Goal: Information Seeking & Learning: Learn about a topic

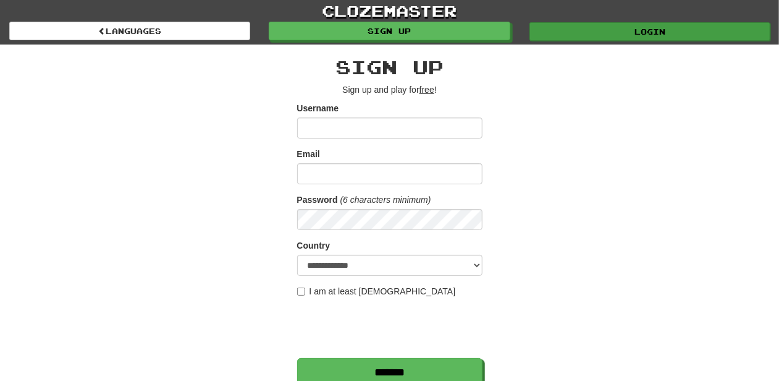
type input "**********"
click at [571, 32] on link "Login" at bounding box center [650, 31] width 241 height 19
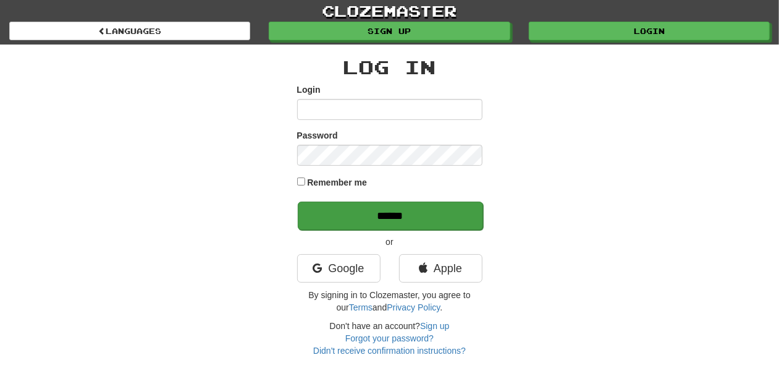
type input "**********"
click at [407, 216] on input "******" at bounding box center [390, 215] width 185 height 28
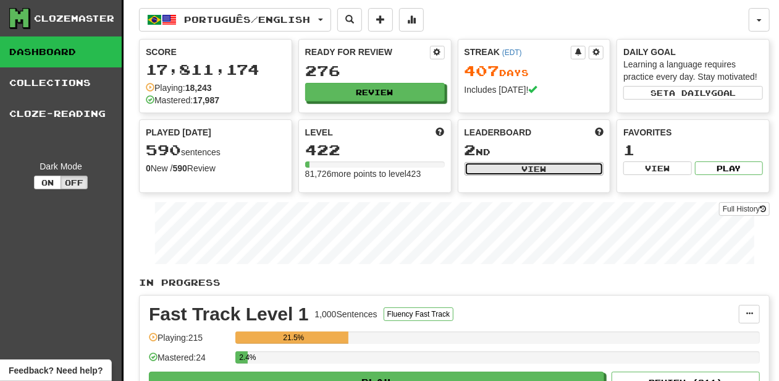
click at [484, 167] on button "View" at bounding box center [535, 169] width 140 height 14
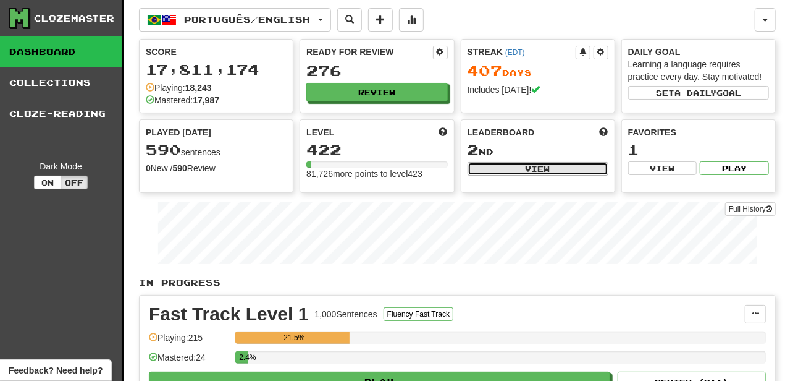
select select "**********"
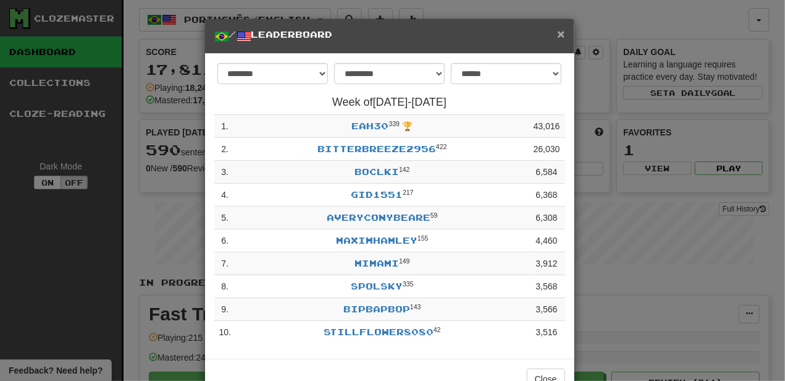
click at [558, 34] on span "×" at bounding box center [560, 34] width 7 height 14
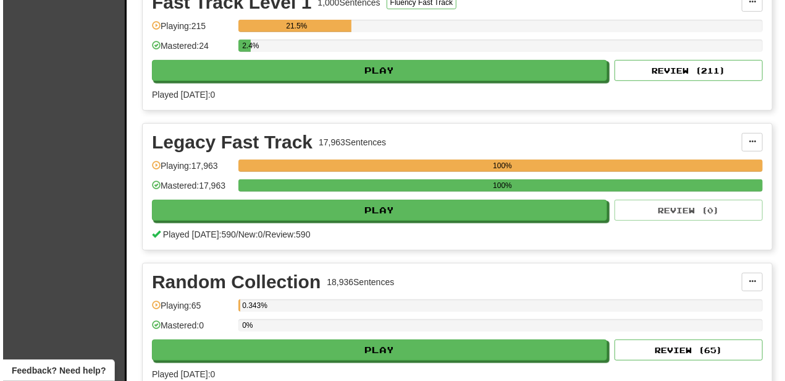
scroll to position [329, 0]
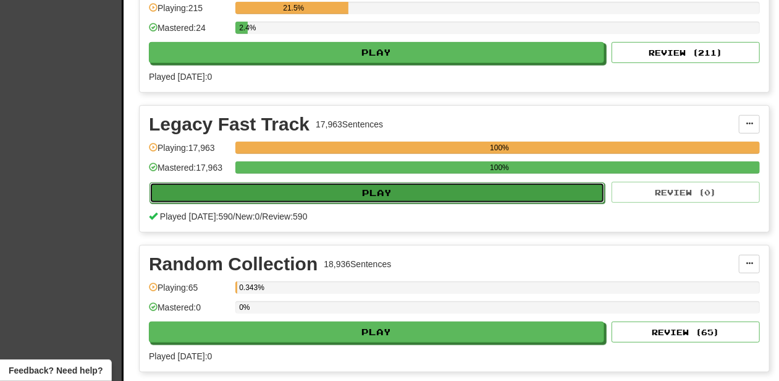
click at [381, 193] on button "Play" at bounding box center [377, 192] width 455 height 21
select select "**"
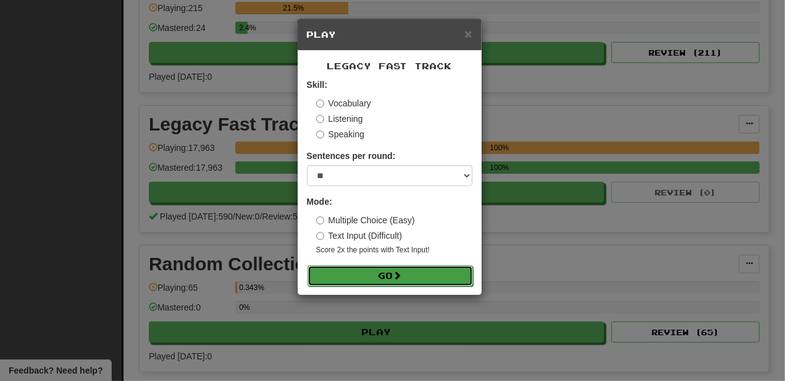
click at [357, 271] on button "Go" at bounding box center [391, 275] width 166 height 21
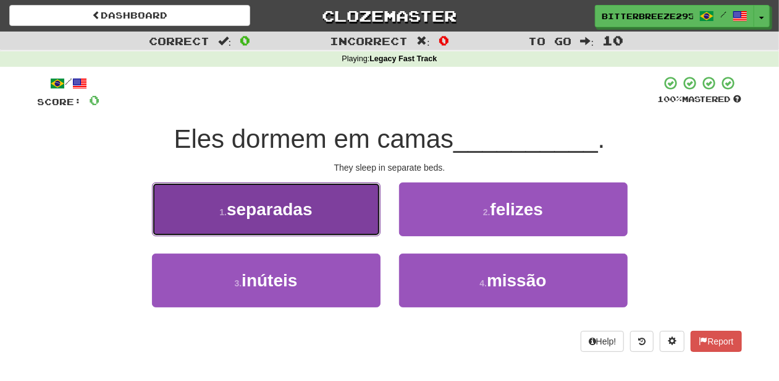
click at [319, 230] on button "1 . separadas" at bounding box center [266, 209] width 229 height 54
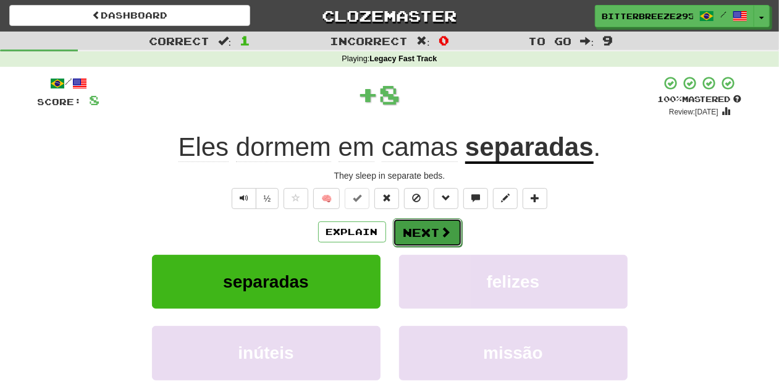
click at [408, 232] on button "Next" at bounding box center [427, 232] width 69 height 28
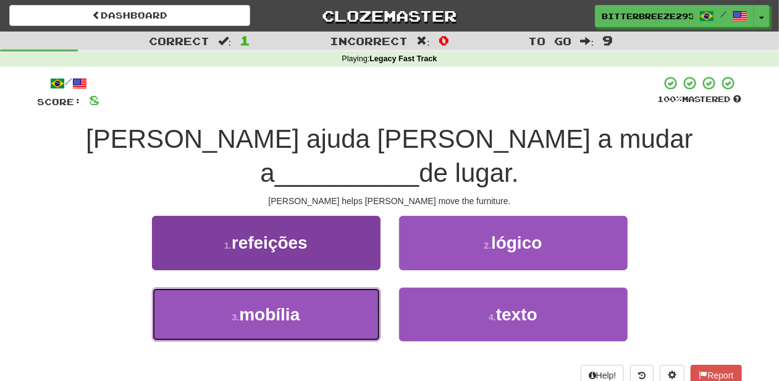
click at [323, 287] on button "3 . mobília" at bounding box center [266, 314] width 229 height 54
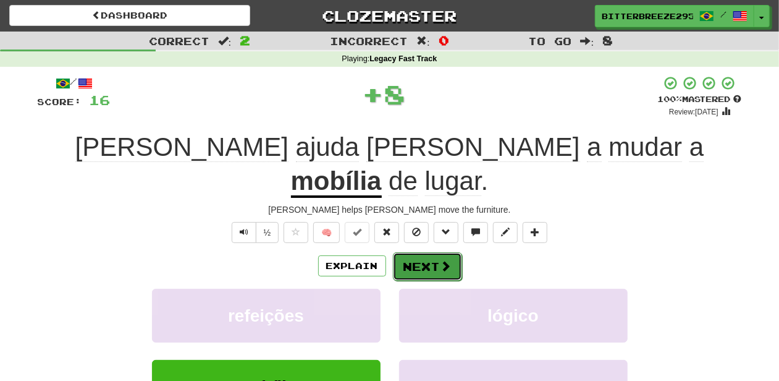
click at [408, 252] on button "Next" at bounding box center [427, 266] width 69 height 28
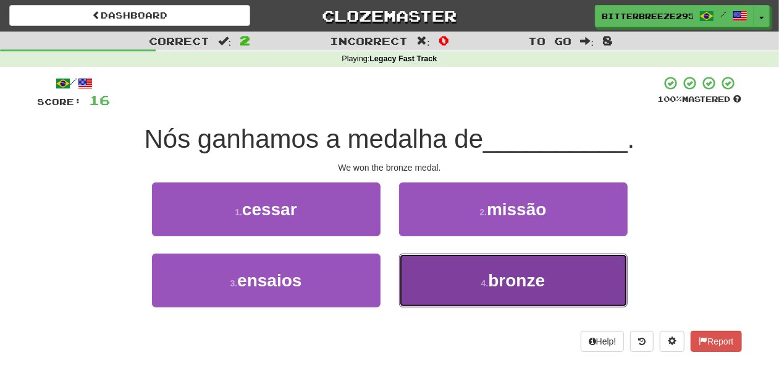
click at [442, 282] on button "4 . bronze" at bounding box center [513, 280] width 229 height 54
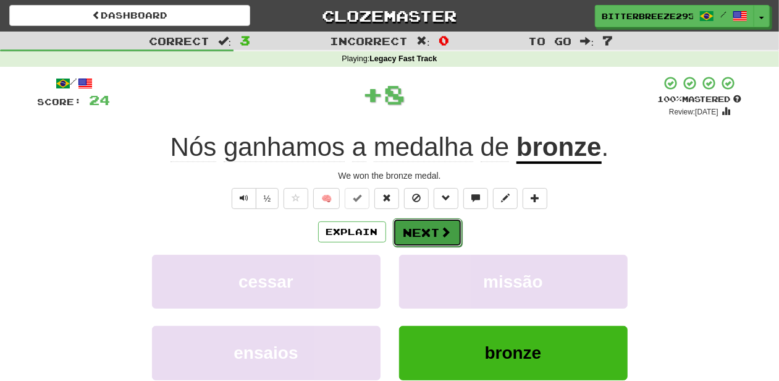
click at [427, 232] on button "Next" at bounding box center [427, 232] width 69 height 28
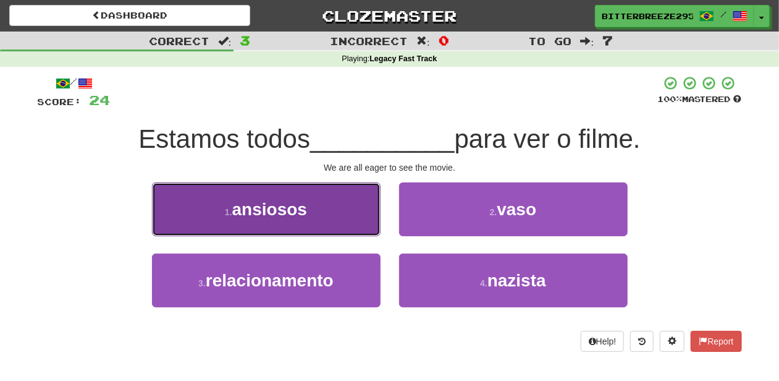
click at [338, 226] on button "1 . ansiosos" at bounding box center [266, 209] width 229 height 54
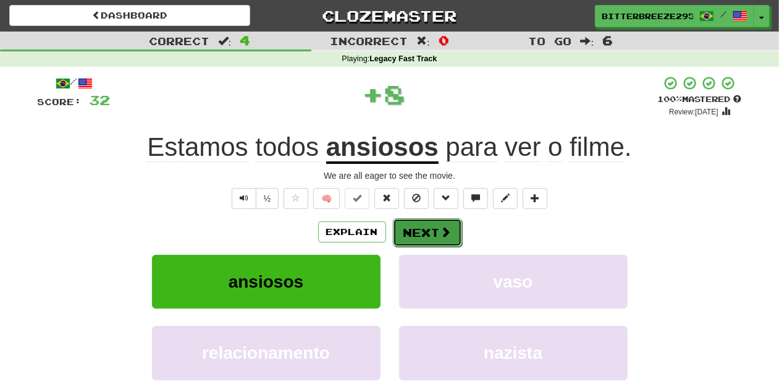
click at [431, 222] on button "Next" at bounding box center [427, 232] width 69 height 28
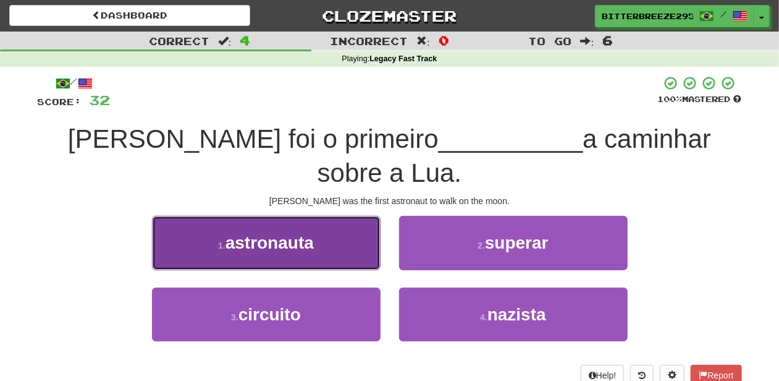
click at [322, 261] on button "1 . astronauta" at bounding box center [266, 243] width 229 height 54
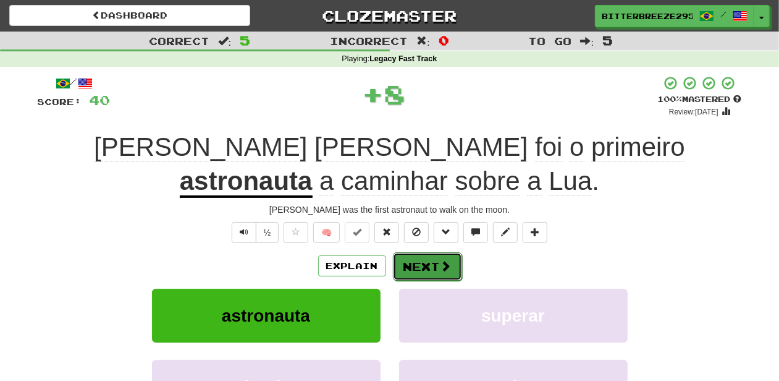
click at [414, 253] on button "Next" at bounding box center [427, 266] width 69 height 28
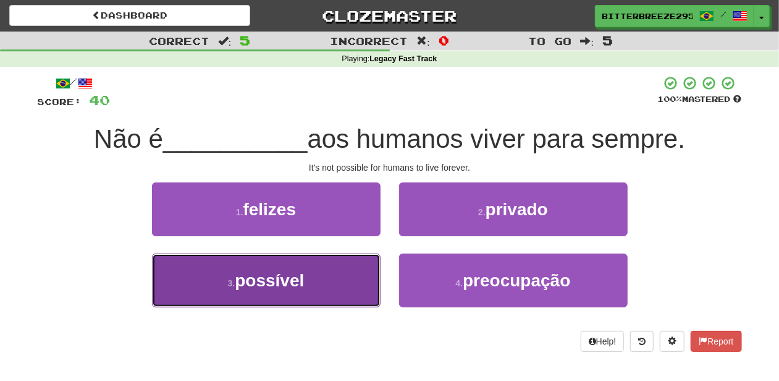
click at [339, 281] on button "3 . possível" at bounding box center [266, 280] width 229 height 54
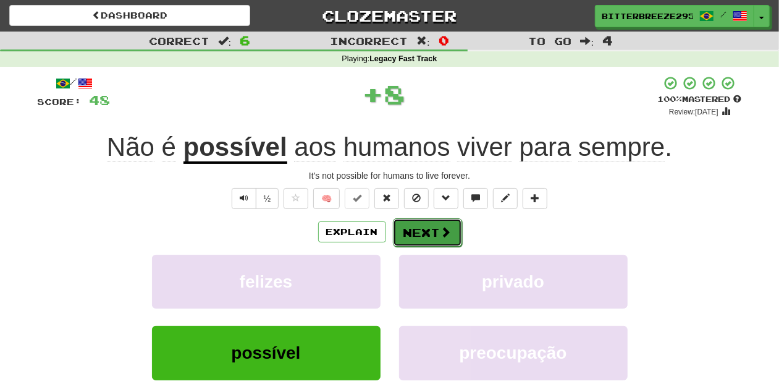
click at [413, 227] on button "Next" at bounding box center [427, 232] width 69 height 28
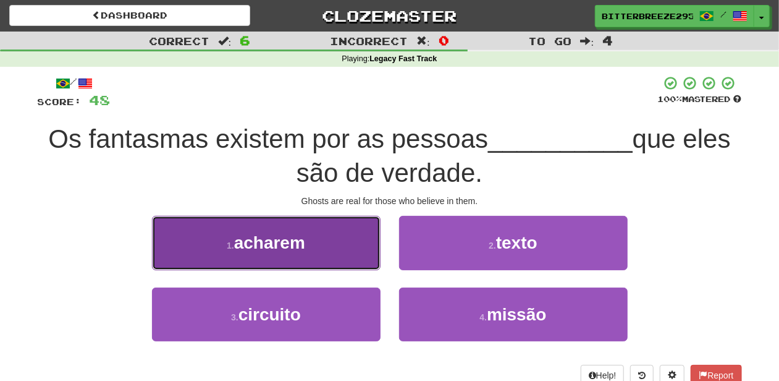
click at [320, 252] on button "1 . acharem" at bounding box center [266, 243] width 229 height 54
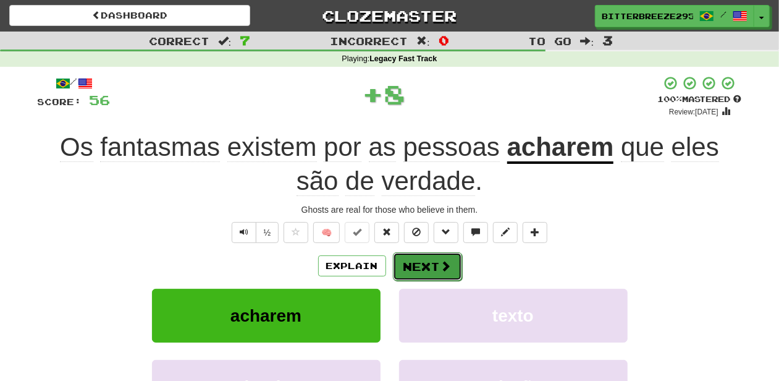
click at [434, 267] on button "Next" at bounding box center [427, 266] width 69 height 28
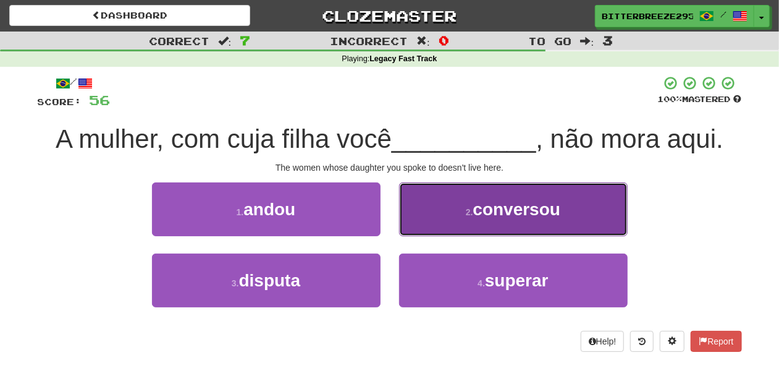
click at [429, 224] on button "2 . conversou" at bounding box center [513, 209] width 229 height 54
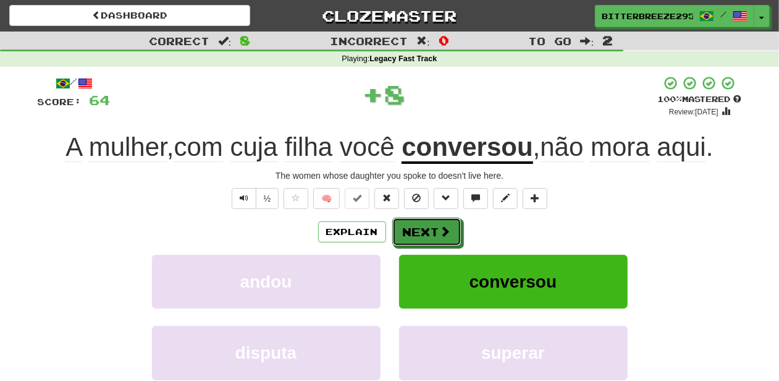
click at [429, 224] on button "Next" at bounding box center [426, 231] width 69 height 28
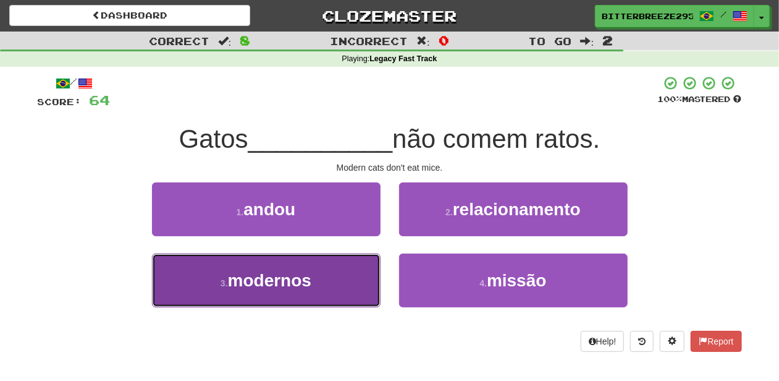
click at [334, 268] on button "3 . modernos" at bounding box center [266, 280] width 229 height 54
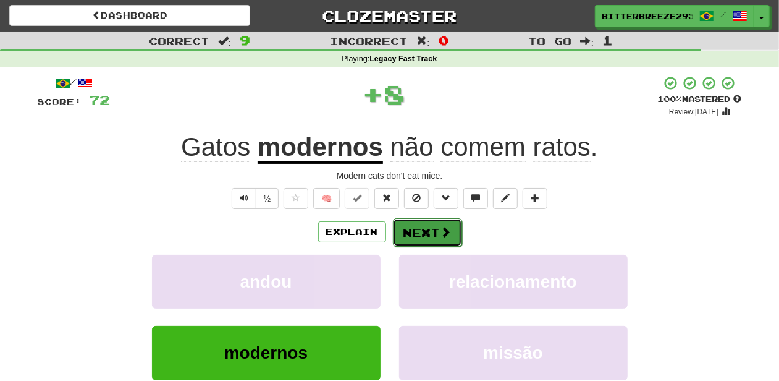
click at [417, 231] on button "Next" at bounding box center [427, 232] width 69 height 28
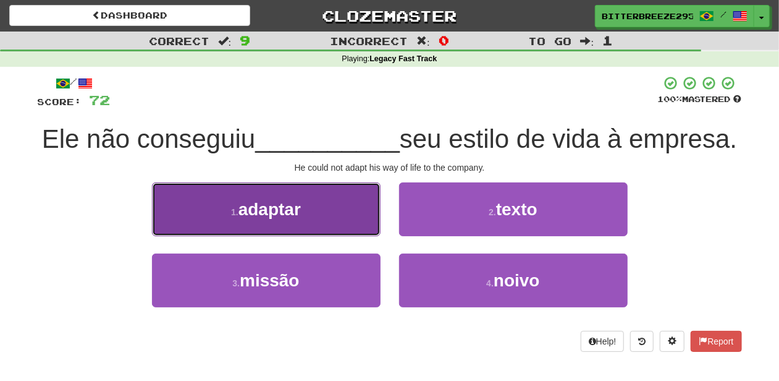
click at [349, 236] on button "1 . adaptar" at bounding box center [266, 209] width 229 height 54
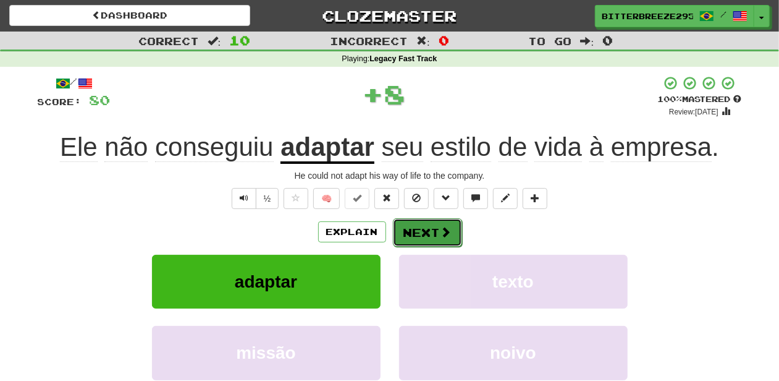
click at [428, 235] on button "Next" at bounding box center [427, 232] width 69 height 28
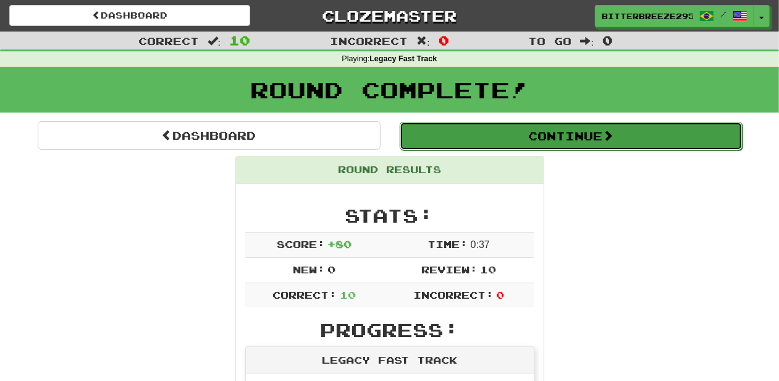
click at [449, 140] on button "Continue" at bounding box center [571, 136] width 343 height 28
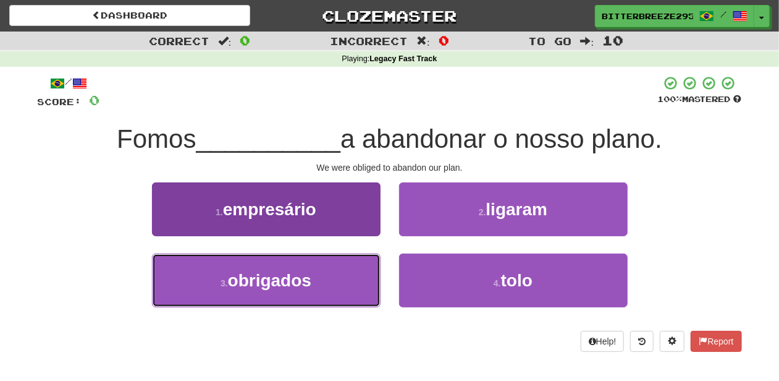
drag, startPoint x: 306, startPoint y: 289, endPoint x: 323, endPoint y: 281, distance: 19.1
click at [308, 289] on button "3 . obrigados" at bounding box center [266, 280] width 229 height 54
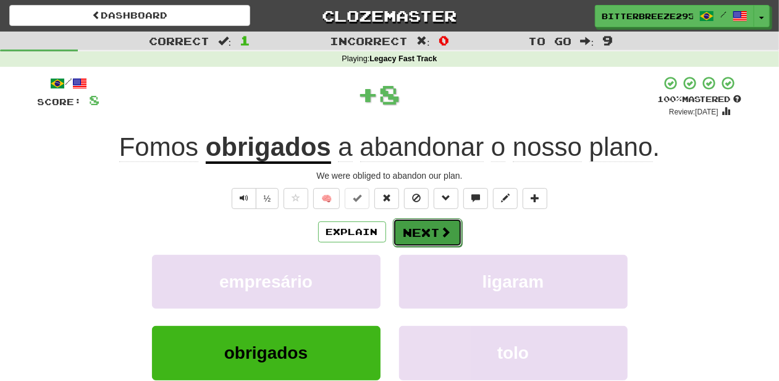
click at [413, 232] on button "Next" at bounding box center [427, 232] width 69 height 28
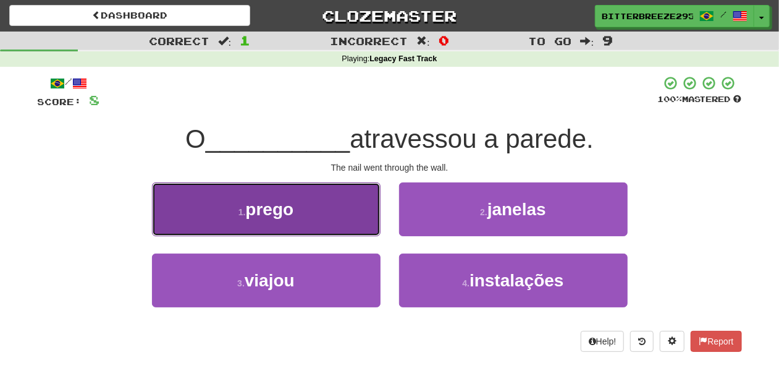
click at [334, 224] on button "1 . prego" at bounding box center [266, 209] width 229 height 54
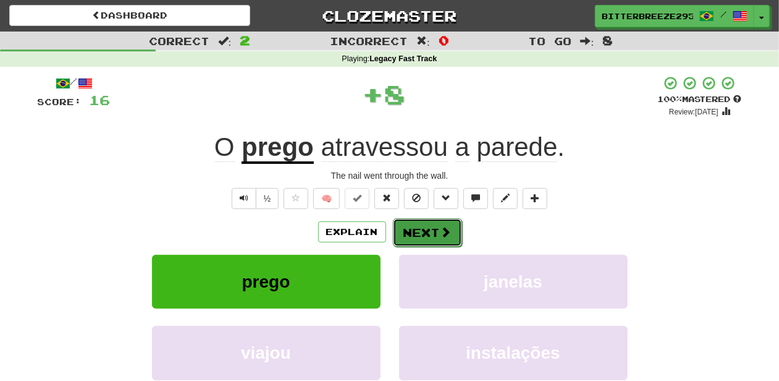
click at [416, 226] on button "Next" at bounding box center [427, 232] width 69 height 28
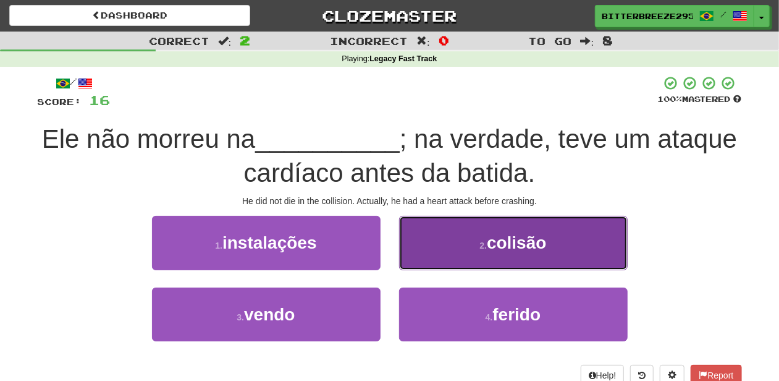
click at [407, 260] on button "2 . colisão" at bounding box center [513, 243] width 229 height 54
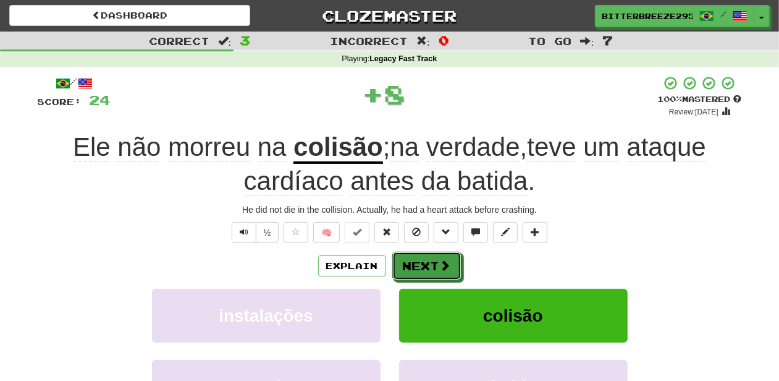
click at [407, 260] on button "Next" at bounding box center [426, 265] width 69 height 28
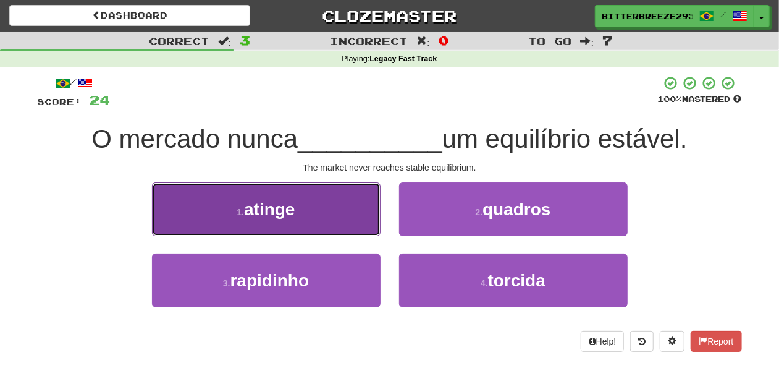
click at [314, 221] on button "1 . atinge" at bounding box center [266, 209] width 229 height 54
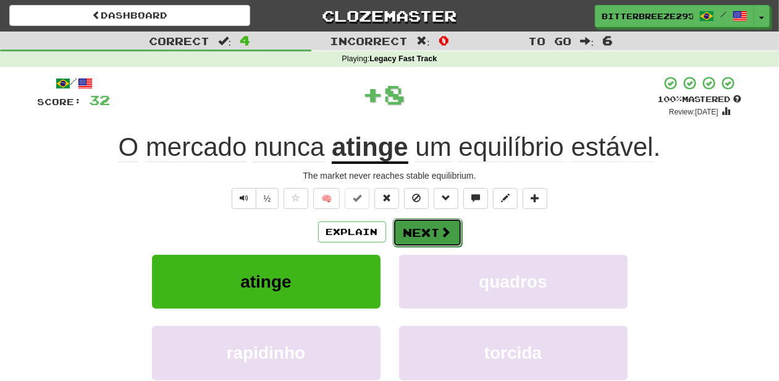
click at [420, 230] on button "Next" at bounding box center [427, 232] width 69 height 28
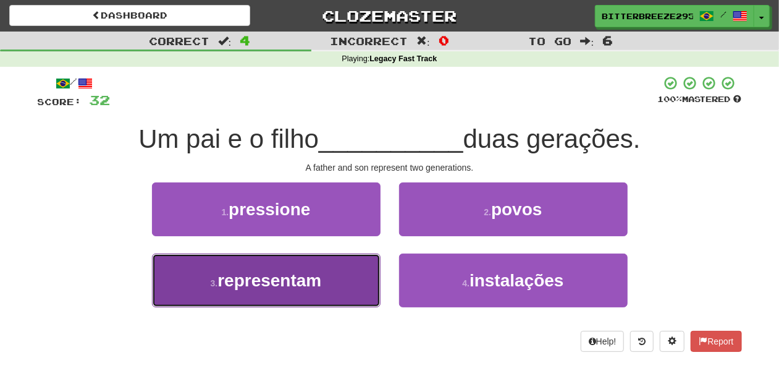
click at [360, 276] on button "3 . representam" at bounding box center [266, 280] width 229 height 54
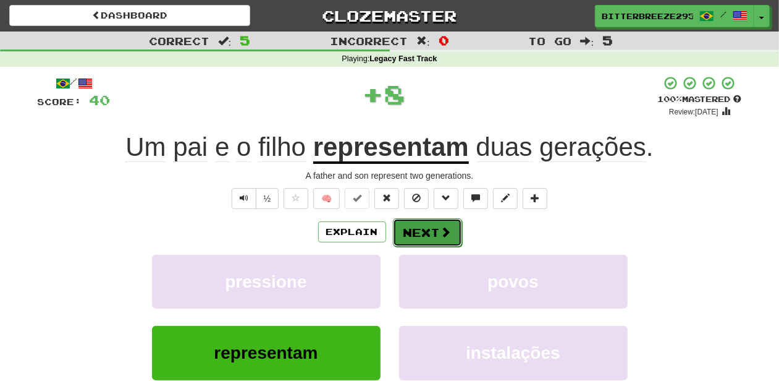
click at [420, 239] on button "Next" at bounding box center [427, 232] width 69 height 28
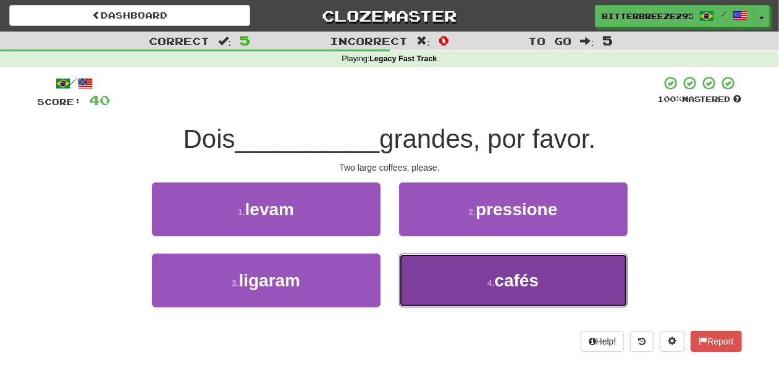
click at [437, 273] on button "4 . cafés" at bounding box center [513, 280] width 229 height 54
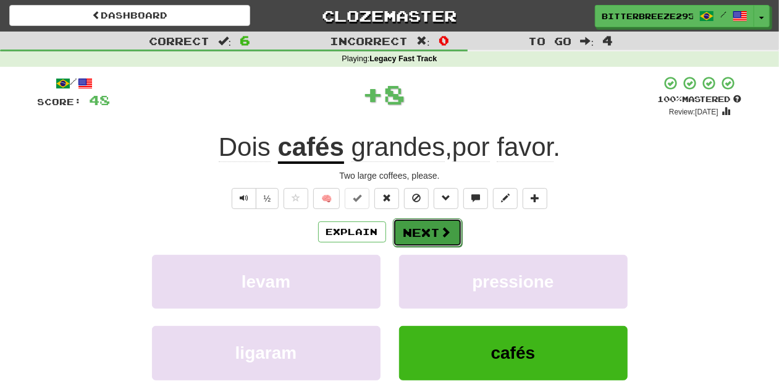
click at [420, 236] on button "Next" at bounding box center [427, 232] width 69 height 28
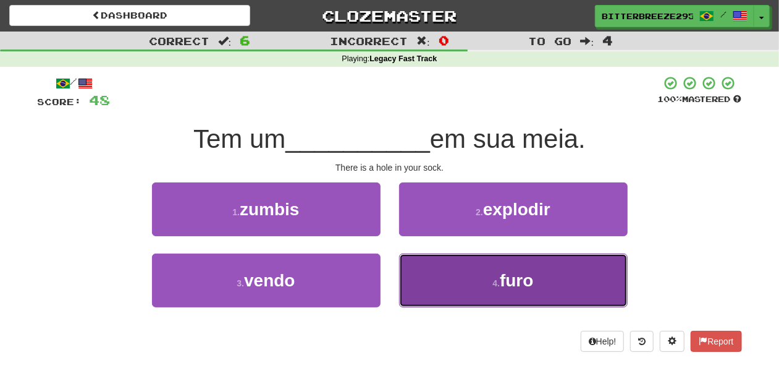
click at [448, 266] on button "4 . furo" at bounding box center [513, 280] width 229 height 54
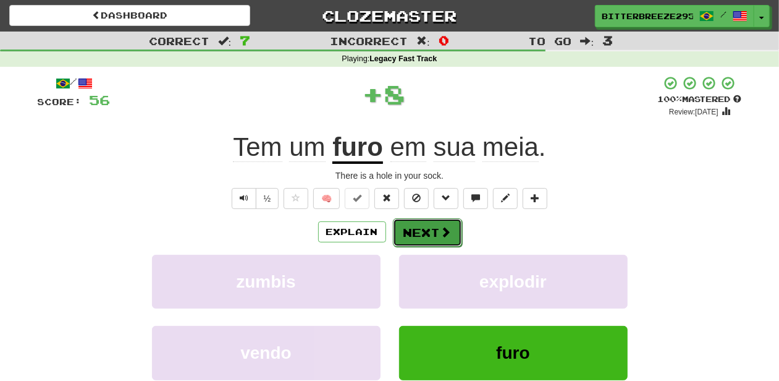
click at [420, 241] on button "Next" at bounding box center [427, 232] width 69 height 28
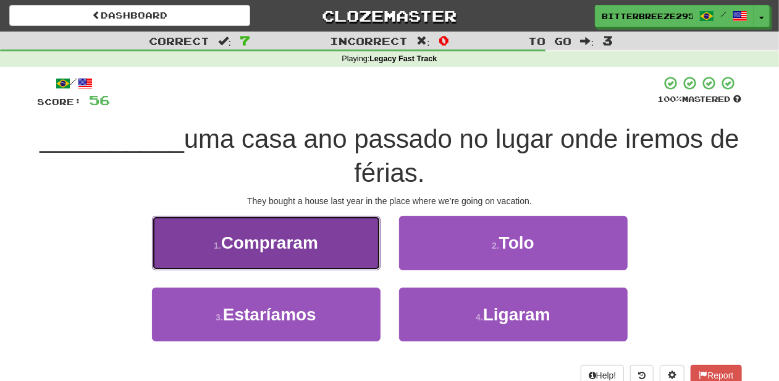
click at [329, 248] on button "1 . Compraram" at bounding box center [266, 243] width 229 height 54
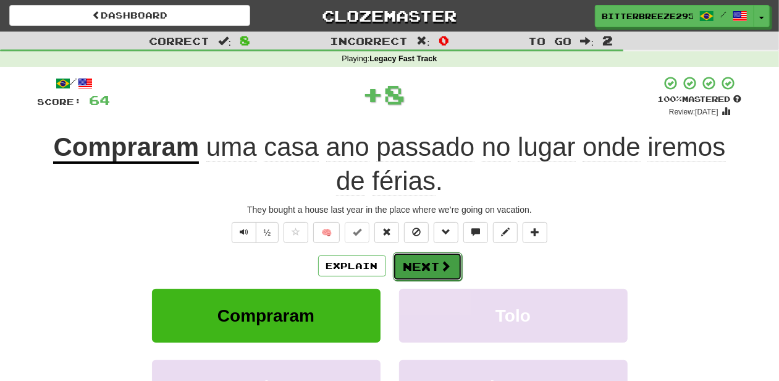
click at [413, 260] on button "Next" at bounding box center [427, 266] width 69 height 28
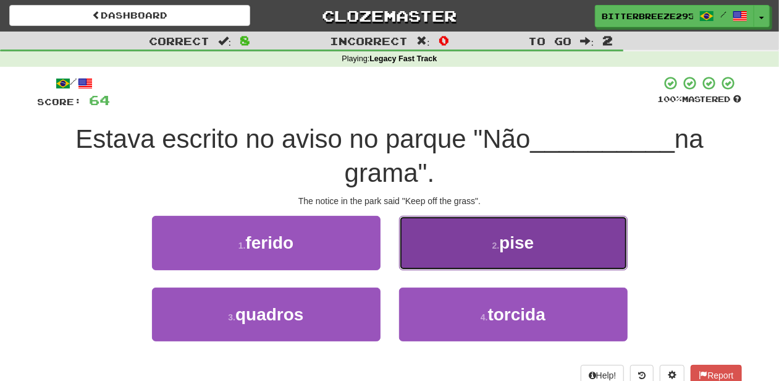
click at [411, 265] on button "2 . pise" at bounding box center [513, 243] width 229 height 54
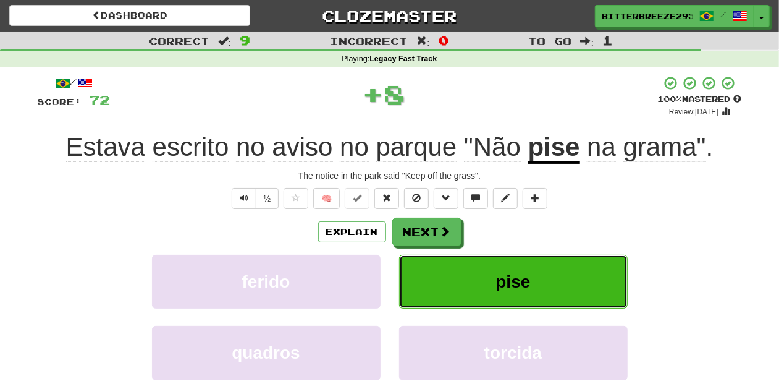
click at [411, 265] on button "pise" at bounding box center [513, 282] width 229 height 54
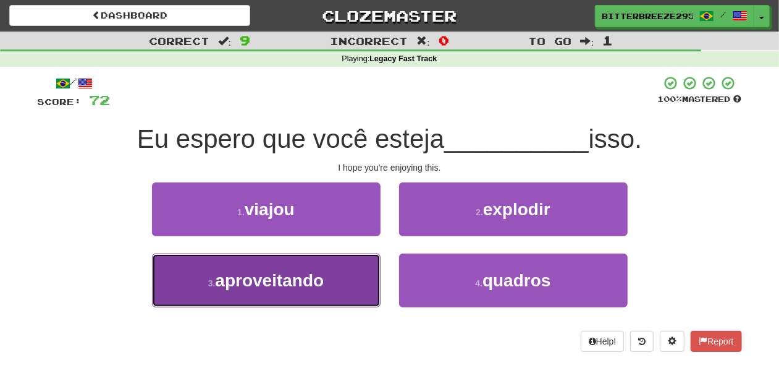
click at [323, 283] on span "aproveitando" at bounding box center [269, 280] width 109 height 19
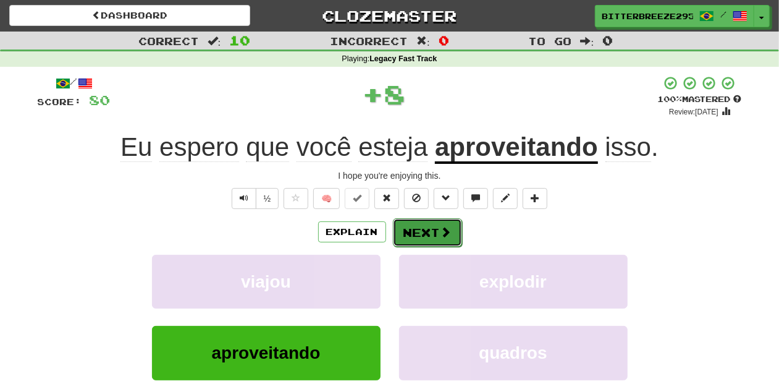
click at [410, 234] on button "Next" at bounding box center [427, 232] width 69 height 28
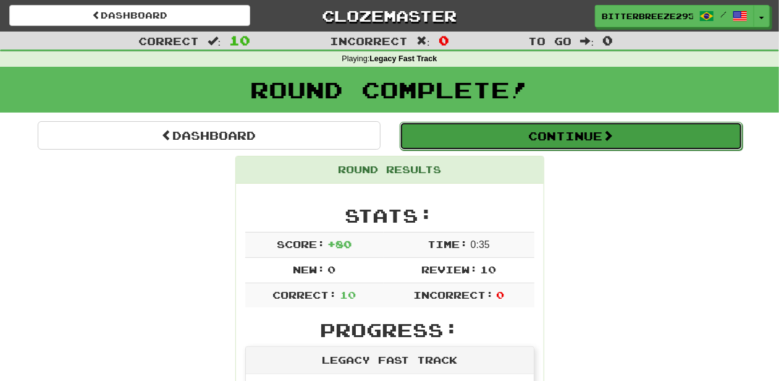
click at [465, 137] on button "Continue" at bounding box center [571, 136] width 343 height 28
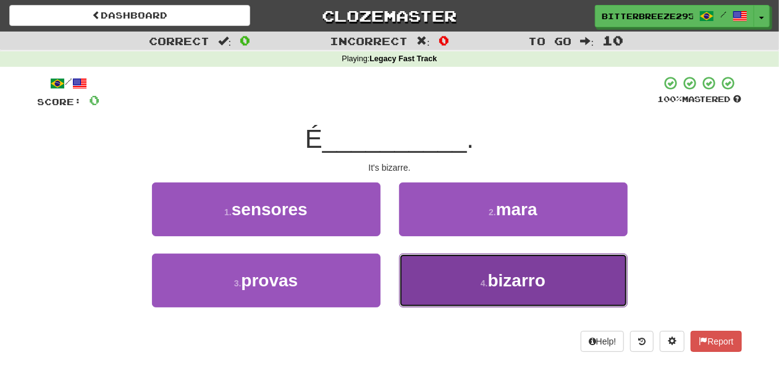
click at [445, 264] on button "4 . bizarro" at bounding box center [513, 280] width 229 height 54
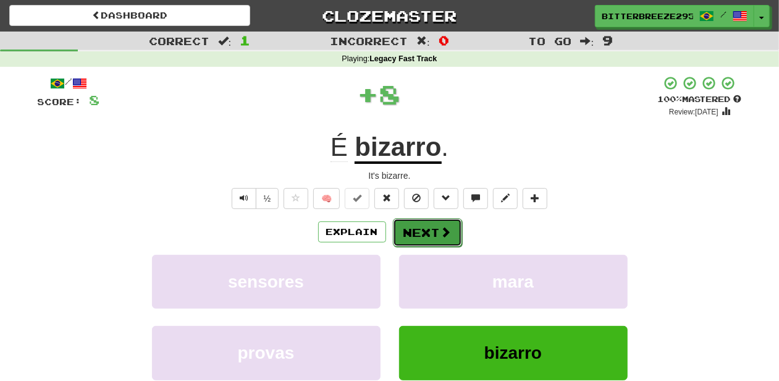
click at [425, 221] on button "Next" at bounding box center [427, 232] width 69 height 28
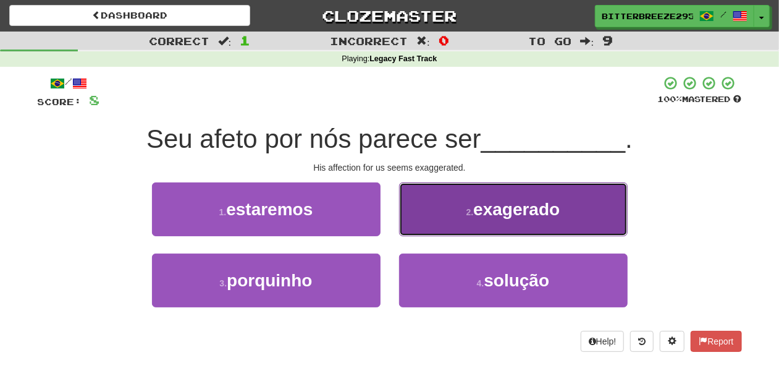
click at [409, 220] on button "2 . exagerado" at bounding box center [513, 209] width 229 height 54
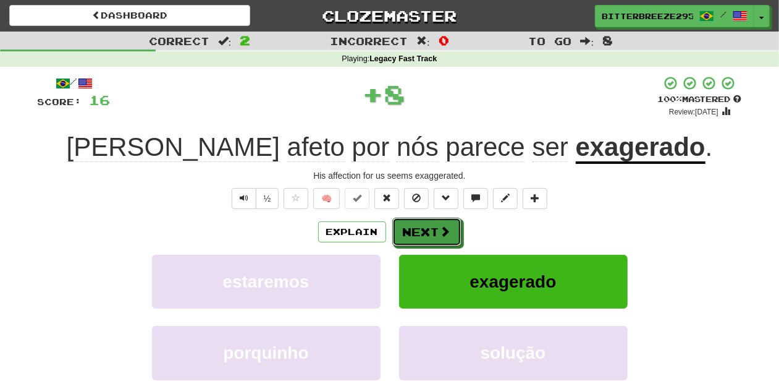
click at [408, 220] on button "Next" at bounding box center [426, 231] width 69 height 28
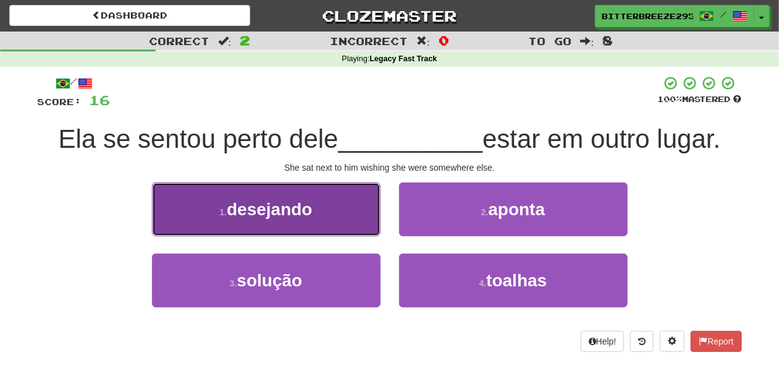
click at [315, 208] on button "1 . desejando" at bounding box center [266, 209] width 229 height 54
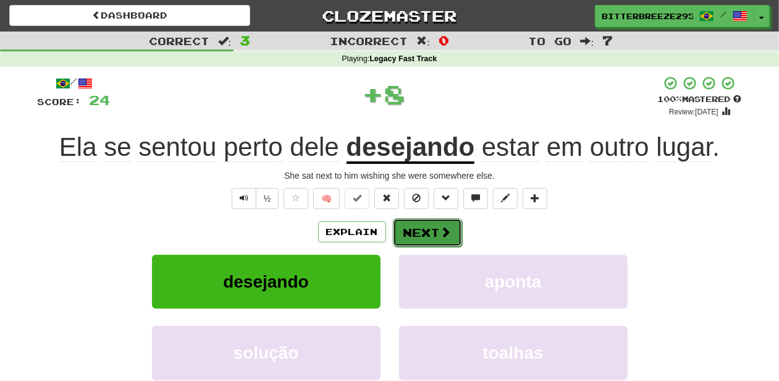
click at [435, 230] on button "Next" at bounding box center [427, 232] width 69 height 28
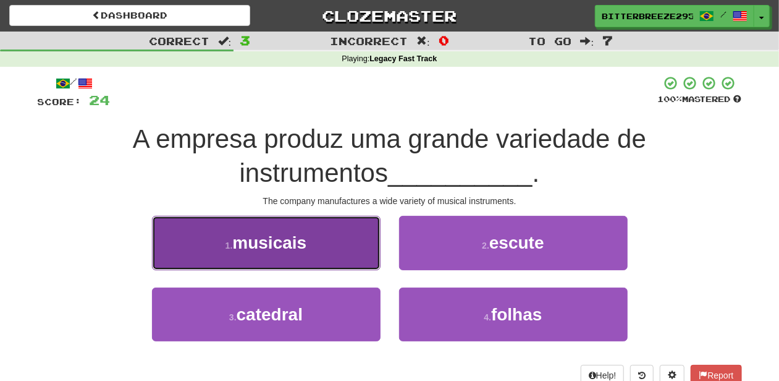
click at [303, 252] on button "1 . musicais" at bounding box center [266, 243] width 229 height 54
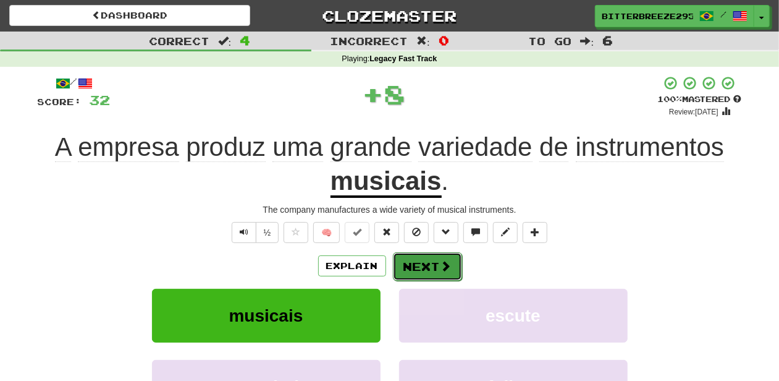
click at [418, 260] on button "Next" at bounding box center [427, 266] width 69 height 28
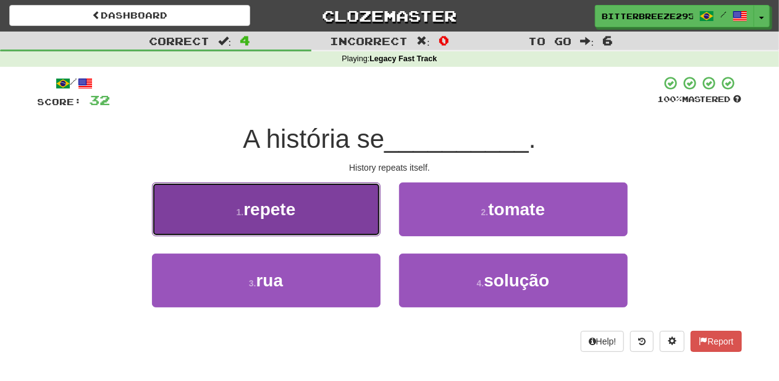
click at [347, 224] on button "1 . repete" at bounding box center [266, 209] width 229 height 54
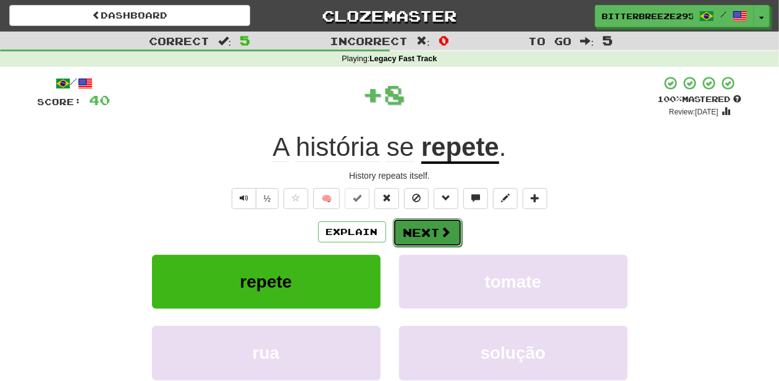
click at [412, 227] on button "Next" at bounding box center [427, 232] width 69 height 28
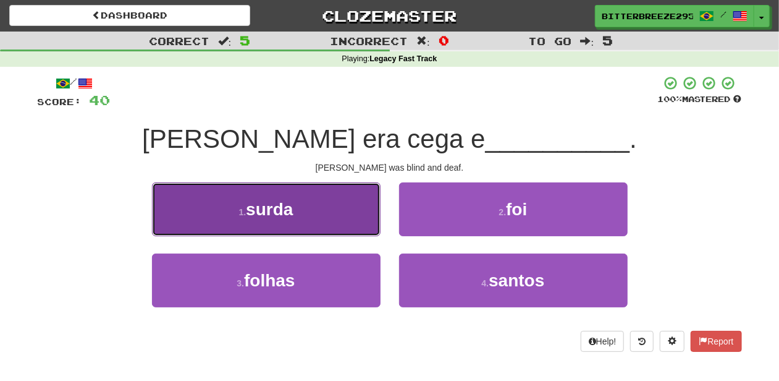
click at [338, 214] on button "1 . surda" at bounding box center [266, 209] width 229 height 54
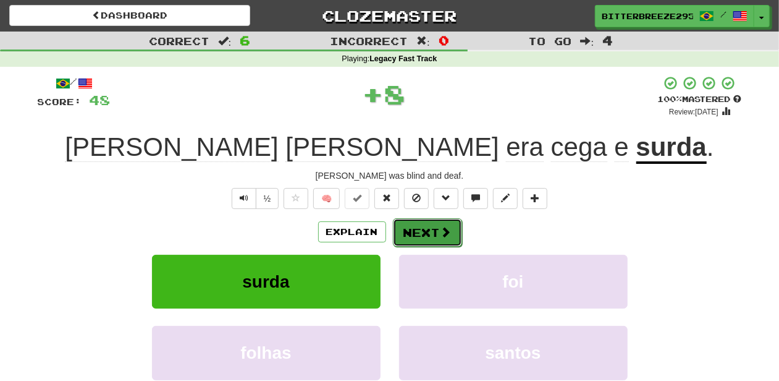
click at [407, 230] on button "Next" at bounding box center [427, 232] width 69 height 28
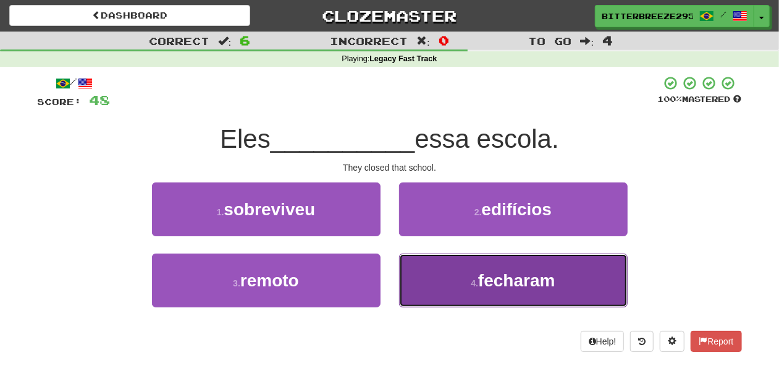
click at [409, 269] on button "4 . fecharam" at bounding box center [513, 280] width 229 height 54
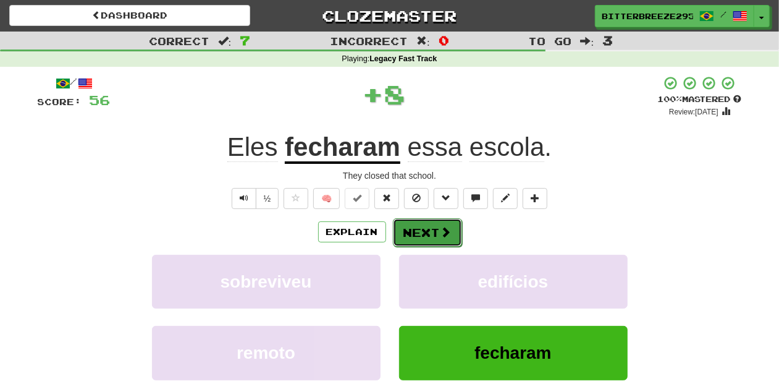
click at [409, 236] on button "Next" at bounding box center [427, 232] width 69 height 28
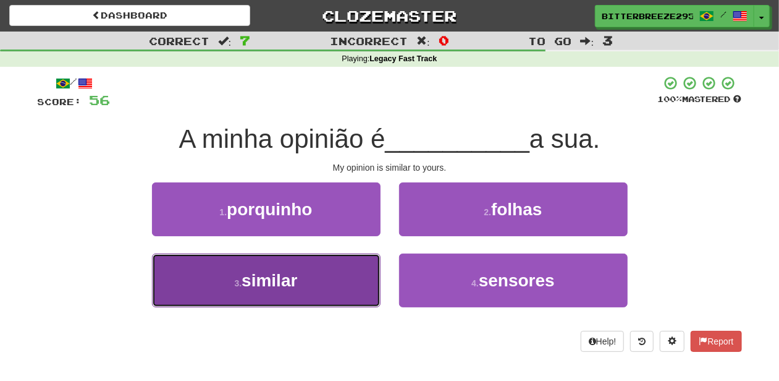
click at [297, 282] on span "similar" at bounding box center [270, 280] width 56 height 19
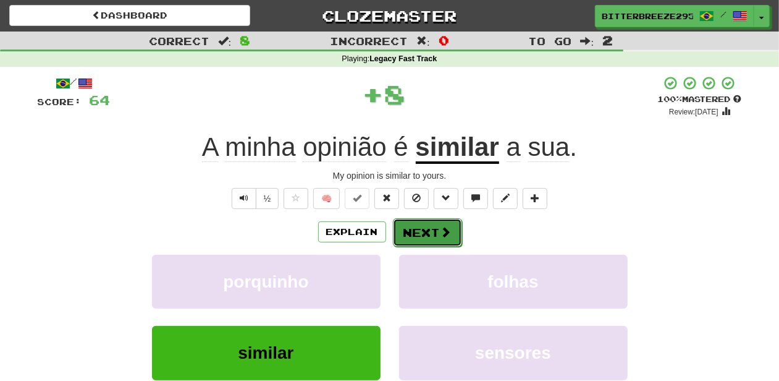
click at [415, 232] on button "Next" at bounding box center [427, 232] width 69 height 28
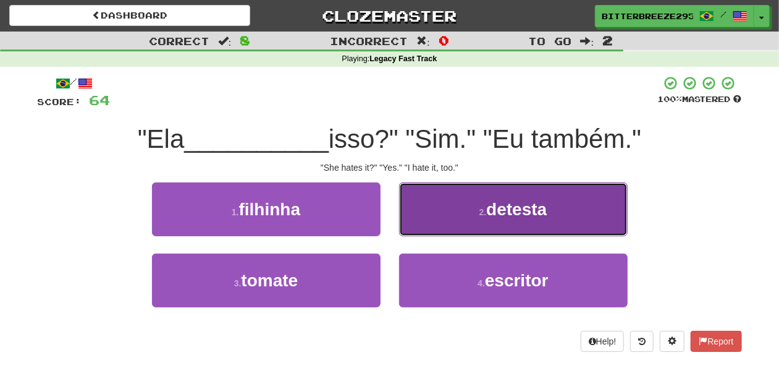
click at [435, 217] on button "2 . detesta" at bounding box center [513, 209] width 229 height 54
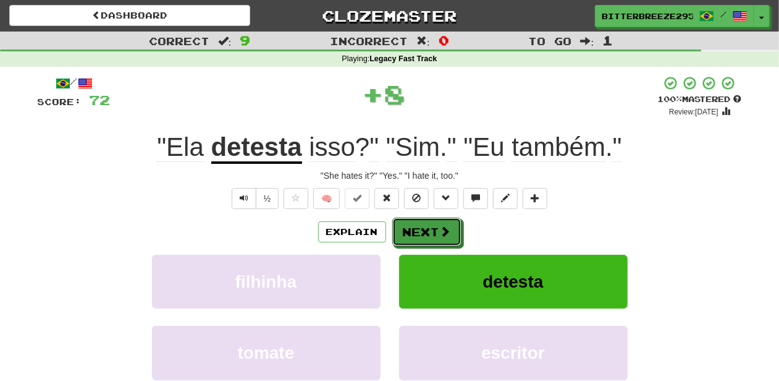
drag, startPoint x: 435, startPoint y: 217, endPoint x: 427, endPoint y: 222, distance: 9.8
click at [427, 222] on button "Next" at bounding box center [427, 232] width 69 height 28
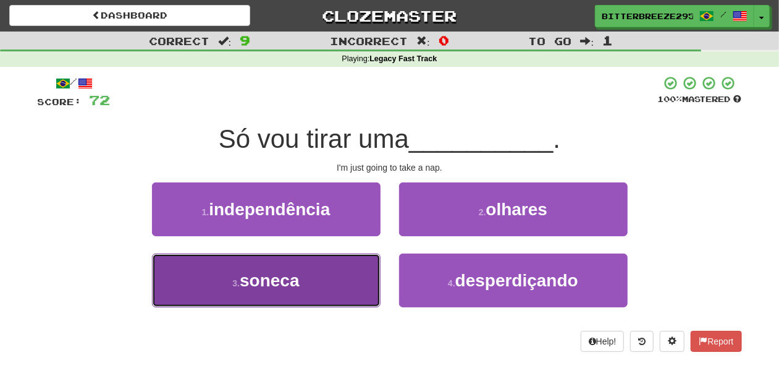
click at [344, 283] on button "3 . soneca" at bounding box center [266, 280] width 229 height 54
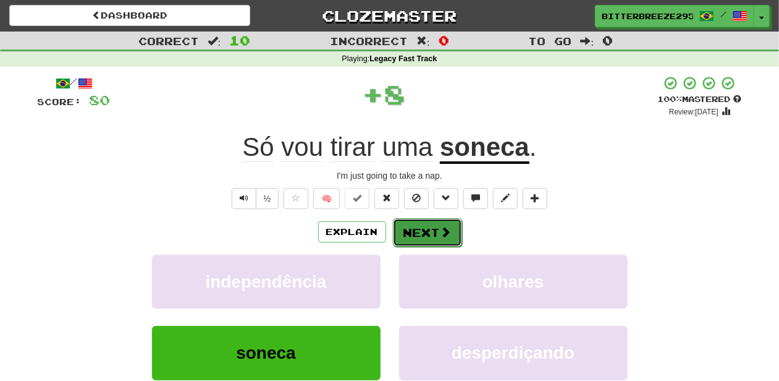
click at [421, 234] on button "Next" at bounding box center [427, 232] width 69 height 28
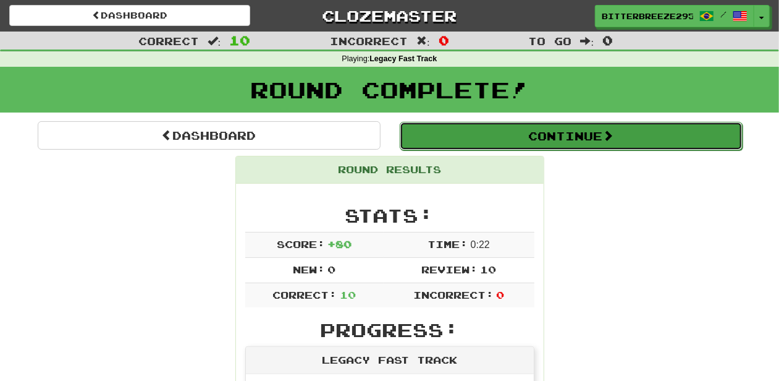
click at [478, 135] on button "Continue" at bounding box center [571, 136] width 343 height 28
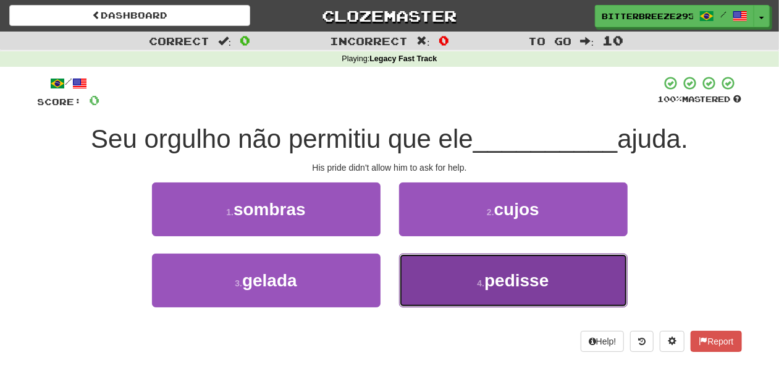
click at [441, 287] on button "4 . pedisse" at bounding box center [513, 280] width 229 height 54
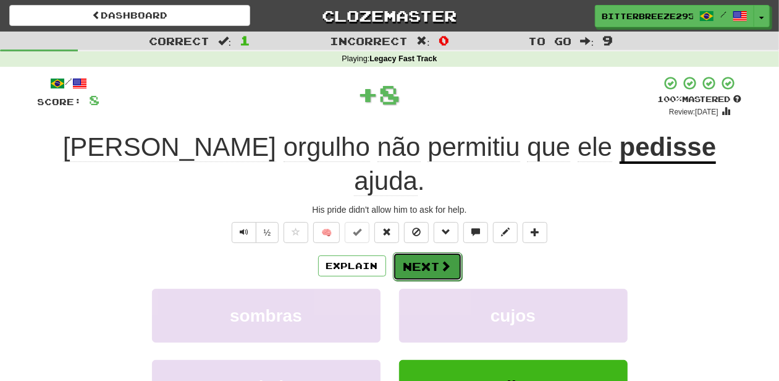
click at [418, 252] on button "Next" at bounding box center [427, 266] width 69 height 28
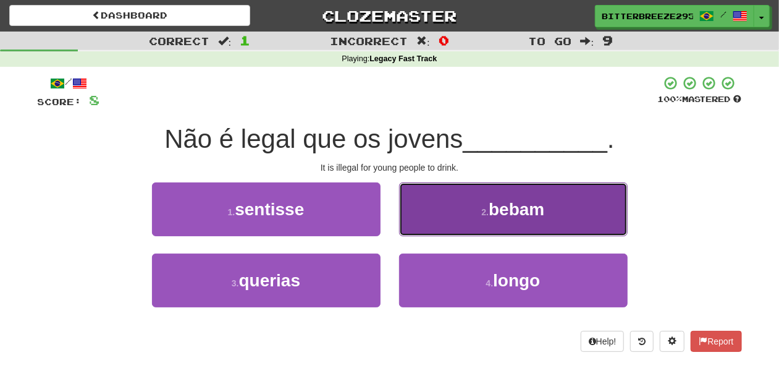
click at [420, 216] on button "2 . bebam" at bounding box center [513, 209] width 229 height 54
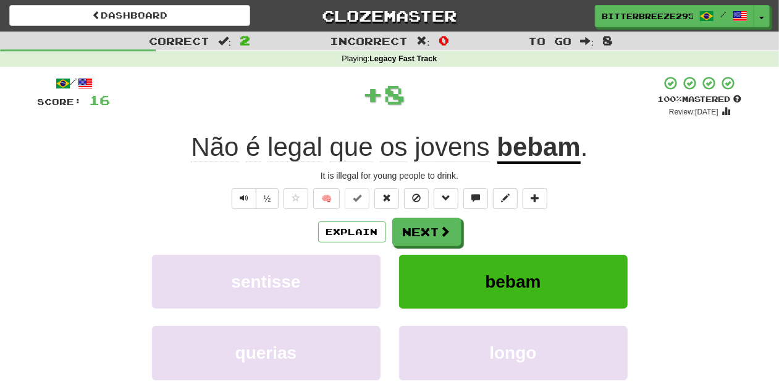
click at [420, 216] on div "/ Score: 16 + 8 100 % Mastered Review: 2026-04-12 Não é legal que os jovens beb…" at bounding box center [390, 268] width 704 height 387
drag, startPoint x: 420, startPoint y: 216, endPoint x: 414, endPoint y: 227, distance: 12.7
click at [414, 227] on button "Next" at bounding box center [427, 232] width 69 height 28
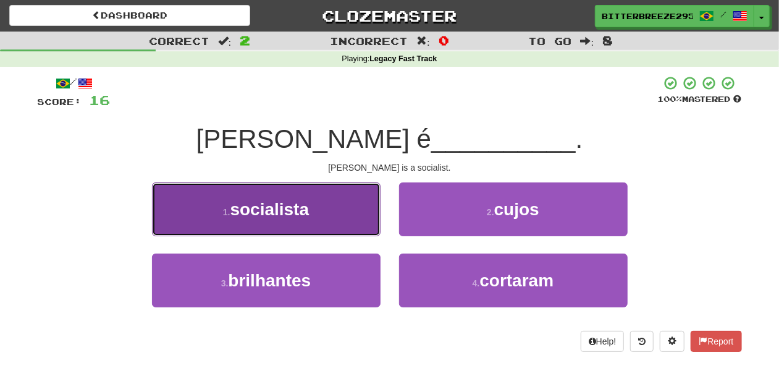
click at [321, 226] on button "1 . socialista" at bounding box center [266, 209] width 229 height 54
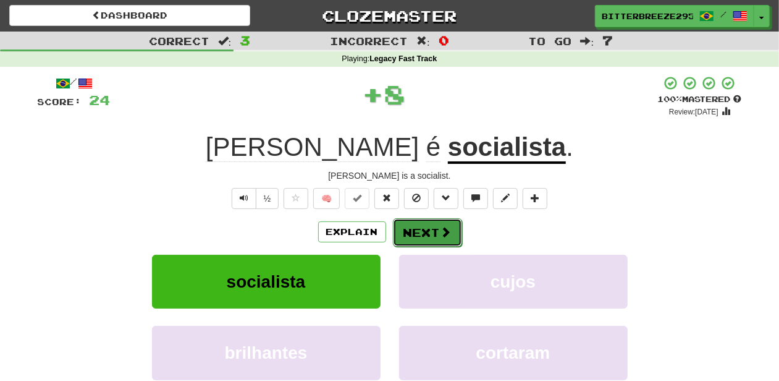
click at [407, 237] on button "Next" at bounding box center [427, 232] width 69 height 28
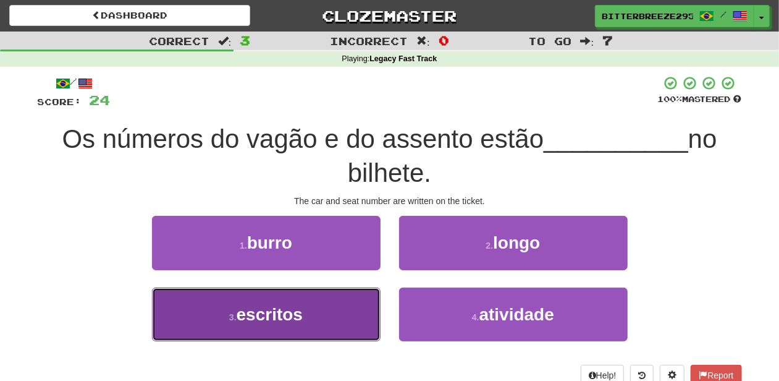
click at [313, 308] on button "3 . escritos" at bounding box center [266, 314] width 229 height 54
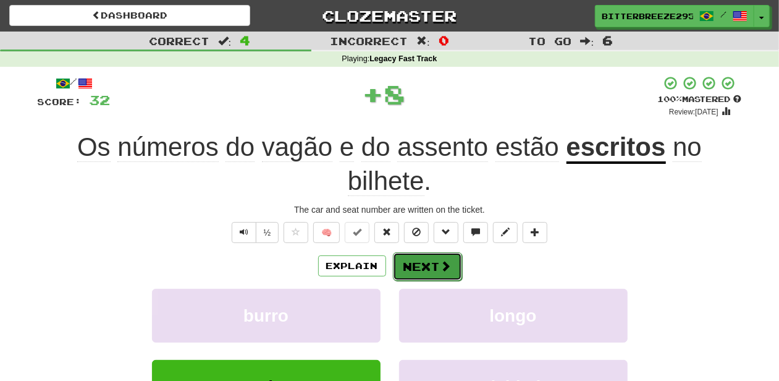
click at [408, 257] on button "Next" at bounding box center [427, 266] width 69 height 28
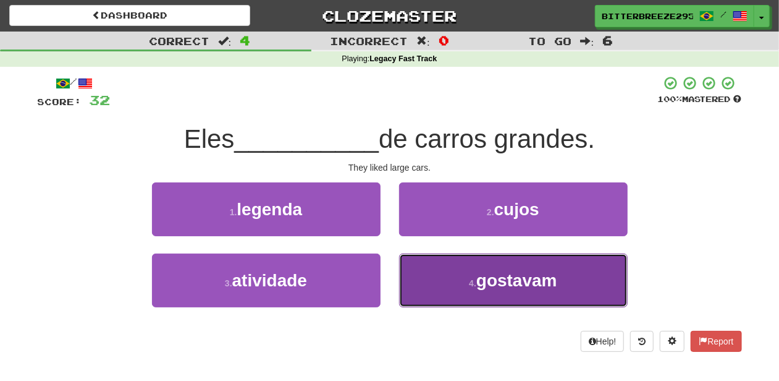
click at [446, 290] on button "4 . gostavam" at bounding box center [513, 280] width 229 height 54
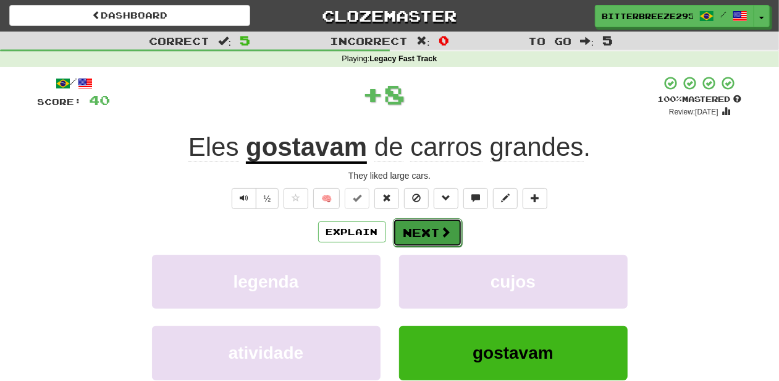
click at [423, 235] on button "Next" at bounding box center [427, 232] width 69 height 28
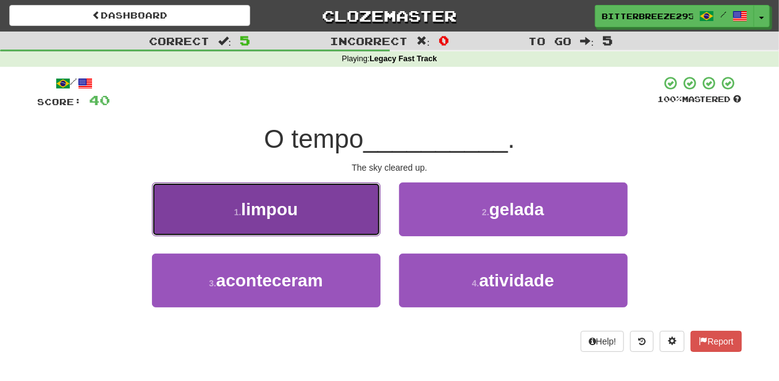
click at [318, 221] on button "1 . limpou" at bounding box center [266, 209] width 229 height 54
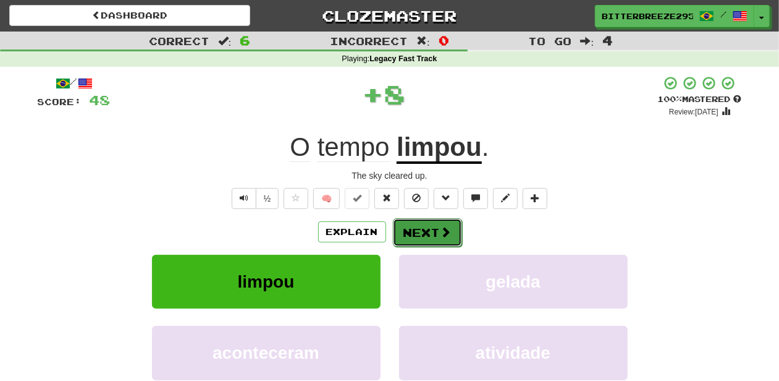
click at [421, 239] on button "Next" at bounding box center [427, 232] width 69 height 28
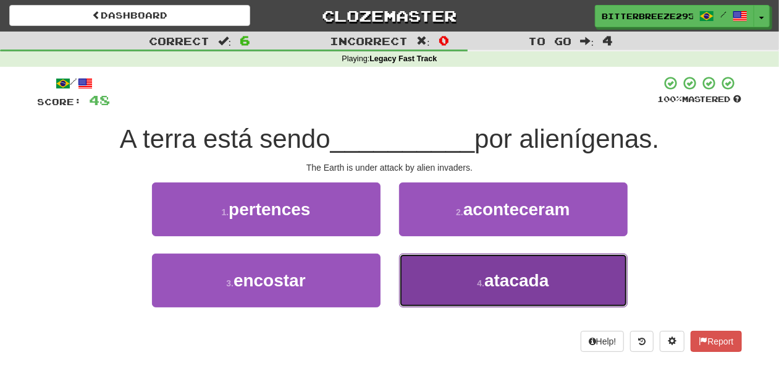
click at [420, 277] on button "4 . atacada" at bounding box center [513, 280] width 229 height 54
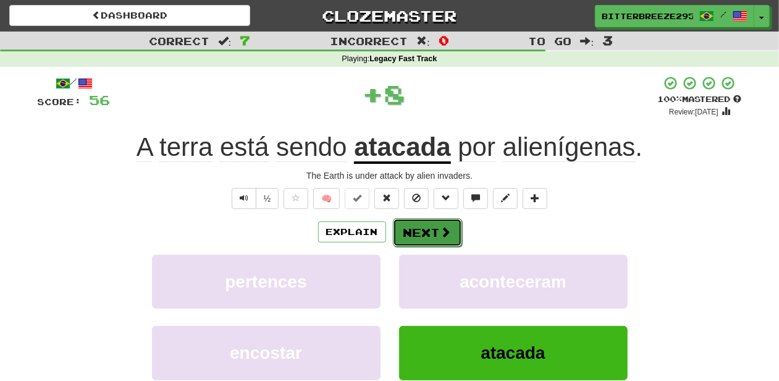
click at [412, 232] on button "Next" at bounding box center [427, 232] width 69 height 28
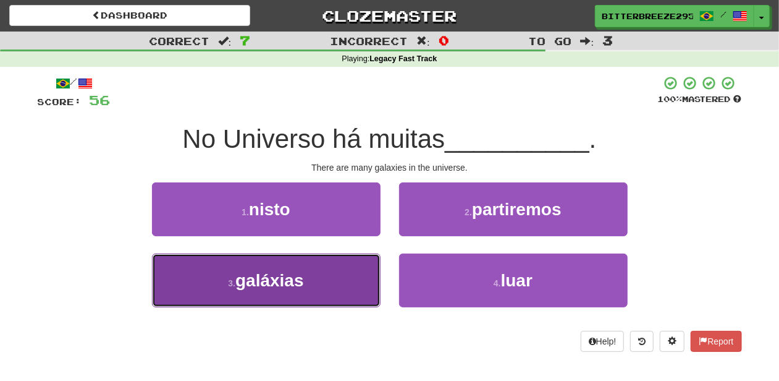
click at [336, 272] on button "3 . galáxias" at bounding box center [266, 280] width 229 height 54
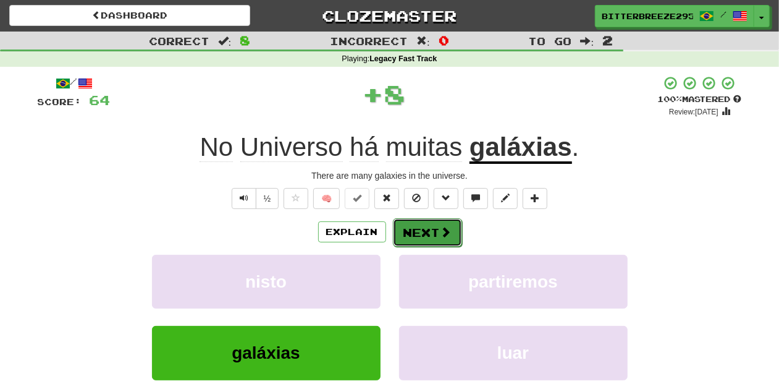
click at [398, 234] on button "Next" at bounding box center [427, 232] width 69 height 28
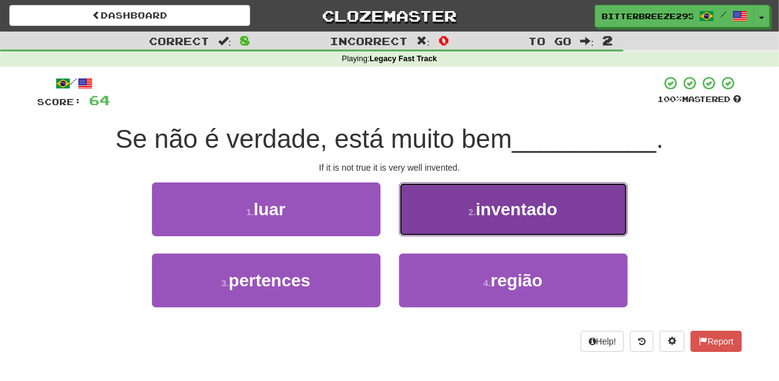
click at [426, 230] on button "2 . inventado" at bounding box center [513, 209] width 229 height 54
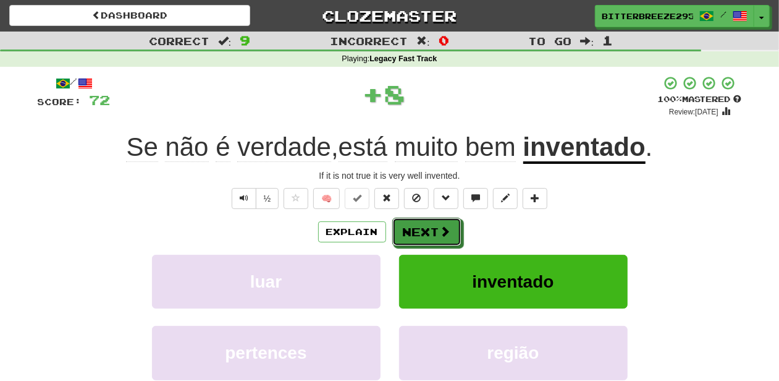
click at [426, 230] on button "Next" at bounding box center [426, 231] width 69 height 28
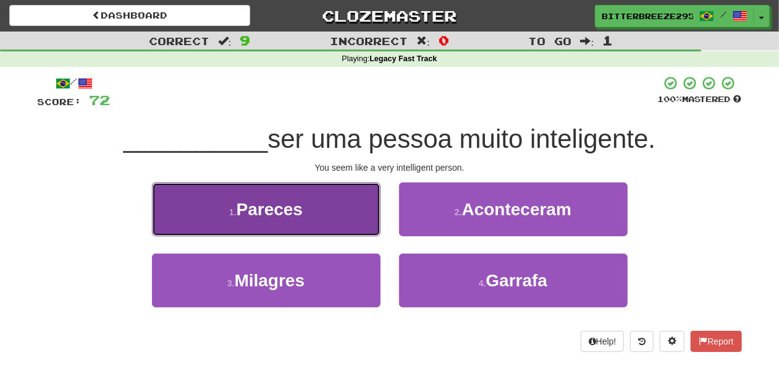
click at [326, 215] on button "1 . Pareces" at bounding box center [266, 209] width 229 height 54
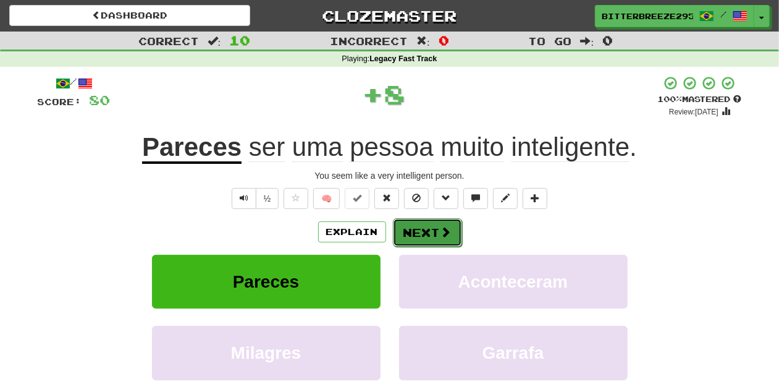
click at [423, 234] on button "Next" at bounding box center [427, 232] width 69 height 28
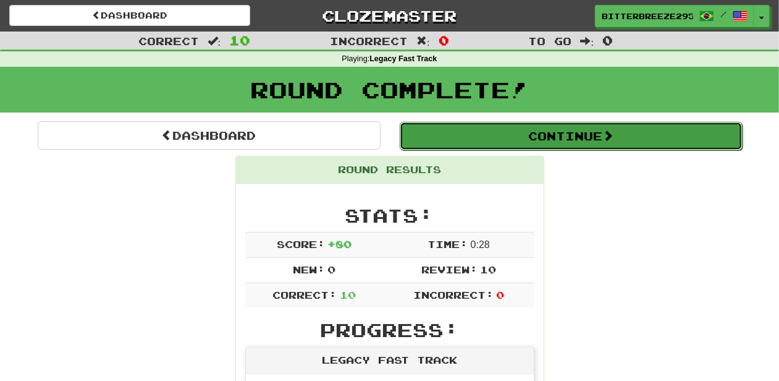
click at [448, 127] on button "Continue" at bounding box center [571, 136] width 343 height 28
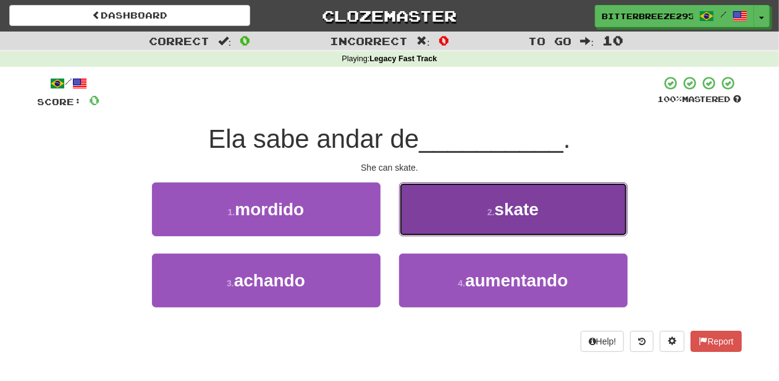
click at [467, 225] on button "2 . skate" at bounding box center [513, 209] width 229 height 54
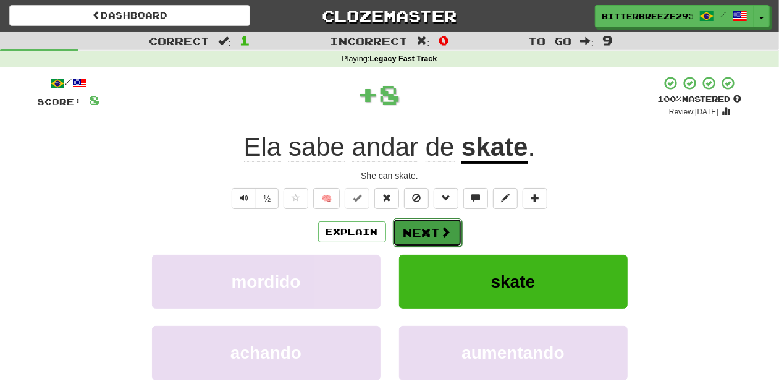
click at [433, 225] on button "Next" at bounding box center [427, 232] width 69 height 28
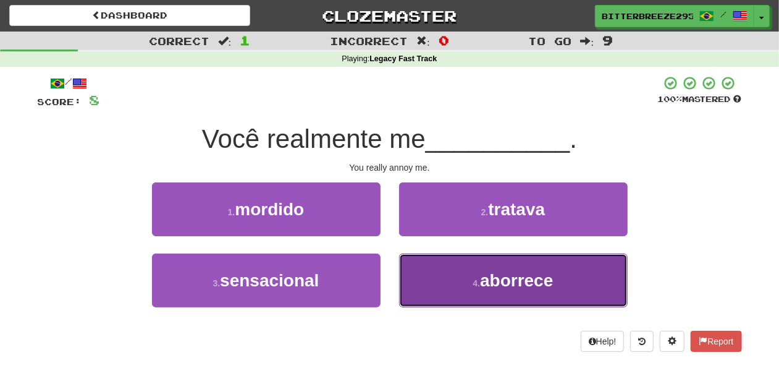
click at [415, 267] on button "4 . aborrece" at bounding box center [513, 280] width 229 height 54
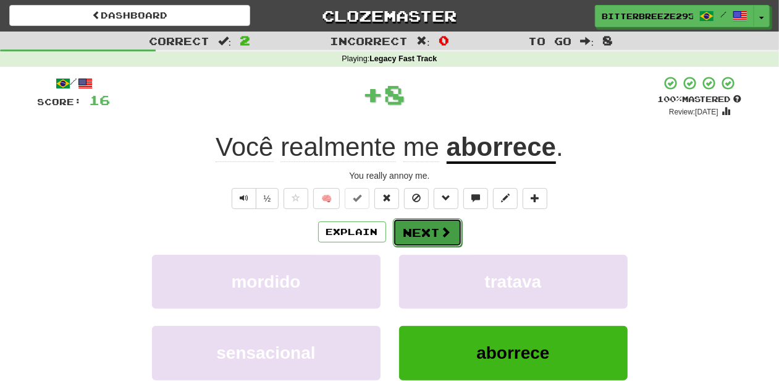
click at [415, 239] on button "Next" at bounding box center [427, 232] width 69 height 28
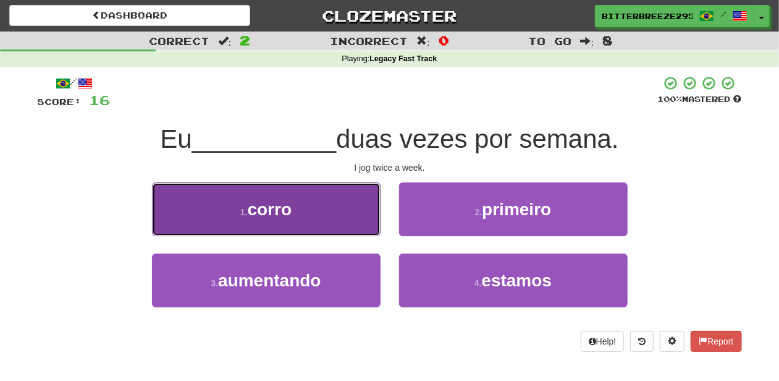
click at [336, 223] on button "1 . corro" at bounding box center [266, 209] width 229 height 54
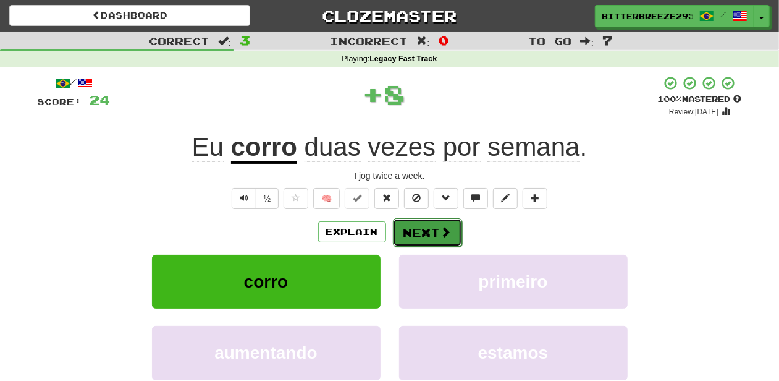
click at [435, 234] on button "Next" at bounding box center [427, 232] width 69 height 28
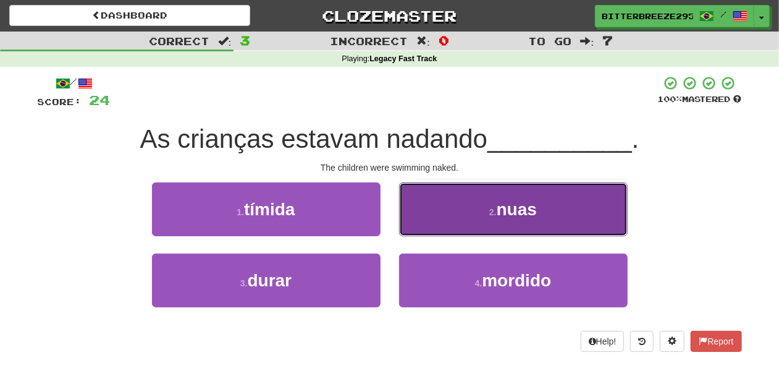
click at [436, 226] on button "2 . nuas" at bounding box center [513, 209] width 229 height 54
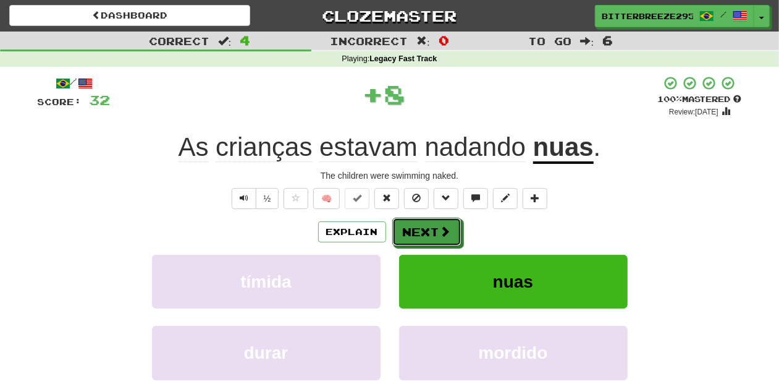
click at [436, 226] on button "Next" at bounding box center [426, 231] width 69 height 28
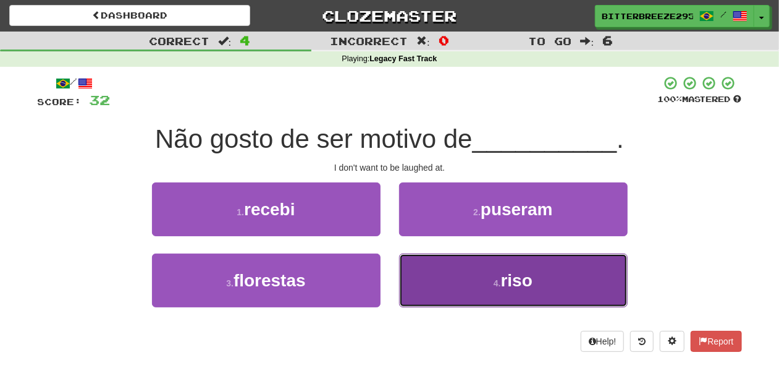
click at [427, 281] on button "4 . riso" at bounding box center [513, 280] width 229 height 54
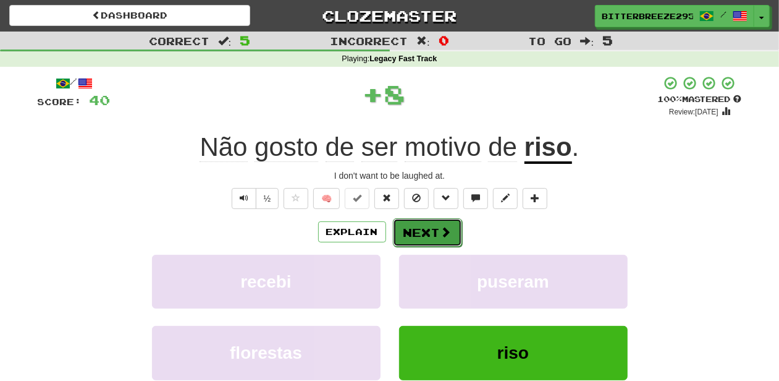
click at [423, 233] on button "Next" at bounding box center [427, 232] width 69 height 28
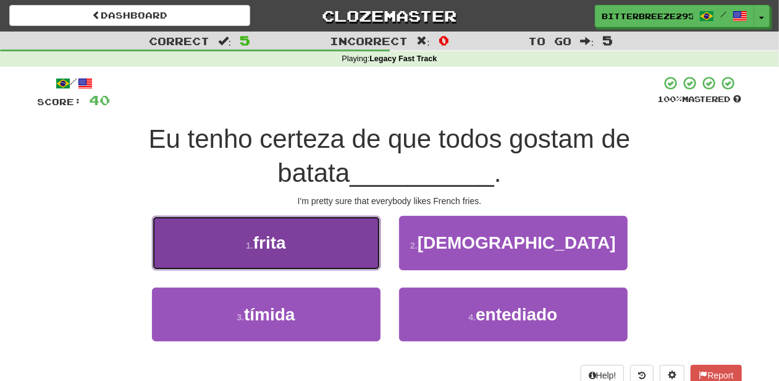
click at [329, 251] on button "1 . frita" at bounding box center [266, 243] width 229 height 54
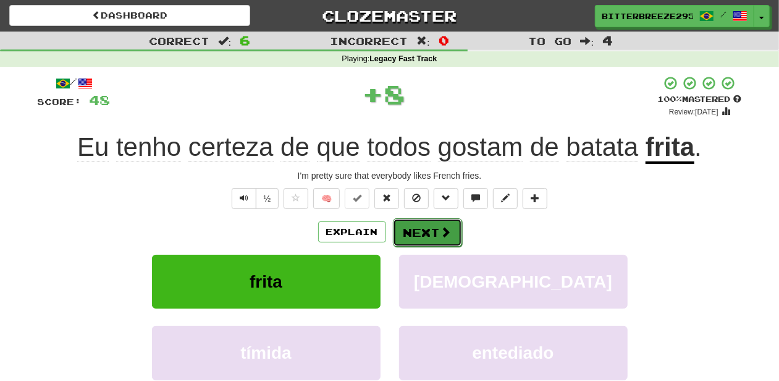
click at [420, 221] on button "Next" at bounding box center [427, 232] width 69 height 28
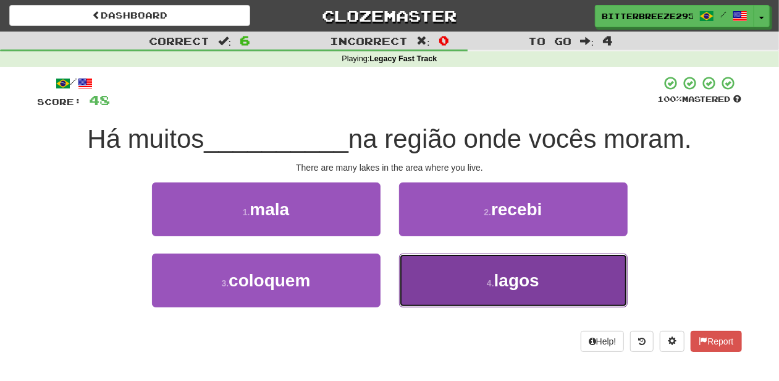
click at [452, 273] on button "4 . lagos" at bounding box center [513, 280] width 229 height 54
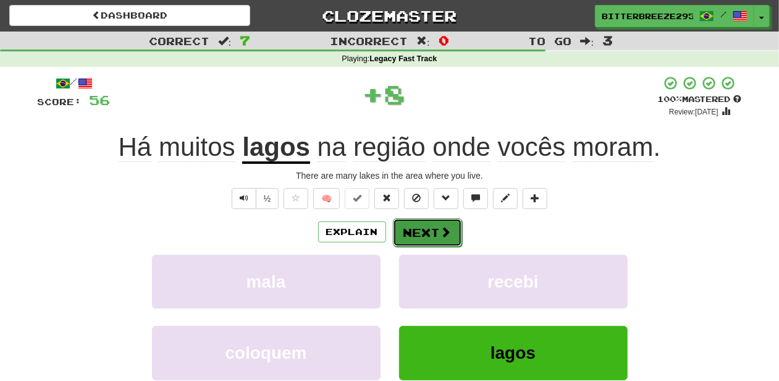
click at [431, 239] on button "Next" at bounding box center [427, 232] width 69 height 28
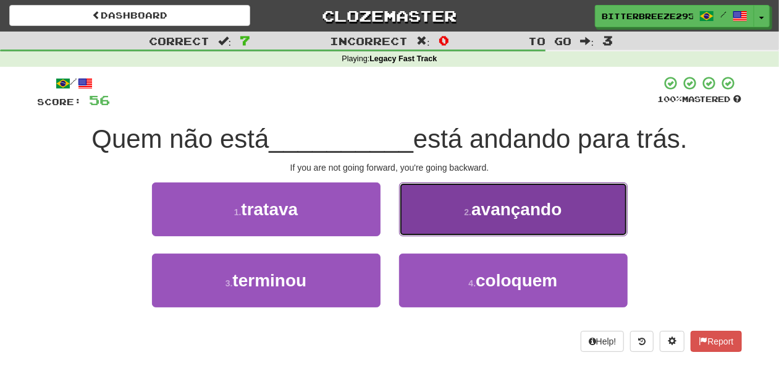
click at [451, 222] on button "2 . avançando" at bounding box center [513, 209] width 229 height 54
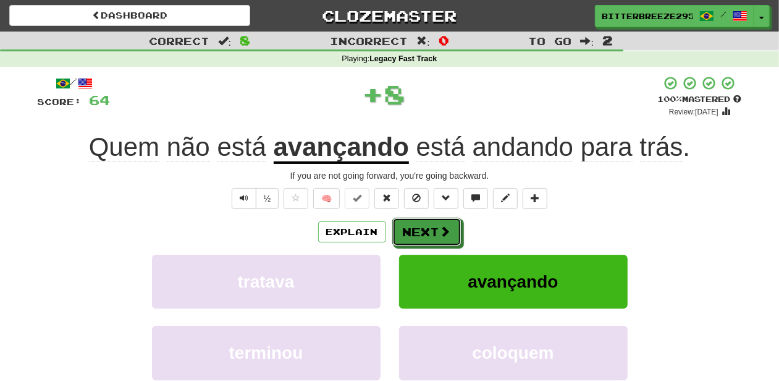
click at [450, 222] on button "Next" at bounding box center [426, 231] width 69 height 28
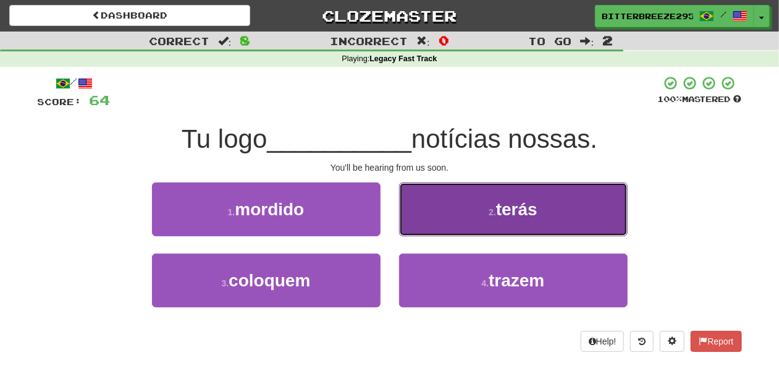
click at [425, 225] on button "2 . terás" at bounding box center [513, 209] width 229 height 54
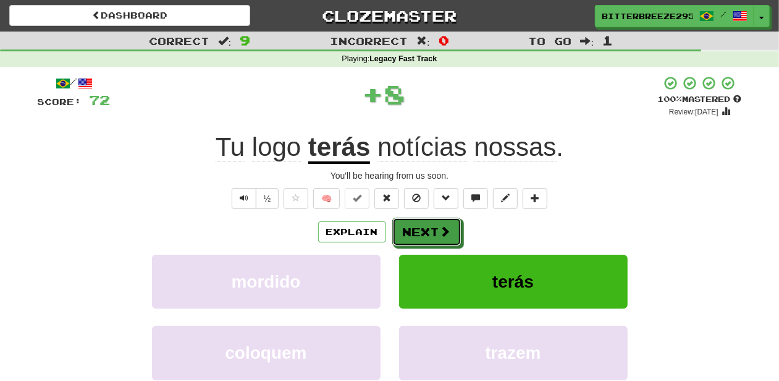
click at [425, 225] on button "Next" at bounding box center [426, 231] width 69 height 28
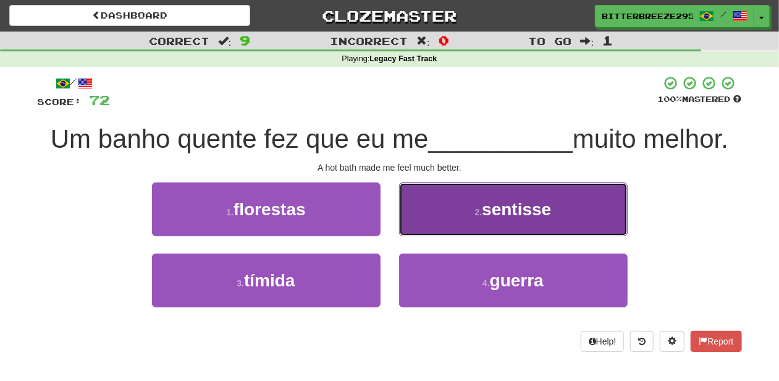
click at [425, 224] on button "2 . sentisse" at bounding box center [513, 209] width 229 height 54
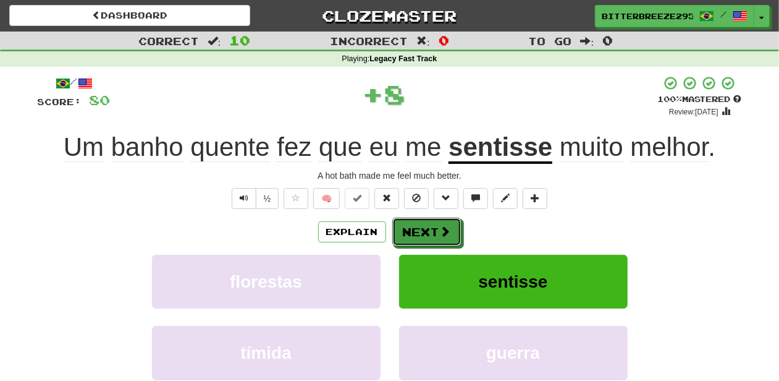
click at [425, 224] on button "Next" at bounding box center [426, 231] width 69 height 28
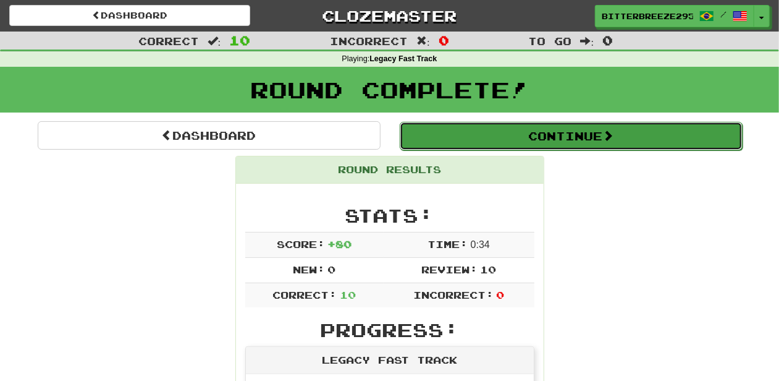
click at [456, 138] on button "Continue" at bounding box center [571, 136] width 343 height 28
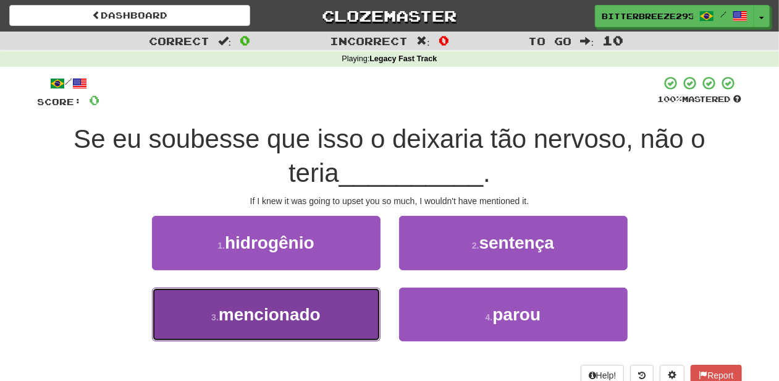
click at [316, 309] on span "mencionado" at bounding box center [270, 314] width 102 height 19
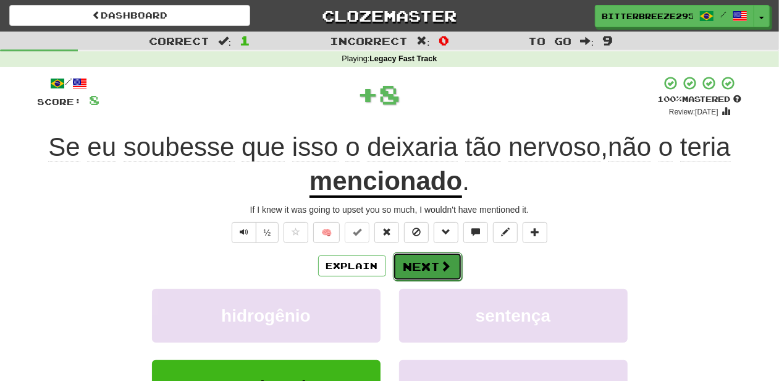
click at [421, 259] on button "Next" at bounding box center [427, 266] width 69 height 28
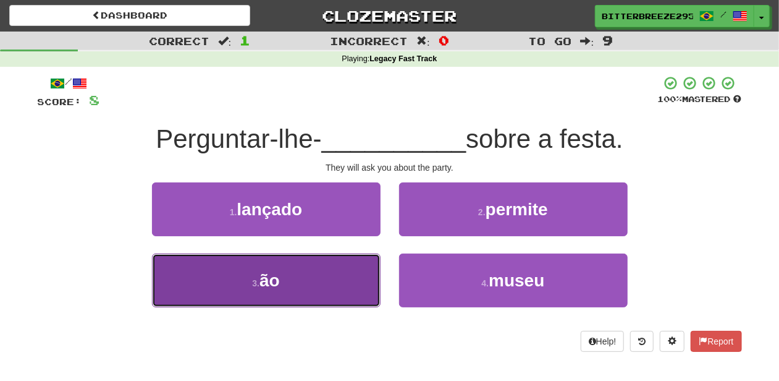
click at [340, 281] on button "3 . ão" at bounding box center [266, 280] width 229 height 54
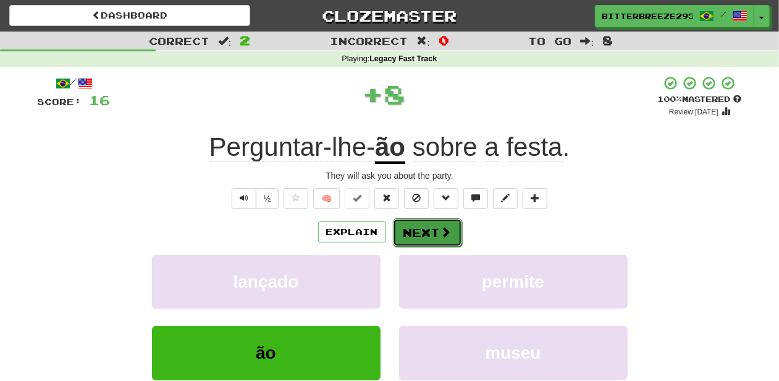
click at [411, 235] on button "Next" at bounding box center [427, 232] width 69 height 28
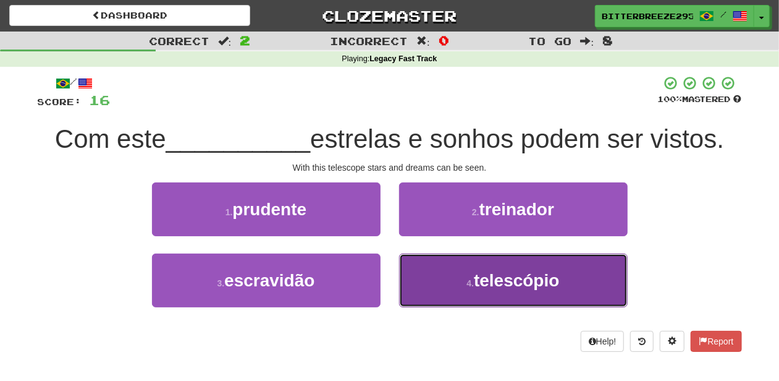
click at [441, 285] on button "4 . telescópio" at bounding box center [513, 280] width 229 height 54
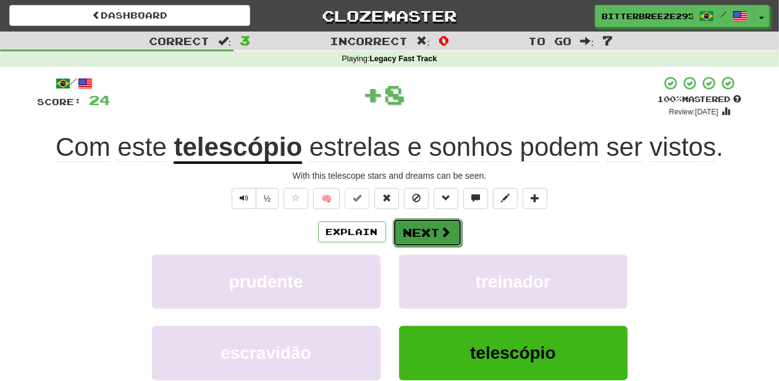
click at [421, 237] on button "Next" at bounding box center [427, 232] width 69 height 28
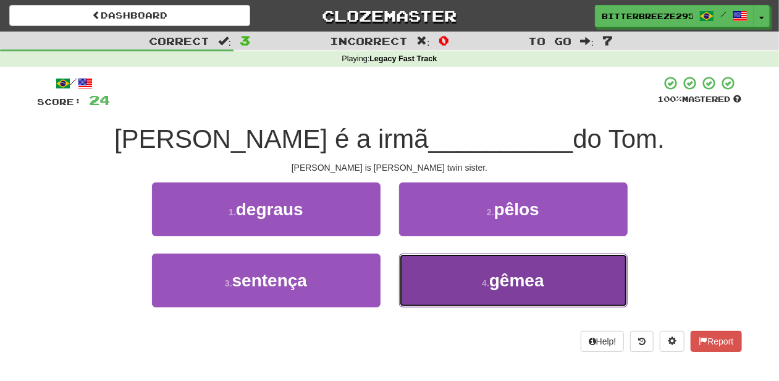
click at [420, 276] on button "4 . gêmea" at bounding box center [513, 280] width 229 height 54
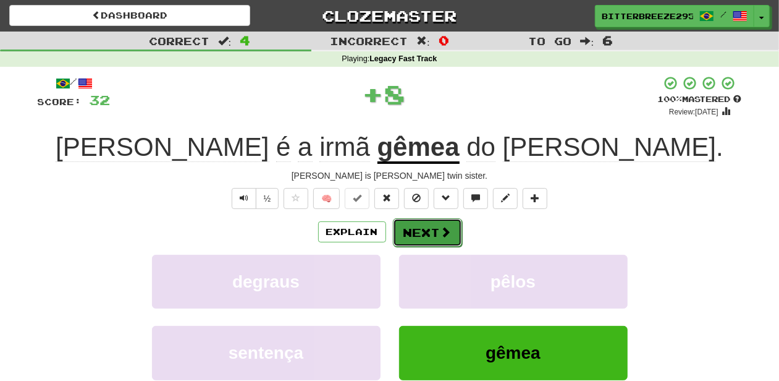
click at [420, 239] on button "Next" at bounding box center [427, 232] width 69 height 28
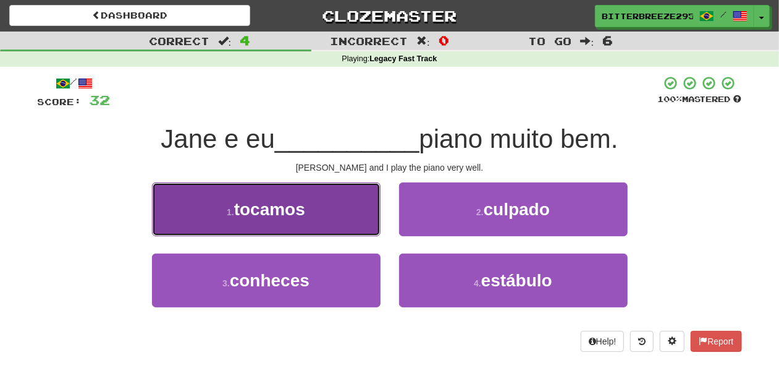
click at [352, 220] on button "1 . tocamos" at bounding box center [266, 209] width 229 height 54
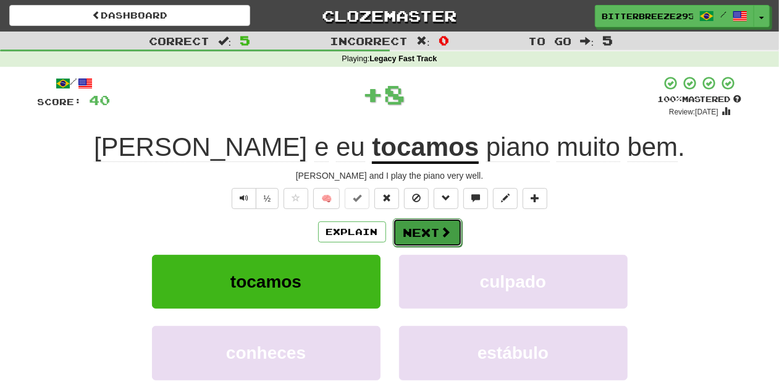
click at [419, 229] on button "Next" at bounding box center [427, 232] width 69 height 28
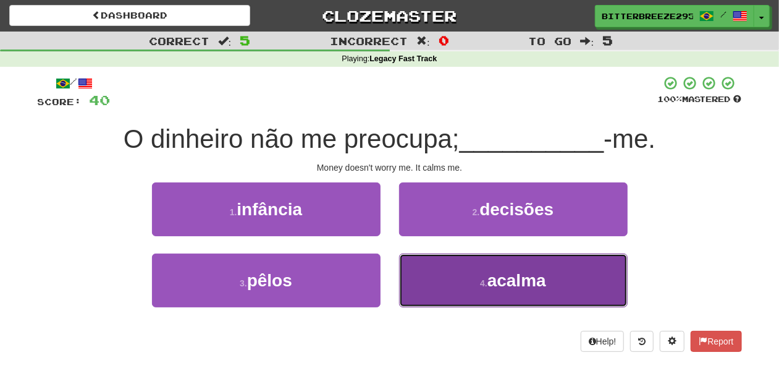
click at [412, 271] on button "4 . acalma" at bounding box center [513, 280] width 229 height 54
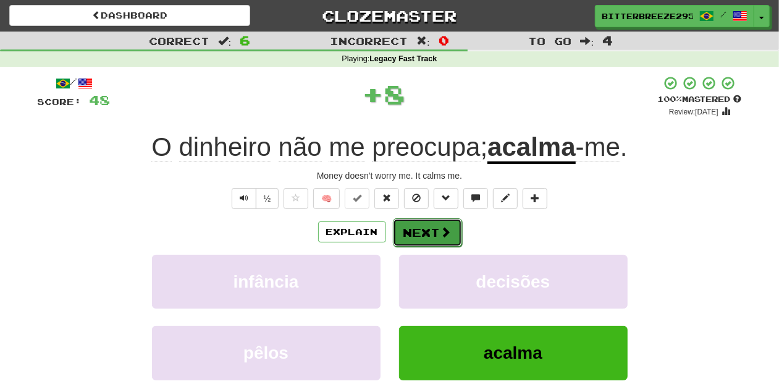
click at [410, 234] on button "Next" at bounding box center [427, 232] width 69 height 28
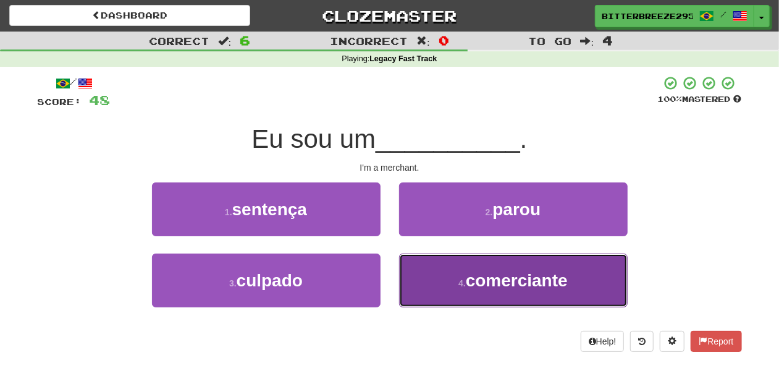
click at [441, 285] on button "4 . comerciante" at bounding box center [513, 280] width 229 height 54
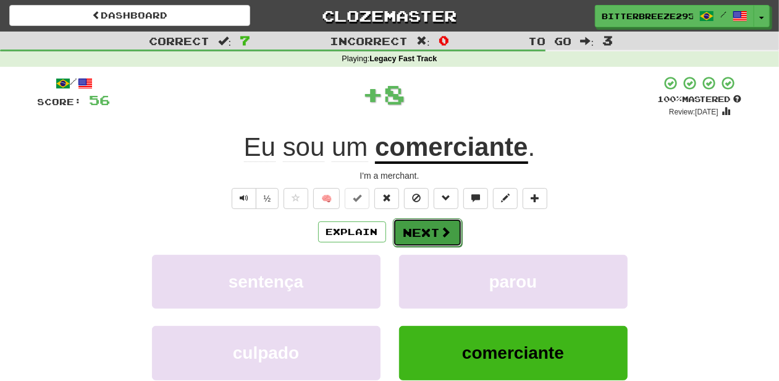
click at [412, 236] on button "Next" at bounding box center [427, 232] width 69 height 28
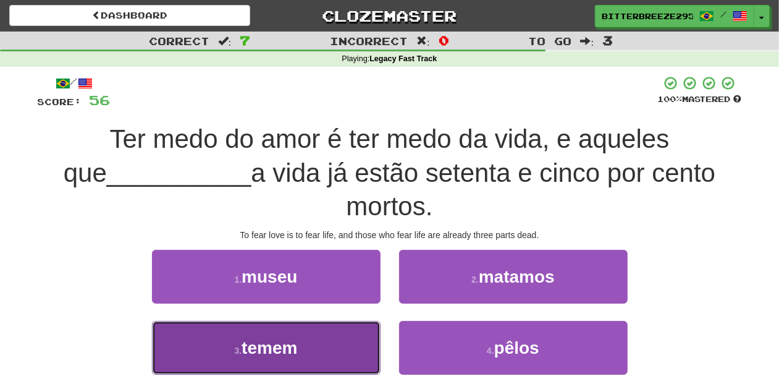
click at [347, 348] on button "3 . temem" at bounding box center [266, 348] width 229 height 54
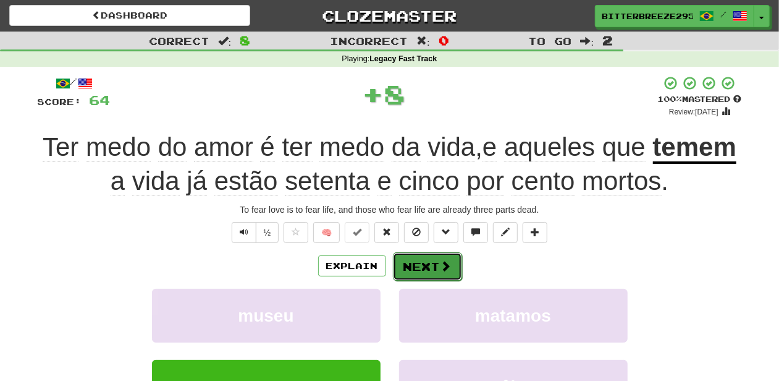
click at [417, 264] on button "Next" at bounding box center [427, 266] width 69 height 28
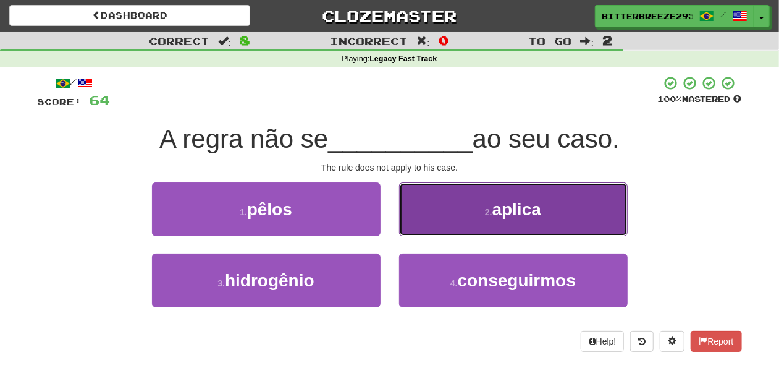
click at [422, 227] on button "2 . aplica" at bounding box center [513, 209] width 229 height 54
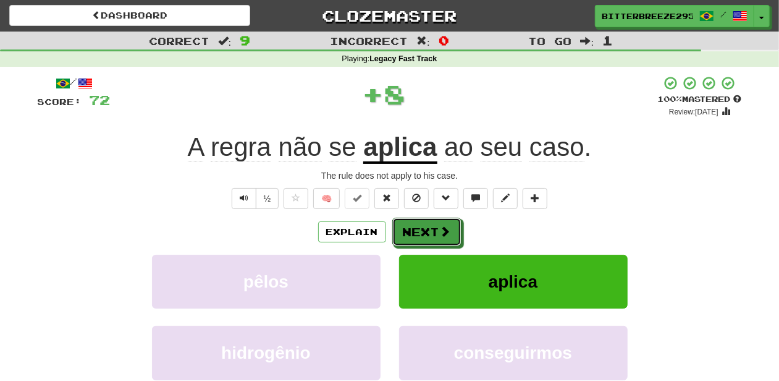
click at [422, 227] on button "Next" at bounding box center [426, 231] width 69 height 28
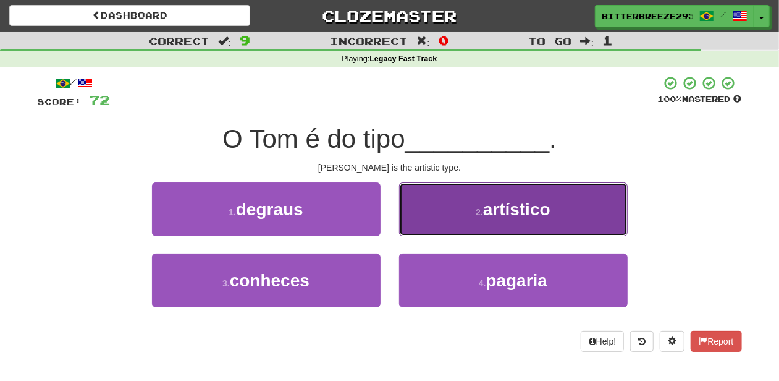
click at [439, 224] on button "2 . artístico" at bounding box center [513, 209] width 229 height 54
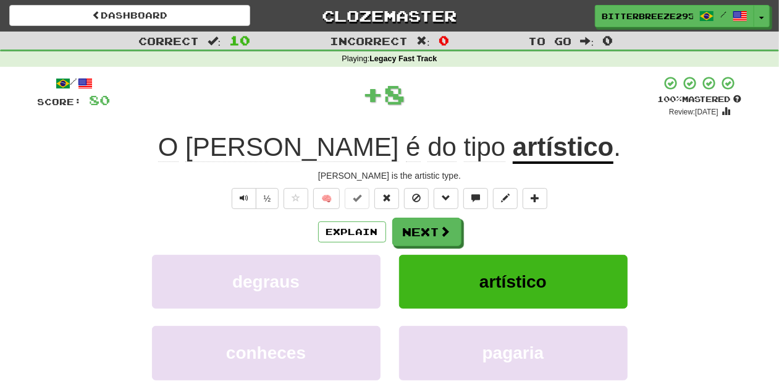
click at [439, 224] on button "Next" at bounding box center [426, 231] width 69 height 28
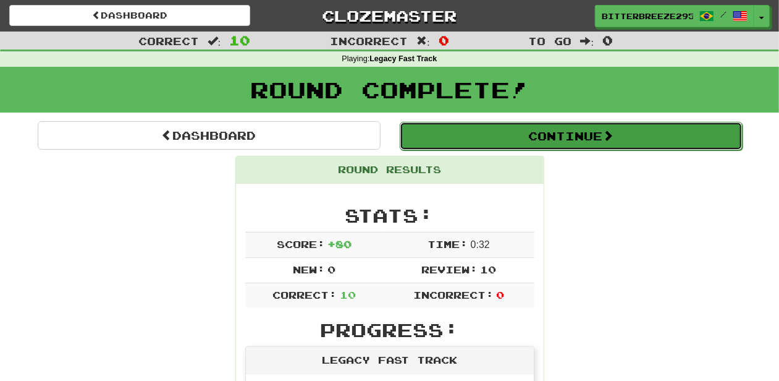
click at [434, 129] on button "Continue" at bounding box center [571, 136] width 343 height 28
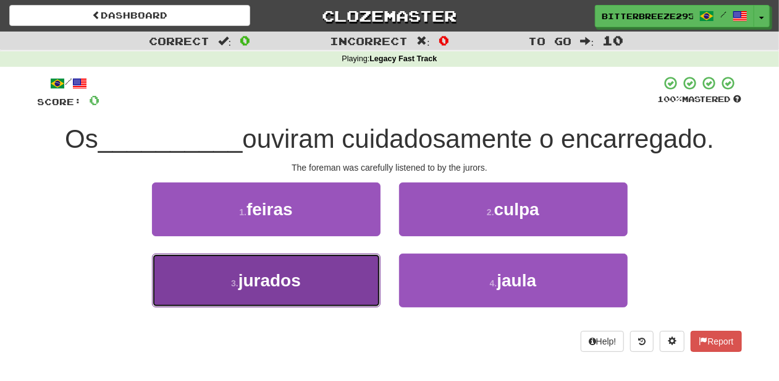
click at [329, 283] on button "3 . jurados" at bounding box center [266, 280] width 229 height 54
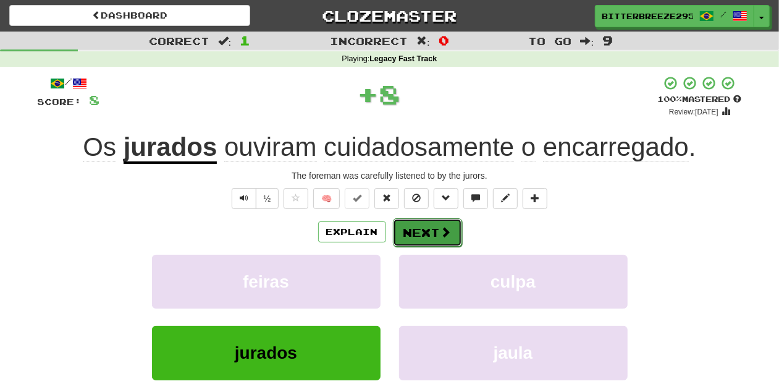
click at [402, 230] on button "Next" at bounding box center [427, 232] width 69 height 28
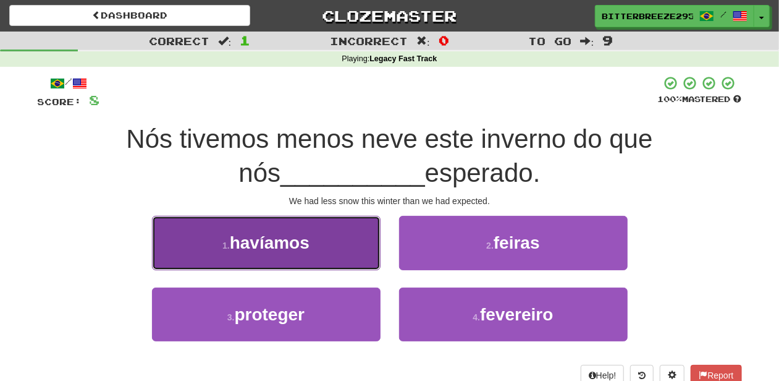
click at [342, 261] on button "1 . havíamos" at bounding box center [266, 243] width 229 height 54
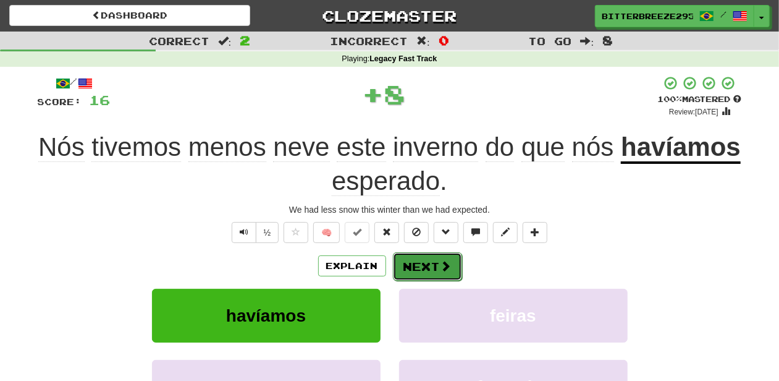
click at [420, 256] on button "Next" at bounding box center [427, 266] width 69 height 28
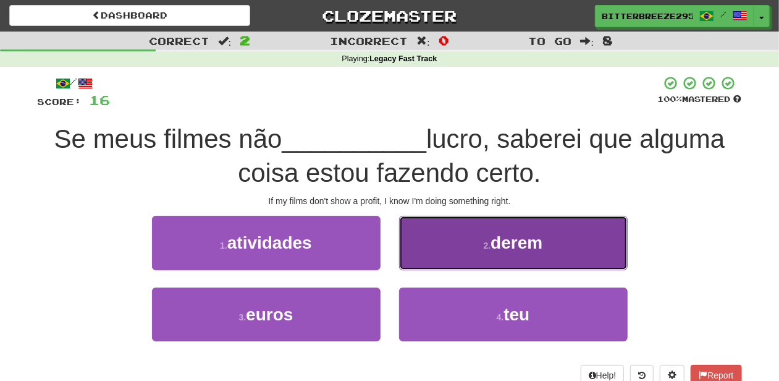
click at [435, 255] on button "2 . derem" at bounding box center [513, 243] width 229 height 54
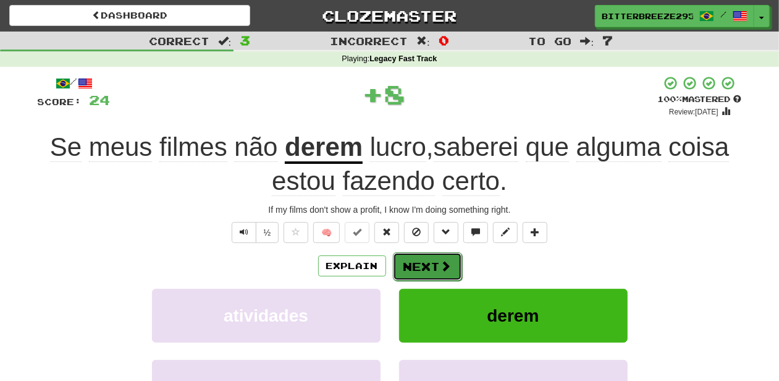
click at [433, 259] on button "Next" at bounding box center [427, 266] width 69 height 28
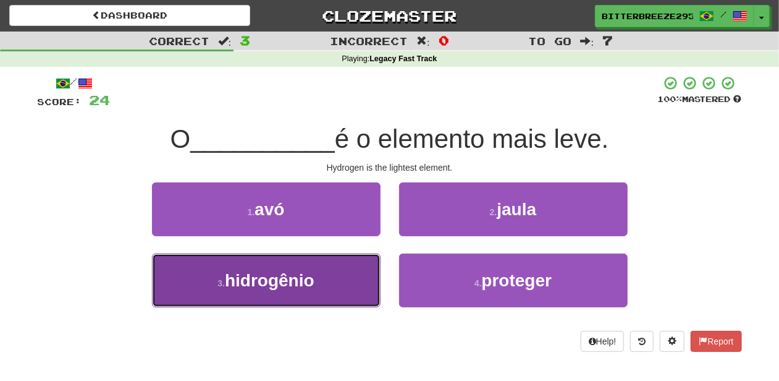
click at [332, 279] on button "3 . hidrogênio" at bounding box center [266, 280] width 229 height 54
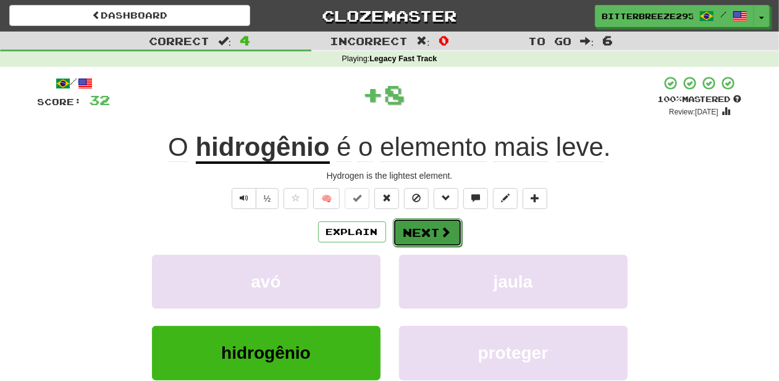
click at [408, 234] on button "Next" at bounding box center [427, 232] width 69 height 28
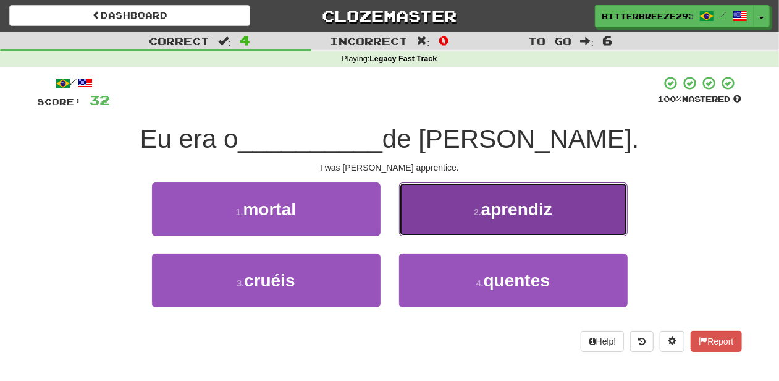
click at [434, 222] on button "2 . aprendiz" at bounding box center [513, 209] width 229 height 54
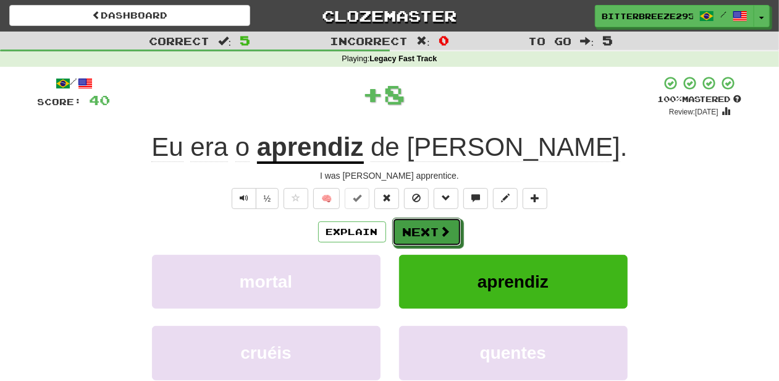
click at [434, 222] on button "Next" at bounding box center [426, 231] width 69 height 28
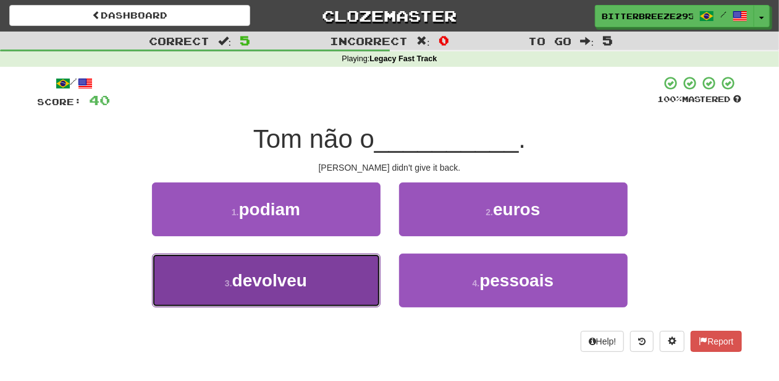
click at [314, 281] on button "3 . devolveu" at bounding box center [266, 280] width 229 height 54
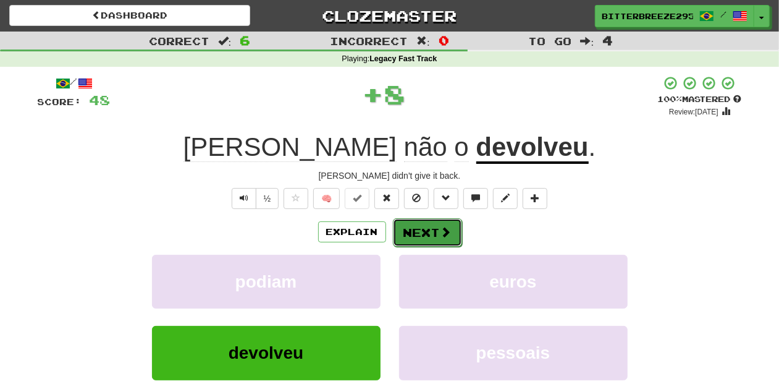
click at [407, 222] on button "Next" at bounding box center [427, 232] width 69 height 28
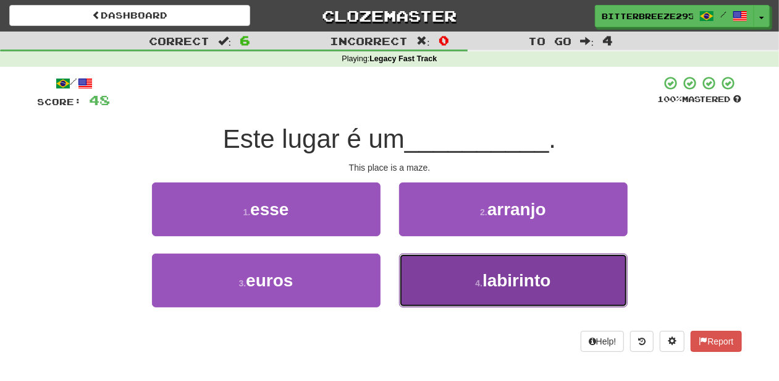
click at [429, 266] on button "4 . labirinto" at bounding box center [513, 280] width 229 height 54
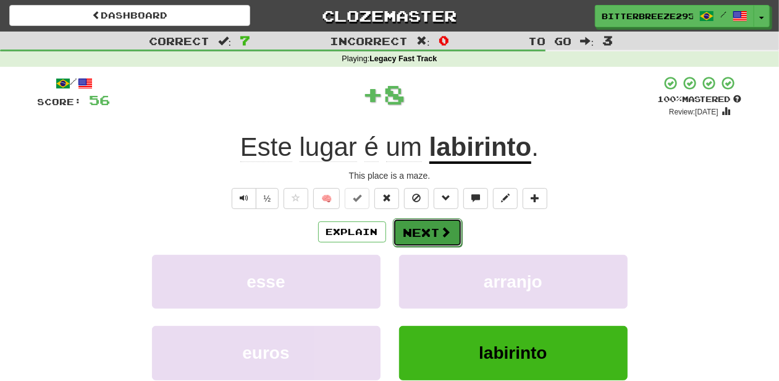
click at [423, 230] on button "Next" at bounding box center [427, 232] width 69 height 28
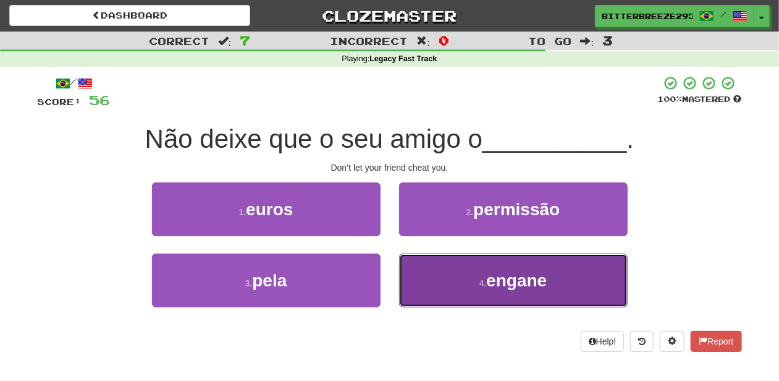
click at [428, 279] on button "4 . engane" at bounding box center [513, 280] width 229 height 54
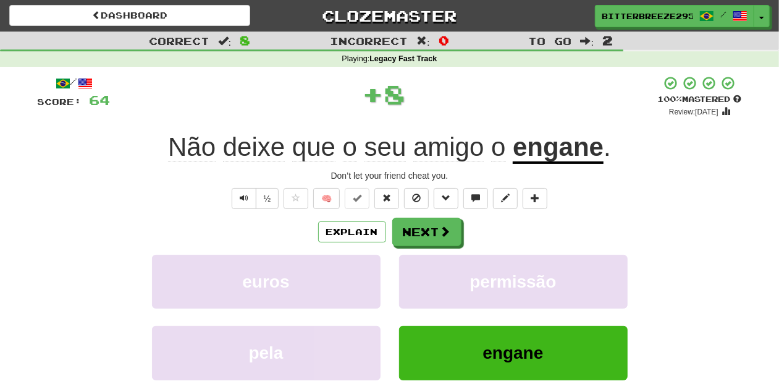
click at [400, 214] on div "/ Score: 64 + 8 100 % Mastered Review: 2026-04-12 Não deixe que o seu amigo o e…" at bounding box center [390, 268] width 704 height 387
click at [404, 232] on button "Next" at bounding box center [427, 232] width 69 height 28
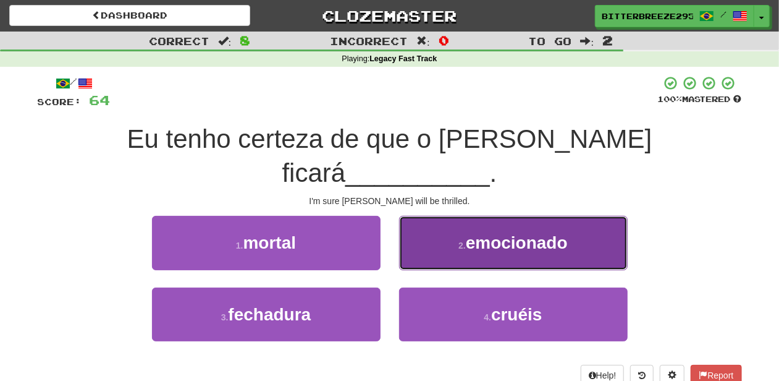
click at [419, 231] on button "2 . emocionado" at bounding box center [513, 243] width 229 height 54
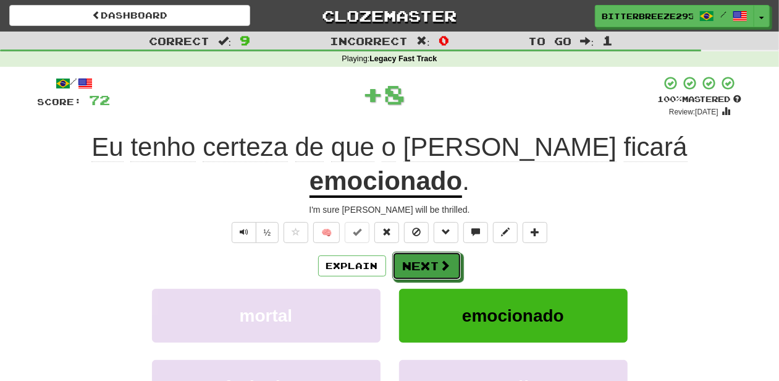
click at [419, 251] on button "Next" at bounding box center [426, 265] width 69 height 28
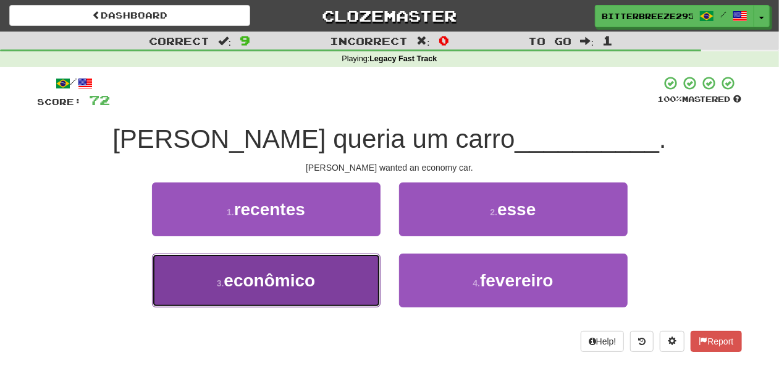
click at [346, 278] on button "3 . econômico" at bounding box center [266, 280] width 229 height 54
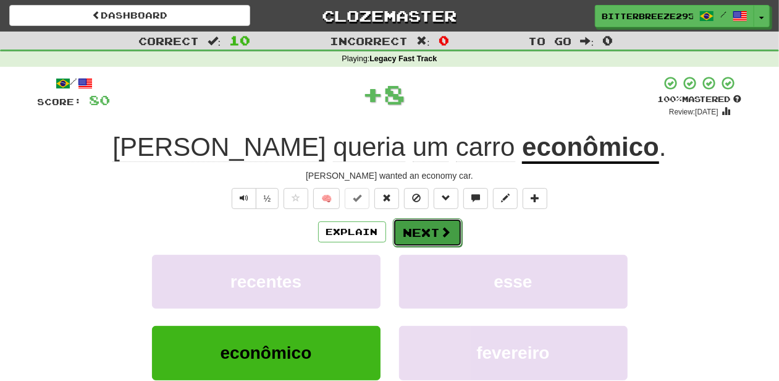
click at [435, 231] on button "Next" at bounding box center [427, 232] width 69 height 28
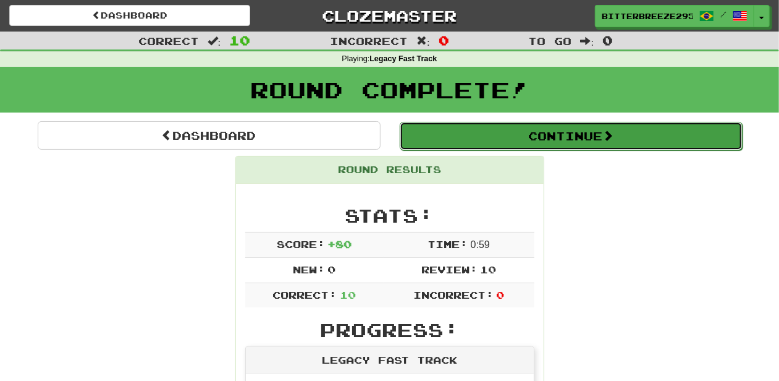
click at [471, 133] on button "Continue" at bounding box center [571, 136] width 343 height 28
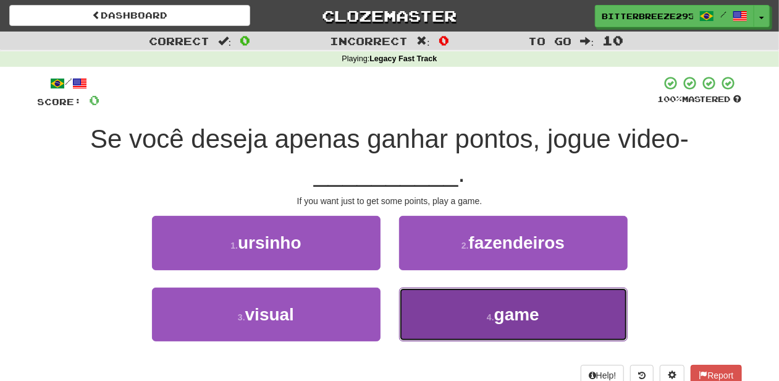
click at [436, 311] on button "4 . game" at bounding box center [513, 314] width 229 height 54
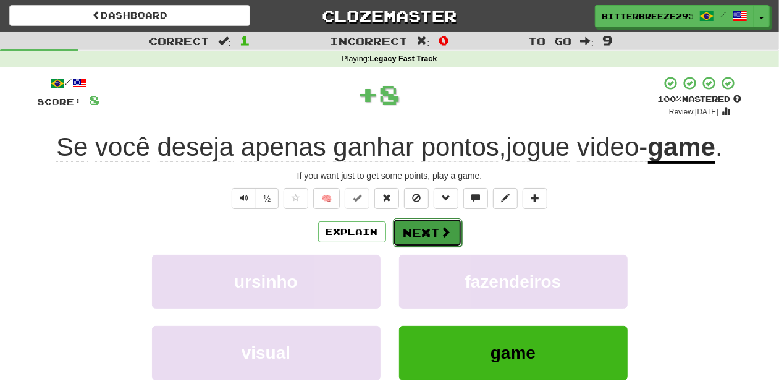
click at [423, 239] on button "Next" at bounding box center [427, 232] width 69 height 28
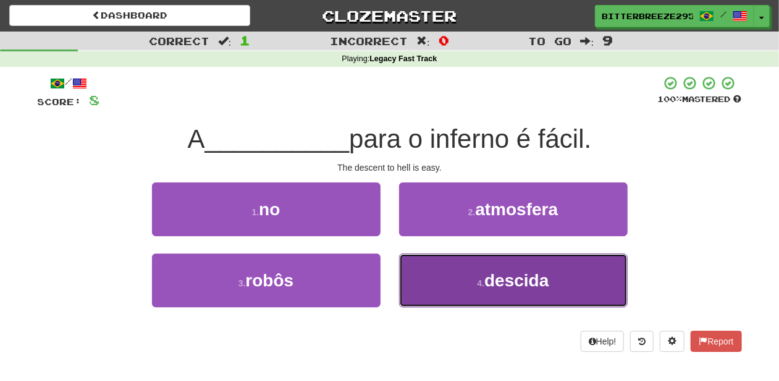
click at [437, 280] on button "4 . descida" at bounding box center [513, 280] width 229 height 54
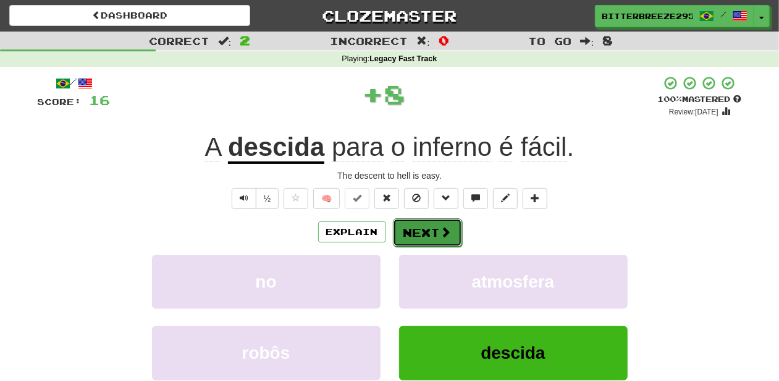
click at [428, 231] on button "Next" at bounding box center [427, 232] width 69 height 28
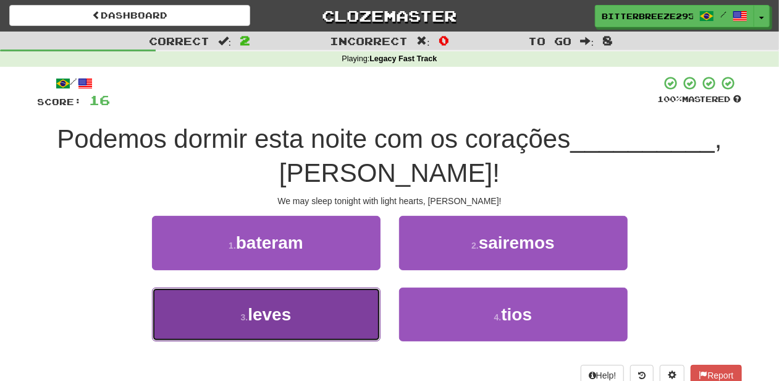
click at [345, 310] on button "3 . leves" at bounding box center [266, 314] width 229 height 54
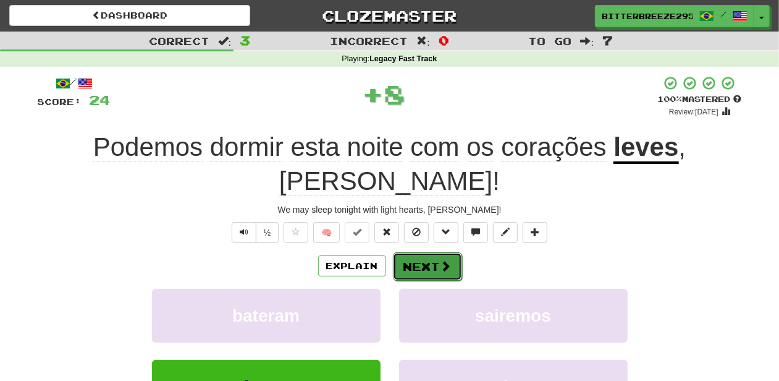
click at [425, 252] on button "Next" at bounding box center [427, 266] width 69 height 28
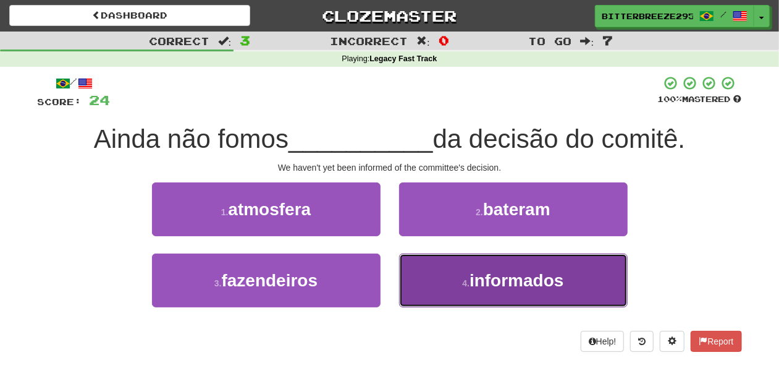
click at [471, 284] on span "informados" at bounding box center [517, 280] width 94 height 19
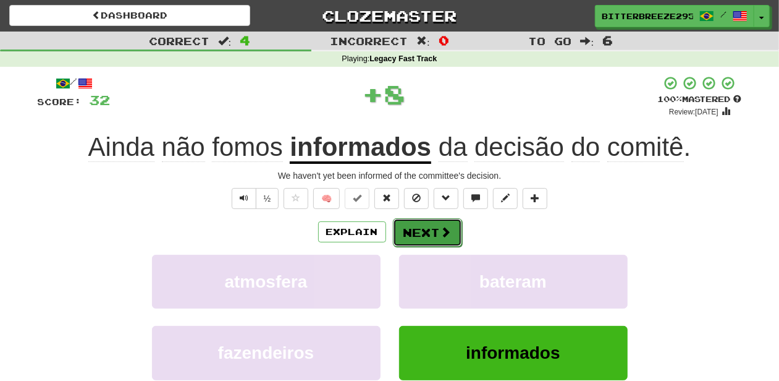
click at [420, 235] on button "Next" at bounding box center [427, 232] width 69 height 28
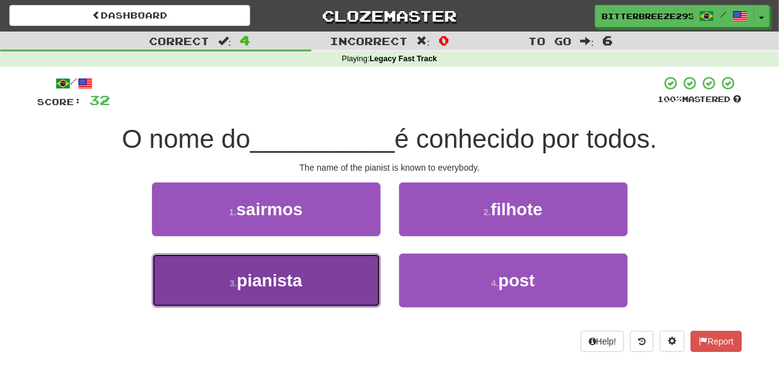
click at [341, 281] on button "3 . pianista" at bounding box center [266, 280] width 229 height 54
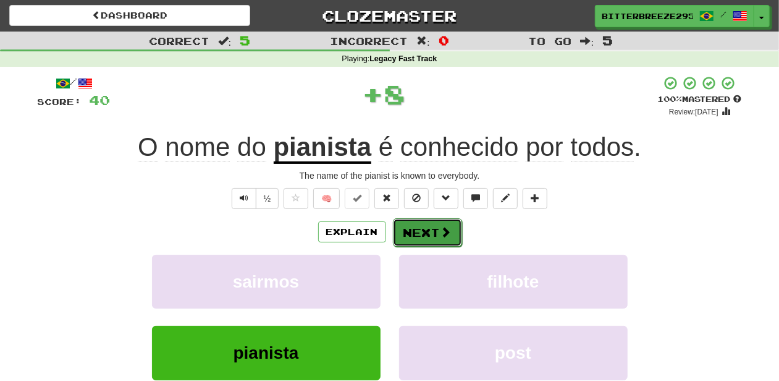
click at [420, 231] on button "Next" at bounding box center [427, 232] width 69 height 28
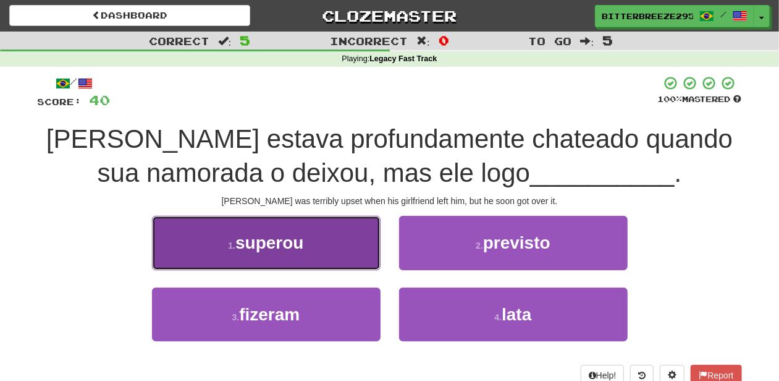
click at [288, 254] on button "1 . superou" at bounding box center [266, 243] width 229 height 54
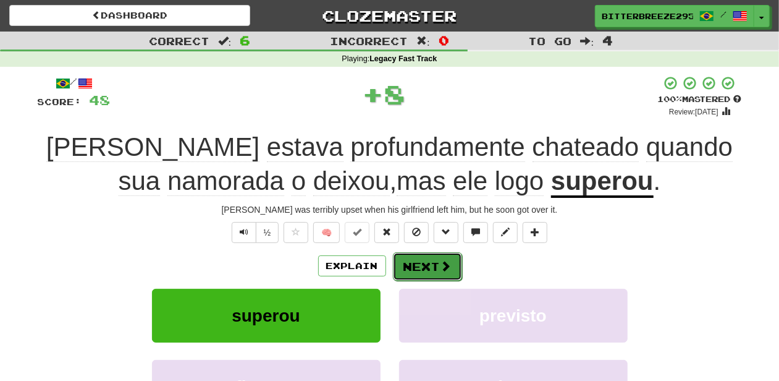
click at [400, 263] on button "Next" at bounding box center [427, 266] width 69 height 28
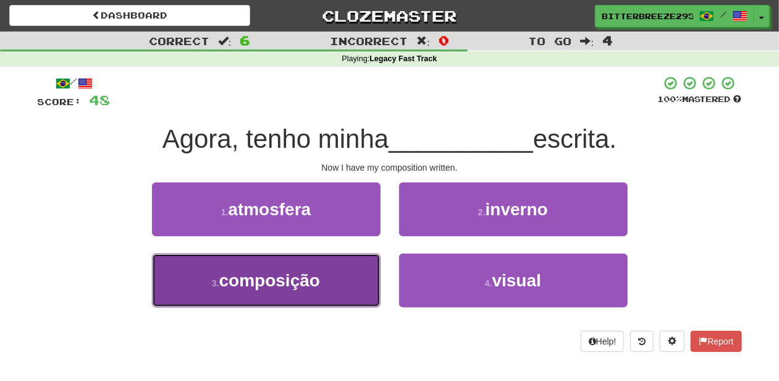
click at [353, 283] on button "3 . composição" at bounding box center [266, 280] width 229 height 54
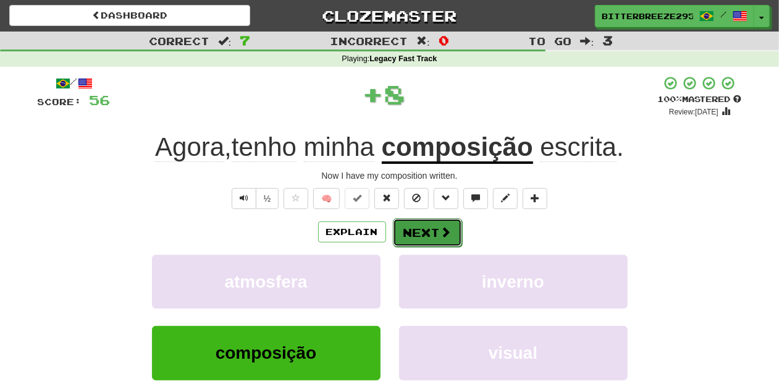
click at [409, 232] on button "Next" at bounding box center [427, 232] width 69 height 28
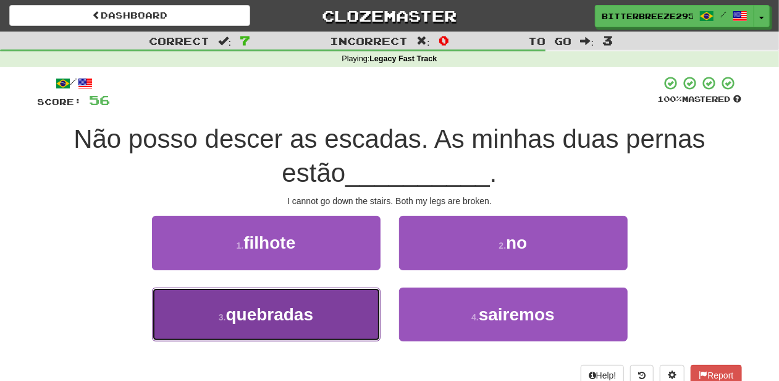
click at [326, 308] on button "3 . quebradas" at bounding box center [266, 314] width 229 height 54
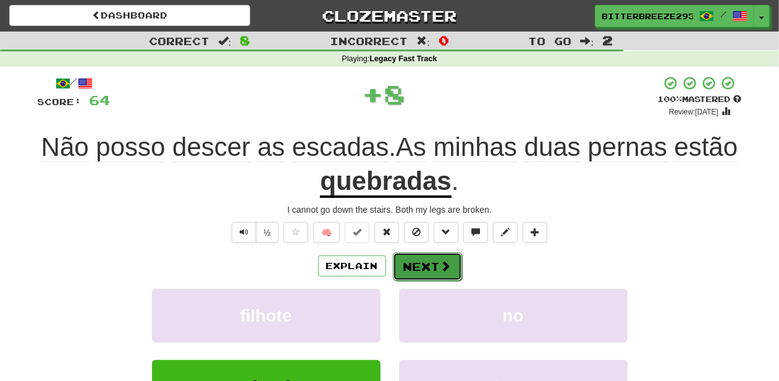
click at [408, 266] on button "Next" at bounding box center [427, 266] width 69 height 28
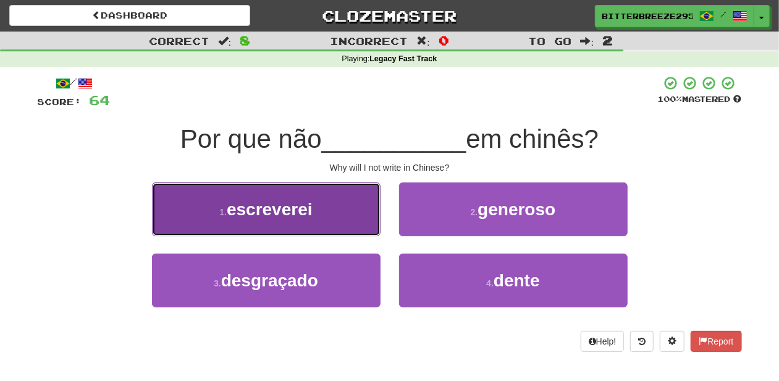
click at [322, 225] on button "1 . escreverei" at bounding box center [266, 209] width 229 height 54
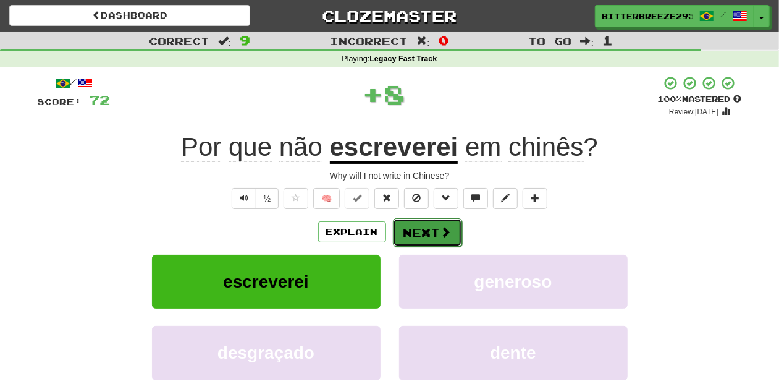
click at [417, 237] on button "Next" at bounding box center [427, 232] width 69 height 28
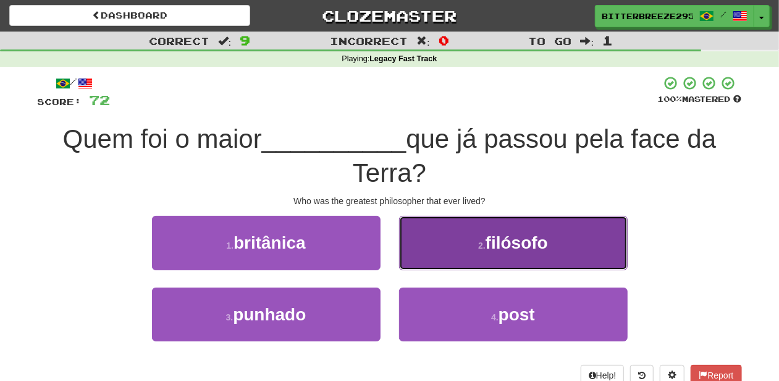
click at [434, 259] on button "2 . filósofo" at bounding box center [513, 243] width 229 height 54
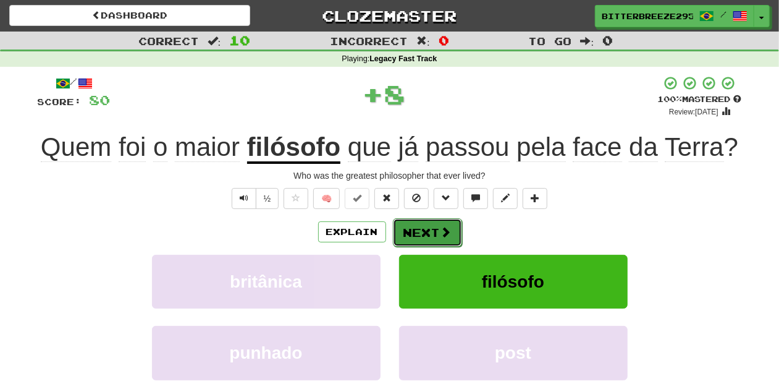
click at [428, 232] on button "Next" at bounding box center [427, 232] width 69 height 28
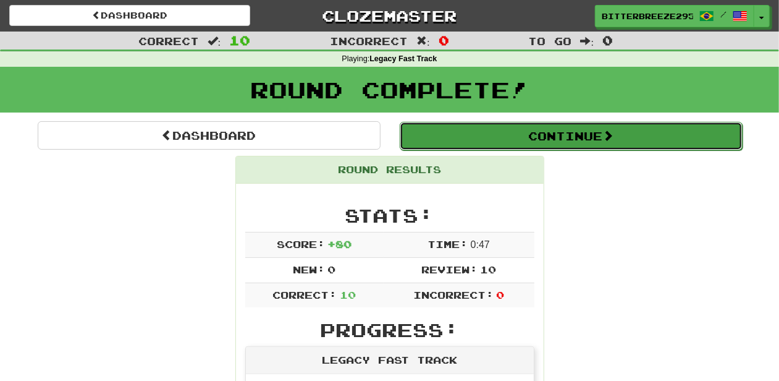
click at [456, 138] on button "Continue" at bounding box center [571, 136] width 343 height 28
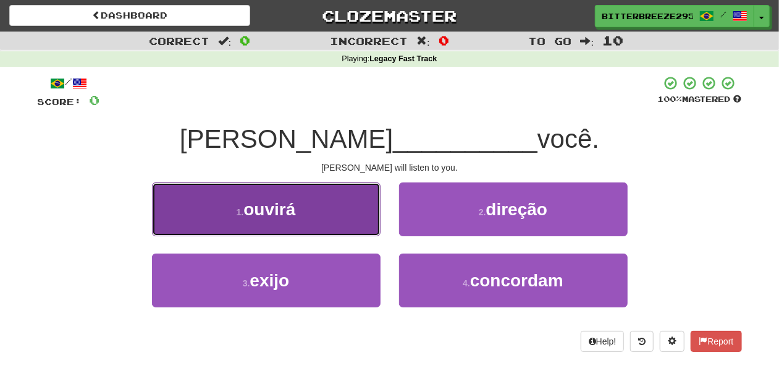
click at [318, 216] on button "1 . ouvirá" at bounding box center [266, 209] width 229 height 54
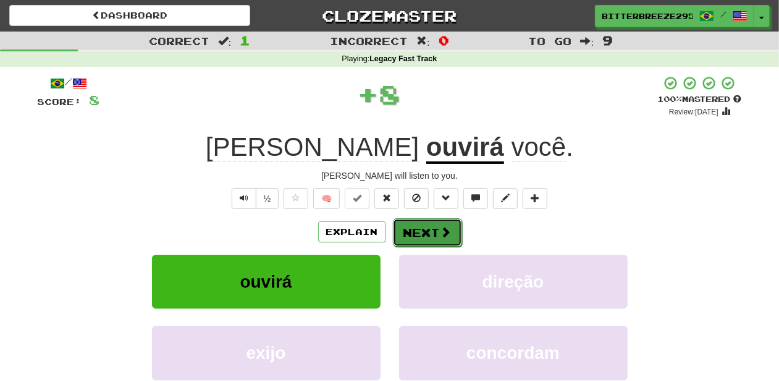
click at [420, 234] on button "Next" at bounding box center [427, 232] width 69 height 28
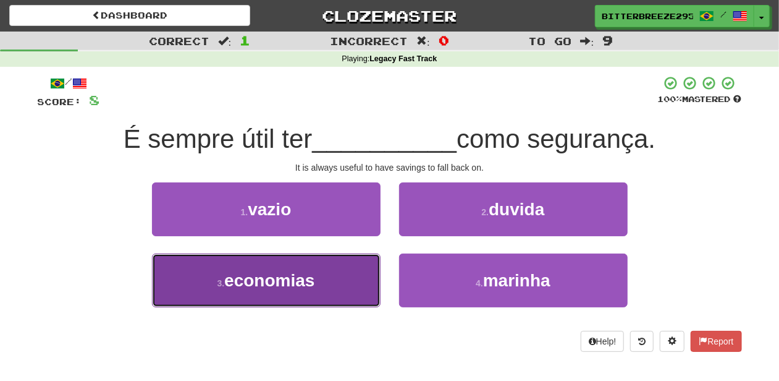
click at [327, 276] on button "3 . economias" at bounding box center [266, 280] width 229 height 54
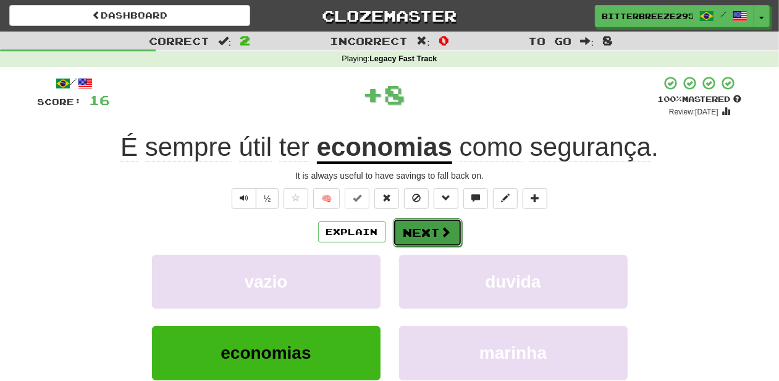
click at [429, 237] on button "Next" at bounding box center [427, 232] width 69 height 28
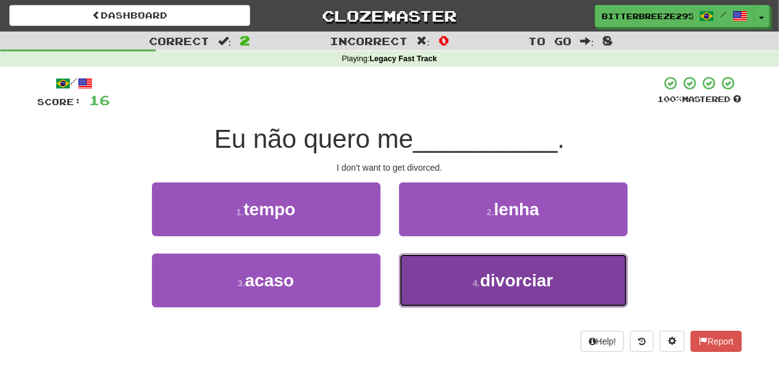
click at [435, 270] on button "4 . divorciar" at bounding box center [513, 280] width 229 height 54
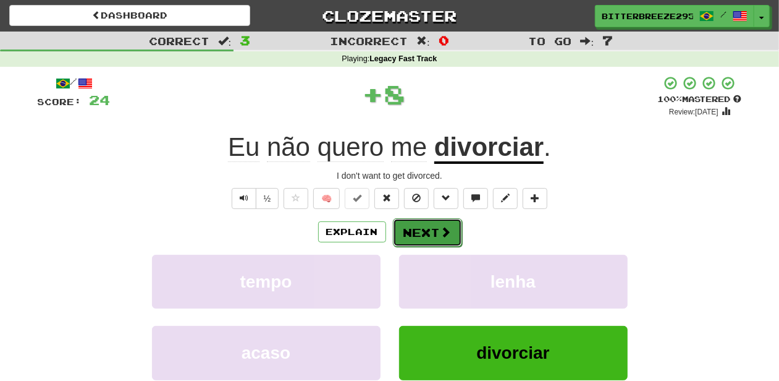
click at [428, 236] on button "Next" at bounding box center [427, 232] width 69 height 28
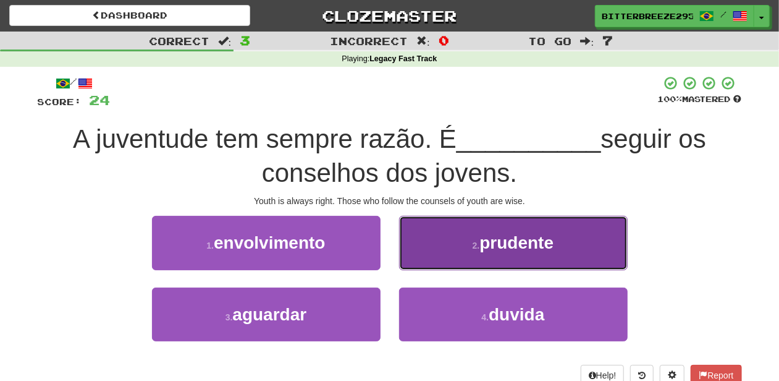
click at [445, 268] on button "2 . prudente" at bounding box center [513, 243] width 229 height 54
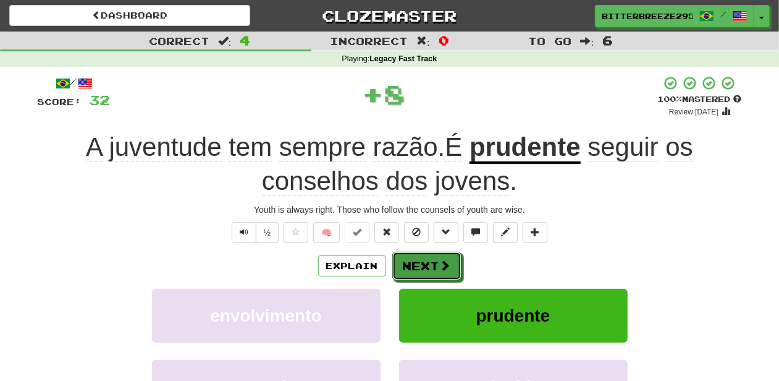
click at [445, 268] on span at bounding box center [445, 265] width 11 height 11
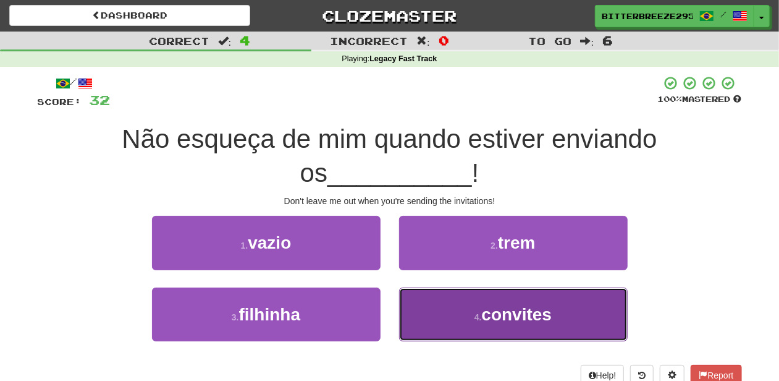
click at [416, 316] on button "4 . convites" at bounding box center [513, 314] width 229 height 54
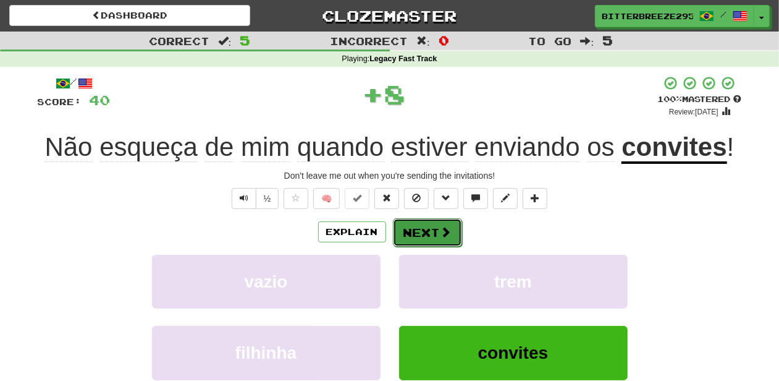
click at [425, 239] on button "Next" at bounding box center [427, 232] width 69 height 28
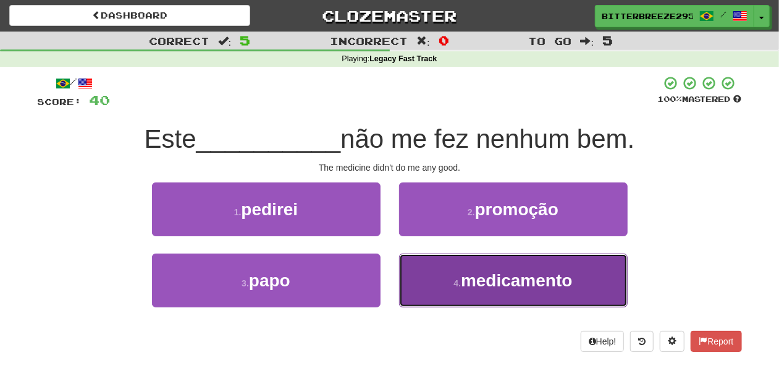
click at [440, 273] on button "4 . medicamento" at bounding box center [513, 280] width 229 height 54
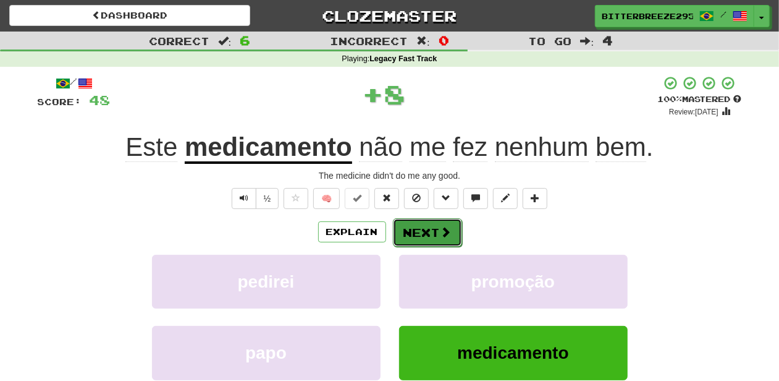
click at [433, 232] on button "Next" at bounding box center [427, 232] width 69 height 28
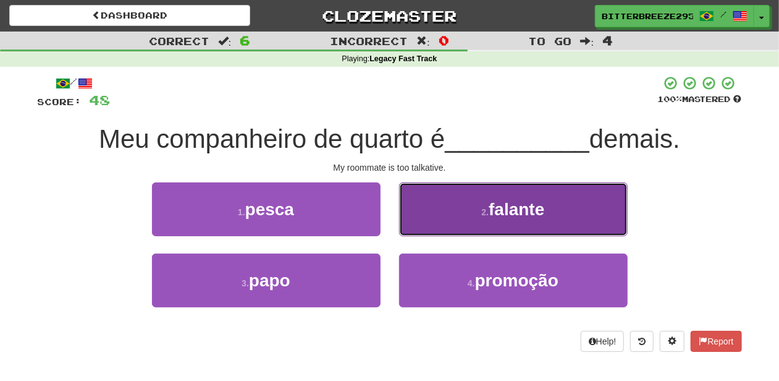
click at [435, 224] on button "2 . falante" at bounding box center [513, 209] width 229 height 54
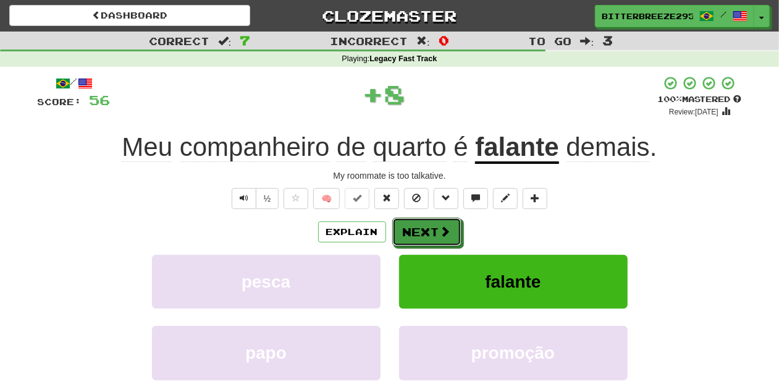
click at [435, 224] on button "Next" at bounding box center [426, 231] width 69 height 28
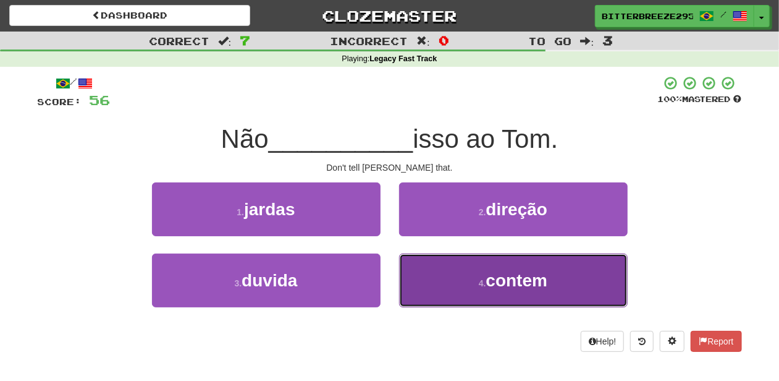
click at [458, 271] on button "4 . contem" at bounding box center [513, 280] width 229 height 54
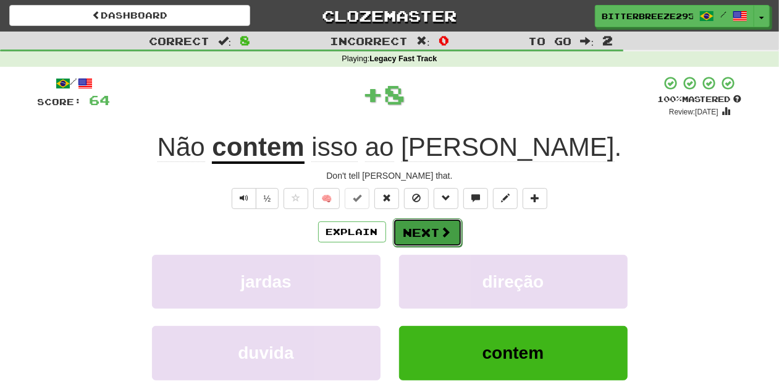
click at [431, 226] on button "Next" at bounding box center [427, 232] width 69 height 28
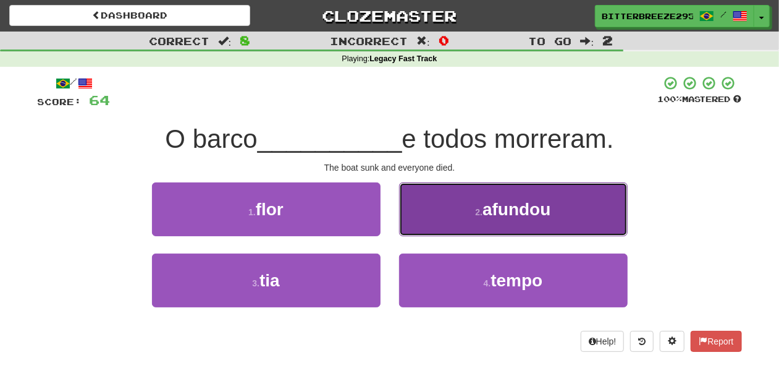
click at [431, 225] on button "2 . afundou" at bounding box center [513, 209] width 229 height 54
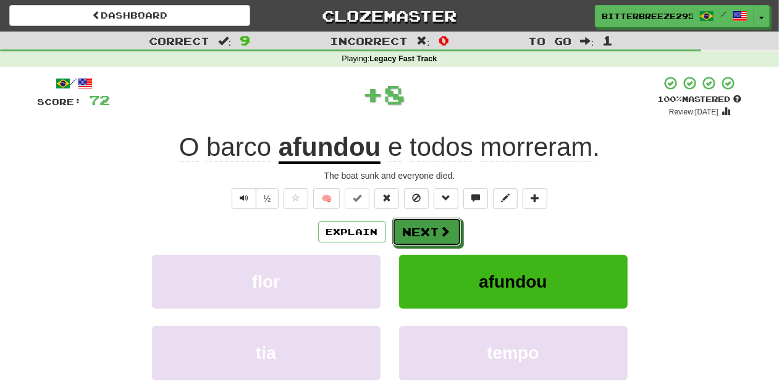
click at [431, 225] on button "Next" at bounding box center [426, 231] width 69 height 28
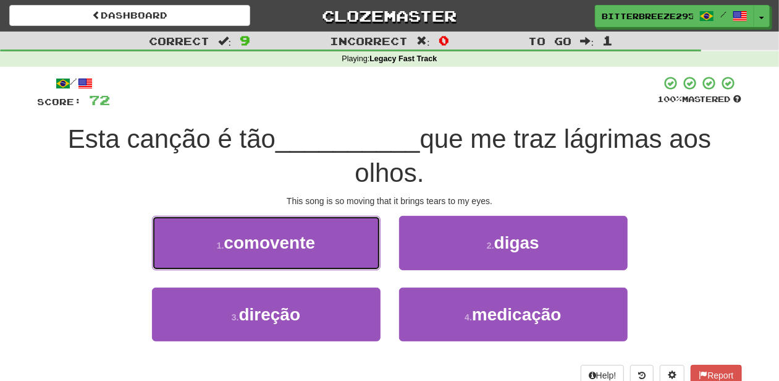
drag, startPoint x: 316, startPoint y: 243, endPoint x: 323, endPoint y: 245, distance: 6.9
click at [315, 243] on span "comovente" at bounding box center [269, 242] width 91 height 19
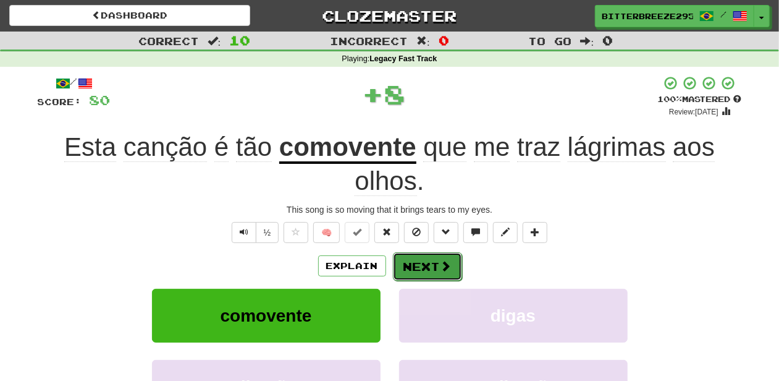
click at [424, 266] on button "Next" at bounding box center [427, 266] width 69 height 28
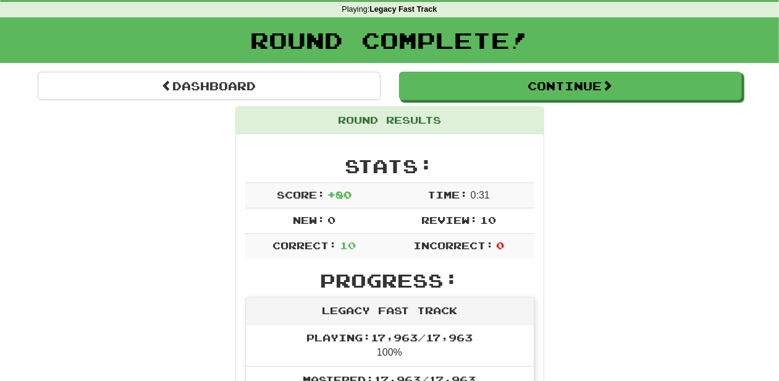
scroll to position [41, 0]
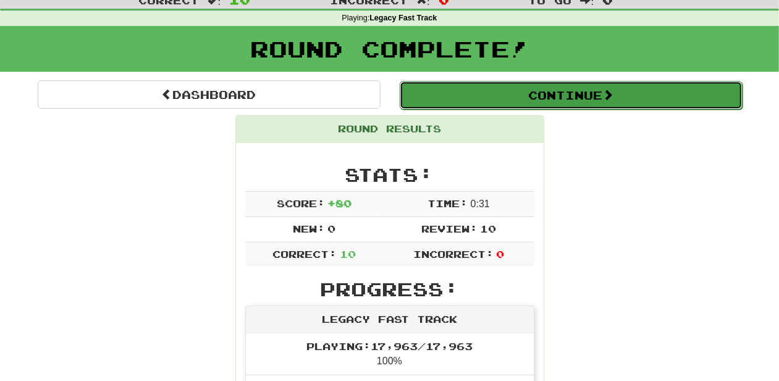
click at [455, 96] on button "Continue" at bounding box center [571, 95] width 343 height 28
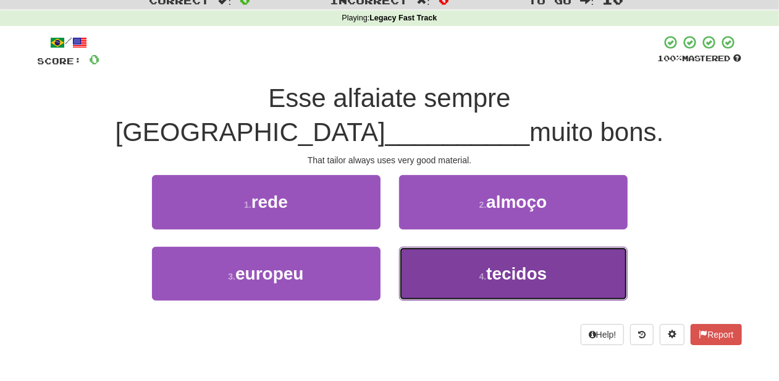
click at [462, 247] on button "4 . tecidos" at bounding box center [513, 274] width 229 height 54
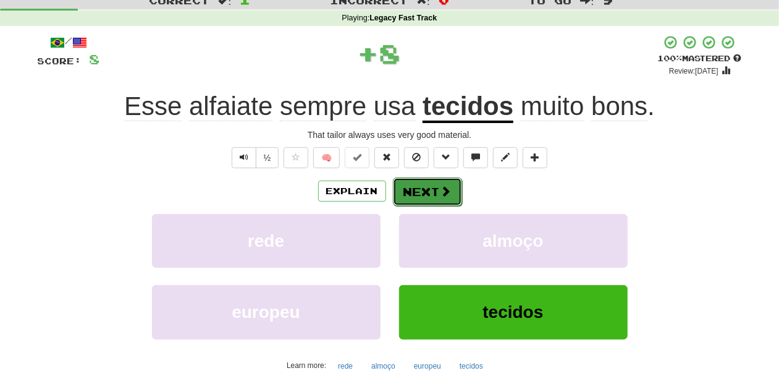
click at [415, 187] on button "Next" at bounding box center [427, 191] width 69 height 28
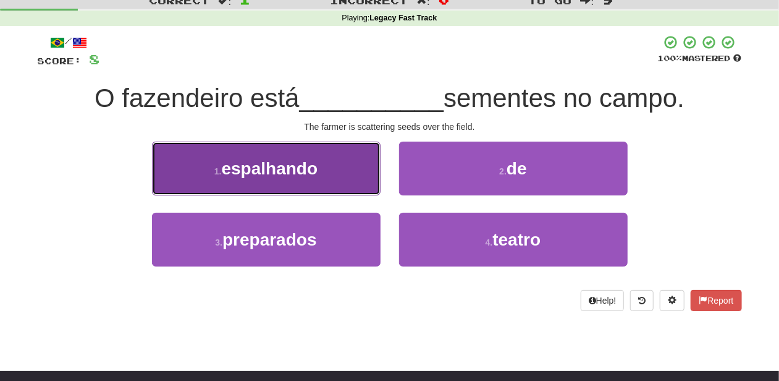
click at [330, 173] on button "1 . espalhando" at bounding box center [266, 168] width 229 height 54
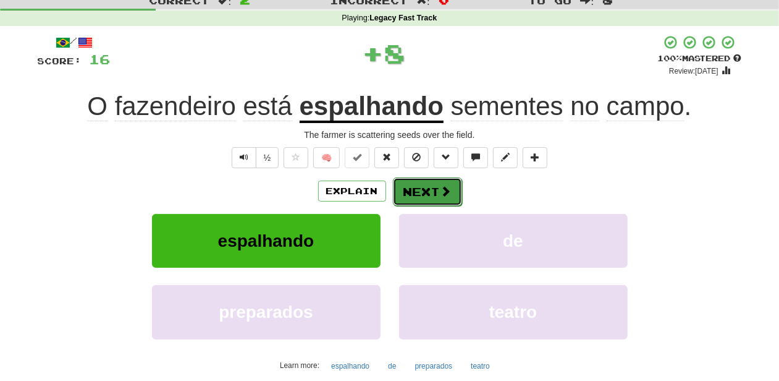
click at [420, 185] on button "Next" at bounding box center [427, 191] width 69 height 28
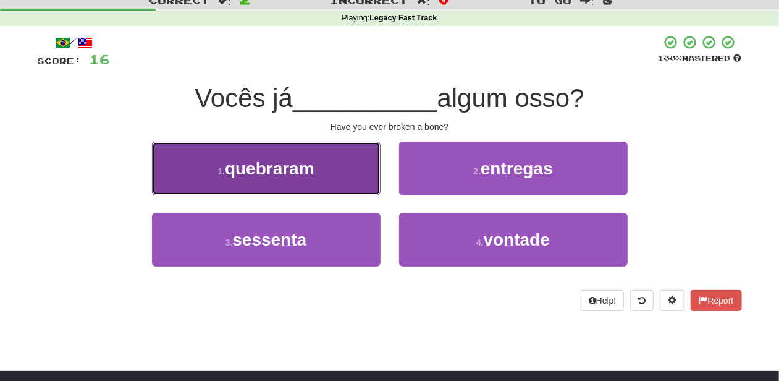
click at [327, 177] on button "1 . quebraram" at bounding box center [266, 168] width 229 height 54
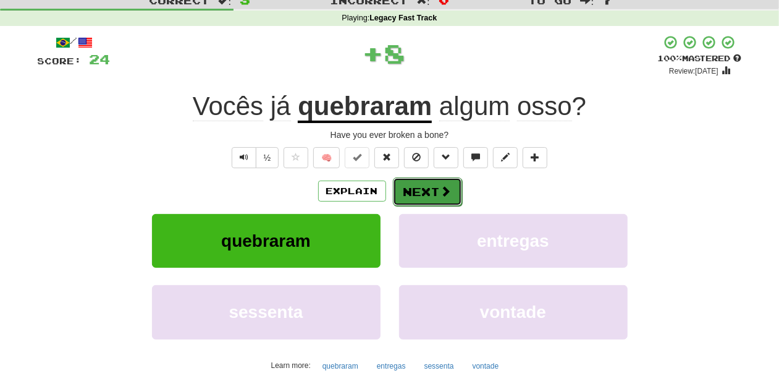
click at [408, 189] on button "Next" at bounding box center [427, 191] width 69 height 28
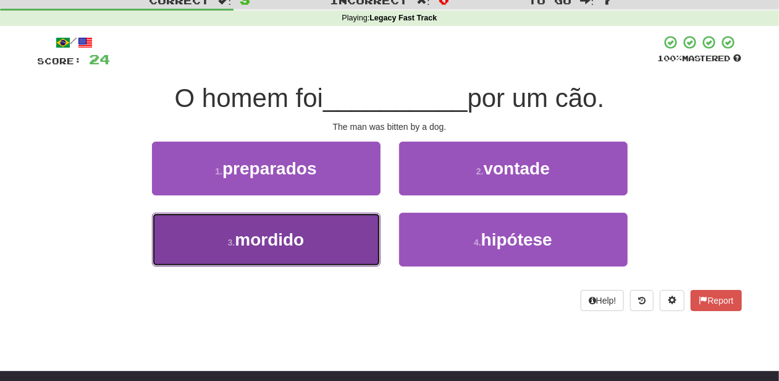
click at [314, 242] on button "3 . mordido" at bounding box center [266, 240] width 229 height 54
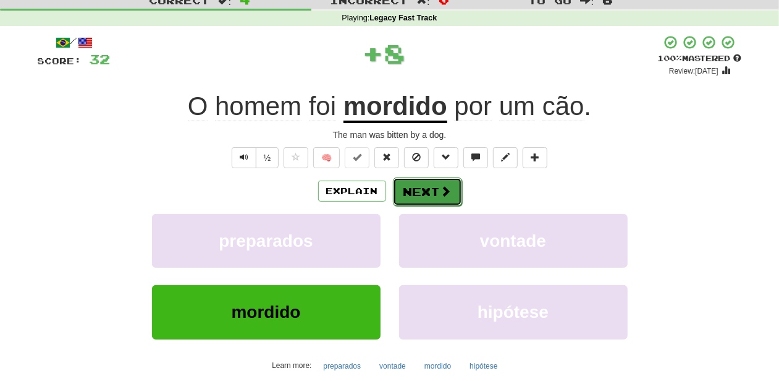
click at [425, 195] on button "Next" at bounding box center [427, 191] width 69 height 28
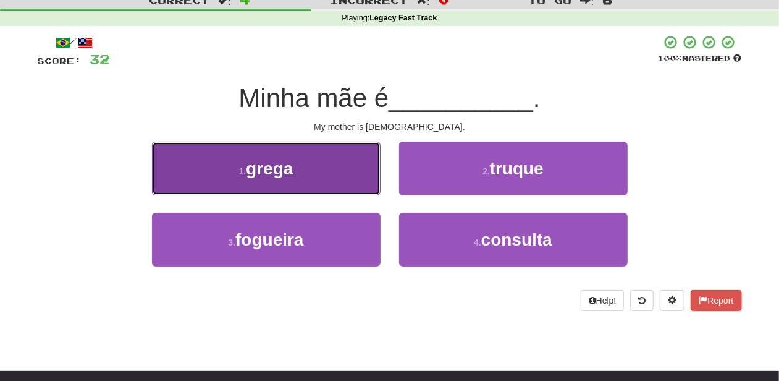
click at [314, 178] on button "1 . grega" at bounding box center [266, 168] width 229 height 54
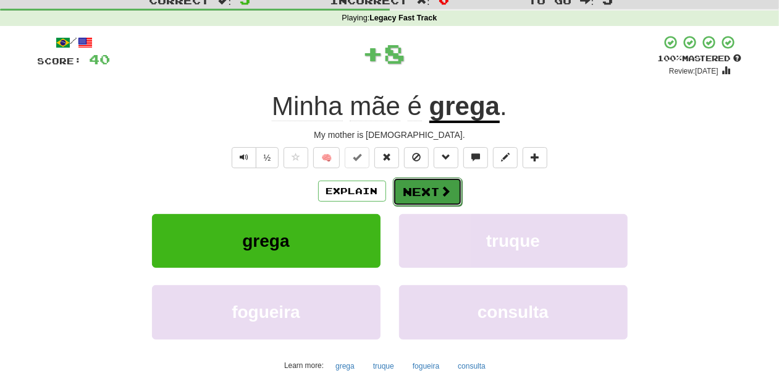
click at [433, 189] on button "Next" at bounding box center [427, 191] width 69 height 28
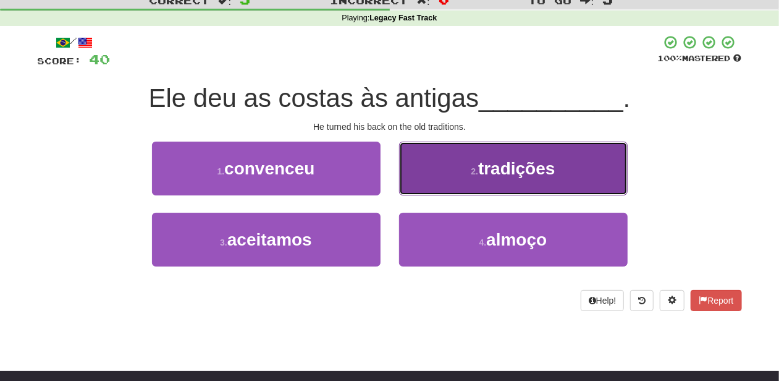
click at [420, 187] on button "2 . tradições" at bounding box center [513, 168] width 229 height 54
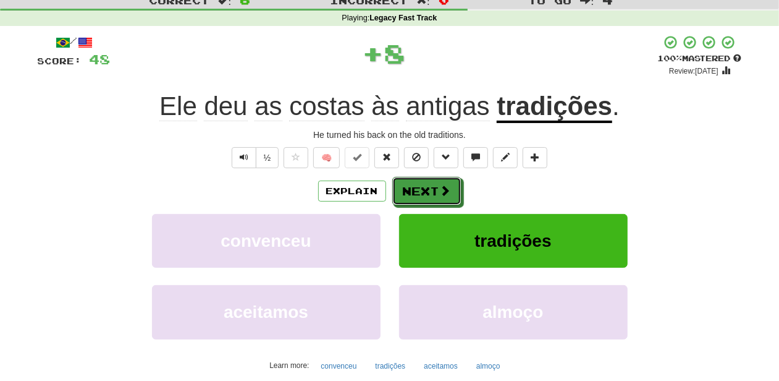
click at [420, 187] on button "Next" at bounding box center [426, 191] width 69 height 28
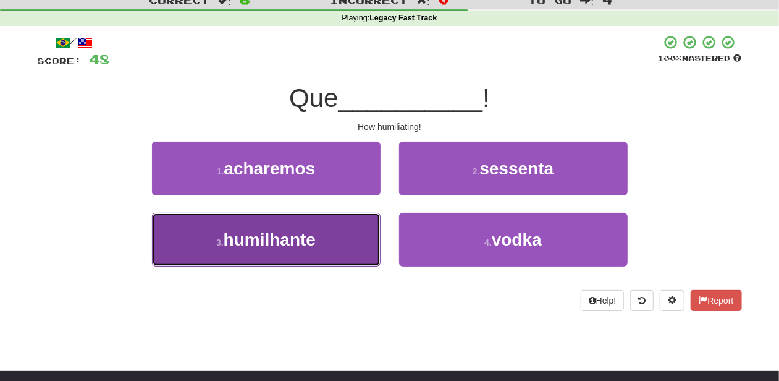
click at [340, 236] on button "3 . humilhante" at bounding box center [266, 240] width 229 height 54
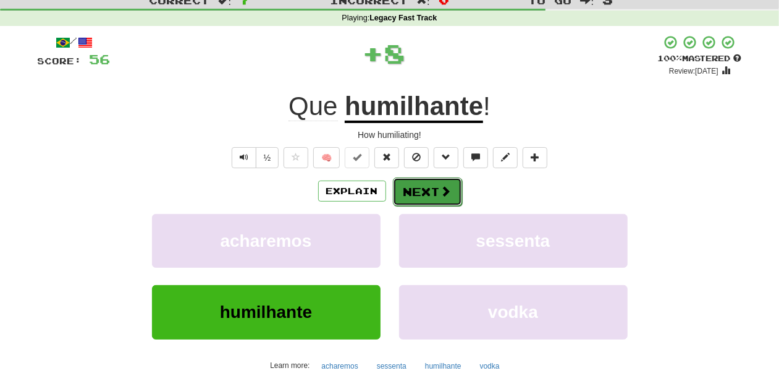
click at [408, 190] on button "Next" at bounding box center [427, 191] width 69 height 28
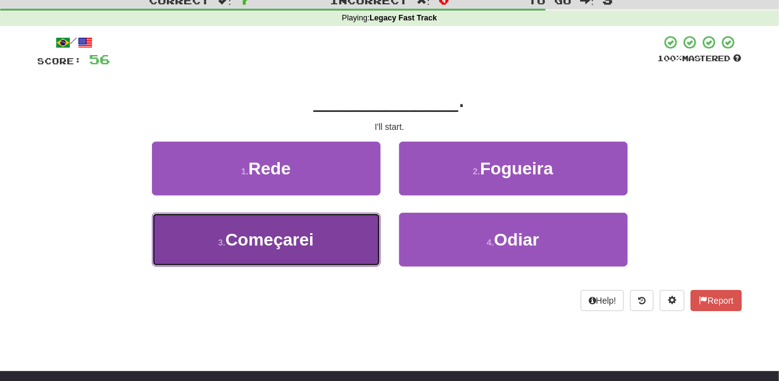
click at [323, 242] on button "3 . Começarei" at bounding box center [266, 240] width 229 height 54
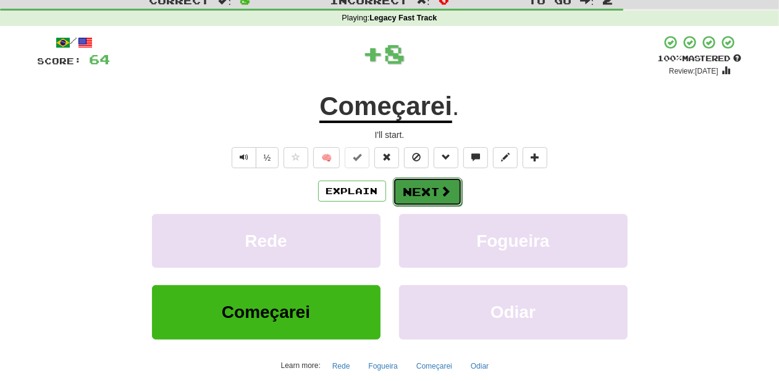
click at [412, 185] on button "Next" at bounding box center [427, 191] width 69 height 28
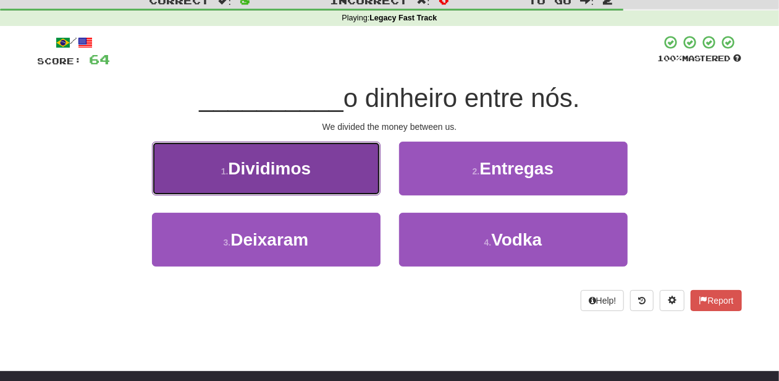
click at [324, 180] on button "1 . Dividimos" at bounding box center [266, 168] width 229 height 54
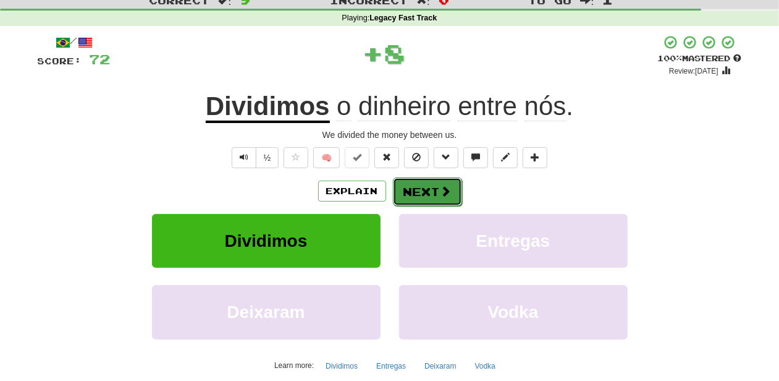
click at [434, 198] on button "Next" at bounding box center [427, 191] width 69 height 28
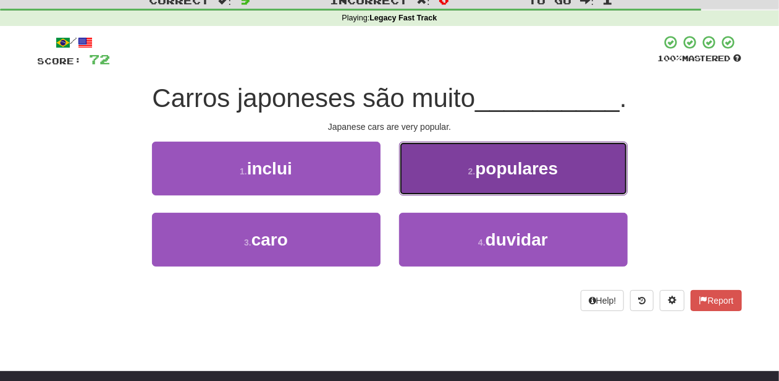
click at [437, 177] on button "2 . populares" at bounding box center [513, 168] width 229 height 54
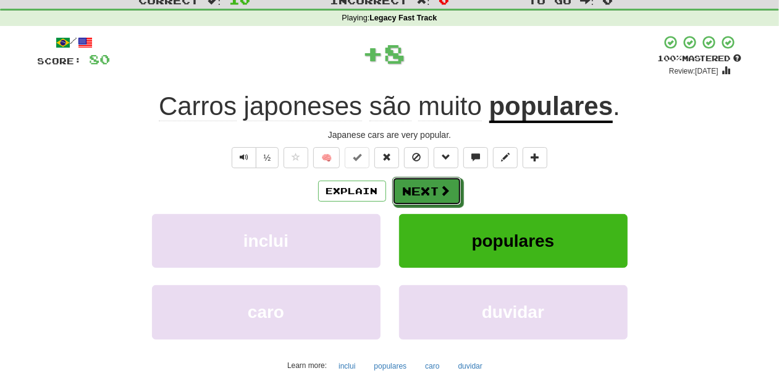
click at [412, 193] on button "Next" at bounding box center [426, 191] width 69 height 28
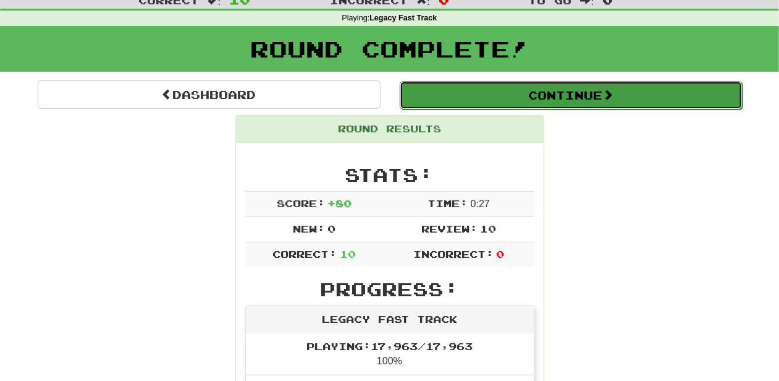
click at [443, 98] on button "Continue" at bounding box center [571, 95] width 343 height 28
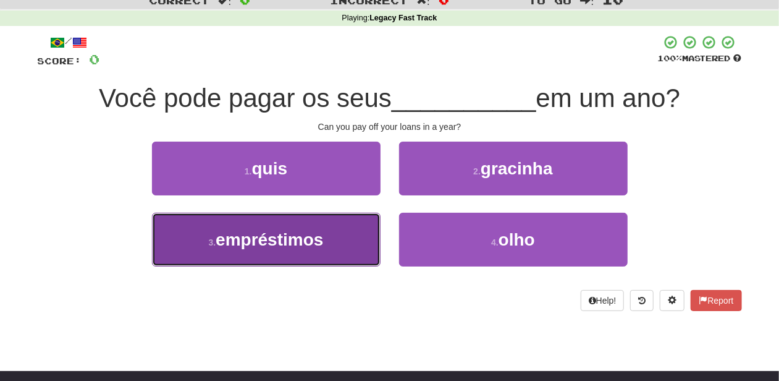
click at [295, 240] on span "empréstimos" at bounding box center [270, 239] width 108 height 19
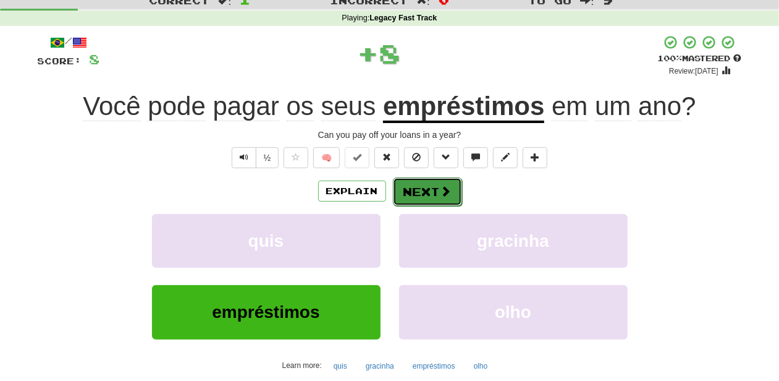
click at [437, 195] on button "Next" at bounding box center [427, 191] width 69 height 28
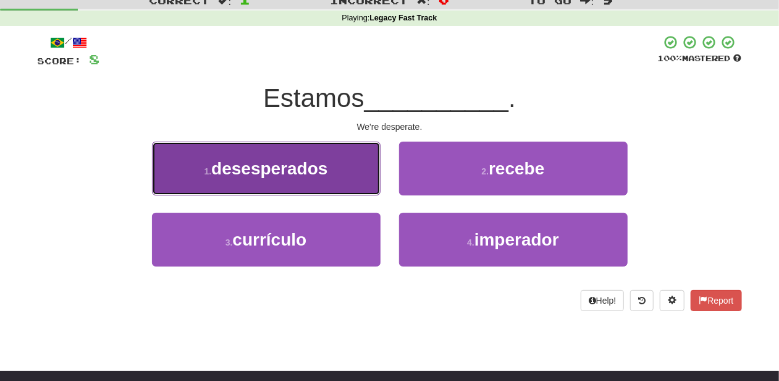
click at [293, 174] on span "desesperados" at bounding box center [269, 168] width 116 height 19
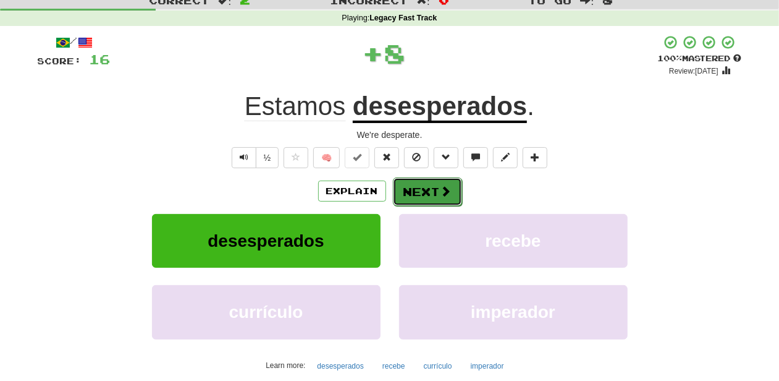
click at [416, 188] on button "Next" at bounding box center [427, 191] width 69 height 28
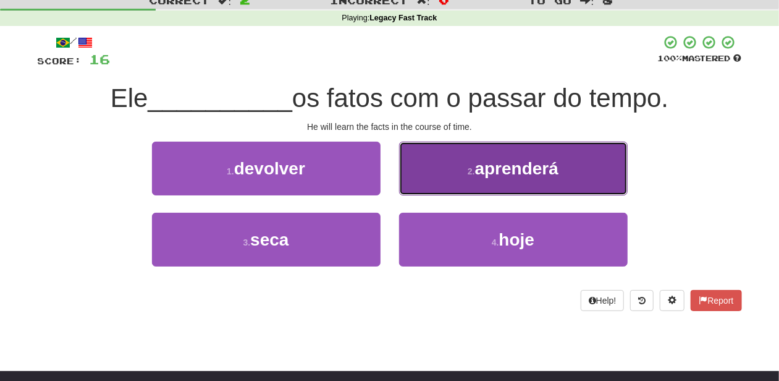
click at [436, 178] on button "2 . aprenderá" at bounding box center [513, 168] width 229 height 54
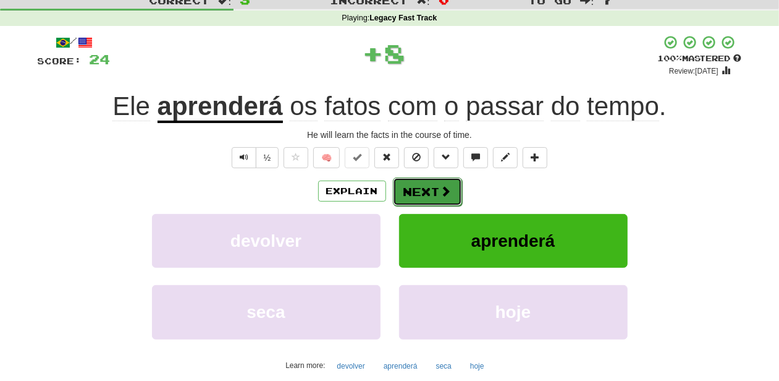
click at [426, 182] on button "Next" at bounding box center [427, 191] width 69 height 28
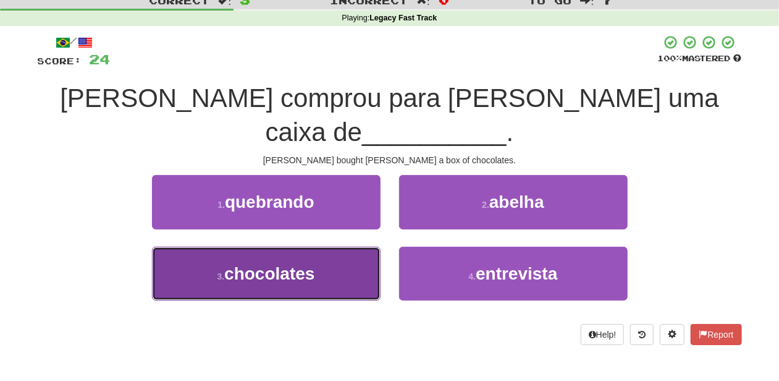
click at [331, 247] on button "3 . chocolates" at bounding box center [266, 274] width 229 height 54
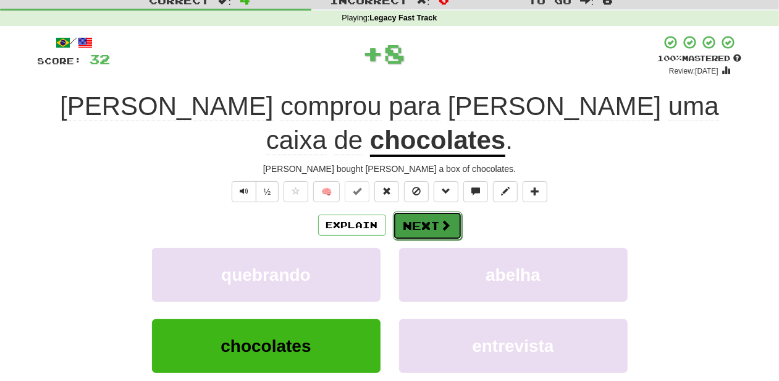
click at [423, 211] on button "Next" at bounding box center [427, 225] width 69 height 28
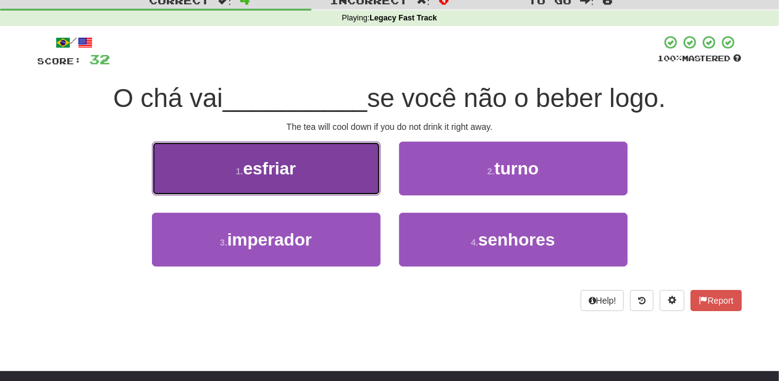
click at [330, 189] on button "1 . esfriar" at bounding box center [266, 168] width 229 height 54
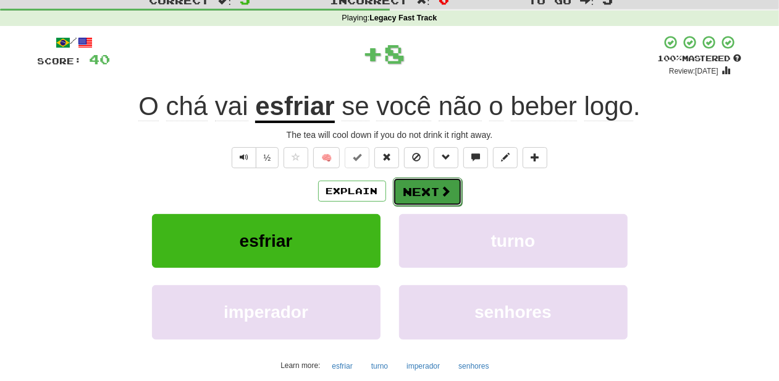
click at [420, 187] on button "Next" at bounding box center [427, 191] width 69 height 28
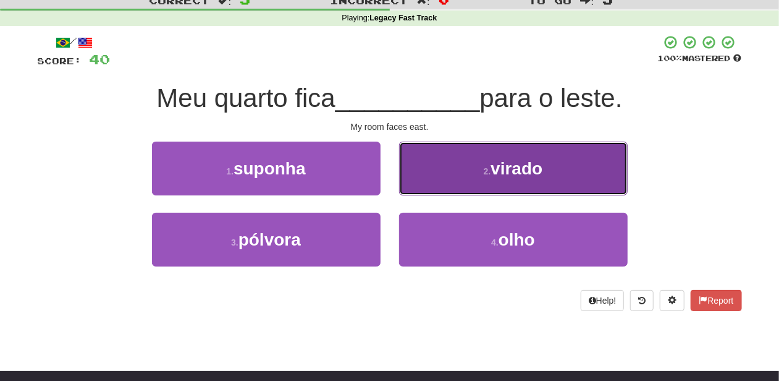
click at [419, 175] on button "2 . virado" at bounding box center [513, 168] width 229 height 54
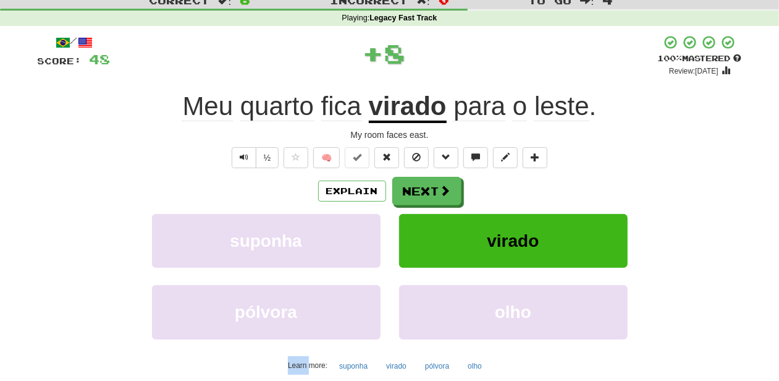
click at [419, 175] on div "/ Score: 48 + 8 100 % Mastered Review: 2026-04-12 Meu quarto fica virado para o…" at bounding box center [390, 228] width 704 height 387
drag, startPoint x: 419, startPoint y: 175, endPoint x: 415, endPoint y: 185, distance: 10.6
click at [415, 185] on button "Next" at bounding box center [427, 191] width 69 height 28
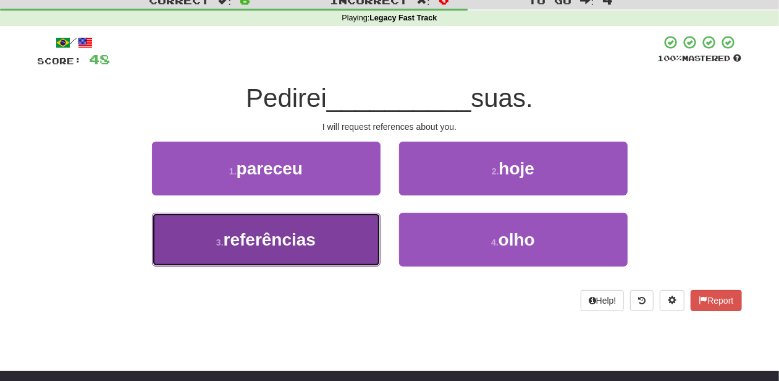
click at [311, 226] on button "3 . referências" at bounding box center [266, 240] width 229 height 54
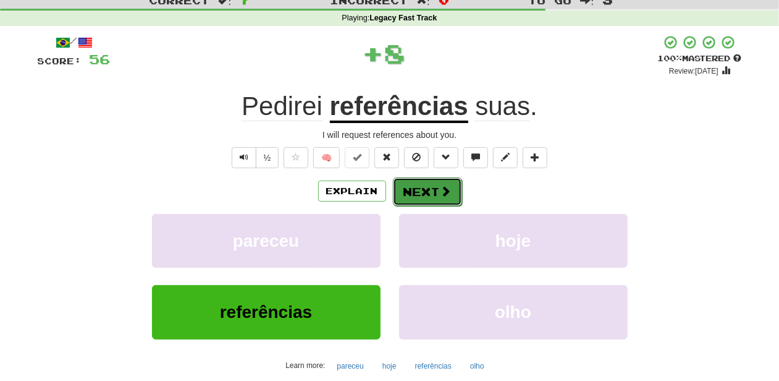
click at [414, 192] on button "Next" at bounding box center [427, 191] width 69 height 28
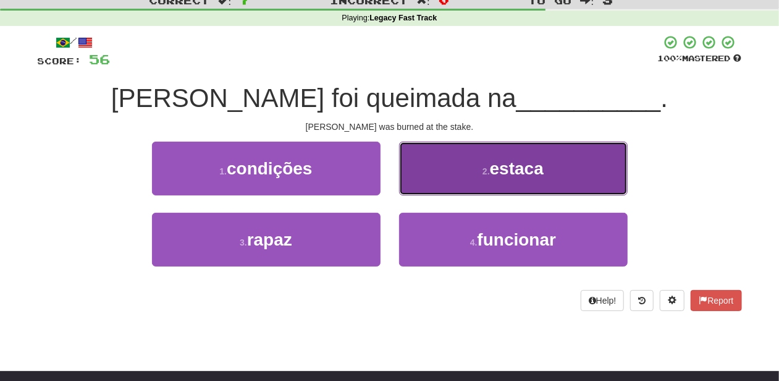
click at [442, 178] on button "2 . estaca" at bounding box center [513, 168] width 229 height 54
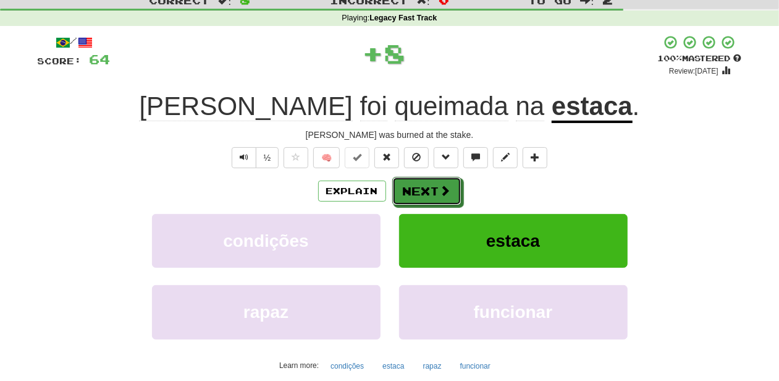
click at [442, 178] on button "Next" at bounding box center [426, 191] width 69 height 28
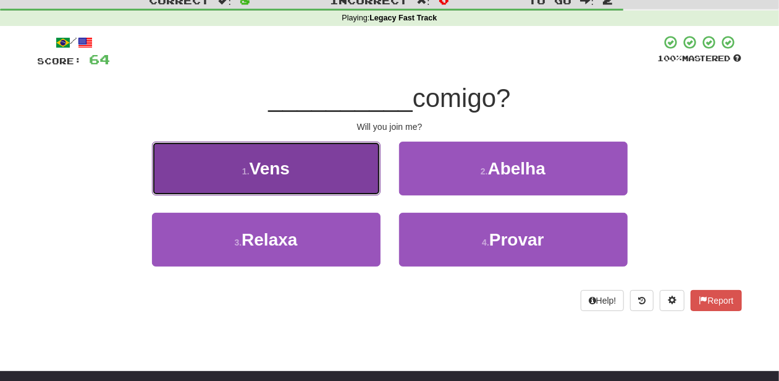
click at [324, 177] on button "1 . Vens" at bounding box center [266, 168] width 229 height 54
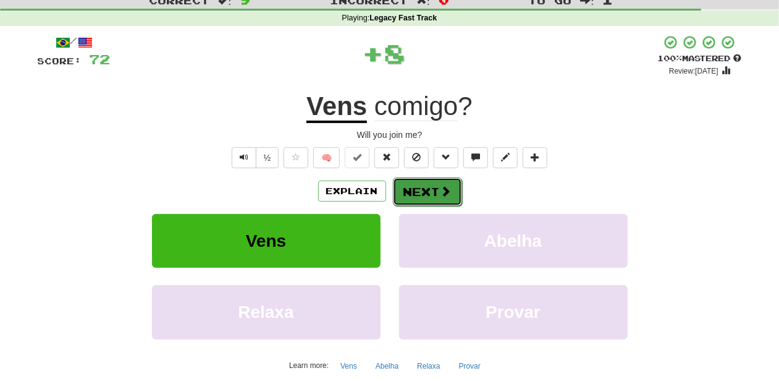
click at [407, 193] on button "Next" at bounding box center [427, 191] width 69 height 28
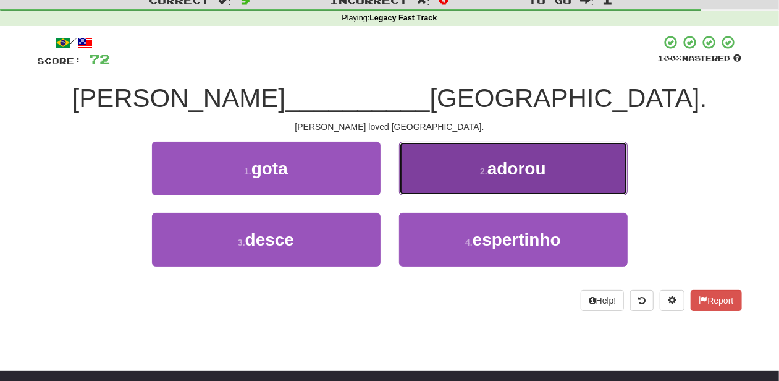
click at [434, 182] on button "2 . adorou" at bounding box center [513, 168] width 229 height 54
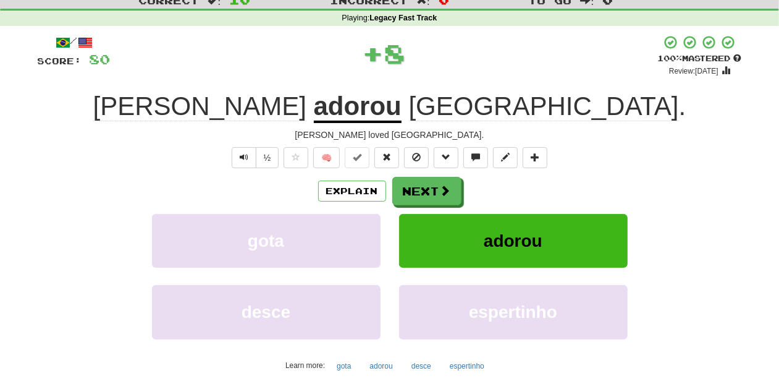
click at [430, 182] on button "Next" at bounding box center [426, 191] width 69 height 28
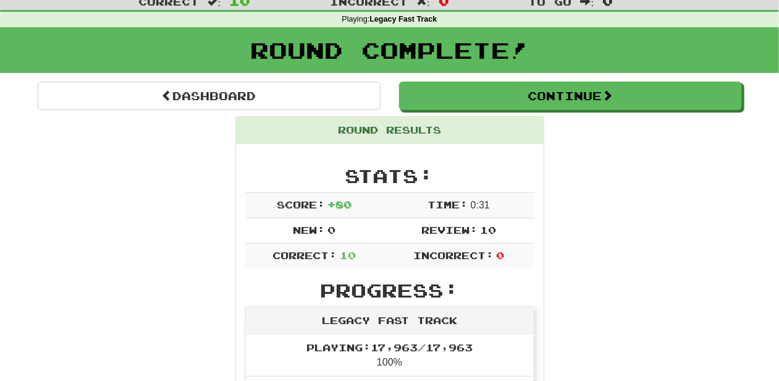
scroll to position [0, 0]
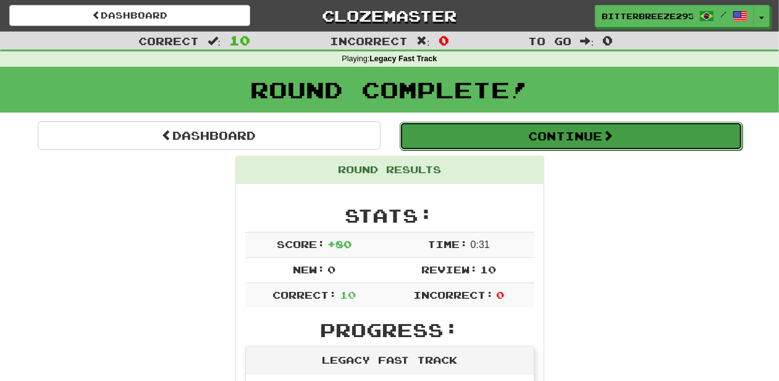
click at [473, 132] on button "Continue" at bounding box center [571, 136] width 343 height 28
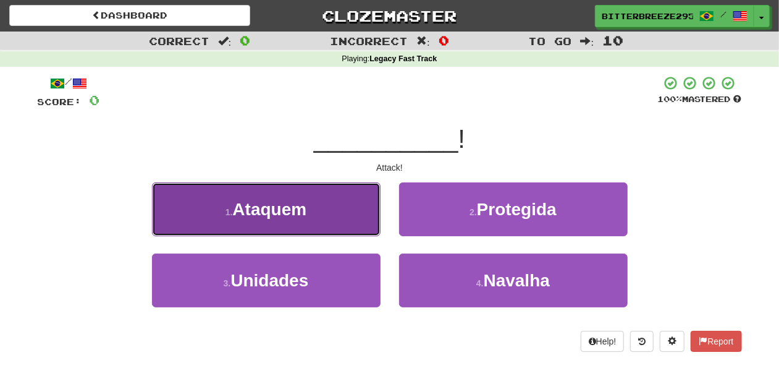
click at [336, 221] on button "1 . Ataquem" at bounding box center [266, 209] width 229 height 54
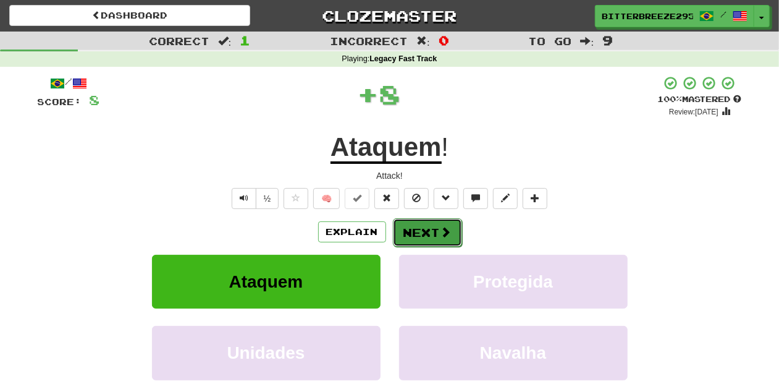
click at [416, 230] on button "Next" at bounding box center [427, 232] width 69 height 28
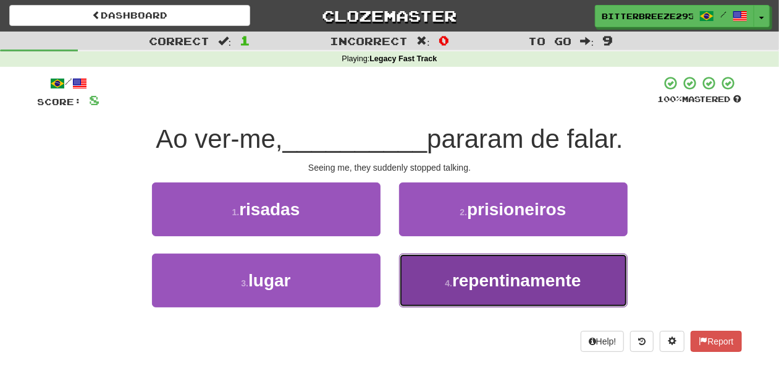
click at [421, 280] on button "4 . repentinamente" at bounding box center [513, 280] width 229 height 54
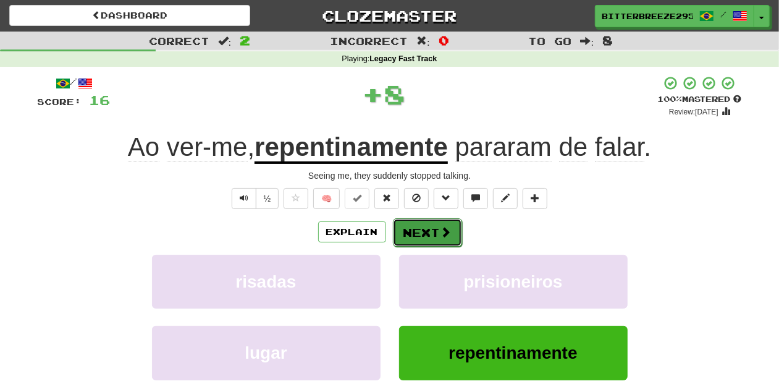
click at [415, 234] on button "Next" at bounding box center [427, 232] width 69 height 28
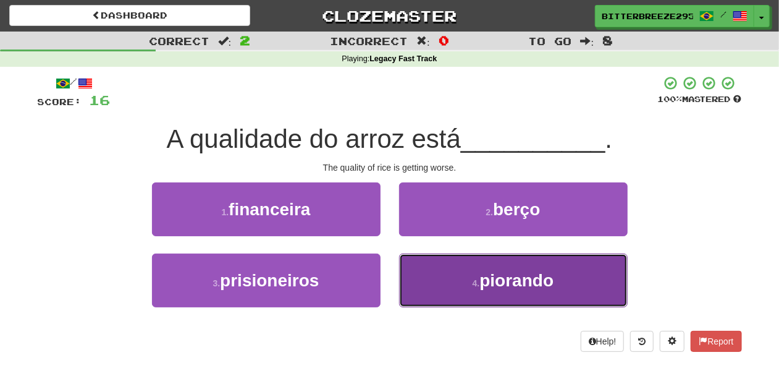
click at [433, 274] on button "4 . piorando" at bounding box center [513, 280] width 229 height 54
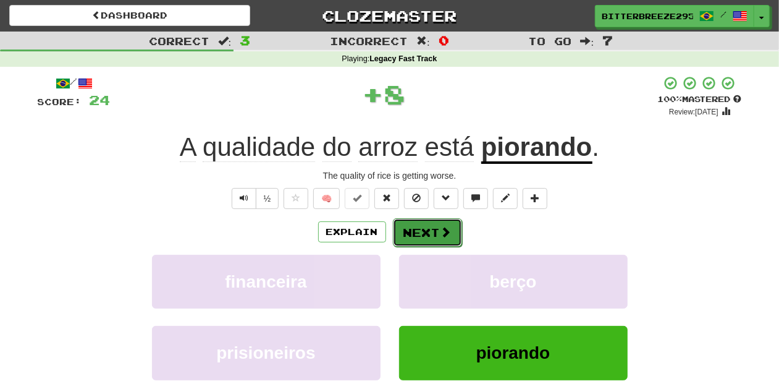
click at [433, 227] on button "Next" at bounding box center [427, 232] width 69 height 28
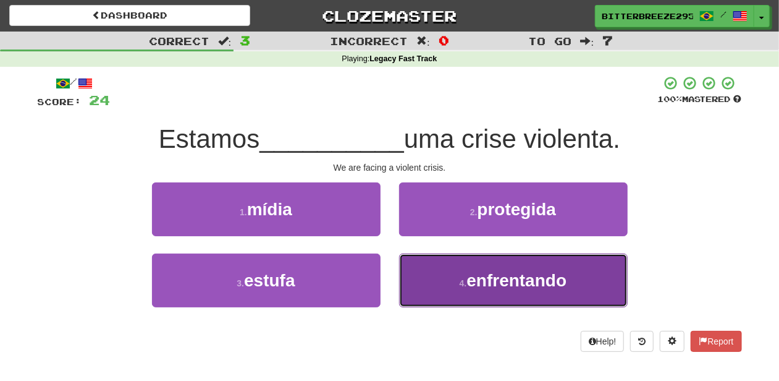
click at [444, 282] on button "4 . enfrentando" at bounding box center [513, 280] width 229 height 54
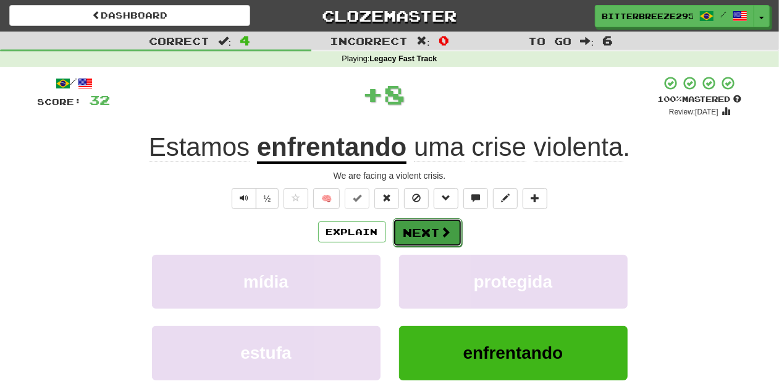
click at [415, 221] on button "Next" at bounding box center [427, 232] width 69 height 28
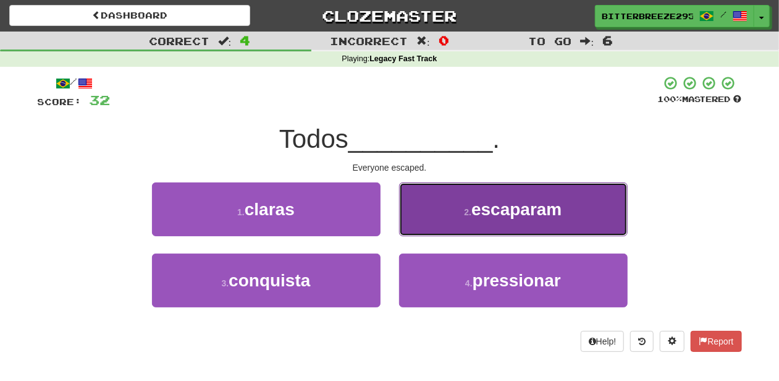
click at [413, 224] on button "2 . escaparam" at bounding box center [513, 209] width 229 height 54
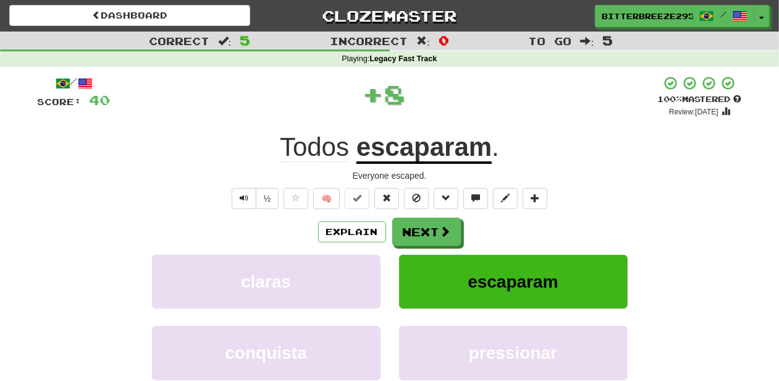
click at [413, 224] on button "Next" at bounding box center [426, 231] width 69 height 28
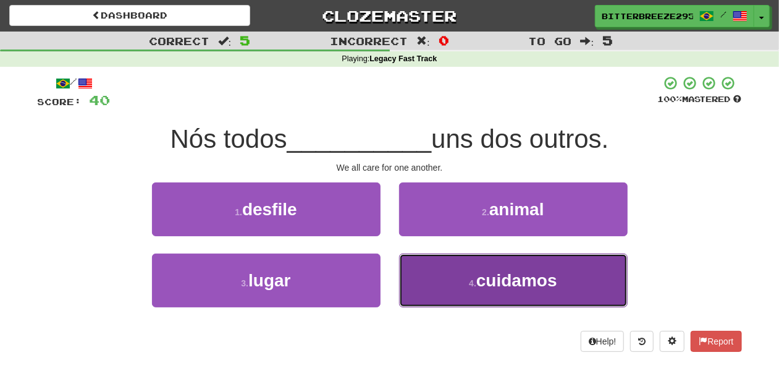
click at [433, 276] on button "4 . cuidamos" at bounding box center [513, 280] width 229 height 54
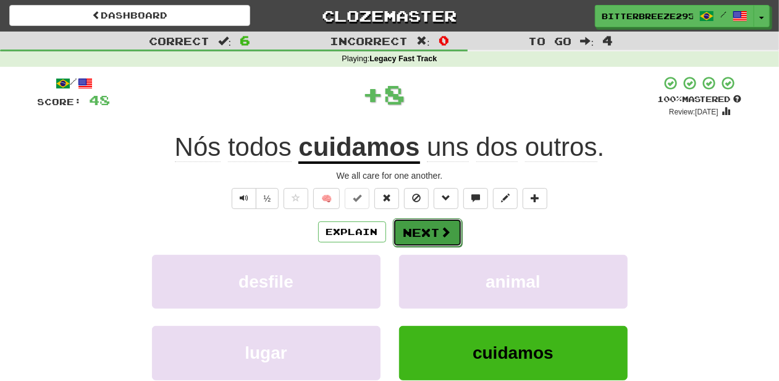
click at [421, 225] on button "Next" at bounding box center [427, 232] width 69 height 28
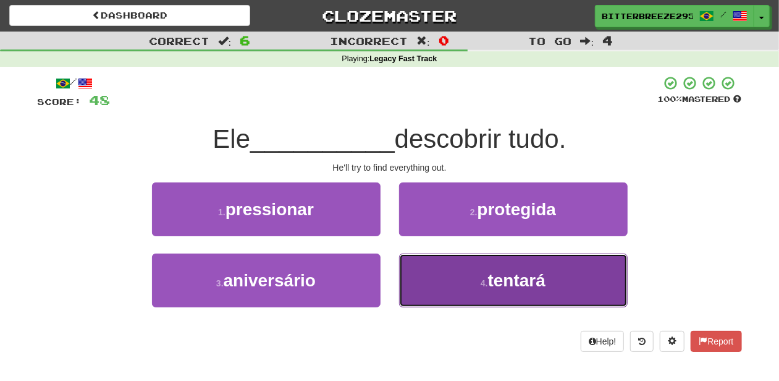
click at [424, 269] on button "4 . tentará" at bounding box center [513, 280] width 229 height 54
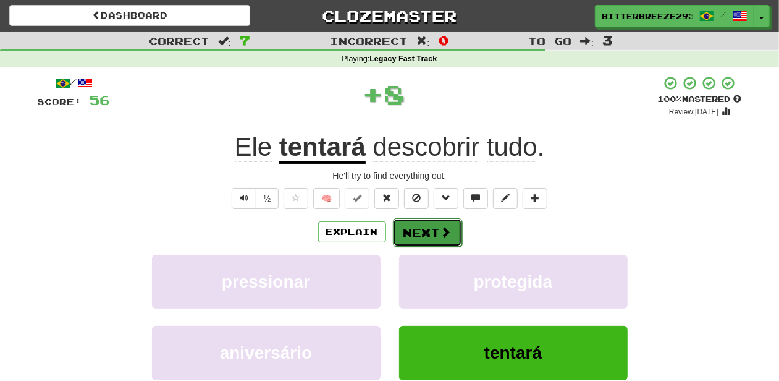
click at [421, 235] on button "Next" at bounding box center [427, 232] width 69 height 28
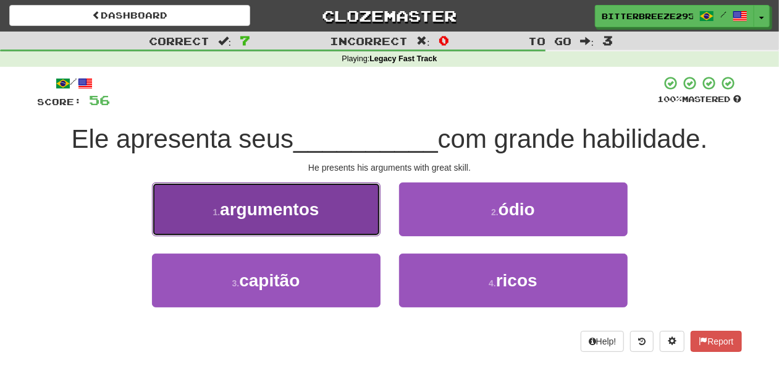
click at [330, 227] on button "1 . argumentos" at bounding box center [266, 209] width 229 height 54
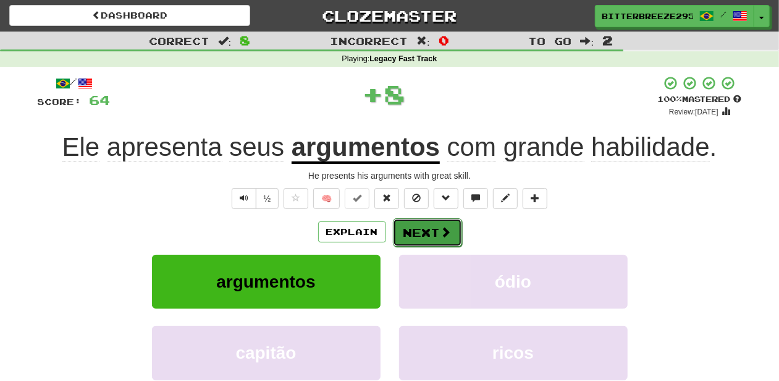
click at [421, 240] on button "Next" at bounding box center [427, 232] width 69 height 28
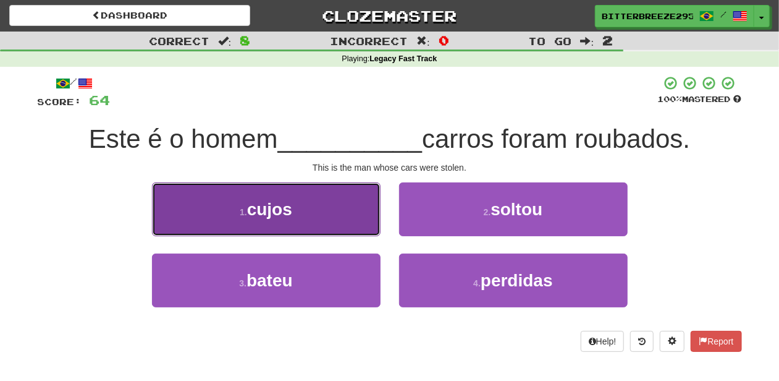
click at [303, 222] on button "1 . cujos" at bounding box center [266, 209] width 229 height 54
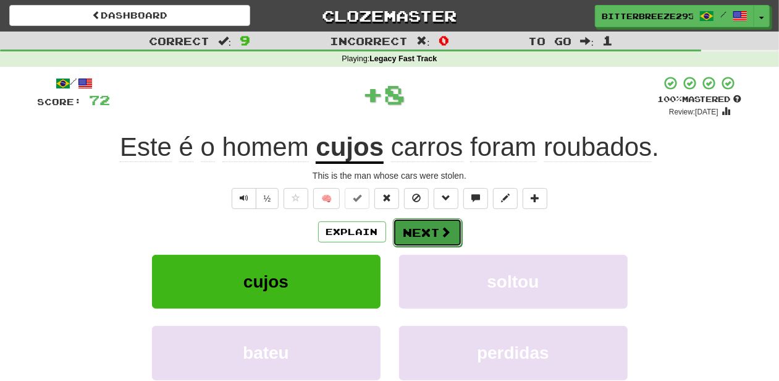
click at [428, 232] on button "Next" at bounding box center [427, 232] width 69 height 28
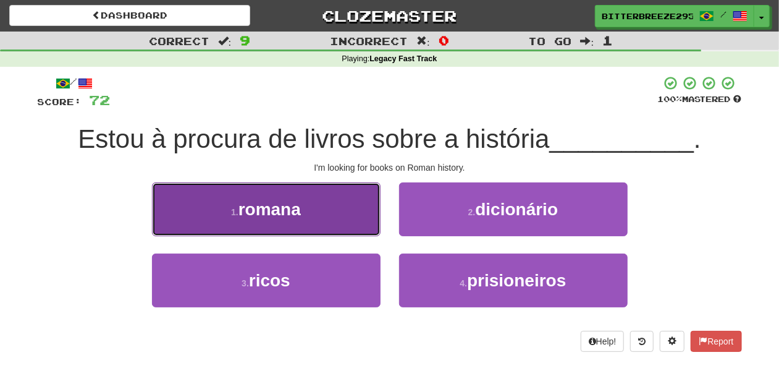
click at [323, 222] on button "1 . romana" at bounding box center [266, 209] width 229 height 54
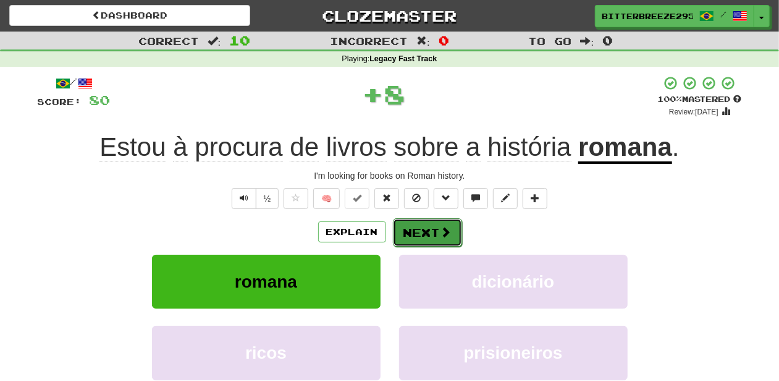
click at [433, 234] on button "Next" at bounding box center [427, 232] width 69 height 28
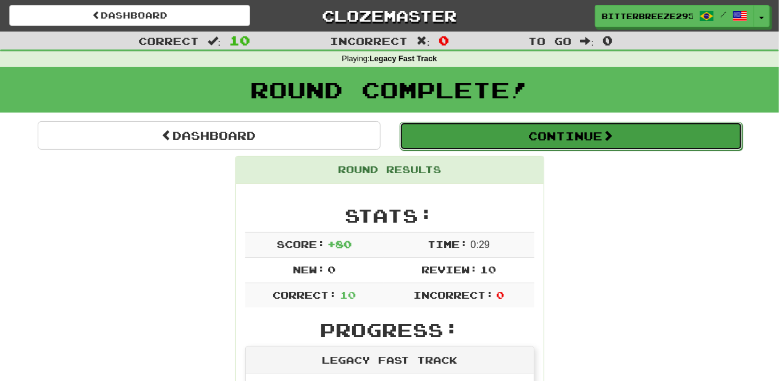
click at [462, 132] on button "Continue" at bounding box center [571, 136] width 343 height 28
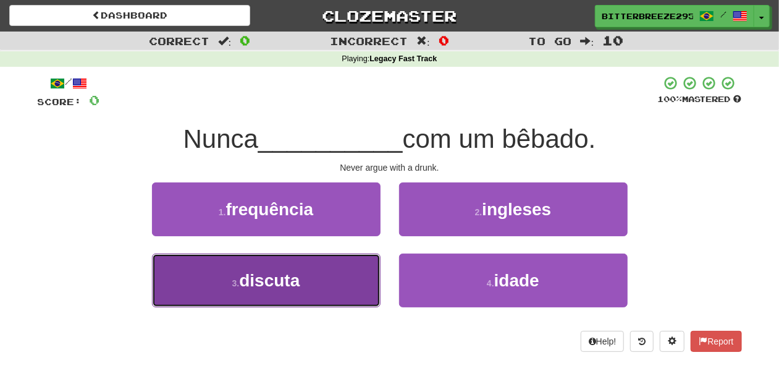
click at [322, 272] on button "3 . discuta" at bounding box center [266, 280] width 229 height 54
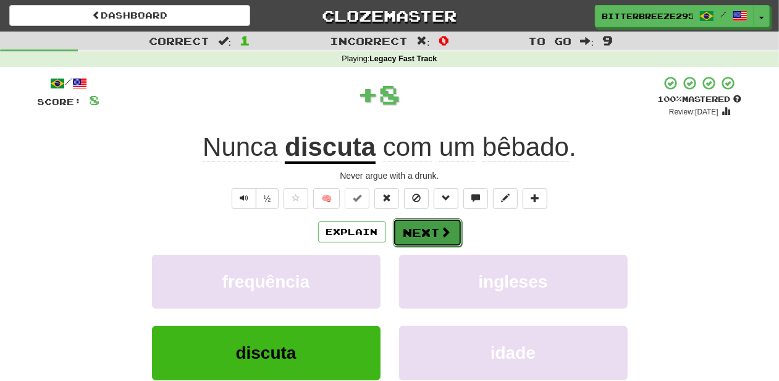
click at [408, 235] on button "Next" at bounding box center [427, 232] width 69 height 28
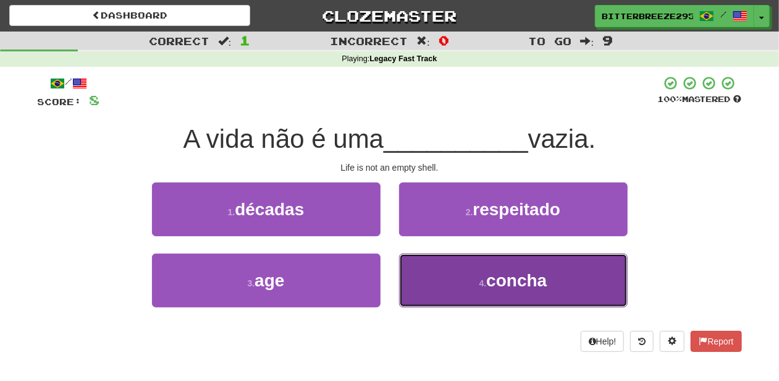
click at [440, 263] on button "4 . concha" at bounding box center [513, 280] width 229 height 54
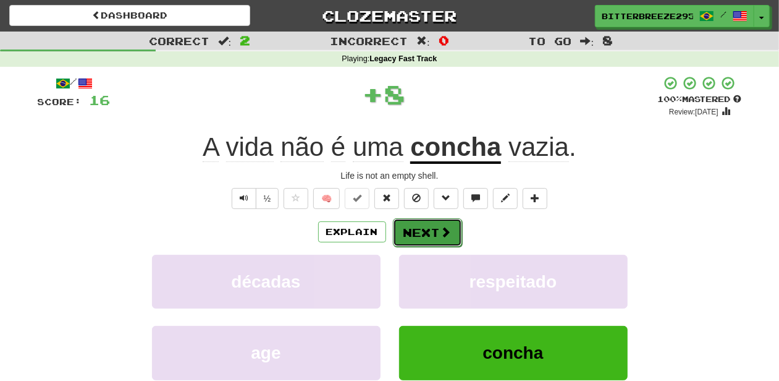
click at [434, 230] on button "Next" at bounding box center [427, 232] width 69 height 28
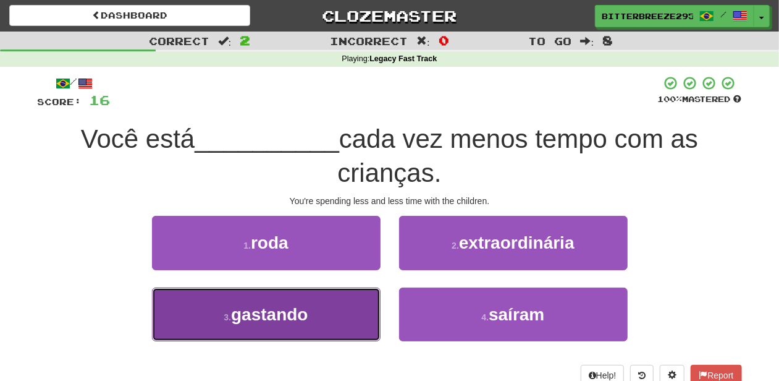
click at [340, 302] on button "3 . gastando" at bounding box center [266, 314] width 229 height 54
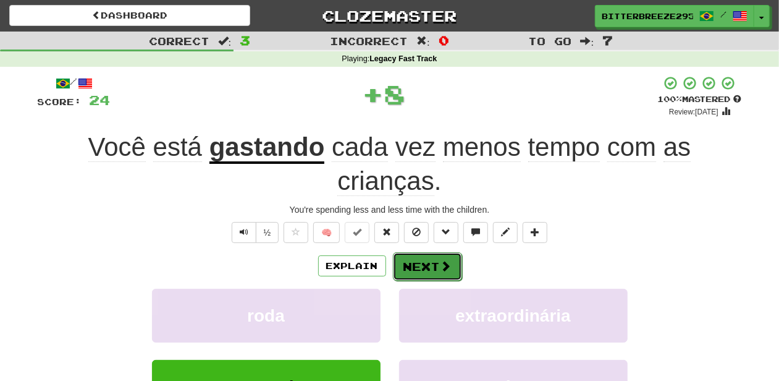
click at [416, 264] on button "Next" at bounding box center [427, 266] width 69 height 28
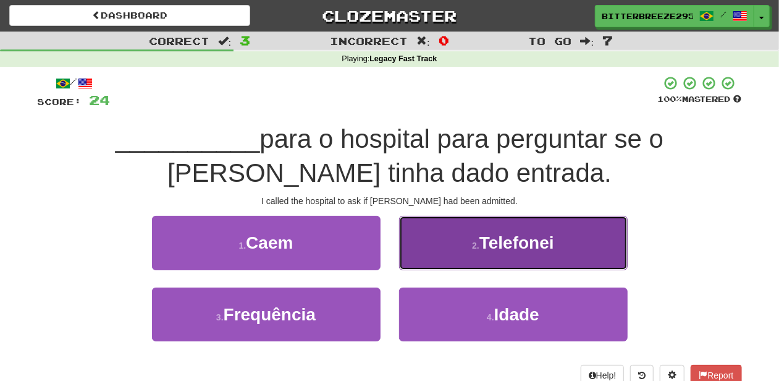
click at [429, 255] on button "2 . Telefonei" at bounding box center [513, 243] width 229 height 54
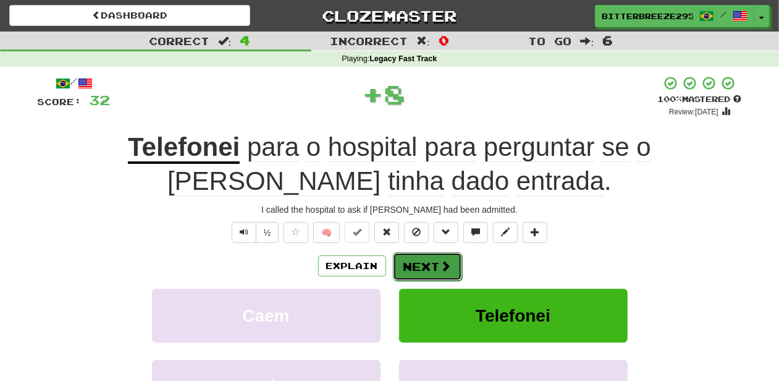
click at [420, 265] on button "Next" at bounding box center [427, 266] width 69 height 28
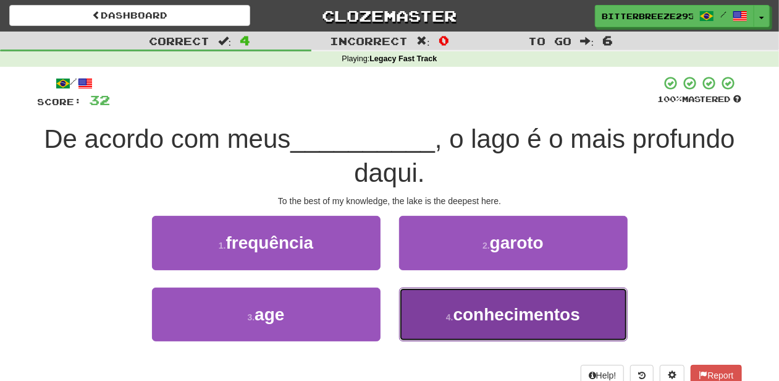
click at [433, 308] on button "4 . conhecimentos" at bounding box center [513, 314] width 229 height 54
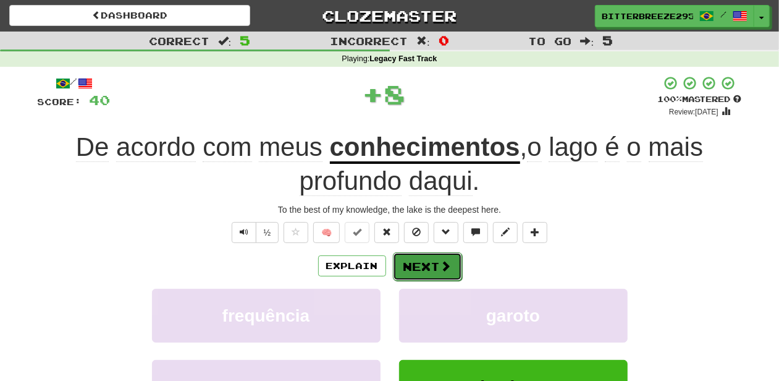
click at [425, 261] on button "Next" at bounding box center [427, 266] width 69 height 28
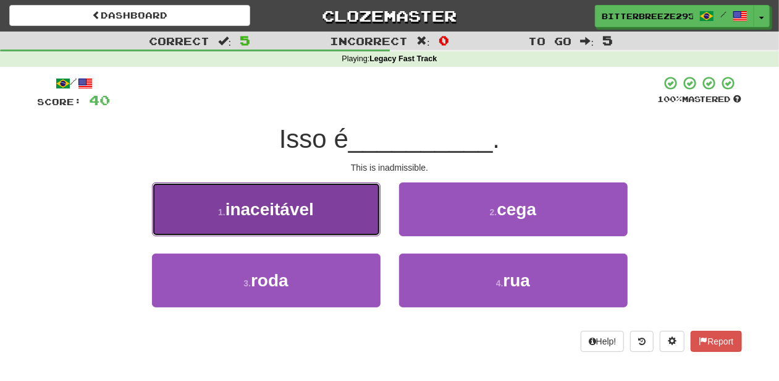
click at [344, 222] on button "1 . inaceitável" at bounding box center [266, 209] width 229 height 54
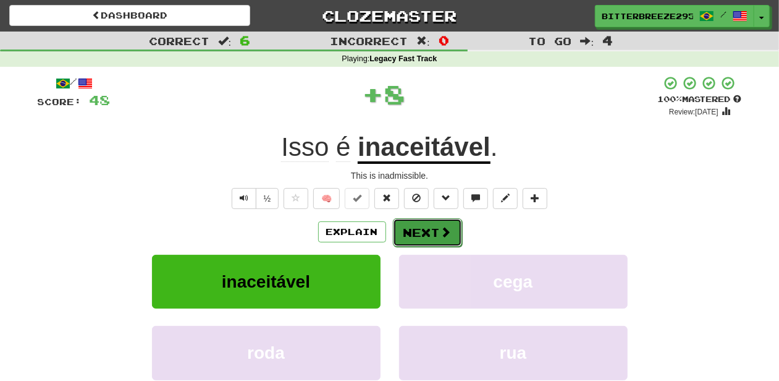
click at [407, 234] on button "Next" at bounding box center [427, 232] width 69 height 28
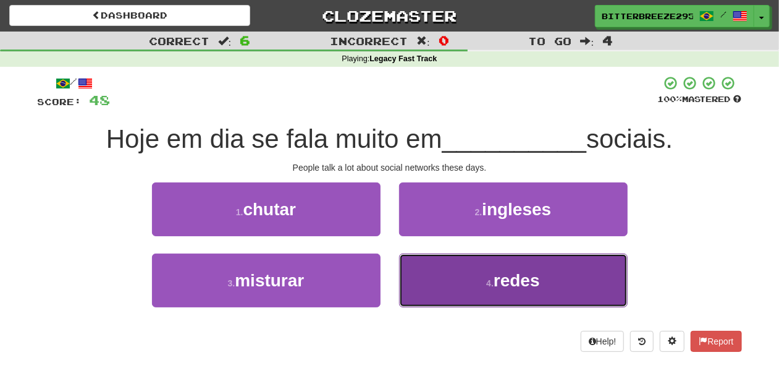
click at [448, 274] on button "4 . redes" at bounding box center [513, 280] width 229 height 54
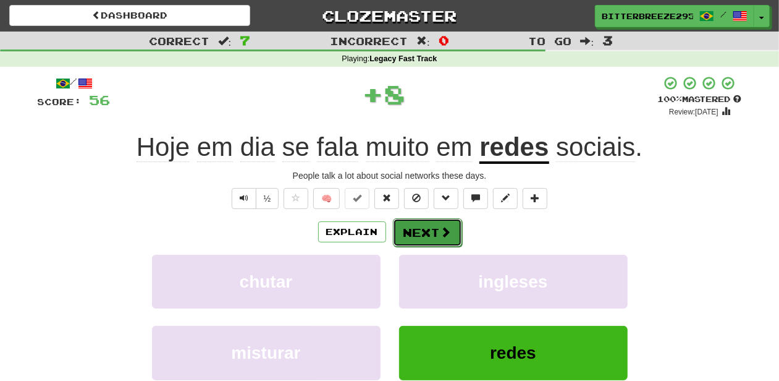
click at [426, 232] on button "Next" at bounding box center [427, 232] width 69 height 28
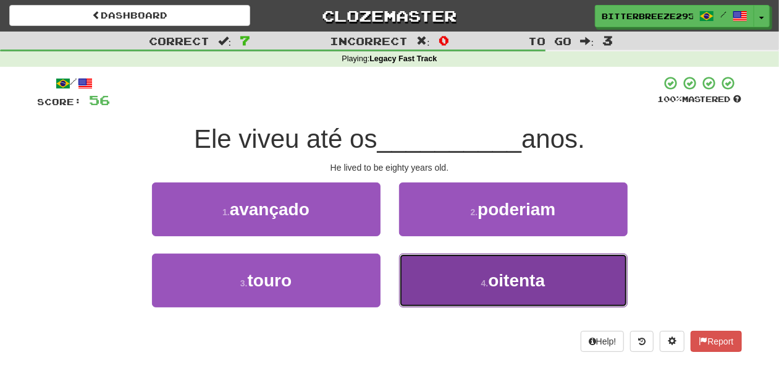
click at [435, 267] on button "4 . oitenta" at bounding box center [513, 280] width 229 height 54
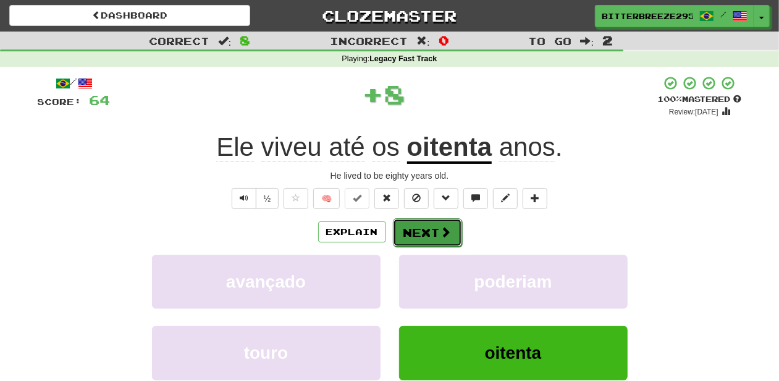
click at [430, 230] on button "Next" at bounding box center [427, 232] width 69 height 28
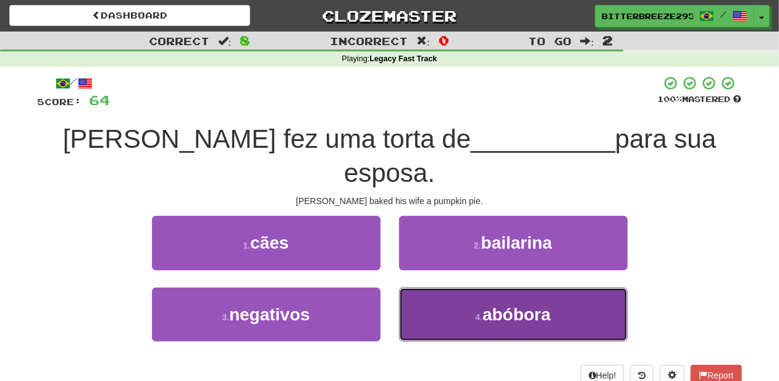
click at [436, 287] on button "4 . abóbora" at bounding box center [513, 314] width 229 height 54
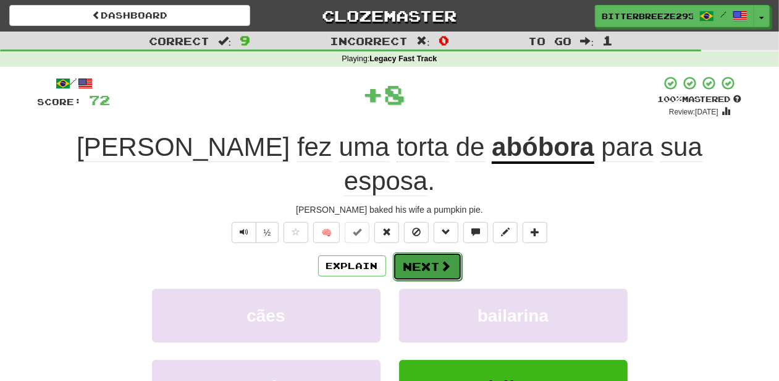
click at [425, 252] on button "Next" at bounding box center [427, 266] width 69 height 28
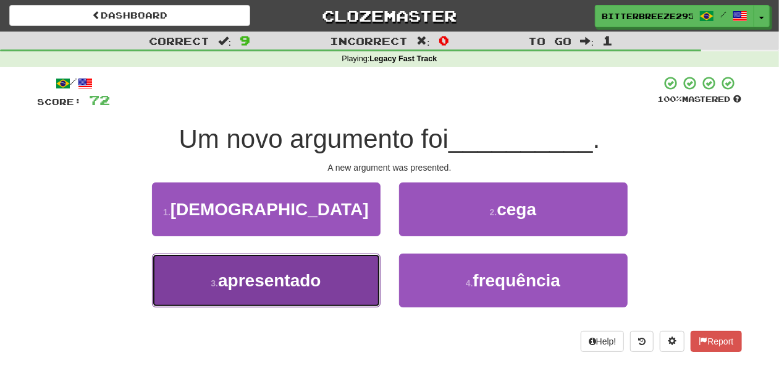
click at [313, 284] on span "apresentado" at bounding box center [269, 280] width 103 height 19
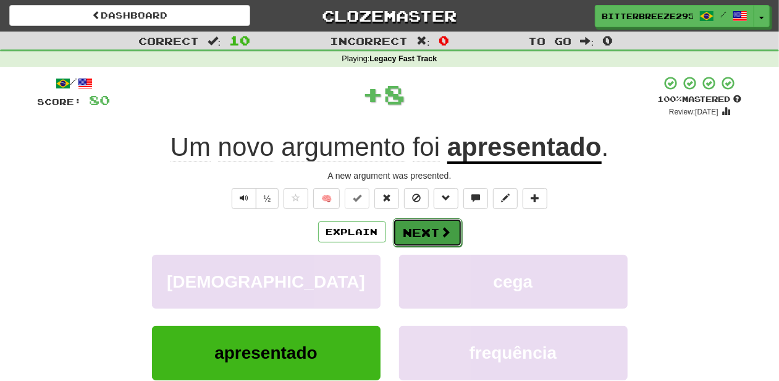
click at [408, 229] on button "Next" at bounding box center [427, 232] width 69 height 28
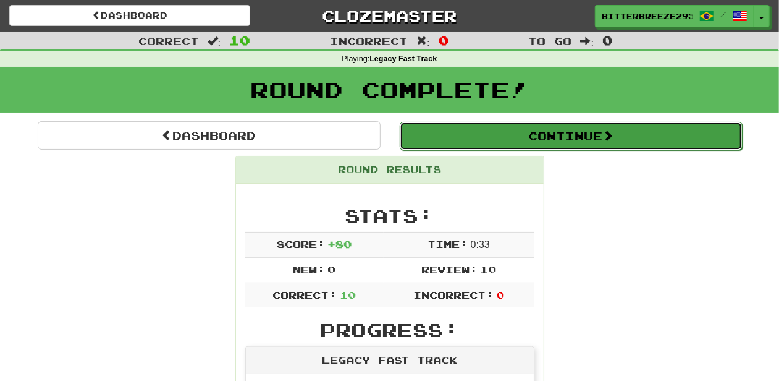
click at [479, 130] on button "Continue" at bounding box center [571, 136] width 343 height 28
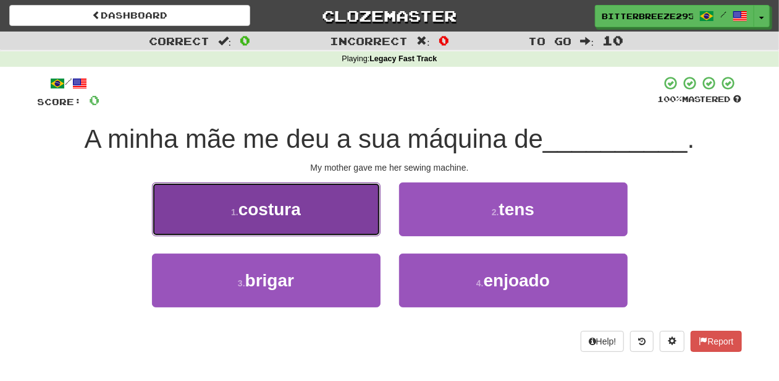
click at [345, 222] on button "1 . costura" at bounding box center [266, 209] width 229 height 54
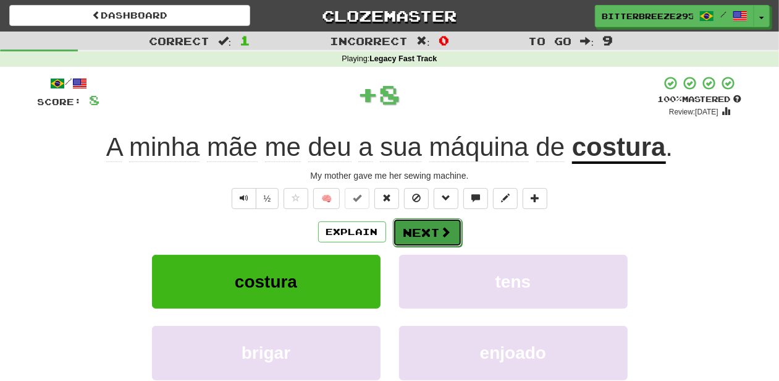
click at [414, 229] on button "Next" at bounding box center [427, 232] width 69 height 28
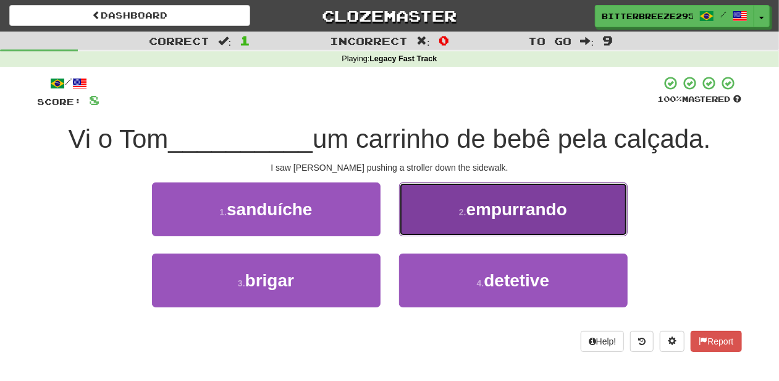
click at [427, 230] on button "2 . empurrando" at bounding box center [513, 209] width 229 height 54
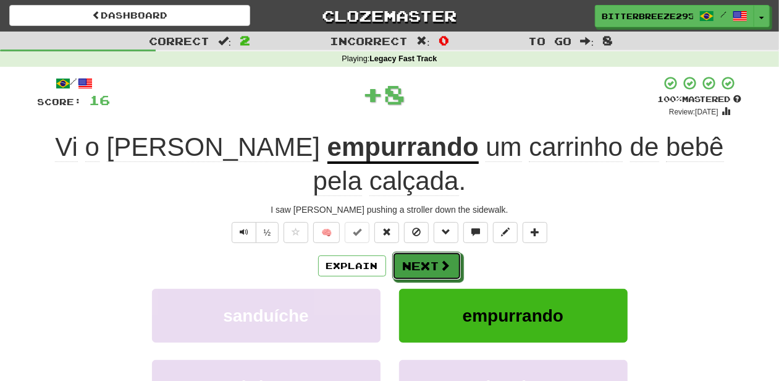
click at [427, 251] on button "Next" at bounding box center [426, 265] width 69 height 28
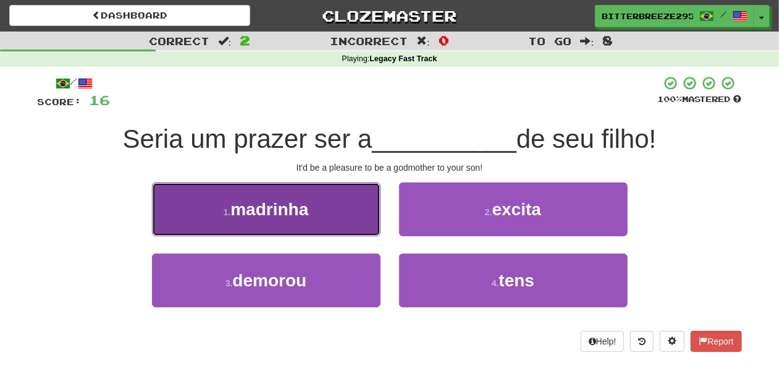
click at [322, 222] on button "1 . madrinha" at bounding box center [266, 209] width 229 height 54
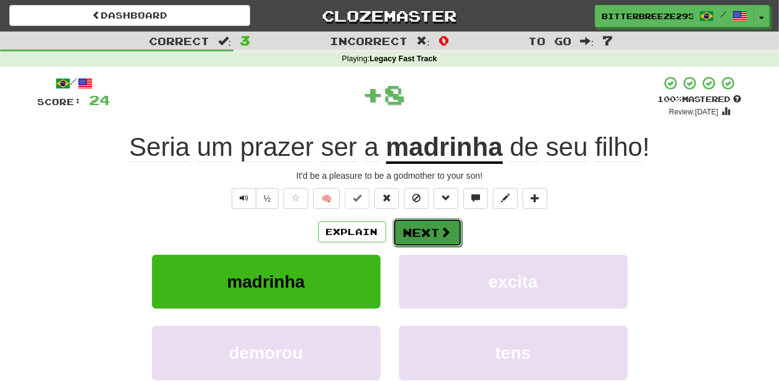
click at [413, 230] on button "Next" at bounding box center [427, 232] width 69 height 28
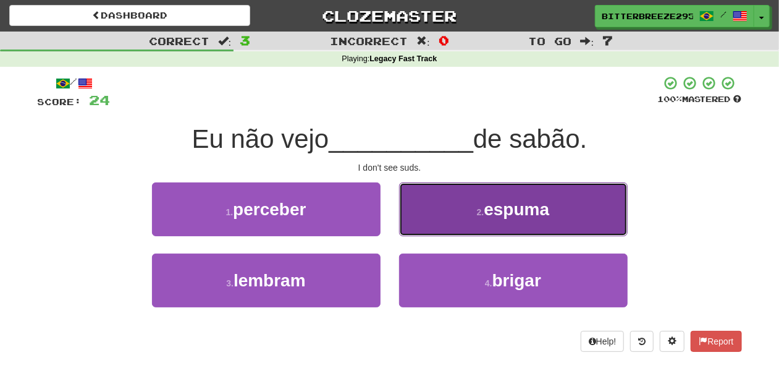
click at [427, 219] on button "2 . espuma" at bounding box center [513, 209] width 229 height 54
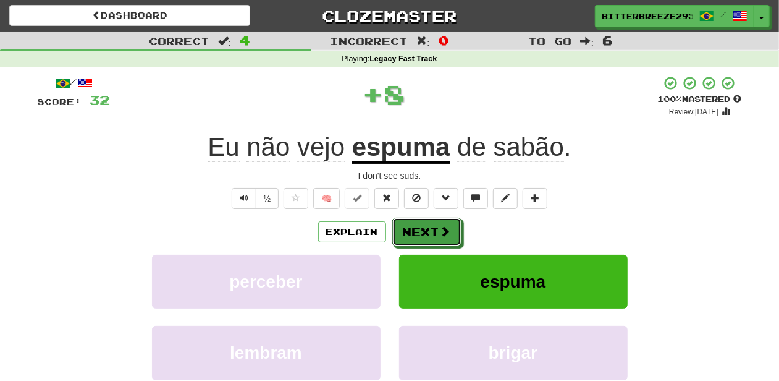
click at [426, 220] on button "Next" at bounding box center [426, 231] width 69 height 28
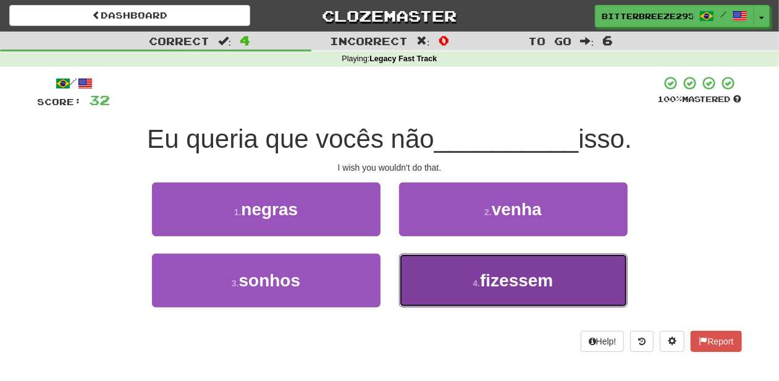
click at [434, 274] on button "4 . fizessem" at bounding box center [513, 280] width 229 height 54
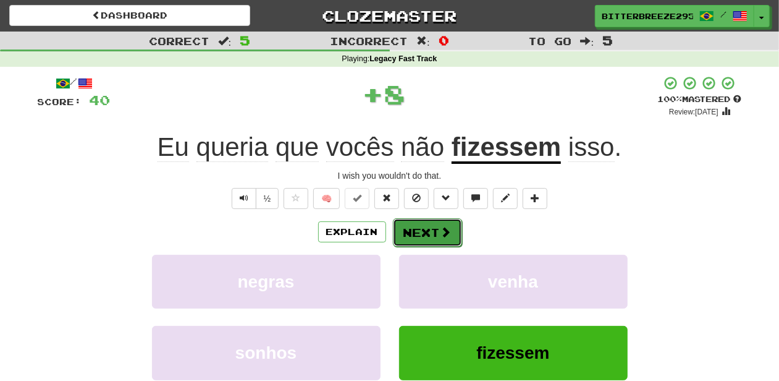
click at [418, 225] on button "Next" at bounding box center [427, 232] width 69 height 28
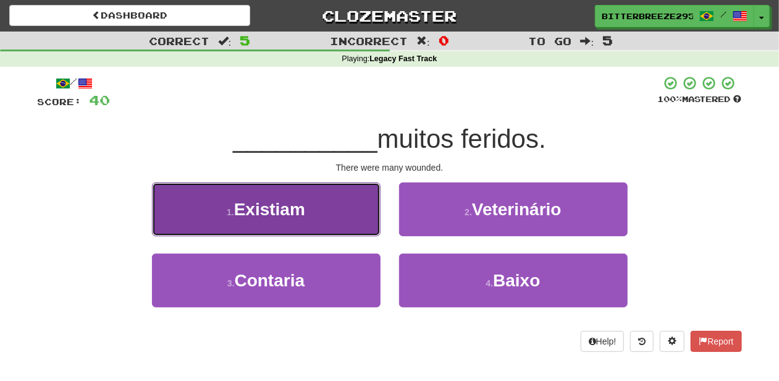
click at [345, 219] on button "1 . Existiam" at bounding box center [266, 209] width 229 height 54
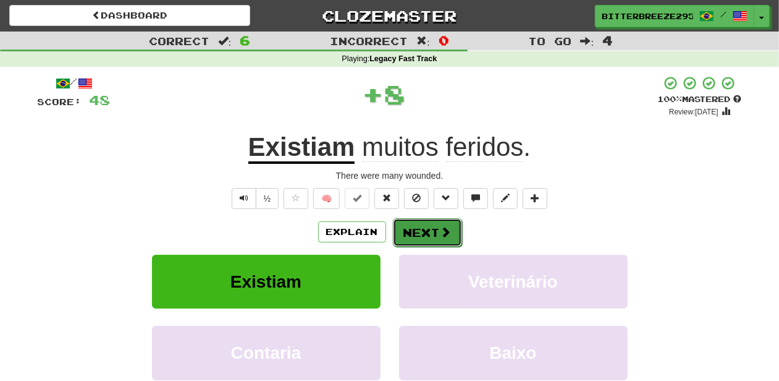
click at [409, 225] on button "Next" at bounding box center [427, 232] width 69 height 28
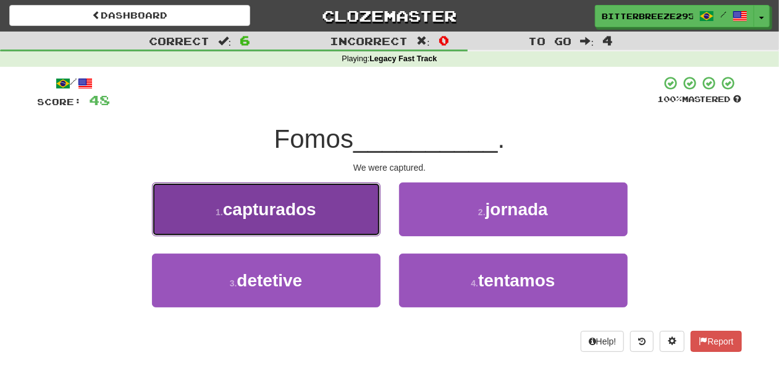
click at [331, 218] on button "1 . capturados" at bounding box center [266, 209] width 229 height 54
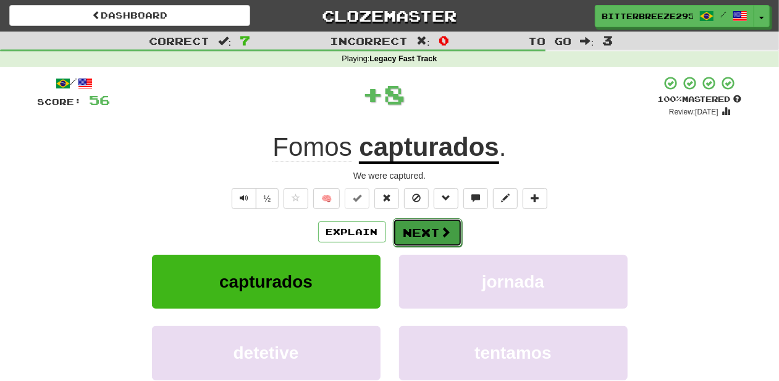
click at [415, 237] on button "Next" at bounding box center [427, 232] width 69 height 28
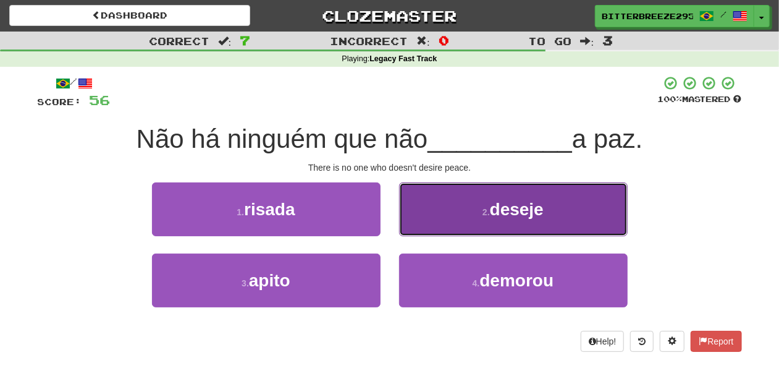
click at [420, 225] on button "2 . deseje" at bounding box center [513, 209] width 229 height 54
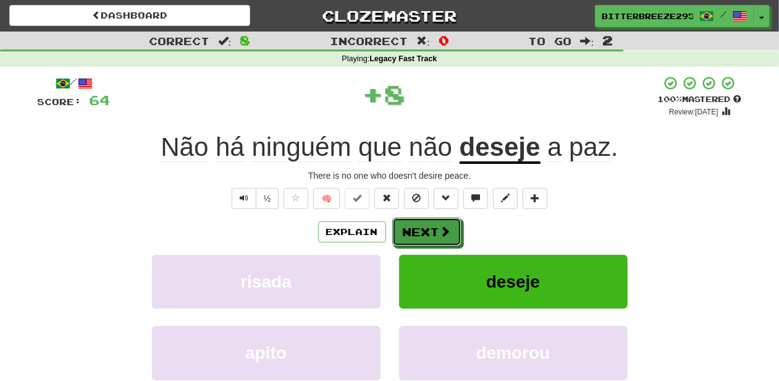
click at [420, 225] on button "Next" at bounding box center [426, 231] width 69 height 28
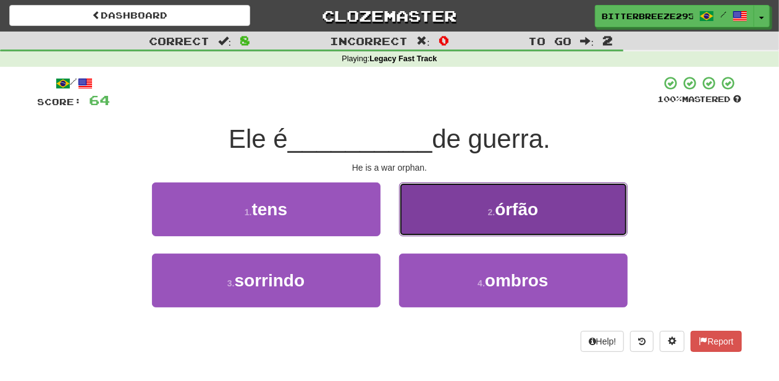
click at [425, 219] on button "2 . órfão" at bounding box center [513, 209] width 229 height 54
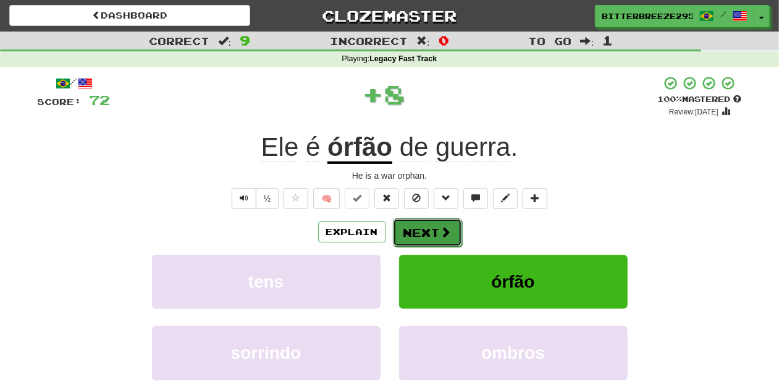
click at [423, 224] on button "Next" at bounding box center [427, 232] width 69 height 28
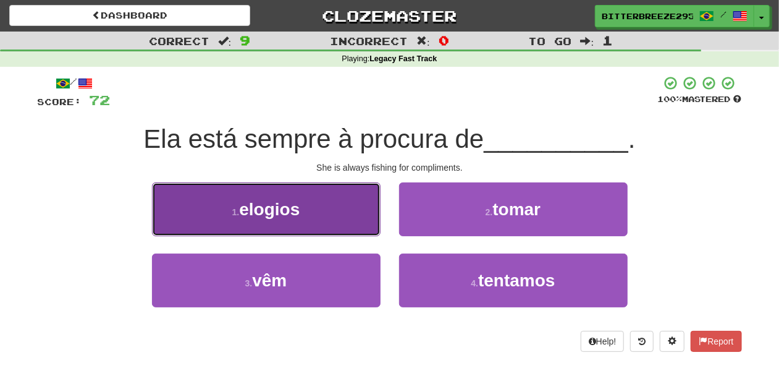
click at [324, 221] on button "1 . elogios" at bounding box center [266, 209] width 229 height 54
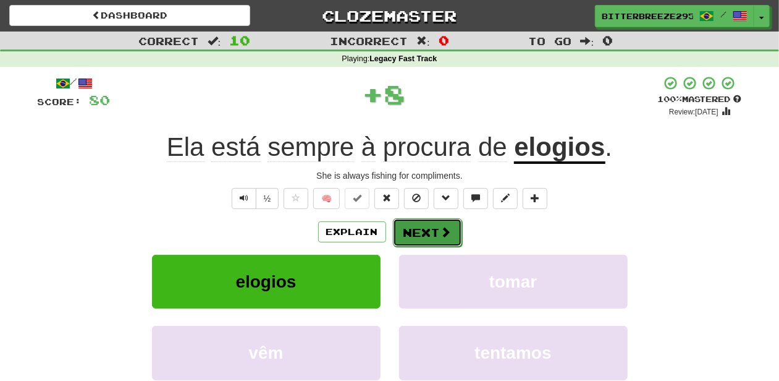
click at [415, 231] on button "Next" at bounding box center [427, 232] width 69 height 28
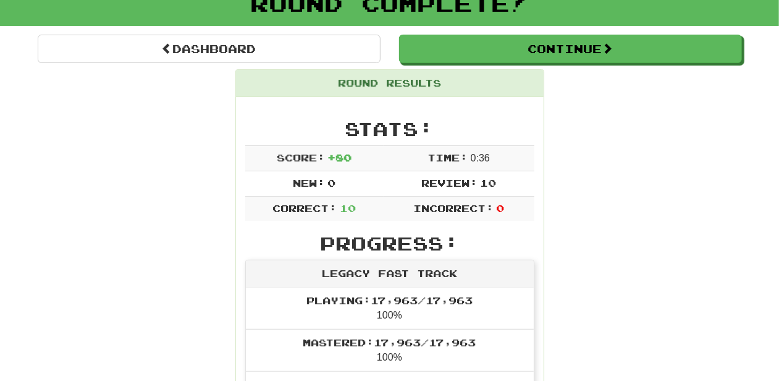
scroll to position [41, 0]
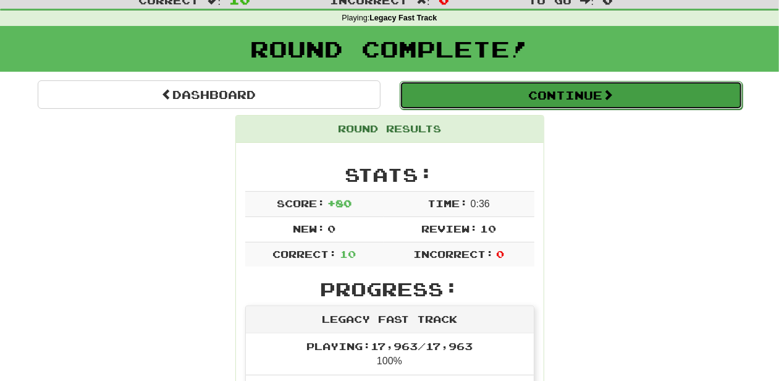
click at [456, 96] on button "Continue" at bounding box center [571, 95] width 343 height 28
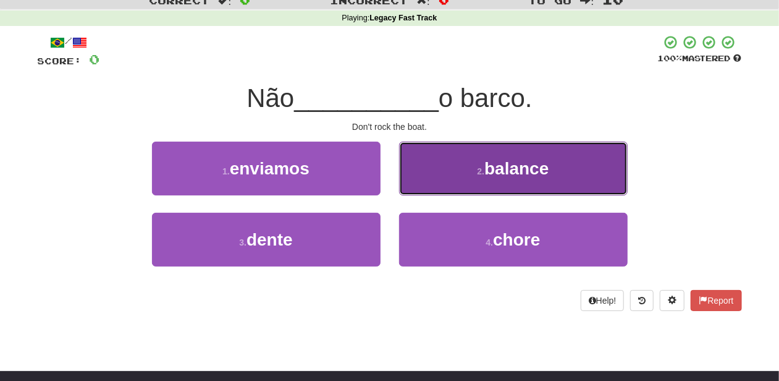
click at [440, 177] on button "2 . balance" at bounding box center [513, 168] width 229 height 54
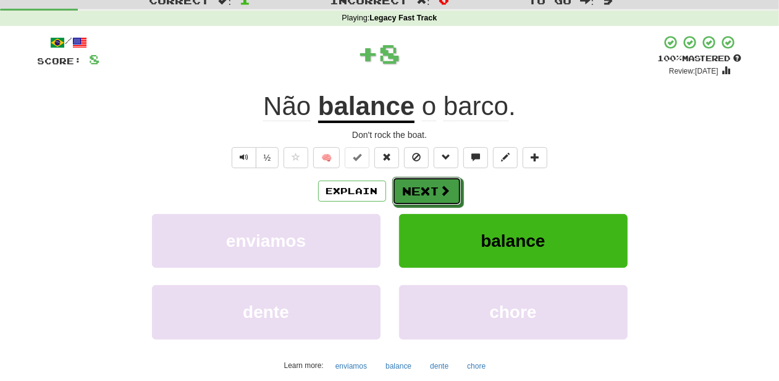
click at [433, 184] on button "Next" at bounding box center [426, 191] width 69 height 28
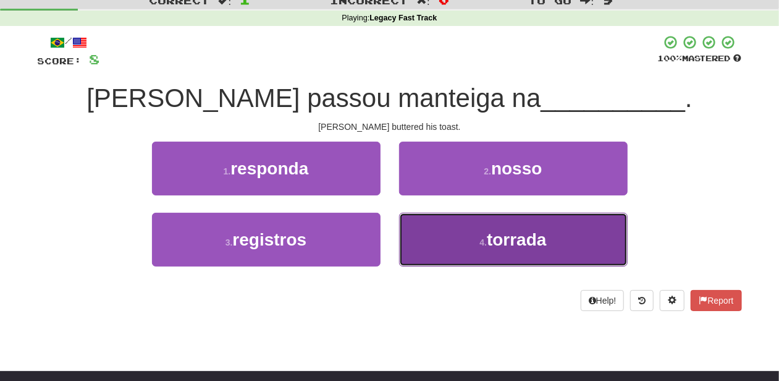
click at [426, 230] on button "4 . torrada" at bounding box center [513, 240] width 229 height 54
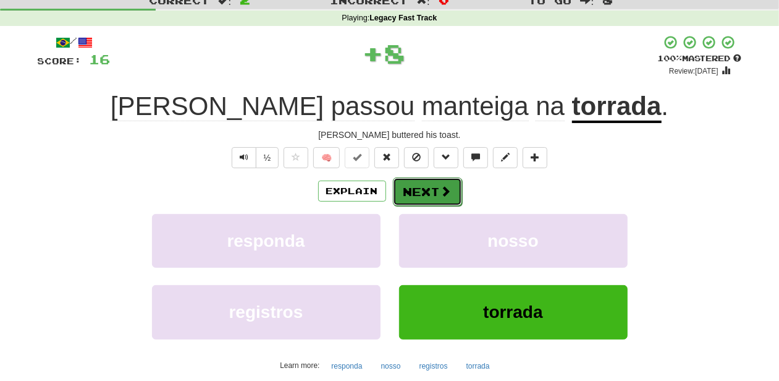
click at [420, 198] on button "Next" at bounding box center [427, 191] width 69 height 28
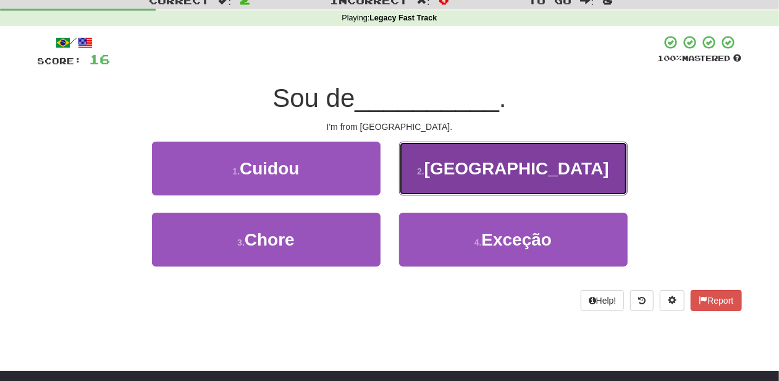
click at [428, 184] on button "2 . Malta" at bounding box center [513, 168] width 229 height 54
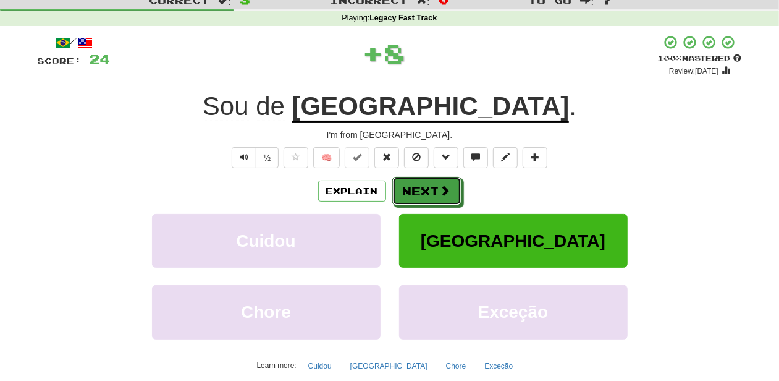
click at [428, 184] on button "Next" at bounding box center [426, 191] width 69 height 28
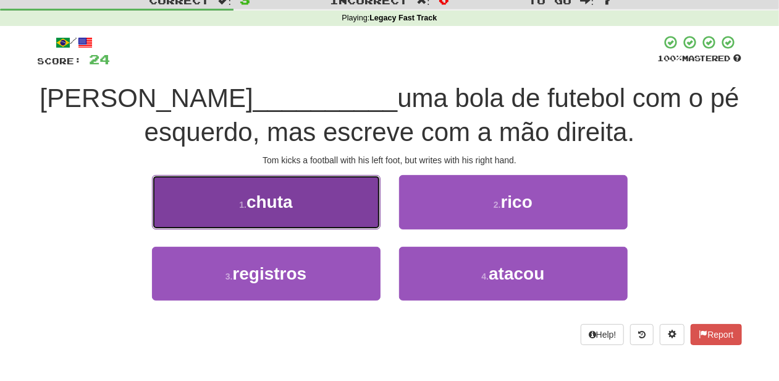
click at [334, 208] on button "1 . chuta" at bounding box center [266, 202] width 229 height 54
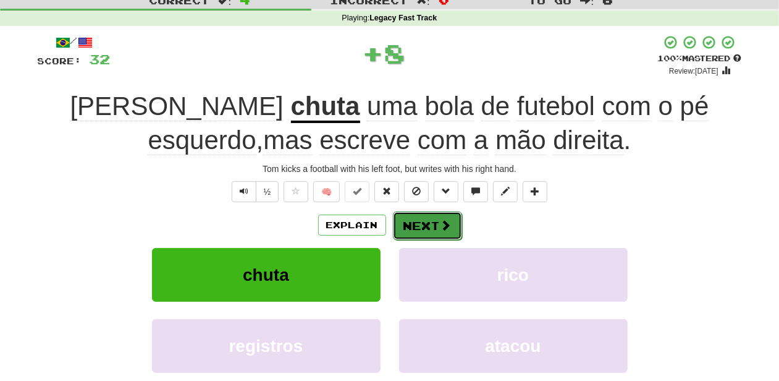
click at [424, 216] on button "Next" at bounding box center [427, 225] width 69 height 28
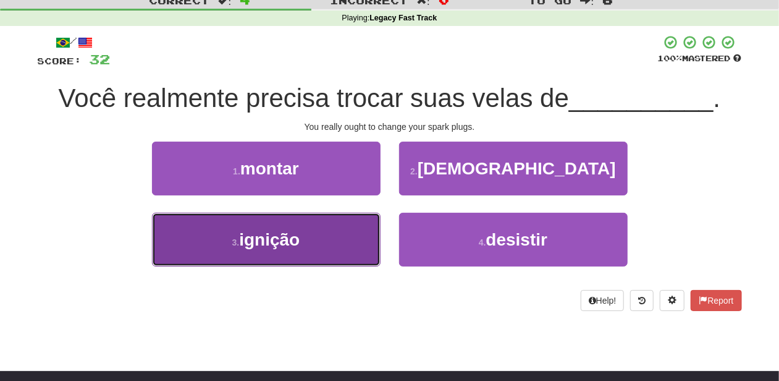
click at [336, 234] on button "3 . ignição" at bounding box center [266, 240] width 229 height 54
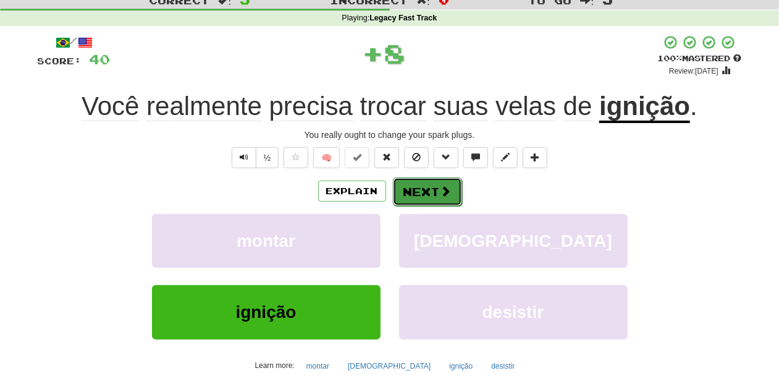
click at [423, 192] on button "Next" at bounding box center [427, 191] width 69 height 28
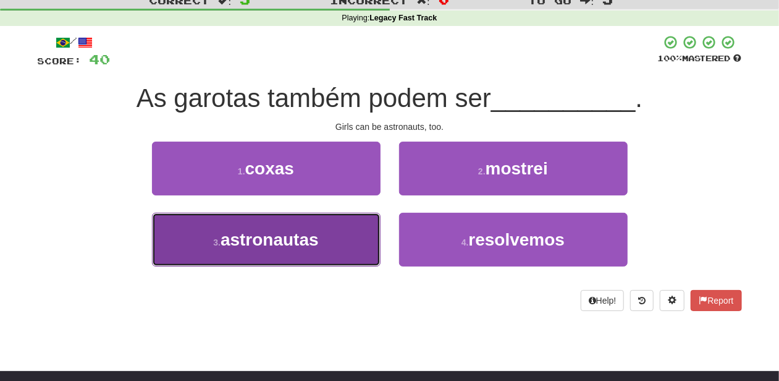
click at [332, 237] on button "3 . astronautas" at bounding box center [266, 240] width 229 height 54
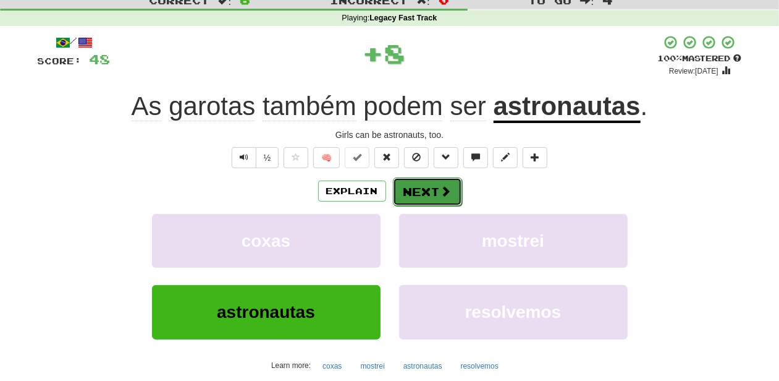
click at [423, 193] on button "Next" at bounding box center [427, 191] width 69 height 28
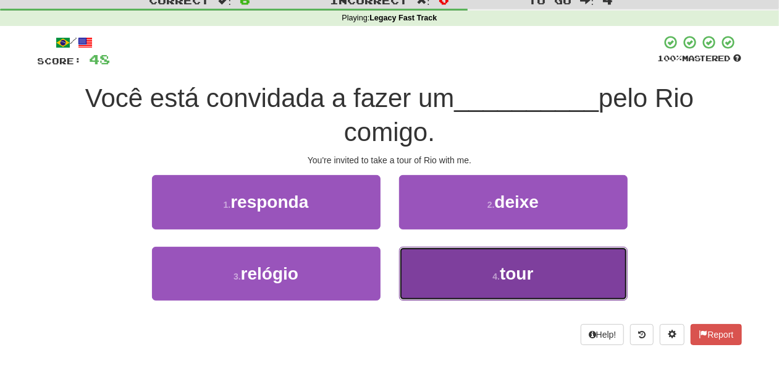
click at [425, 273] on button "4 . tour" at bounding box center [513, 274] width 229 height 54
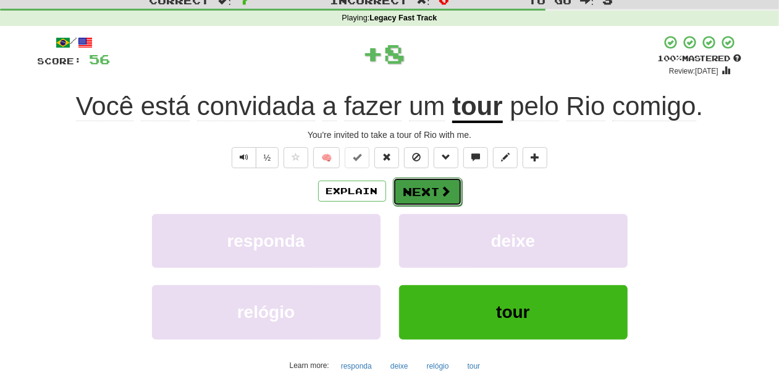
click at [418, 194] on button "Next" at bounding box center [427, 191] width 69 height 28
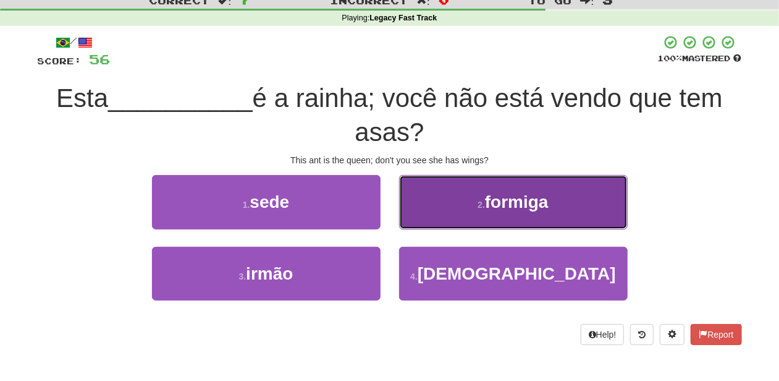
click at [414, 217] on button "2 . formiga" at bounding box center [513, 202] width 229 height 54
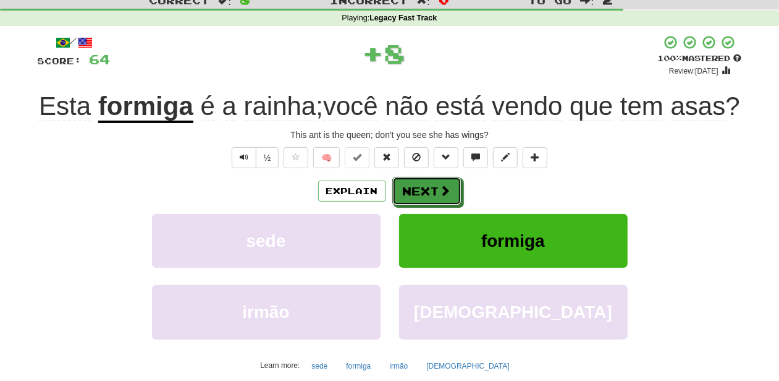
click at [414, 205] on button "Next" at bounding box center [426, 191] width 69 height 28
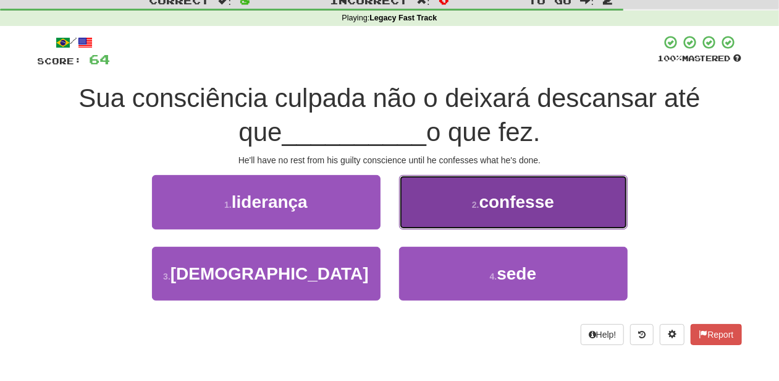
click at [426, 213] on button "2 . confesse" at bounding box center [513, 202] width 229 height 54
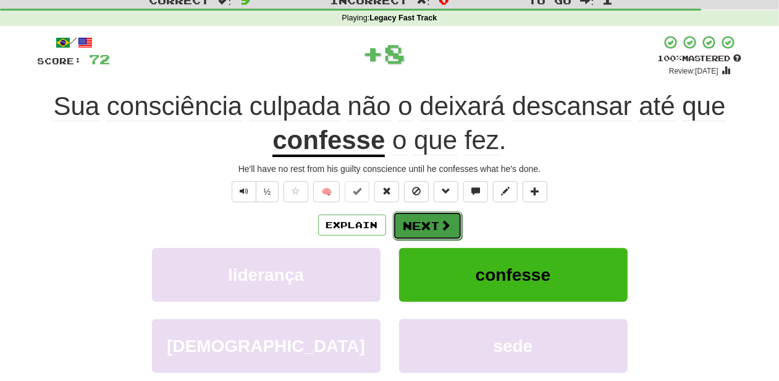
click at [423, 219] on button "Next" at bounding box center [427, 225] width 69 height 28
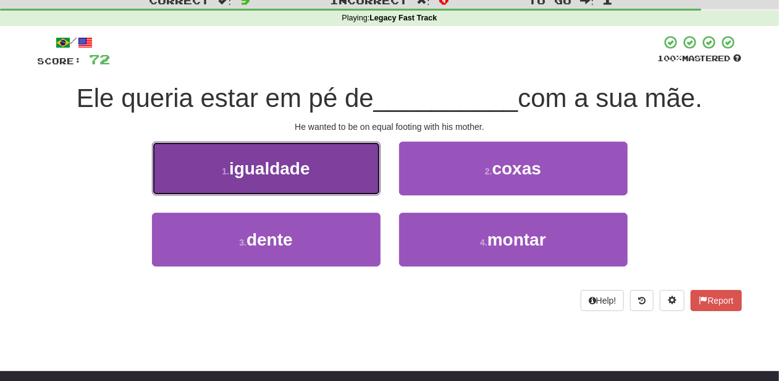
click at [326, 183] on button "1 . igualdade" at bounding box center [266, 168] width 229 height 54
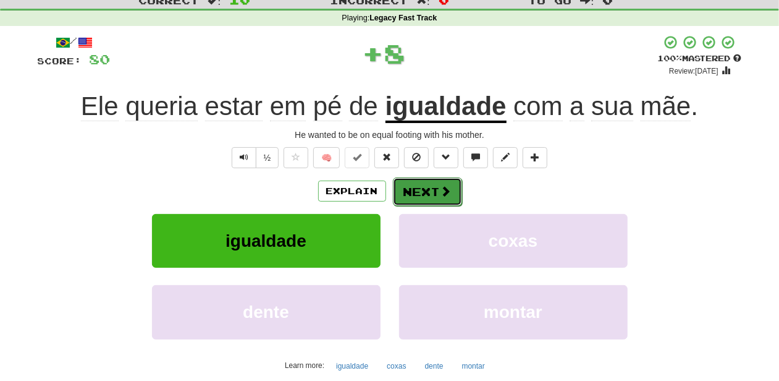
click at [419, 182] on button "Next" at bounding box center [427, 191] width 69 height 28
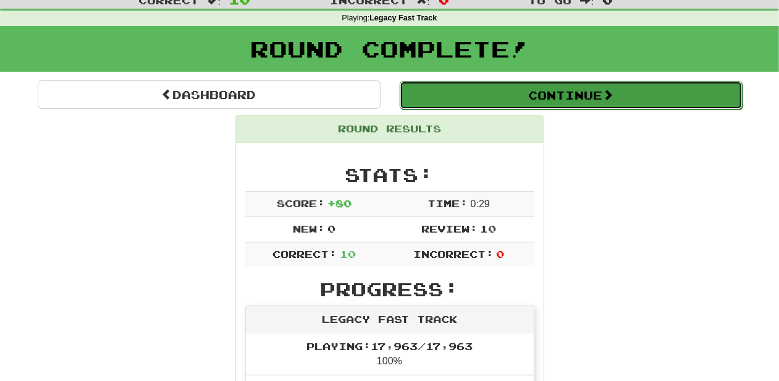
click at [502, 96] on button "Continue" at bounding box center [571, 95] width 343 height 28
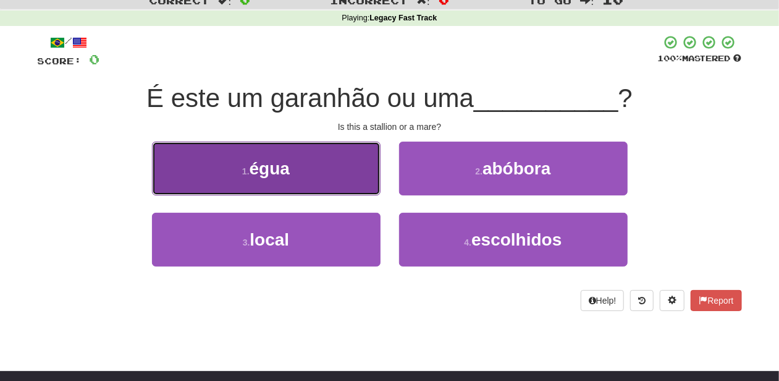
click at [326, 180] on button "1 . égua" at bounding box center [266, 168] width 229 height 54
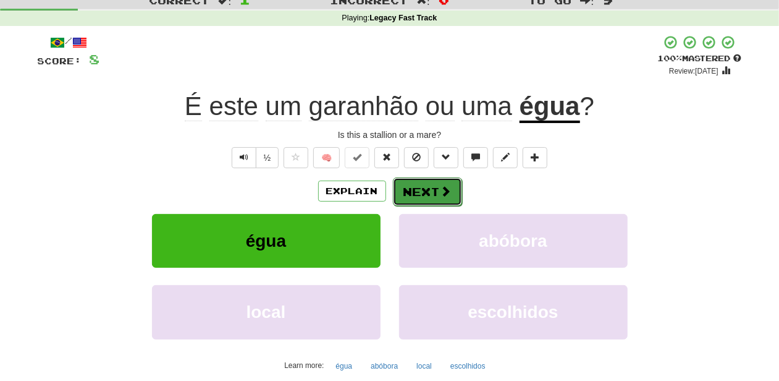
click at [433, 190] on button "Next" at bounding box center [427, 191] width 69 height 28
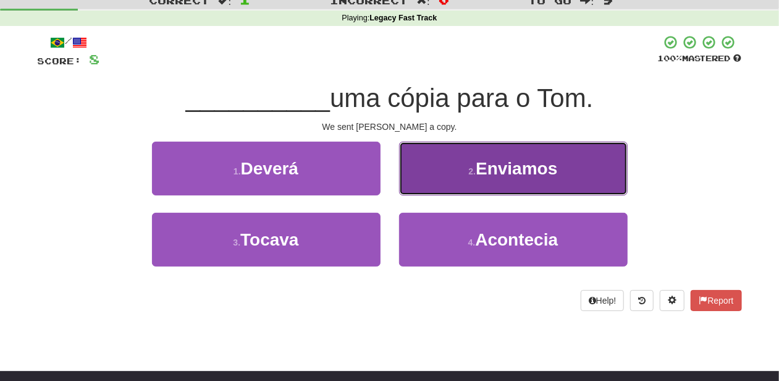
click at [443, 185] on button "2 . Enviamos" at bounding box center [513, 168] width 229 height 54
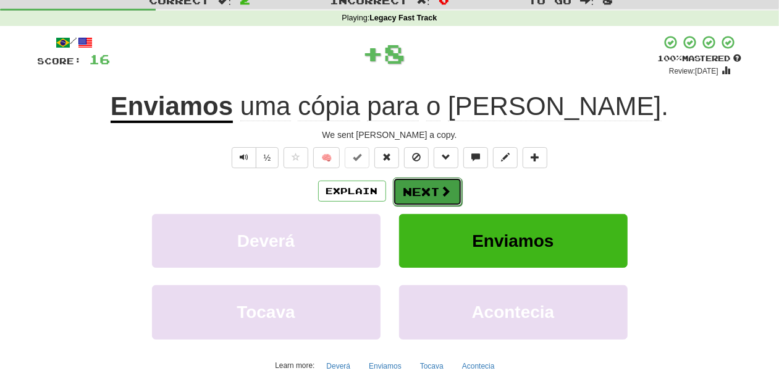
click at [441, 188] on span at bounding box center [446, 190] width 11 height 11
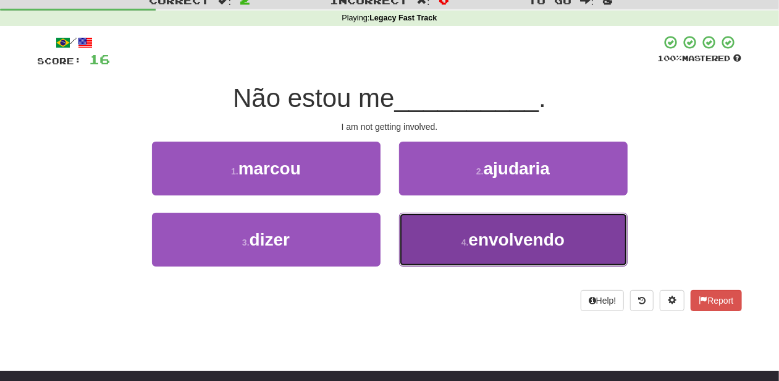
click at [447, 234] on button "4 . envolvendo" at bounding box center [513, 240] width 229 height 54
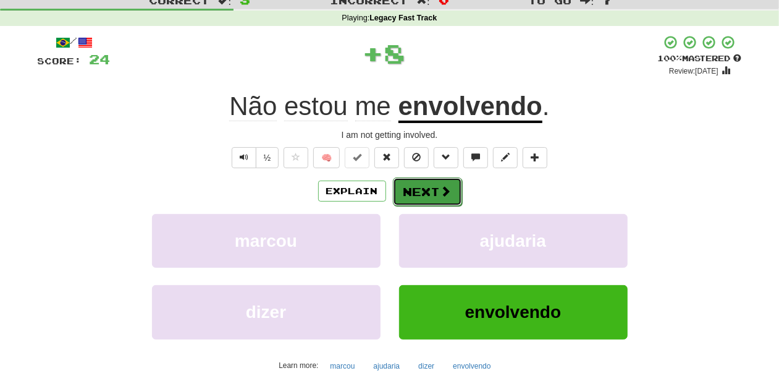
click at [434, 188] on button "Next" at bounding box center [427, 191] width 69 height 28
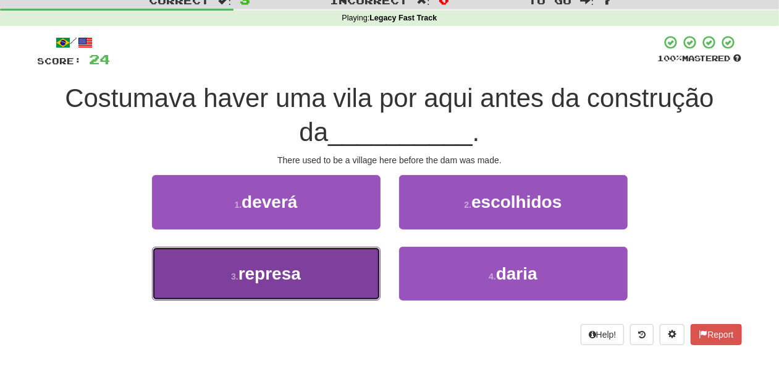
click at [339, 264] on button "3 . represa" at bounding box center [266, 274] width 229 height 54
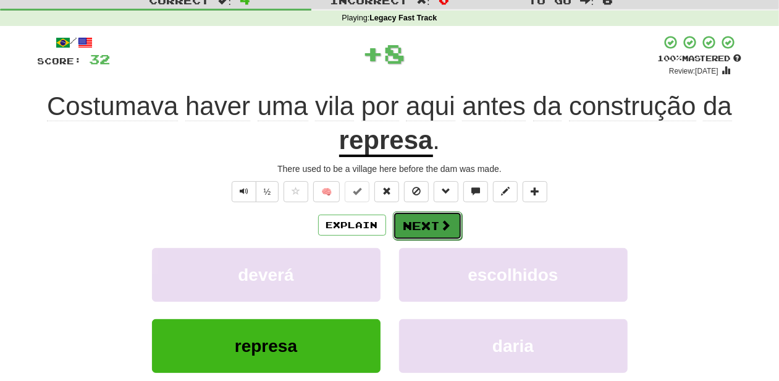
click at [420, 225] on button "Next" at bounding box center [427, 225] width 69 height 28
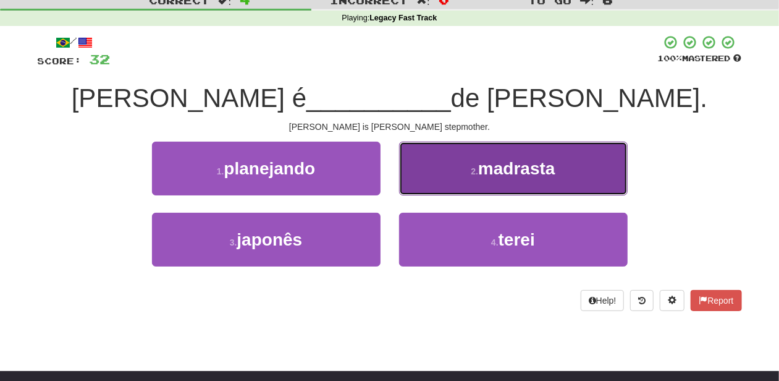
click at [450, 190] on button "2 . madrasta" at bounding box center [513, 168] width 229 height 54
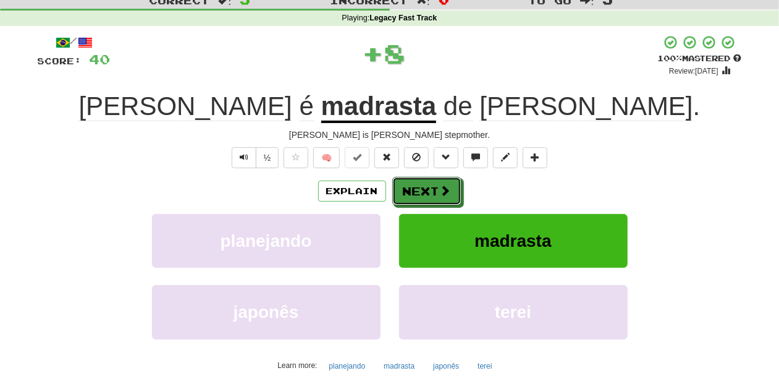
click at [450, 190] on button "Next" at bounding box center [426, 191] width 69 height 28
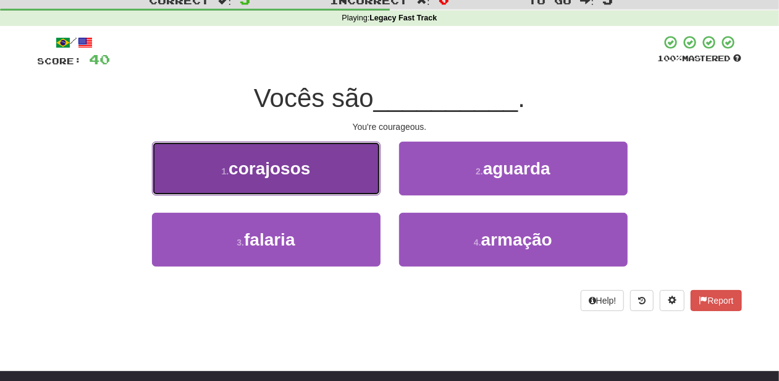
click at [342, 189] on button "1 . corajosos" at bounding box center [266, 168] width 229 height 54
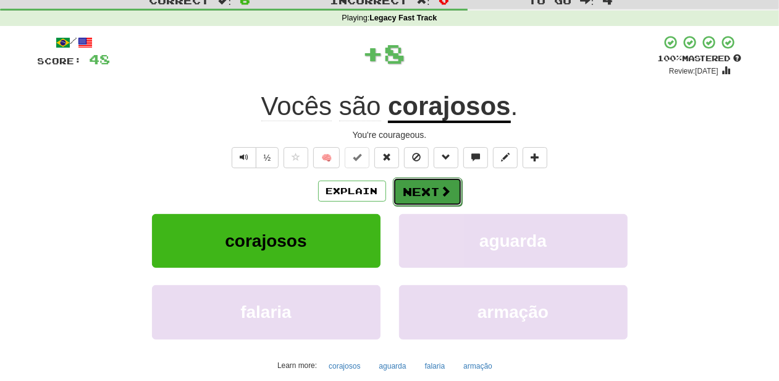
click at [416, 188] on button "Next" at bounding box center [427, 191] width 69 height 28
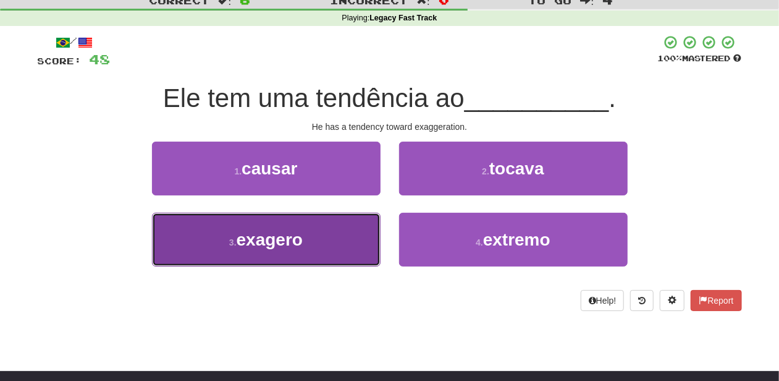
click at [357, 224] on button "3 . exagero" at bounding box center [266, 240] width 229 height 54
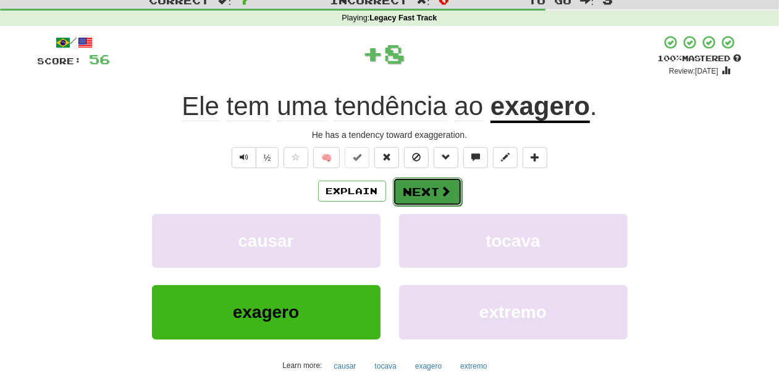
click at [412, 193] on button "Next" at bounding box center [427, 191] width 69 height 28
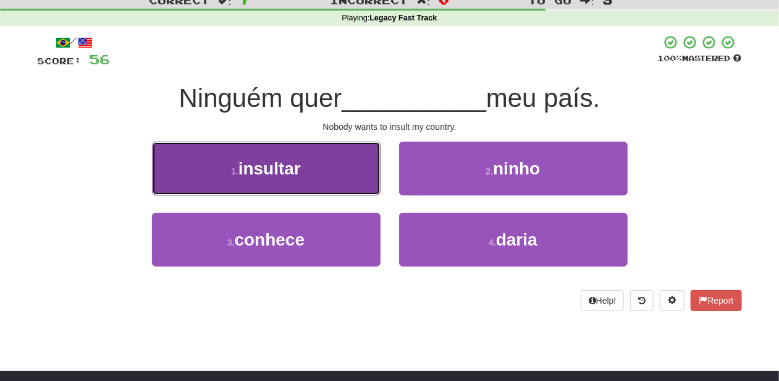
click at [344, 182] on button "1 . insultar" at bounding box center [266, 168] width 229 height 54
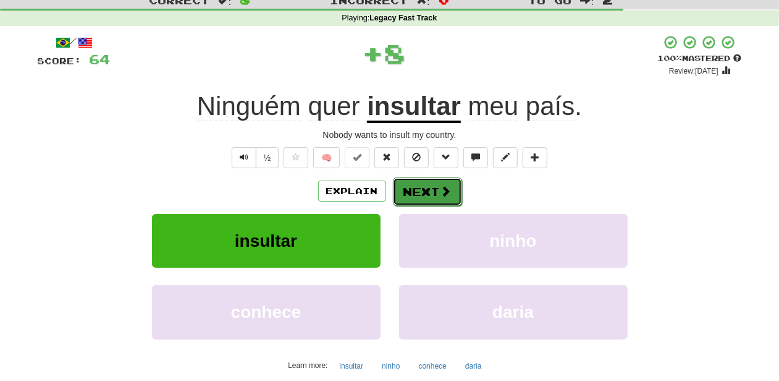
click at [413, 182] on button "Next" at bounding box center [427, 191] width 69 height 28
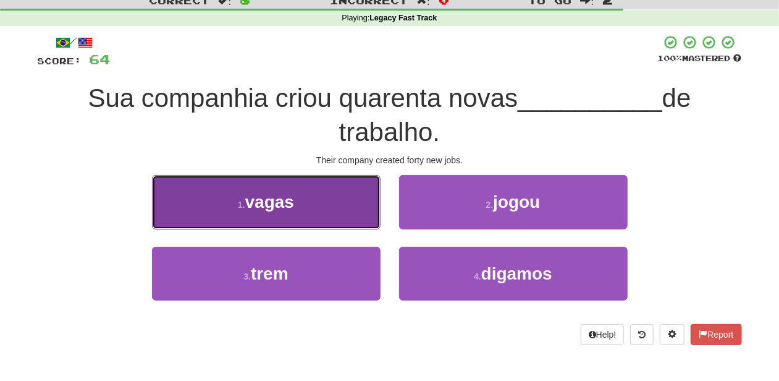
click at [334, 215] on button "1 . vagas" at bounding box center [266, 202] width 229 height 54
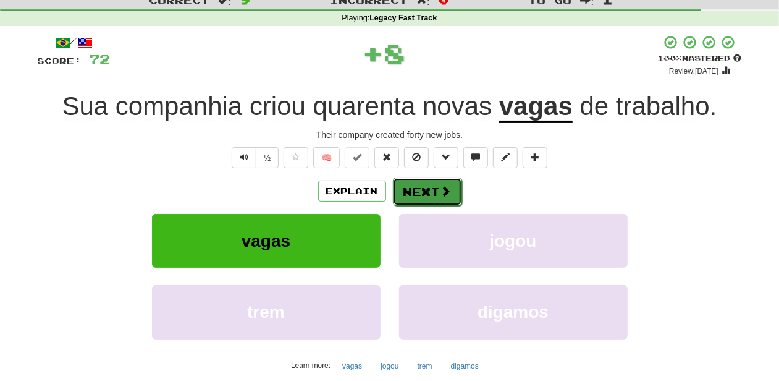
click at [430, 195] on button "Next" at bounding box center [427, 191] width 69 height 28
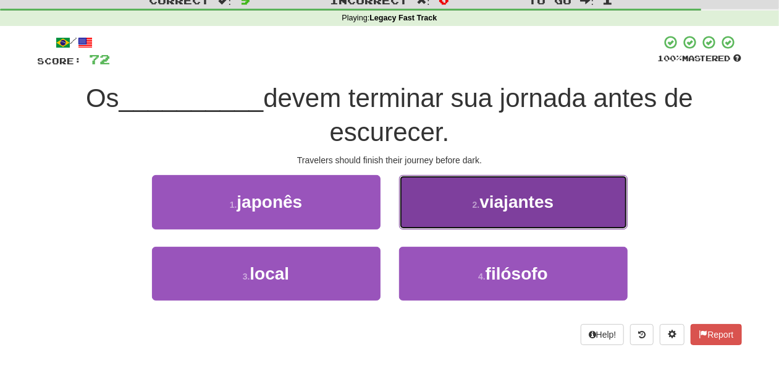
click at [441, 214] on button "2 . viajantes" at bounding box center [513, 202] width 229 height 54
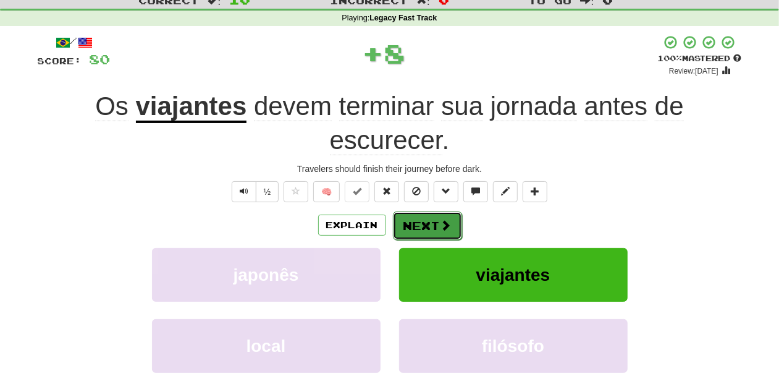
click at [429, 218] on button "Next" at bounding box center [427, 225] width 69 height 28
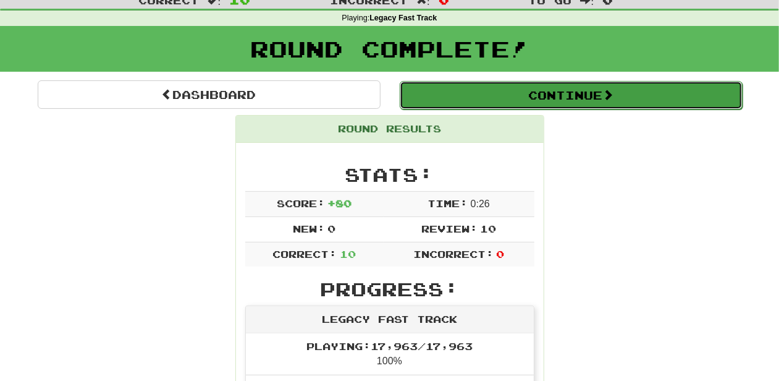
click at [479, 99] on button "Continue" at bounding box center [571, 95] width 343 height 28
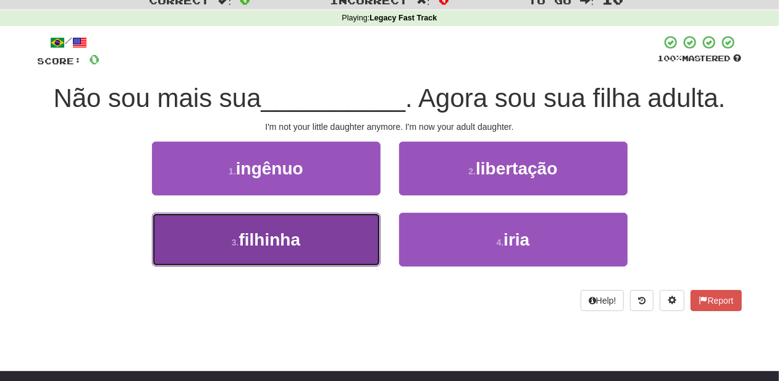
click at [353, 232] on button "3 . filhinha" at bounding box center [266, 240] width 229 height 54
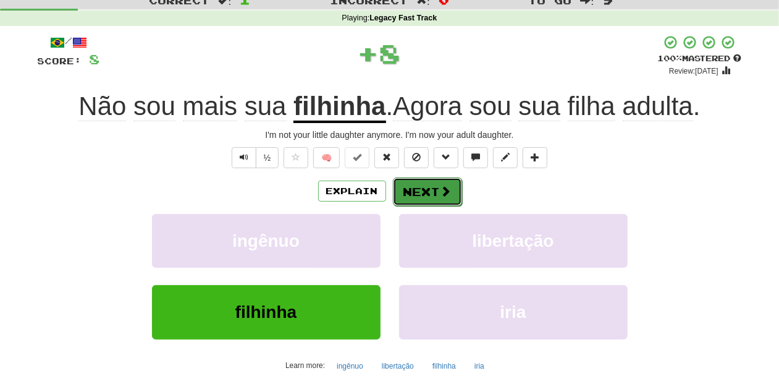
click at [421, 189] on button "Next" at bounding box center [427, 191] width 69 height 28
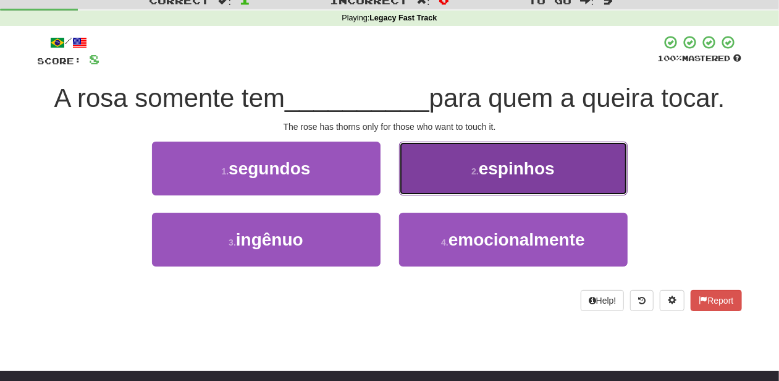
click at [423, 188] on button "2 . espinhos" at bounding box center [513, 168] width 229 height 54
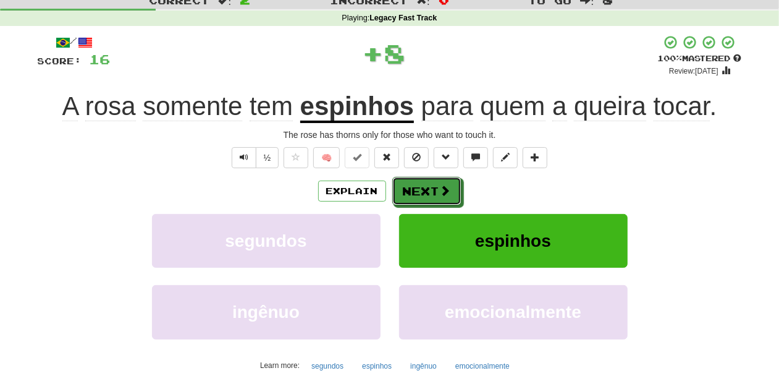
click at [423, 188] on button "Next" at bounding box center [426, 191] width 69 height 28
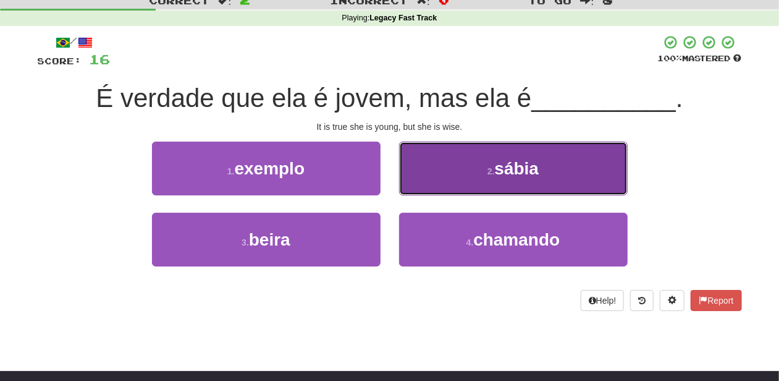
click at [422, 180] on button "2 . sábia" at bounding box center [513, 168] width 229 height 54
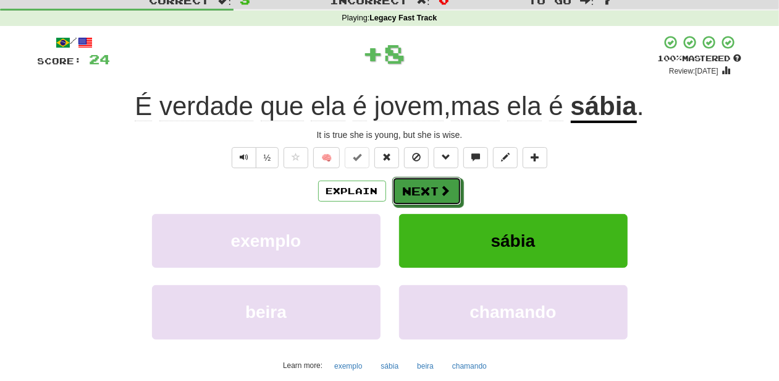
click at [421, 188] on button "Next" at bounding box center [426, 191] width 69 height 28
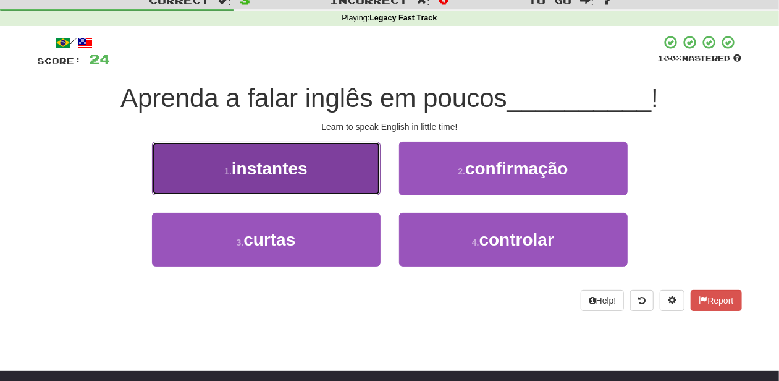
click at [340, 182] on button "1 . instantes" at bounding box center [266, 168] width 229 height 54
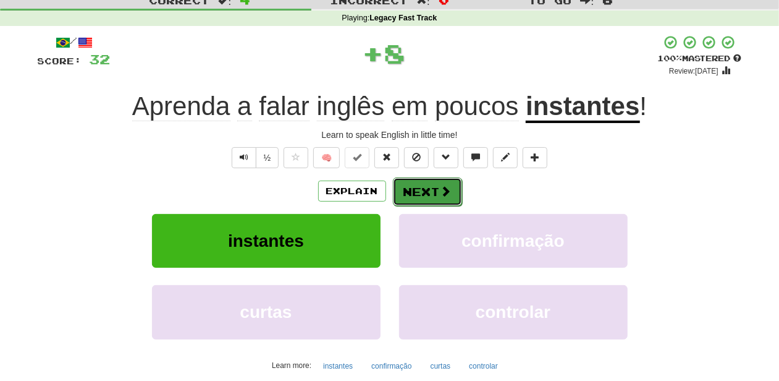
click at [420, 182] on button "Next" at bounding box center [427, 191] width 69 height 28
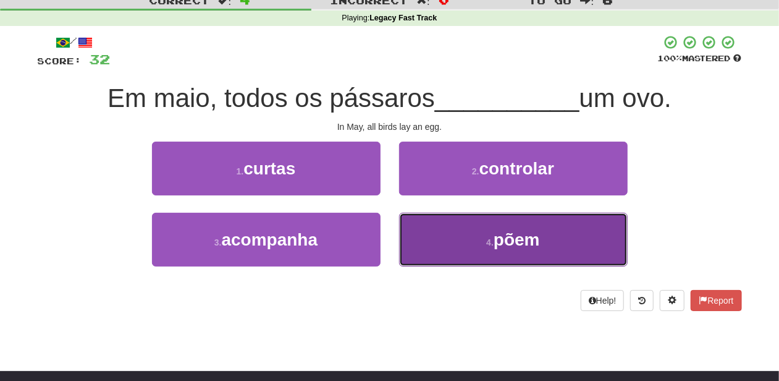
click at [483, 239] on button "4 . põem" at bounding box center [513, 240] width 229 height 54
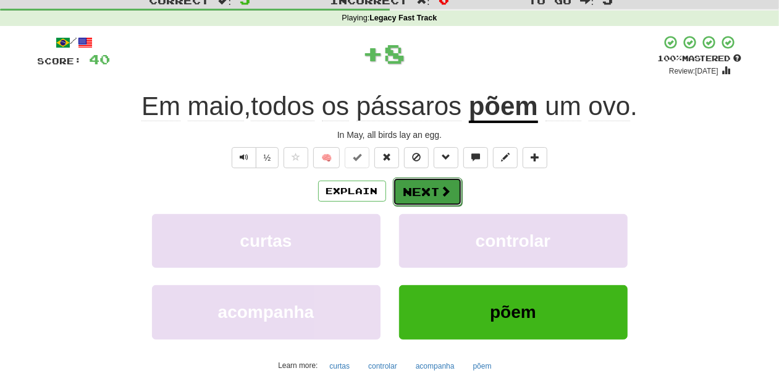
click at [444, 194] on span at bounding box center [446, 190] width 11 height 11
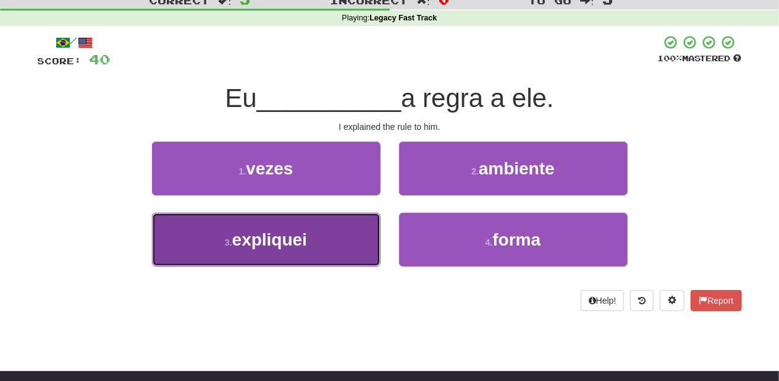
click at [331, 238] on button "3 . expliquei" at bounding box center [266, 240] width 229 height 54
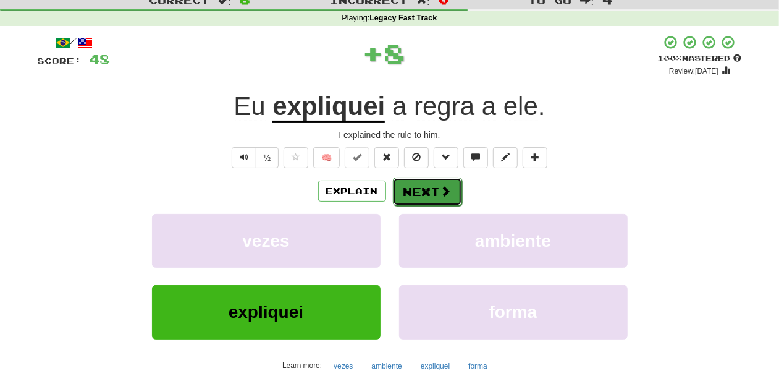
click at [428, 185] on button "Next" at bounding box center [427, 191] width 69 height 28
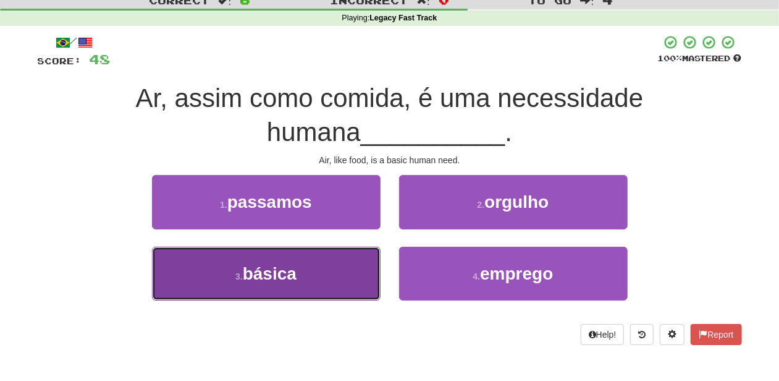
click at [315, 266] on button "3 . básica" at bounding box center [266, 274] width 229 height 54
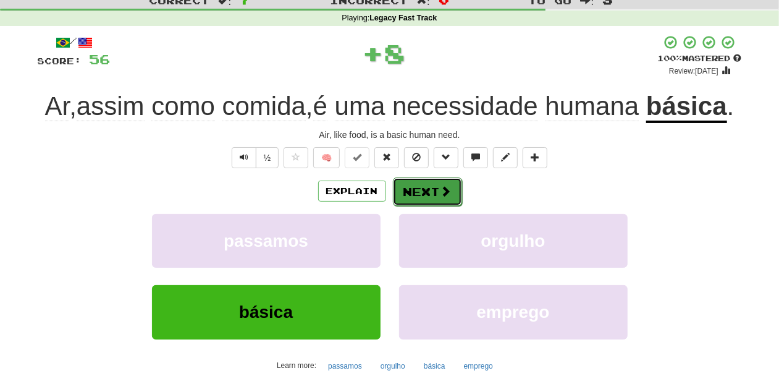
click at [423, 194] on button "Next" at bounding box center [427, 191] width 69 height 28
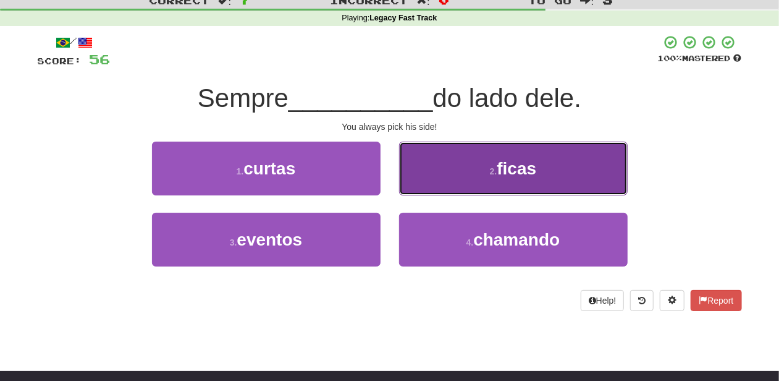
click at [442, 180] on button "2 . ficas" at bounding box center [513, 168] width 229 height 54
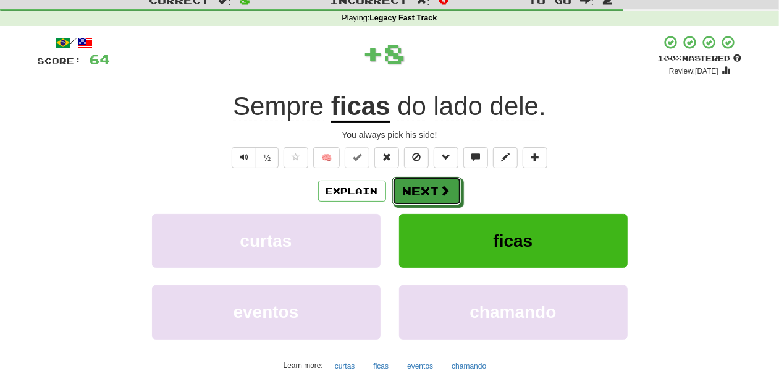
click at [431, 183] on button "Next" at bounding box center [426, 191] width 69 height 28
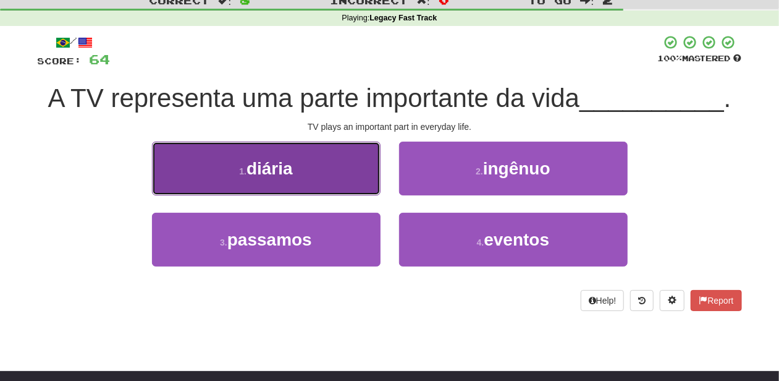
click at [325, 186] on button "1 . diária" at bounding box center [266, 168] width 229 height 54
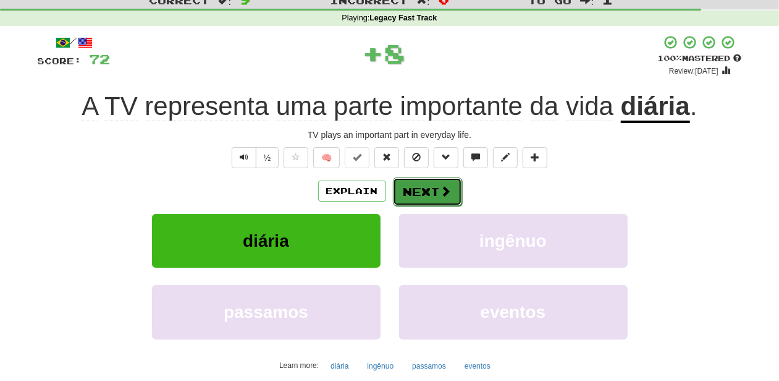
click at [429, 185] on button "Next" at bounding box center [427, 191] width 69 height 28
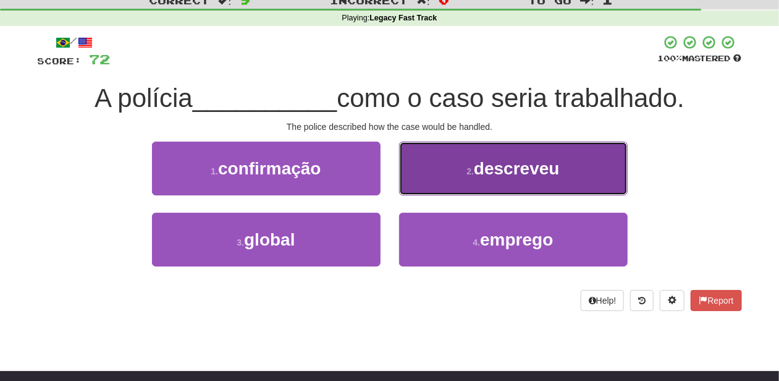
click at [436, 179] on button "2 . descreveu" at bounding box center [513, 168] width 229 height 54
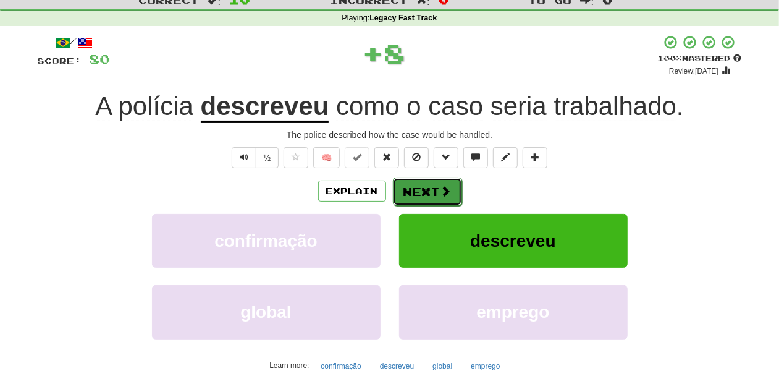
click at [430, 182] on button "Next" at bounding box center [427, 191] width 69 height 28
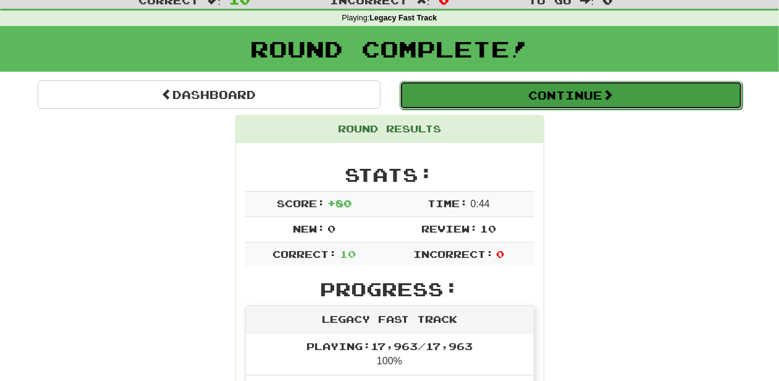
click at [481, 93] on button "Continue" at bounding box center [571, 95] width 343 height 28
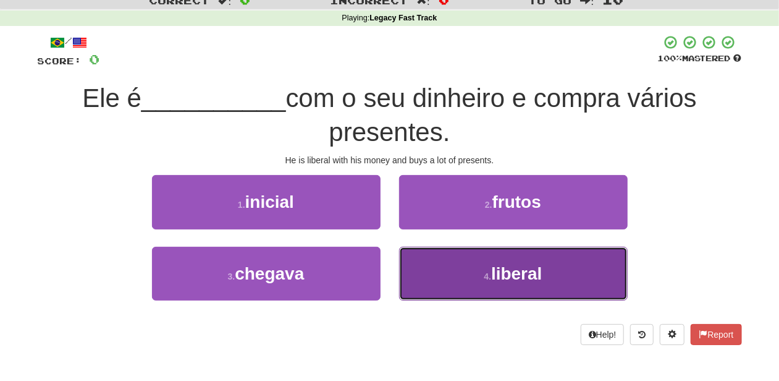
click at [437, 255] on button "4 . liberal" at bounding box center [513, 274] width 229 height 54
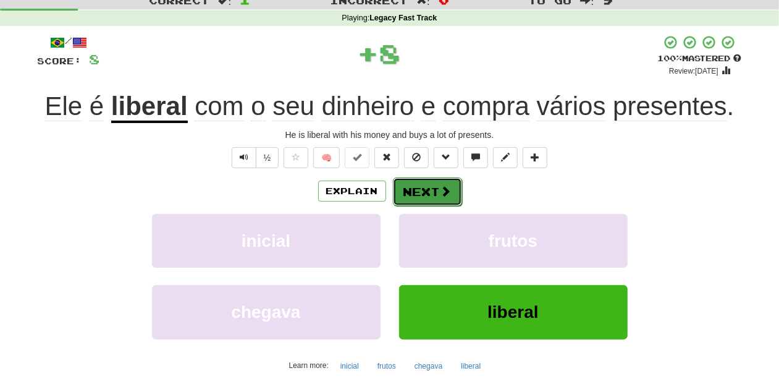
click at [431, 184] on button "Next" at bounding box center [427, 191] width 69 height 28
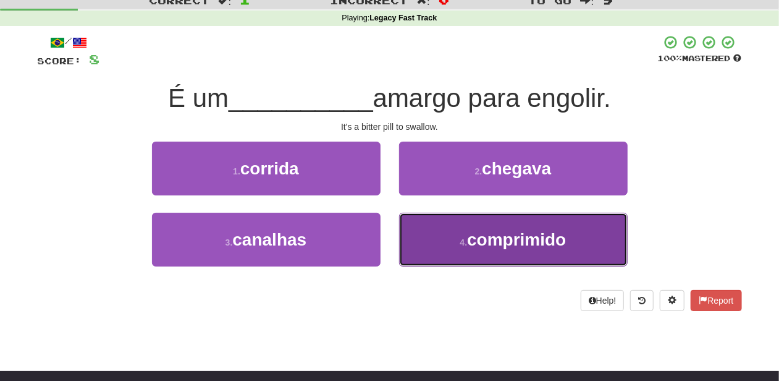
click at [451, 226] on button "4 . comprimido" at bounding box center [513, 240] width 229 height 54
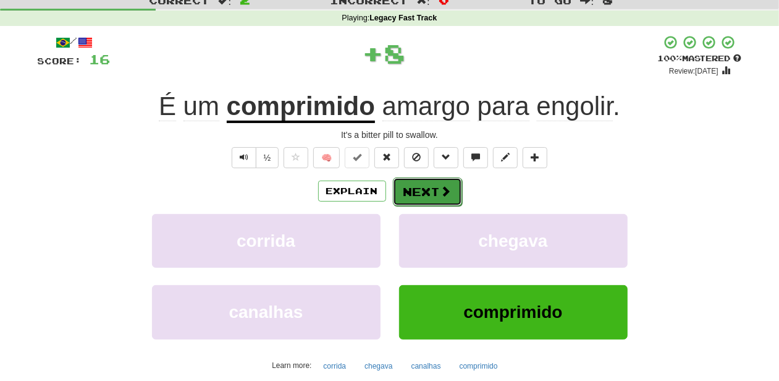
click at [430, 188] on button "Next" at bounding box center [427, 191] width 69 height 28
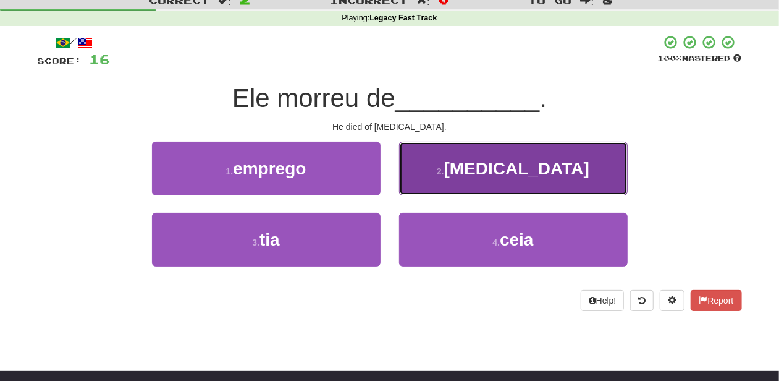
click at [440, 174] on button "2 . pneumonia" at bounding box center [513, 168] width 229 height 54
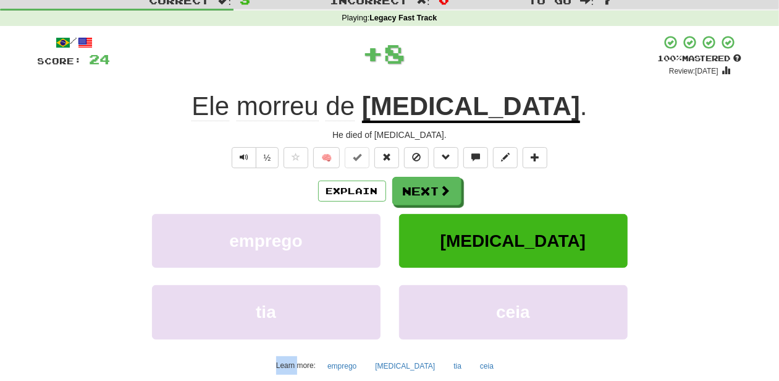
click at [440, 174] on div "/ Score: 24 + 8 100 % Mastered Review: 2026-04-12 Ele morreu de pneumonia . He …" at bounding box center [390, 228] width 704 height 387
drag, startPoint x: 440, startPoint y: 174, endPoint x: 434, endPoint y: 185, distance: 13.3
click at [434, 185] on button "Next" at bounding box center [427, 191] width 69 height 28
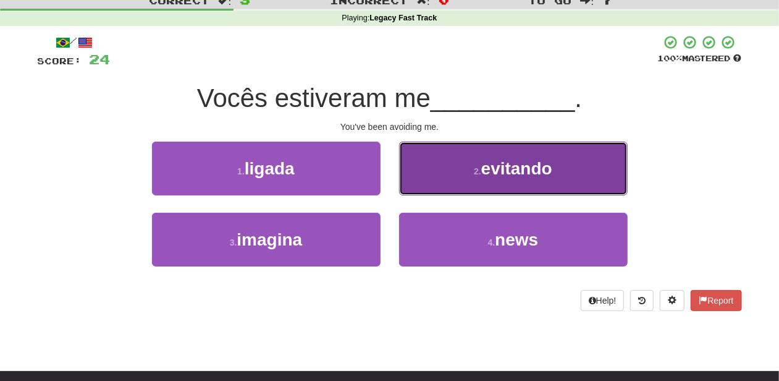
click at [442, 176] on button "2 . evitando" at bounding box center [513, 168] width 229 height 54
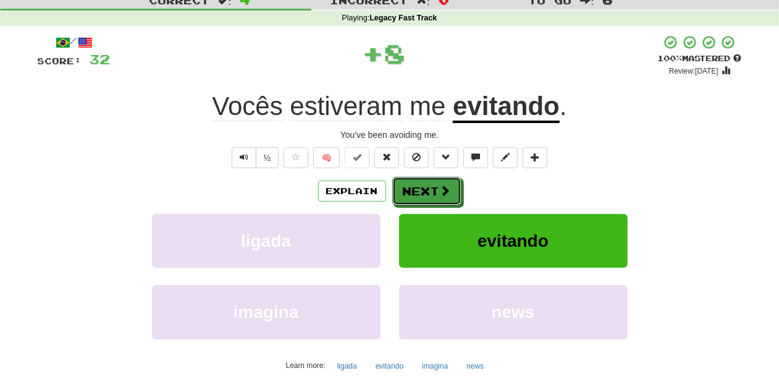
click at [428, 187] on button "Next" at bounding box center [426, 191] width 69 height 28
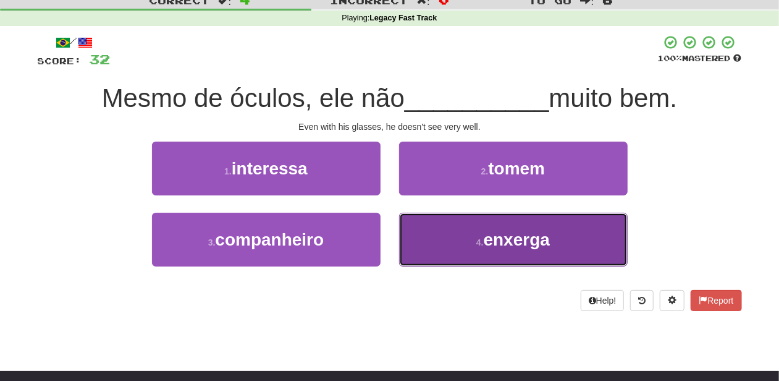
click at [448, 224] on button "4 . enxerga" at bounding box center [513, 240] width 229 height 54
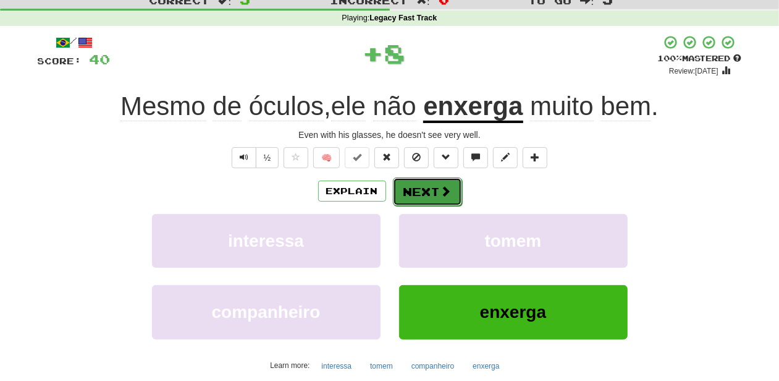
click at [425, 187] on button "Next" at bounding box center [427, 191] width 69 height 28
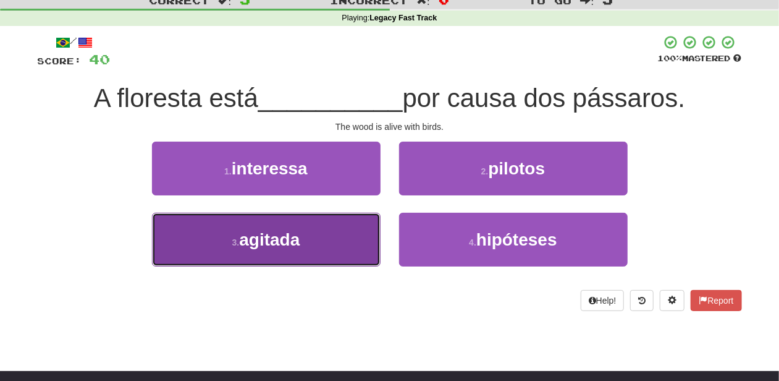
click at [316, 234] on button "3 . agitada" at bounding box center [266, 240] width 229 height 54
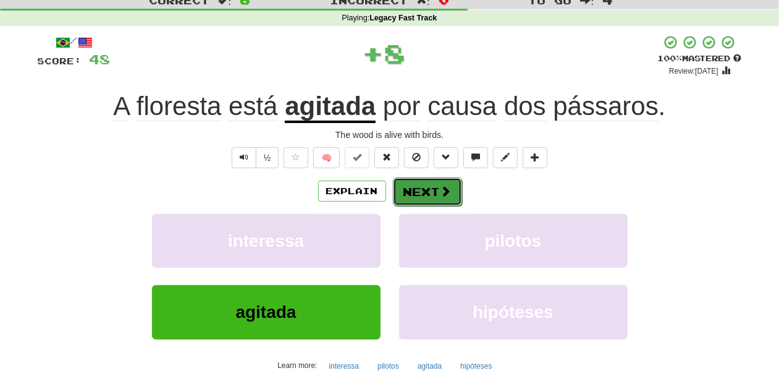
click at [413, 185] on button "Next" at bounding box center [427, 191] width 69 height 28
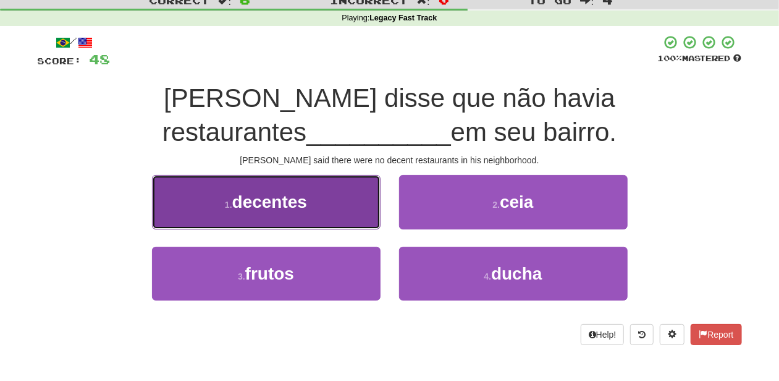
click at [339, 211] on button "1 . decentes" at bounding box center [266, 202] width 229 height 54
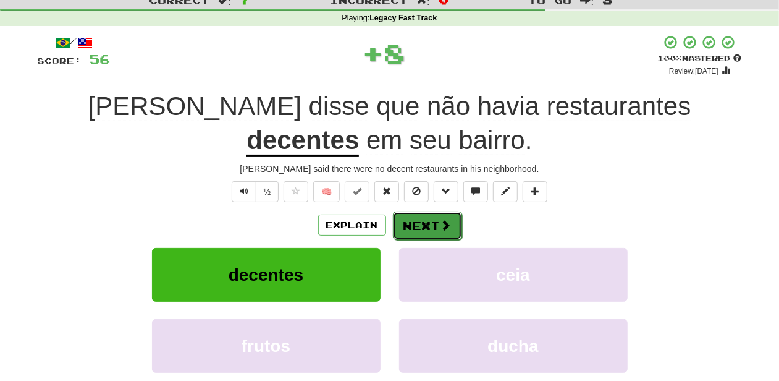
click at [405, 219] on button "Next" at bounding box center [427, 225] width 69 height 28
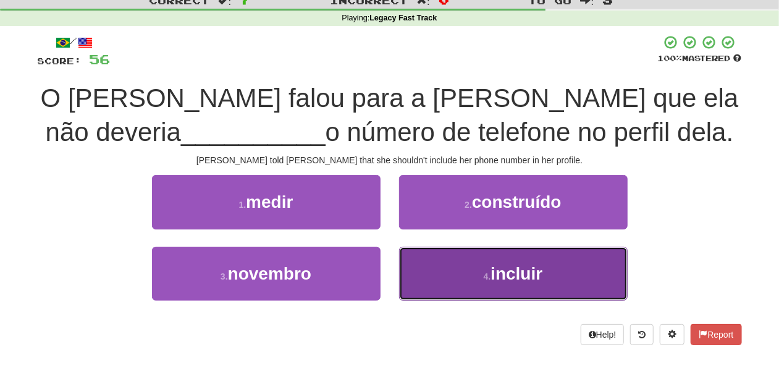
click at [441, 250] on button "4 . incluir" at bounding box center [513, 274] width 229 height 54
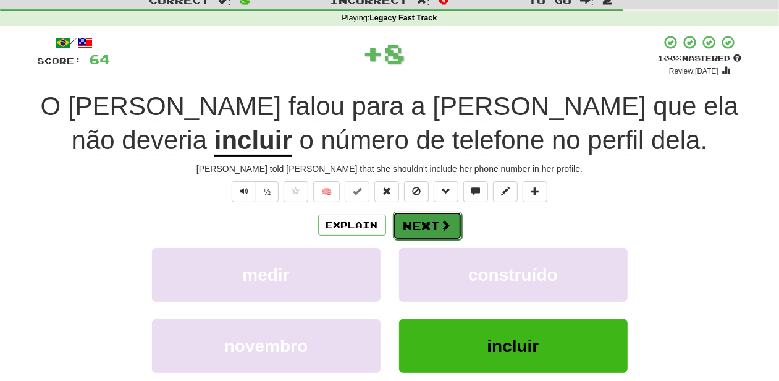
click at [441, 225] on span at bounding box center [446, 224] width 11 height 11
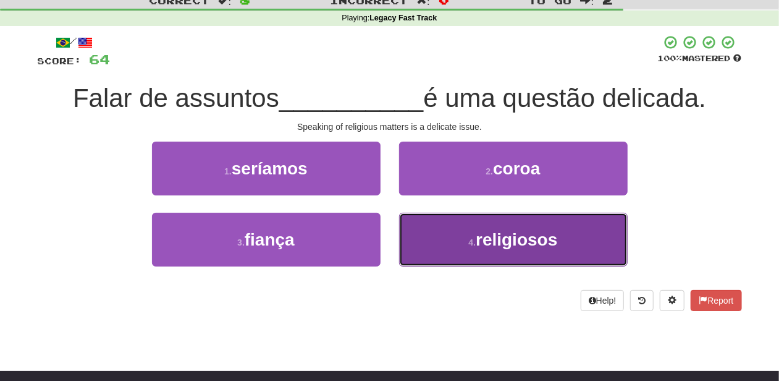
click at [436, 237] on button "4 . religiosos" at bounding box center [513, 240] width 229 height 54
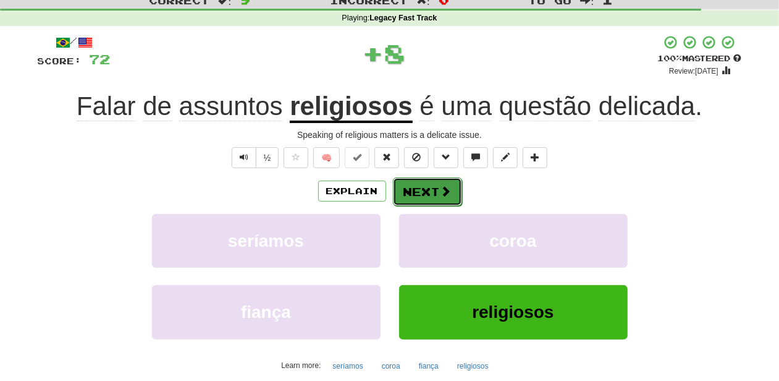
click at [434, 189] on button "Next" at bounding box center [427, 191] width 69 height 28
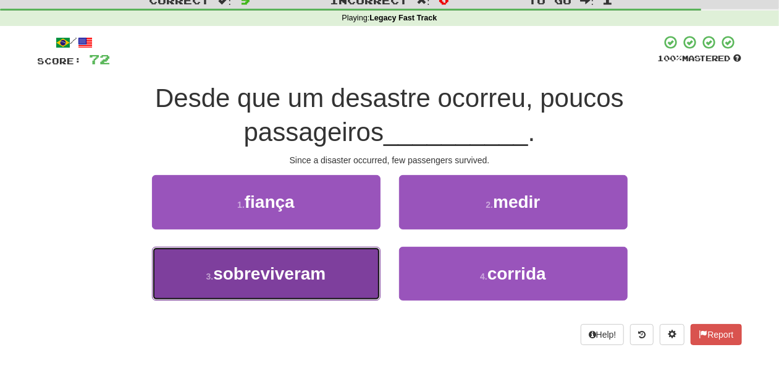
click at [318, 281] on span "sobreviveram" at bounding box center [269, 273] width 112 height 19
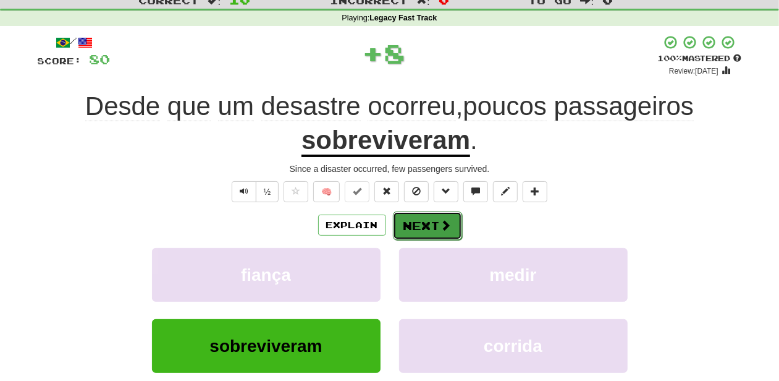
click at [418, 227] on button "Next" at bounding box center [427, 225] width 69 height 28
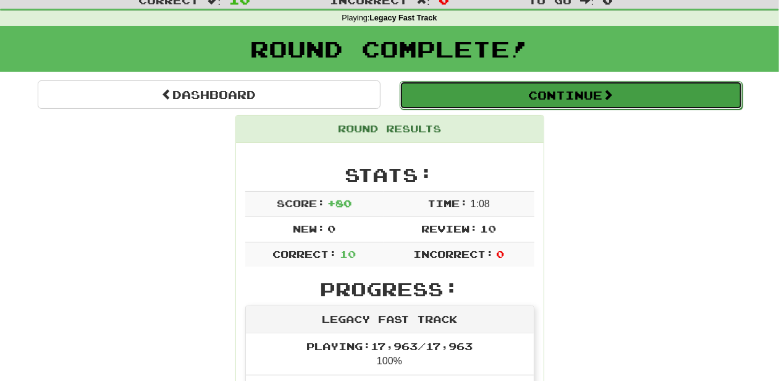
click at [491, 98] on button "Continue" at bounding box center [571, 95] width 343 height 28
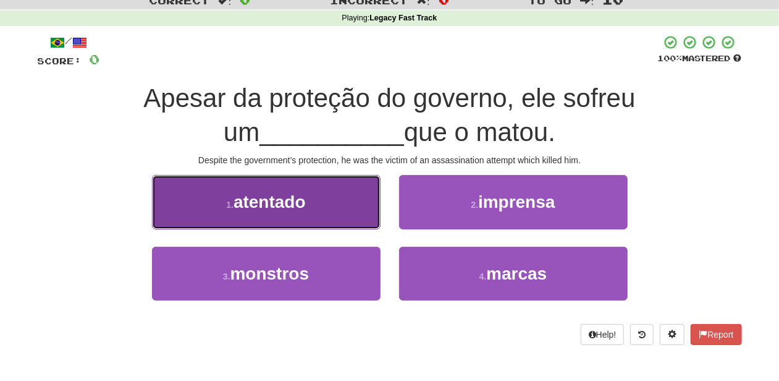
click at [336, 221] on button "1 . atentado" at bounding box center [266, 202] width 229 height 54
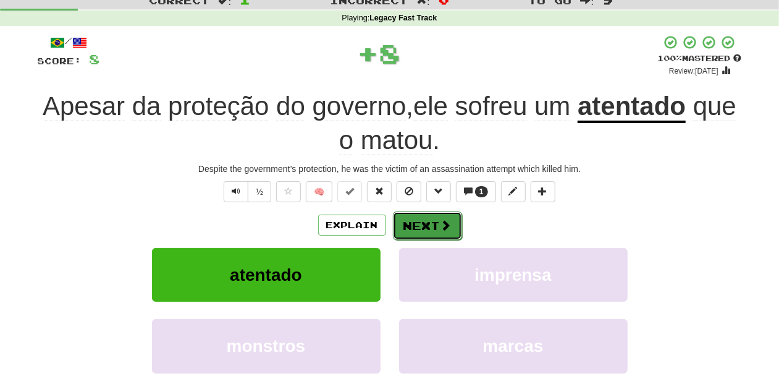
click at [425, 217] on button "Next" at bounding box center [427, 225] width 69 height 28
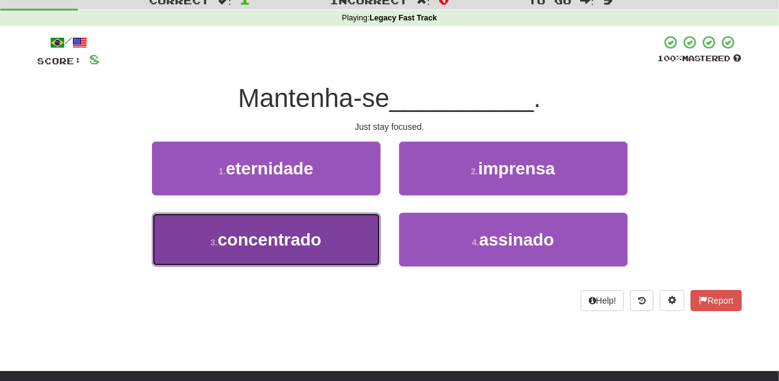
click at [352, 237] on button "3 . concentrado" at bounding box center [266, 240] width 229 height 54
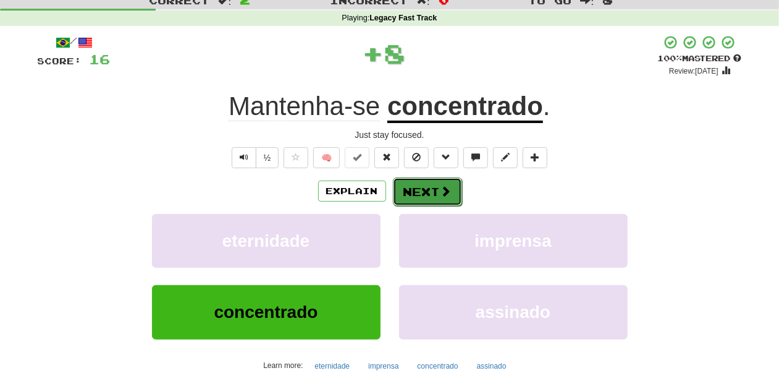
click at [428, 202] on button "Next" at bounding box center [427, 191] width 69 height 28
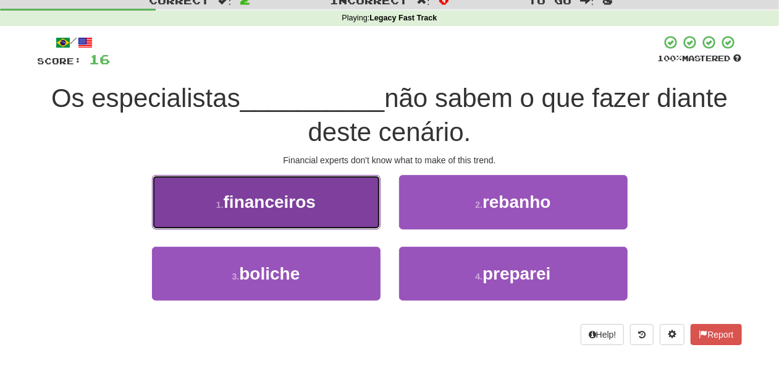
click at [353, 219] on button "1 . financeiros" at bounding box center [266, 202] width 229 height 54
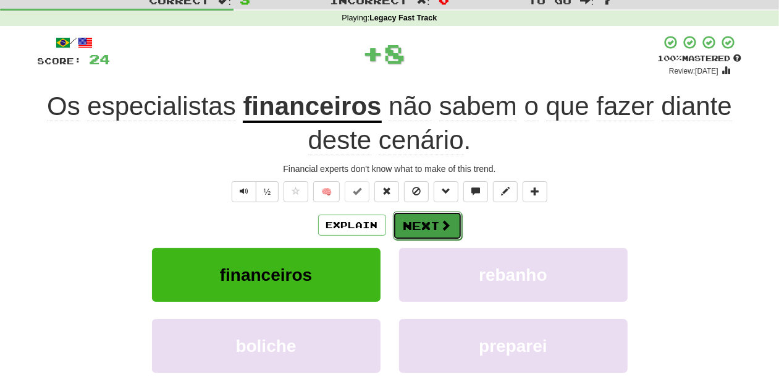
click at [415, 219] on button "Next" at bounding box center [427, 225] width 69 height 28
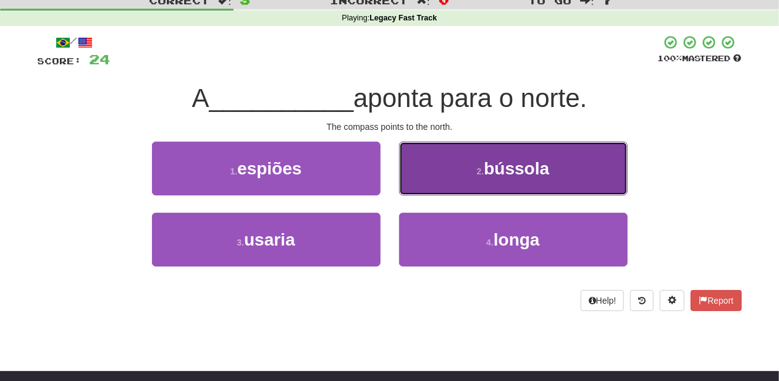
click at [445, 182] on button "2 . bússola" at bounding box center [513, 168] width 229 height 54
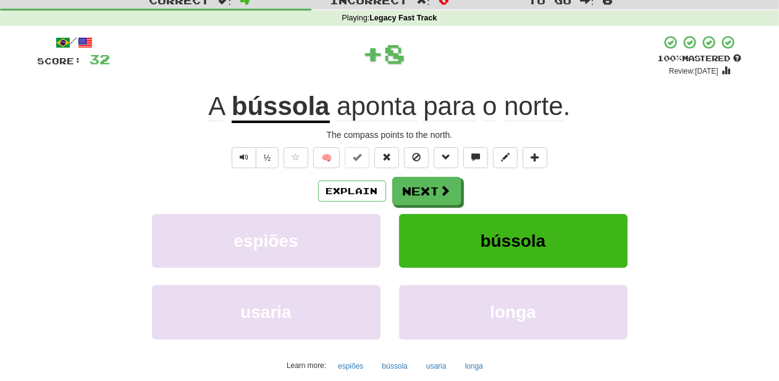
click at [444, 185] on span at bounding box center [445, 190] width 11 height 11
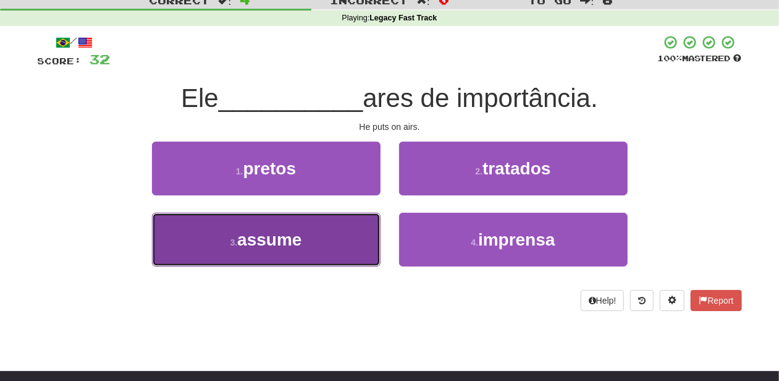
click at [317, 232] on button "3 . assume" at bounding box center [266, 240] width 229 height 54
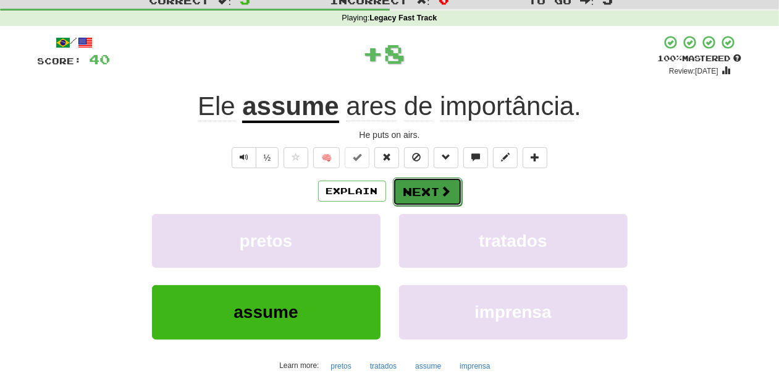
click at [425, 190] on button "Next" at bounding box center [427, 191] width 69 height 28
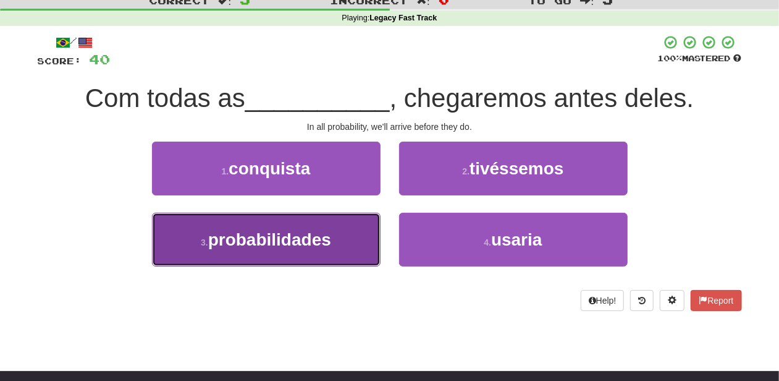
click at [352, 239] on button "3 . probabilidades" at bounding box center [266, 240] width 229 height 54
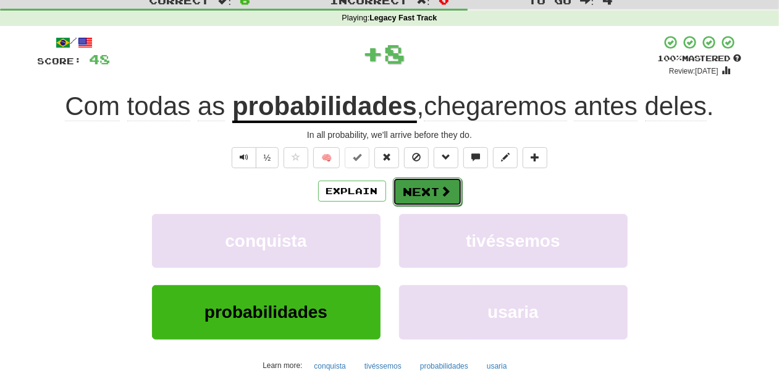
click at [421, 193] on button "Next" at bounding box center [427, 191] width 69 height 28
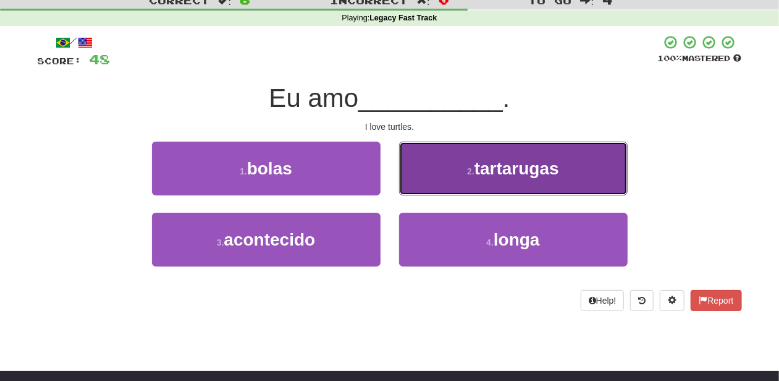
click at [431, 179] on button "2 . tartarugas" at bounding box center [513, 168] width 229 height 54
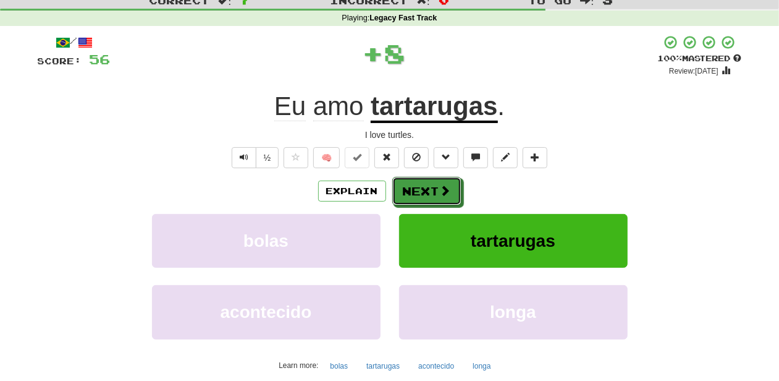
click at [429, 185] on button "Next" at bounding box center [426, 191] width 69 height 28
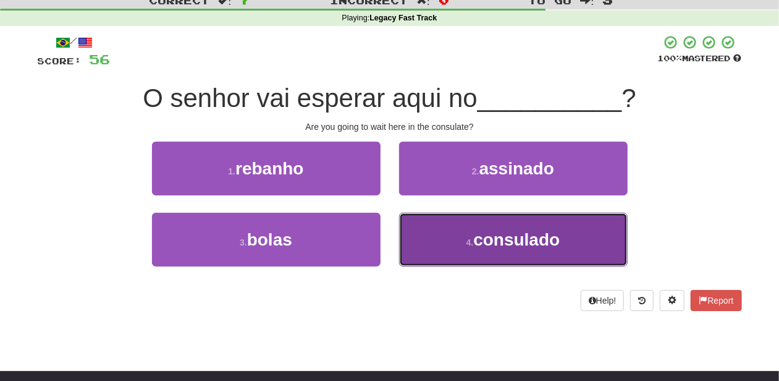
click at [444, 227] on button "4 . consulado" at bounding box center [513, 240] width 229 height 54
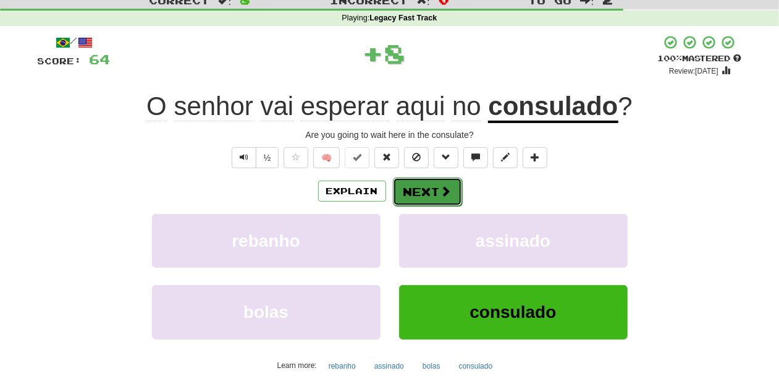
click at [421, 189] on button "Next" at bounding box center [427, 191] width 69 height 28
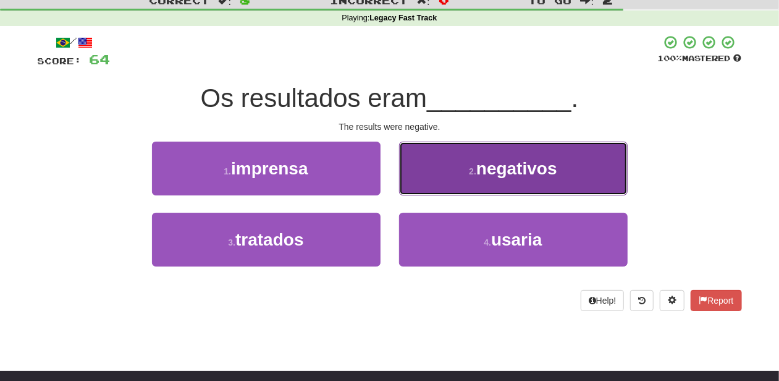
click at [421, 188] on button "2 . negativos" at bounding box center [513, 168] width 229 height 54
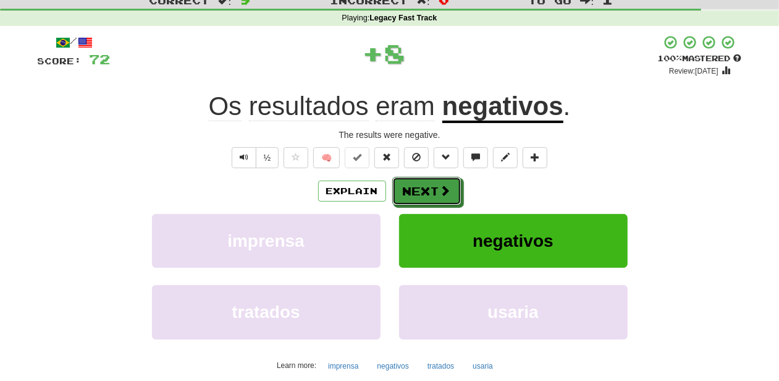
click at [421, 188] on button "Next" at bounding box center [426, 191] width 69 height 28
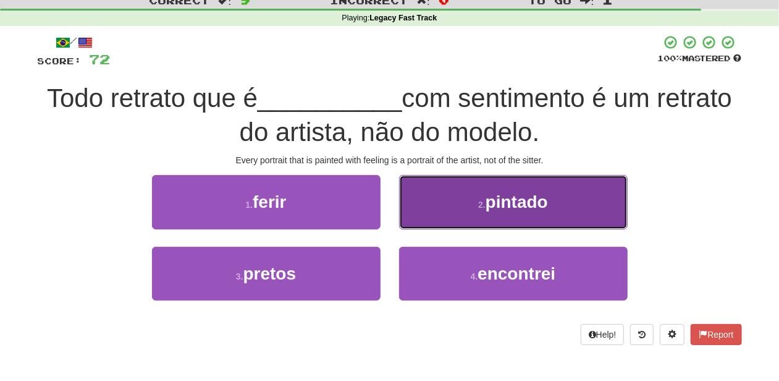
click at [441, 219] on button "2 . pintado" at bounding box center [513, 202] width 229 height 54
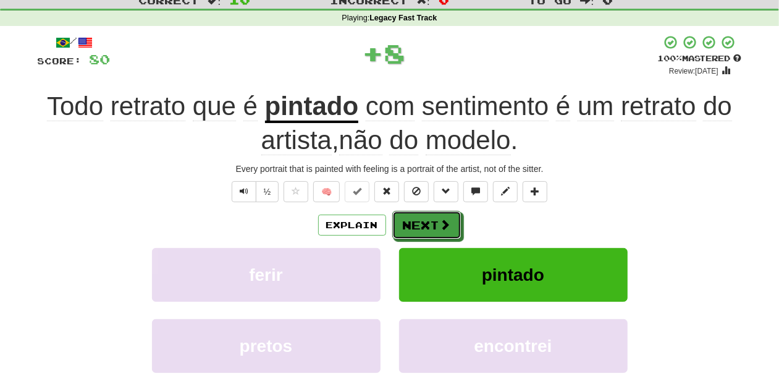
click at [430, 225] on button "Next" at bounding box center [426, 225] width 69 height 28
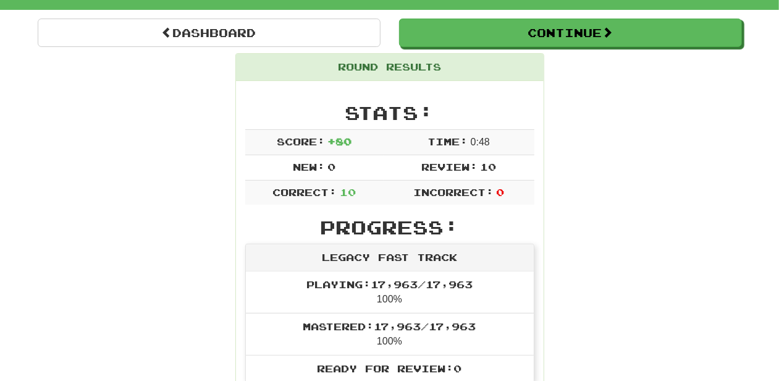
scroll to position [82, 0]
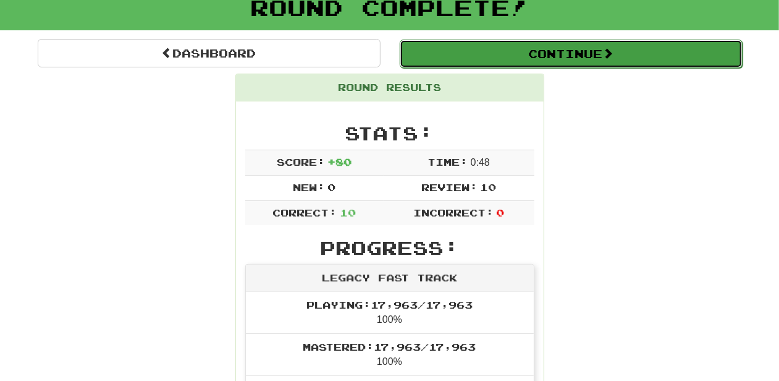
click at [508, 56] on button "Continue" at bounding box center [571, 54] width 343 height 28
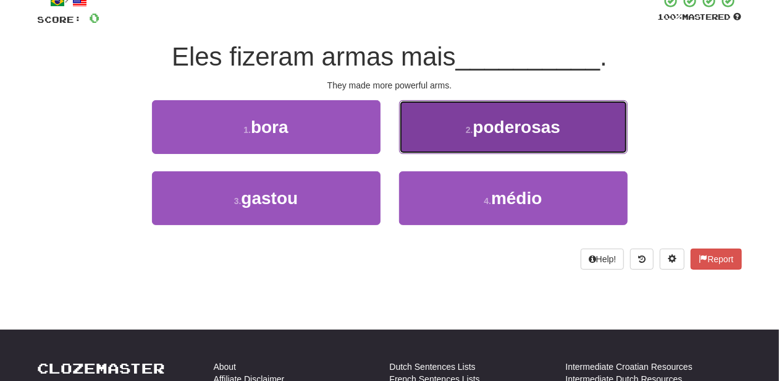
click at [431, 136] on button "2 . poderosas" at bounding box center [513, 127] width 229 height 54
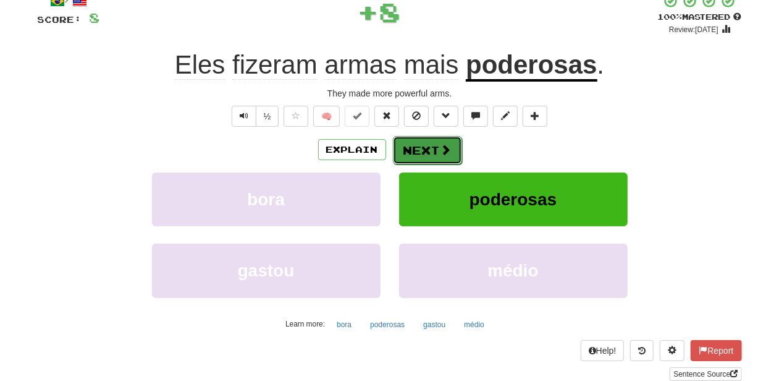
click at [428, 145] on button "Next" at bounding box center [427, 150] width 69 height 28
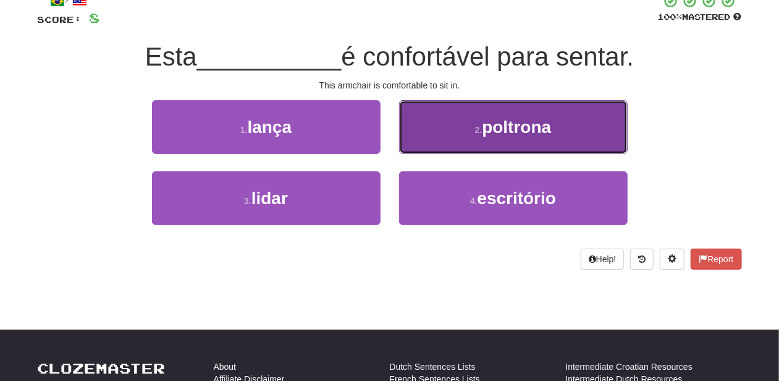
click at [426, 142] on button "2 . poltrona" at bounding box center [513, 127] width 229 height 54
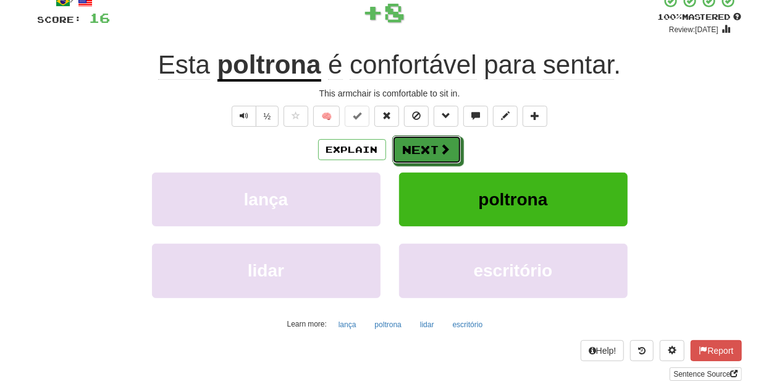
click at [426, 142] on button "Next" at bounding box center [426, 149] width 69 height 28
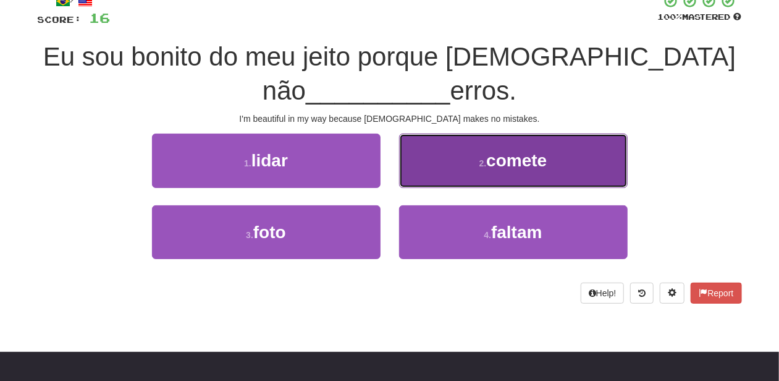
click at [441, 180] on button "2 . comete" at bounding box center [513, 160] width 229 height 54
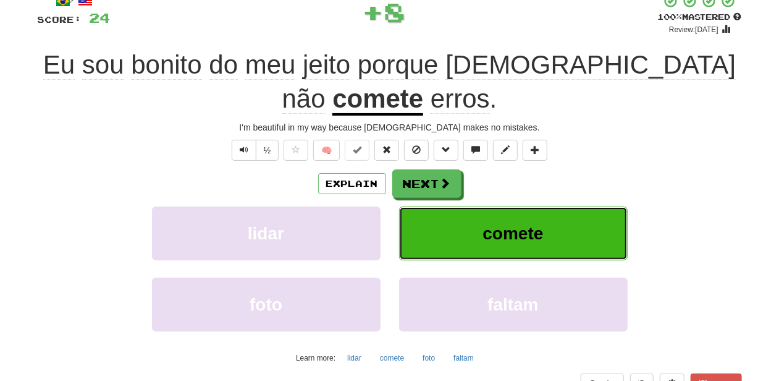
click at [441, 206] on button "comete" at bounding box center [513, 233] width 229 height 54
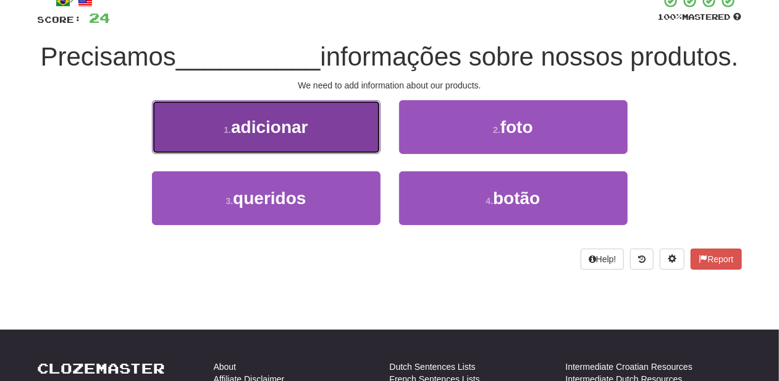
click at [346, 154] on button "1 . adicionar" at bounding box center [266, 127] width 229 height 54
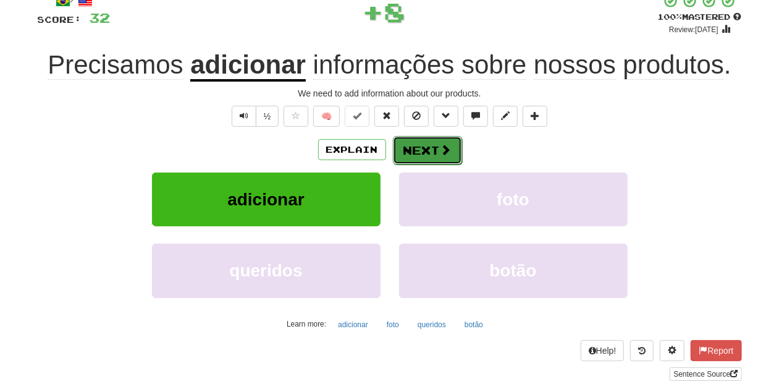
click at [420, 150] on button "Next" at bounding box center [427, 150] width 69 height 28
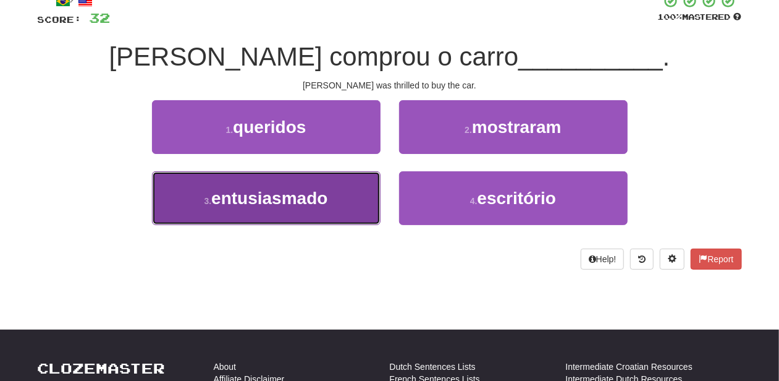
click at [325, 185] on button "3 . entusiasmado" at bounding box center [266, 198] width 229 height 54
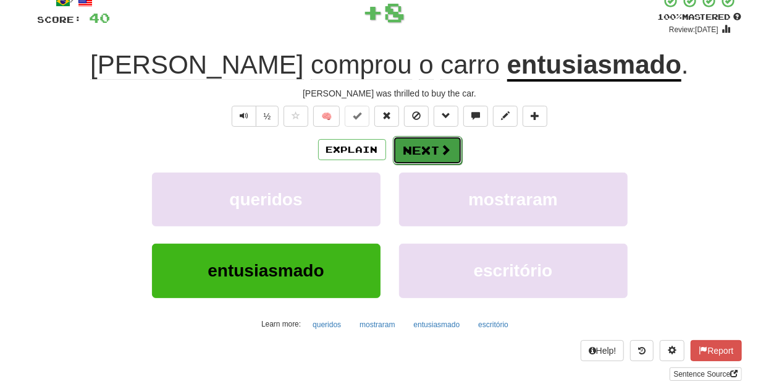
click at [413, 144] on button "Next" at bounding box center [427, 150] width 69 height 28
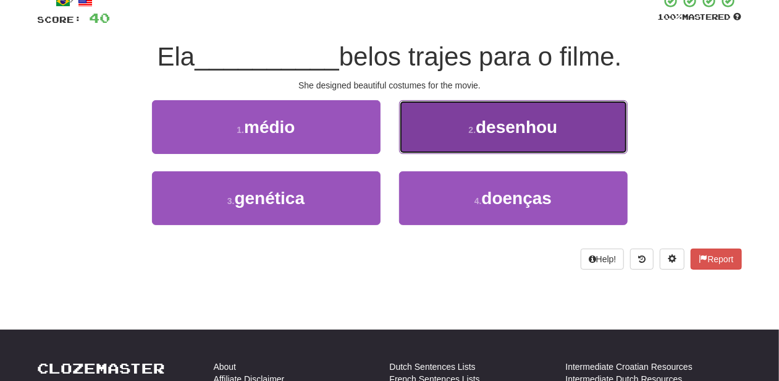
click at [437, 145] on button "2 . desenhou" at bounding box center [513, 127] width 229 height 54
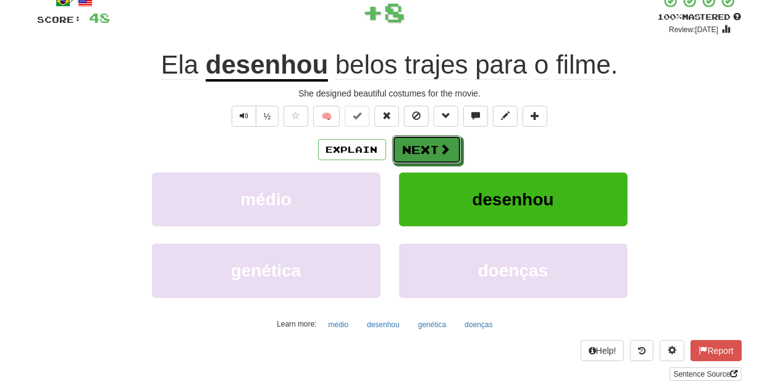
click at [437, 145] on button "Next" at bounding box center [426, 149] width 69 height 28
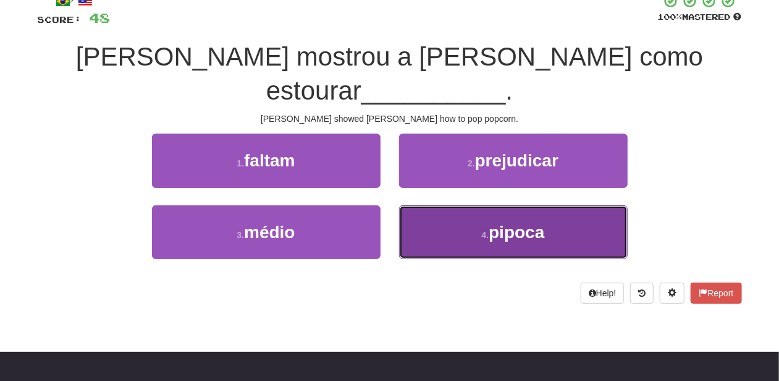
click at [458, 205] on button "4 . pipoca" at bounding box center [513, 232] width 229 height 54
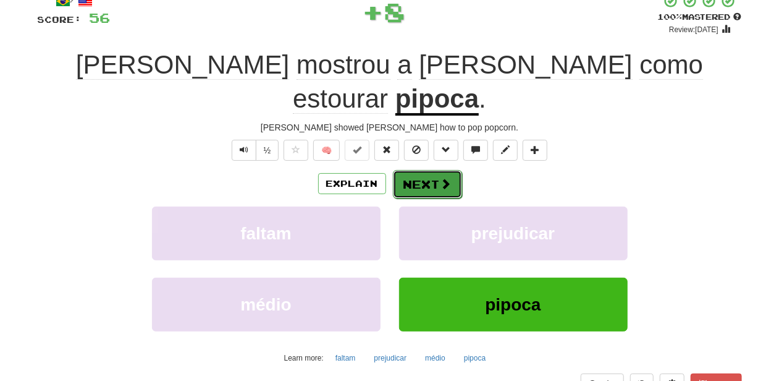
click at [431, 170] on button "Next" at bounding box center [427, 184] width 69 height 28
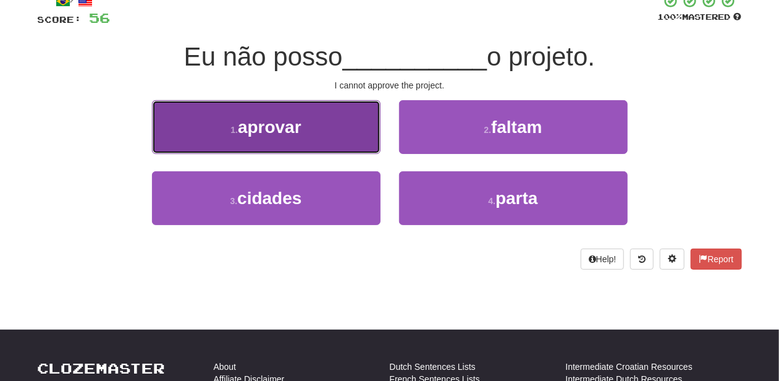
click at [334, 140] on button "1 . aprovar" at bounding box center [266, 127] width 229 height 54
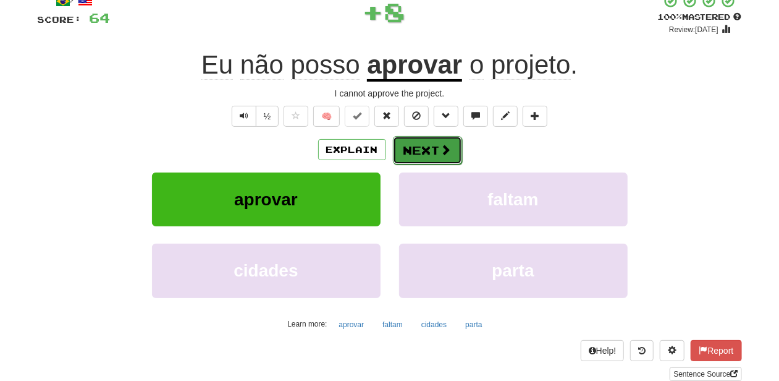
click at [415, 146] on button "Next" at bounding box center [427, 150] width 69 height 28
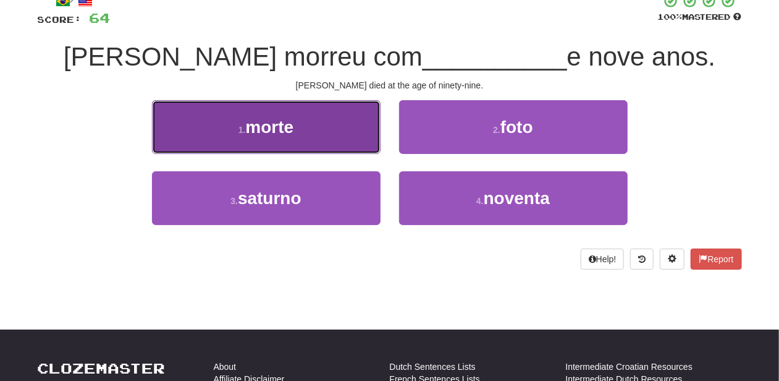
click at [318, 140] on button "1 . morte" at bounding box center [266, 127] width 229 height 54
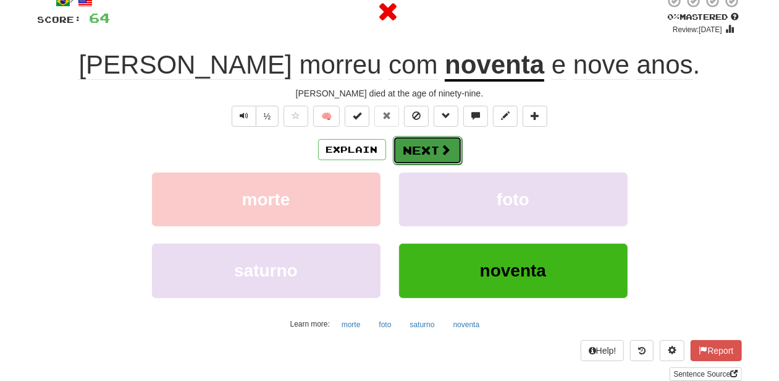
click at [414, 145] on button "Next" at bounding box center [427, 150] width 69 height 28
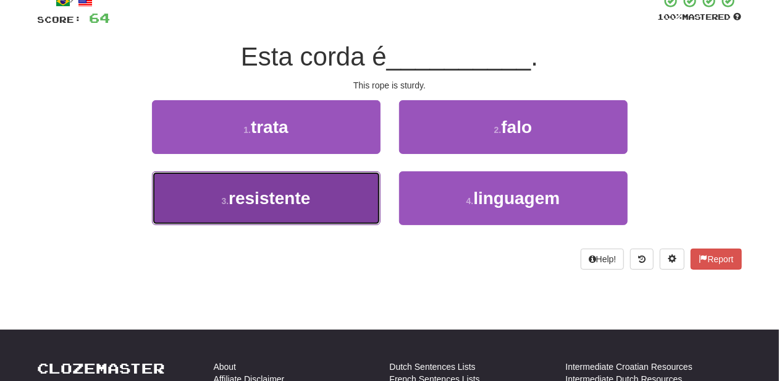
click at [321, 195] on button "3 . resistente" at bounding box center [266, 198] width 229 height 54
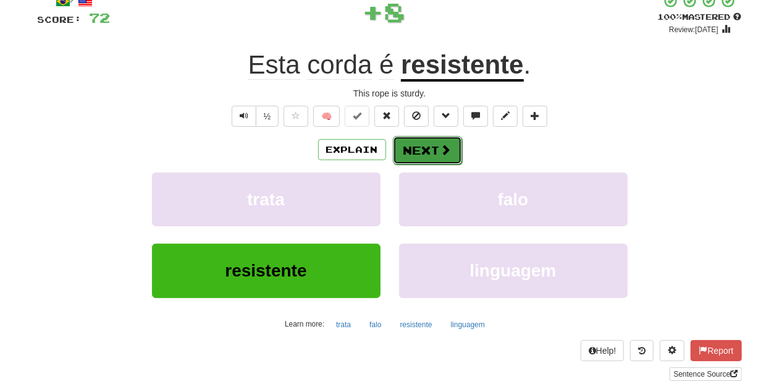
click at [426, 145] on button "Next" at bounding box center [427, 150] width 69 height 28
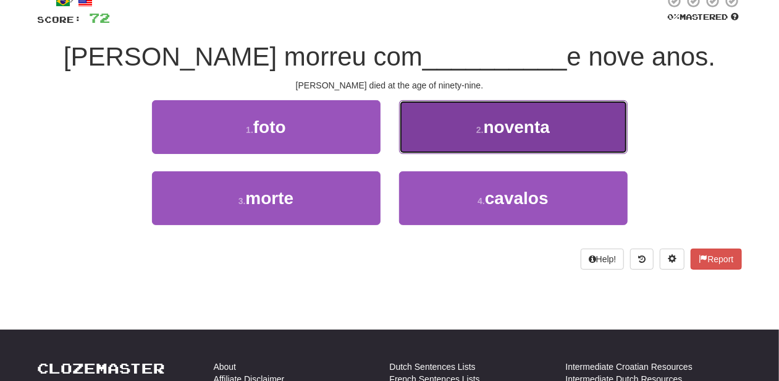
click at [428, 140] on button "2 . noventa" at bounding box center [513, 127] width 229 height 54
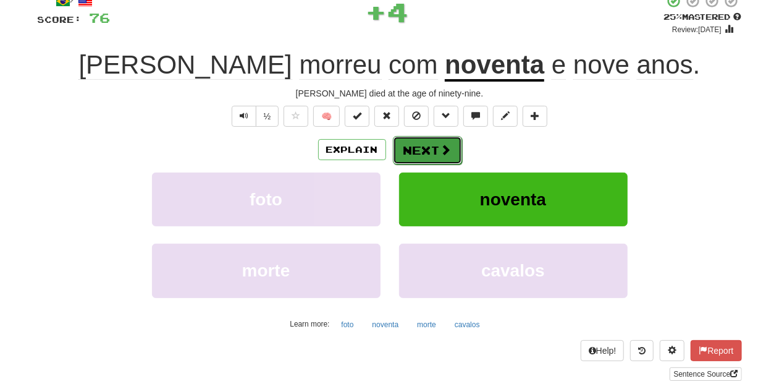
click at [426, 144] on button "Next" at bounding box center [427, 150] width 69 height 28
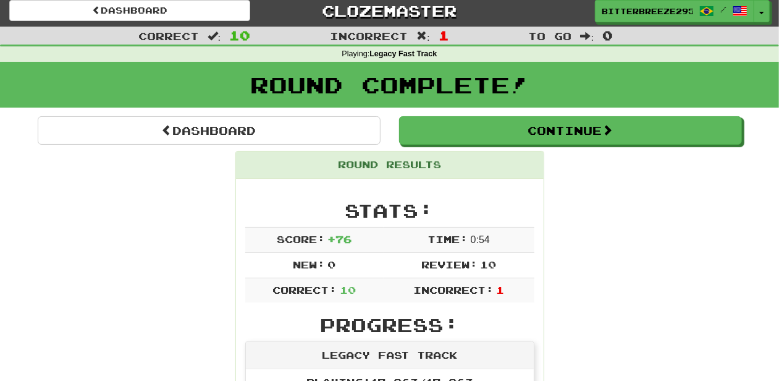
scroll to position [0, 0]
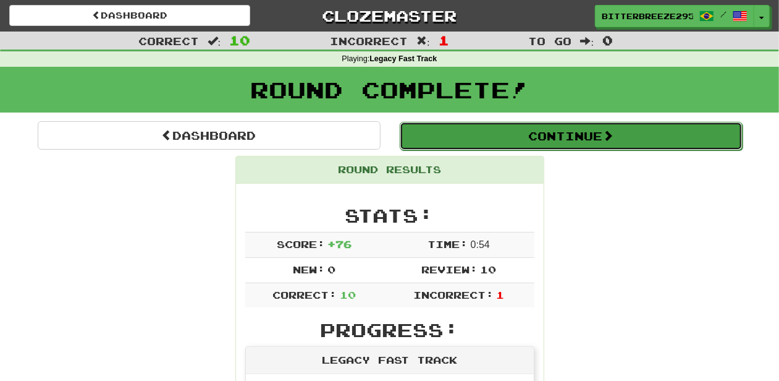
click at [463, 137] on button "Continue" at bounding box center [571, 136] width 343 height 28
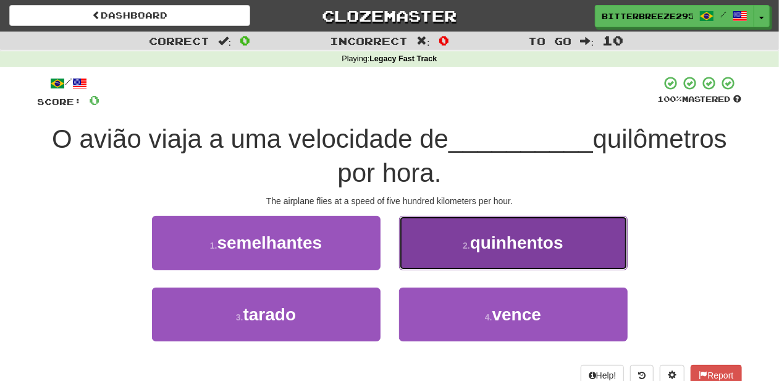
click at [442, 258] on button "2 . quinhentos" at bounding box center [513, 243] width 229 height 54
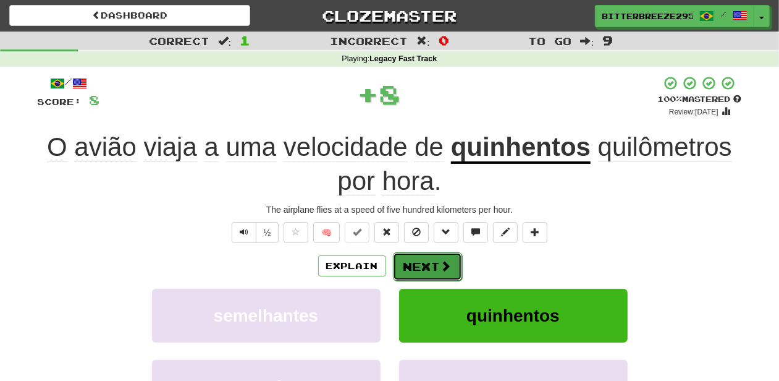
click at [429, 263] on button "Next" at bounding box center [427, 266] width 69 height 28
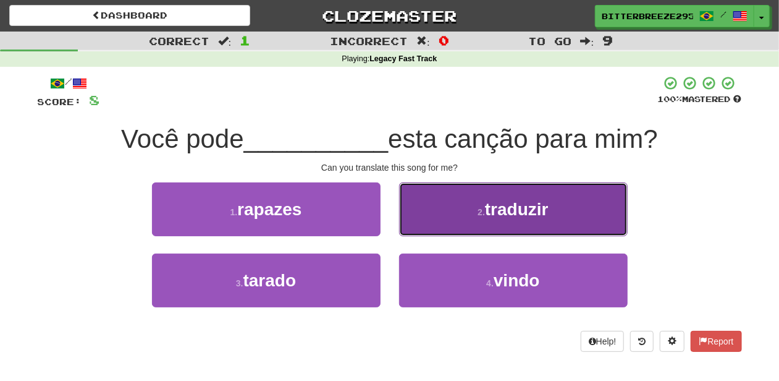
click at [441, 224] on button "2 . traduzir" at bounding box center [513, 209] width 229 height 54
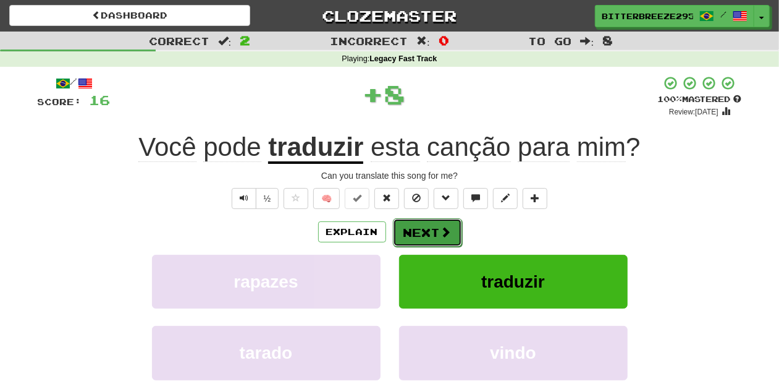
click at [440, 224] on button "Next" at bounding box center [427, 232] width 69 height 28
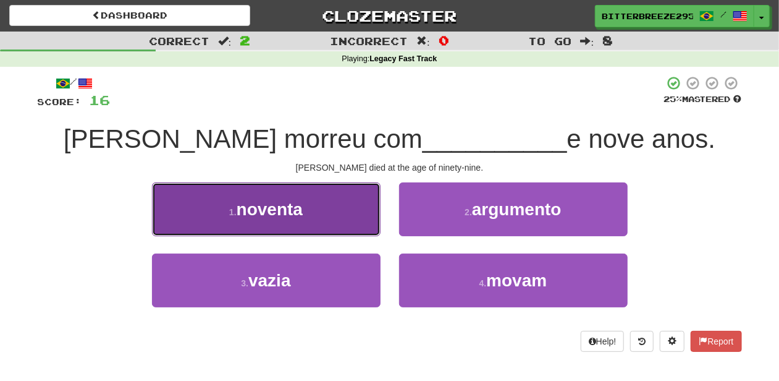
click at [356, 216] on button "1 . noventa" at bounding box center [266, 209] width 229 height 54
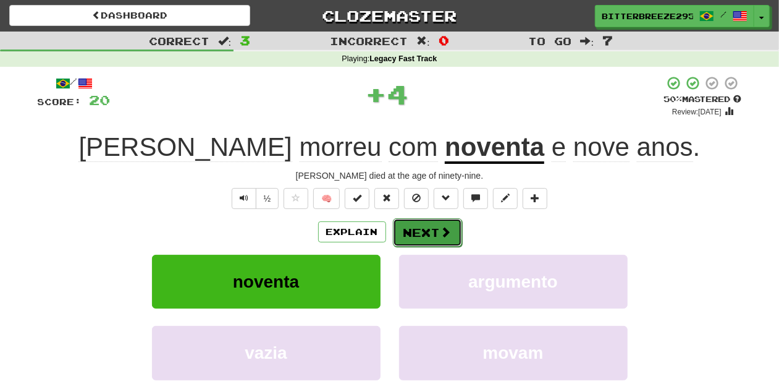
click at [423, 219] on button "Next" at bounding box center [427, 232] width 69 height 28
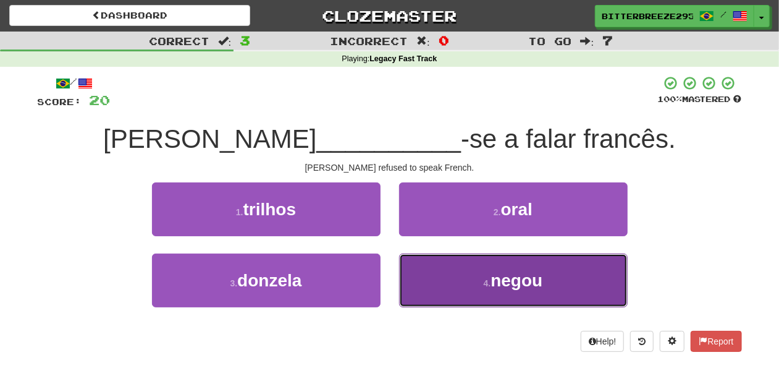
click at [447, 271] on button "4 . negou" at bounding box center [513, 280] width 229 height 54
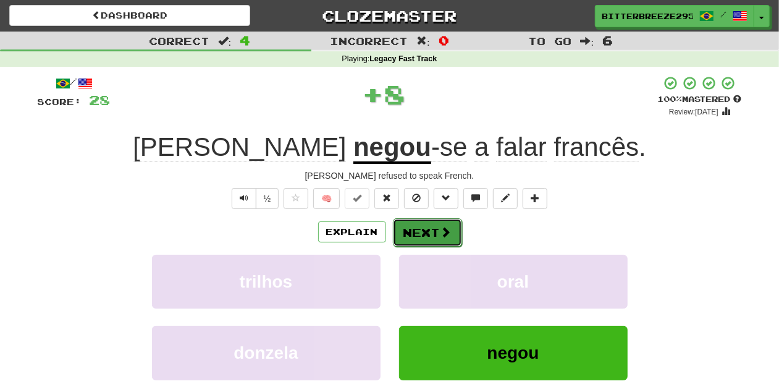
click at [426, 224] on button "Next" at bounding box center [427, 232] width 69 height 28
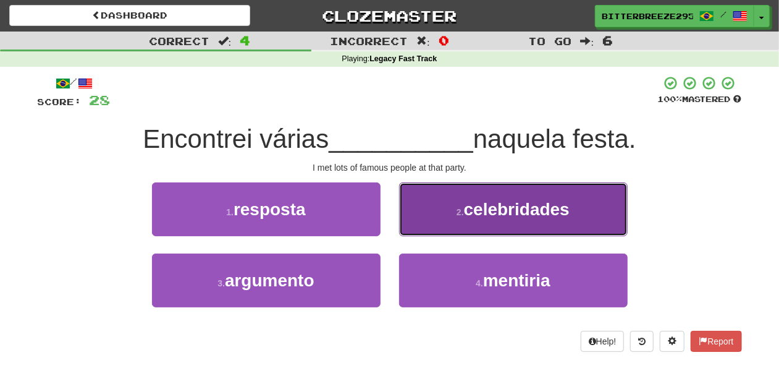
click at [428, 227] on button "2 . celebridades" at bounding box center [513, 209] width 229 height 54
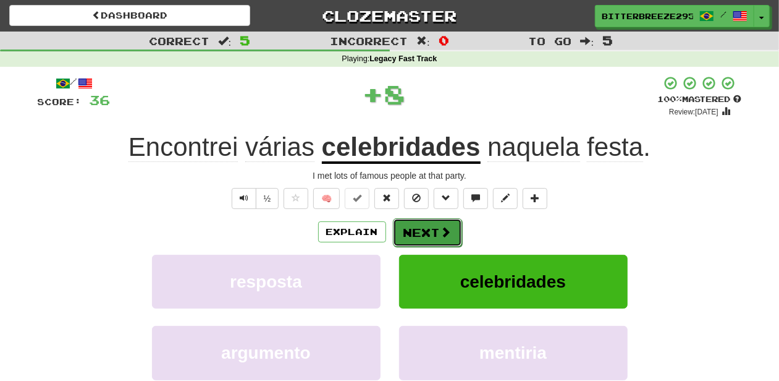
click at [426, 232] on button "Next" at bounding box center [427, 232] width 69 height 28
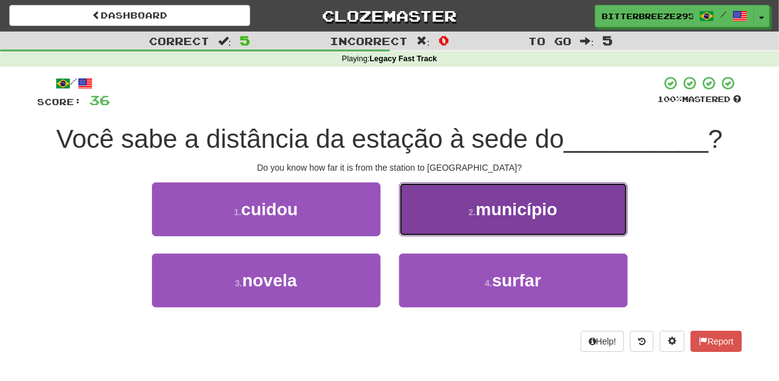
click at [436, 217] on button "2 . município" at bounding box center [513, 209] width 229 height 54
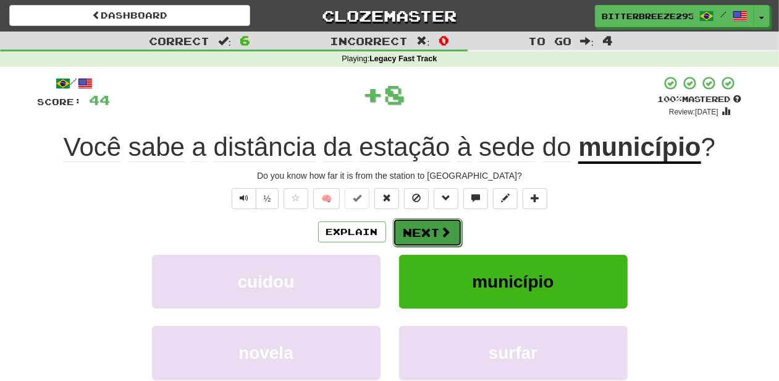
click at [429, 230] on button "Next" at bounding box center [427, 232] width 69 height 28
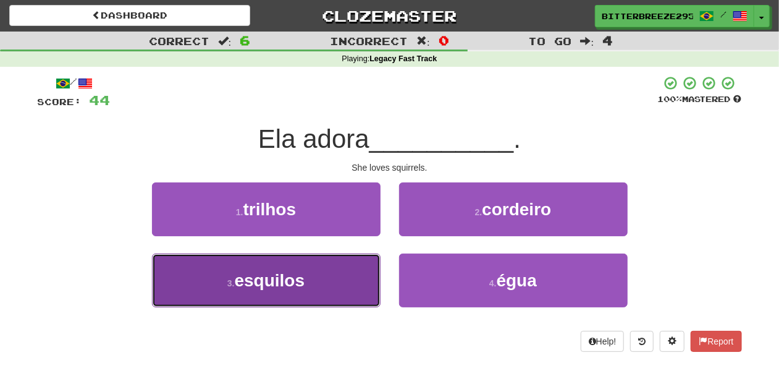
click at [335, 271] on button "3 . esquilos" at bounding box center [266, 280] width 229 height 54
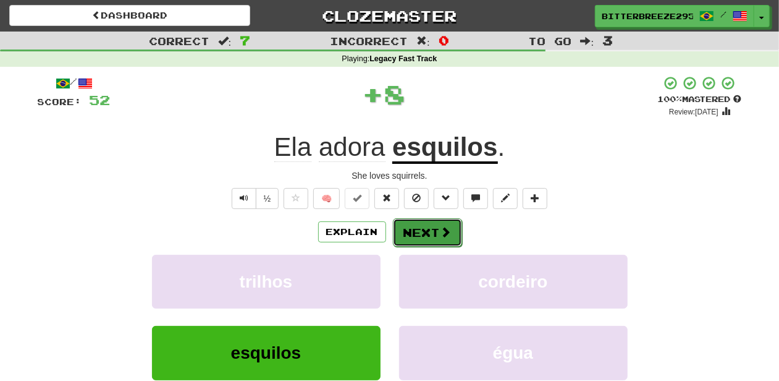
click at [426, 224] on button "Next" at bounding box center [427, 232] width 69 height 28
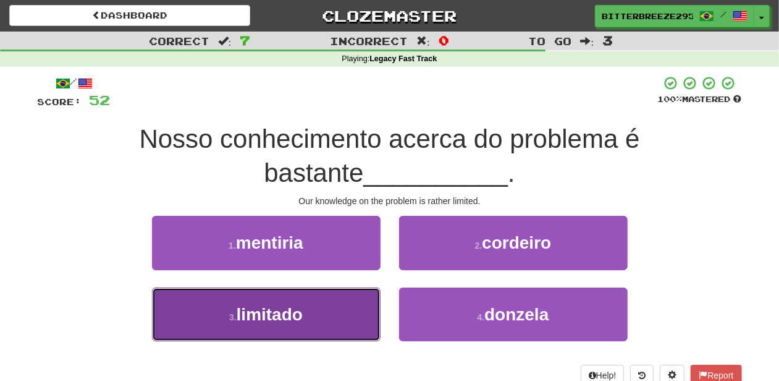
click at [314, 300] on button "3 . limitado" at bounding box center [266, 314] width 229 height 54
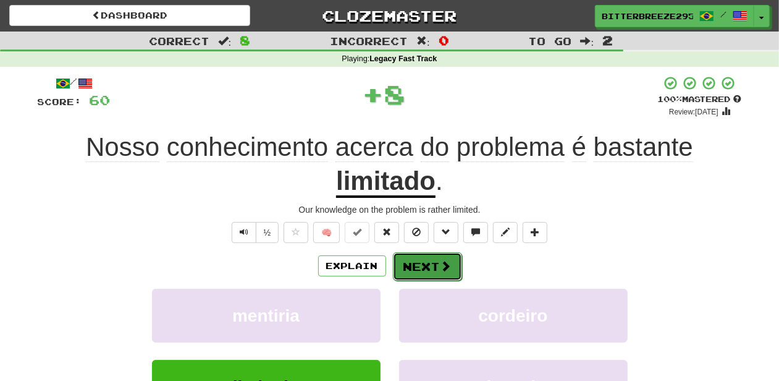
click at [424, 255] on button "Next" at bounding box center [427, 266] width 69 height 28
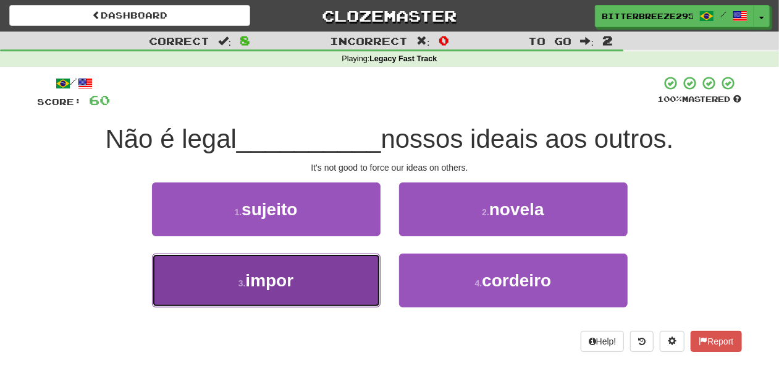
click at [347, 272] on button "3 . impor" at bounding box center [266, 280] width 229 height 54
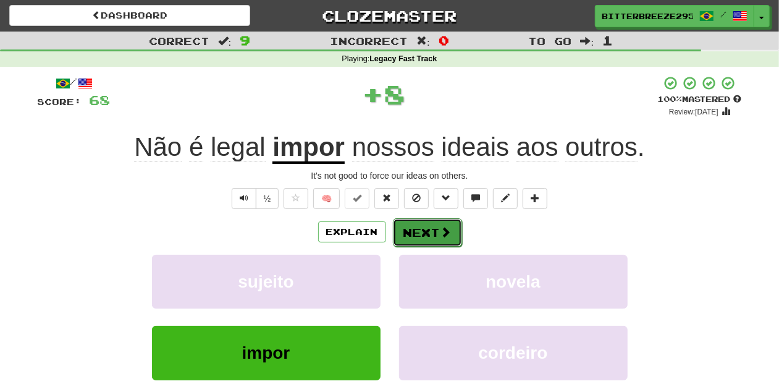
click at [416, 233] on button "Next" at bounding box center [427, 232] width 69 height 28
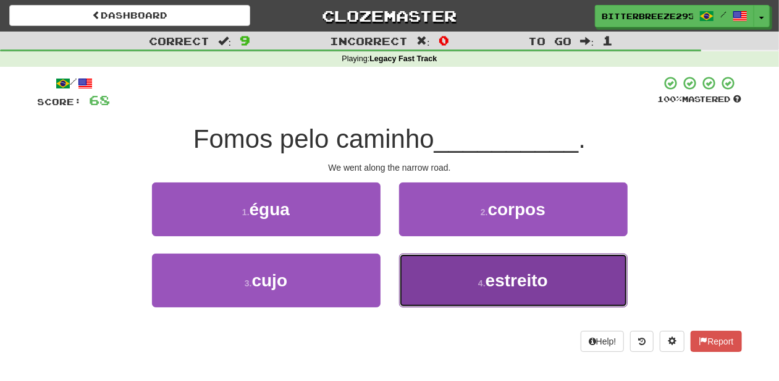
click at [444, 271] on button "4 . estreito" at bounding box center [513, 280] width 229 height 54
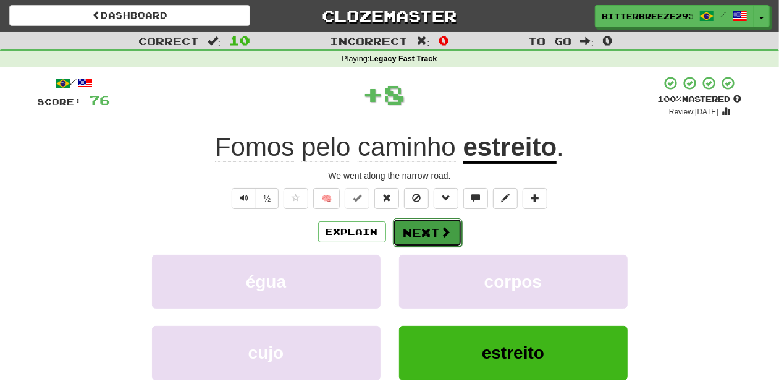
click at [431, 233] on button "Next" at bounding box center [427, 232] width 69 height 28
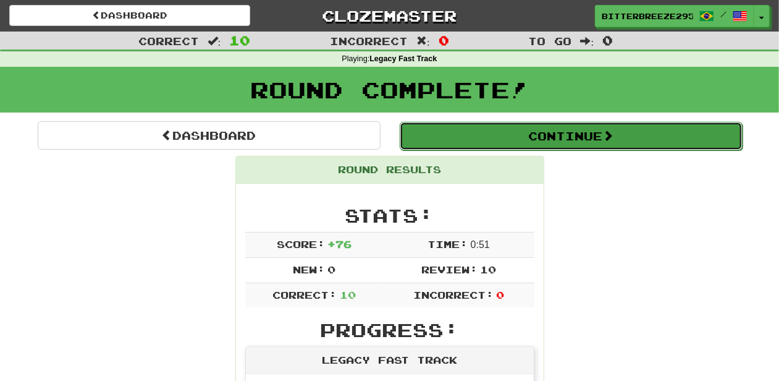
click at [484, 137] on button "Continue" at bounding box center [571, 136] width 343 height 28
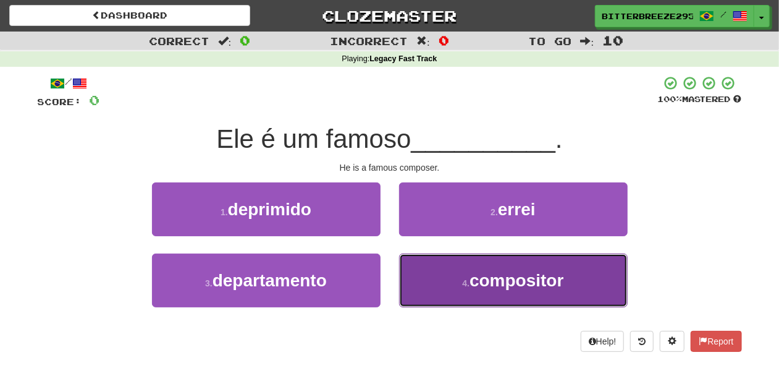
click at [437, 272] on button "4 . compositor" at bounding box center [513, 280] width 229 height 54
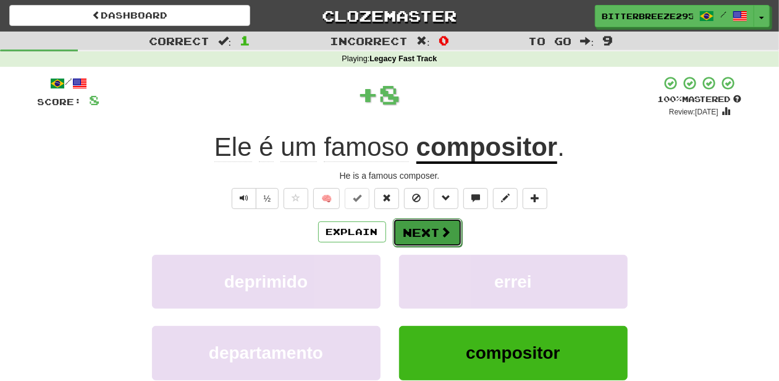
click at [426, 227] on button "Next" at bounding box center [427, 232] width 69 height 28
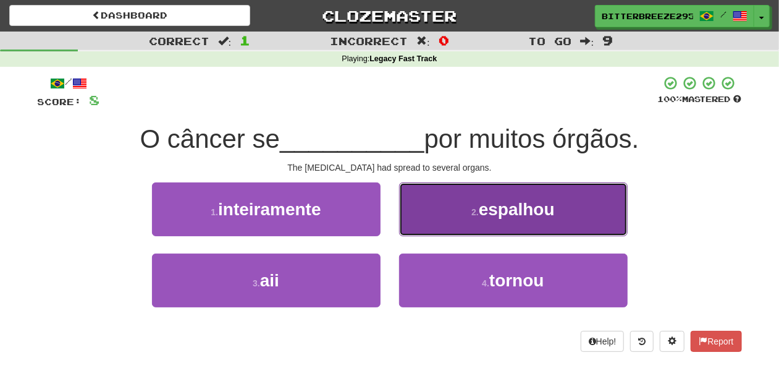
click at [444, 220] on button "2 . espalhou" at bounding box center [513, 209] width 229 height 54
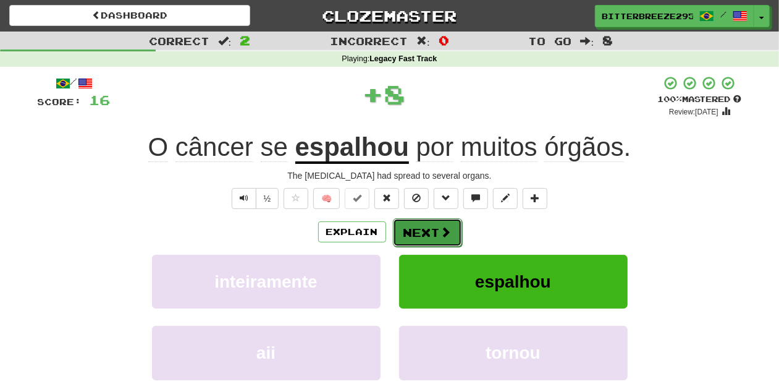
click at [437, 229] on button "Next" at bounding box center [427, 232] width 69 height 28
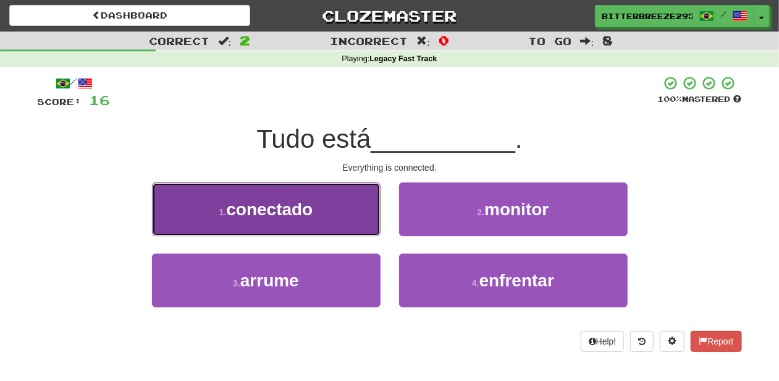
click at [337, 221] on button "1 . conectado" at bounding box center [266, 209] width 229 height 54
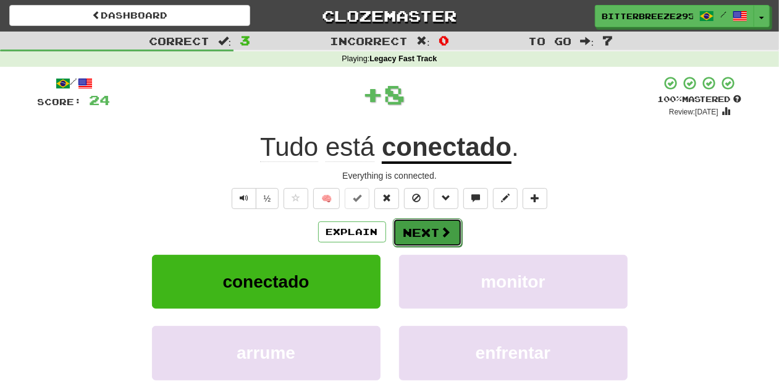
click at [415, 229] on button "Next" at bounding box center [427, 232] width 69 height 28
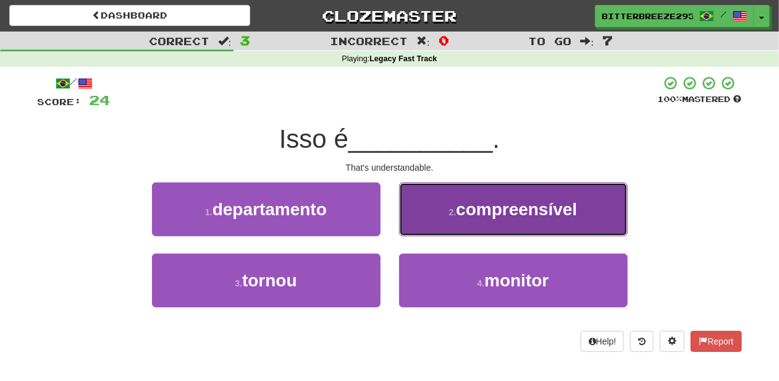
click at [449, 224] on button "2 . compreensível" at bounding box center [513, 209] width 229 height 54
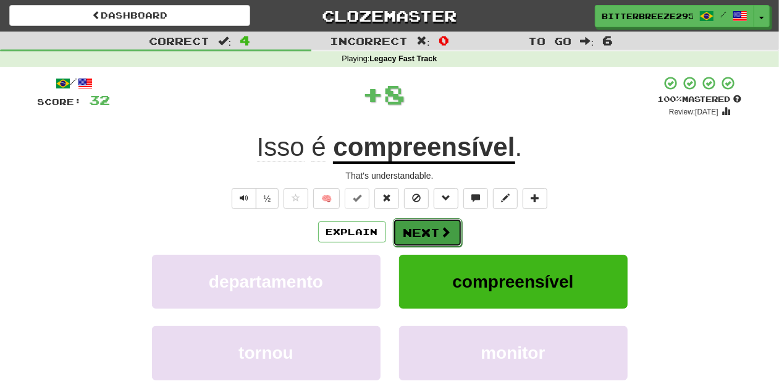
click at [432, 235] on button "Next" at bounding box center [427, 232] width 69 height 28
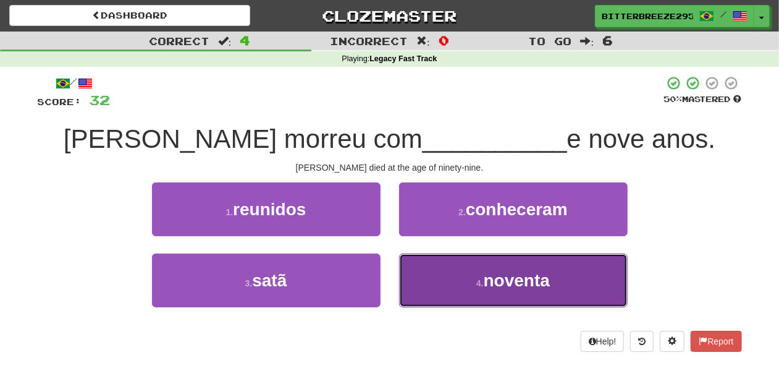
click at [435, 274] on button "4 . noventa" at bounding box center [513, 280] width 229 height 54
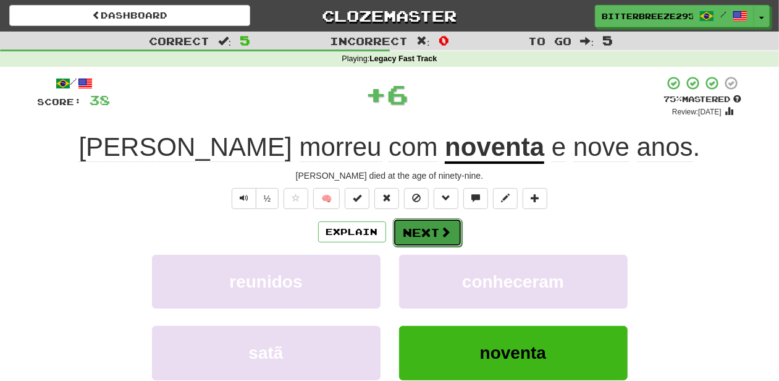
click at [429, 233] on button "Next" at bounding box center [427, 232] width 69 height 28
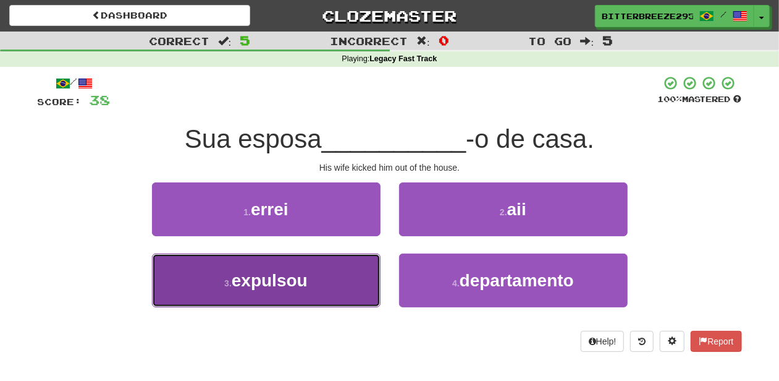
click at [324, 272] on button "3 . expulsou" at bounding box center [266, 280] width 229 height 54
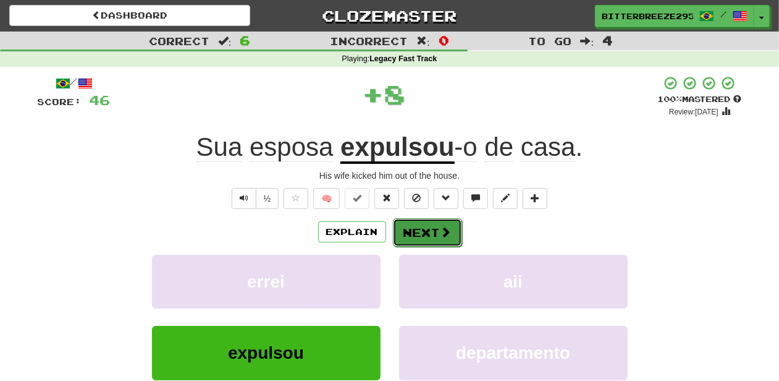
click at [418, 231] on button "Next" at bounding box center [427, 232] width 69 height 28
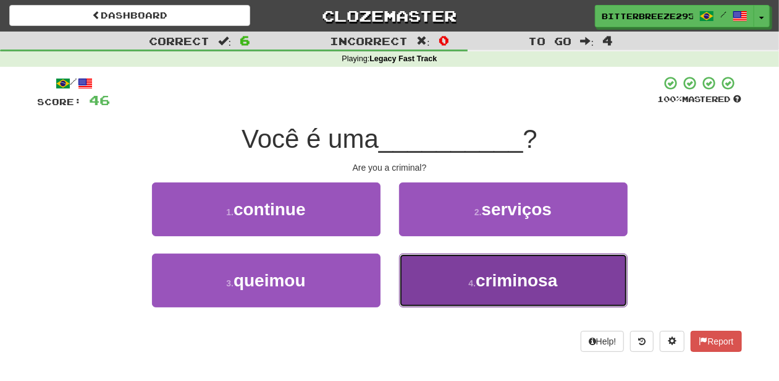
click at [448, 267] on button "4 . criminosa" at bounding box center [513, 280] width 229 height 54
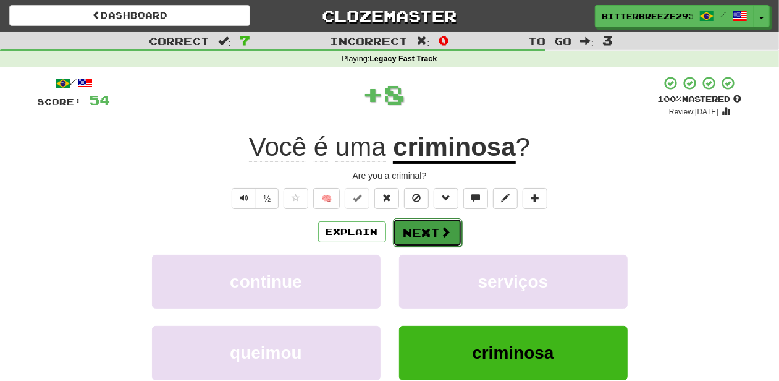
click at [431, 226] on button "Next" at bounding box center [427, 232] width 69 height 28
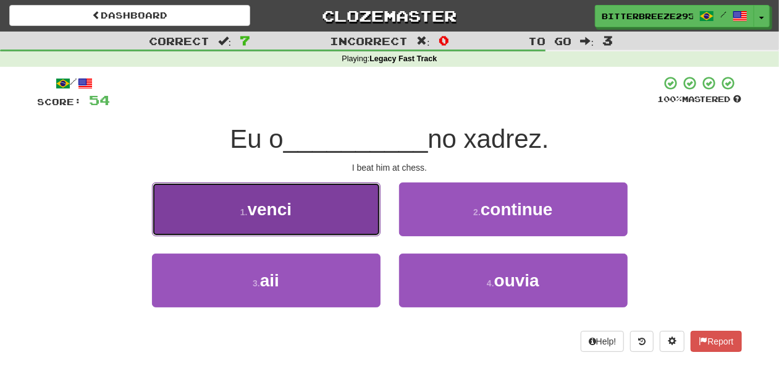
click at [366, 229] on button "1 . venci" at bounding box center [266, 209] width 229 height 54
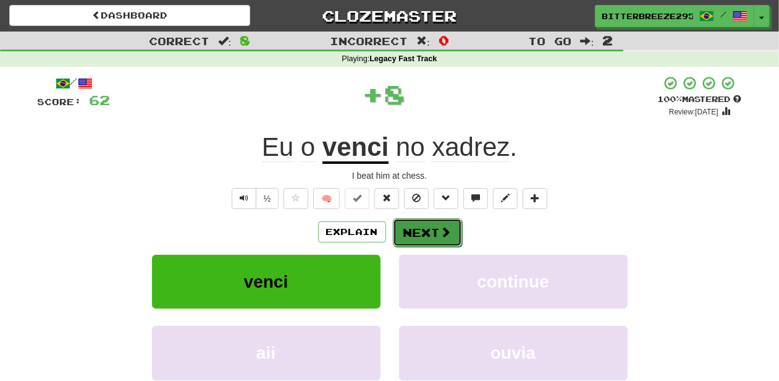
click at [403, 228] on button "Next" at bounding box center [427, 232] width 69 height 28
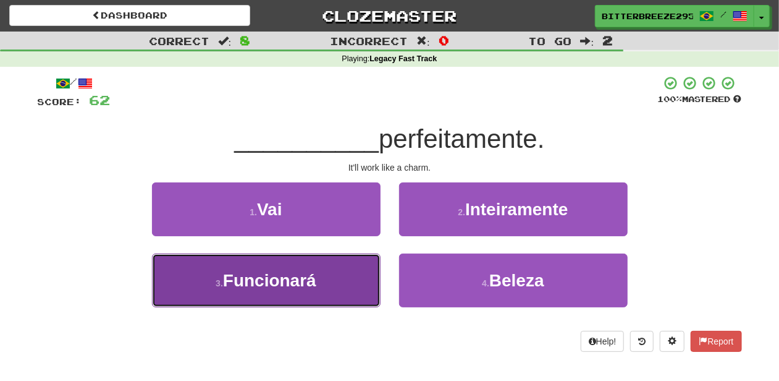
click at [343, 279] on button "3 . Funcionará" at bounding box center [266, 280] width 229 height 54
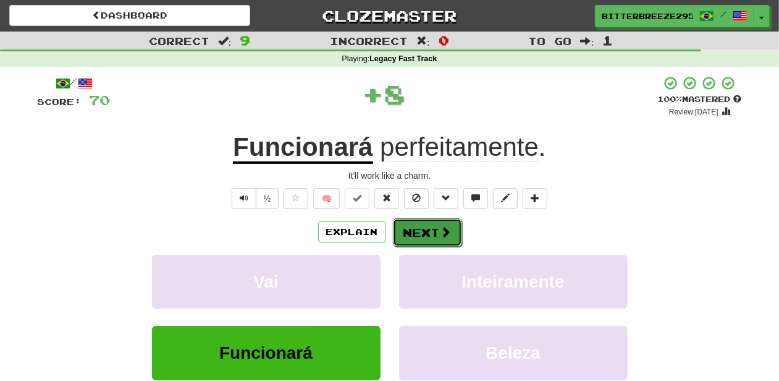
click at [424, 231] on button "Next" at bounding box center [427, 232] width 69 height 28
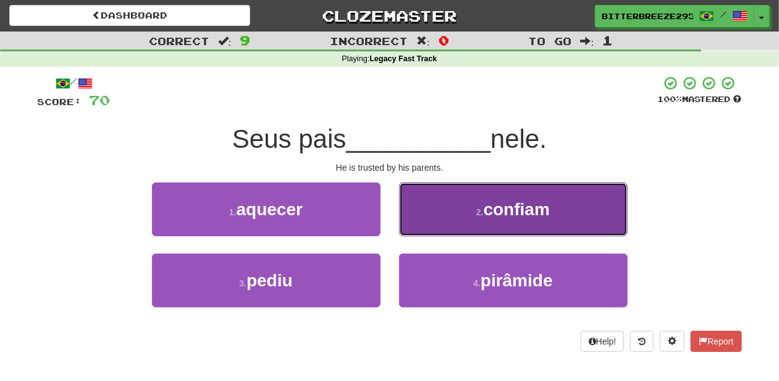
click at [440, 222] on button "2 . confiam" at bounding box center [513, 209] width 229 height 54
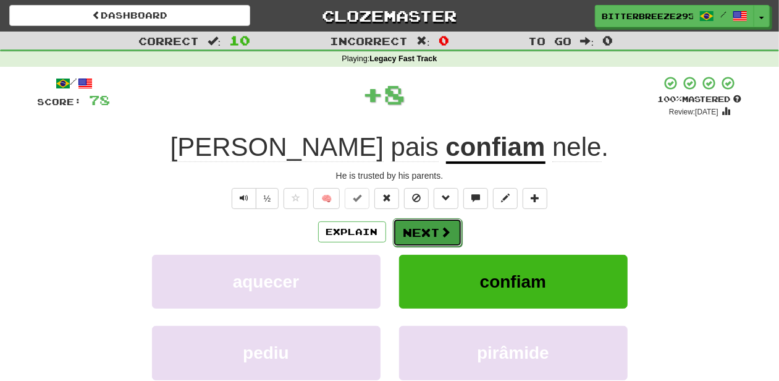
click at [441, 226] on span at bounding box center [446, 231] width 11 height 11
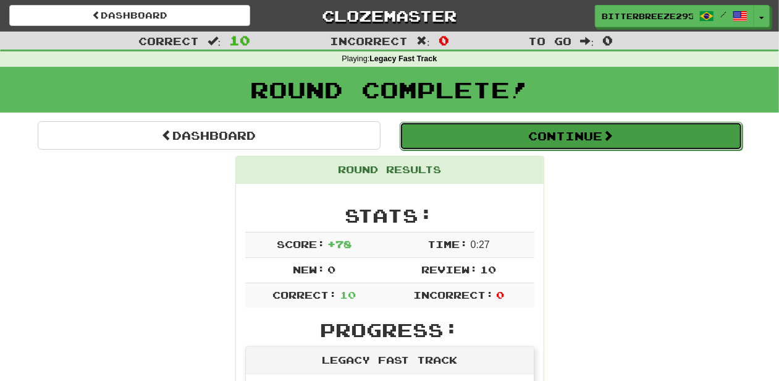
click at [488, 143] on button "Continue" at bounding box center [571, 136] width 343 height 28
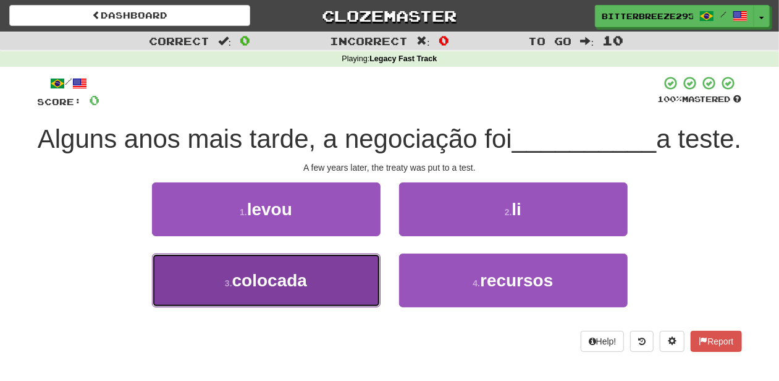
click at [316, 307] on button "3 . colocada" at bounding box center [266, 280] width 229 height 54
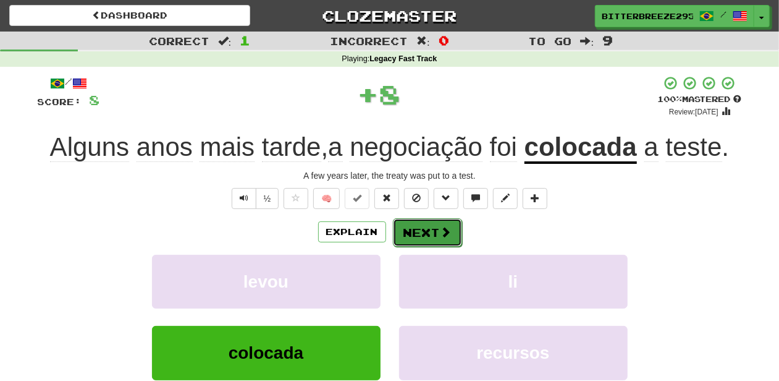
click at [418, 237] on button "Next" at bounding box center [427, 232] width 69 height 28
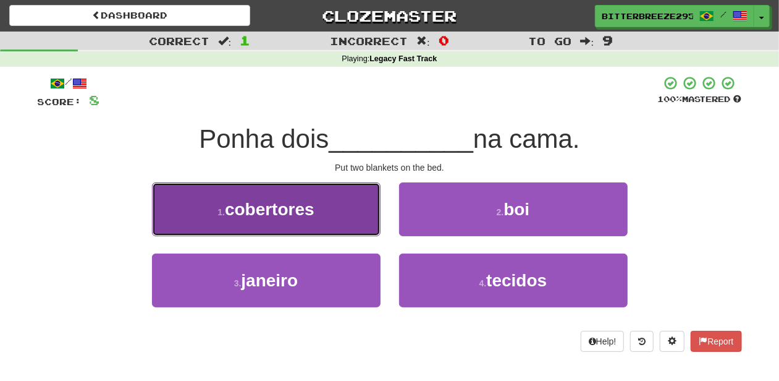
click at [341, 225] on button "1 . cobertores" at bounding box center [266, 209] width 229 height 54
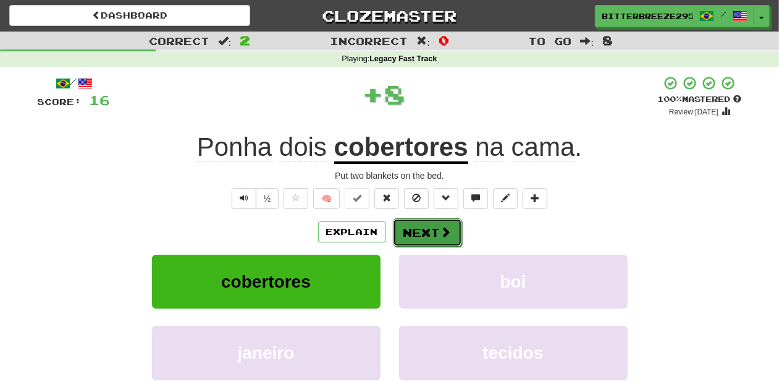
click at [410, 224] on button "Next" at bounding box center [427, 232] width 69 height 28
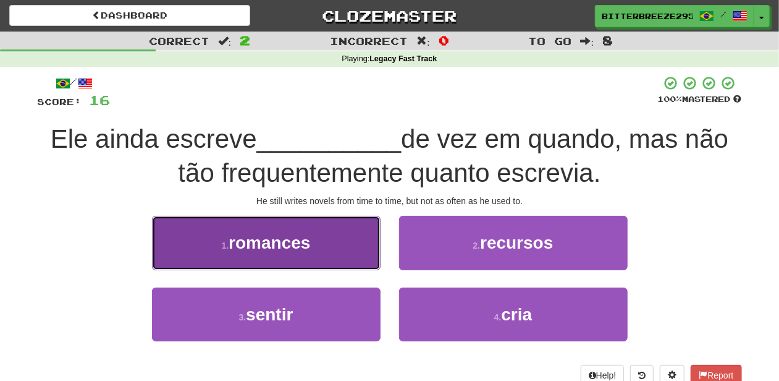
click at [342, 269] on button "1 . romances" at bounding box center [266, 243] width 229 height 54
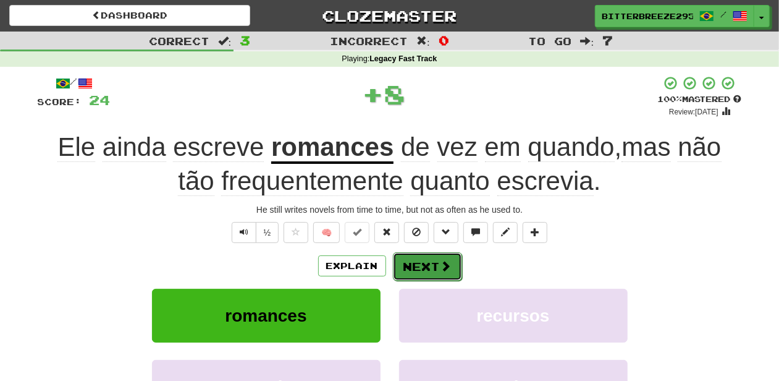
click at [413, 260] on button "Next" at bounding box center [427, 266] width 69 height 28
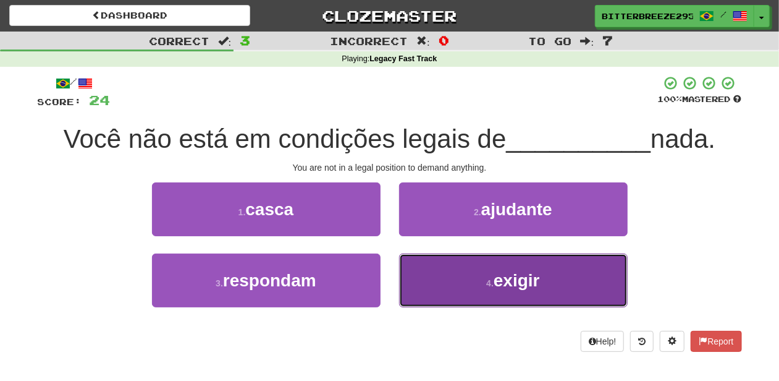
click at [458, 277] on button "4 . exigir" at bounding box center [513, 280] width 229 height 54
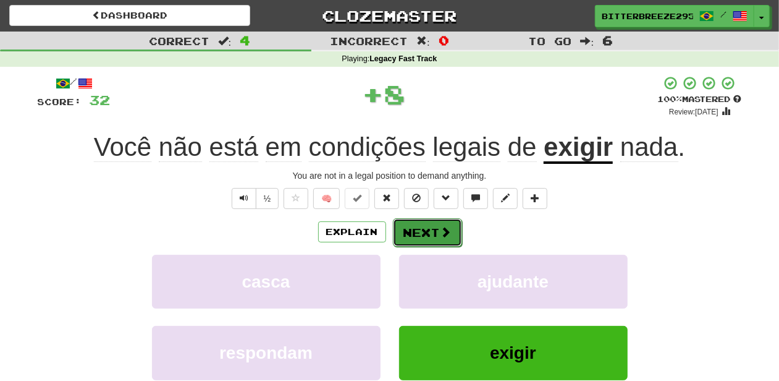
click at [425, 231] on button "Next" at bounding box center [427, 232] width 69 height 28
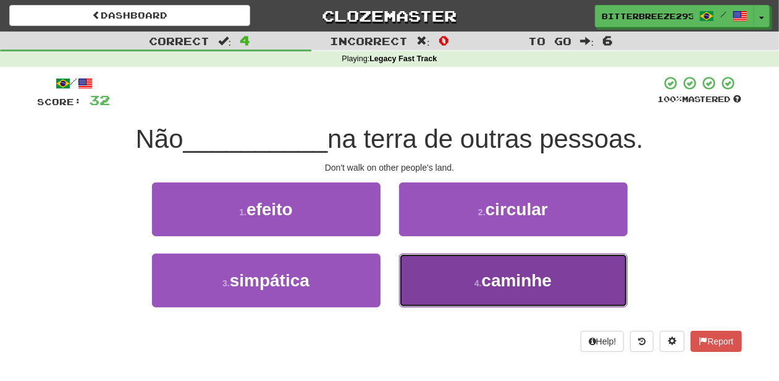
click at [436, 269] on button "4 . caminhe" at bounding box center [513, 280] width 229 height 54
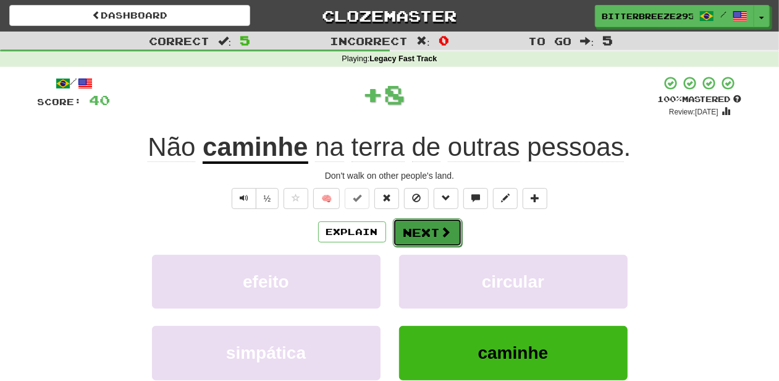
click at [428, 230] on button "Next" at bounding box center [427, 232] width 69 height 28
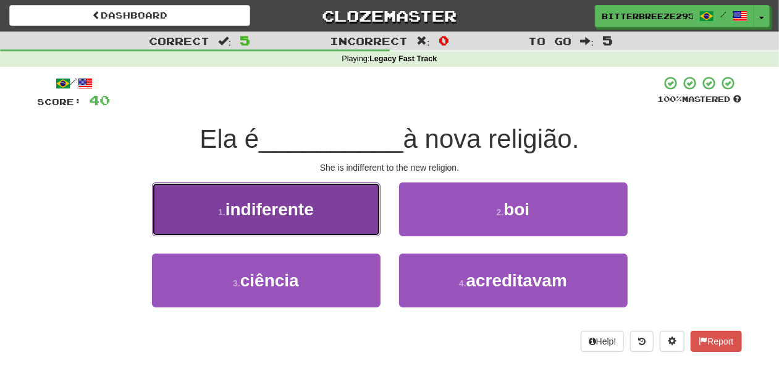
click at [346, 225] on button "1 . indiferente" at bounding box center [266, 209] width 229 height 54
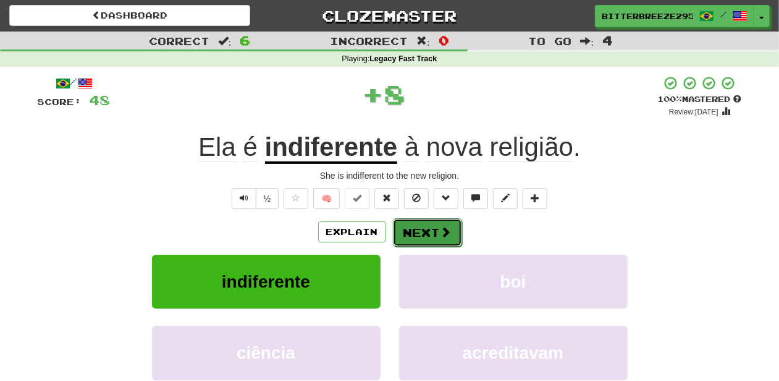
click at [412, 229] on button "Next" at bounding box center [427, 232] width 69 height 28
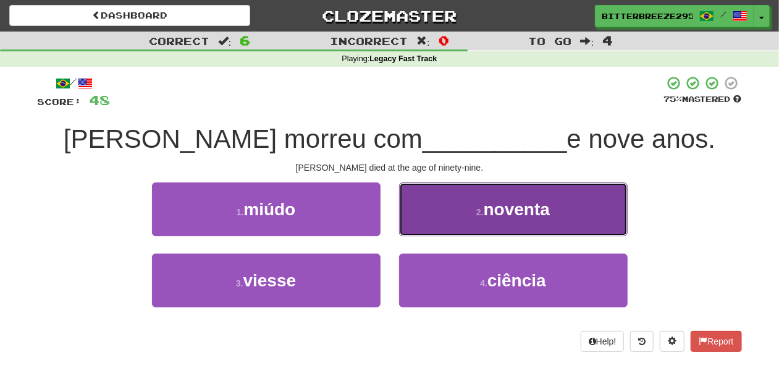
click at [436, 223] on button "2 . noventa" at bounding box center [513, 209] width 229 height 54
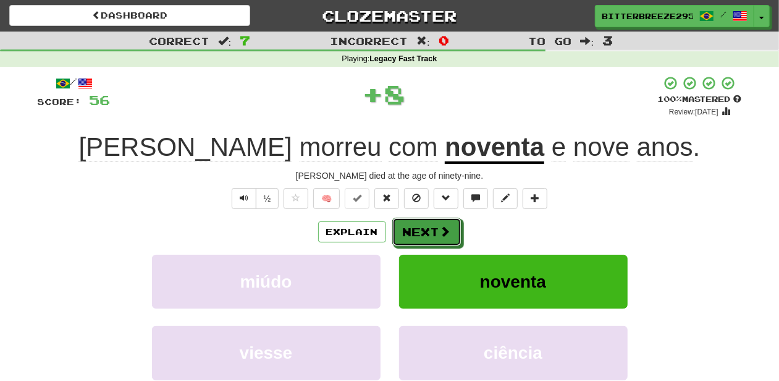
click at [435, 222] on button "Next" at bounding box center [426, 231] width 69 height 28
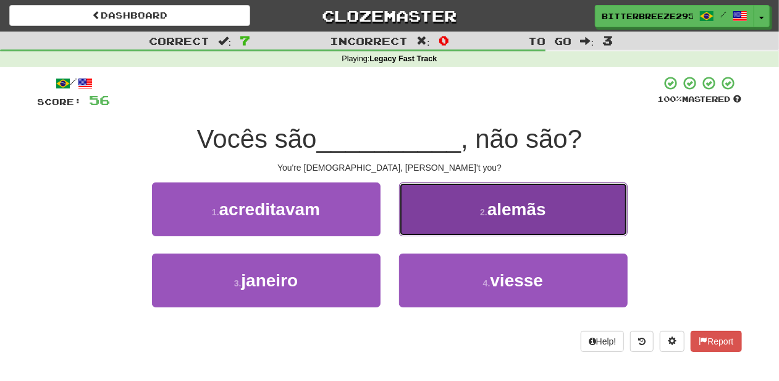
click at [428, 213] on button "2 . alemãs" at bounding box center [513, 209] width 229 height 54
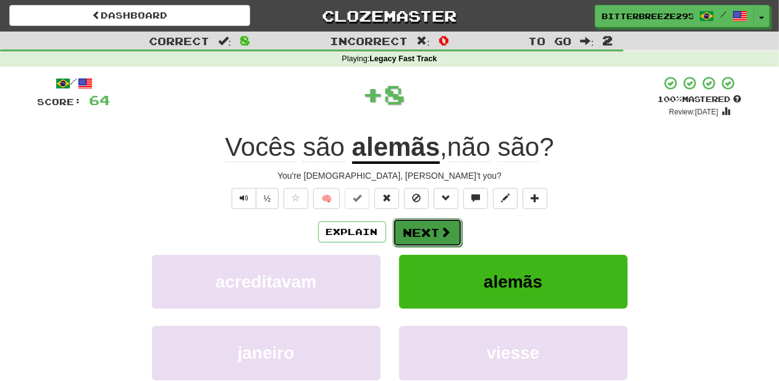
click at [429, 227] on button "Next" at bounding box center [427, 232] width 69 height 28
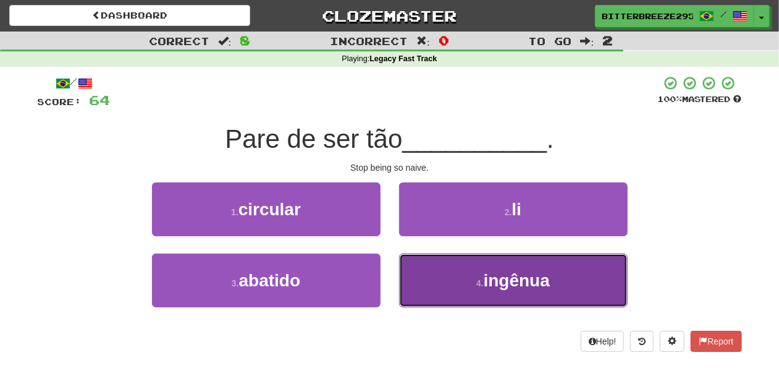
click at [440, 269] on button "4 . ingênua" at bounding box center [513, 280] width 229 height 54
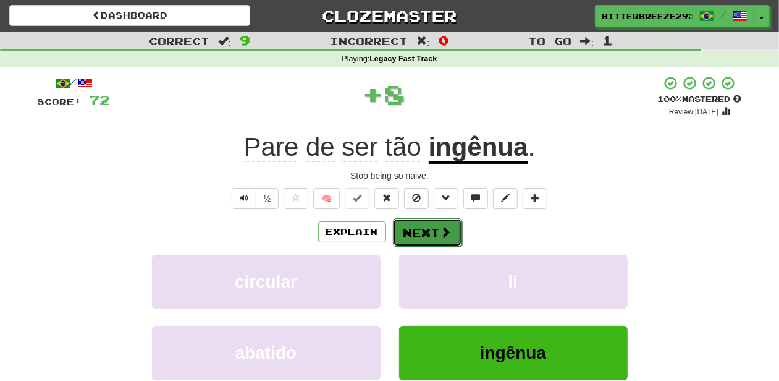
click at [435, 229] on button "Next" at bounding box center [427, 232] width 69 height 28
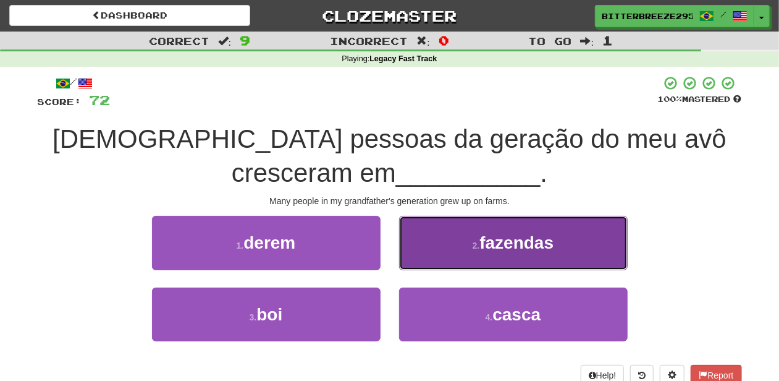
click at [440, 241] on button "2 . fazendas" at bounding box center [513, 243] width 229 height 54
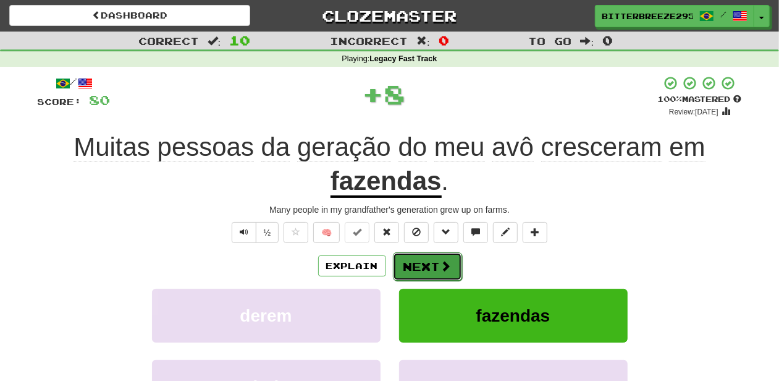
click at [431, 259] on button "Next" at bounding box center [427, 266] width 69 height 28
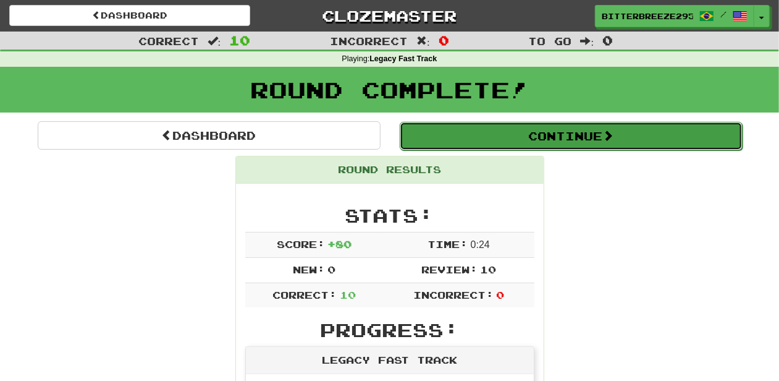
click at [467, 136] on button "Continue" at bounding box center [571, 136] width 343 height 28
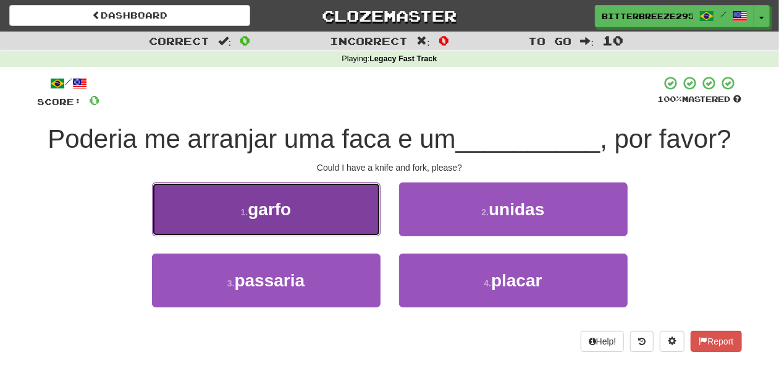
click at [347, 217] on button "1 . garfo" at bounding box center [266, 209] width 229 height 54
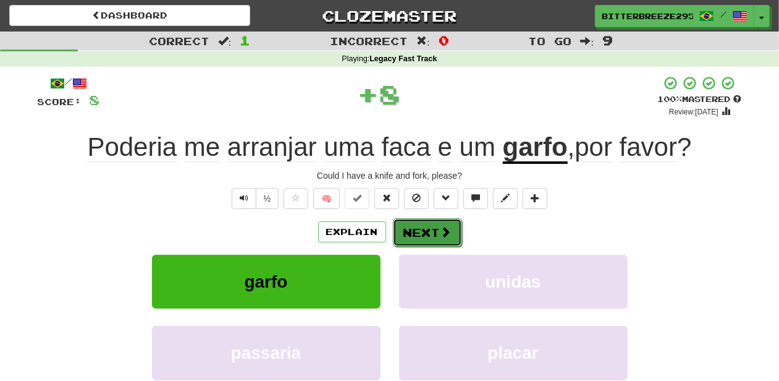
click at [426, 231] on button "Next" at bounding box center [427, 232] width 69 height 28
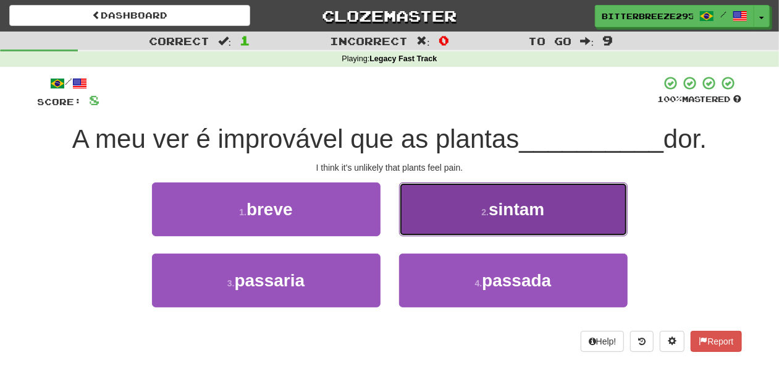
click at [447, 220] on button "2 . sintam" at bounding box center [513, 209] width 229 height 54
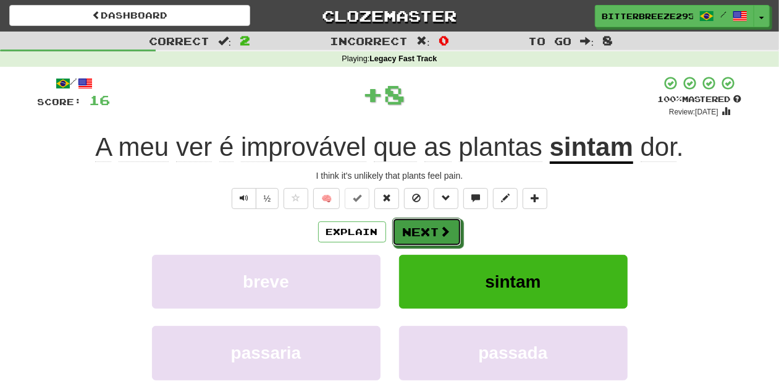
click at [441, 226] on span at bounding box center [445, 231] width 11 height 11
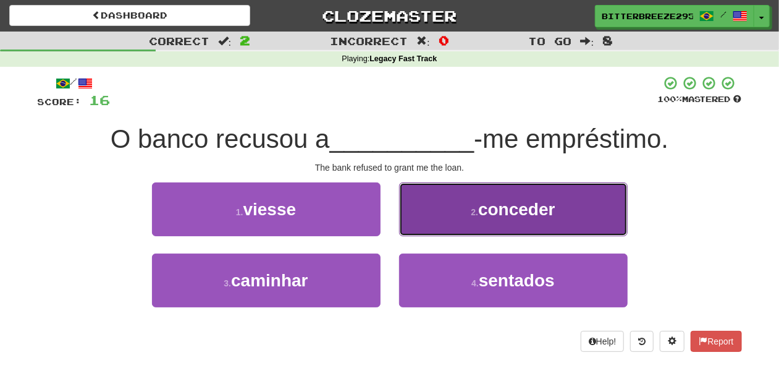
click at [447, 222] on button "2 . conceder" at bounding box center [513, 209] width 229 height 54
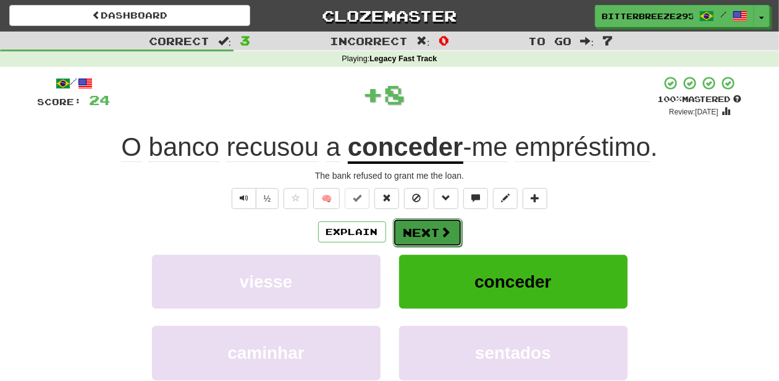
click at [446, 226] on span at bounding box center [446, 231] width 11 height 11
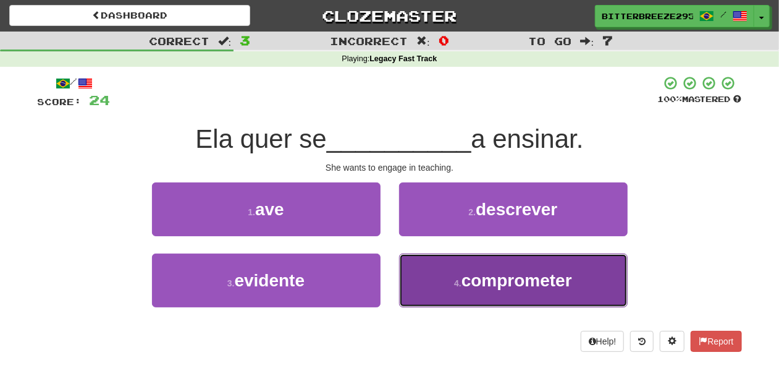
click at [456, 269] on button "4 . comprometer" at bounding box center [513, 280] width 229 height 54
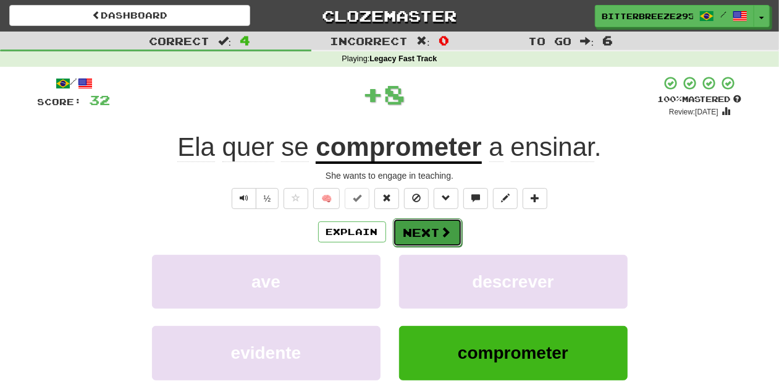
click at [437, 230] on button "Next" at bounding box center [427, 232] width 69 height 28
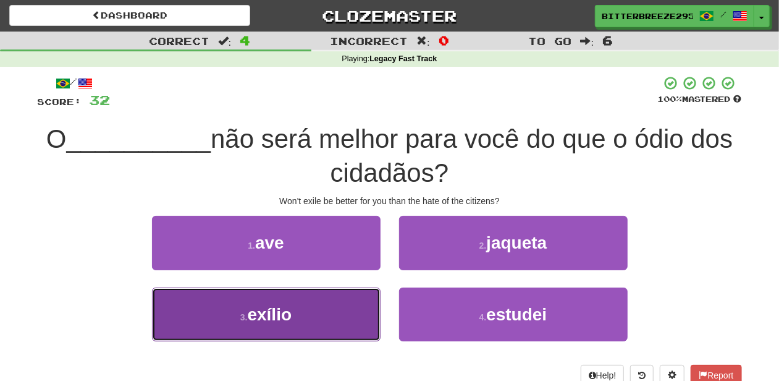
click at [331, 304] on button "3 . exílio" at bounding box center [266, 314] width 229 height 54
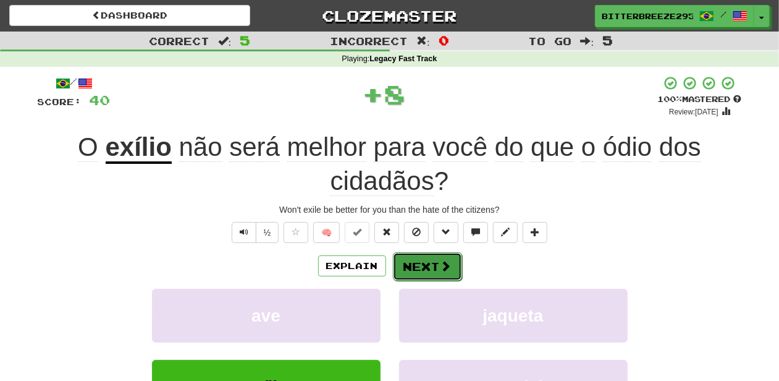
click at [437, 261] on button "Next" at bounding box center [427, 266] width 69 height 28
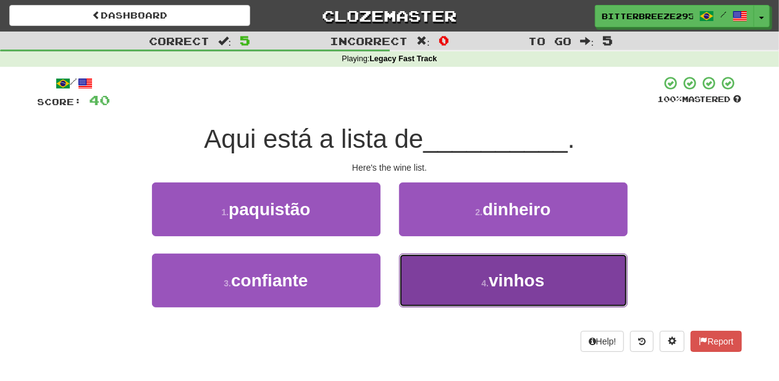
click at [465, 269] on button "4 . vinhos" at bounding box center [513, 280] width 229 height 54
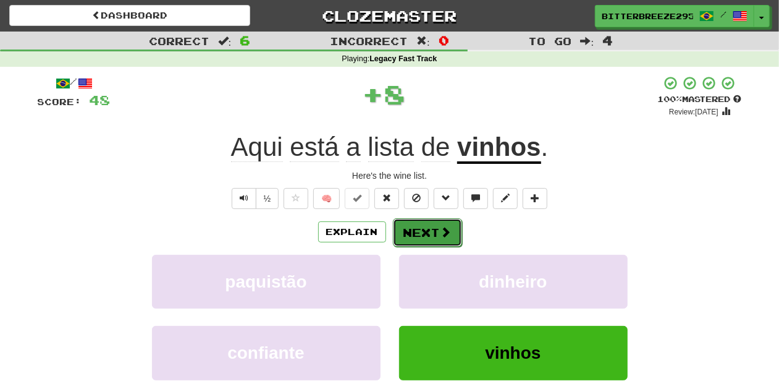
click at [441, 235] on span at bounding box center [446, 231] width 11 height 11
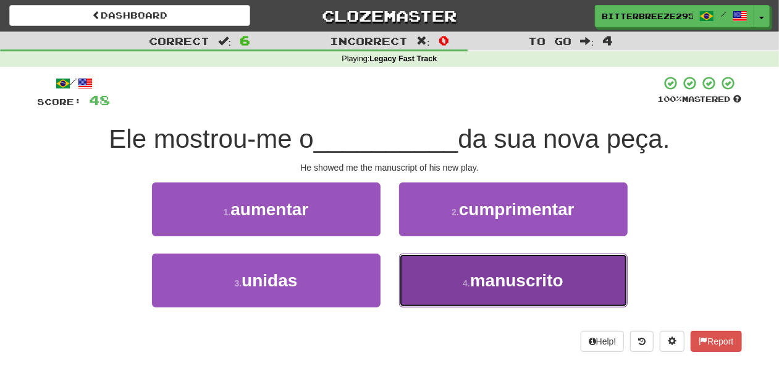
click at [478, 272] on span "manuscrito" at bounding box center [516, 280] width 93 height 19
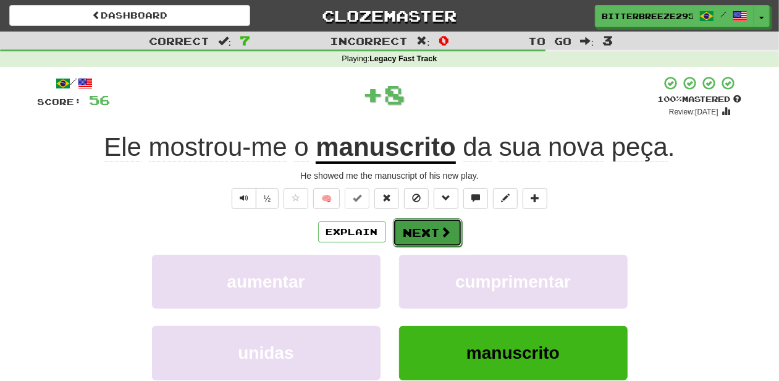
click at [450, 232] on span at bounding box center [446, 231] width 11 height 11
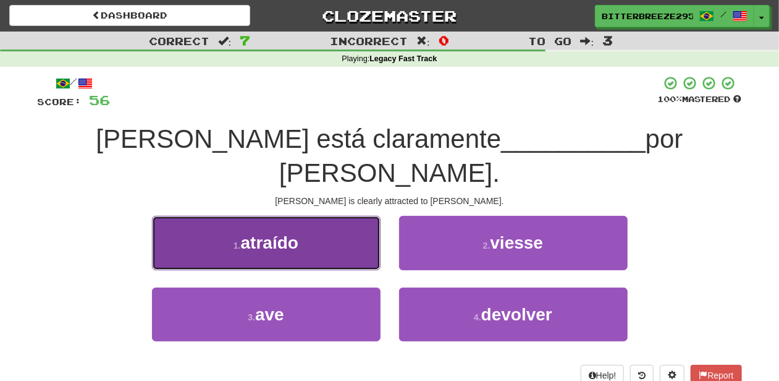
click at [352, 221] on button "1 . atraído" at bounding box center [266, 243] width 229 height 54
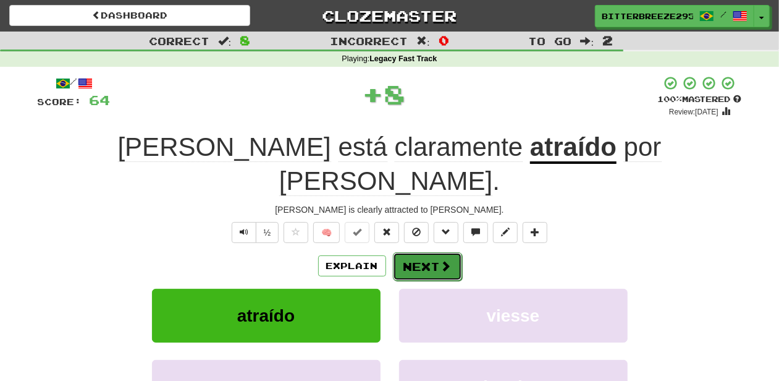
click at [420, 252] on button "Next" at bounding box center [427, 266] width 69 height 28
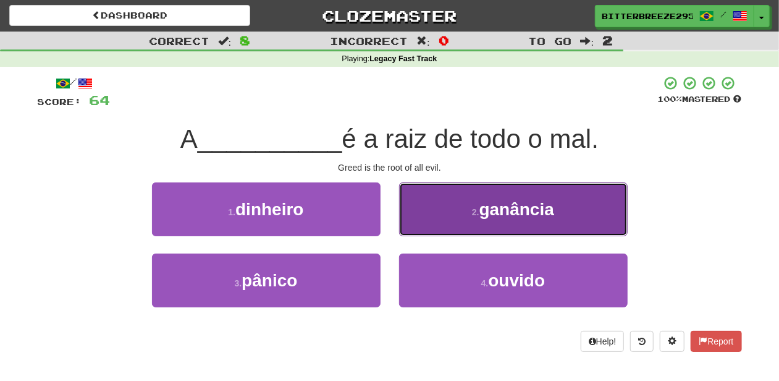
click at [436, 216] on button "2 . ganância" at bounding box center [513, 209] width 229 height 54
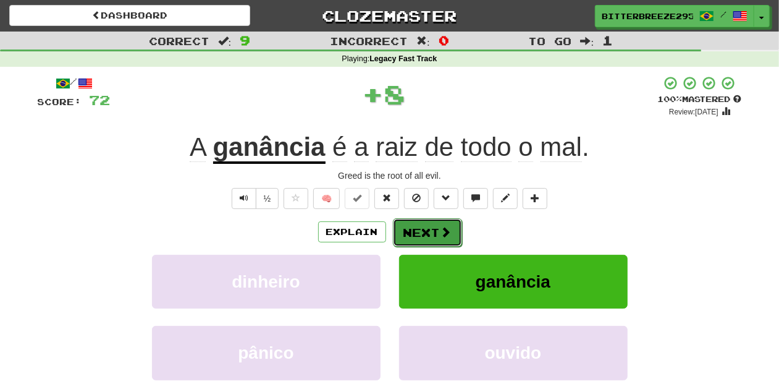
click at [433, 228] on button "Next" at bounding box center [427, 232] width 69 height 28
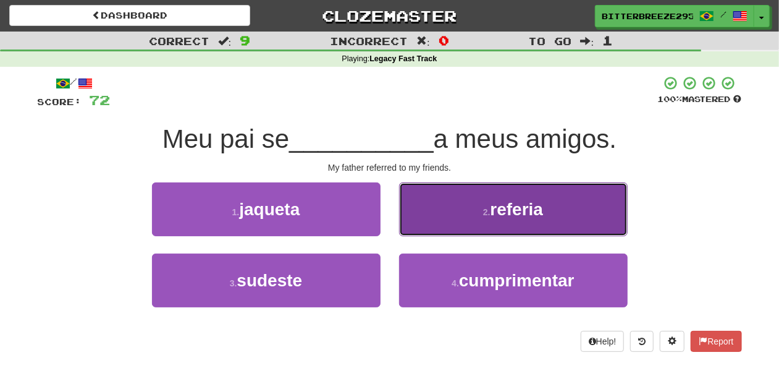
click at [436, 226] on button "2 . referia" at bounding box center [513, 209] width 229 height 54
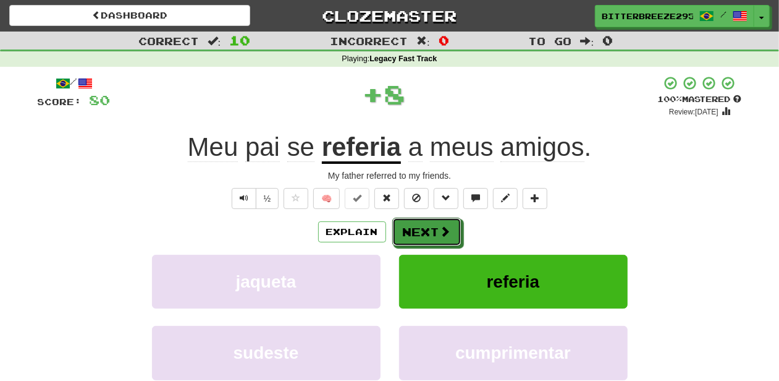
click at [436, 226] on button "Next" at bounding box center [426, 231] width 69 height 28
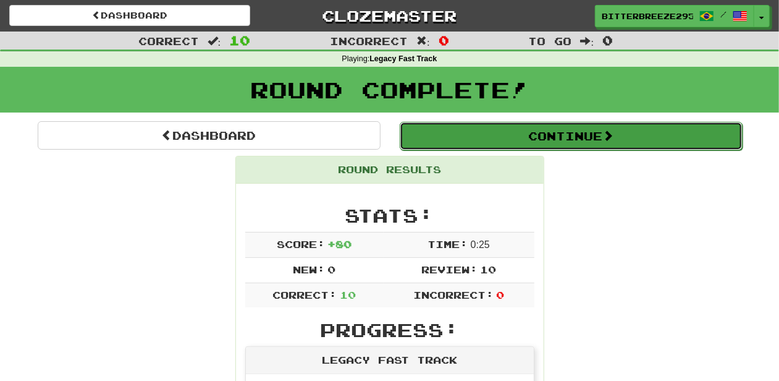
click at [499, 133] on button "Continue" at bounding box center [571, 136] width 343 height 28
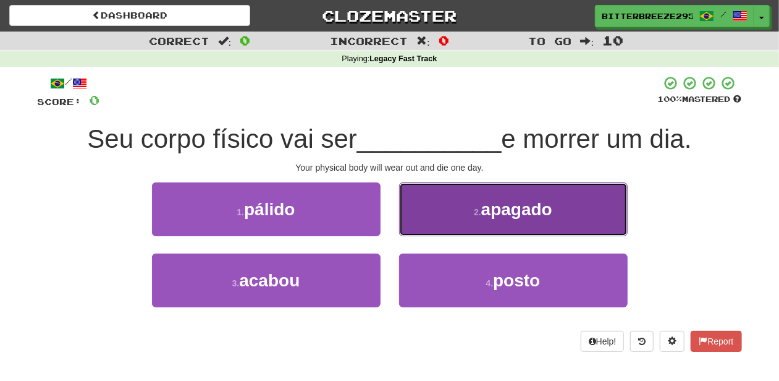
click at [459, 220] on button "2 . apagado" at bounding box center [513, 209] width 229 height 54
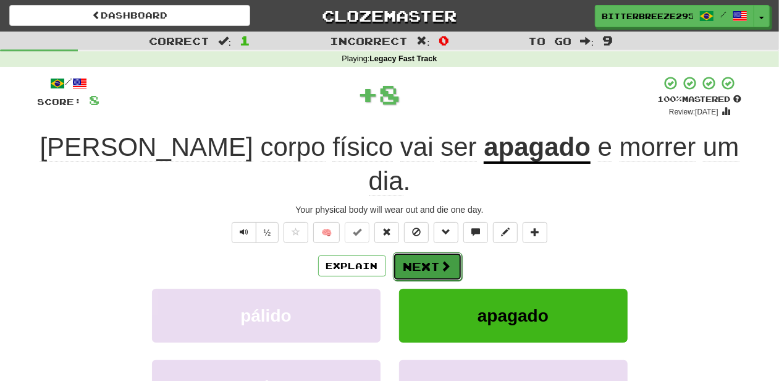
click at [447, 260] on span at bounding box center [446, 265] width 11 height 11
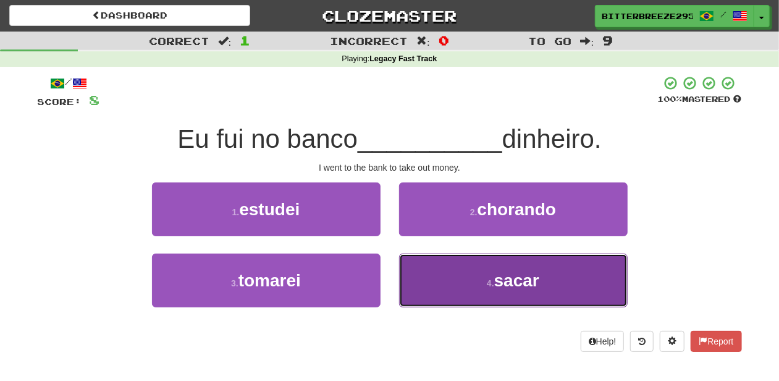
click at [459, 284] on button "4 . sacar" at bounding box center [513, 280] width 229 height 54
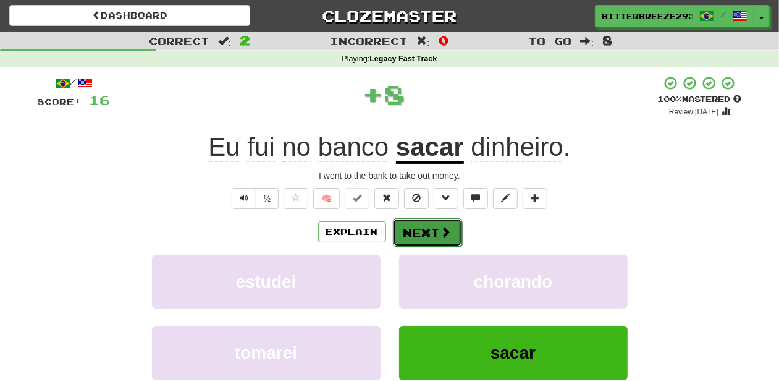
click at [415, 232] on button "Next" at bounding box center [427, 232] width 69 height 28
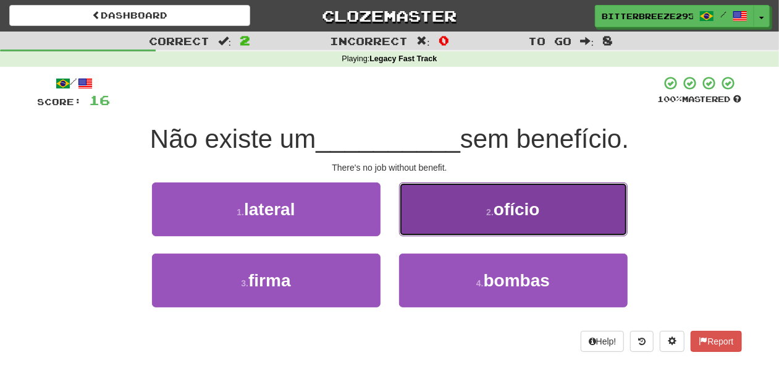
click at [423, 224] on button "2 . ofício" at bounding box center [513, 209] width 229 height 54
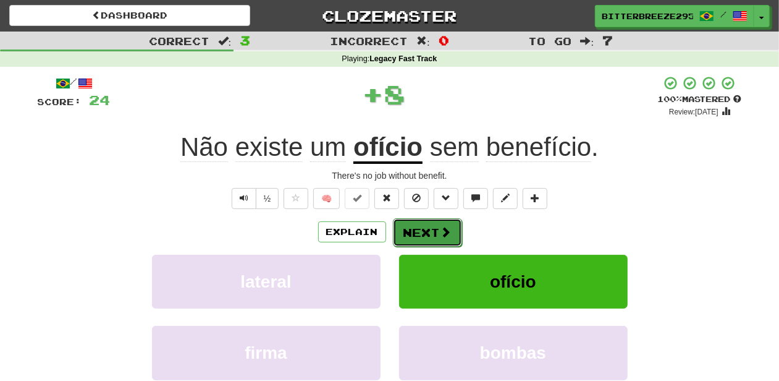
click at [416, 229] on button "Next" at bounding box center [427, 232] width 69 height 28
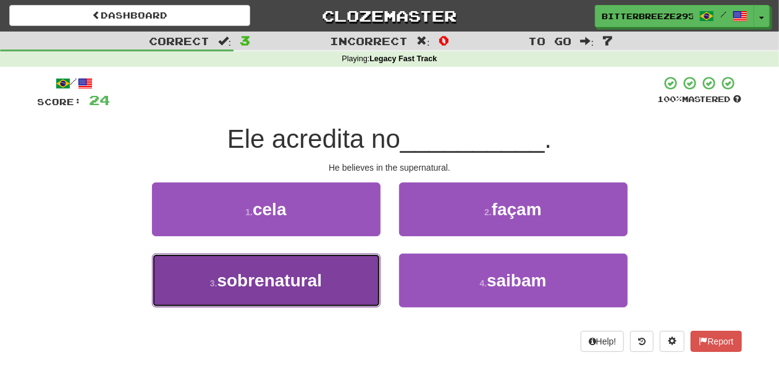
click at [300, 290] on button "3 . sobrenatural" at bounding box center [266, 280] width 229 height 54
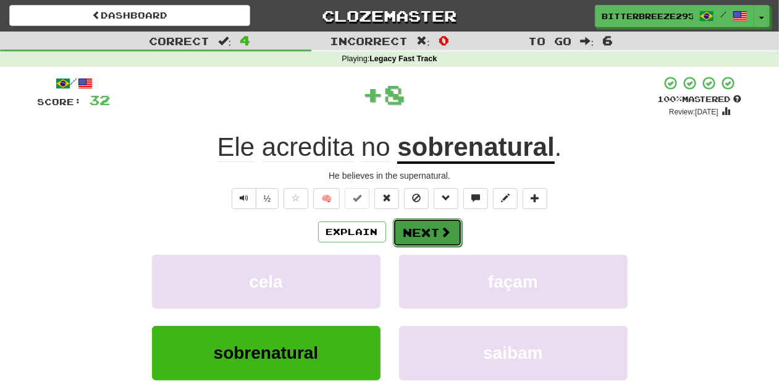
click at [430, 234] on button "Next" at bounding box center [427, 232] width 69 height 28
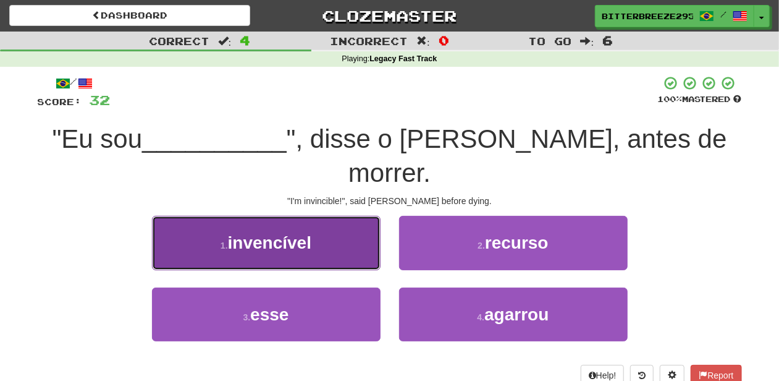
click at [337, 226] on button "1 . invencível" at bounding box center [266, 243] width 229 height 54
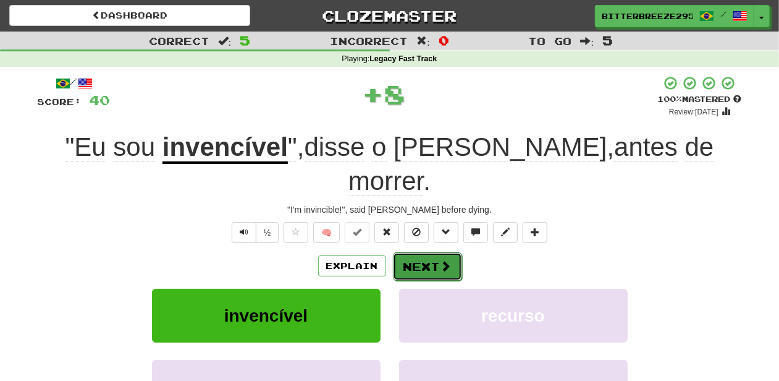
click at [405, 252] on button "Next" at bounding box center [427, 266] width 69 height 28
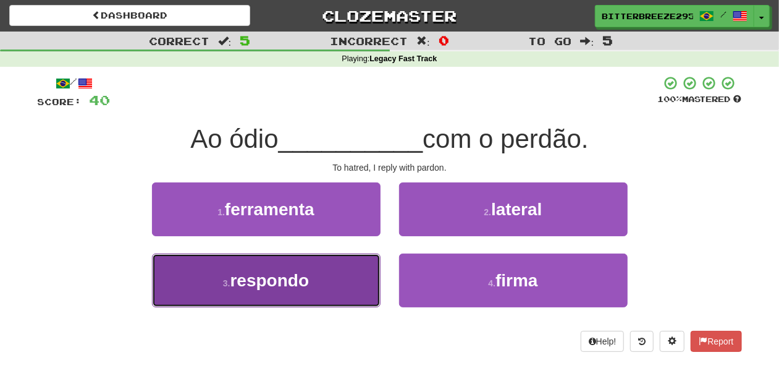
click at [331, 268] on button "3 . respondo" at bounding box center [266, 280] width 229 height 54
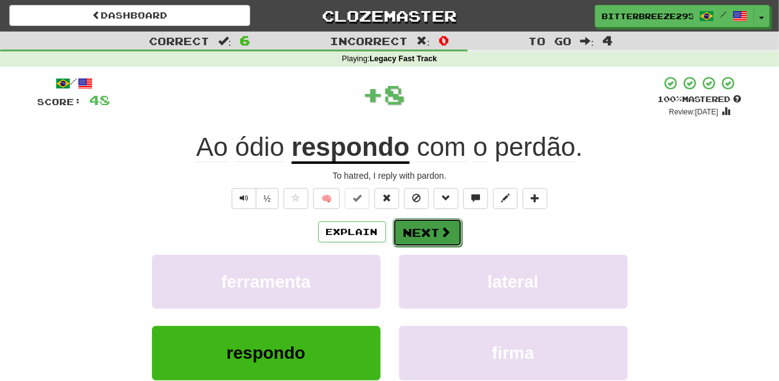
click at [411, 229] on button "Next" at bounding box center [427, 232] width 69 height 28
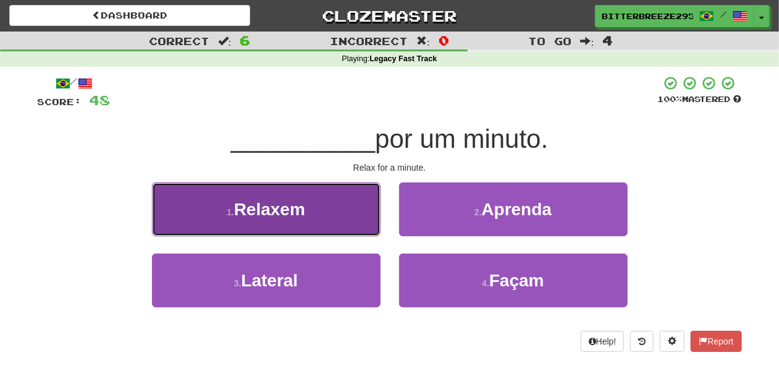
click at [334, 228] on button "1 . Relaxem" at bounding box center [266, 209] width 229 height 54
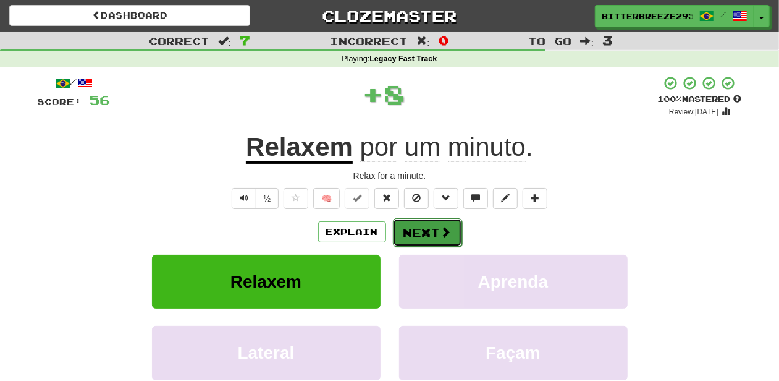
click at [408, 227] on button "Next" at bounding box center [427, 232] width 69 height 28
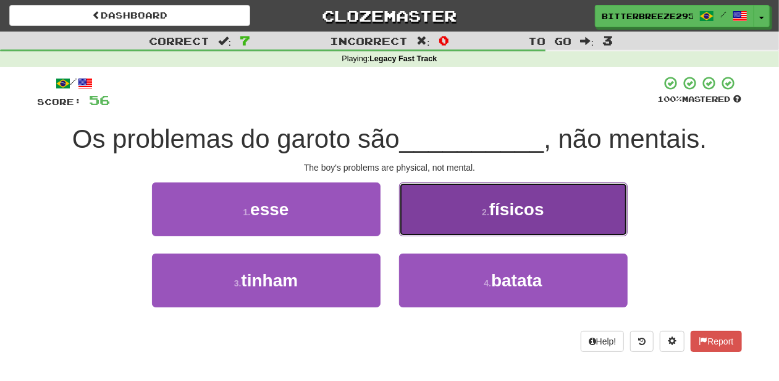
click at [428, 227] on button "2 . físicos" at bounding box center [513, 209] width 229 height 54
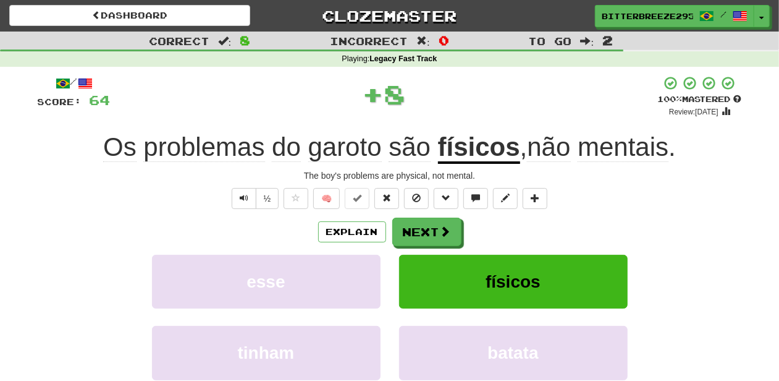
click at [427, 227] on button "Next" at bounding box center [426, 231] width 69 height 28
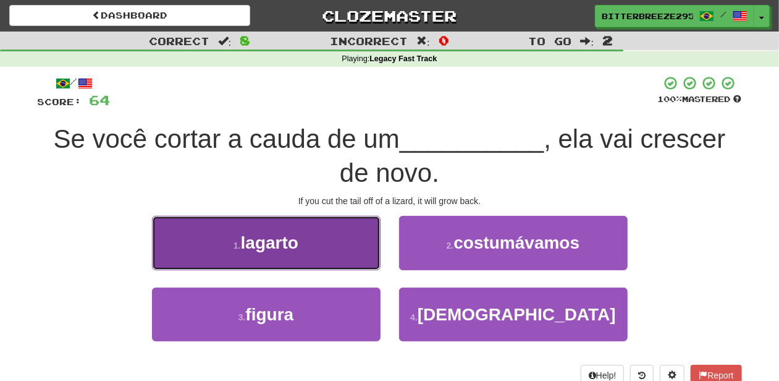
click at [313, 255] on button "1 . lagarto" at bounding box center [266, 243] width 229 height 54
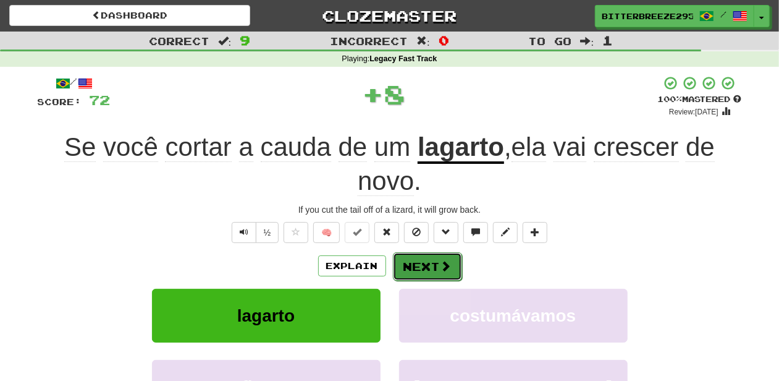
click at [440, 272] on button "Next" at bounding box center [427, 266] width 69 height 28
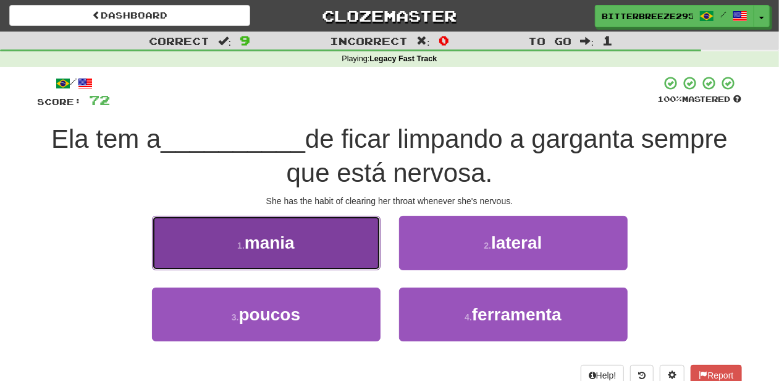
click at [315, 235] on button "1 . mania" at bounding box center [266, 243] width 229 height 54
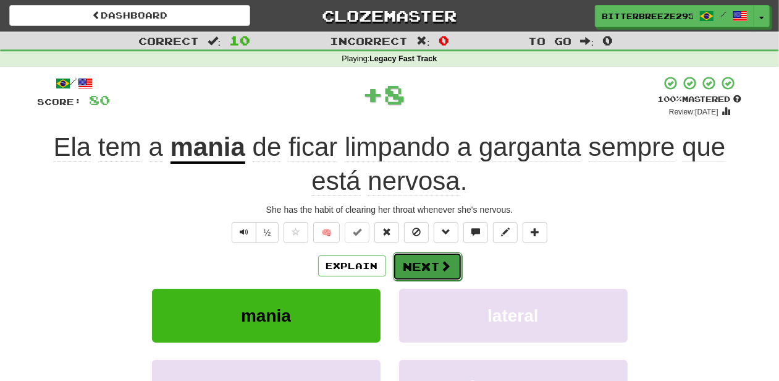
click at [412, 259] on button "Next" at bounding box center [427, 266] width 69 height 28
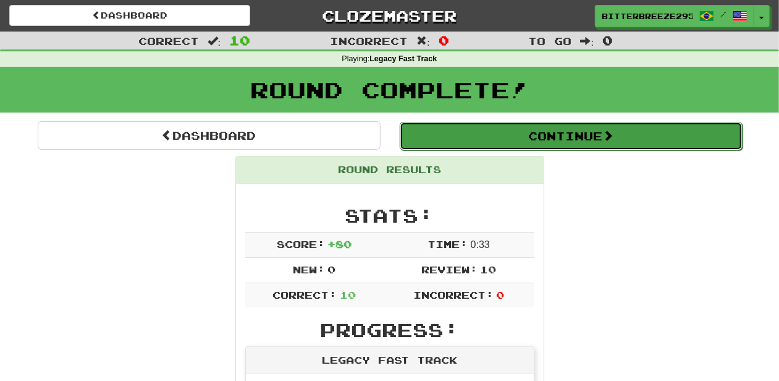
click at [451, 138] on button "Continue" at bounding box center [571, 136] width 343 height 28
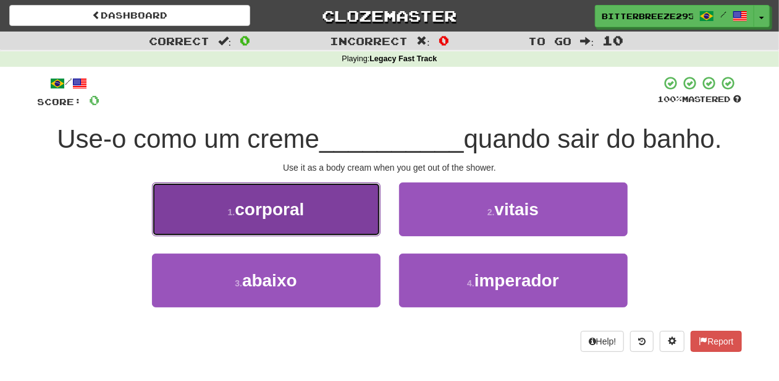
click at [317, 219] on button "1 . corporal" at bounding box center [266, 209] width 229 height 54
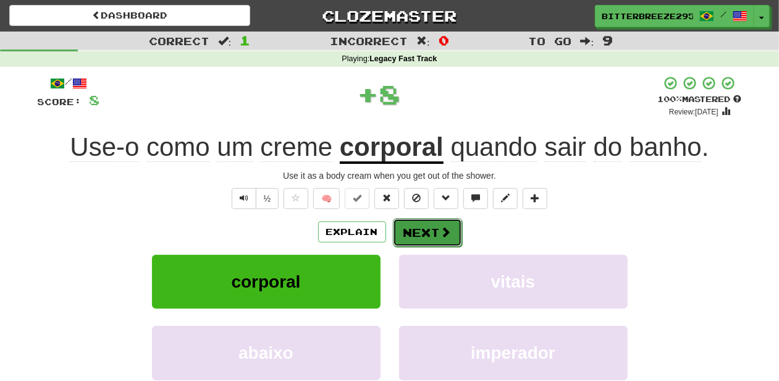
click at [425, 233] on button "Next" at bounding box center [427, 232] width 69 height 28
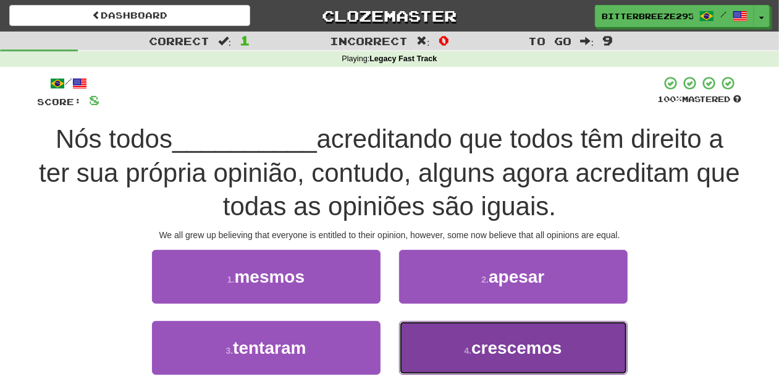
click at [447, 345] on button "4 . crescemos" at bounding box center [513, 348] width 229 height 54
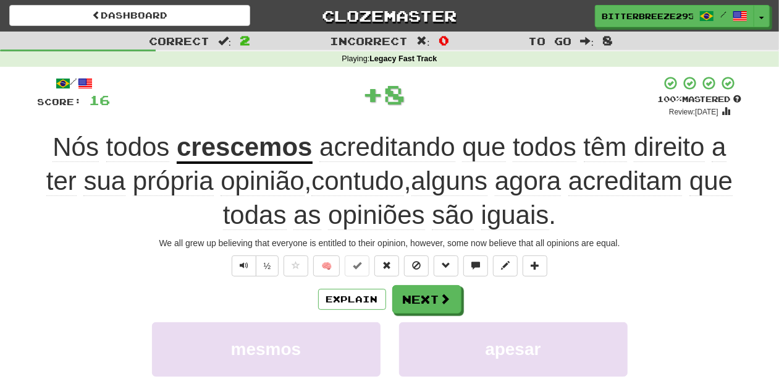
click at [416, 283] on div "/ Score: 16 + 8 100 % Mastered Review: 2026-04-12 Nós todos crescemos acreditan…" at bounding box center [390, 302] width 704 height 455
click at [415, 293] on button "Next" at bounding box center [427, 299] width 69 height 28
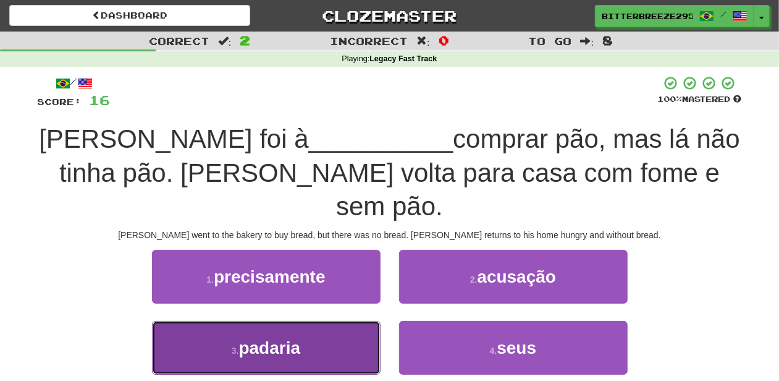
click at [306, 321] on button "3 . padaria" at bounding box center [266, 348] width 229 height 54
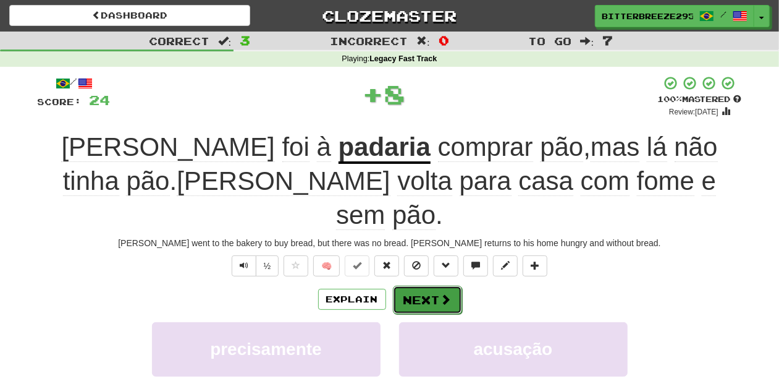
click at [405, 285] on button "Next" at bounding box center [427, 299] width 69 height 28
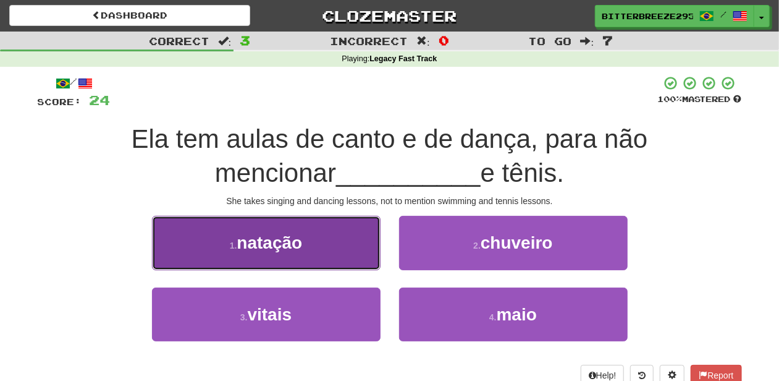
click at [308, 253] on button "1 . natação" at bounding box center [266, 243] width 229 height 54
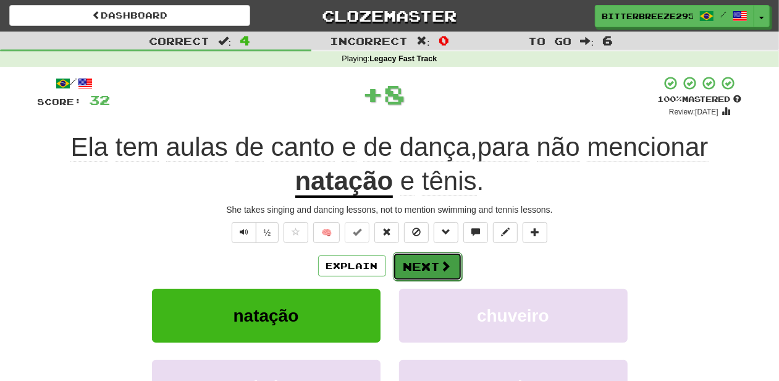
click at [425, 266] on button "Next" at bounding box center [427, 266] width 69 height 28
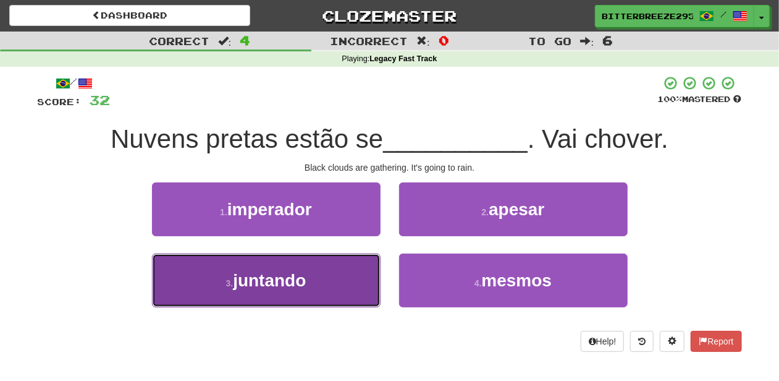
click at [353, 279] on button "3 . juntando" at bounding box center [266, 280] width 229 height 54
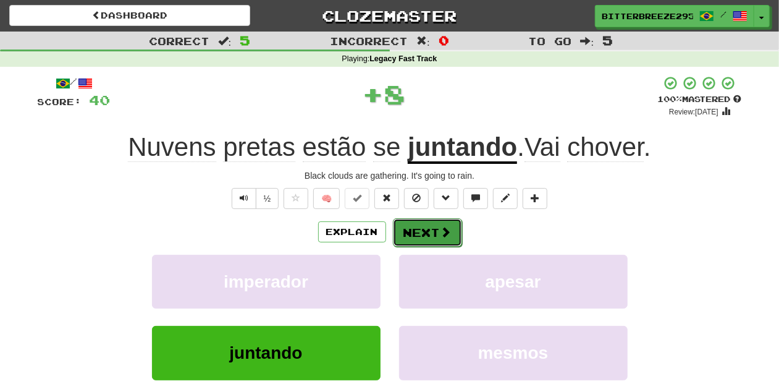
click at [420, 235] on button "Next" at bounding box center [427, 232] width 69 height 28
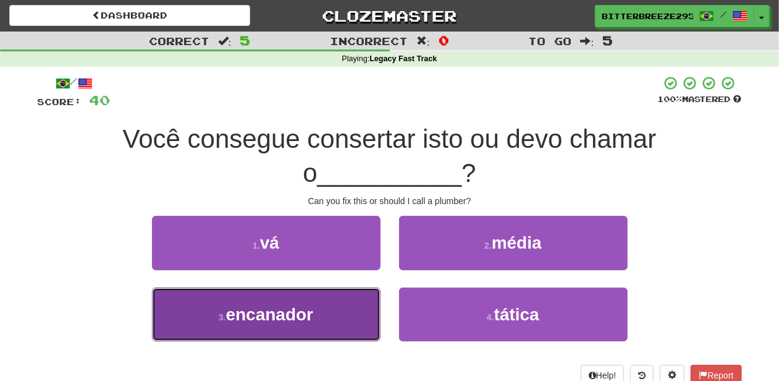
click at [334, 305] on button "3 . encanador" at bounding box center [266, 314] width 229 height 54
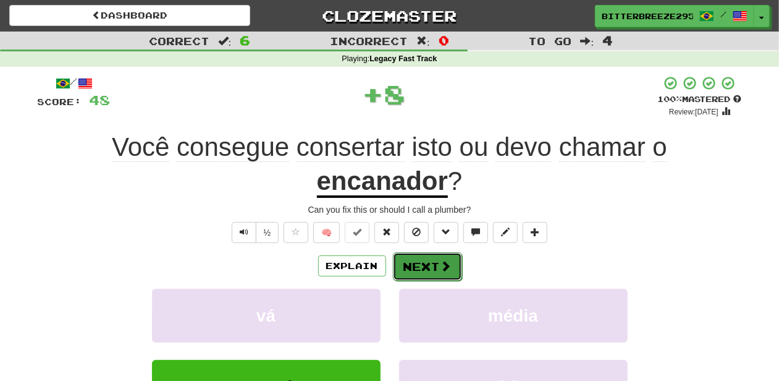
click at [424, 265] on button "Next" at bounding box center [427, 266] width 69 height 28
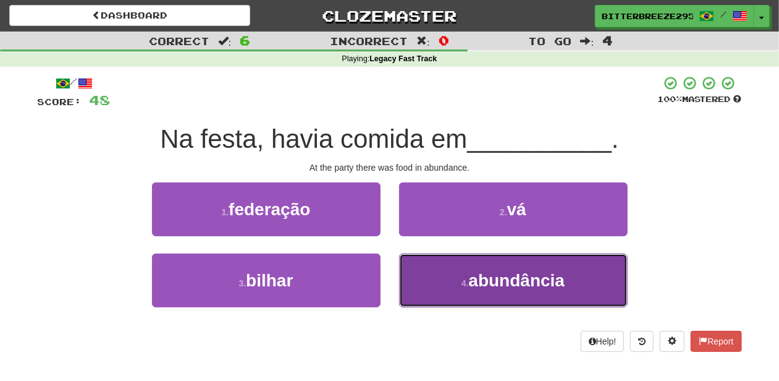
click at [424, 269] on button "4 . abundância" at bounding box center [513, 280] width 229 height 54
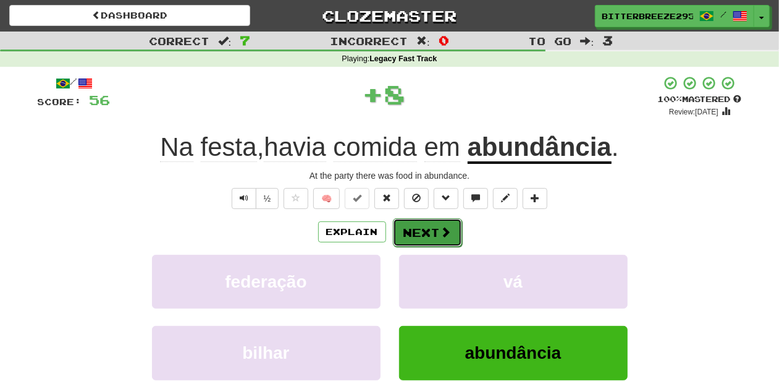
click at [424, 228] on button "Next" at bounding box center [427, 232] width 69 height 28
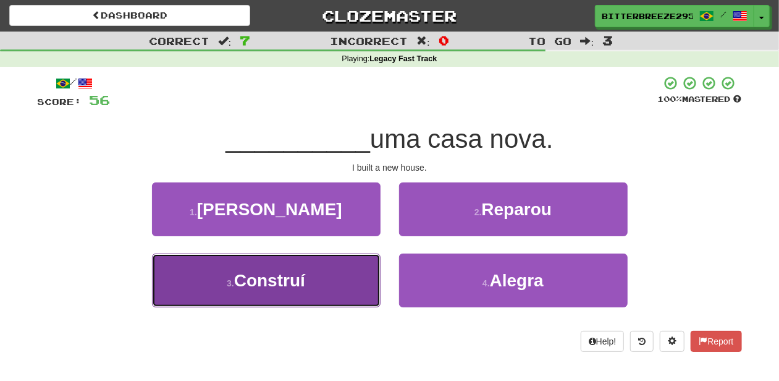
click at [320, 284] on button "3 . Construí" at bounding box center [266, 280] width 229 height 54
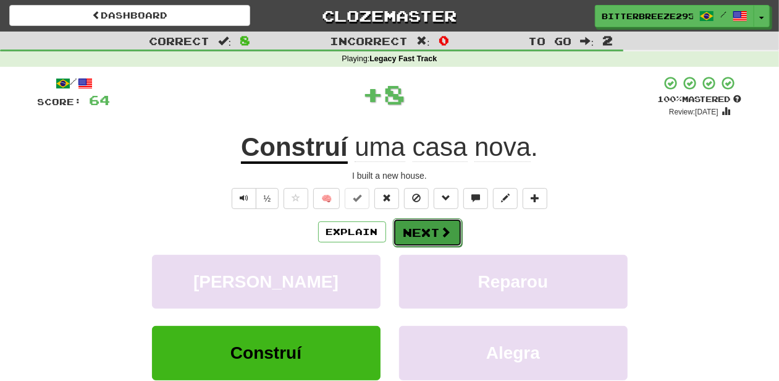
click at [427, 234] on button "Next" at bounding box center [427, 232] width 69 height 28
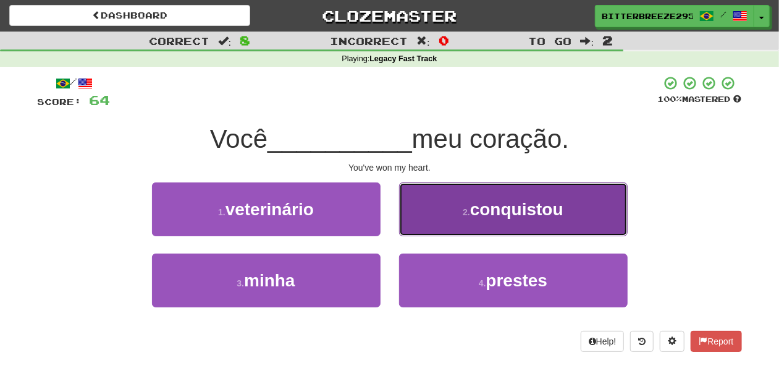
click at [425, 221] on button "2 . conquistou" at bounding box center [513, 209] width 229 height 54
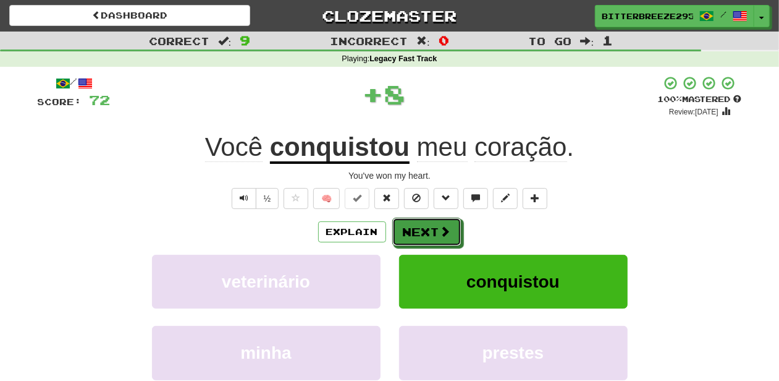
click at [423, 222] on button "Next" at bounding box center [426, 231] width 69 height 28
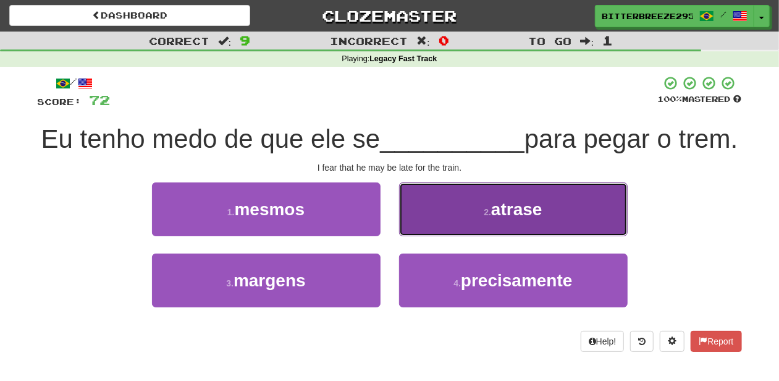
click at [405, 236] on button "2 . atrase" at bounding box center [513, 209] width 229 height 54
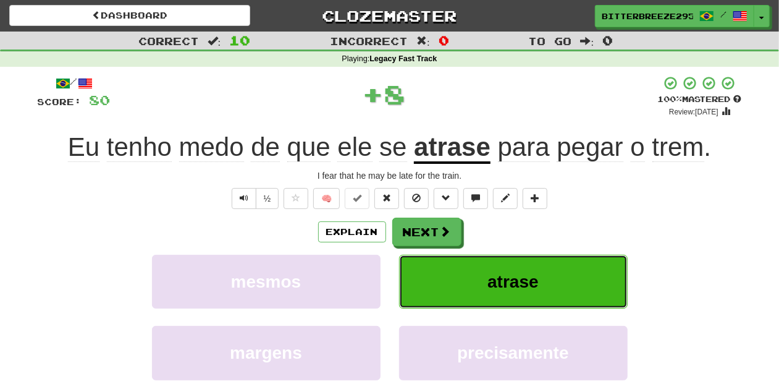
click at [405, 259] on button "atrase" at bounding box center [513, 282] width 229 height 54
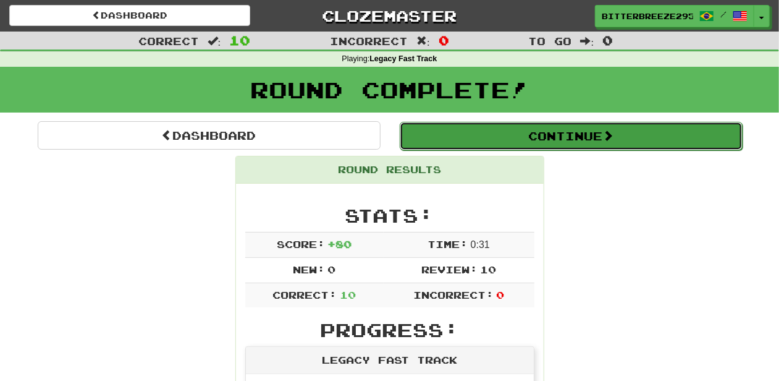
click at [449, 145] on button "Continue" at bounding box center [571, 136] width 343 height 28
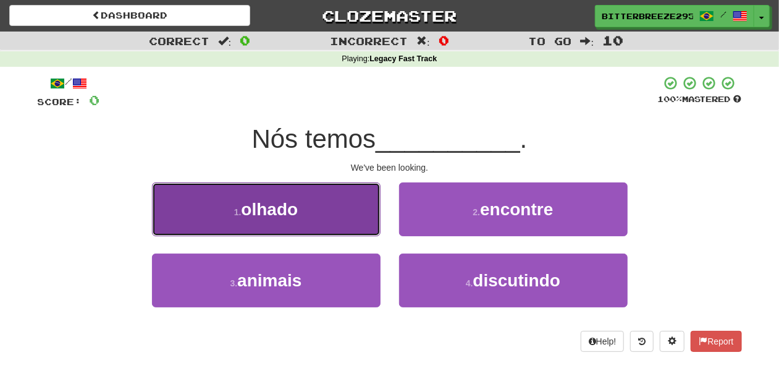
click at [341, 221] on button "1 . olhado" at bounding box center [266, 209] width 229 height 54
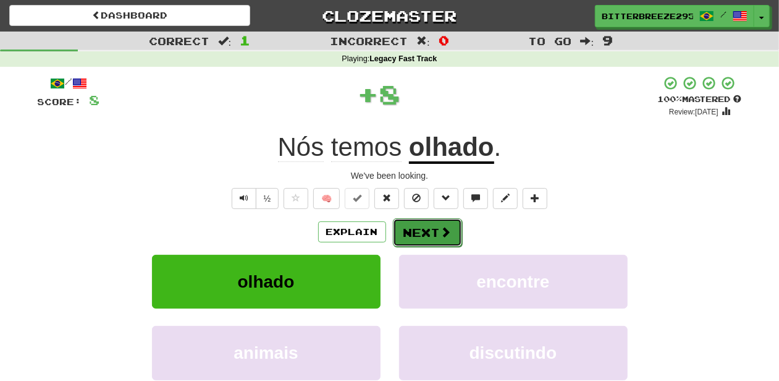
click at [402, 237] on button "Next" at bounding box center [427, 232] width 69 height 28
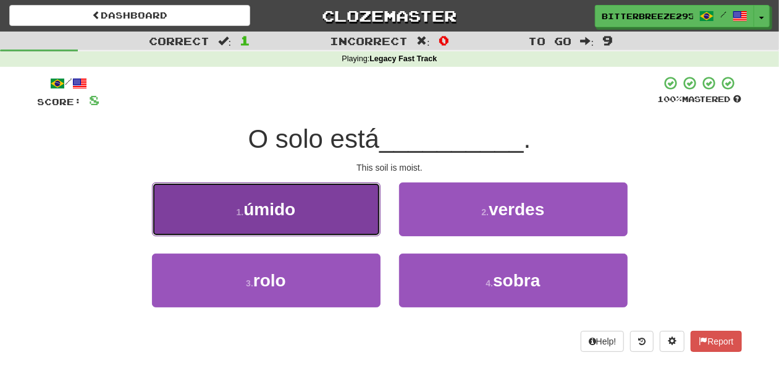
click at [367, 222] on button "1 . úmido" at bounding box center [266, 209] width 229 height 54
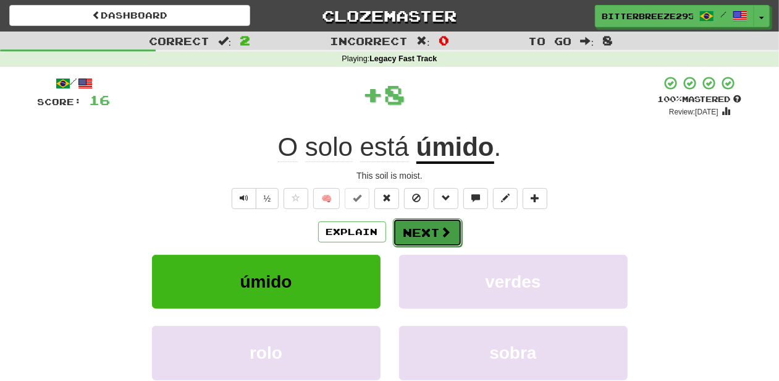
click at [408, 240] on button "Next" at bounding box center [427, 232] width 69 height 28
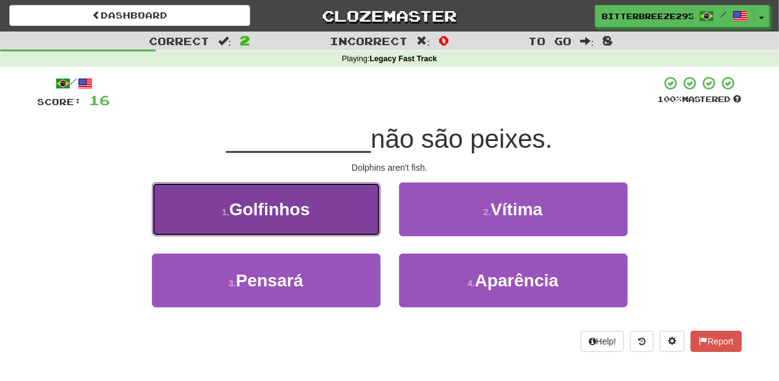
click at [316, 224] on button "1 . Golfinhos" at bounding box center [266, 209] width 229 height 54
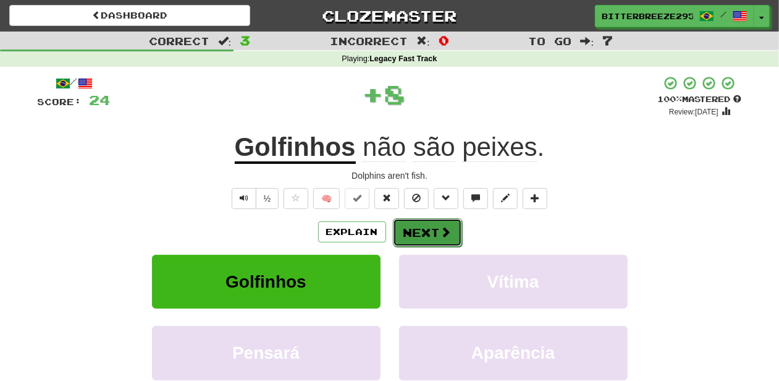
click at [428, 239] on button "Next" at bounding box center [427, 232] width 69 height 28
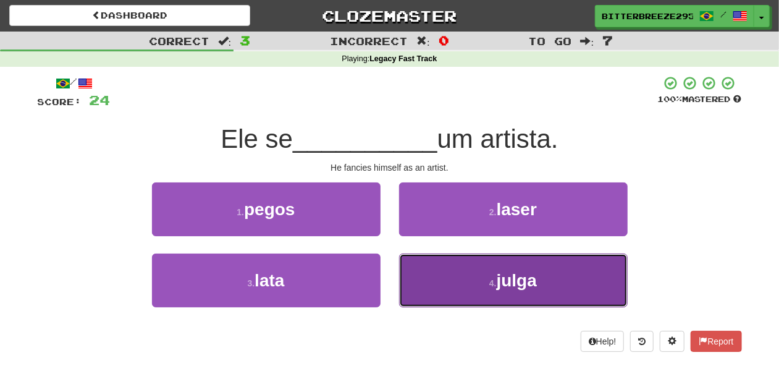
click at [439, 278] on button "4 . julga" at bounding box center [513, 280] width 229 height 54
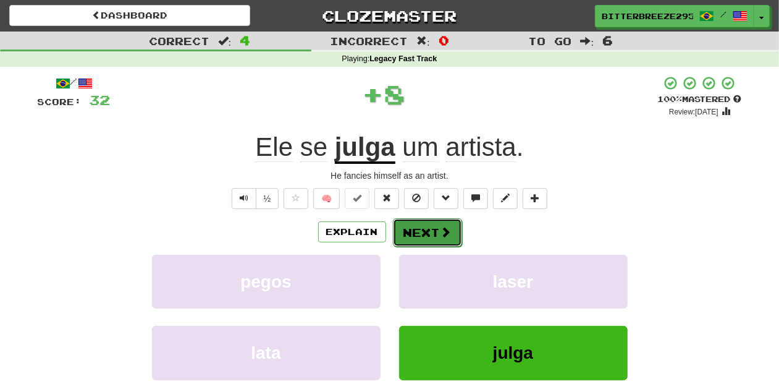
click at [419, 228] on button "Next" at bounding box center [427, 232] width 69 height 28
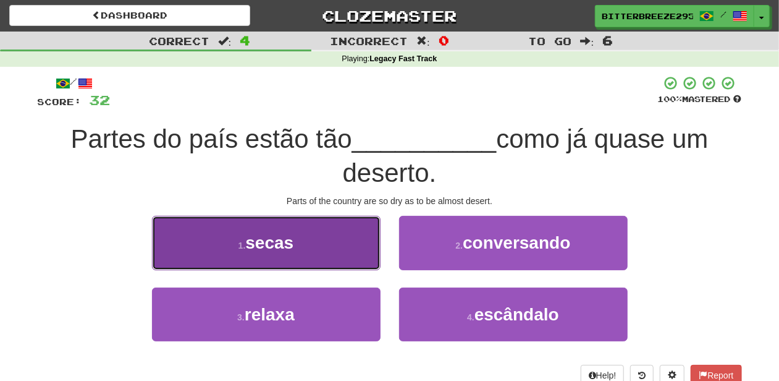
click at [327, 264] on button "1 . secas" at bounding box center [266, 243] width 229 height 54
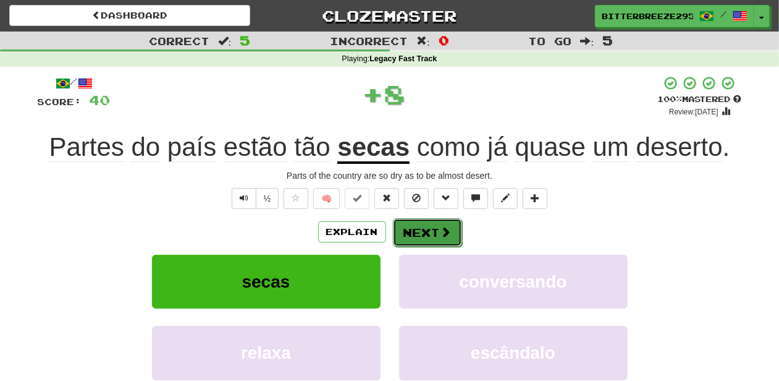
click at [435, 236] on button "Next" at bounding box center [427, 232] width 69 height 28
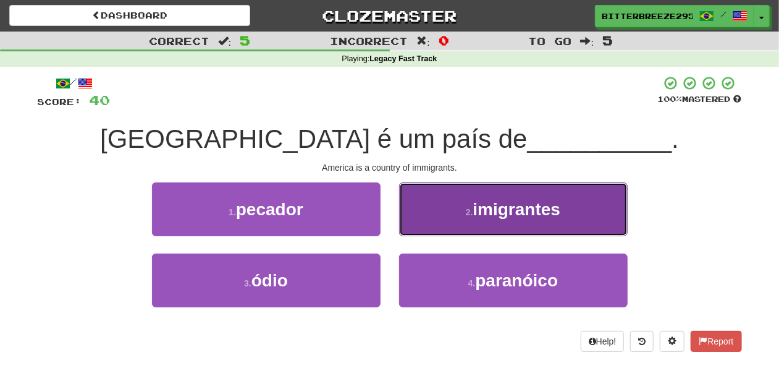
click at [442, 230] on button "2 . imigrantes" at bounding box center [513, 209] width 229 height 54
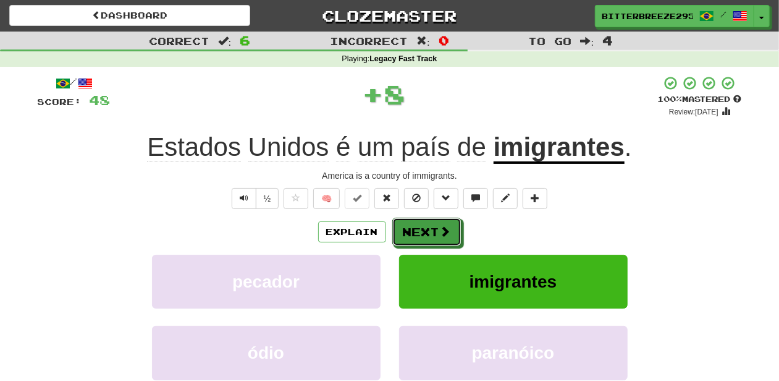
click at [442, 230] on span at bounding box center [445, 231] width 11 height 11
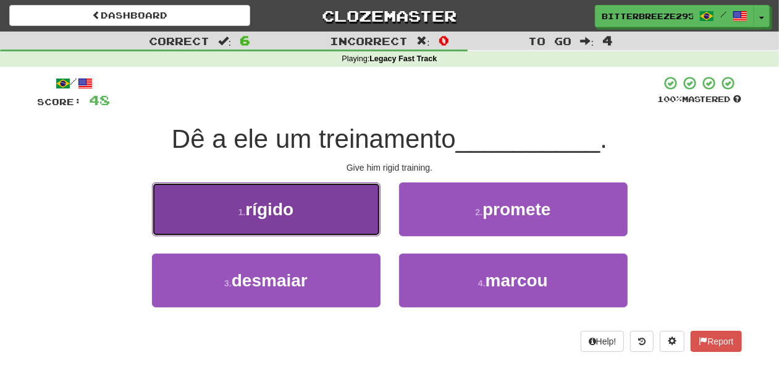
click at [336, 219] on button "1 . rígido" at bounding box center [266, 209] width 229 height 54
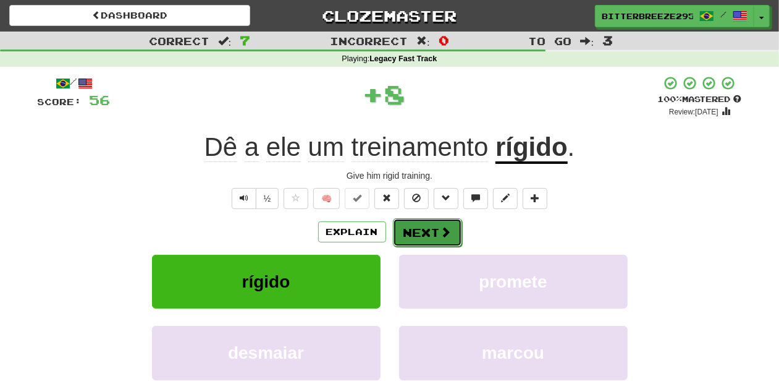
click at [421, 228] on button "Next" at bounding box center [427, 232] width 69 height 28
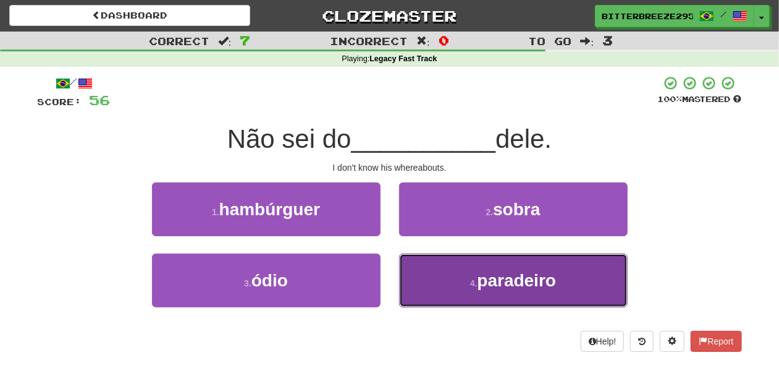
click at [429, 276] on button "4 . paradeiro" at bounding box center [513, 280] width 229 height 54
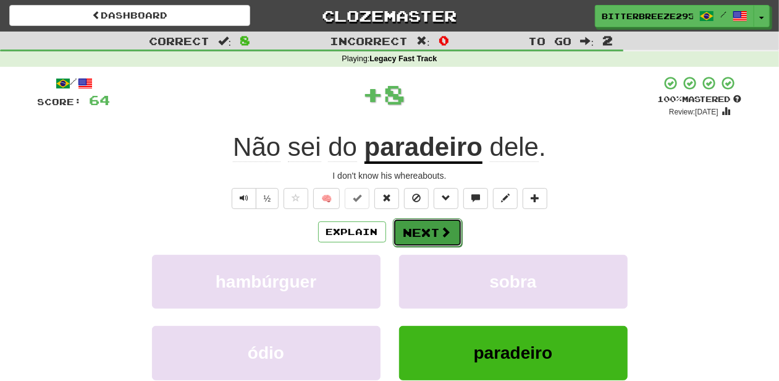
click at [424, 231] on button "Next" at bounding box center [427, 232] width 69 height 28
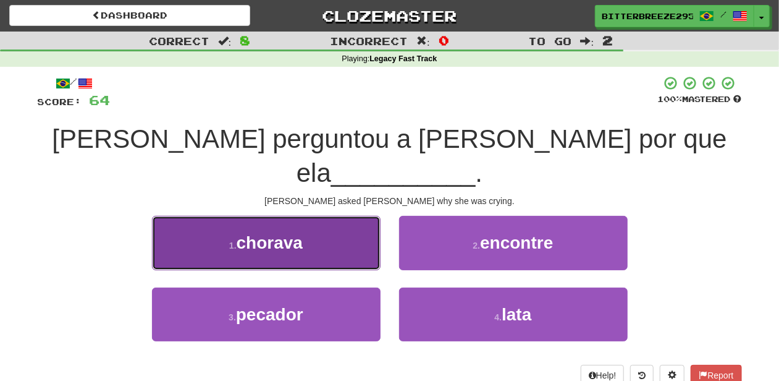
click at [341, 220] on button "1 . chorava" at bounding box center [266, 243] width 229 height 54
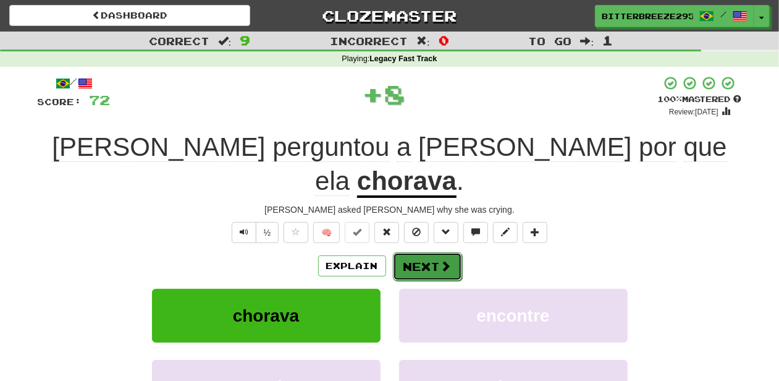
click at [439, 252] on button "Next" at bounding box center [427, 266] width 69 height 28
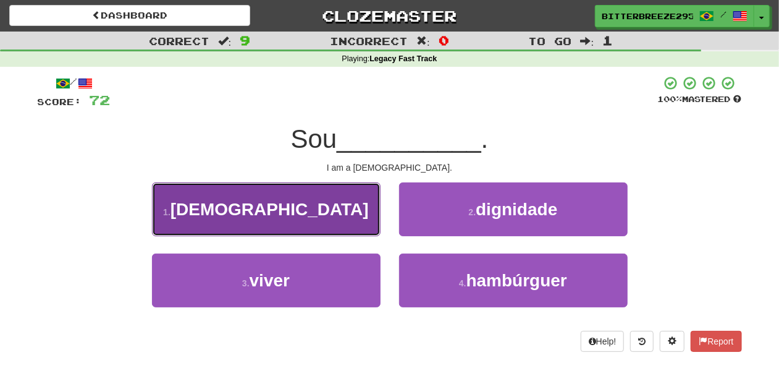
click at [344, 224] on button "1 . muçulmano" at bounding box center [266, 209] width 229 height 54
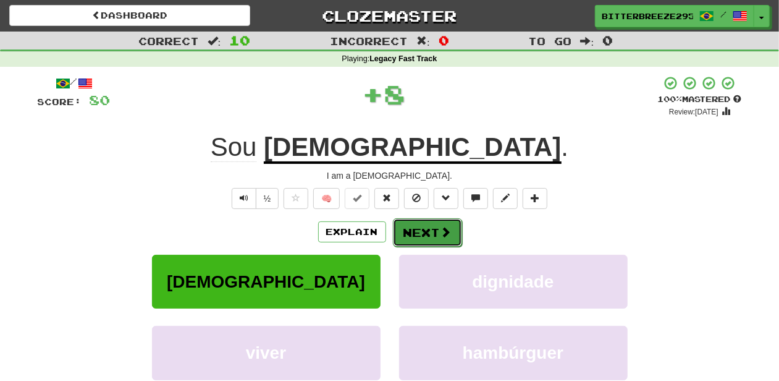
click at [431, 239] on button "Next" at bounding box center [427, 232] width 69 height 28
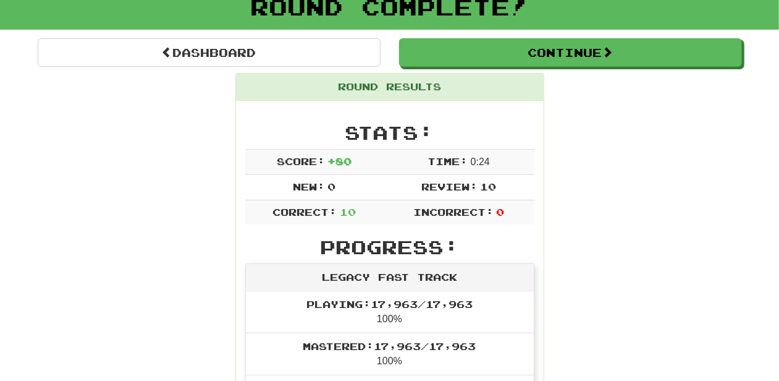
scroll to position [82, 0]
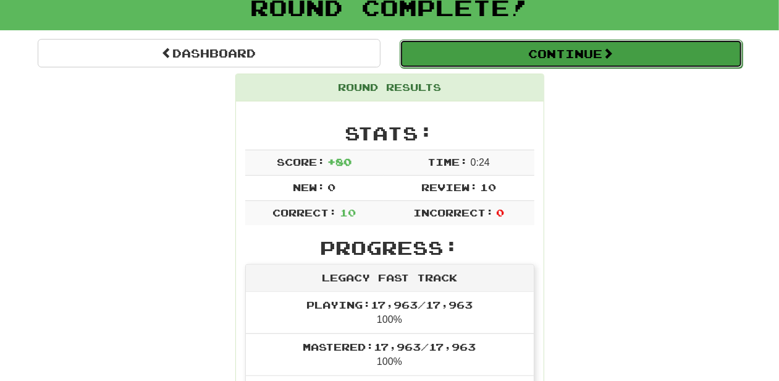
click at [450, 57] on button "Continue" at bounding box center [571, 54] width 343 height 28
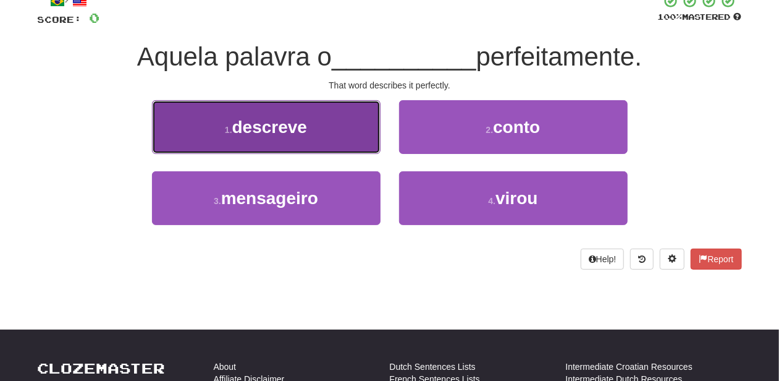
click at [326, 138] on button "1 . descreve" at bounding box center [266, 127] width 229 height 54
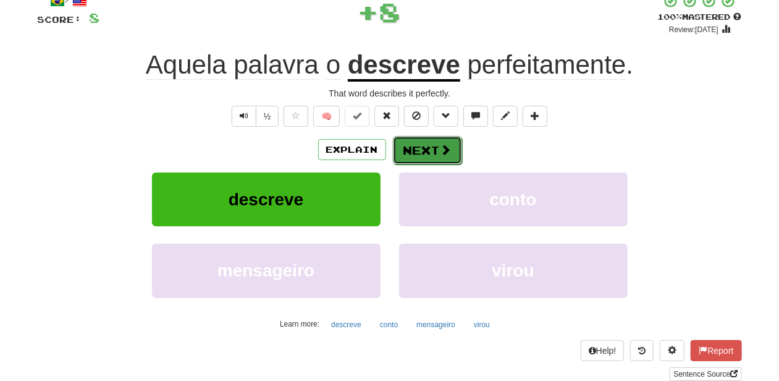
click at [405, 149] on button "Next" at bounding box center [427, 150] width 69 height 28
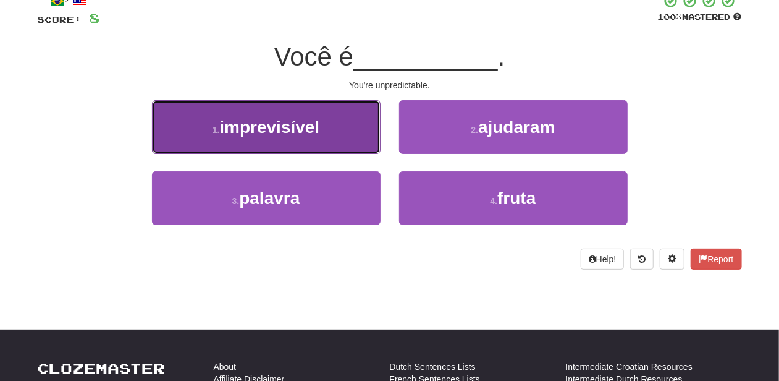
click at [363, 137] on button "1 . imprevisível" at bounding box center [266, 127] width 229 height 54
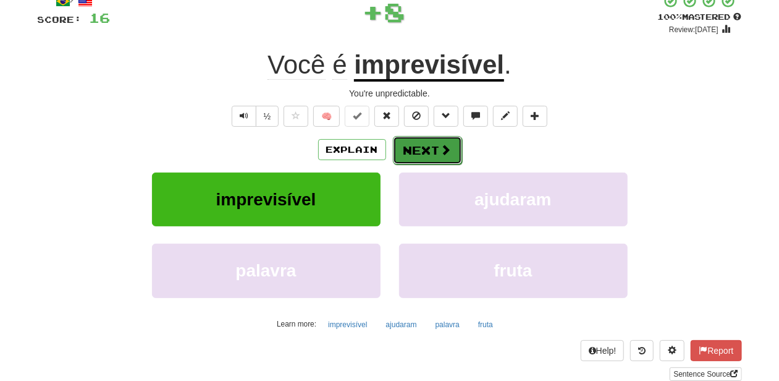
click at [403, 143] on button "Next" at bounding box center [427, 150] width 69 height 28
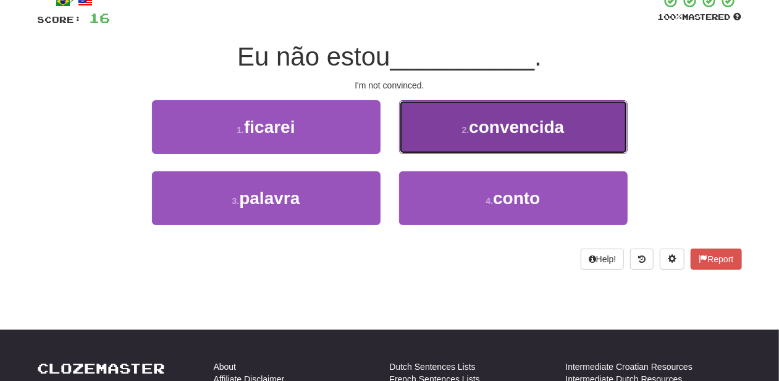
click at [416, 138] on button "2 . convencida" at bounding box center [513, 127] width 229 height 54
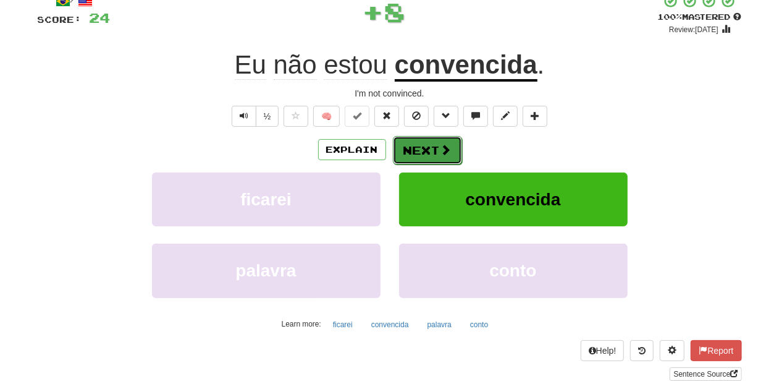
click at [416, 138] on button "Next" at bounding box center [427, 150] width 69 height 28
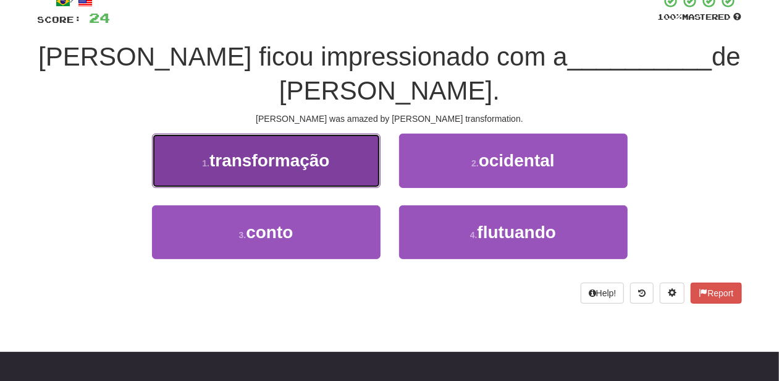
click at [344, 135] on button "1 . transformação" at bounding box center [266, 160] width 229 height 54
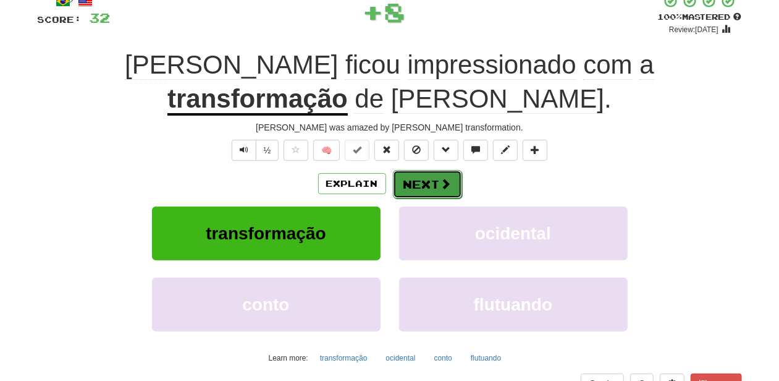
click at [396, 170] on button "Next" at bounding box center [427, 184] width 69 height 28
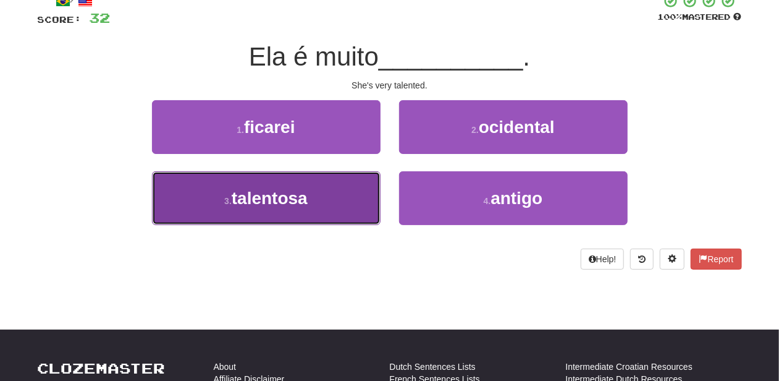
click at [316, 183] on button "3 . talentosa" at bounding box center [266, 198] width 229 height 54
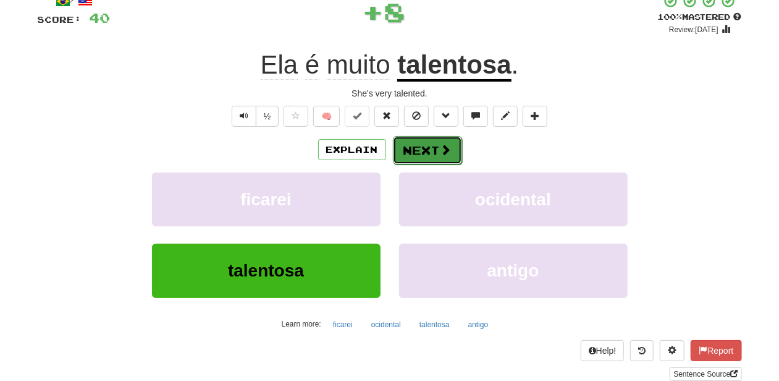
click at [400, 151] on button "Next" at bounding box center [427, 150] width 69 height 28
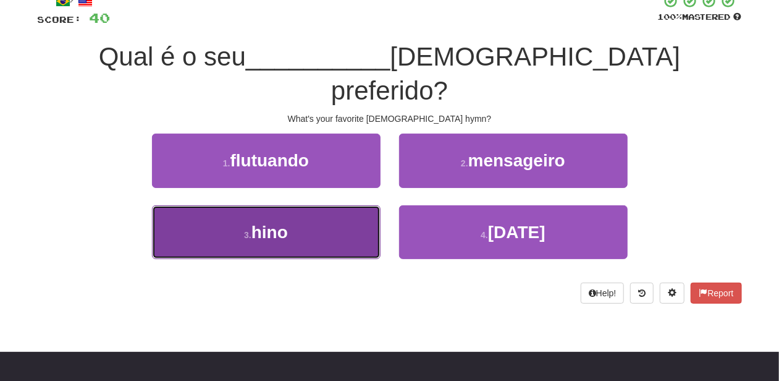
click at [323, 205] on button "3 . hino" at bounding box center [266, 232] width 229 height 54
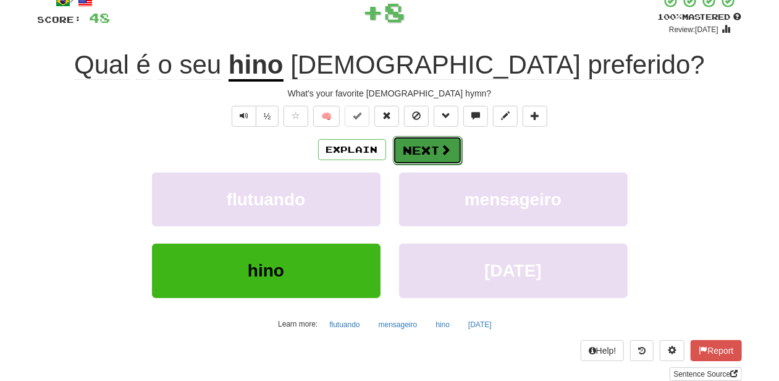
click at [427, 151] on button "Next" at bounding box center [427, 150] width 69 height 28
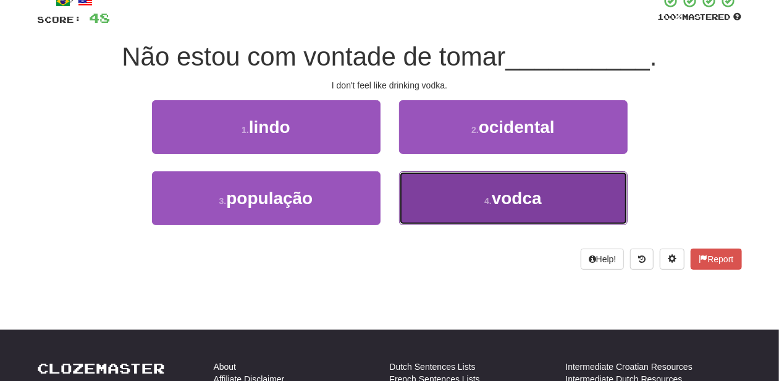
click at [435, 190] on button "4 . vodca" at bounding box center [513, 198] width 229 height 54
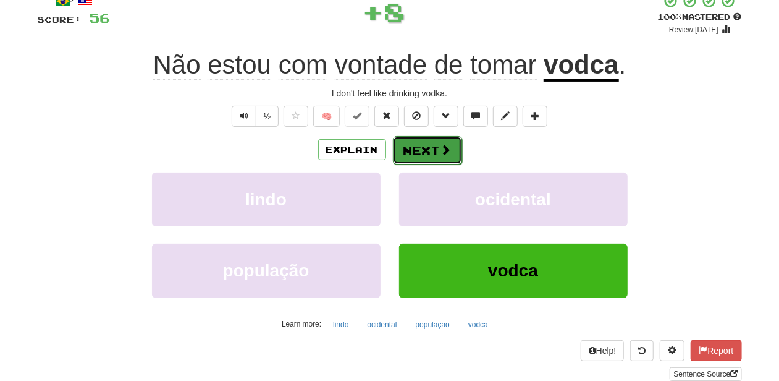
click at [426, 148] on button "Next" at bounding box center [427, 150] width 69 height 28
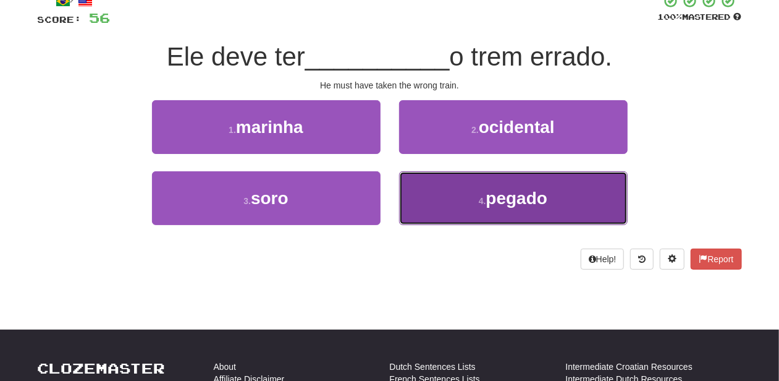
click at [429, 195] on button "4 . pegado" at bounding box center [513, 198] width 229 height 54
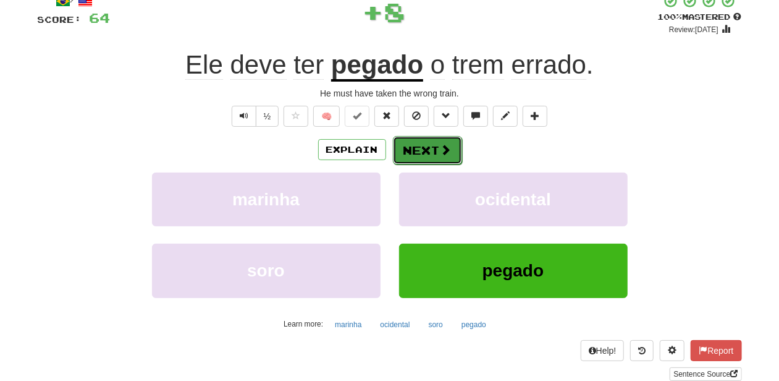
click at [409, 154] on button "Next" at bounding box center [427, 150] width 69 height 28
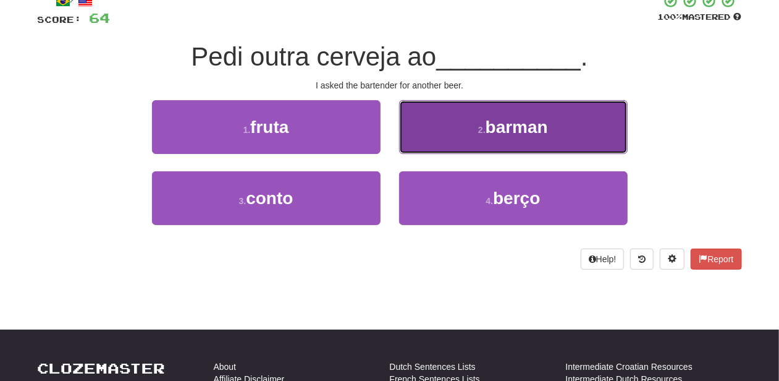
click at [435, 146] on button "2 . barman" at bounding box center [513, 127] width 229 height 54
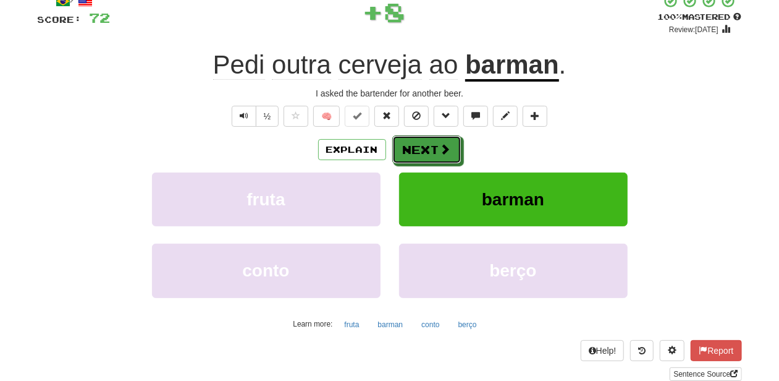
click at [435, 146] on button "Next" at bounding box center [426, 149] width 69 height 28
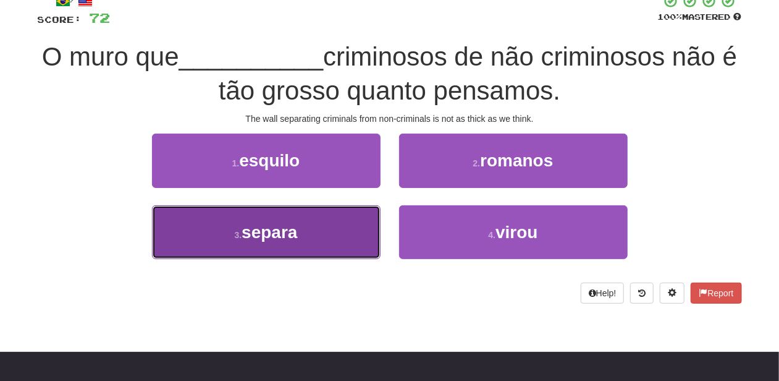
click at [344, 217] on button "3 . separa" at bounding box center [266, 232] width 229 height 54
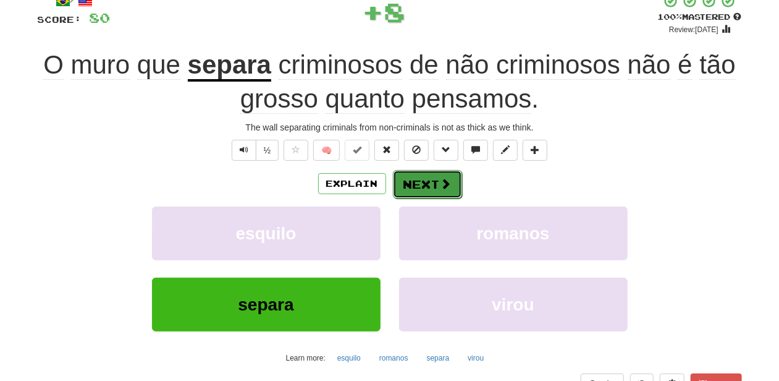
click at [414, 182] on button "Next" at bounding box center [427, 184] width 69 height 28
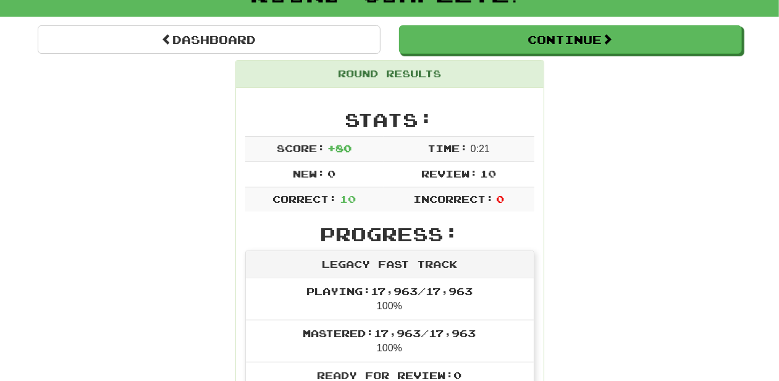
scroll to position [12, 0]
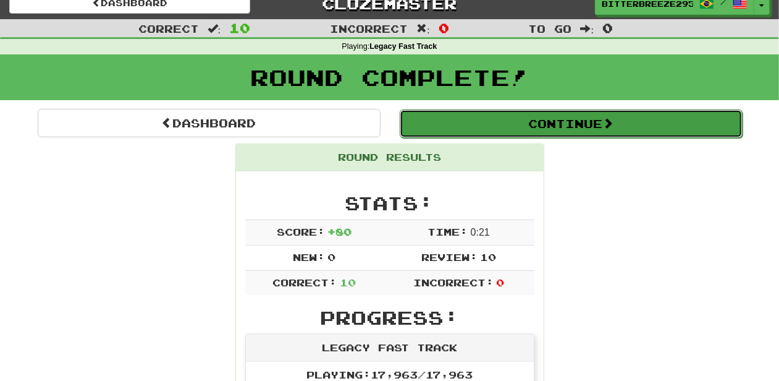
click at [461, 121] on button "Continue" at bounding box center [571, 123] width 343 height 28
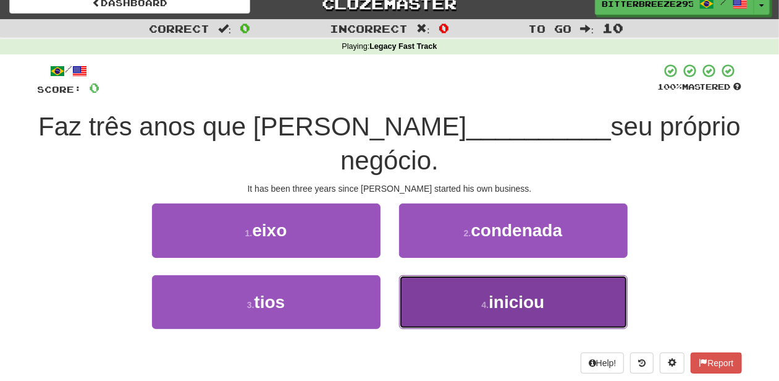
click at [429, 275] on button "4 . iniciou" at bounding box center [513, 302] width 229 height 54
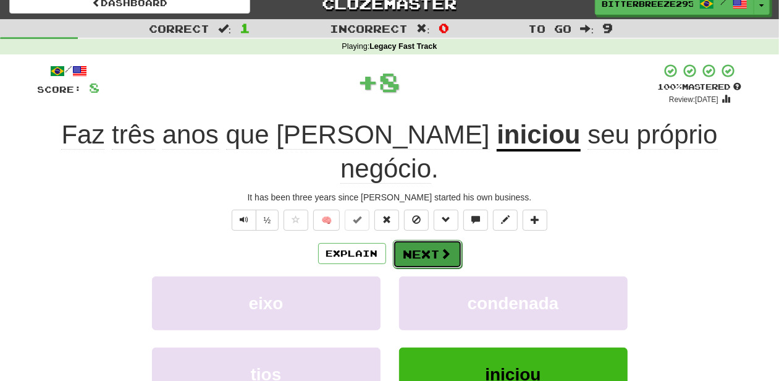
click at [418, 240] on button "Next" at bounding box center [427, 254] width 69 height 28
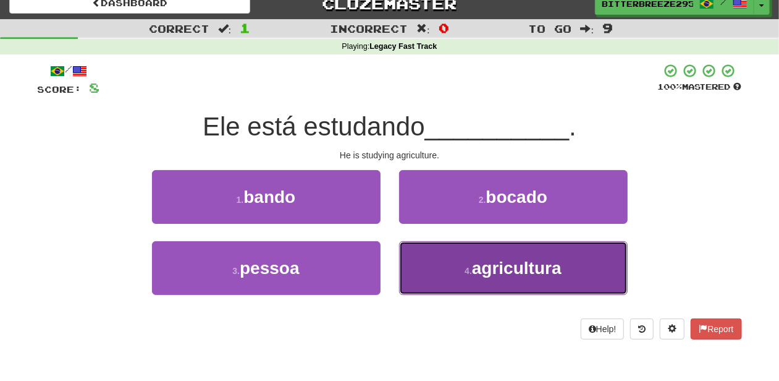
click at [458, 276] on button "4 . agricultura" at bounding box center [513, 268] width 229 height 54
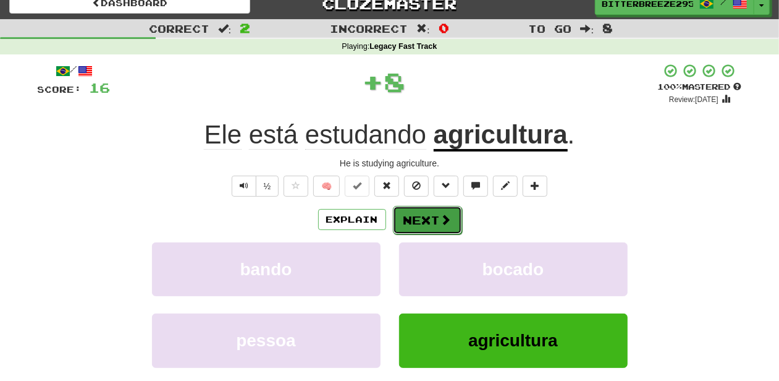
click at [424, 217] on button "Next" at bounding box center [427, 220] width 69 height 28
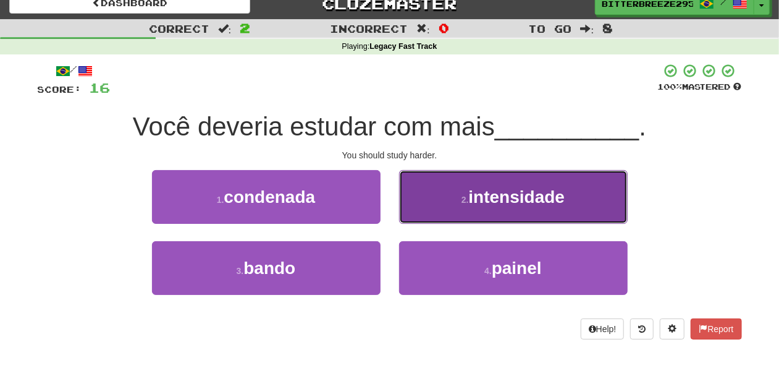
click at [420, 208] on button "2 . intensidade" at bounding box center [513, 197] width 229 height 54
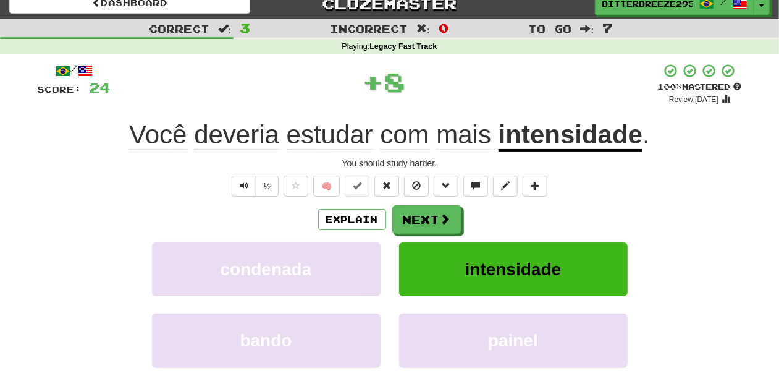
click at [420, 208] on button "Next" at bounding box center [426, 219] width 69 height 28
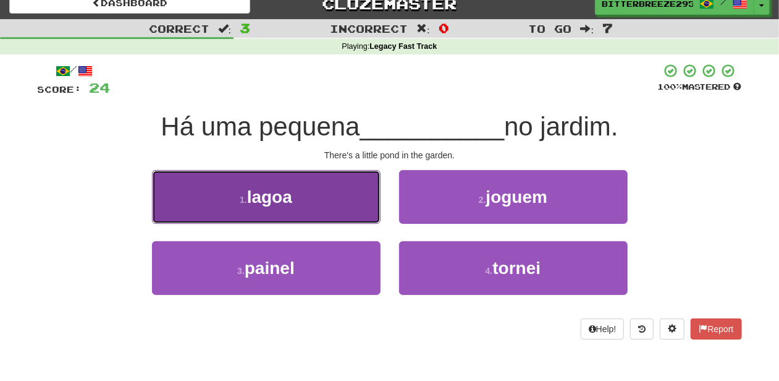
click at [330, 216] on button "1 . lagoa" at bounding box center [266, 197] width 229 height 54
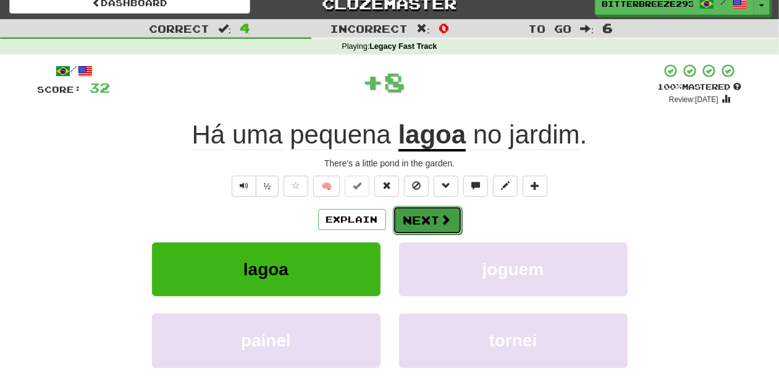
click at [407, 214] on button "Next" at bounding box center [427, 220] width 69 height 28
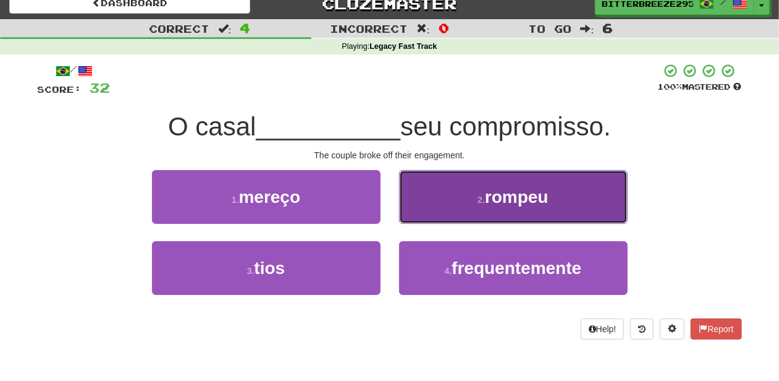
click at [426, 210] on button "2 . rompeu" at bounding box center [513, 197] width 229 height 54
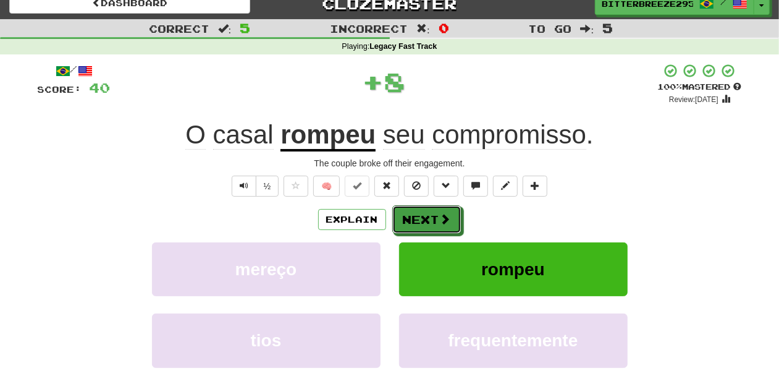
click at [426, 210] on button "Next" at bounding box center [426, 219] width 69 height 28
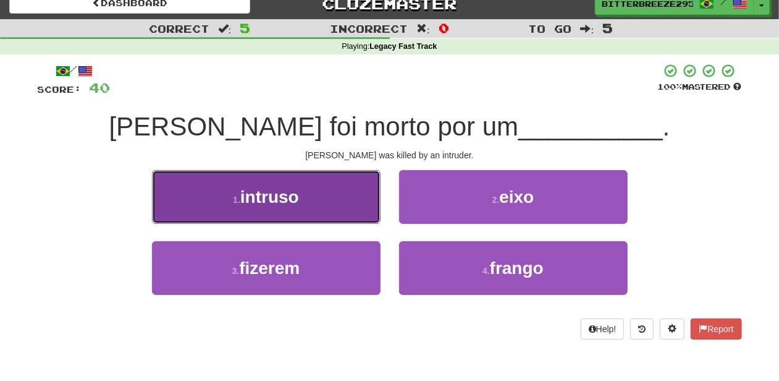
click at [340, 215] on button "1 . intruso" at bounding box center [266, 197] width 229 height 54
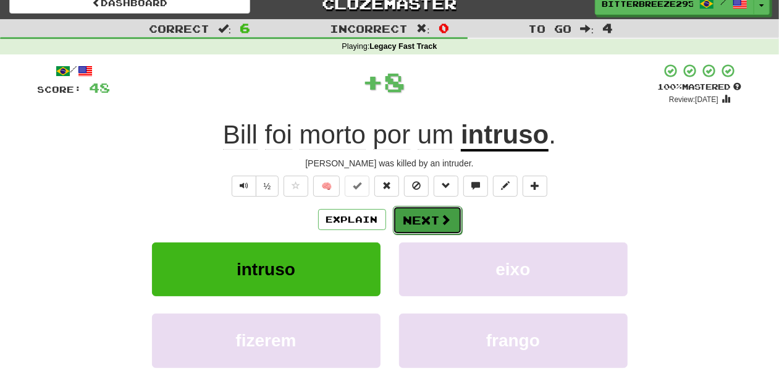
click at [399, 214] on button "Next" at bounding box center [427, 220] width 69 height 28
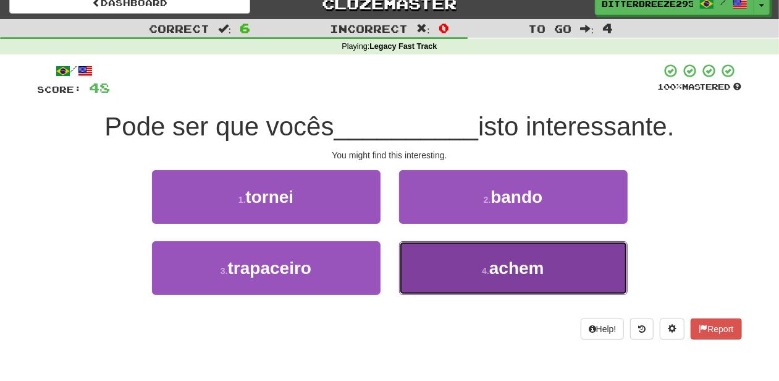
click at [445, 257] on button "4 . achem" at bounding box center [513, 268] width 229 height 54
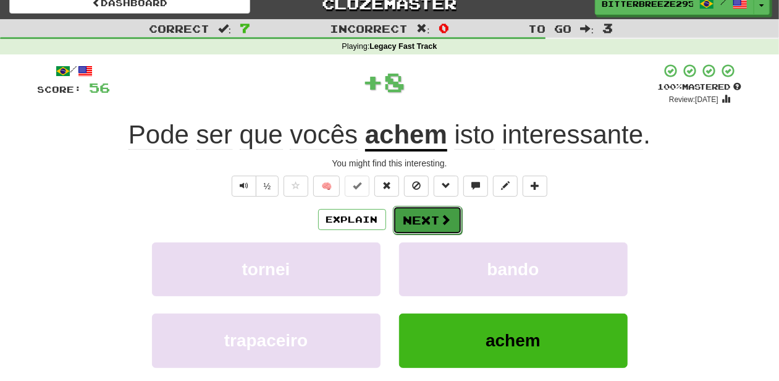
click at [412, 211] on button "Next" at bounding box center [427, 220] width 69 height 28
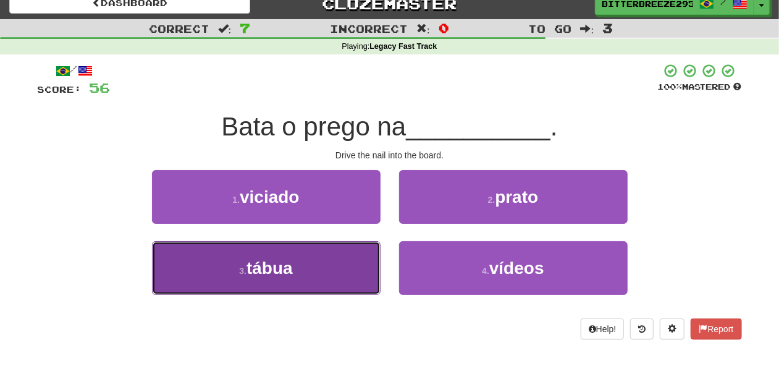
click at [344, 255] on button "3 . tábua" at bounding box center [266, 268] width 229 height 54
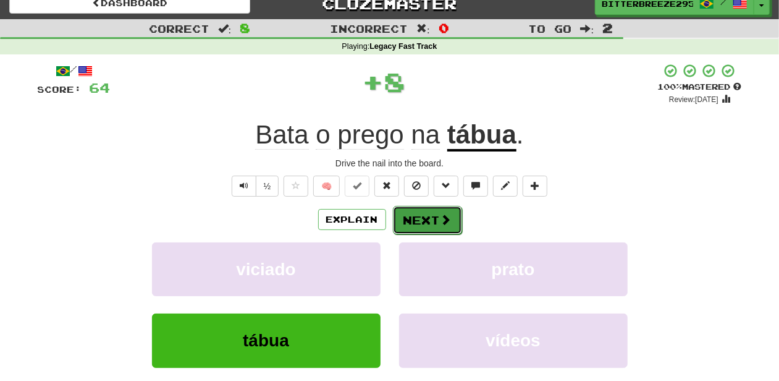
click at [433, 216] on button "Next" at bounding box center [427, 220] width 69 height 28
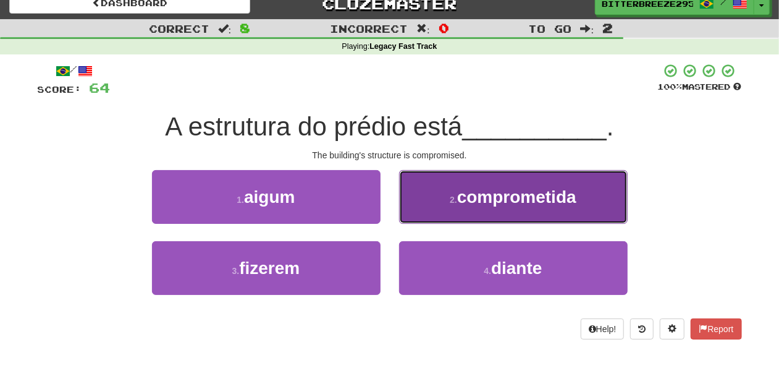
click at [431, 210] on button "2 . comprometida" at bounding box center [513, 197] width 229 height 54
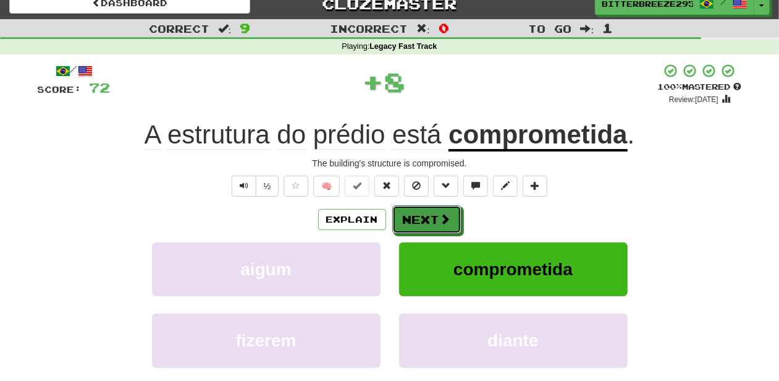
click at [431, 210] on button "Next" at bounding box center [426, 219] width 69 height 28
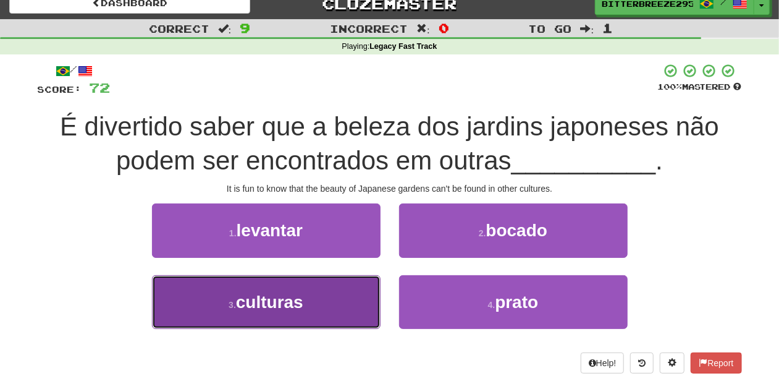
click at [344, 288] on button "3 . culturas" at bounding box center [266, 302] width 229 height 54
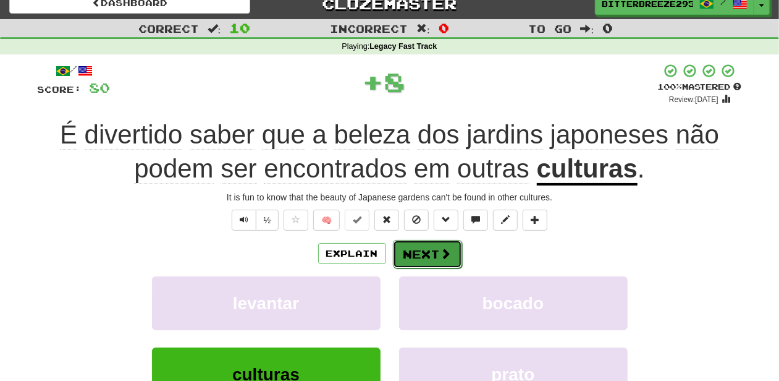
click at [434, 246] on button "Next" at bounding box center [427, 254] width 69 height 28
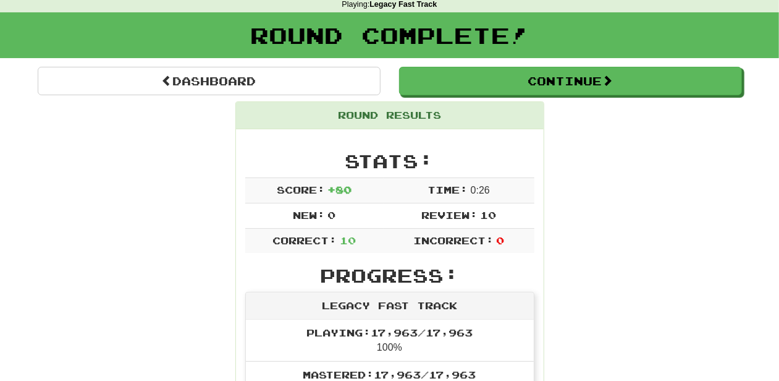
scroll to position [54, 0]
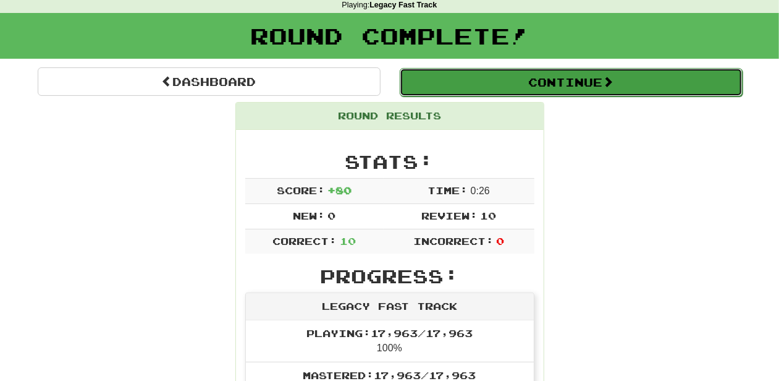
click at [469, 83] on button "Continue" at bounding box center [571, 82] width 343 height 28
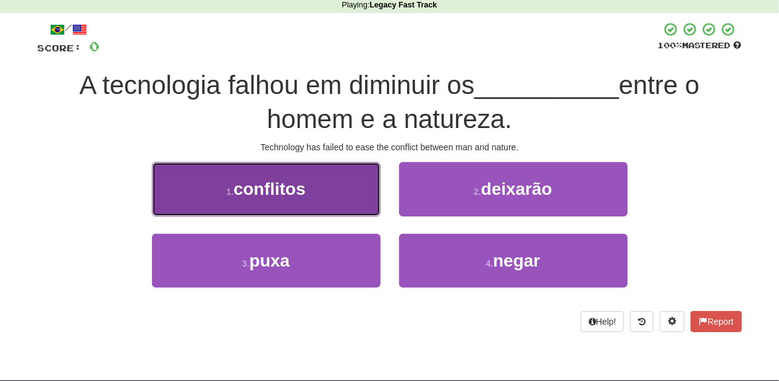
click at [350, 195] on button "1 . conflitos" at bounding box center [266, 189] width 229 height 54
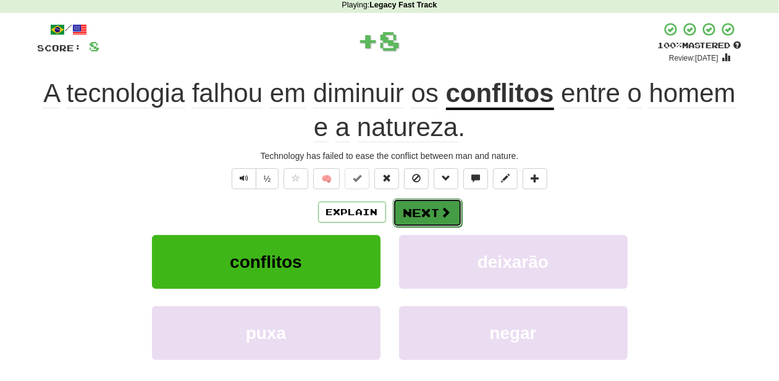
click at [411, 209] on button "Next" at bounding box center [427, 212] width 69 height 28
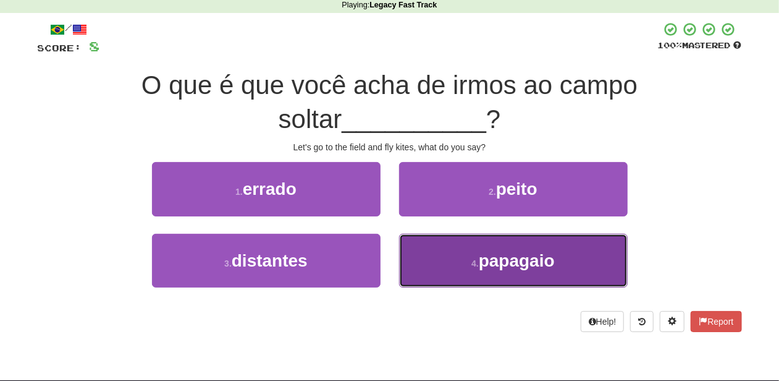
click at [429, 254] on button "4 . papagaio" at bounding box center [513, 261] width 229 height 54
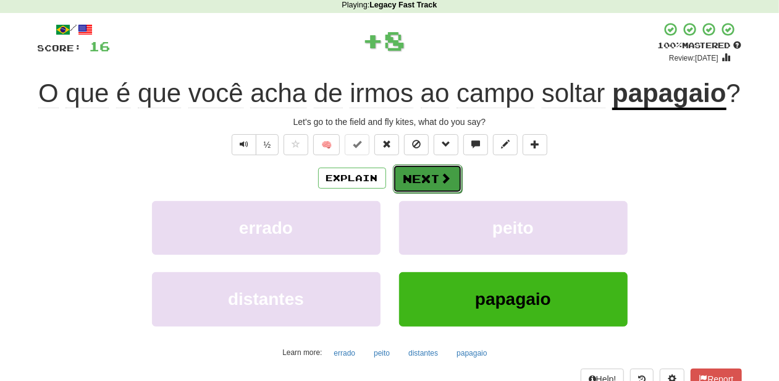
click at [421, 172] on button "Next" at bounding box center [427, 178] width 69 height 28
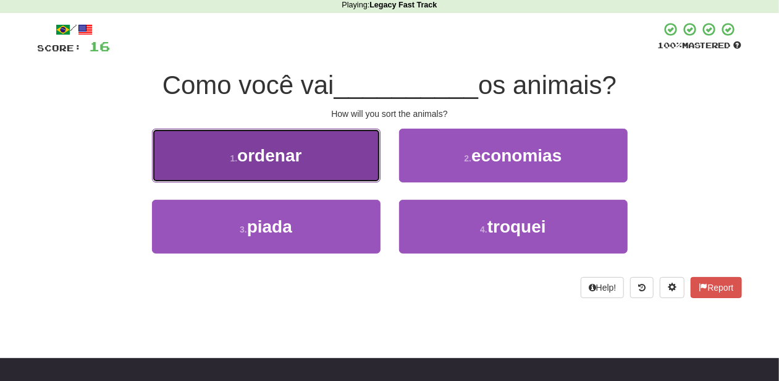
click at [360, 170] on button "1 . ordenar" at bounding box center [266, 156] width 229 height 54
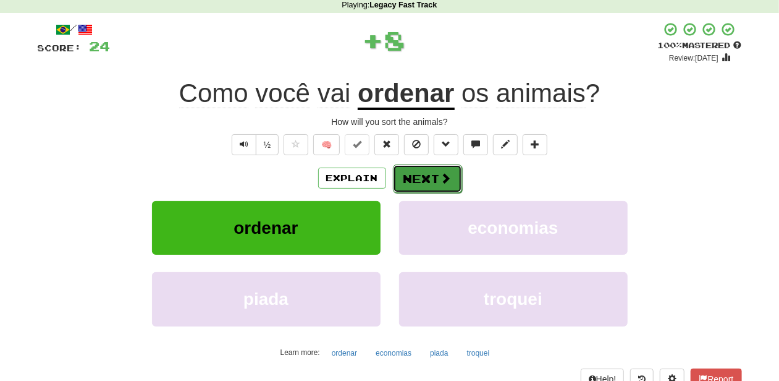
click at [433, 178] on button "Next" at bounding box center [427, 178] width 69 height 28
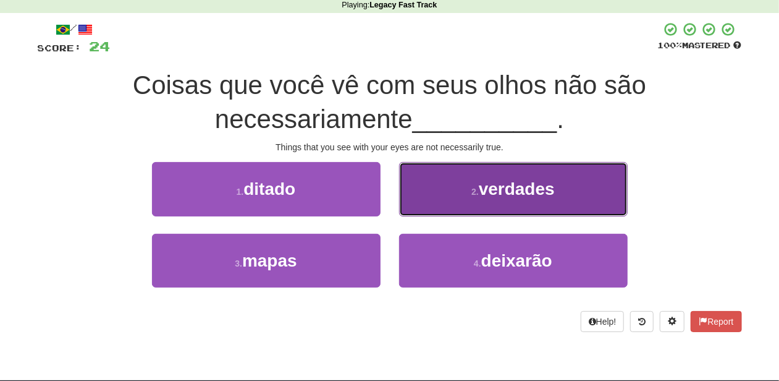
click at [419, 201] on button "2 . verdades" at bounding box center [513, 189] width 229 height 54
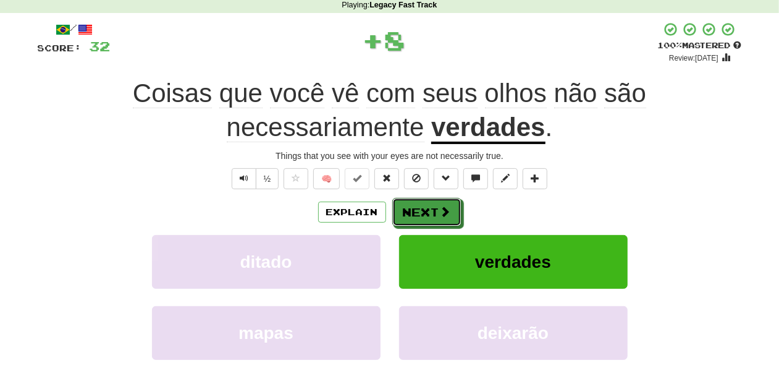
click at [419, 201] on button "Next" at bounding box center [426, 212] width 69 height 28
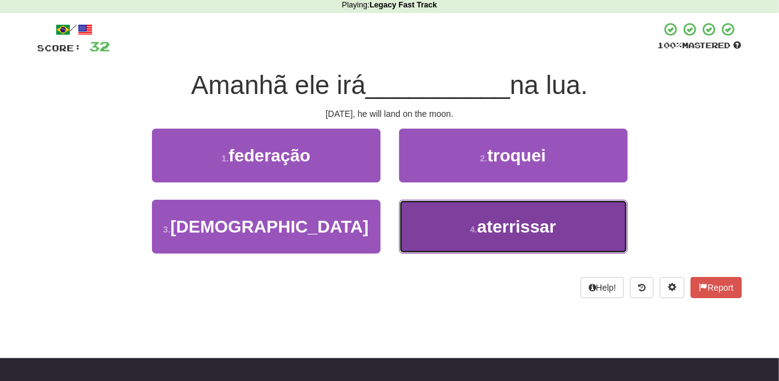
click at [406, 216] on button "4 . aterrissar" at bounding box center [513, 227] width 229 height 54
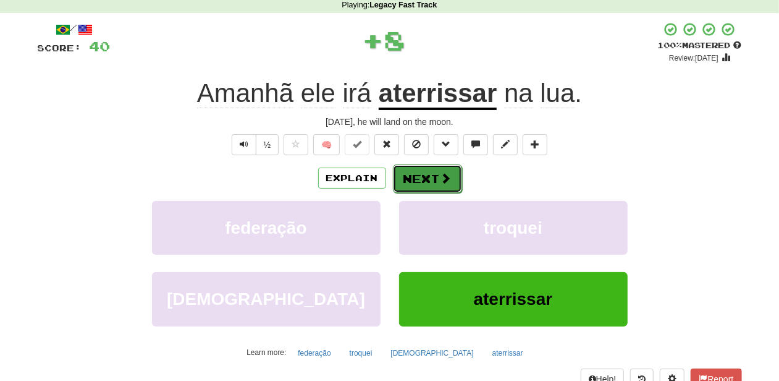
click at [410, 167] on button "Next" at bounding box center [427, 178] width 69 height 28
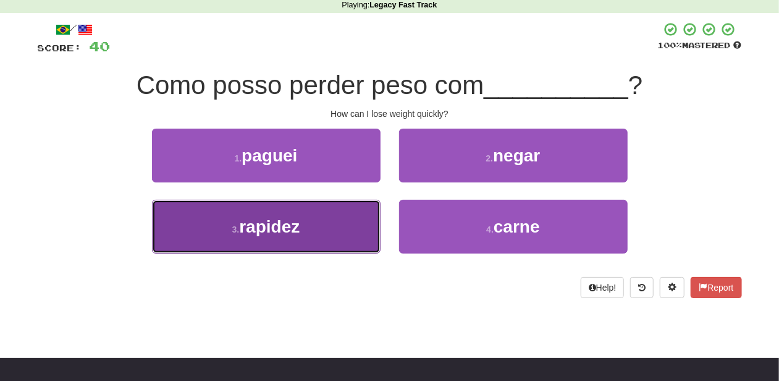
click at [340, 217] on button "3 . rapidez" at bounding box center [266, 227] width 229 height 54
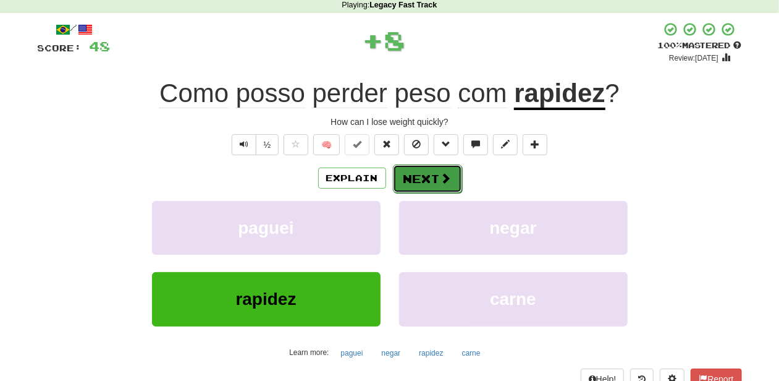
click at [416, 169] on button "Next" at bounding box center [427, 178] width 69 height 28
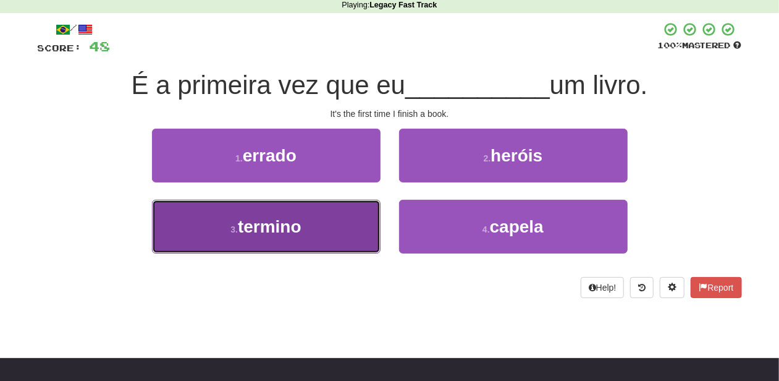
click at [352, 226] on button "3 . termino" at bounding box center [266, 227] width 229 height 54
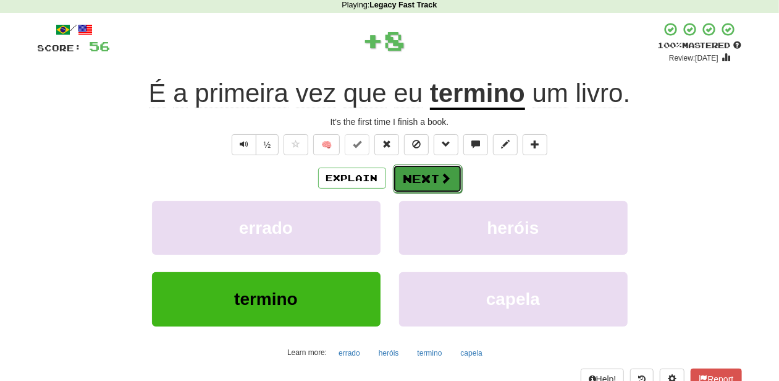
click at [422, 174] on button "Next" at bounding box center [427, 178] width 69 height 28
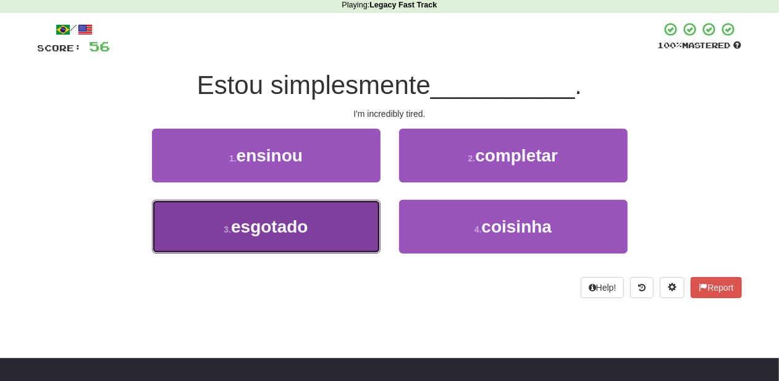
click at [339, 218] on button "3 . esgotado" at bounding box center [266, 227] width 229 height 54
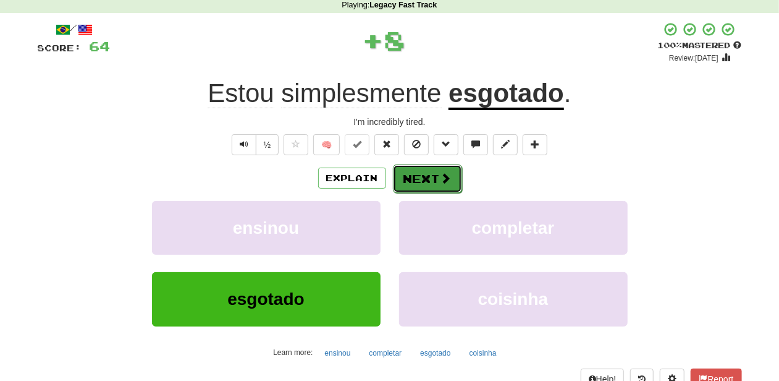
click at [429, 175] on button "Next" at bounding box center [427, 178] width 69 height 28
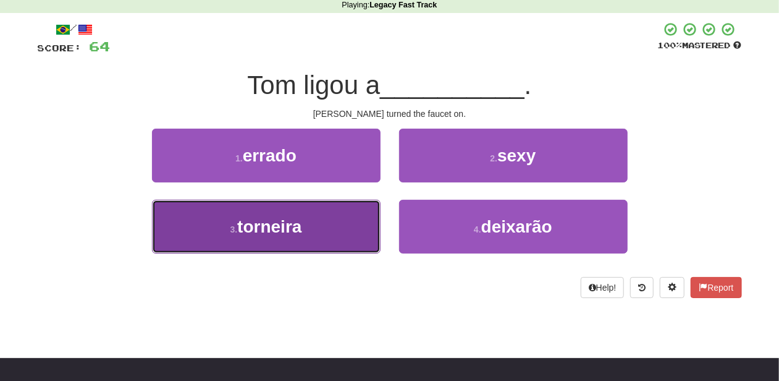
click at [334, 227] on button "3 . torneira" at bounding box center [266, 227] width 229 height 54
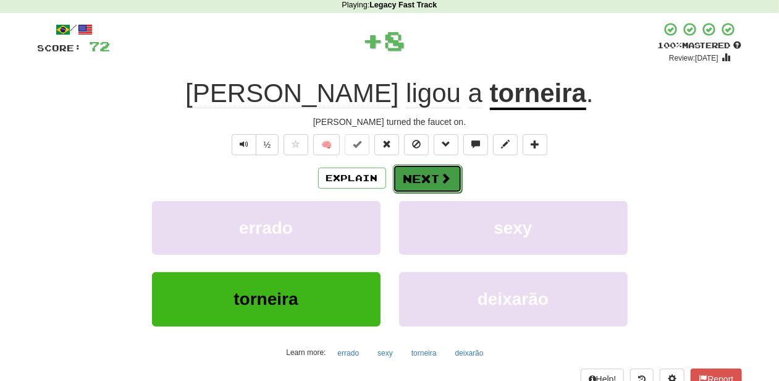
click at [431, 177] on button "Next" at bounding box center [427, 178] width 69 height 28
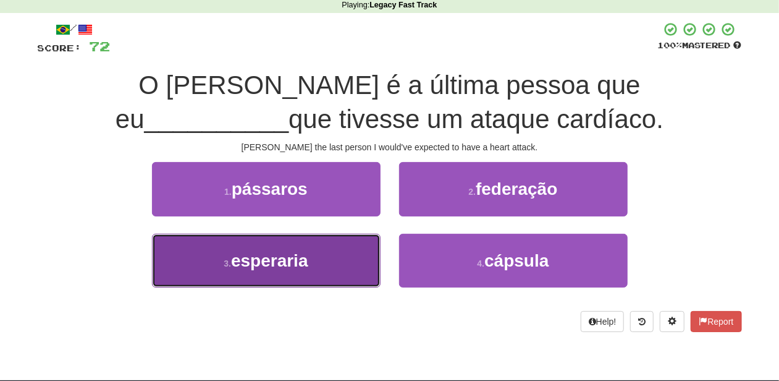
click at [339, 250] on button "3 . esperaria" at bounding box center [266, 261] width 229 height 54
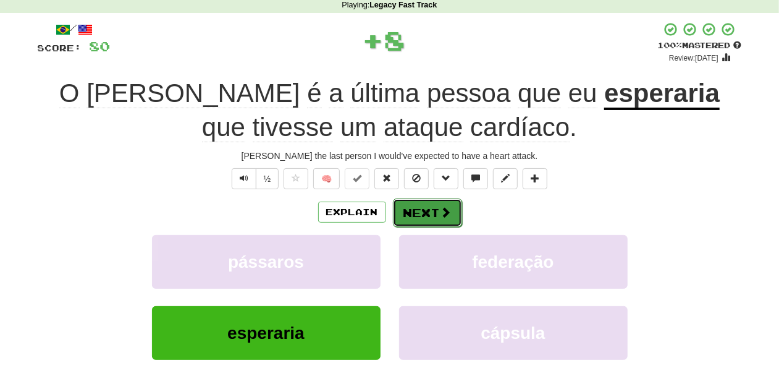
click at [438, 205] on button "Next" at bounding box center [427, 212] width 69 height 28
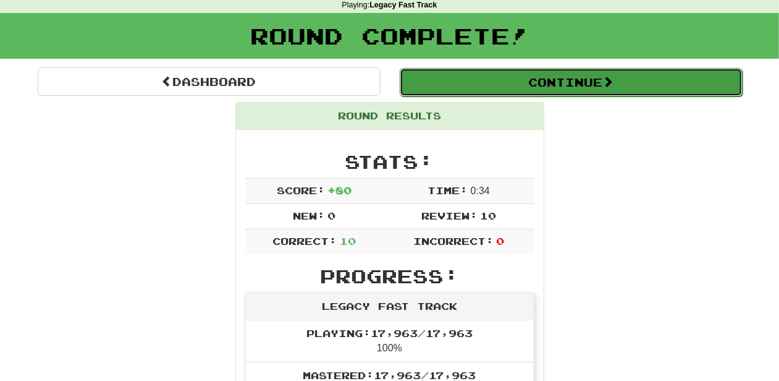
click at [540, 86] on button "Continue" at bounding box center [571, 82] width 343 height 28
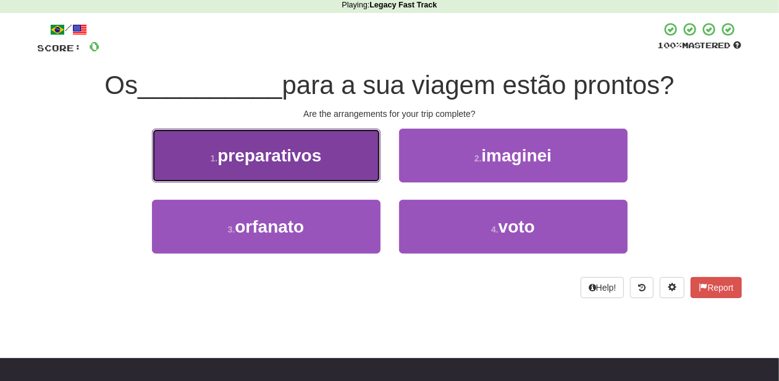
click at [354, 164] on button "1 . preparativos" at bounding box center [266, 156] width 229 height 54
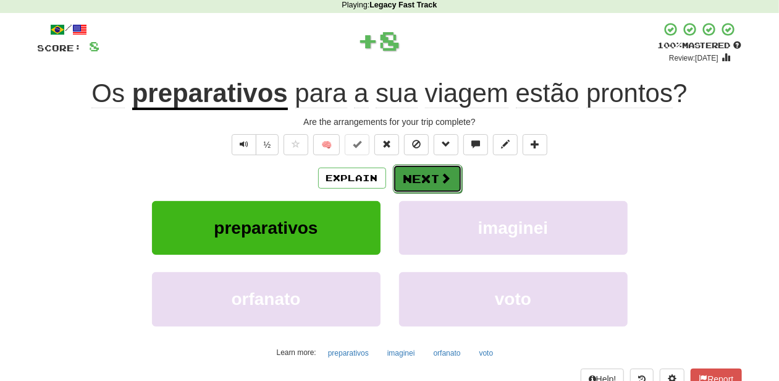
click at [410, 180] on button "Next" at bounding box center [427, 178] width 69 height 28
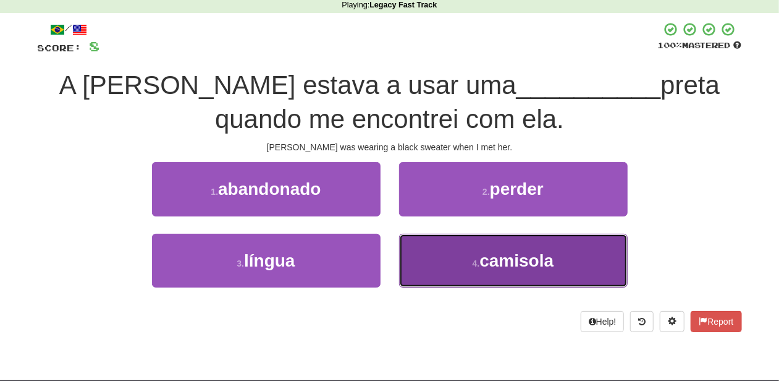
click at [436, 262] on button "4 . camisola" at bounding box center [513, 261] width 229 height 54
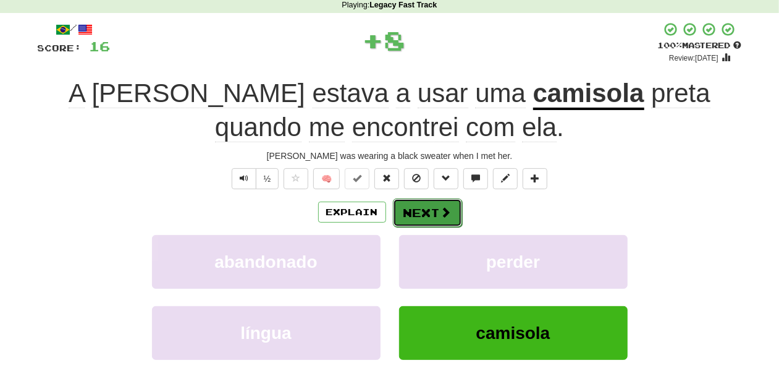
click at [433, 216] on button "Next" at bounding box center [427, 212] width 69 height 28
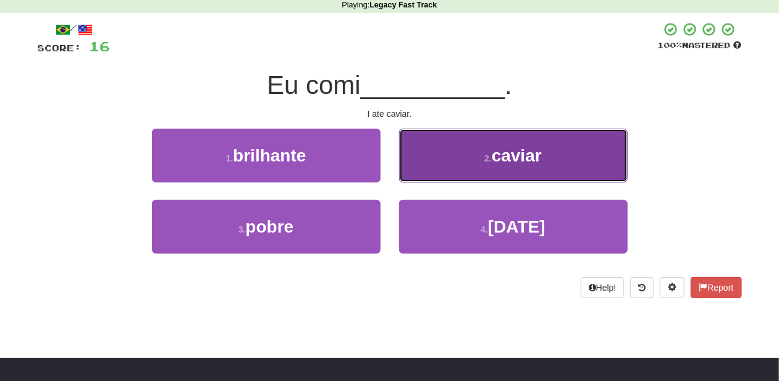
click at [461, 167] on button "2 . caviar" at bounding box center [513, 156] width 229 height 54
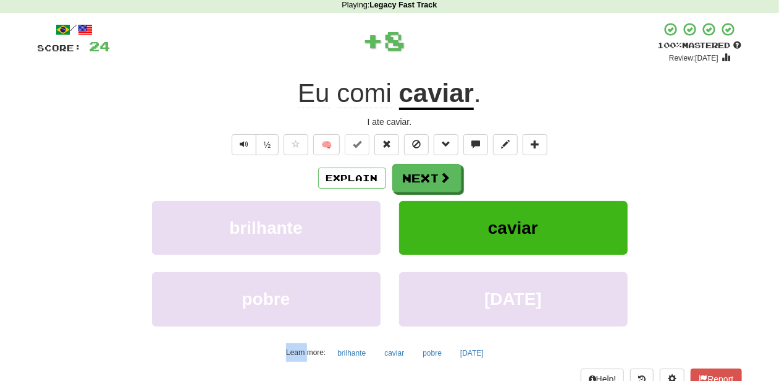
click at [461, 167] on div "Explain Next" at bounding box center [390, 178] width 704 height 28
drag, startPoint x: 461, startPoint y: 167, endPoint x: 432, endPoint y: 174, distance: 30.0
click at [432, 174] on button "Next" at bounding box center [427, 178] width 69 height 28
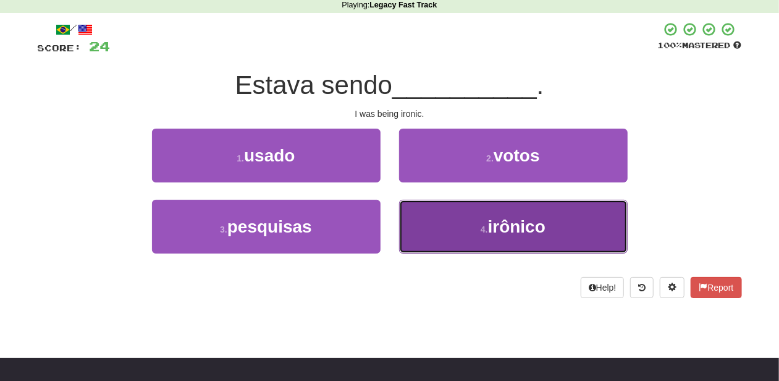
click at [441, 234] on button "4 . irônico" at bounding box center [513, 227] width 229 height 54
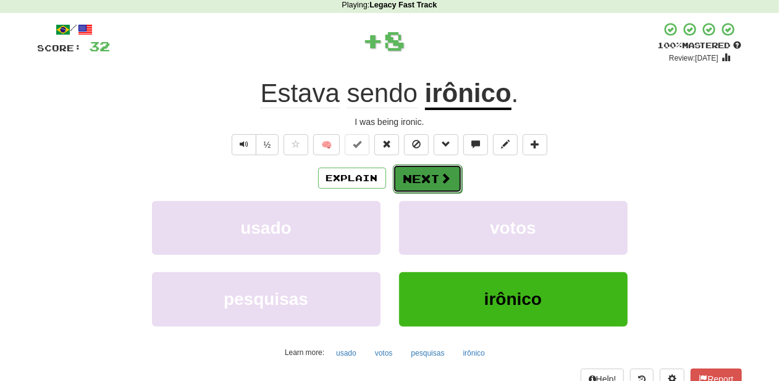
click at [424, 173] on button "Next" at bounding box center [427, 178] width 69 height 28
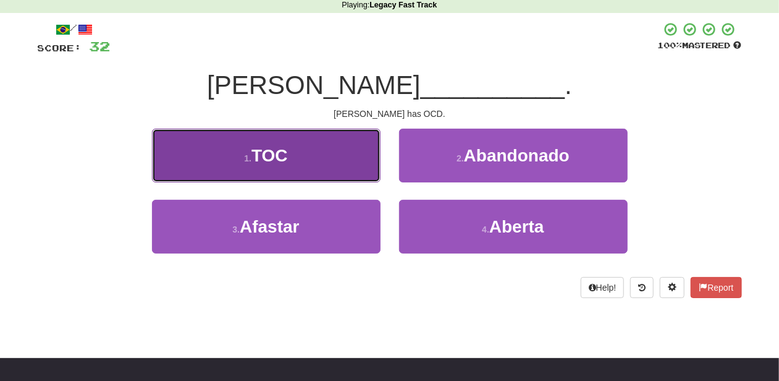
click at [349, 157] on button "1 . TOC" at bounding box center [266, 156] width 229 height 54
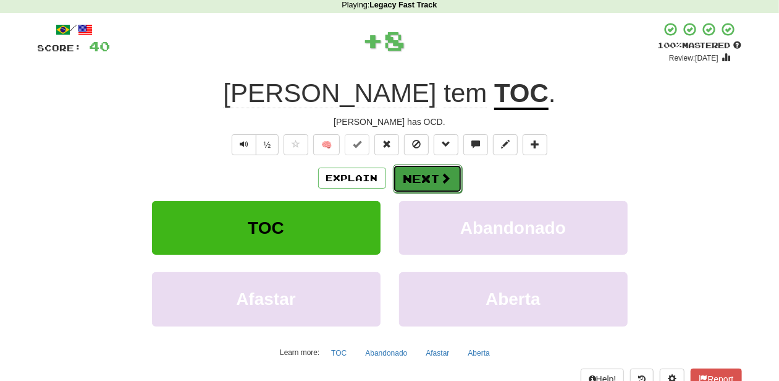
click at [409, 177] on button "Next" at bounding box center [427, 178] width 69 height 28
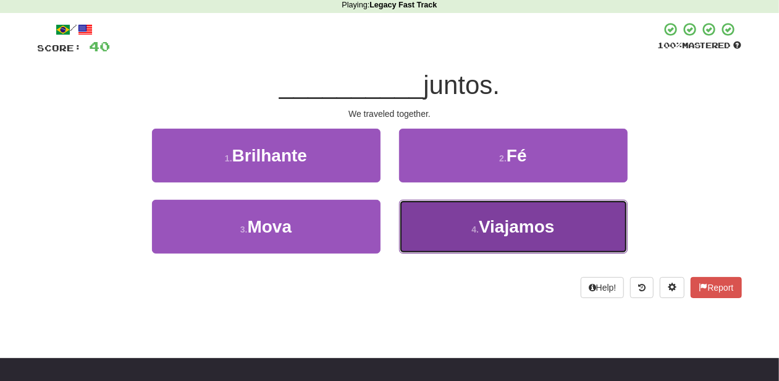
click at [441, 225] on button "4 . Viajamos" at bounding box center [513, 227] width 229 height 54
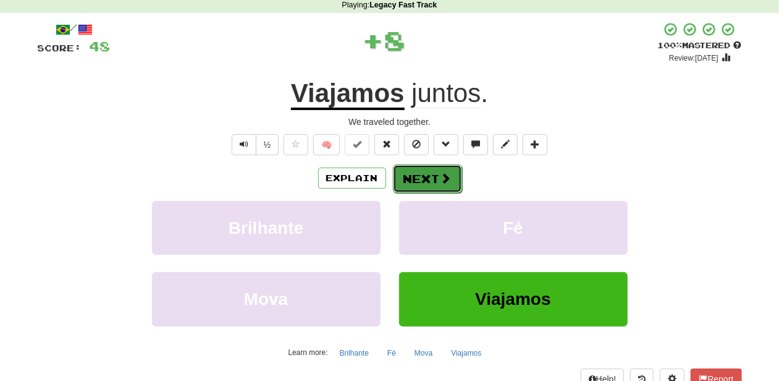
click at [423, 176] on button "Next" at bounding box center [427, 178] width 69 height 28
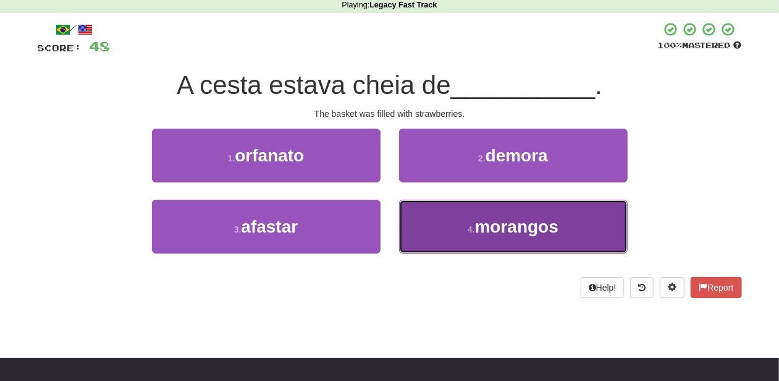
click at [420, 208] on button "4 . morangos" at bounding box center [513, 227] width 229 height 54
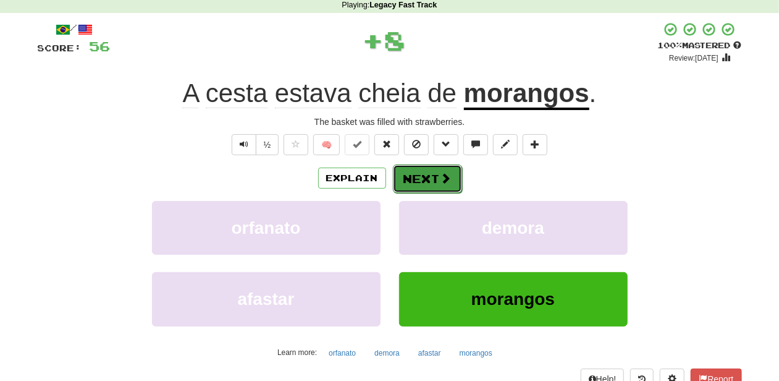
click at [414, 182] on button "Next" at bounding box center [427, 178] width 69 height 28
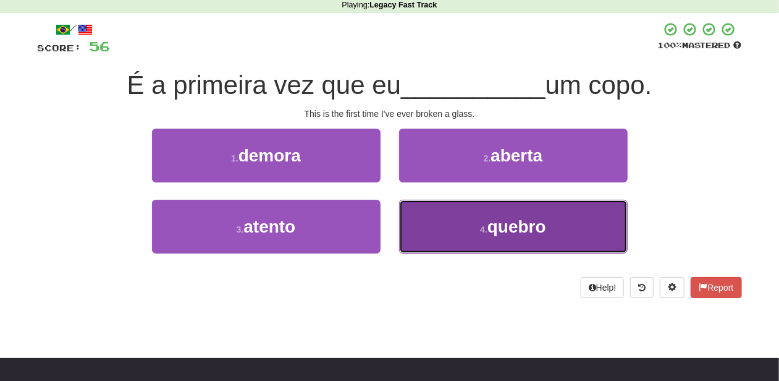
click at [433, 218] on button "4 . quebro" at bounding box center [513, 227] width 229 height 54
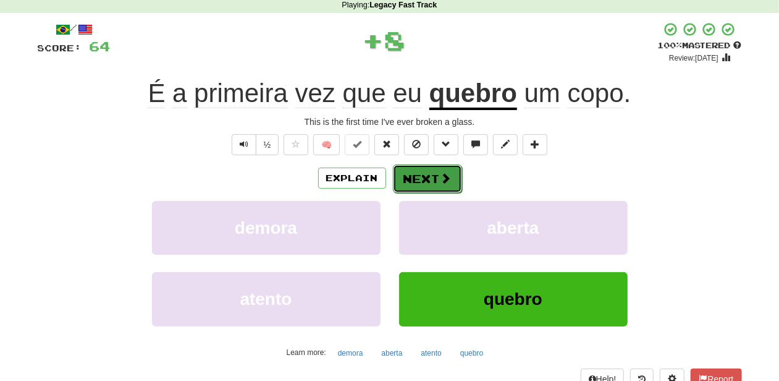
click at [423, 171] on button "Next" at bounding box center [427, 178] width 69 height 28
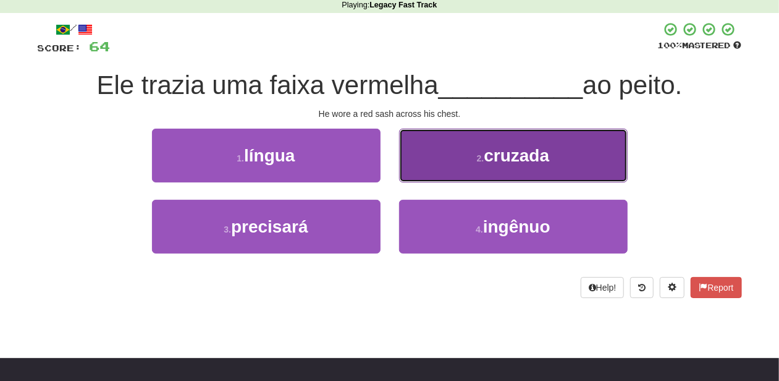
click at [428, 175] on button "2 . cruzada" at bounding box center [513, 156] width 229 height 54
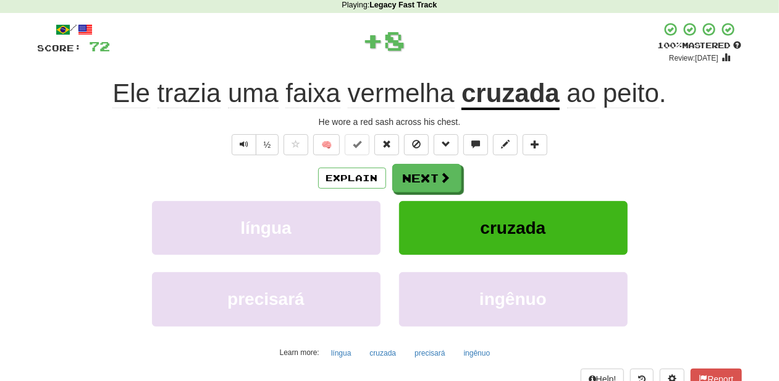
click at [428, 175] on button "Next" at bounding box center [426, 178] width 69 height 28
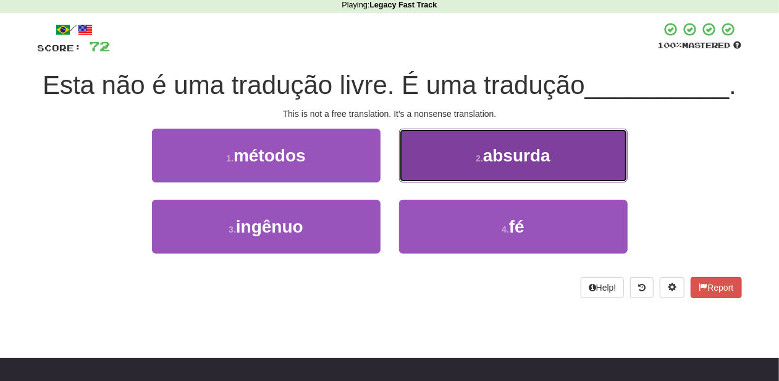
click at [424, 169] on button "2 . absurda" at bounding box center [513, 156] width 229 height 54
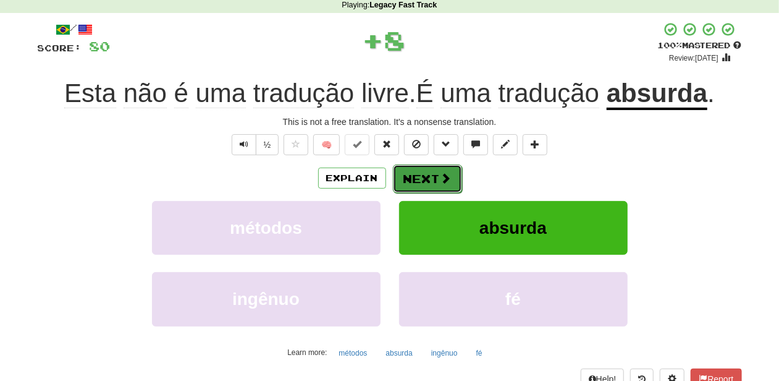
click at [425, 172] on button "Next" at bounding box center [427, 178] width 69 height 28
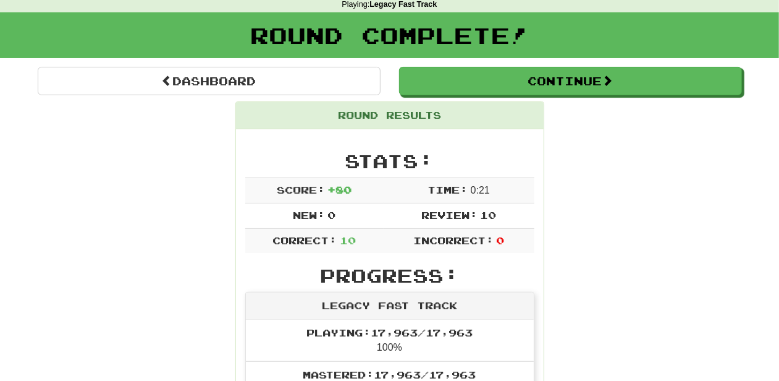
scroll to position [12, 0]
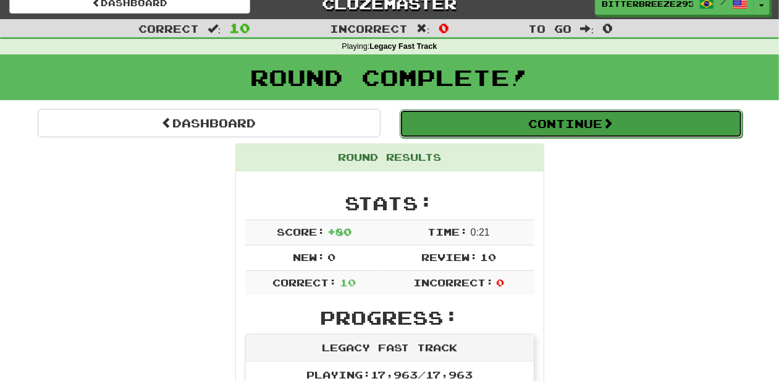
click at [484, 123] on button "Continue" at bounding box center [571, 123] width 343 height 28
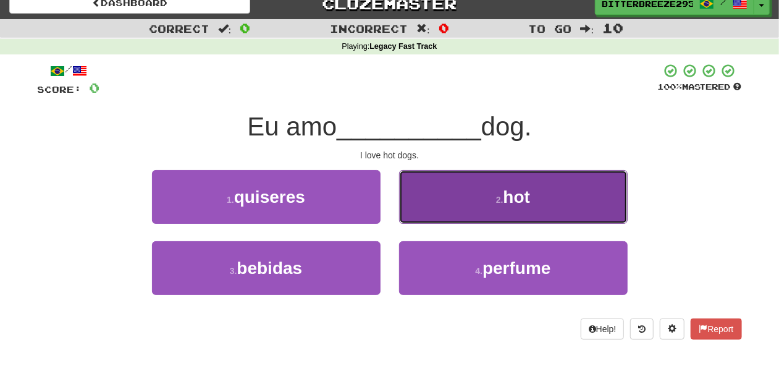
click at [428, 203] on button "2 . hot" at bounding box center [513, 197] width 229 height 54
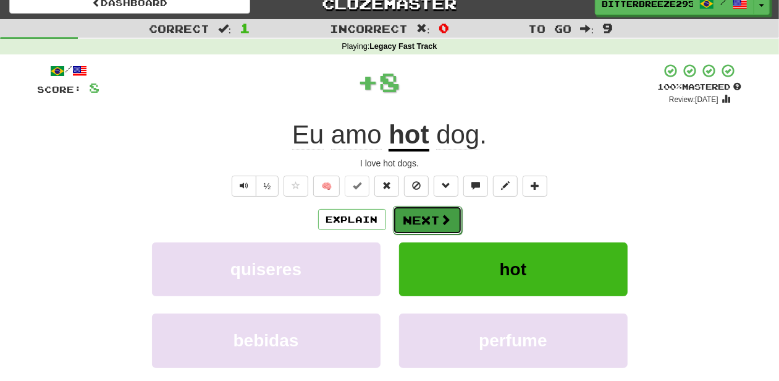
click at [425, 207] on button "Next" at bounding box center [427, 220] width 69 height 28
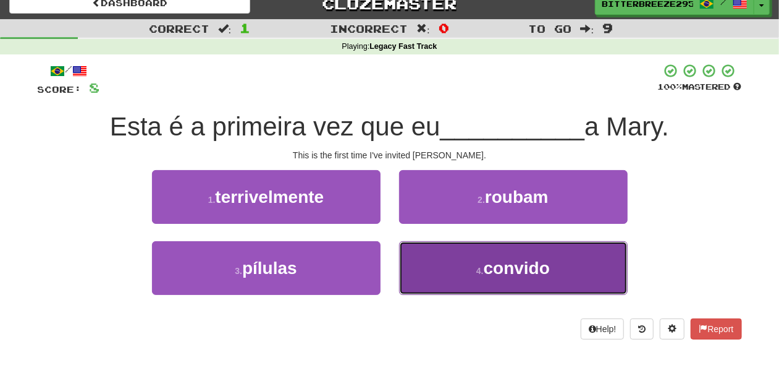
click at [428, 260] on button "4 . convido" at bounding box center [513, 268] width 229 height 54
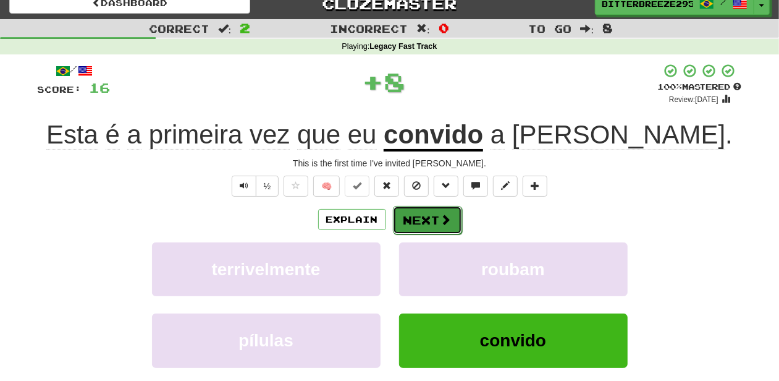
click at [450, 220] on span at bounding box center [446, 219] width 11 height 11
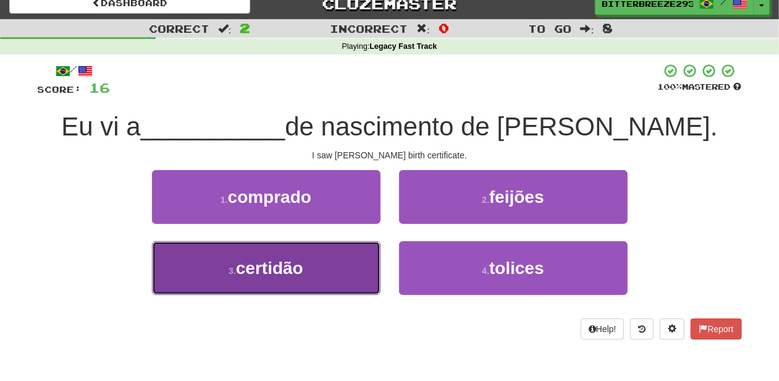
click at [345, 253] on button "3 . certidão" at bounding box center [266, 268] width 229 height 54
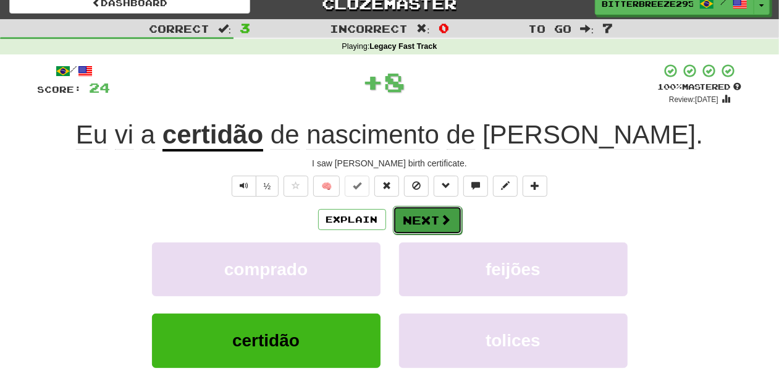
click at [422, 214] on button "Next" at bounding box center [427, 220] width 69 height 28
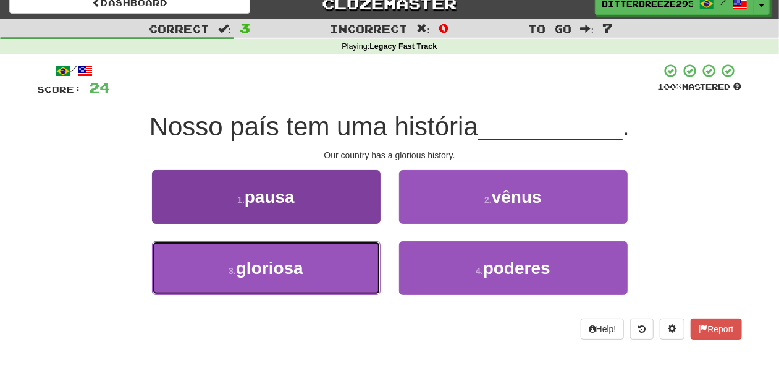
click at [324, 271] on button "3 . gloriosa" at bounding box center [266, 268] width 229 height 54
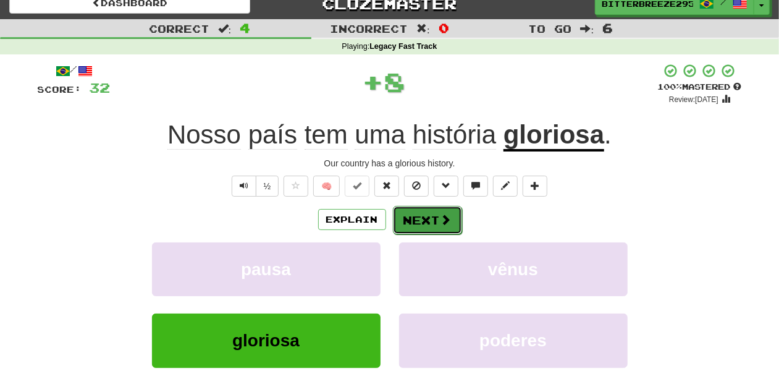
click at [428, 220] on button "Next" at bounding box center [427, 220] width 69 height 28
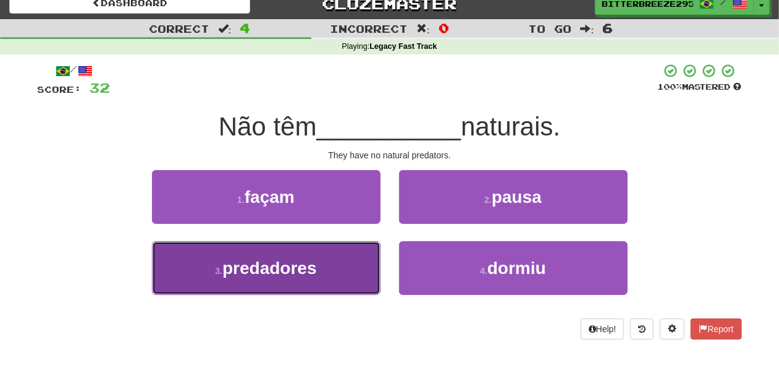
click at [324, 267] on button "3 . predadores" at bounding box center [266, 268] width 229 height 54
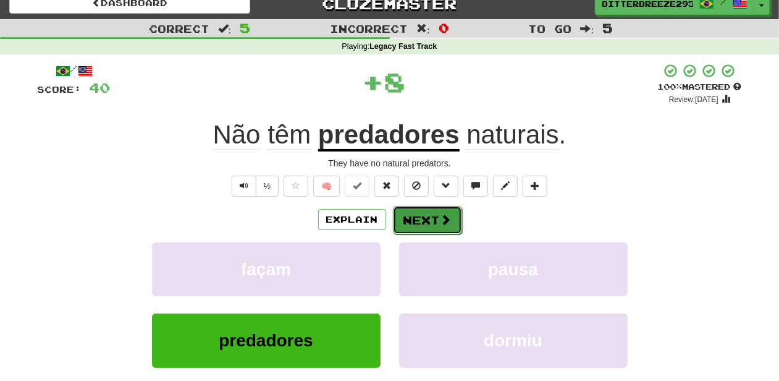
click at [427, 217] on button "Next" at bounding box center [427, 220] width 69 height 28
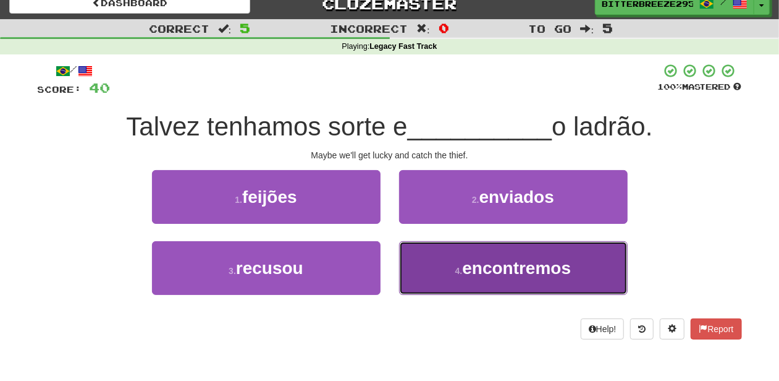
click at [430, 256] on button "4 . encontremos" at bounding box center [513, 268] width 229 height 54
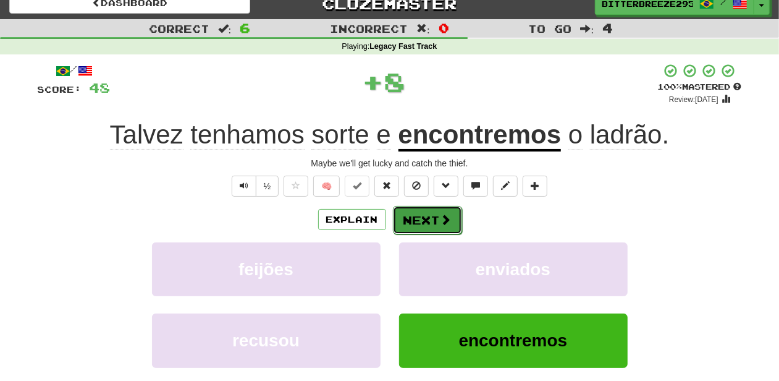
click at [418, 217] on button "Next" at bounding box center [427, 220] width 69 height 28
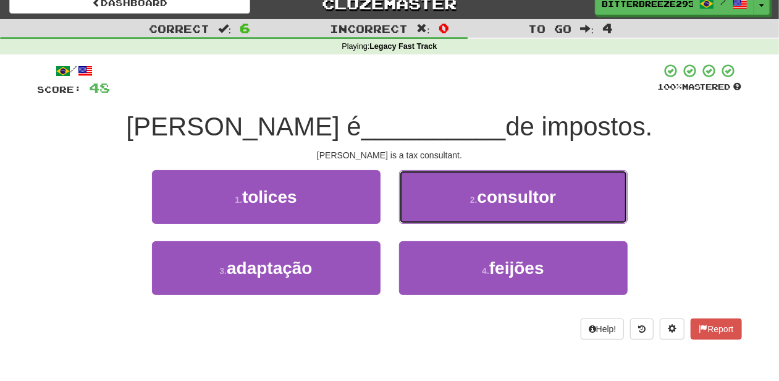
click at [418, 217] on button "2 . consultor" at bounding box center [513, 197] width 229 height 54
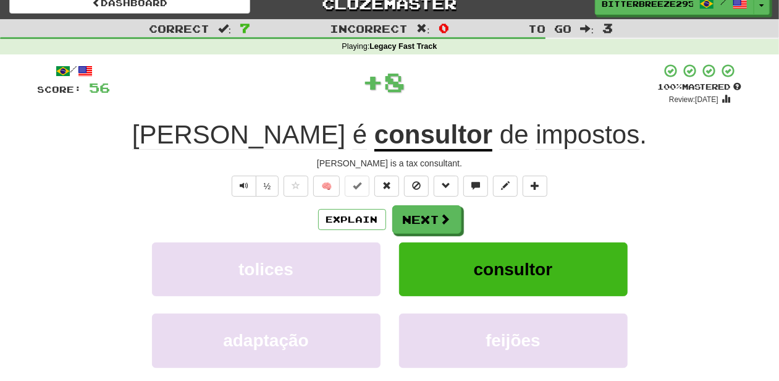
click at [418, 217] on button "Next" at bounding box center [426, 219] width 69 height 28
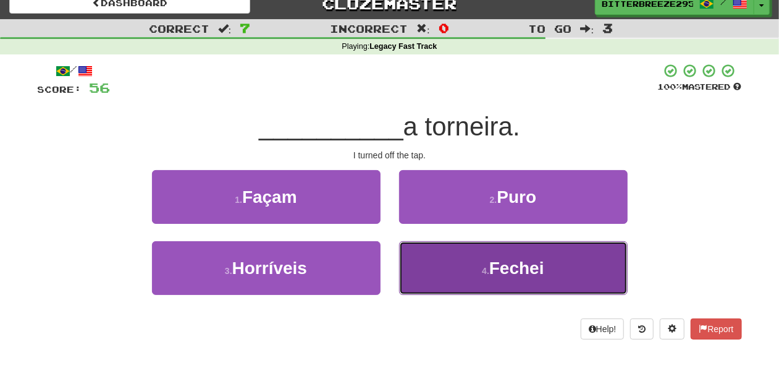
click at [433, 275] on button "4 . Fechei" at bounding box center [513, 268] width 229 height 54
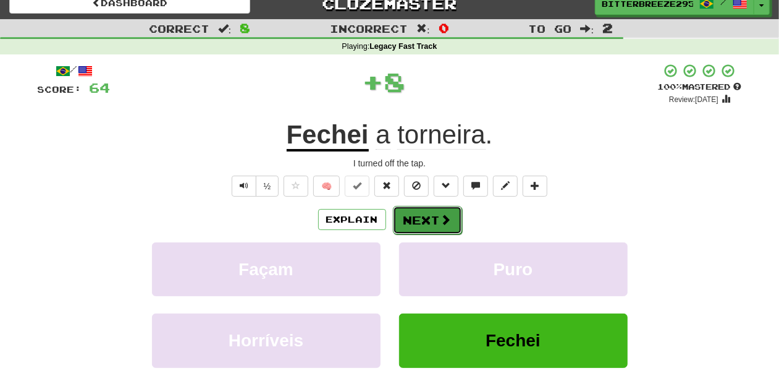
click at [434, 224] on button "Next" at bounding box center [427, 220] width 69 height 28
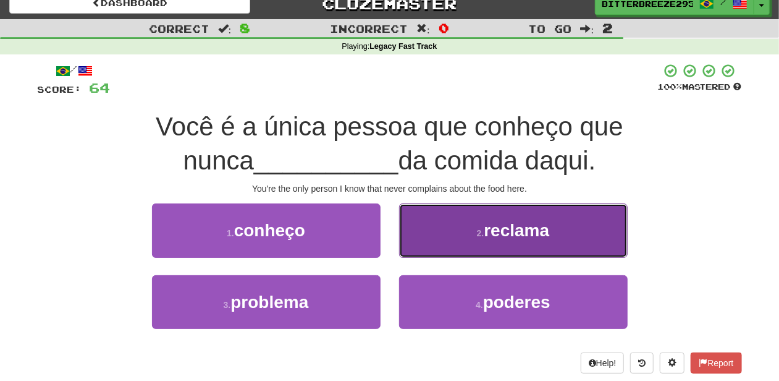
click at [416, 241] on button "2 . reclama" at bounding box center [513, 230] width 229 height 54
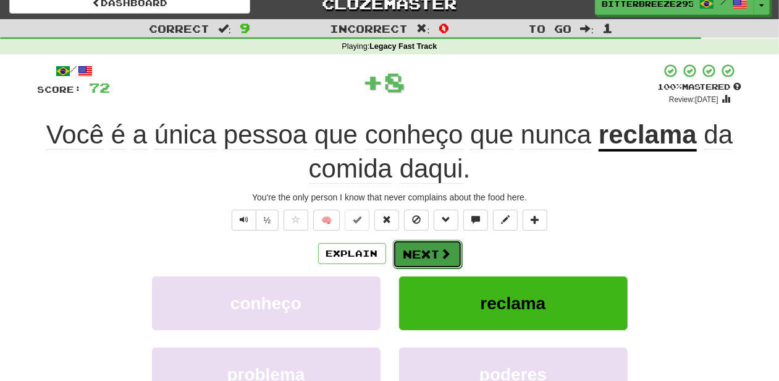
click at [413, 251] on button "Next" at bounding box center [427, 254] width 69 height 28
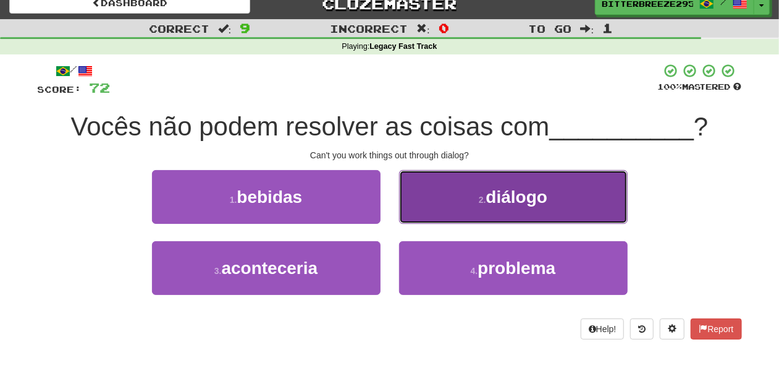
click at [440, 218] on button "2 . diálogo" at bounding box center [513, 197] width 229 height 54
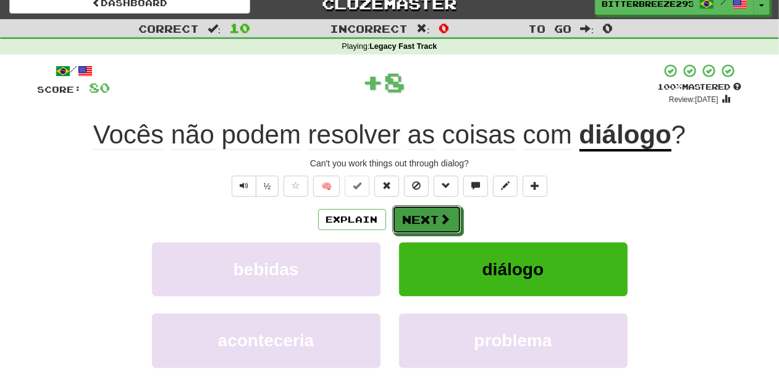
click at [440, 218] on span at bounding box center [445, 218] width 11 height 11
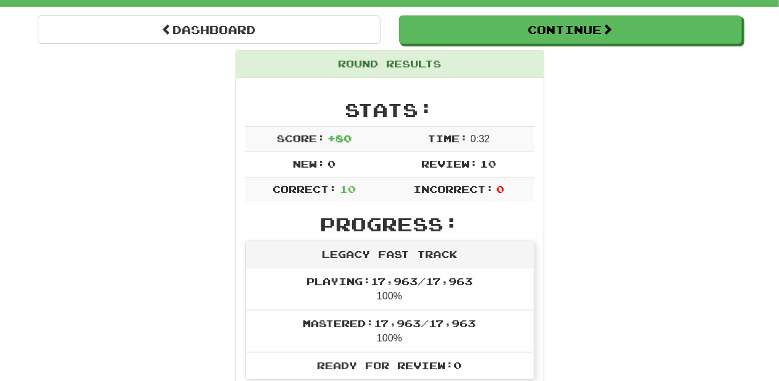
scroll to position [0, 0]
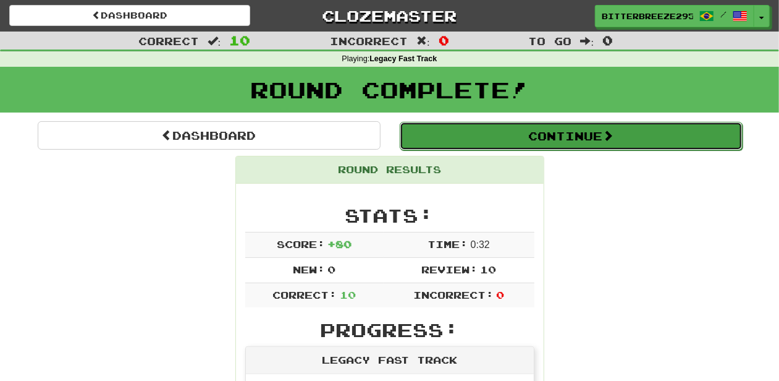
click at [494, 137] on button "Continue" at bounding box center [571, 136] width 343 height 28
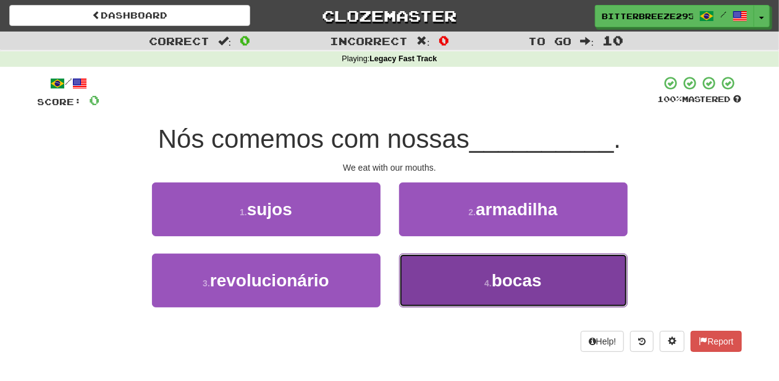
click at [439, 273] on button "4 . bocas" at bounding box center [513, 280] width 229 height 54
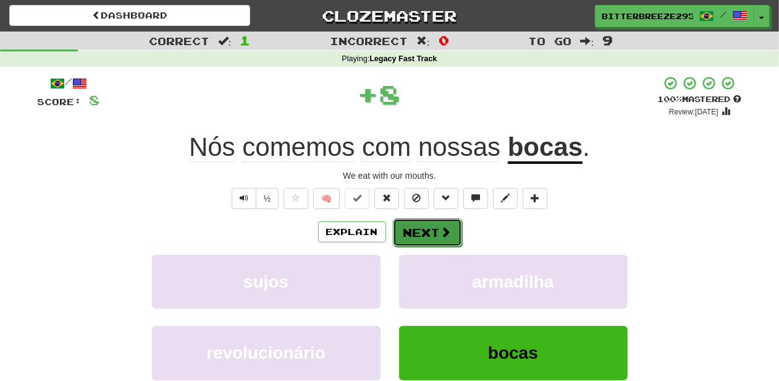
click at [422, 221] on button "Next" at bounding box center [427, 232] width 69 height 28
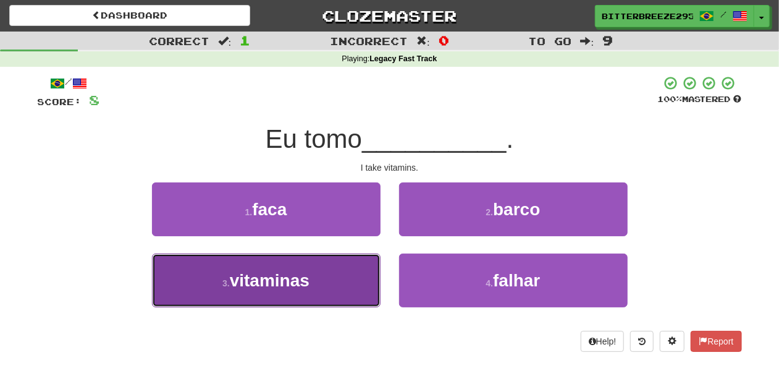
click at [337, 270] on button "3 . vitaminas" at bounding box center [266, 280] width 229 height 54
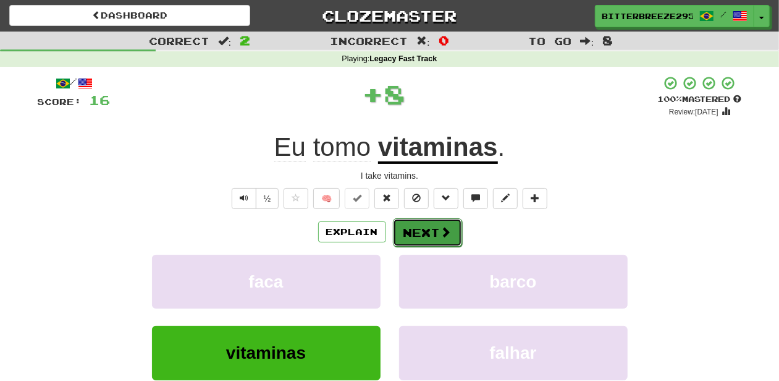
click at [420, 235] on button "Next" at bounding box center [427, 232] width 69 height 28
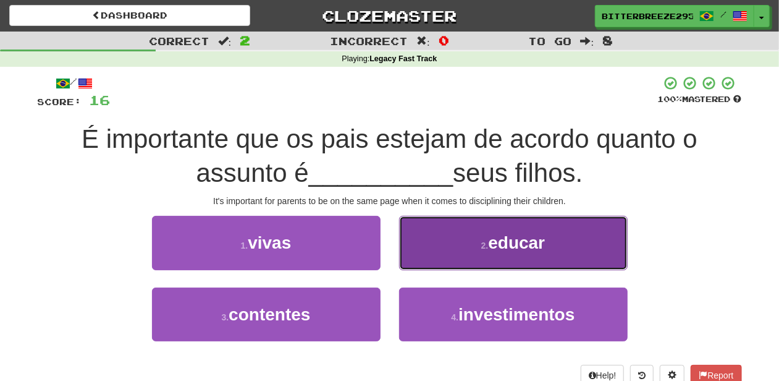
click at [425, 257] on button "2 . educar" at bounding box center [513, 243] width 229 height 54
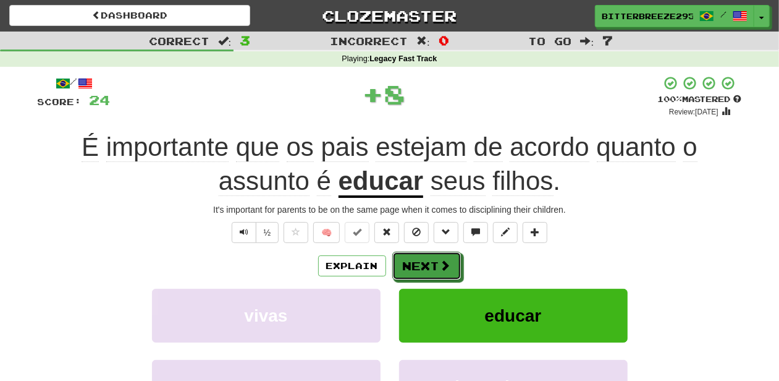
click at [425, 257] on button "Next" at bounding box center [426, 265] width 69 height 28
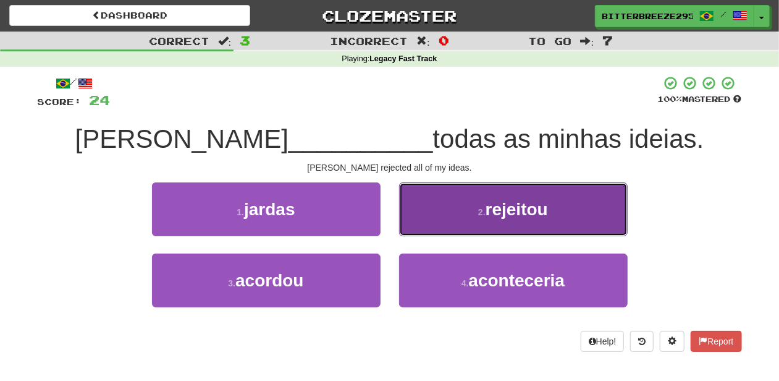
click at [434, 231] on button "2 . rejeitou" at bounding box center [513, 209] width 229 height 54
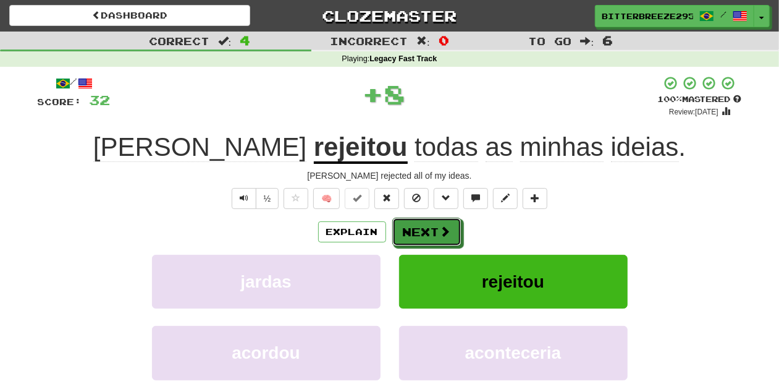
click at [434, 231] on button "Next" at bounding box center [426, 231] width 69 height 28
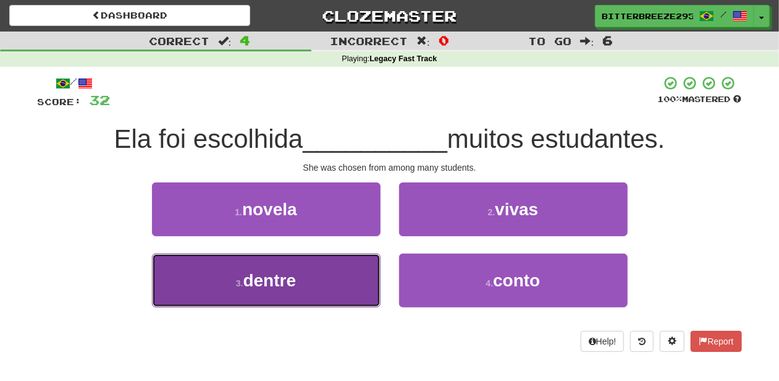
click at [350, 271] on button "3 . dentre" at bounding box center [266, 280] width 229 height 54
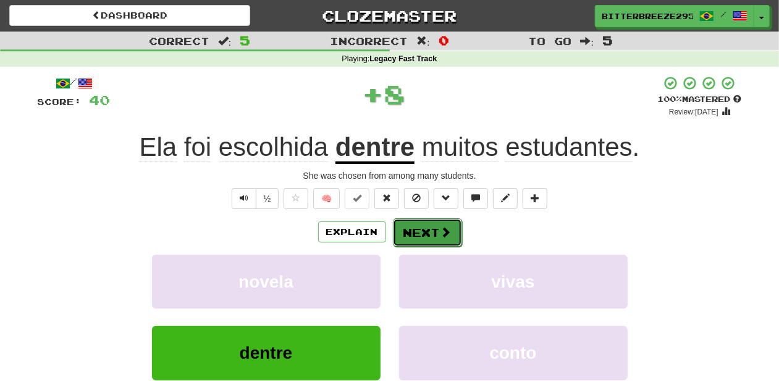
click at [414, 237] on button "Next" at bounding box center [427, 232] width 69 height 28
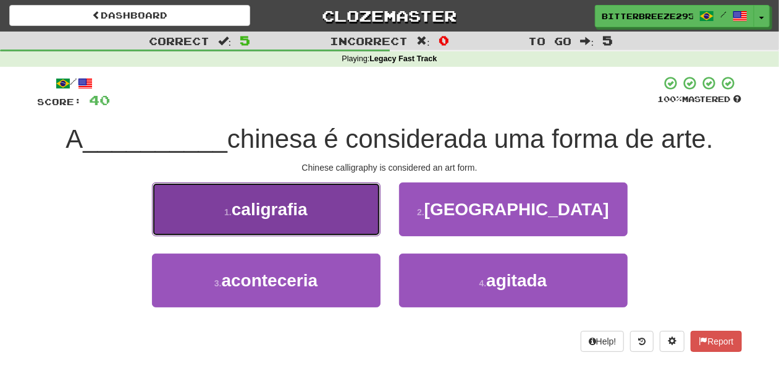
click at [321, 216] on button "1 . caligrafia" at bounding box center [266, 209] width 229 height 54
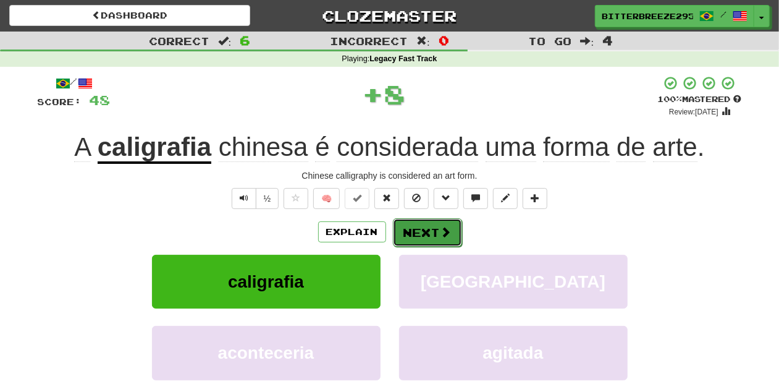
click at [418, 236] on button "Next" at bounding box center [427, 232] width 69 height 28
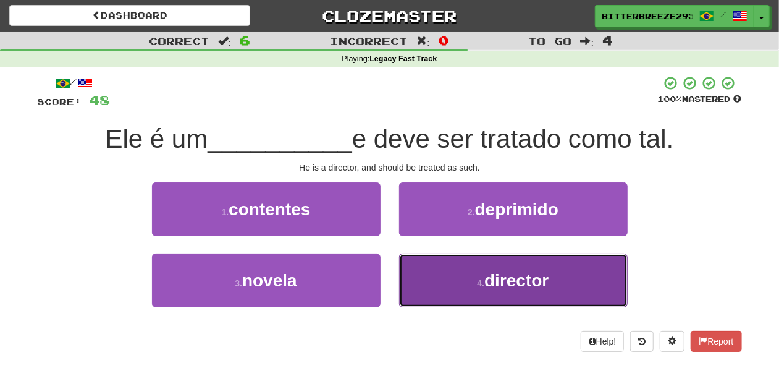
click at [456, 279] on button "4 . director" at bounding box center [513, 280] width 229 height 54
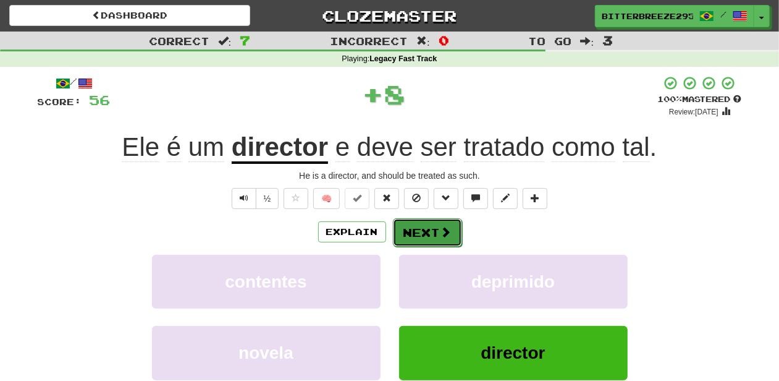
click at [423, 232] on button "Next" at bounding box center [427, 232] width 69 height 28
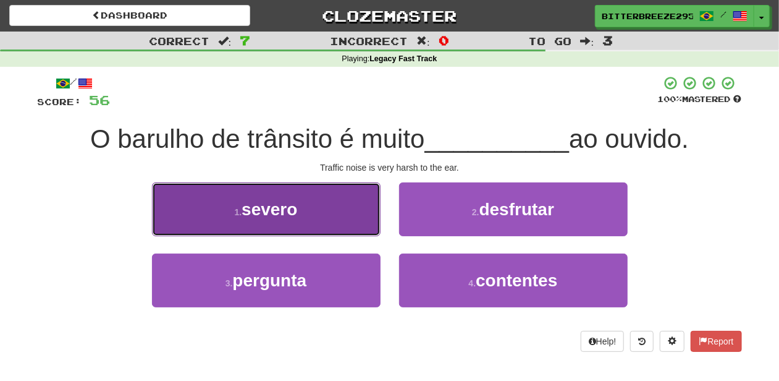
click at [337, 214] on button "1 . severo" at bounding box center [266, 209] width 229 height 54
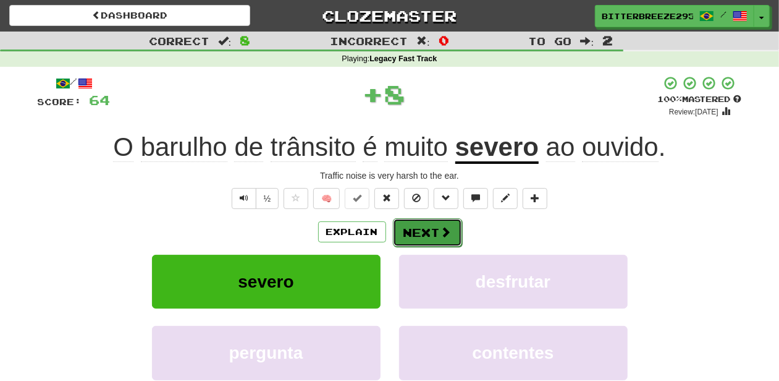
click at [404, 227] on button "Next" at bounding box center [427, 232] width 69 height 28
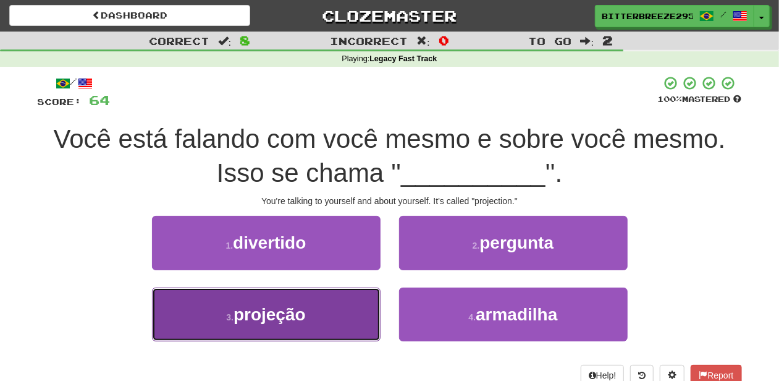
click at [355, 310] on button "3 . projeção" at bounding box center [266, 314] width 229 height 54
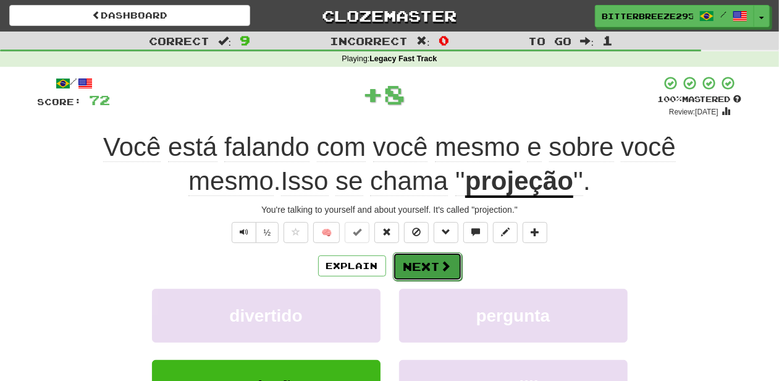
click at [423, 271] on button "Next" at bounding box center [427, 266] width 69 height 28
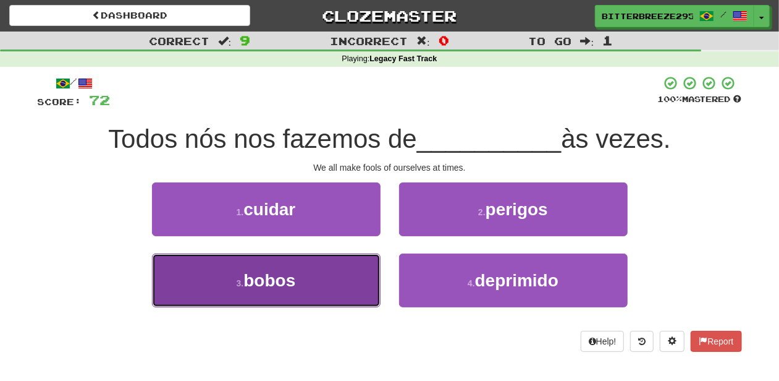
click at [305, 273] on button "3 . bobos" at bounding box center [266, 280] width 229 height 54
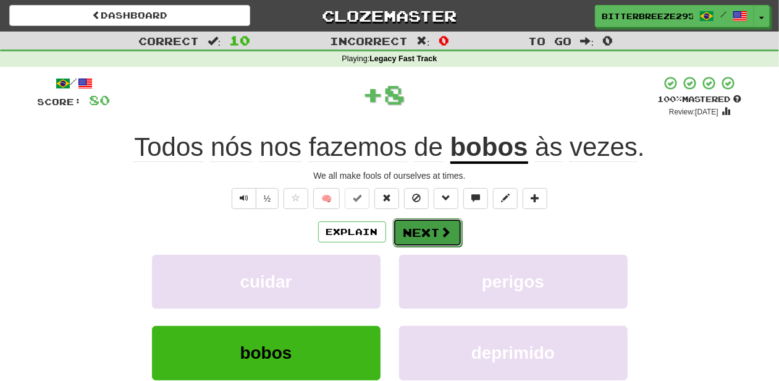
click at [426, 228] on button "Next" at bounding box center [427, 232] width 69 height 28
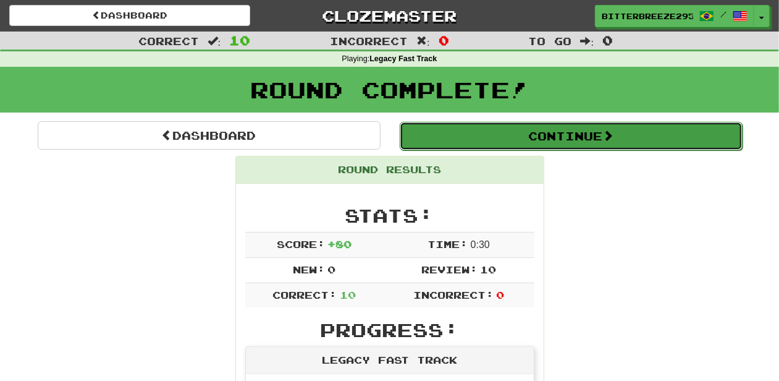
click at [493, 133] on button "Continue" at bounding box center [571, 136] width 343 height 28
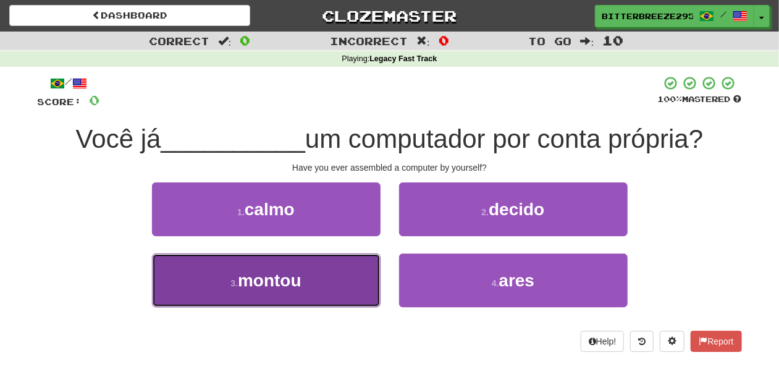
click at [350, 282] on button "3 . montou" at bounding box center [266, 280] width 229 height 54
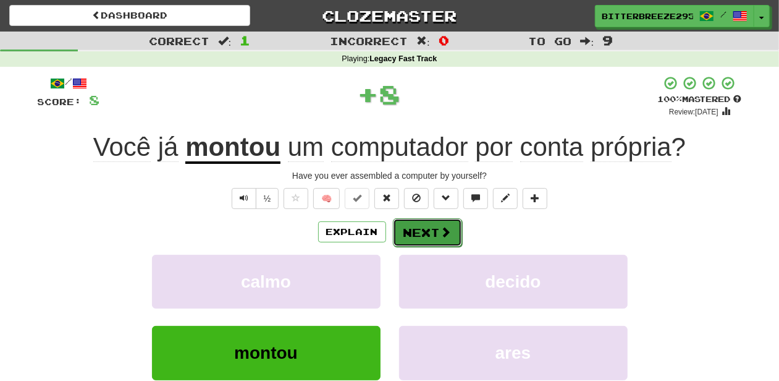
click at [429, 237] on button "Next" at bounding box center [427, 232] width 69 height 28
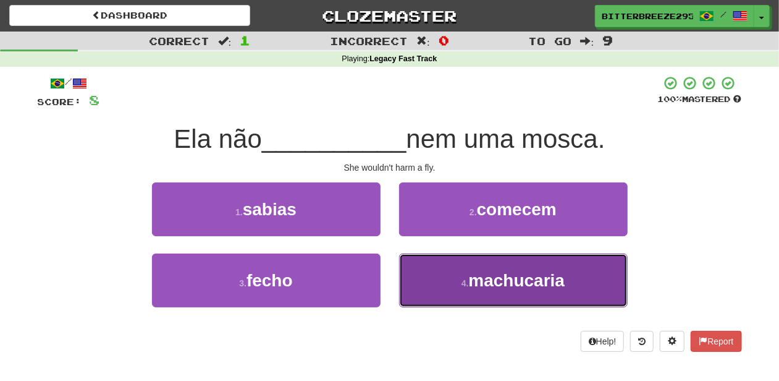
click at [468, 274] on button "4 . machucaria" at bounding box center [513, 280] width 229 height 54
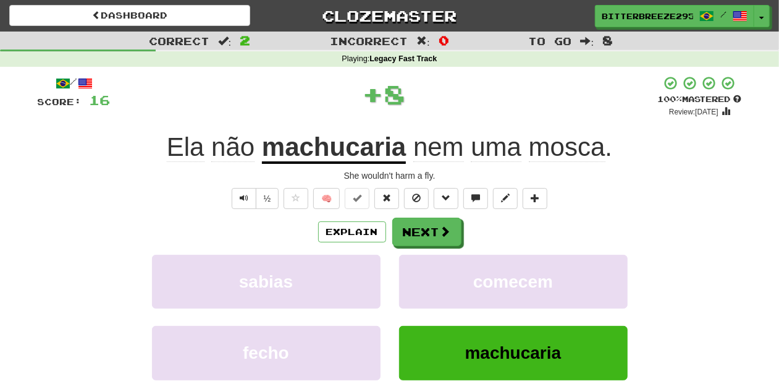
click at [413, 216] on div "/ Score: 16 + 8 100 % Mastered Review: 2026-04-12 Ela não machucaria nem uma mo…" at bounding box center [390, 268] width 704 height 387
click at [414, 227] on button "Next" at bounding box center [427, 232] width 69 height 28
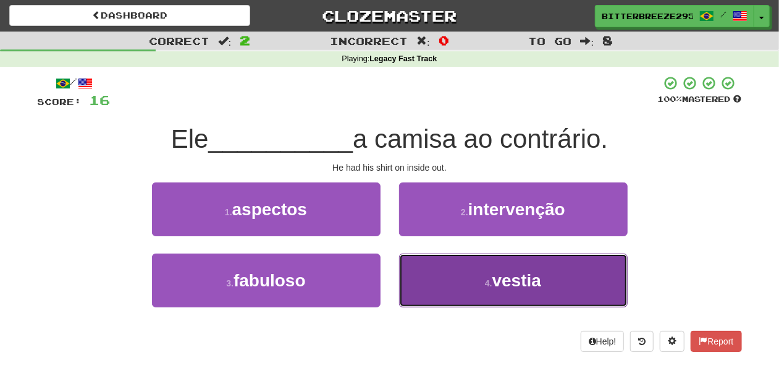
click at [459, 278] on button "4 . vestia" at bounding box center [513, 280] width 229 height 54
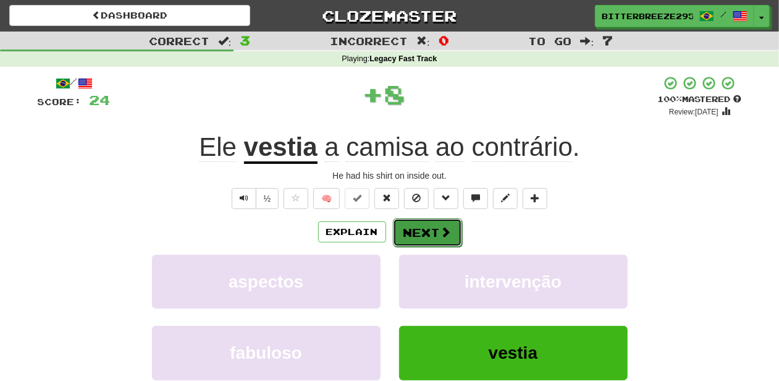
click at [432, 226] on button "Next" at bounding box center [427, 232] width 69 height 28
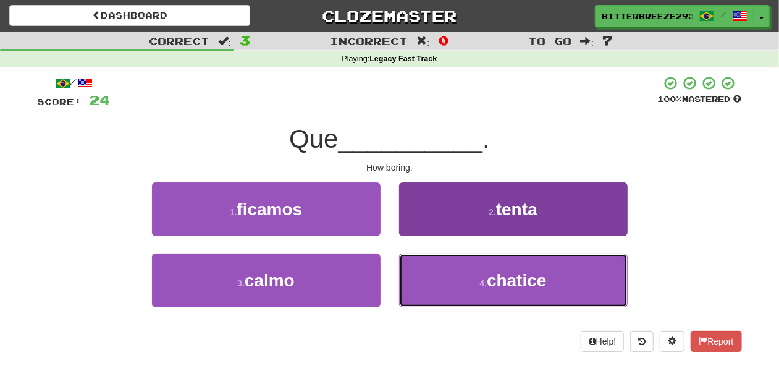
click at [434, 266] on button "4 . chatice" at bounding box center [513, 280] width 229 height 54
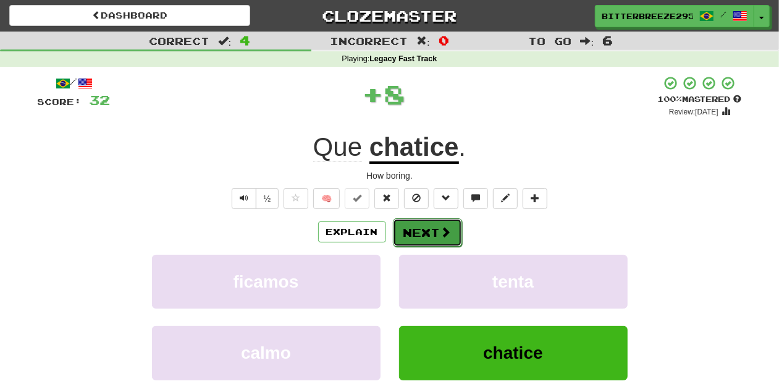
click at [417, 225] on button "Next" at bounding box center [427, 232] width 69 height 28
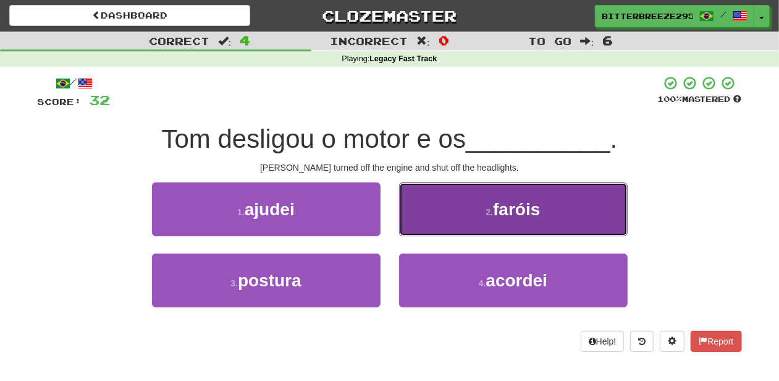
click at [439, 222] on button "2 . faróis" at bounding box center [513, 209] width 229 height 54
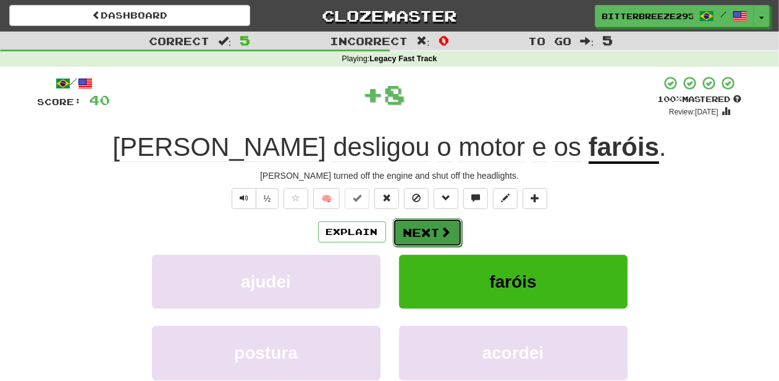
click at [433, 222] on button "Next" at bounding box center [427, 232] width 69 height 28
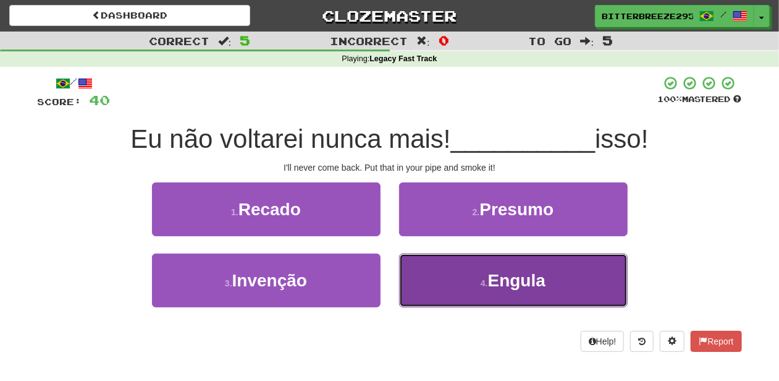
click at [434, 263] on button "4 . Engula" at bounding box center [513, 280] width 229 height 54
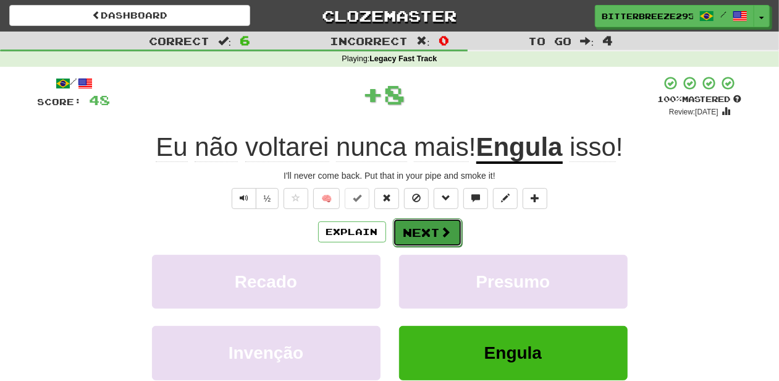
click at [421, 226] on button "Next" at bounding box center [427, 232] width 69 height 28
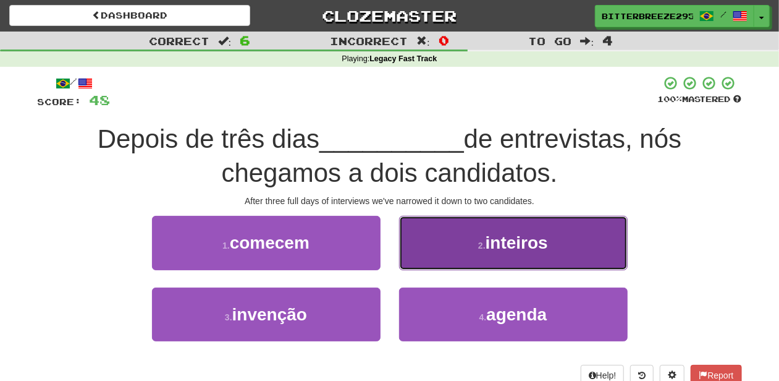
click at [424, 256] on button "2 . inteiros" at bounding box center [513, 243] width 229 height 54
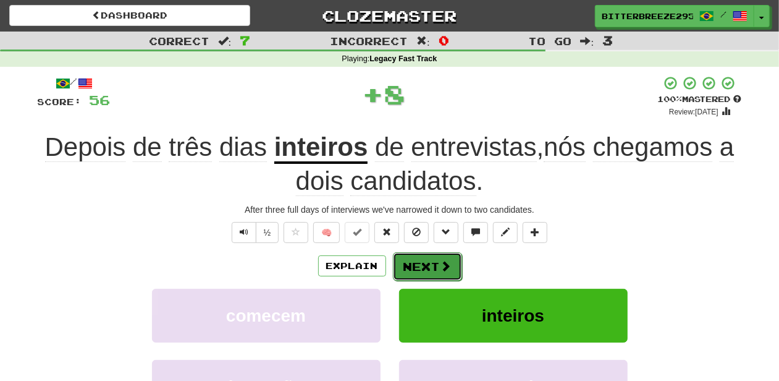
click at [418, 260] on button "Next" at bounding box center [427, 266] width 69 height 28
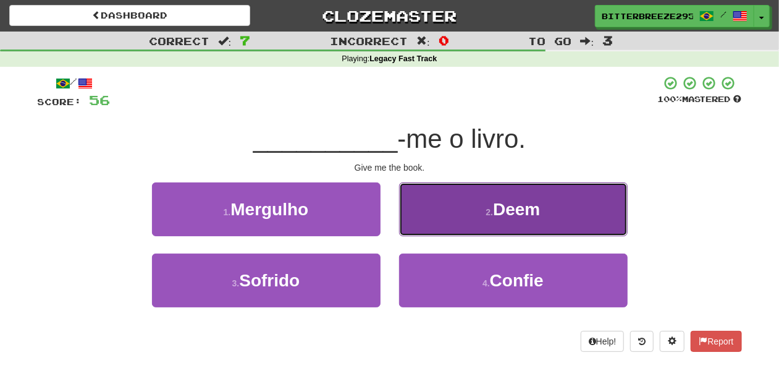
click at [446, 229] on button "2 . Deem" at bounding box center [513, 209] width 229 height 54
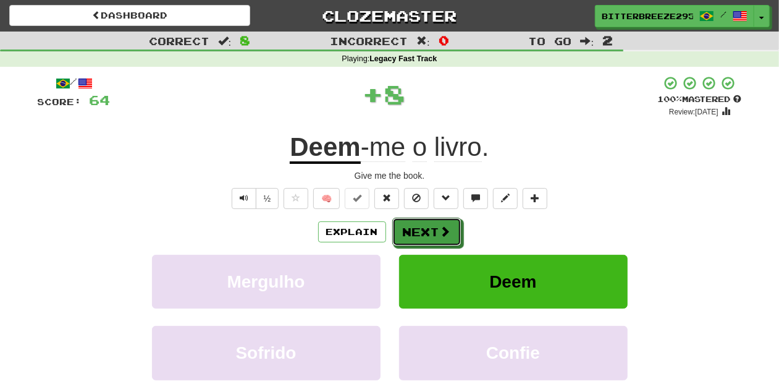
click at [446, 229] on span at bounding box center [445, 231] width 11 height 11
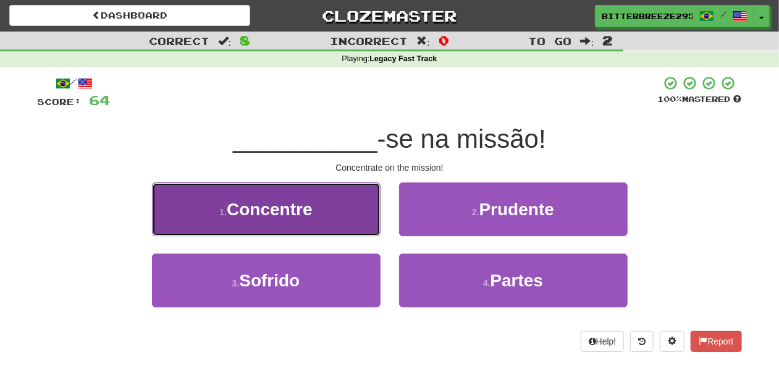
click at [339, 229] on button "1 . Concentre" at bounding box center [266, 209] width 229 height 54
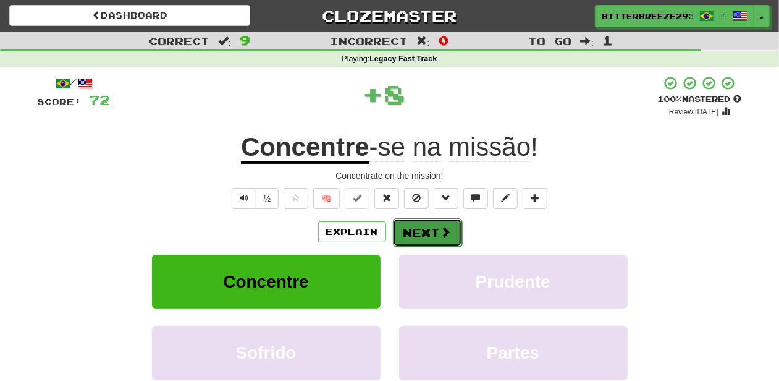
click at [407, 229] on button "Next" at bounding box center [427, 232] width 69 height 28
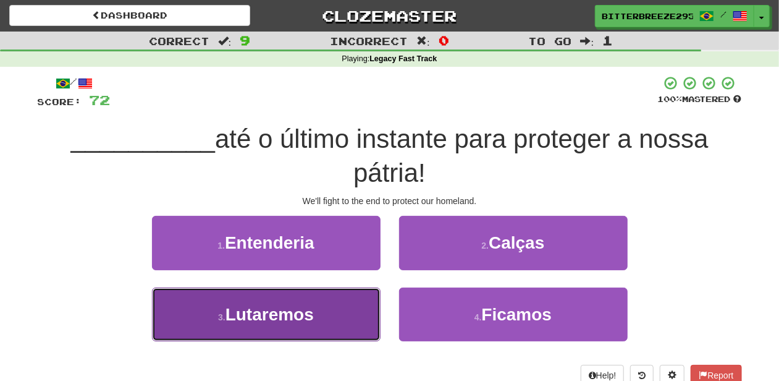
click at [345, 302] on button "3 . Lutaremos" at bounding box center [266, 314] width 229 height 54
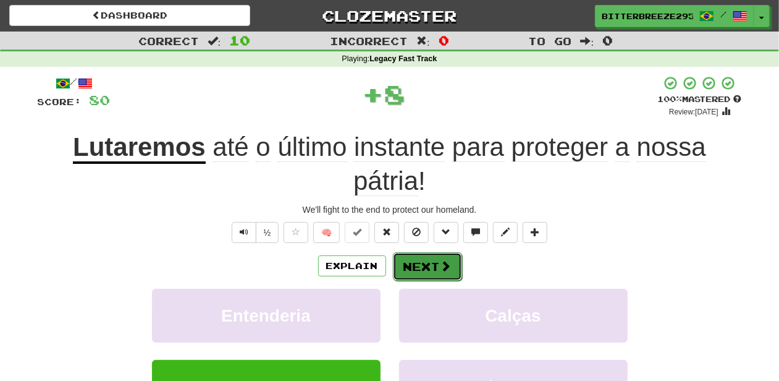
click at [404, 271] on button "Next" at bounding box center [427, 266] width 69 height 28
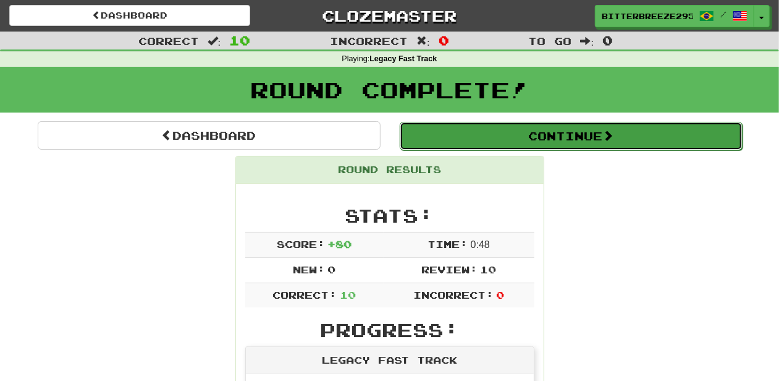
click at [489, 144] on button "Continue" at bounding box center [571, 136] width 343 height 28
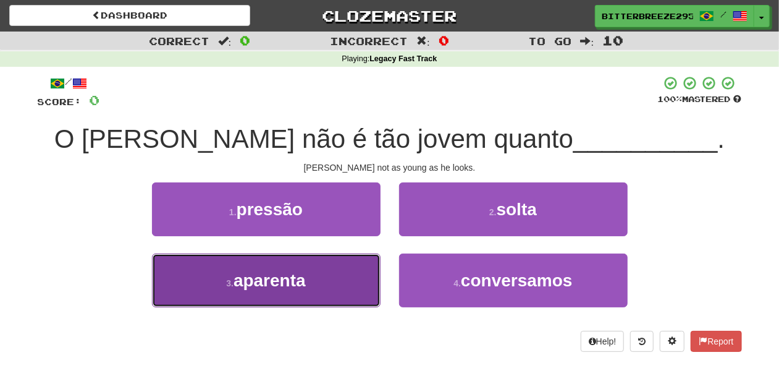
click at [337, 274] on button "3 . aparenta" at bounding box center [266, 280] width 229 height 54
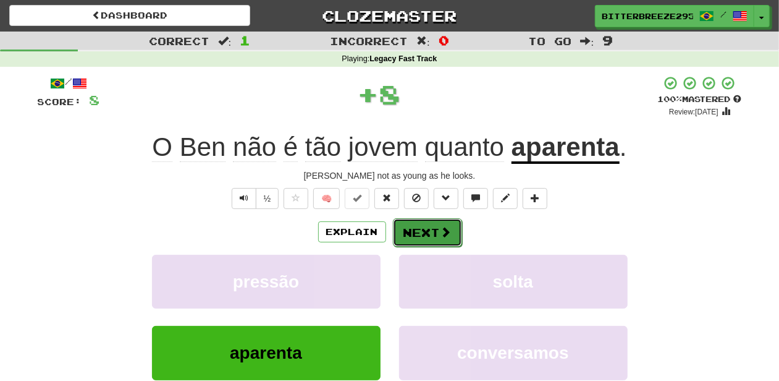
click at [401, 234] on button "Next" at bounding box center [427, 232] width 69 height 28
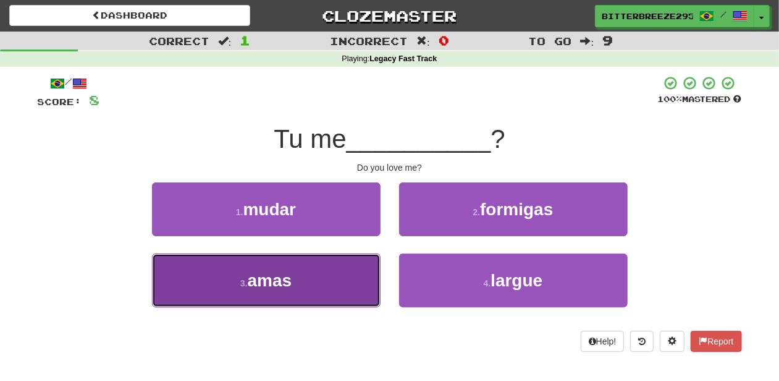
click at [352, 268] on button "3 . amas" at bounding box center [266, 280] width 229 height 54
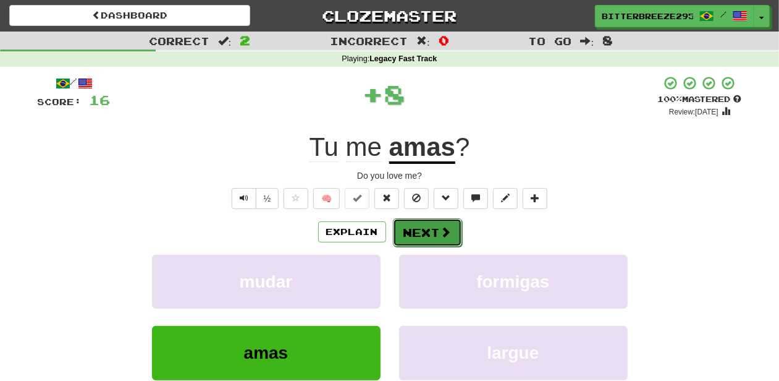
click at [412, 229] on button "Next" at bounding box center [427, 232] width 69 height 28
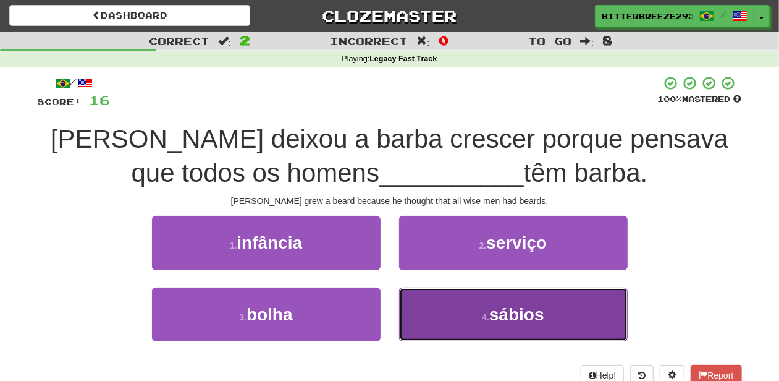
click at [424, 296] on button "4 . sábios" at bounding box center [513, 314] width 229 height 54
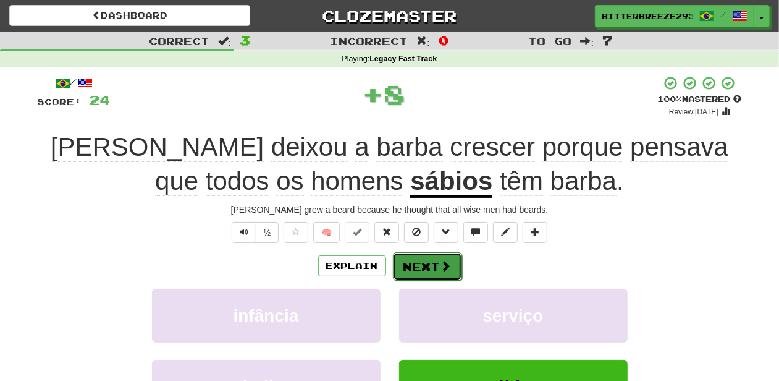
click at [419, 265] on button "Next" at bounding box center [427, 266] width 69 height 28
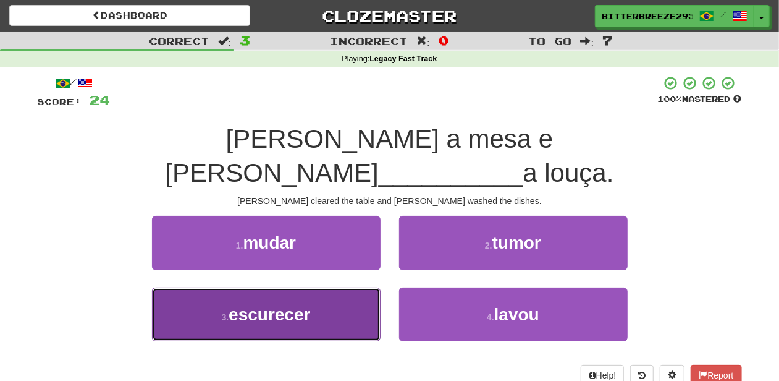
click at [374, 287] on button "3 . escurecer" at bounding box center [266, 314] width 229 height 54
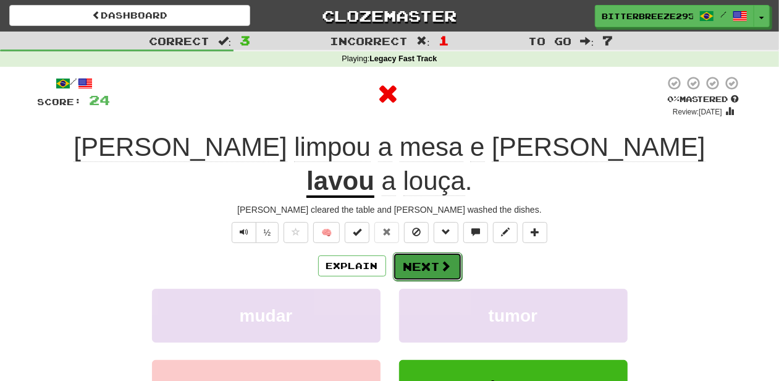
click at [444, 260] on span at bounding box center [446, 265] width 11 height 11
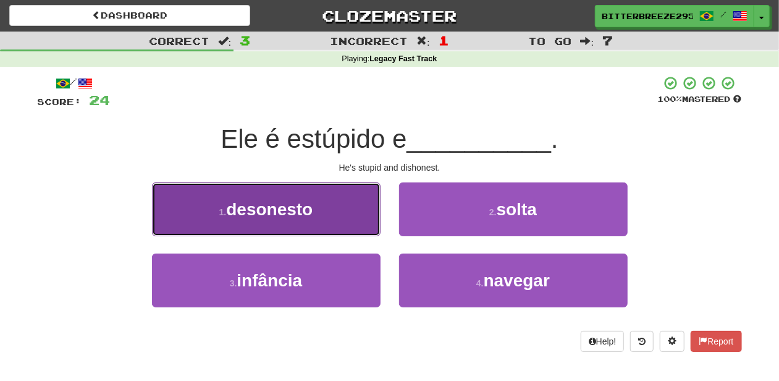
click at [334, 226] on button "1 . desonesto" at bounding box center [266, 209] width 229 height 54
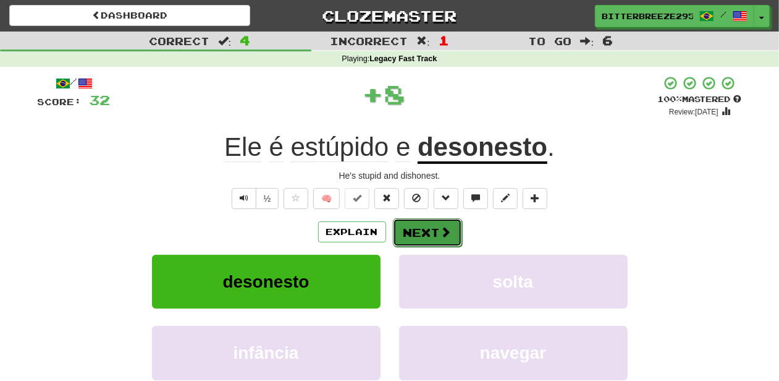
click at [418, 222] on button "Next" at bounding box center [427, 232] width 69 height 28
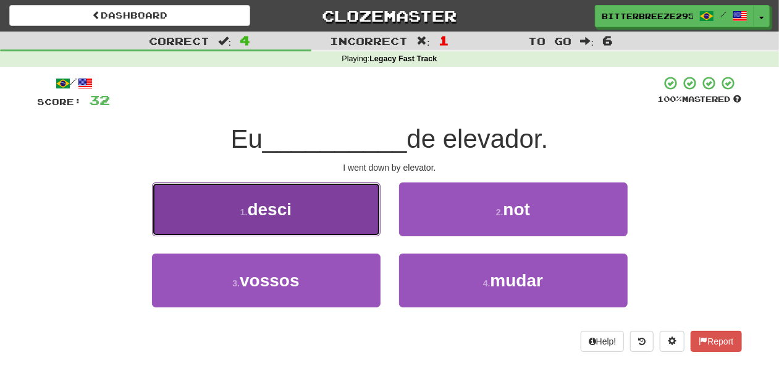
click at [347, 227] on button "1 . desci" at bounding box center [266, 209] width 229 height 54
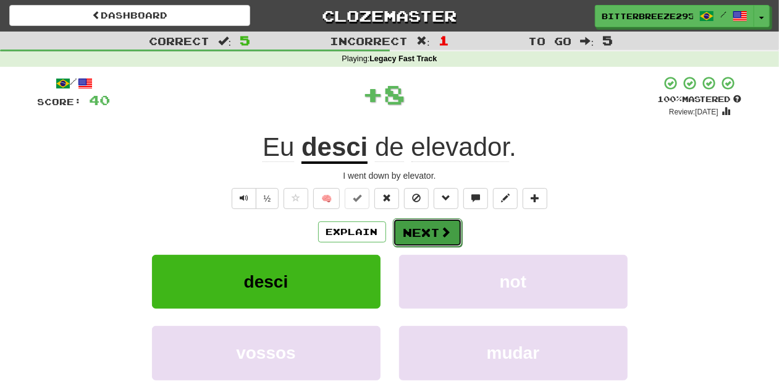
click at [419, 231] on button "Next" at bounding box center [427, 232] width 69 height 28
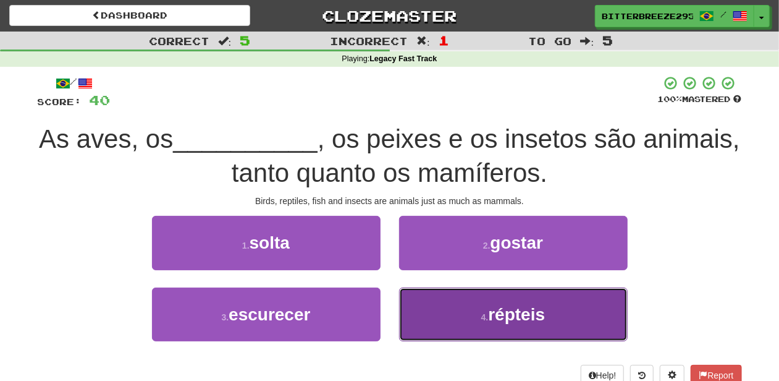
click at [425, 311] on button "4 . répteis" at bounding box center [513, 314] width 229 height 54
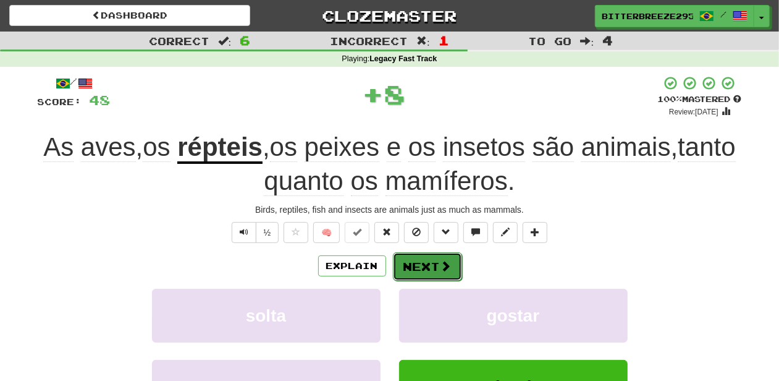
click at [423, 263] on button "Next" at bounding box center [427, 266] width 69 height 28
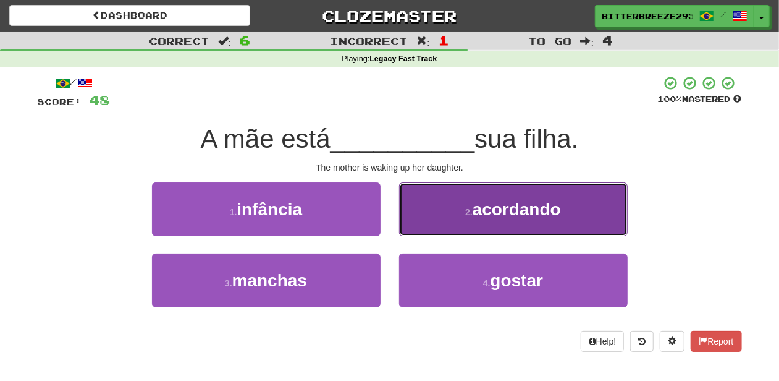
click at [432, 225] on button "2 . acordando" at bounding box center [513, 209] width 229 height 54
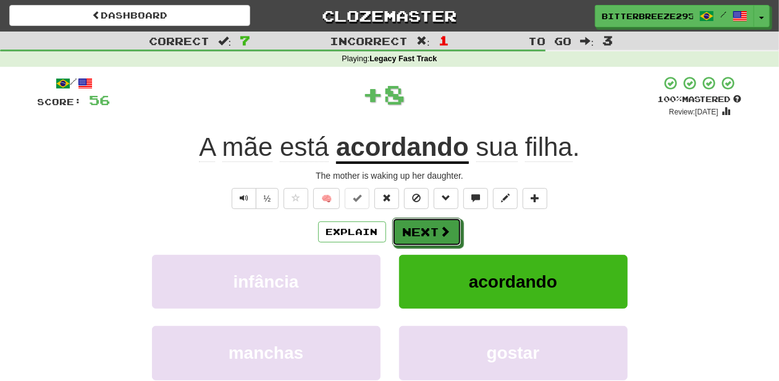
click at [432, 225] on button "Next" at bounding box center [426, 231] width 69 height 28
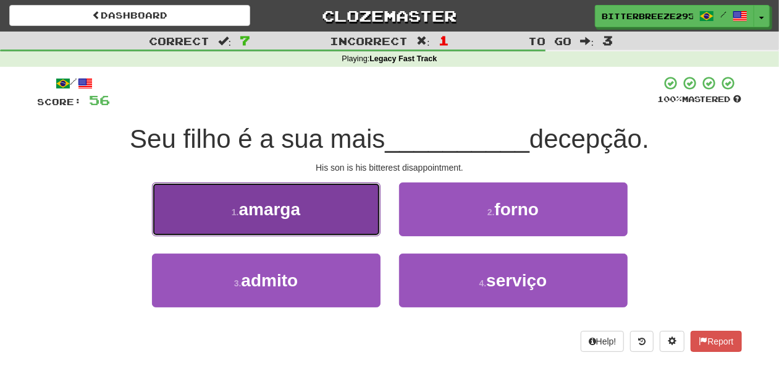
click at [337, 234] on button "1 . amarga" at bounding box center [266, 209] width 229 height 54
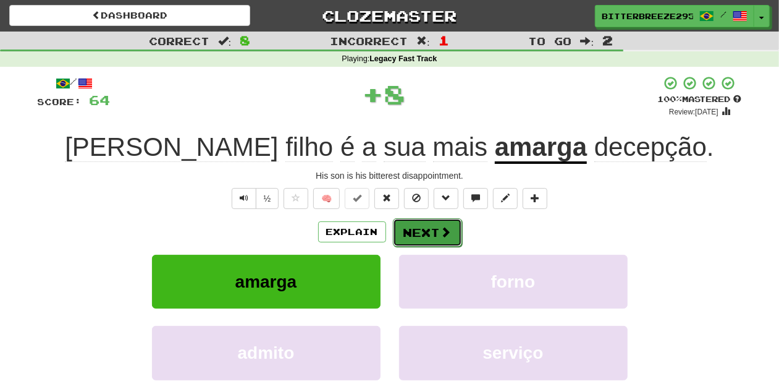
click at [405, 224] on button "Next" at bounding box center [427, 232] width 69 height 28
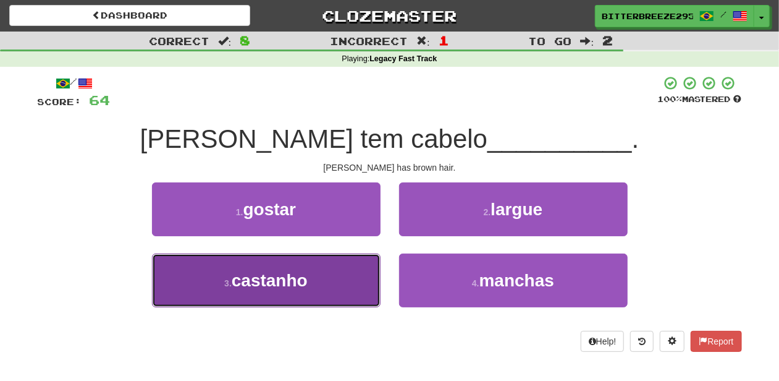
click at [342, 264] on button "3 . castanho" at bounding box center [266, 280] width 229 height 54
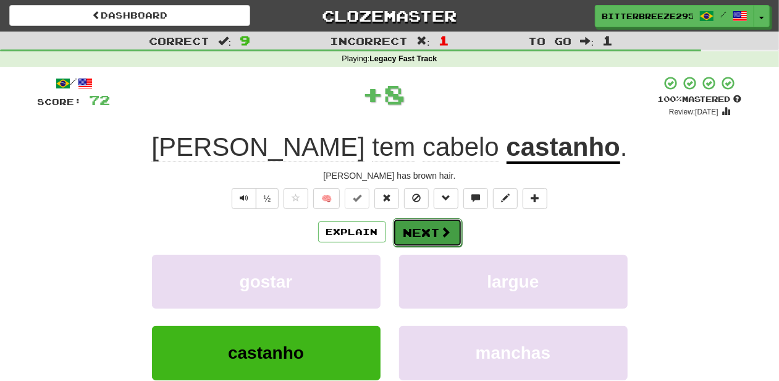
click at [404, 223] on button "Next" at bounding box center [427, 232] width 69 height 28
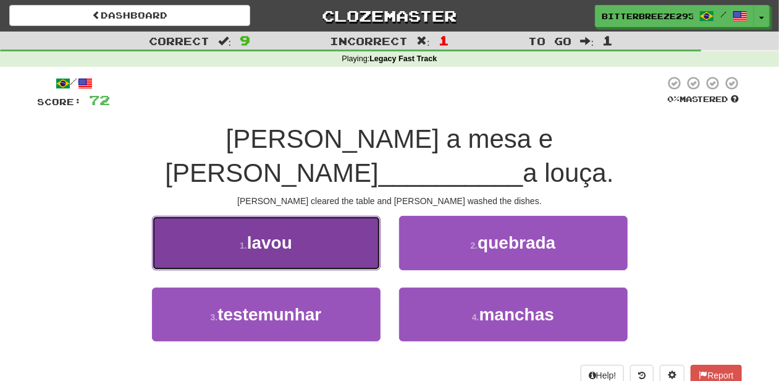
click at [360, 226] on button "1 . lavou" at bounding box center [266, 243] width 229 height 54
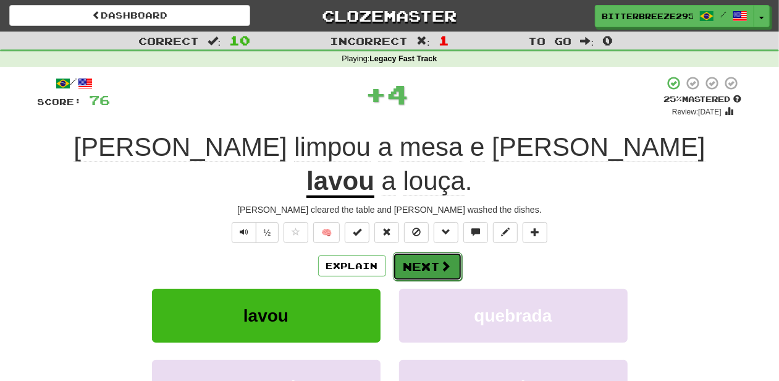
click at [423, 252] on button "Next" at bounding box center [427, 266] width 69 height 28
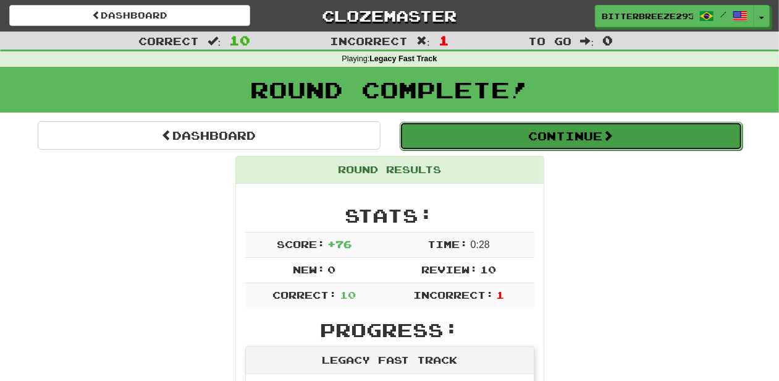
click at [478, 132] on button "Continue" at bounding box center [571, 136] width 343 height 28
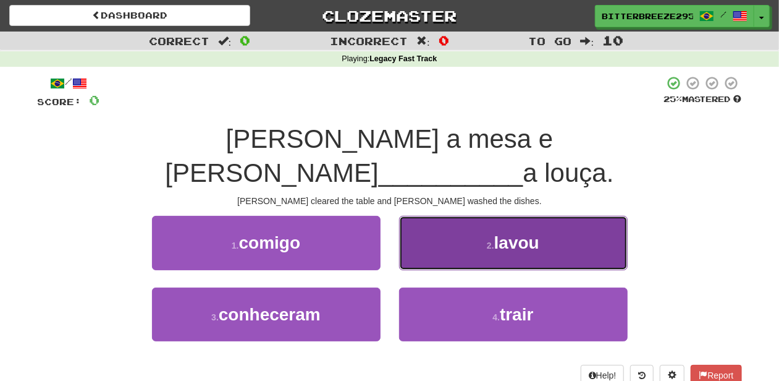
click at [440, 216] on button "2 . lavou" at bounding box center [513, 243] width 229 height 54
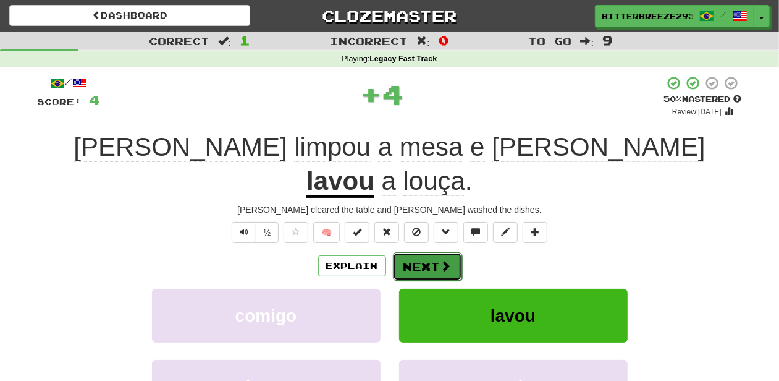
click at [418, 252] on button "Next" at bounding box center [427, 266] width 69 height 28
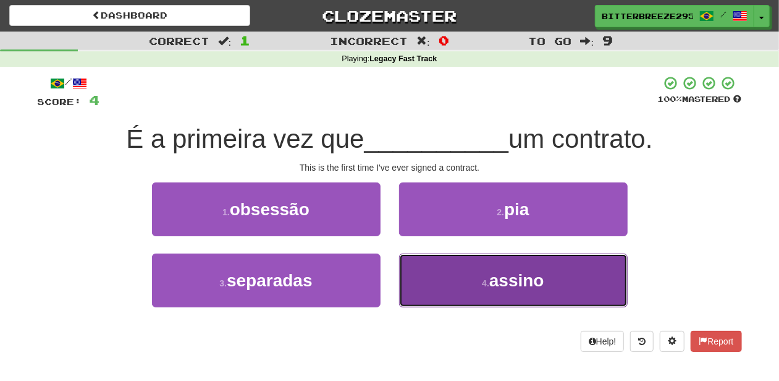
click at [415, 269] on button "4 . assino" at bounding box center [513, 280] width 229 height 54
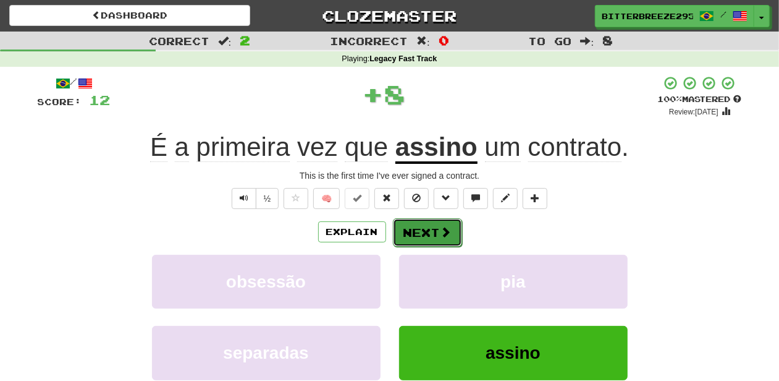
click at [420, 239] on button "Next" at bounding box center [427, 232] width 69 height 28
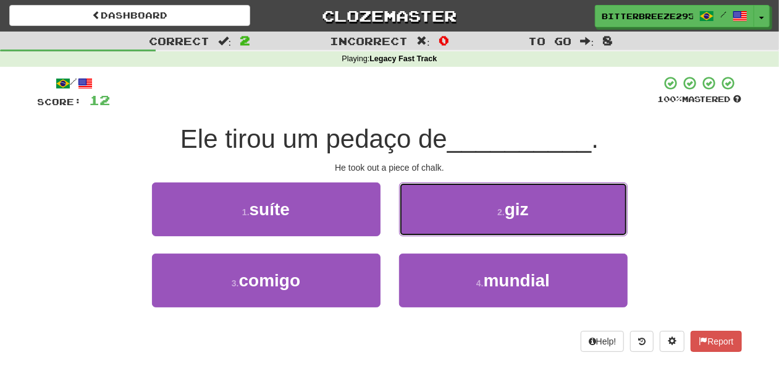
click at [435, 214] on button "2 . giz" at bounding box center [513, 209] width 229 height 54
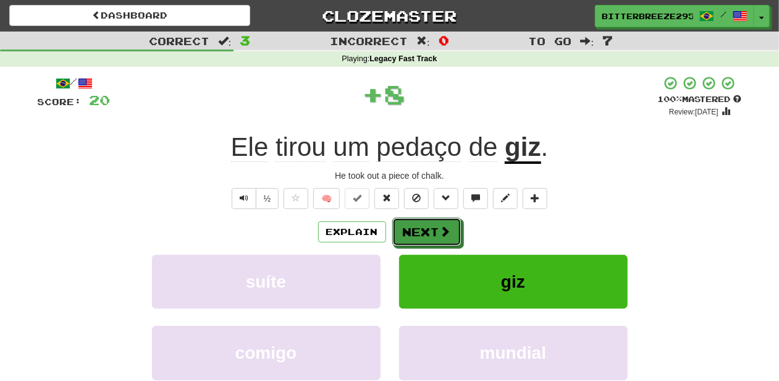
click at [426, 221] on button "Next" at bounding box center [426, 231] width 69 height 28
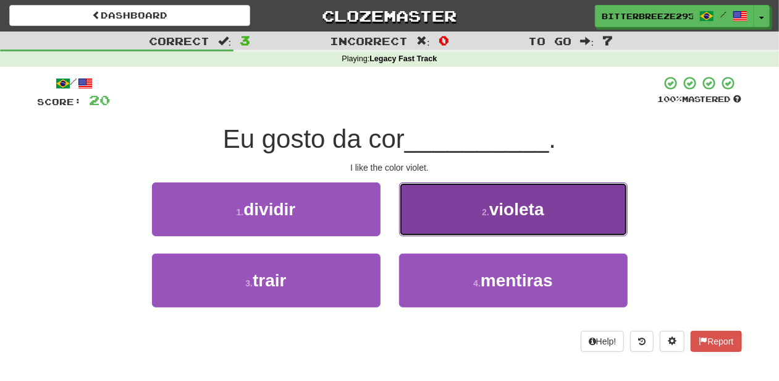
click at [424, 226] on button "2 . violeta" at bounding box center [513, 209] width 229 height 54
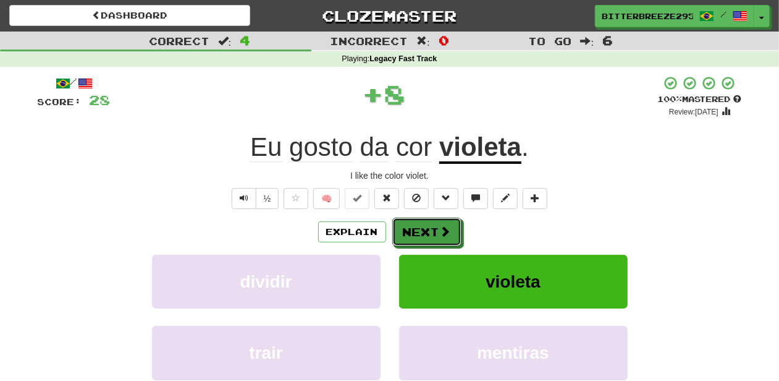
click at [424, 226] on button "Next" at bounding box center [426, 231] width 69 height 28
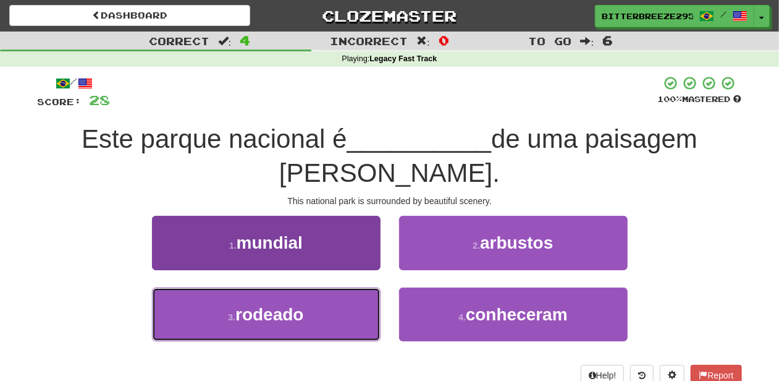
click at [355, 287] on button "3 . rodeado" at bounding box center [266, 314] width 229 height 54
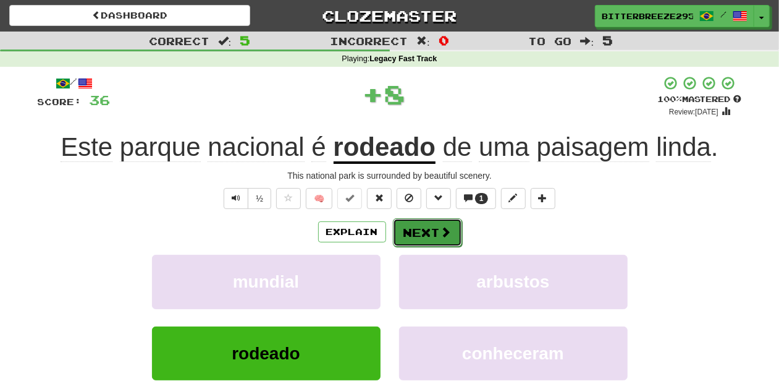
click at [418, 230] on button "Next" at bounding box center [427, 232] width 69 height 28
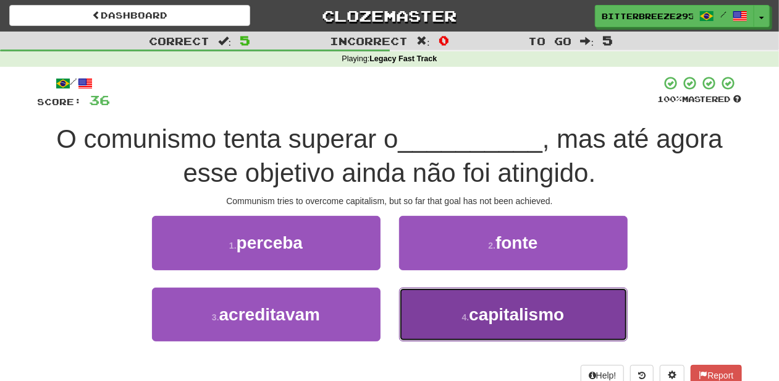
click at [399, 302] on button "4 . capitalismo" at bounding box center [513, 314] width 229 height 54
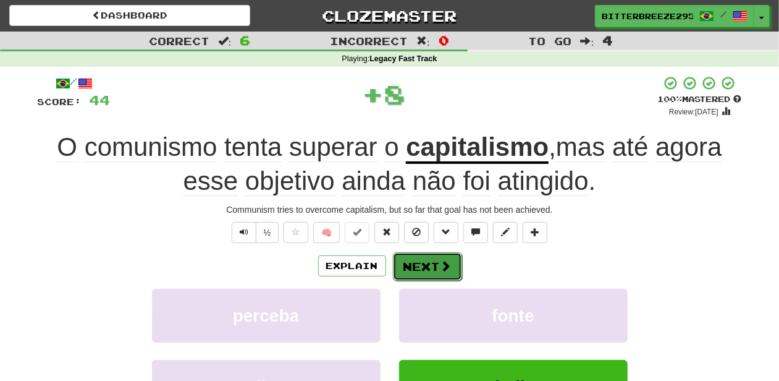
click at [422, 258] on button "Next" at bounding box center [427, 266] width 69 height 28
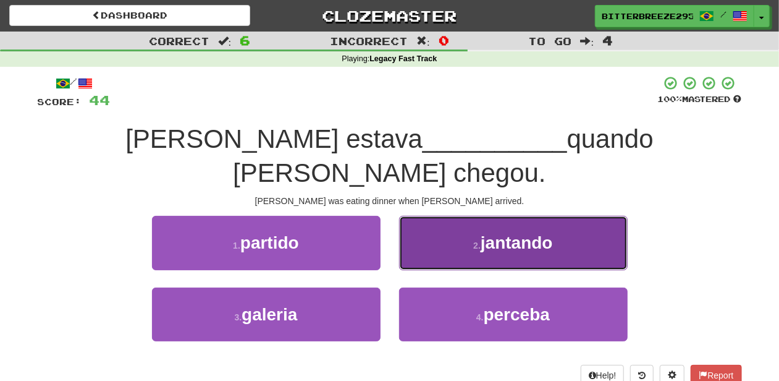
click at [436, 234] on button "2 . jantando" at bounding box center [513, 243] width 229 height 54
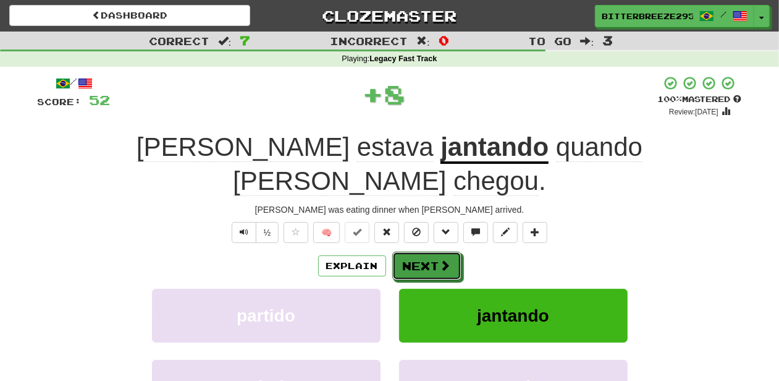
click at [436, 251] on button "Next" at bounding box center [426, 265] width 69 height 28
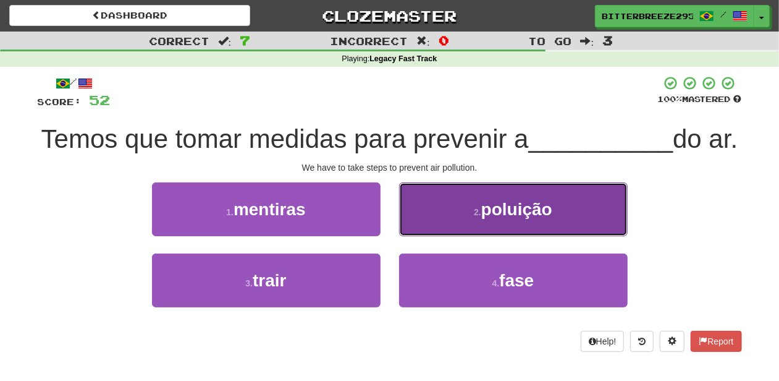
click at [442, 236] on button "2 . poluição" at bounding box center [513, 209] width 229 height 54
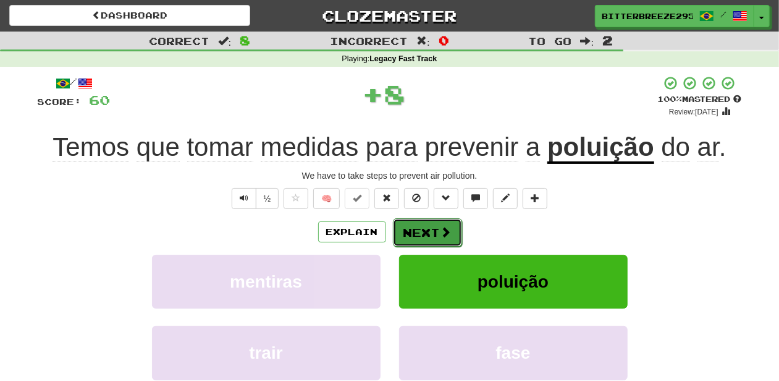
click at [423, 232] on button "Next" at bounding box center [427, 232] width 69 height 28
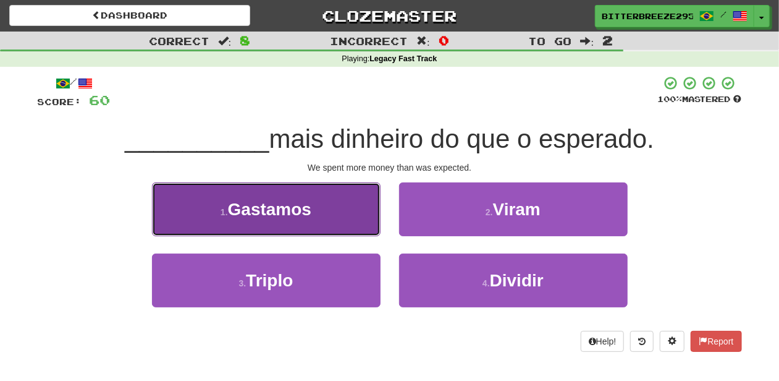
click at [319, 229] on button "1 . Gastamos" at bounding box center [266, 209] width 229 height 54
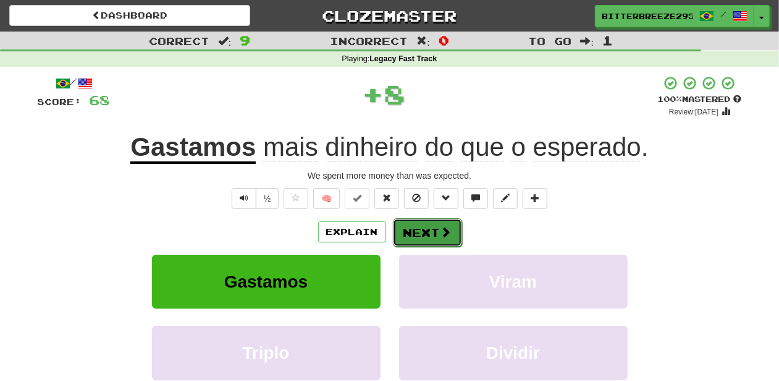
click at [432, 239] on button "Next" at bounding box center [427, 232] width 69 height 28
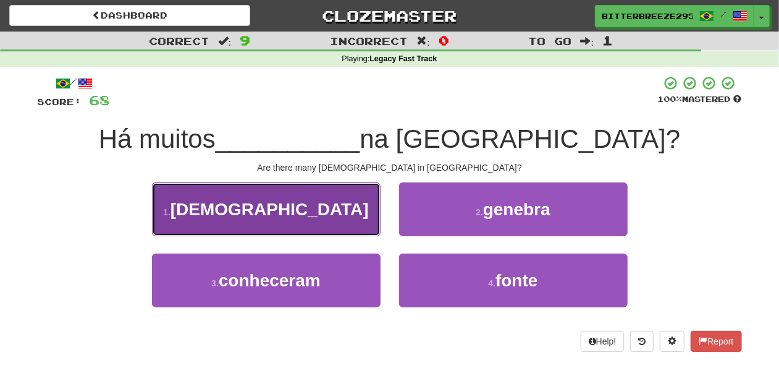
click at [360, 219] on button "1 . africanos" at bounding box center [266, 209] width 229 height 54
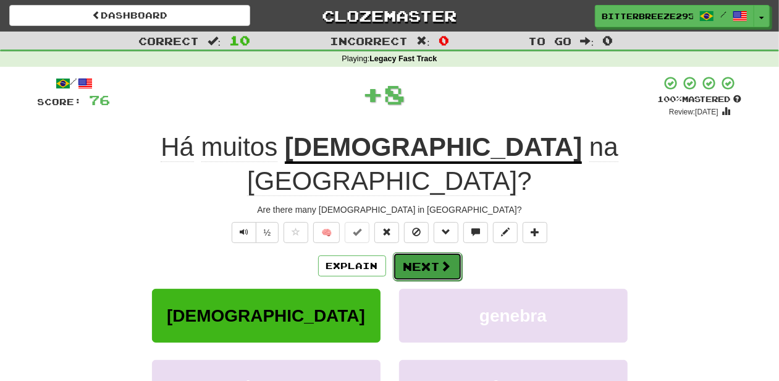
click at [405, 252] on button "Next" at bounding box center [427, 266] width 69 height 28
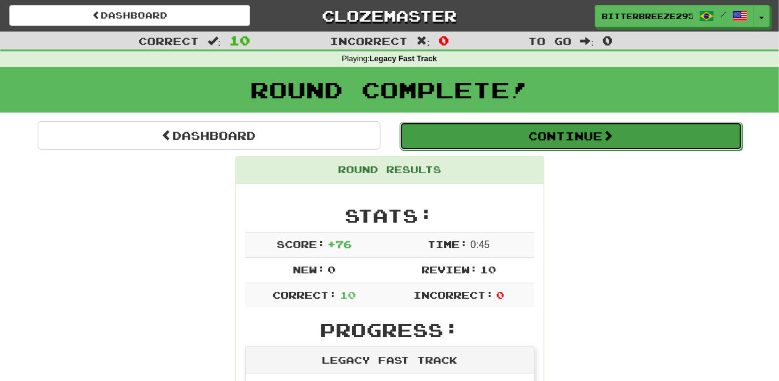
click at [466, 138] on button "Continue" at bounding box center [571, 136] width 343 height 28
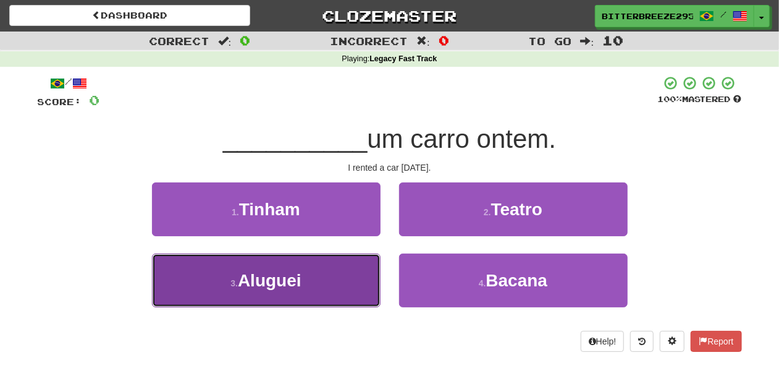
click at [330, 277] on button "3 . Aluguei" at bounding box center [266, 280] width 229 height 54
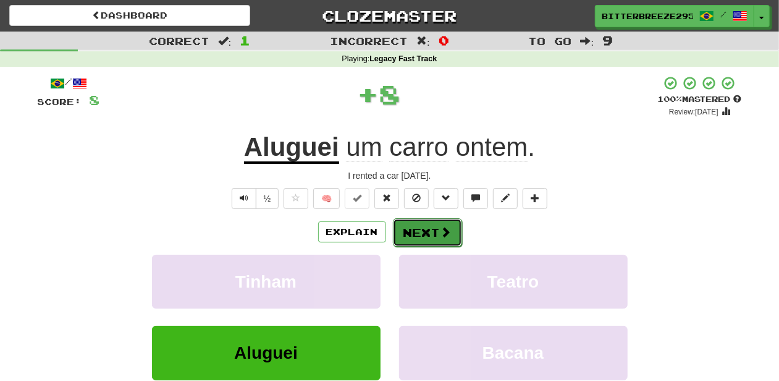
click at [410, 237] on button "Next" at bounding box center [427, 232] width 69 height 28
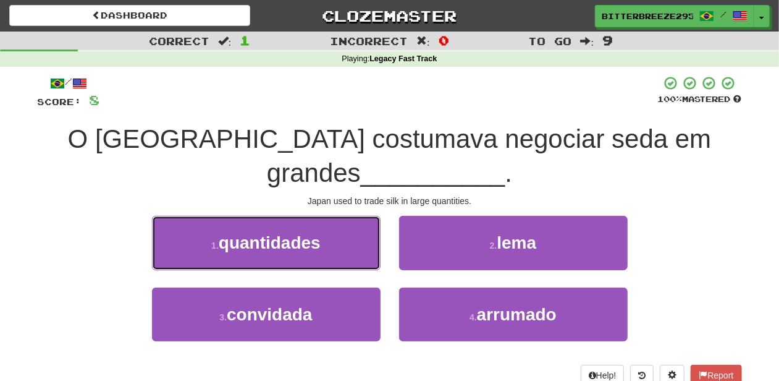
drag, startPoint x: 341, startPoint y: 227, endPoint x: 371, endPoint y: 222, distance: 30.2
click at [343, 227] on button "1 . quantidades" at bounding box center [266, 243] width 229 height 54
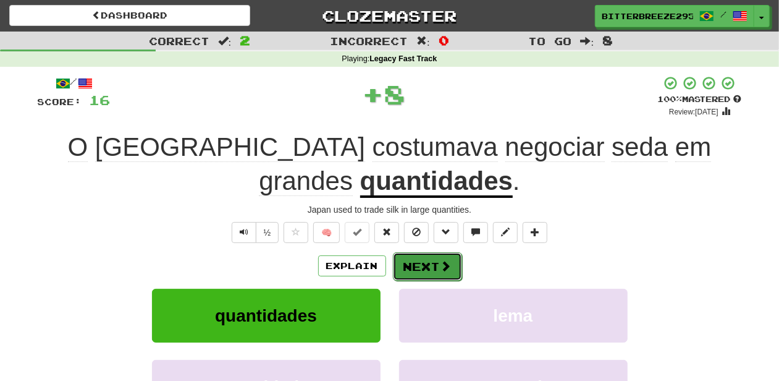
click at [421, 262] on button "Next" at bounding box center [427, 266] width 69 height 28
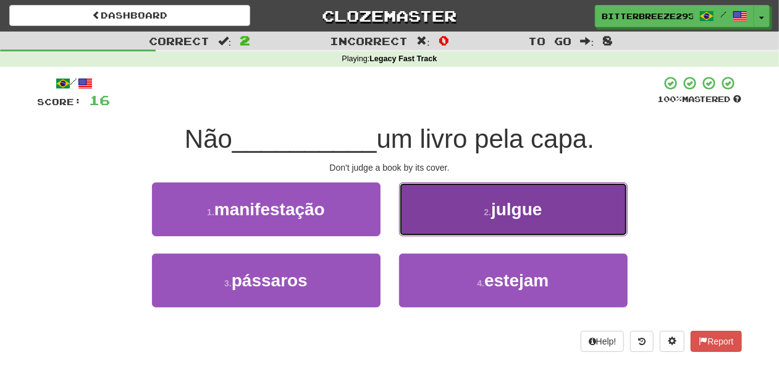
click at [442, 223] on button "2 . julgue" at bounding box center [513, 209] width 229 height 54
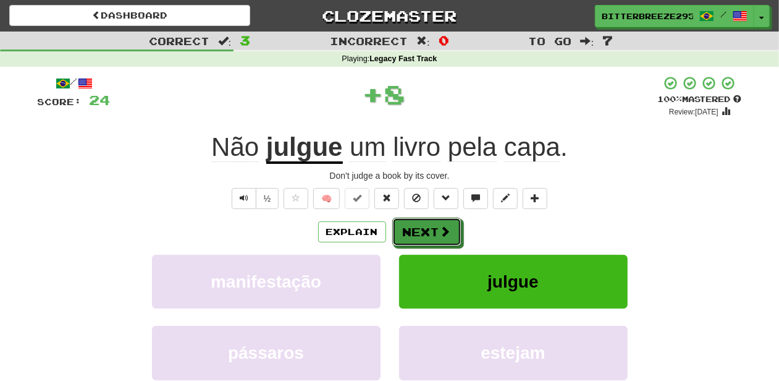
click at [442, 223] on button "Next" at bounding box center [426, 231] width 69 height 28
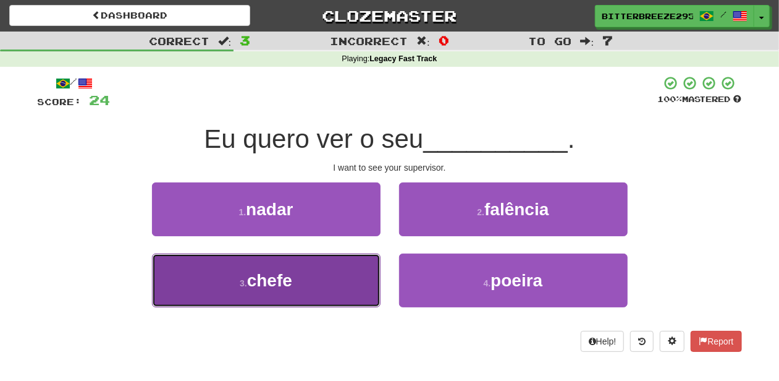
click at [344, 265] on button "3 . chefe" at bounding box center [266, 280] width 229 height 54
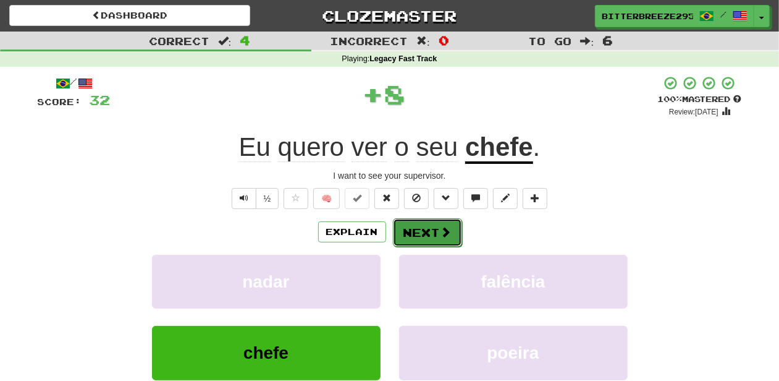
click at [426, 226] on button "Next" at bounding box center [427, 232] width 69 height 28
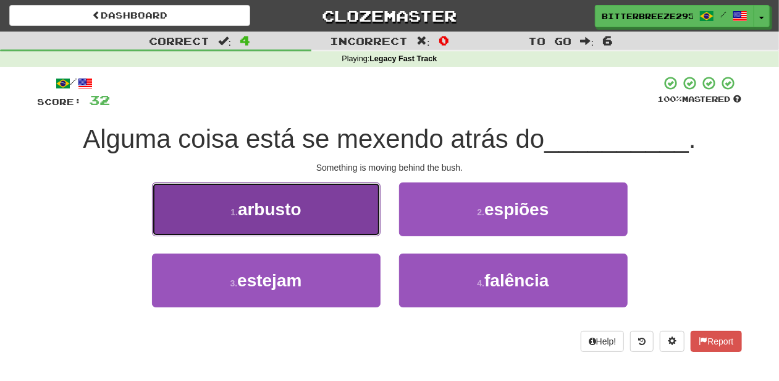
click at [332, 229] on button "1 . arbusto" at bounding box center [266, 209] width 229 height 54
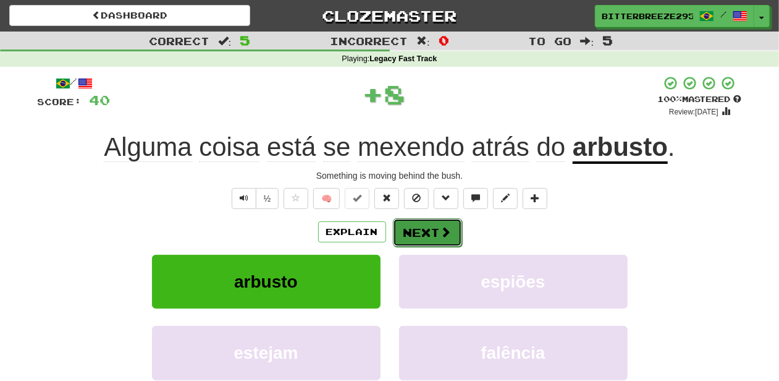
click at [421, 225] on button "Next" at bounding box center [427, 232] width 69 height 28
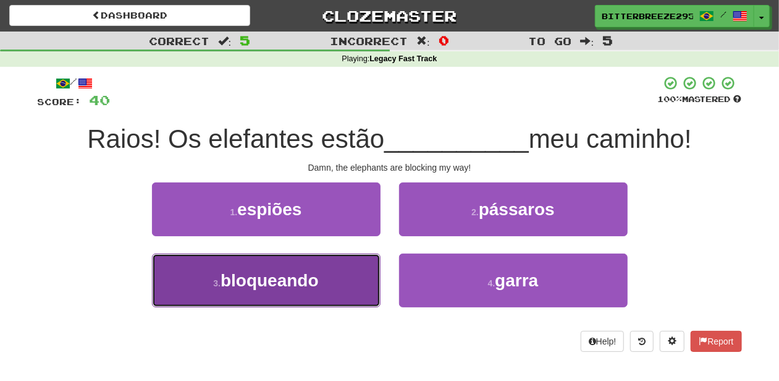
click at [336, 263] on button "3 . bloqueando" at bounding box center [266, 280] width 229 height 54
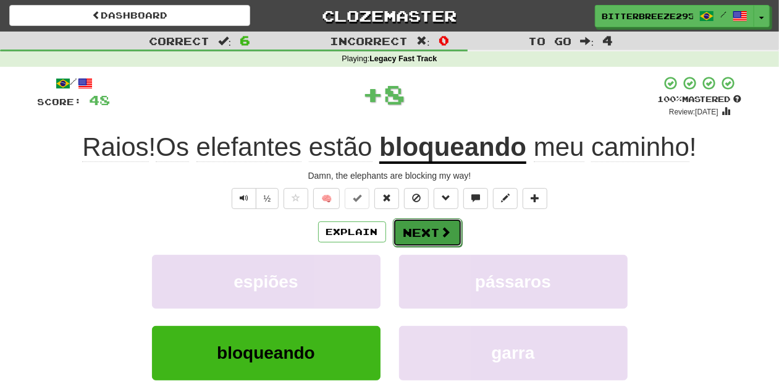
click at [420, 232] on button "Next" at bounding box center [427, 232] width 69 height 28
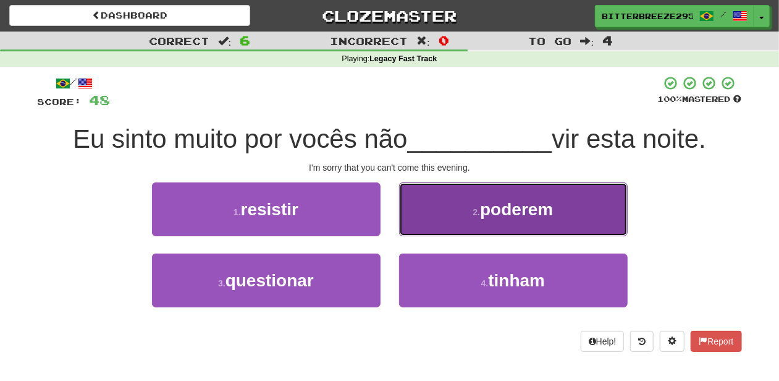
click at [422, 229] on button "2 . poderem" at bounding box center [513, 209] width 229 height 54
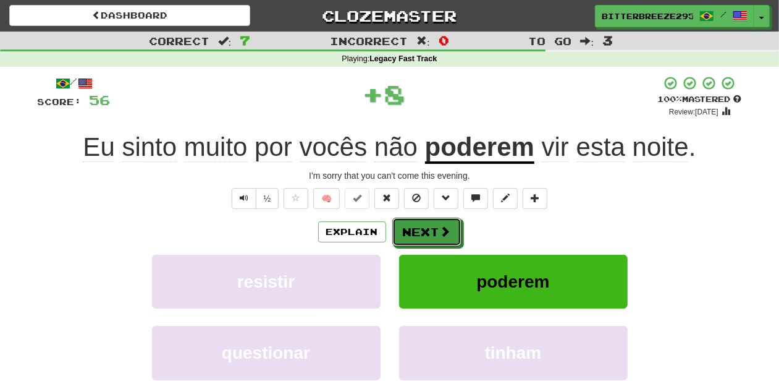
click at [422, 229] on button "Next" at bounding box center [426, 231] width 69 height 28
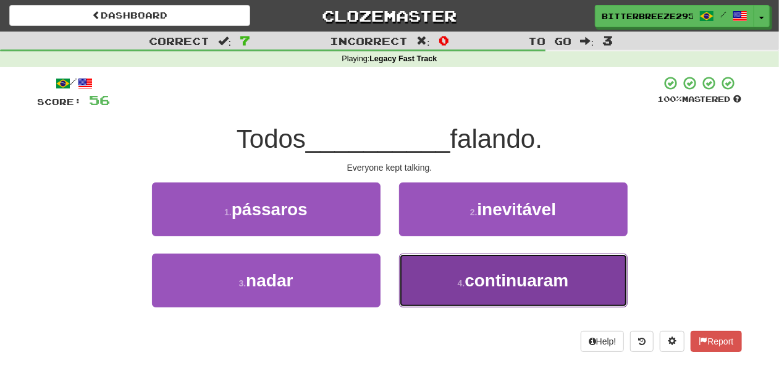
click at [439, 274] on button "4 . continuaram" at bounding box center [513, 280] width 229 height 54
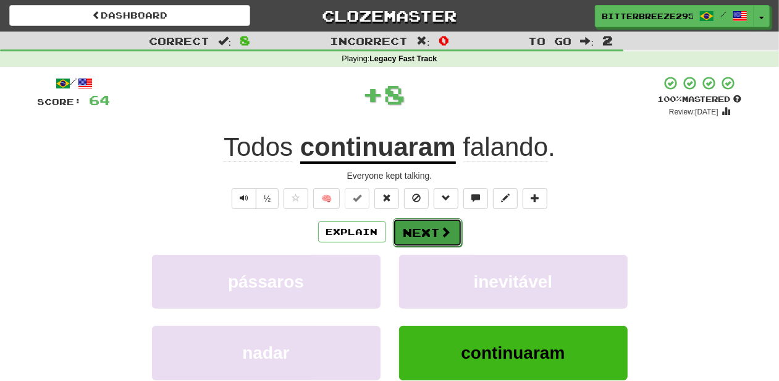
click at [428, 236] on button "Next" at bounding box center [427, 232] width 69 height 28
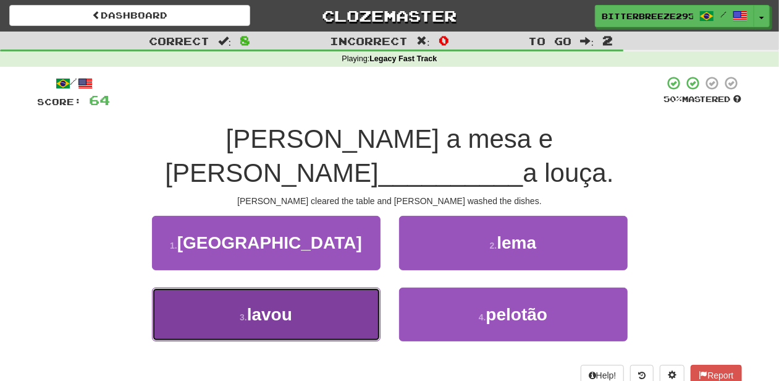
click at [344, 287] on button "3 . lavou" at bounding box center [266, 314] width 229 height 54
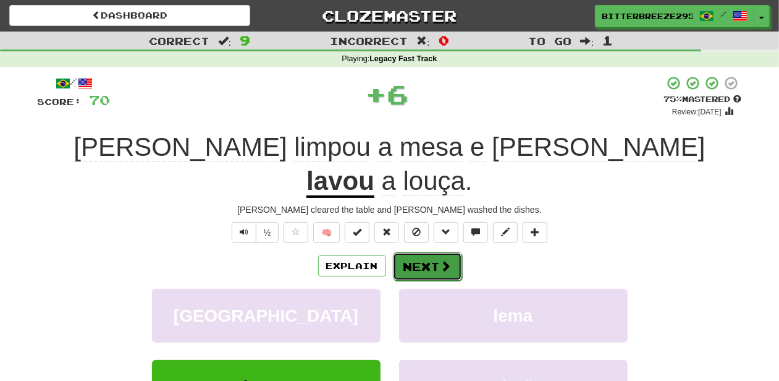
click at [423, 252] on button "Next" at bounding box center [427, 266] width 69 height 28
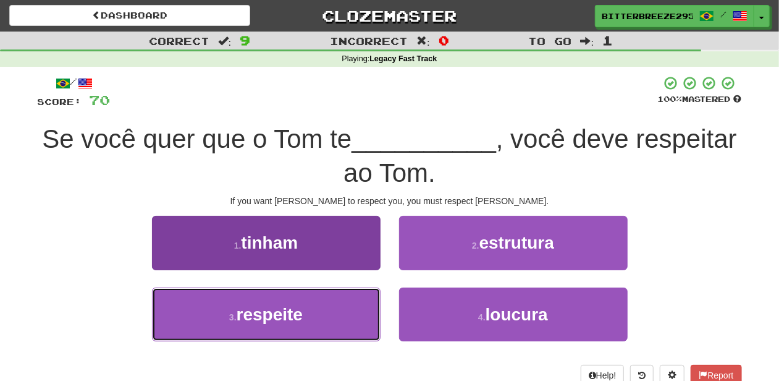
click at [316, 299] on button "3 . respeite" at bounding box center [266, 314] width 229 height 54
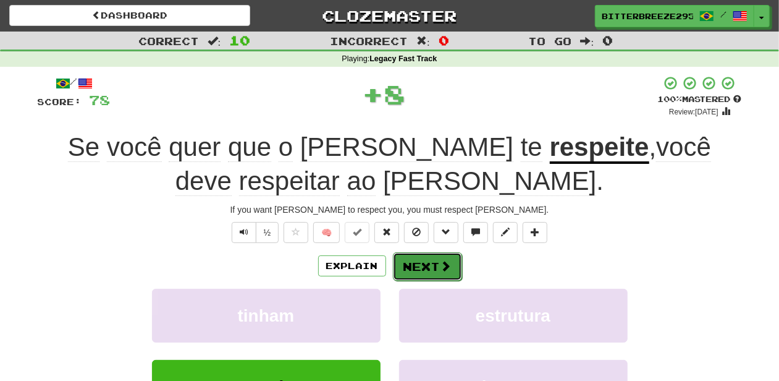
click at [424, 269] on button "Next" at bounding box center [427, 266] width 69 height 28
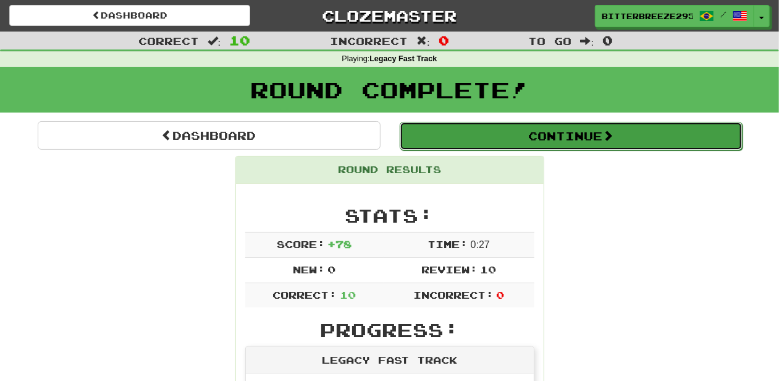
click at [559, 145] on button "Continue" at bounding box center [571, 136] width 343 height 28
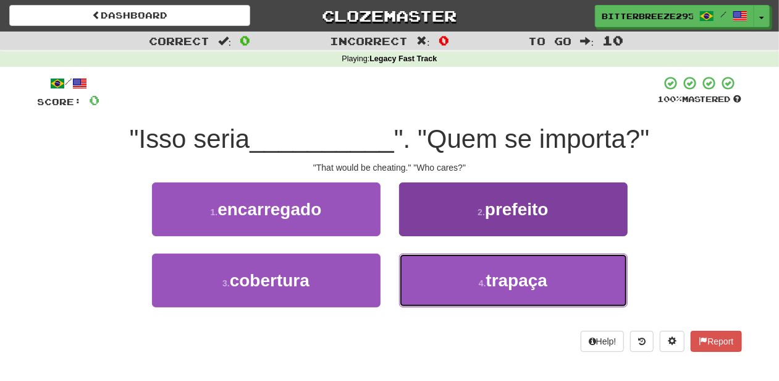
click at [463, 266] on button "4 . trapaça" at bounding box center [513, 280] width 229 height 54
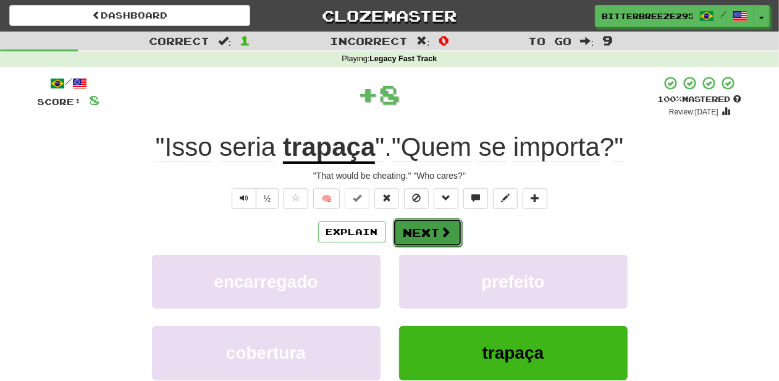
click at [433, 225] on button "Next" at bounding box center [427, 232] width 69 height 28
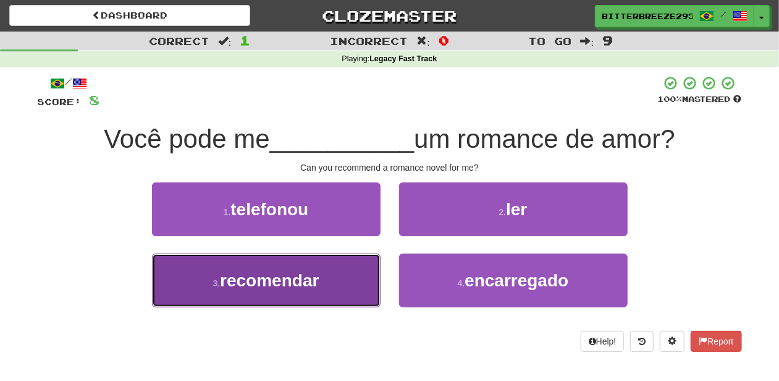
click at [343, 281] on button "3 . recomendar" at bounding box center [266, 280] width 229 height 54
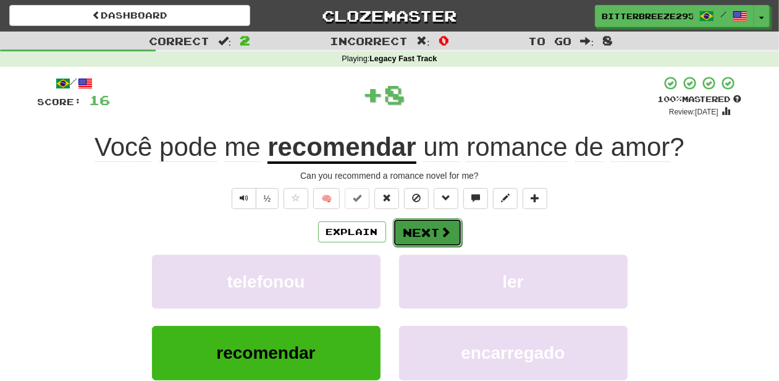
click at [421, 239] on button "Next" at bounding box center [427, 232] width 69 height 28
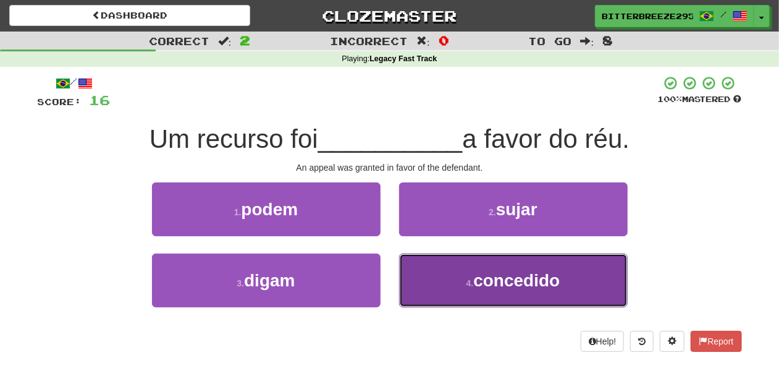
click at [420, 268] on button "4 . concedido" at bounding box center [513, 280] width 229 height 54
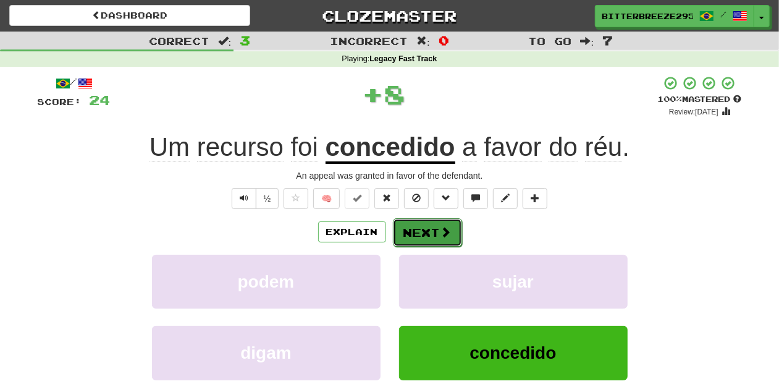
click at [420, 237] on button "Next" at bounding box center [427, 232] width 69 height 28
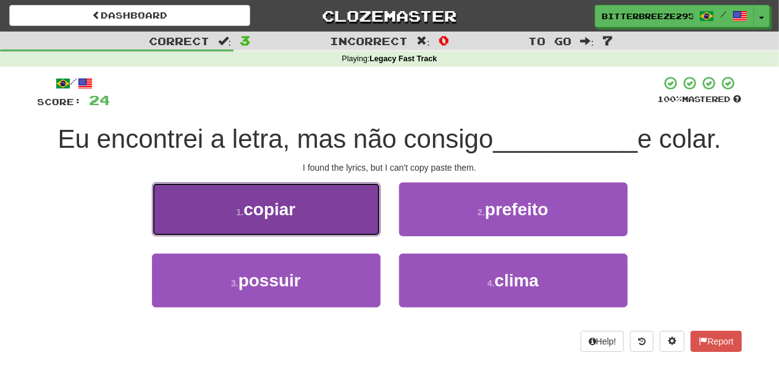
click at [315, 219] on button "1 . copiar" at bounding box center [266, 209] width 229 height 54
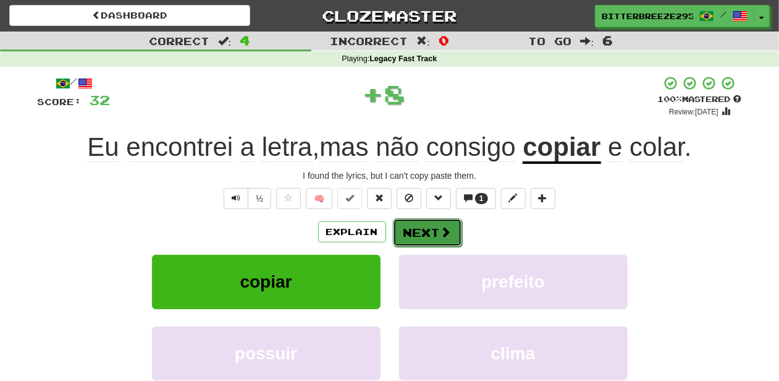
click at [433, 232] on button "Next" at bounding box center [427, 232] width 69 height 28
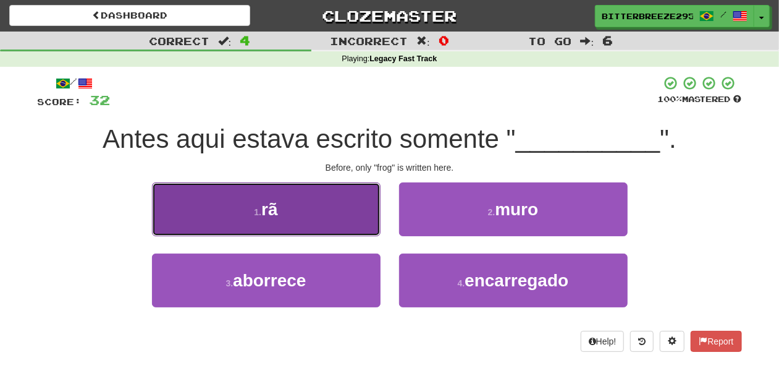
click at [341, 222] on button "1 . rã" at bounding box center [266, 209] width 229 height 54
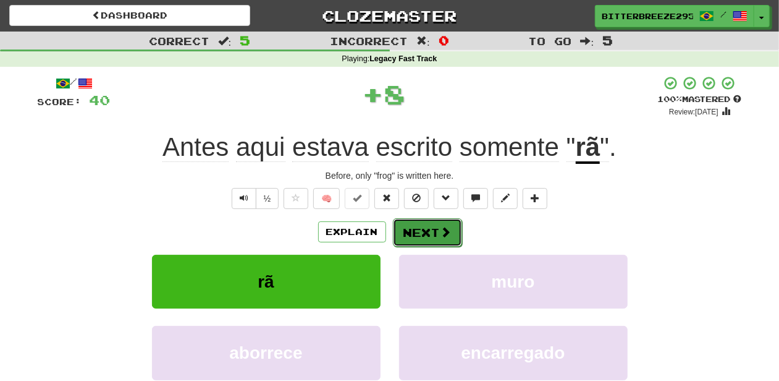
click at [425, 232] on button "Next" at bounding box center [427, 232] width 69 height 28
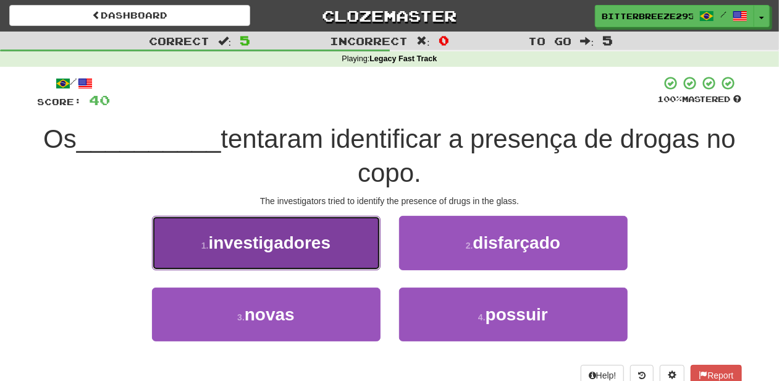
click at [350, 253] on button "1 . investigadores" at bounding box center [266, 243] width 229 height 54
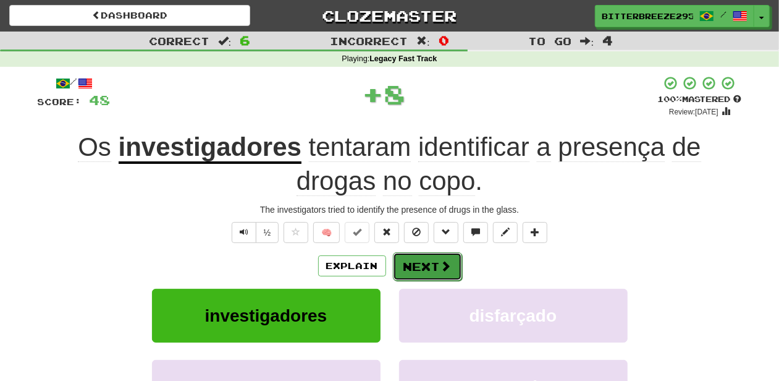
click at [424, 268] on button "Next" at bounding box center [427, 266] width 69 height 28
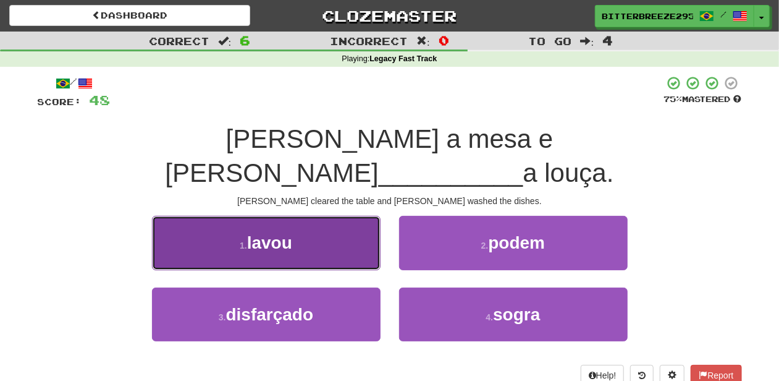
click at [310, 227] on button "1 . lavou" at bounding box center [266, 243] width 229 height 54
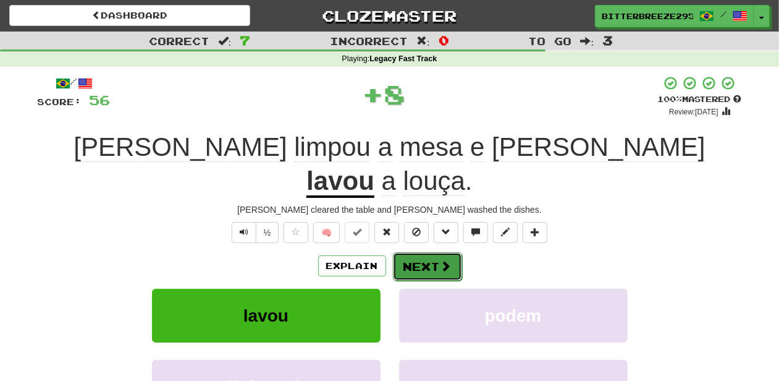
click at [413, 252] on button "Next" at bounding box center [427, 266] width 69 height 28
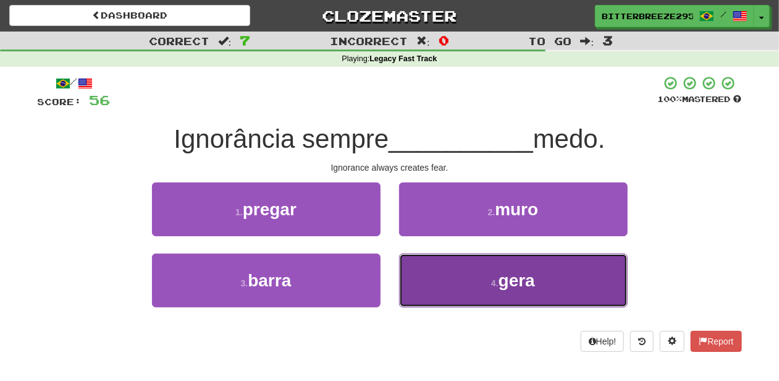
click at [452, 271] on button "4 . gera" at bounding box center [513, 280] width 229 height 54
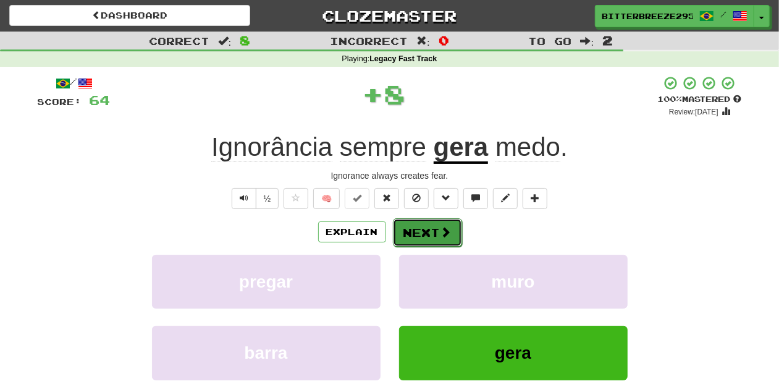
click at [441, 232] on span at bounding box center [446, 231] width 11 height 11
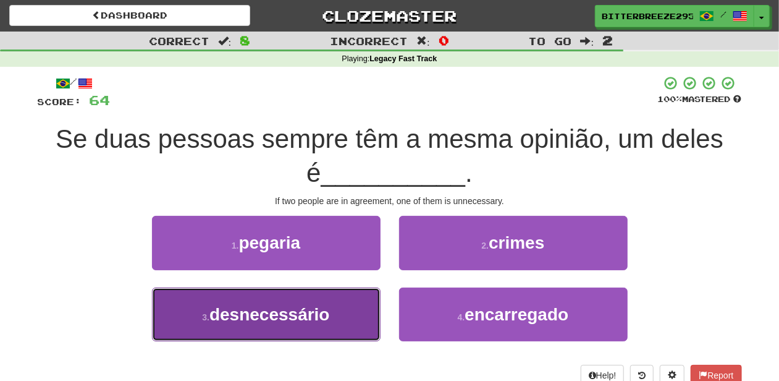
click at [349, 305] on button "3 . desnecessário" at bounding box center [266, 314] width 229 height 54
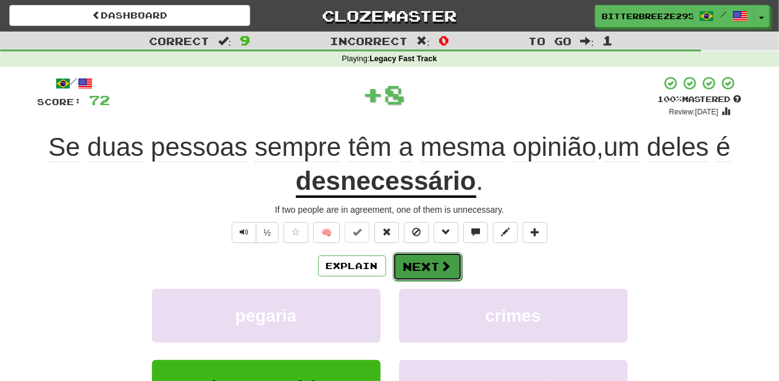
click at [403, 277] on button "Next" at bounding box center [427, 266] width 69 height 28
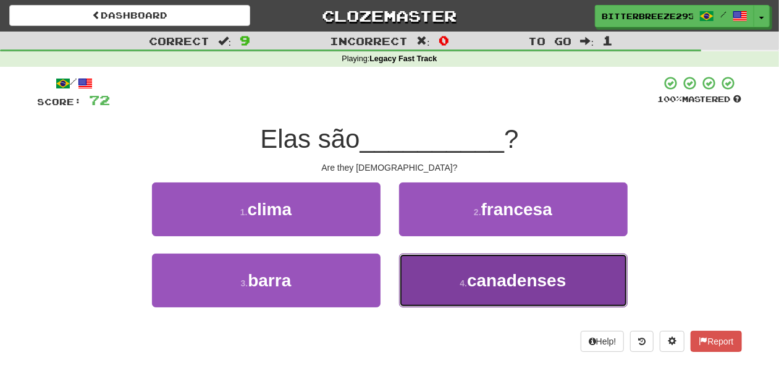
click at [410, 284] on button "4 . canadenses" at bounding box center [513, 280] width 229 height 54
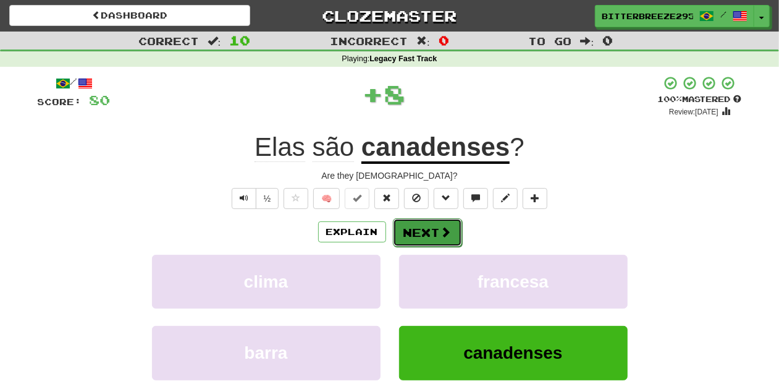
click at [411, 245] on button "Next" at bounding box center [427, 232] width 69 height 28
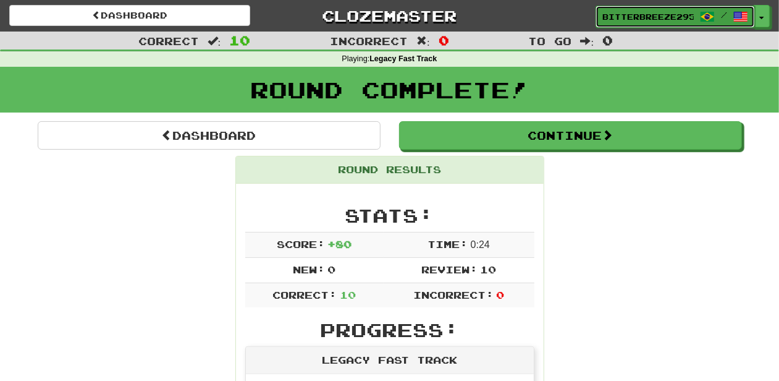
click at [649, 17] on span "BitterBreeze2956" at bounding box center [647, 16] width 91 height 11
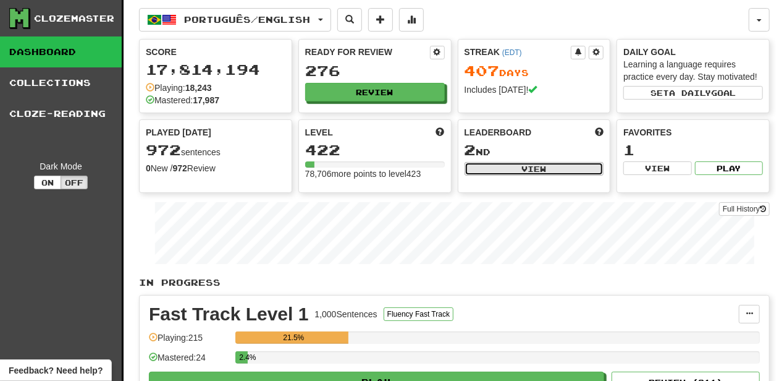
click at [507, 168] on button "View" at bounding box center [535, 169] width 140 height 14
select select "**********"
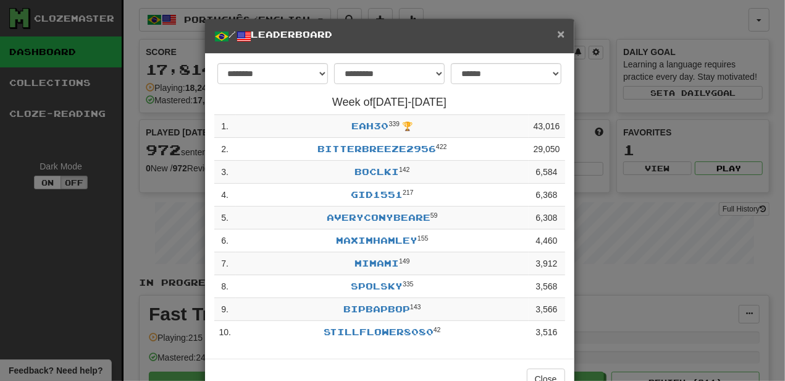
click at [557, 37] on span "×" at bounding box center [560, 34] width 7 height 14
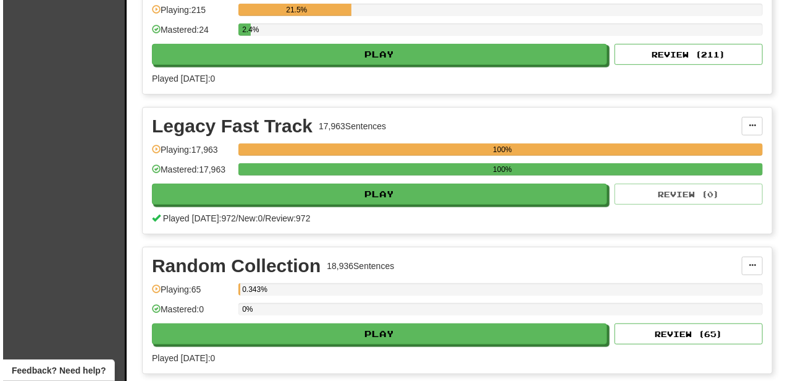
scroll to position [329, 0]
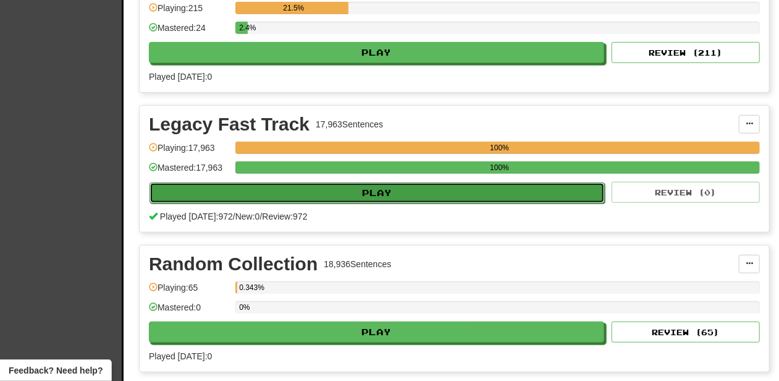
click at [378, 189] on button "Play" at bounding box center [377, 192] width 455 height 21
select select "**"
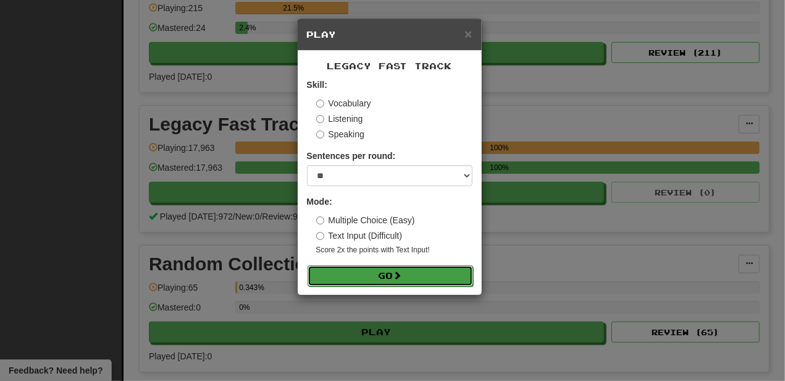
click at [402, 277] on span at bounding box center [398, 275] width 9 height 9
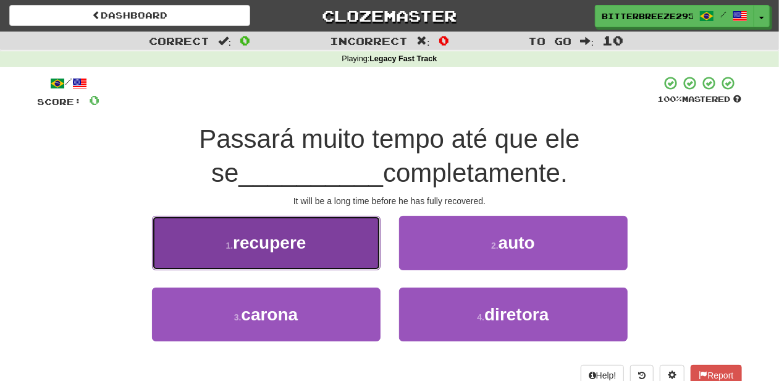
click at [339, 260] on button "1 . recupere" at bounding box center [266, 243] width 229 height 54
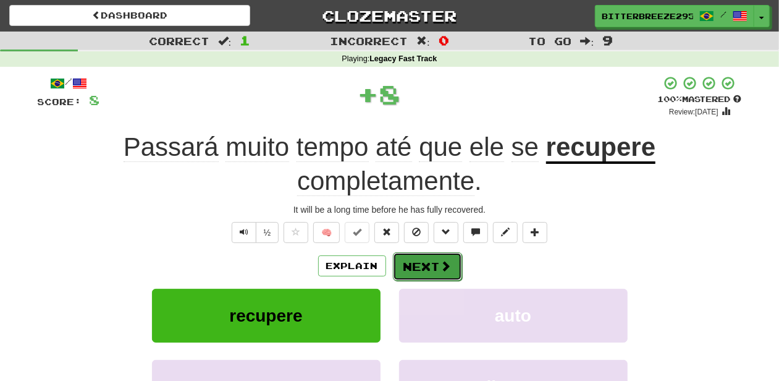
click at [409, 268] on button "Next" at bounding box center [427, 266] width 69 height 28
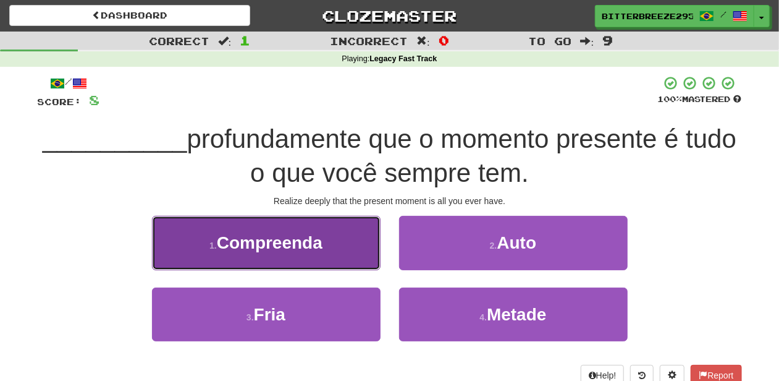
click at [352, 255] on button "1 . Compreenda" at bounding box center [266, 243] width 229 height 54
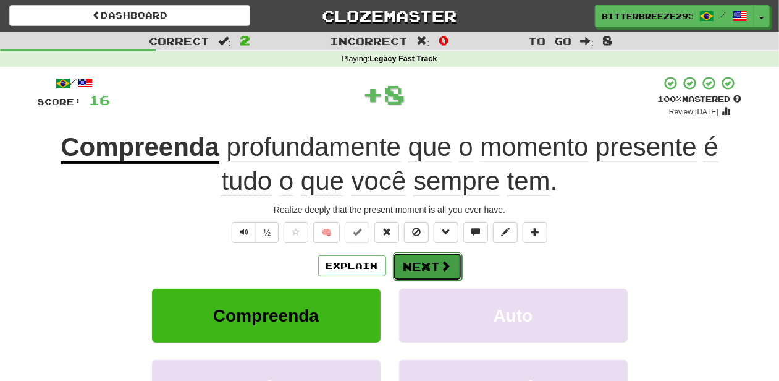
click at [401, 265] on button "Next" at bounding box center [427, 266] width 69 height 28
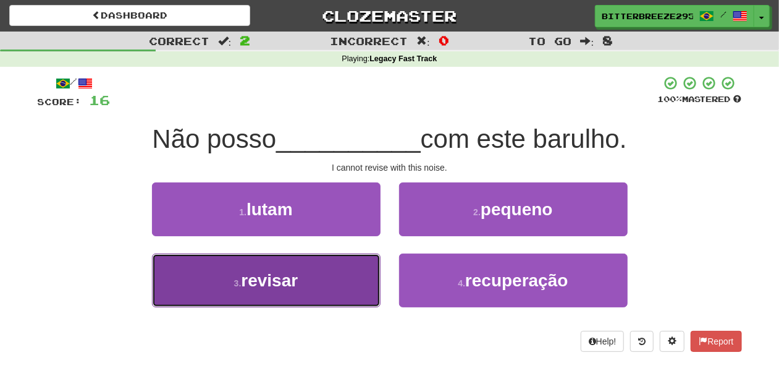
click at [353, 294] on button "3 . revisar" at bounding box center [266, 280] width 229 height 54
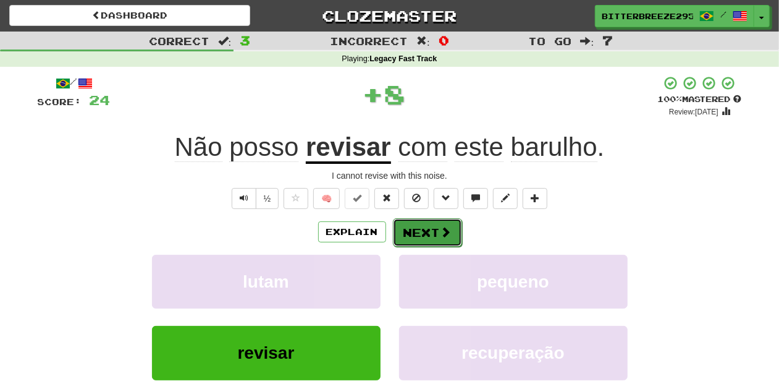
click at [418, 231] on button "Next" at bounding box center [427, 232] width 69 height 28
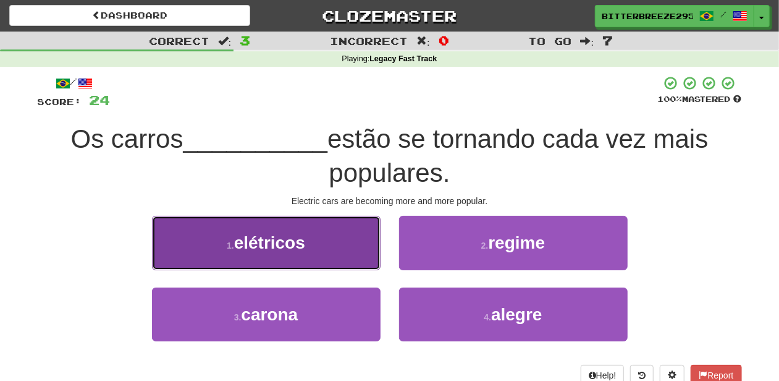
click at [324, 258] on button "1 . elétricos" at bounding box center [266, 243] width 229 height 54
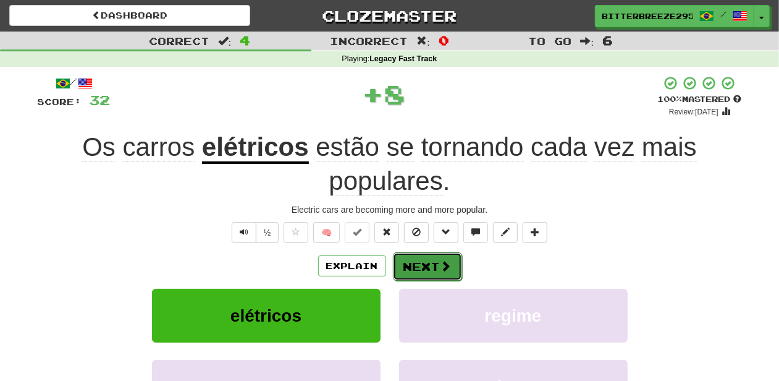
click at [402, 268] on button "Next" at bounding box center [427, 266] width 69 height 28
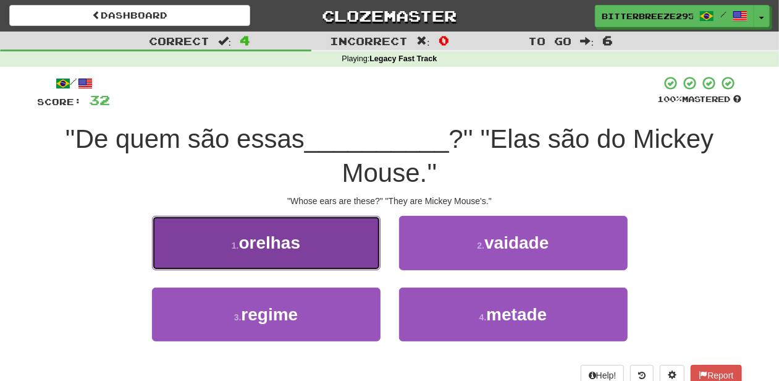
click at [339, 256] on button "1 . orelhas" at bounding box center [266, 243] width 229 height 54
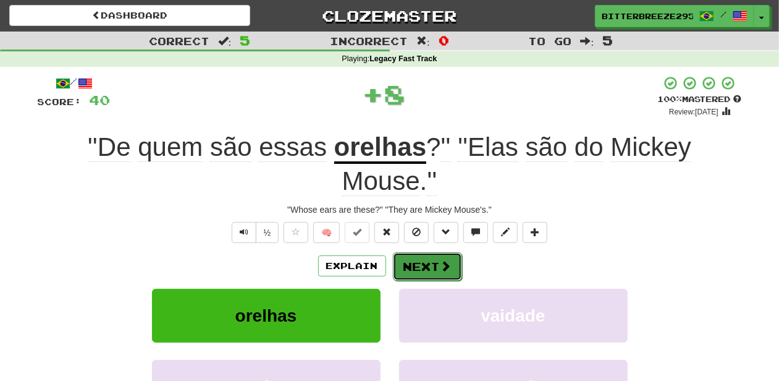
click at [413, 266] on button "Next" at bounding box center [427, 266] width 69 height 28
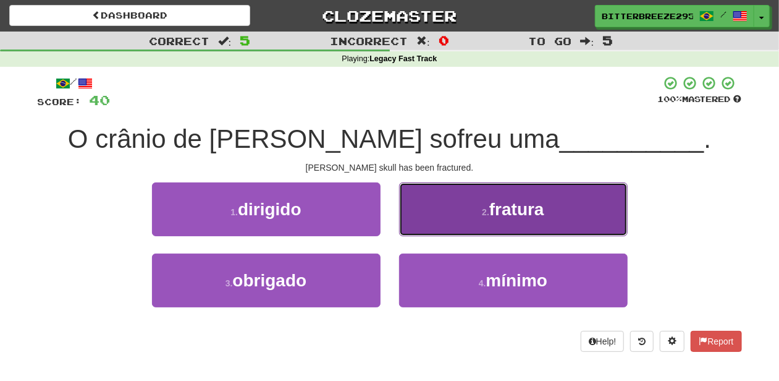
click at [424, 213] on button "2 . fratura" at bounding box center [513, 209] width 229 height 54
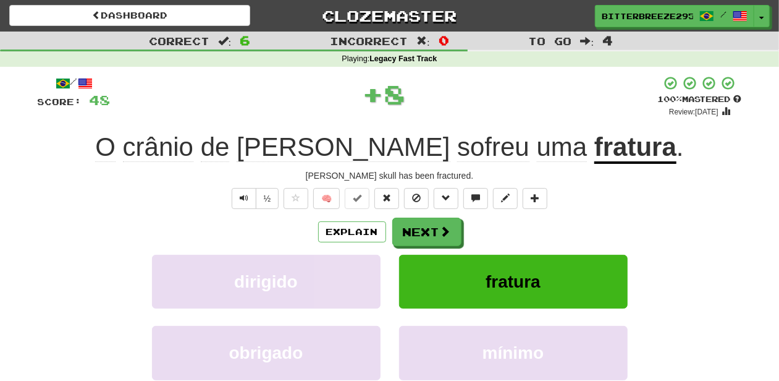
click at [424, 213] on div "/ Score: 48 + 8 100 % Mastered Review: 2026-04-12 O crânio de Tom sofreu uma fr…" at bounding box center [390, 268] width 704 height 387
drag, startPoint x: 424, startPoint y: 213, endPoint x: 420, endPoint y: 219, distance: 7.5
click at [420, 219] on button "Next" at bounding box center [427, 232] width 69 height 28
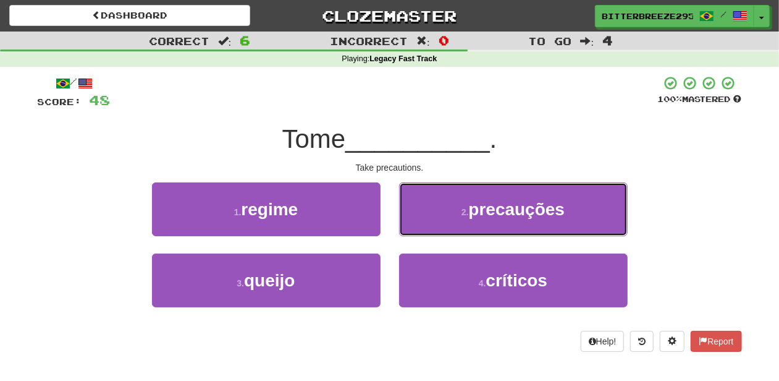
click at [420, 219] on button "2 . precauções" at bounding box center [513, 209] width 229 height 54
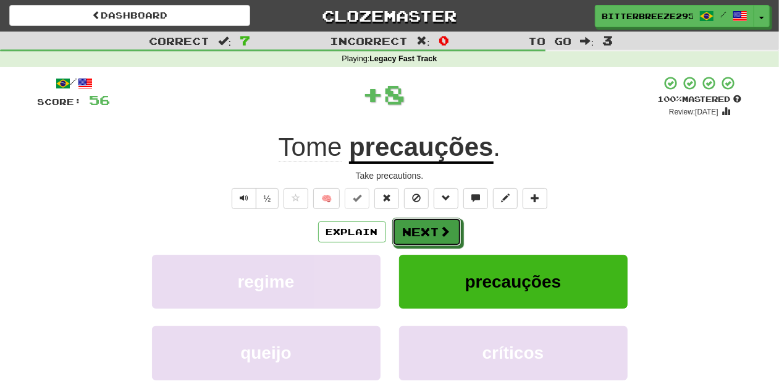
click at [420, 219] on button "Next" at bounding box center [426, 231] width 69 height 28
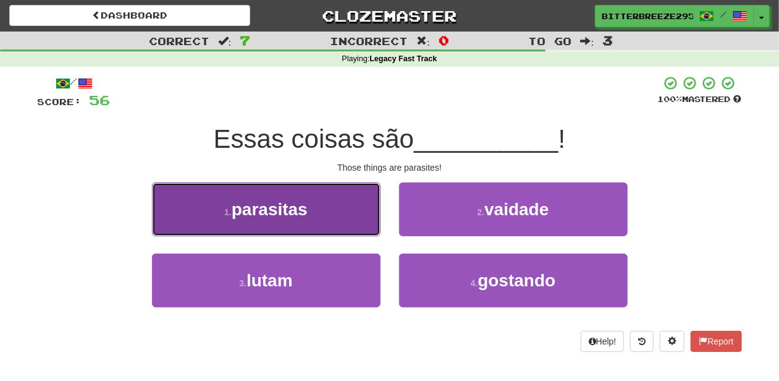
click at [355, 225] on button "1 . parasitas" at bounding box center [266, 209] width 229 height 54
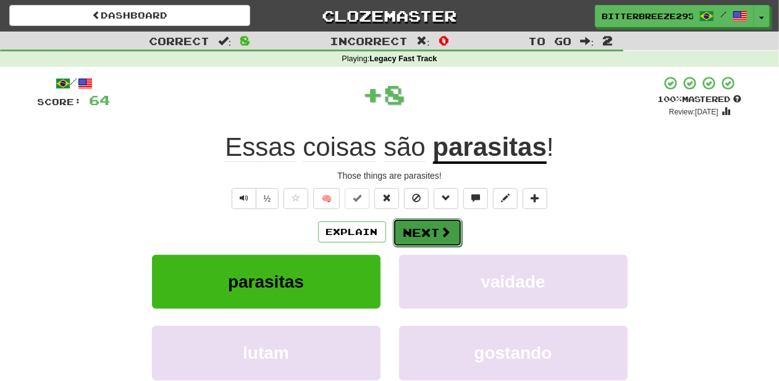
click at [400, 225] on button "Next" at bounding box center [427, 232] width 69 height 28
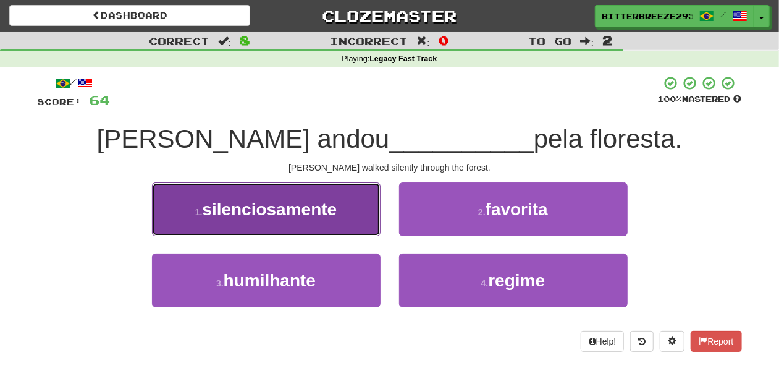
click at [337, 229] on button "1 . silenciosamente" at bounding box center [266, 209] width 229 height 54
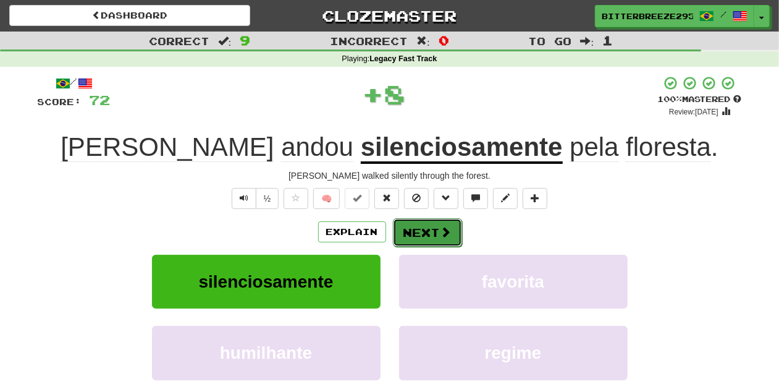
click at [410, 236] on button "Next" at bounding box center [427, 232] width 69 height 28
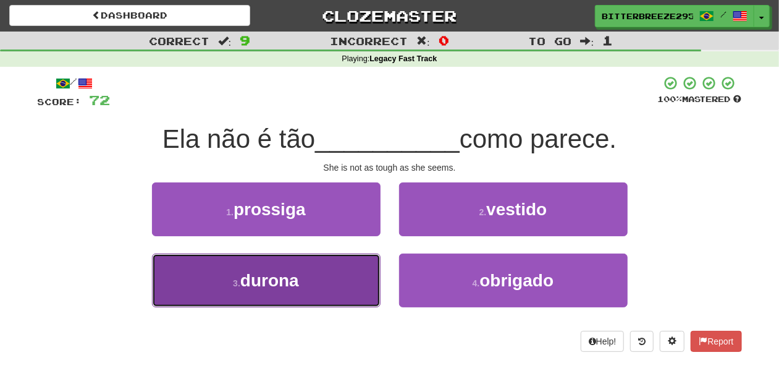
click at [346, 270] on button "3 . durona" at bounding box center [266, 280] width 229 height 54
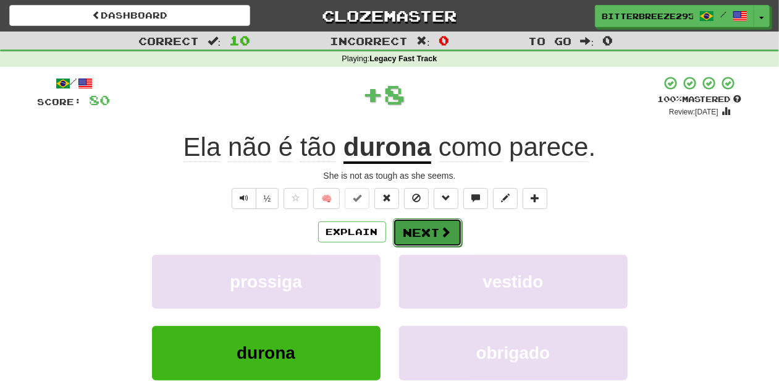
click at [408, 234] on button "Next" at bounding box center [427, 232] width 69 height 28
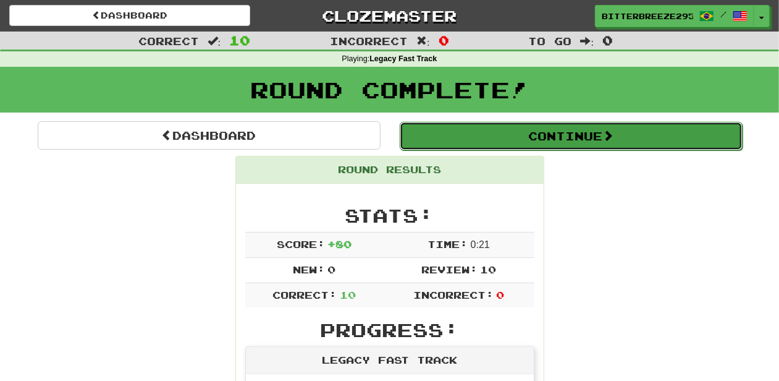
click at [447, 138] on button "Continue" at bounding box center [571, 136] width 343 height 28
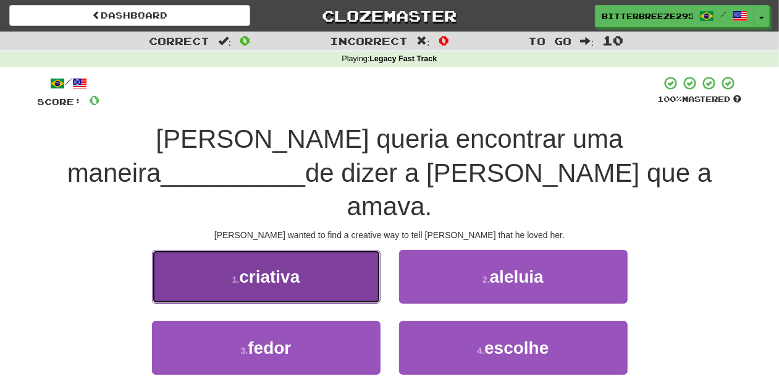
click at [325, 258] on button "1 . criativa" at bounding box center [266, 277] width 229 height 54
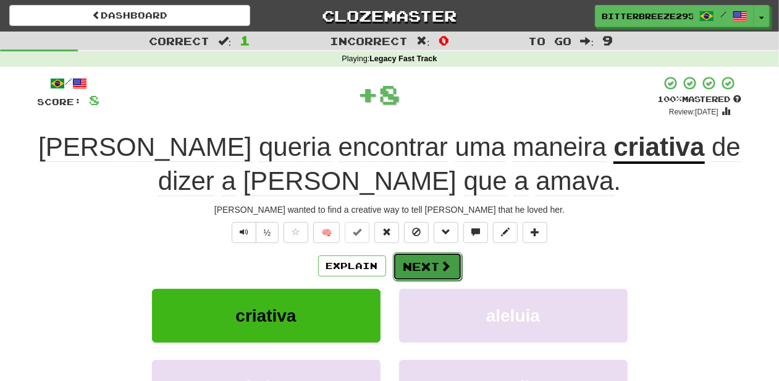
click at [394, 258] on button "Next" at bounding box center [427, 266] width 69 height 28
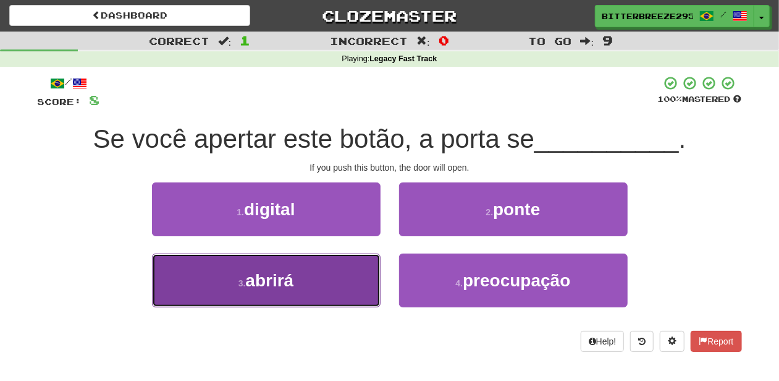
click at [354, 271] on button "3 . abrirá" at bounding box center [266, 280] width 229 height 54
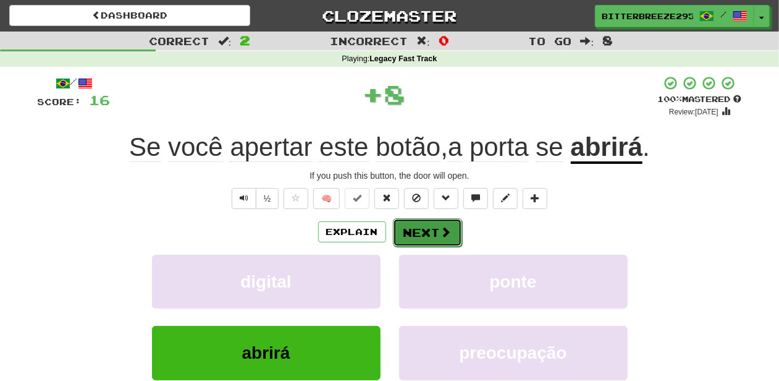
click at [417, 233] on button "Next" at bounding box center [427, 232] width 69 height 28
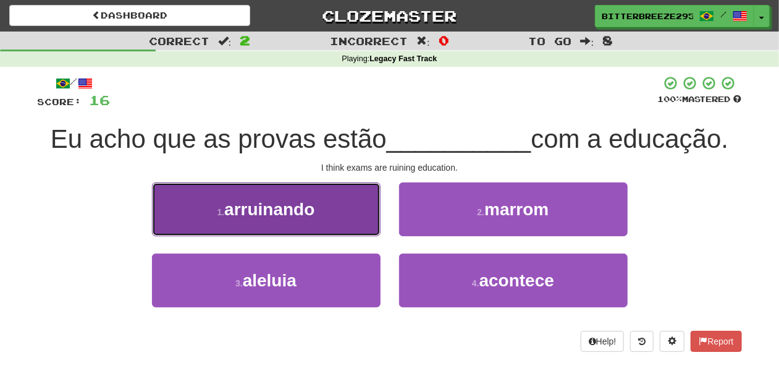
click at [350, 219] on button "1 . arruinando" at bounding box center [266, 209] width 229 height 54
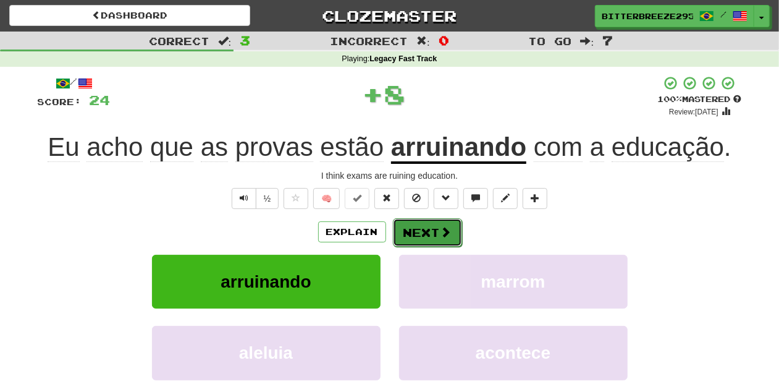
click at [407, 230] on button "Next" at bounding box center [427, 232] width 69 height 28
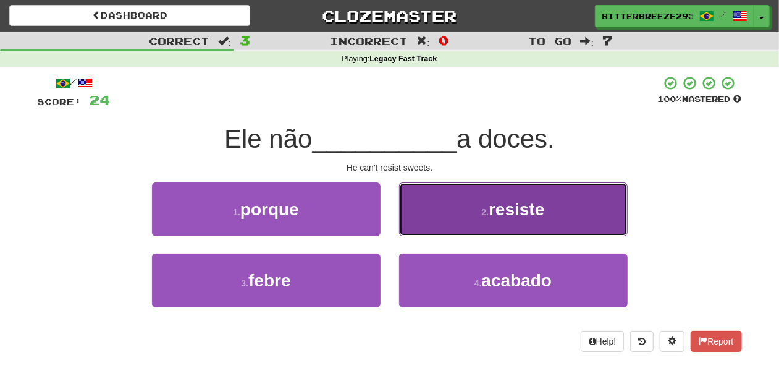
click at [427, 217] on button "2 . resiste" at bounding box center [513, 209] width 229 height 54
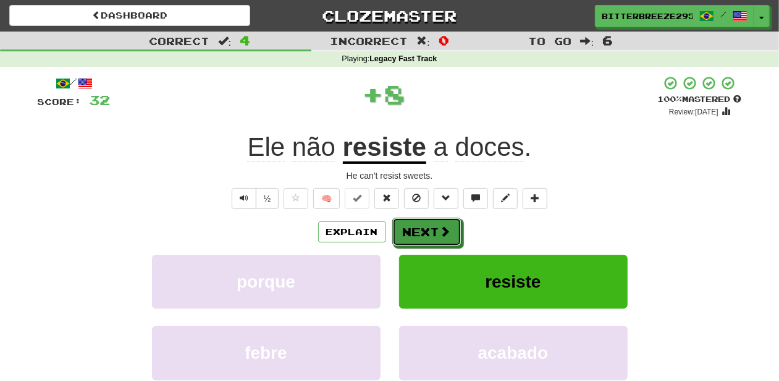
click at [421, 225] on button "Next" at bounding box center [426, 231] width 69 height 28
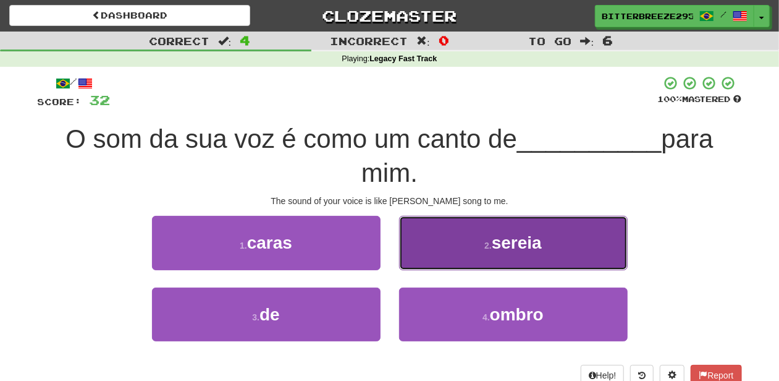
click at [416, 258] on button "2 . sereia" at bounding box center [513, 243] width 229 height 54
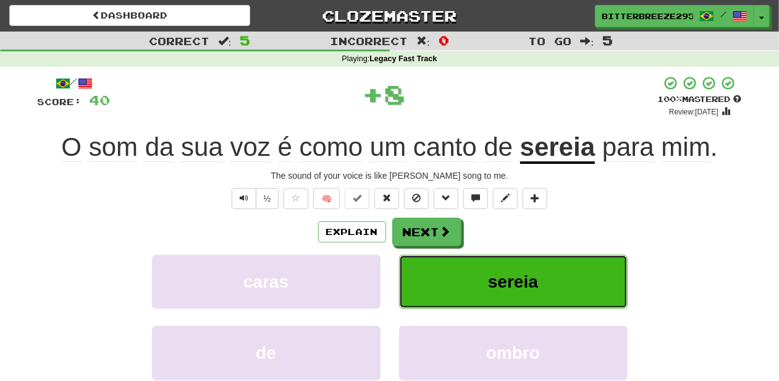
click at [416, 258] on button "sereia" at bounding box center [513, 282] width 229 height 54
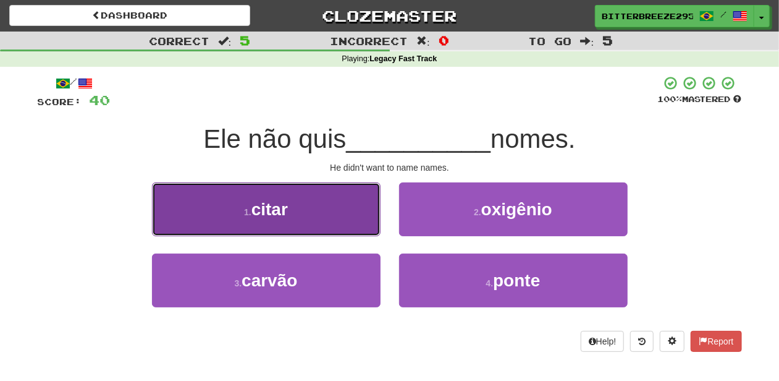
click at [361, 216] on button "1 . citar" at bounding box center [266, 209] width 229 height 54
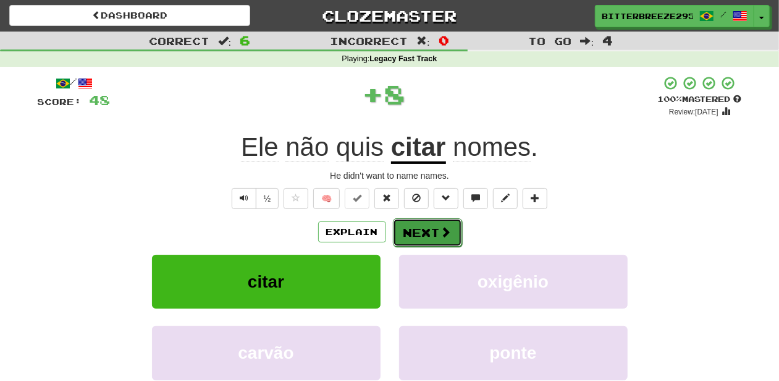
click at [412, 232] on button "Next" at bounding box center [427, 232] width 69 height 28
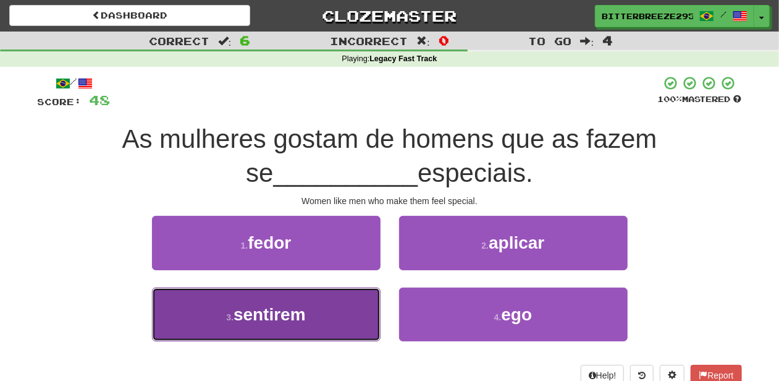
click at [348, 299] on button "3 . sentirem" at bounding box center [266, 314] width 229 height 54
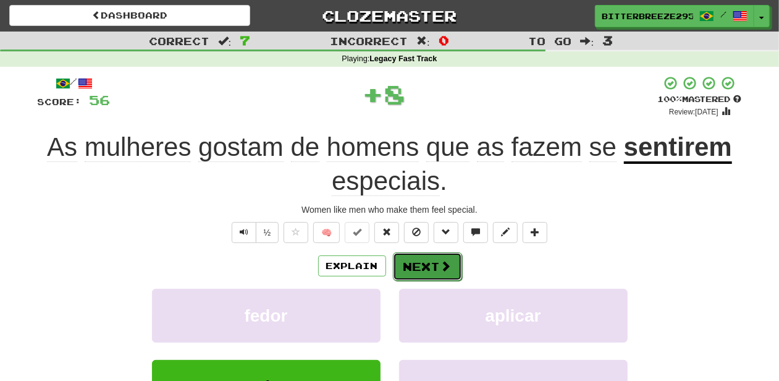
click at [441, 260] on span at bounding box center [446, 265] width 11 height 11
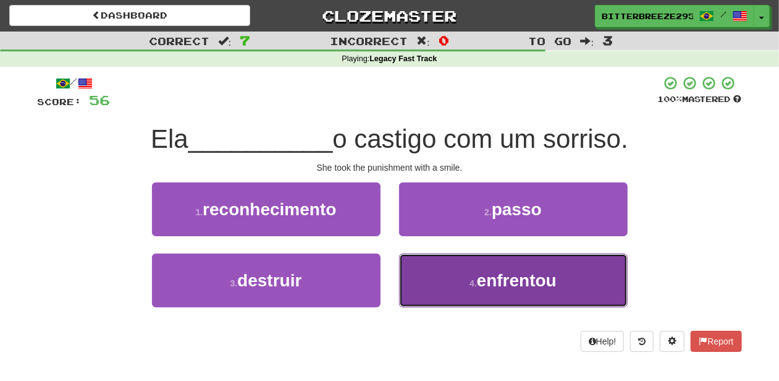
click at [434, 282] on button "4 . enfrentou" at bounding box center [513, 280] width 229 height 54
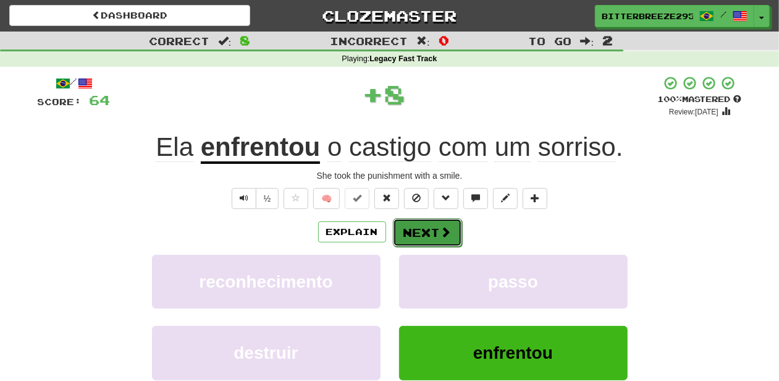
click at [439, 229] on button "Next" at bounding box center [427, 232] width 69 height 28
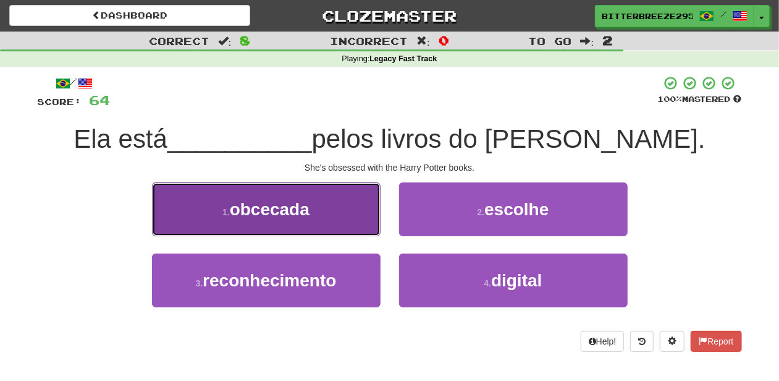
click at [368, 219] on button "1 . obcecada" at bounding box center [266, 209] width 229 height 54
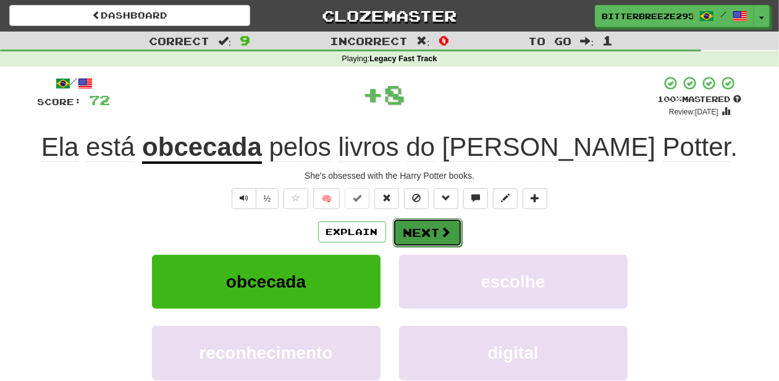
click at [420, 232] on button "Next" at bounding box center [427, 232] width 69 height 28
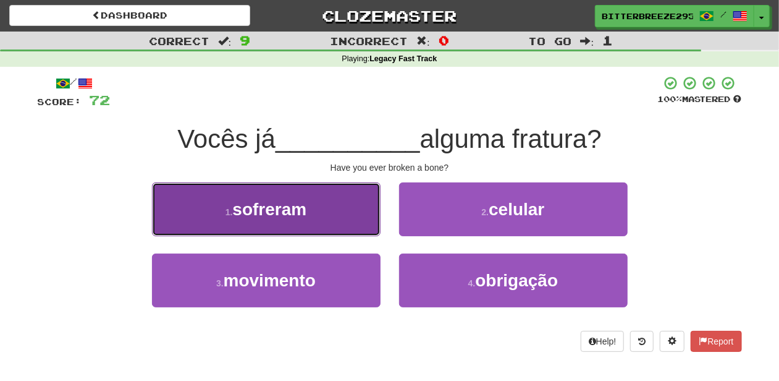
click at [346, 225] on button "1 . sofreram" at bounding box center [266, 209] width 229 height 54
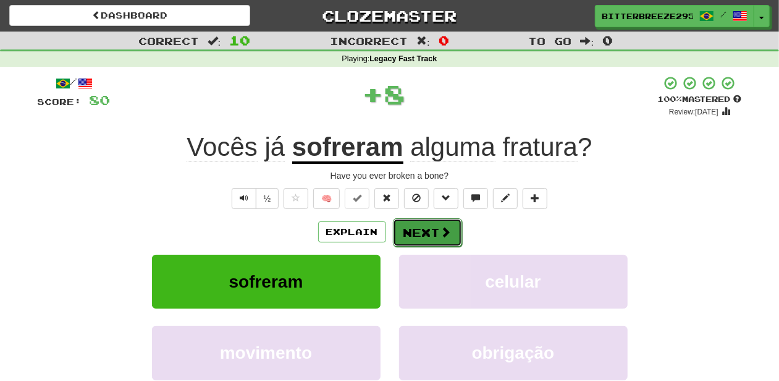
click at [420, 230] on button "Next" at bounding box center [427, 232] width 69 height 28
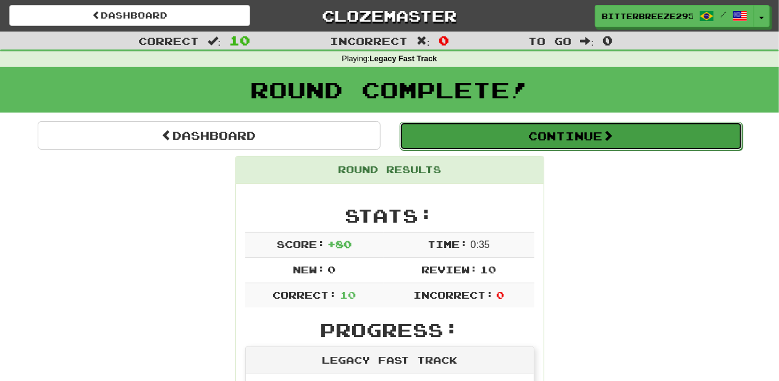
click at [465, 128] on button "Continue" at bounding box center [571, 136] width 343 height 28
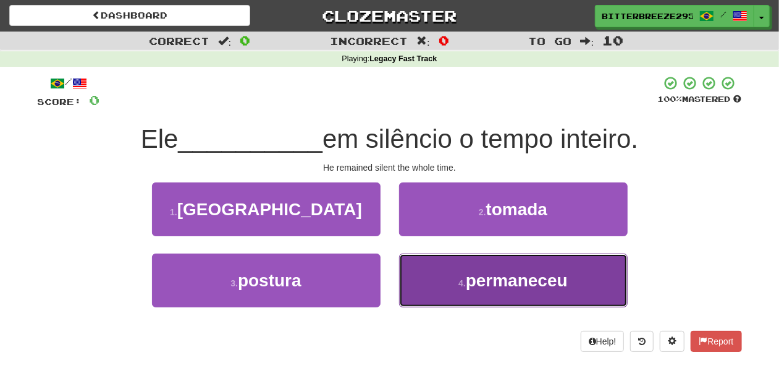
click at [427, 288] on button "4 . permaneceu" at bounding box center [513, 280] width 229 height 54
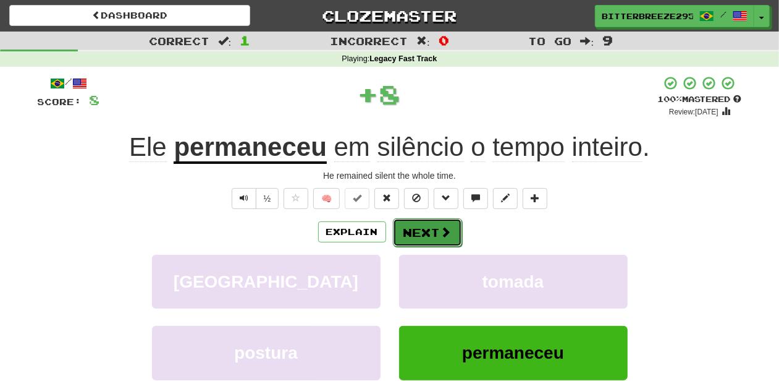
click at [420, 233] on button "Next" at bounding box center [427, 232] width 69 height 28
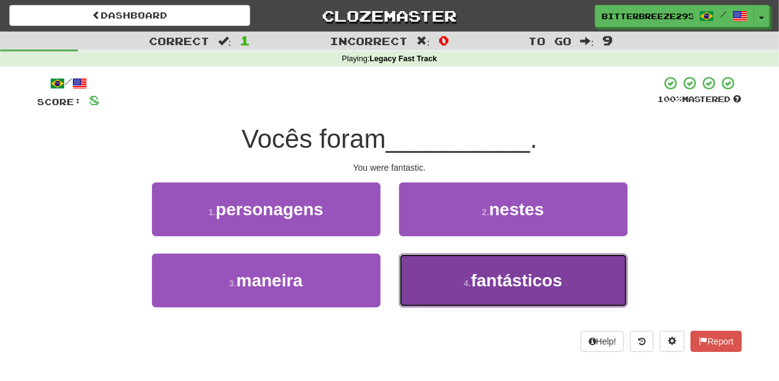
click at [428, 285] on button "4 . fantásticos" at bounding box center [513, 280] width 229 height 54
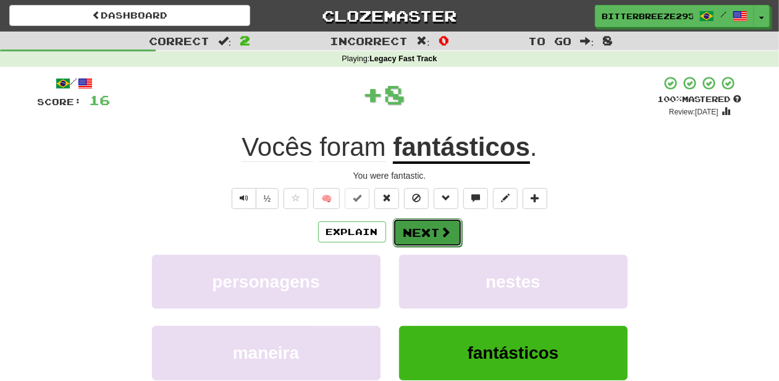
click at [423, 225] on button "Next" at bounding box center [427, 232] width 69 height 28
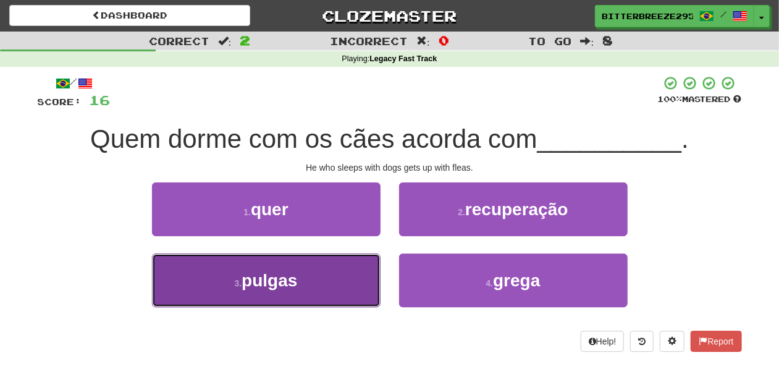
click at [356, 277] on button "3 . pulgas" at bounding box center [266, 280] width 229 height 54
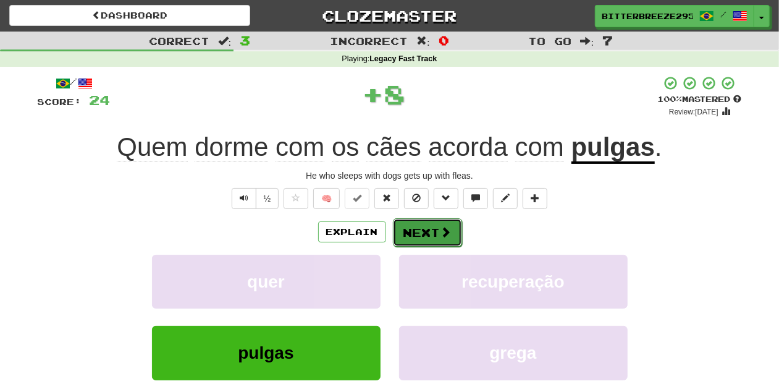
click at [432, 230] on button "Next" at bounding box center [427, 232] width 69 height 28
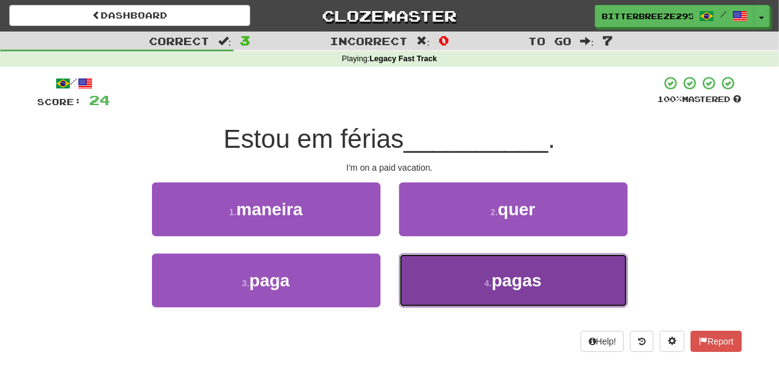
click at [439, 284] on button "4 . pagas" at bounding box center [513, 280] width 229 height 54
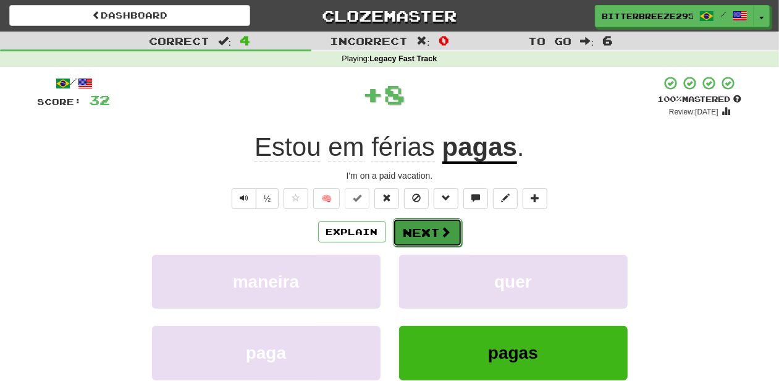
click at [433, 232] on button "Next" at bounding box center [427, 232] width 69 height 28
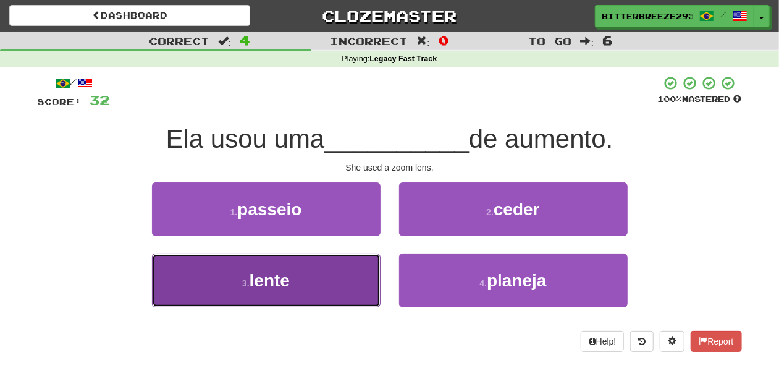
click at [376, 281] on button "3 . lente" at bounding box center [266, 280] width 229 height 54
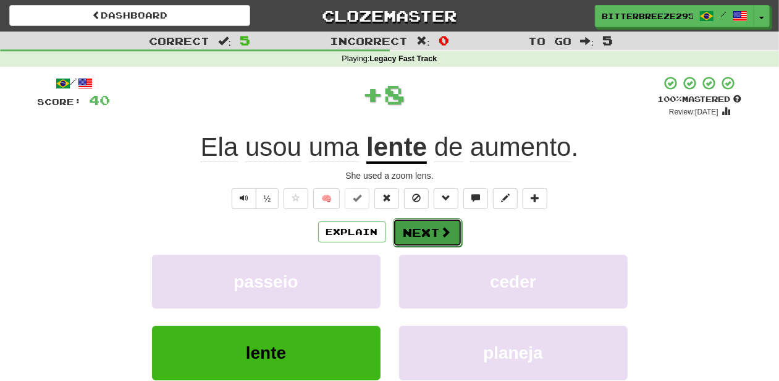
click at [426, 234] on button "Next" at bounding box center [427, 232] width 69 height 28
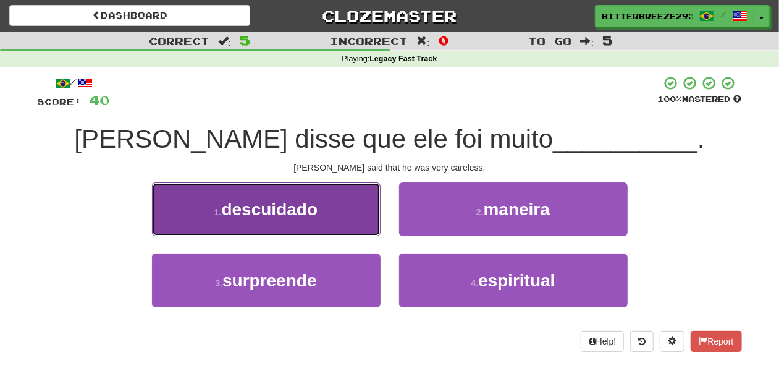
click at [337, 215] on button "1 . descuidado" at bounding box center [266, 209] width 229 height 54
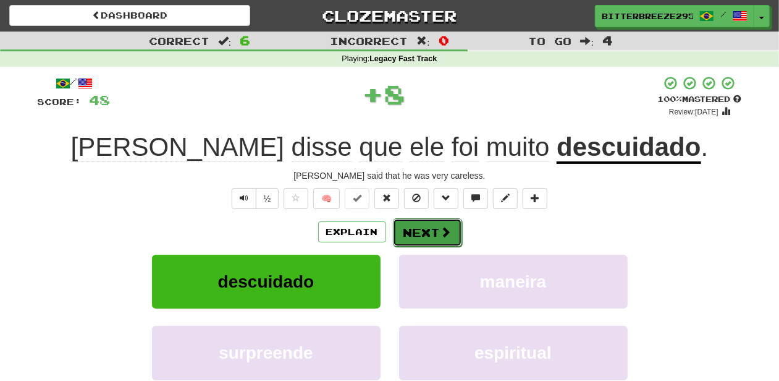
click at [409, 230] on button "Next" at bounding box center [427, 232] width 69 height 28
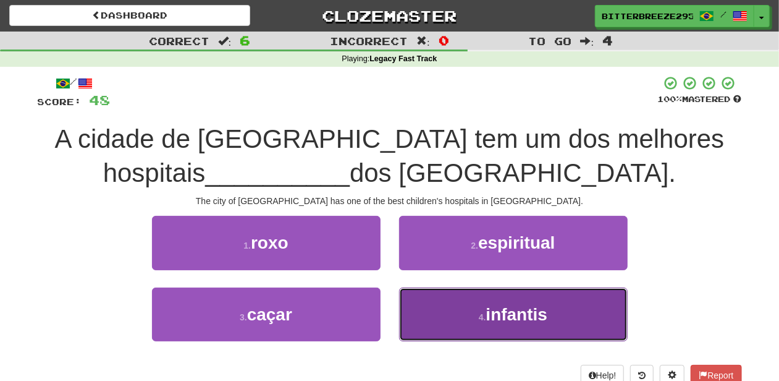
click at [421, 309] on button "4 . infantis" at bounding box center [513, 314] width 229 height 54
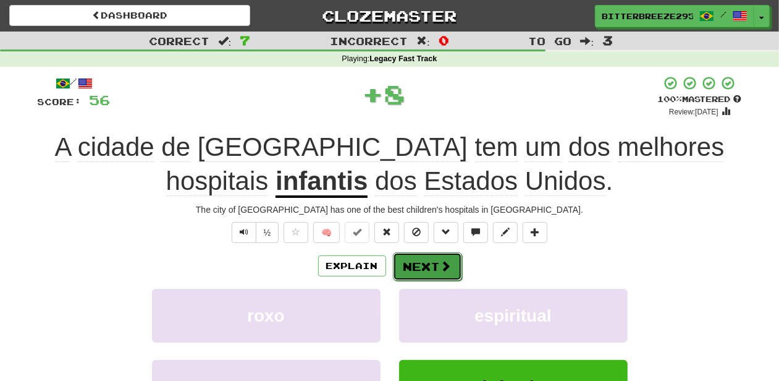
click at [424, 263] on button "Next" at bounding box center [427, 266] width 69 height 28
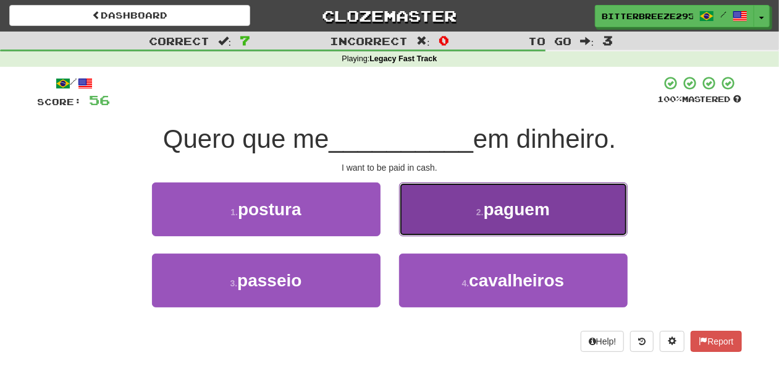
click at [444, 217] on button "2 . paguem" at bounding box center [513, 209] width 229 height 54
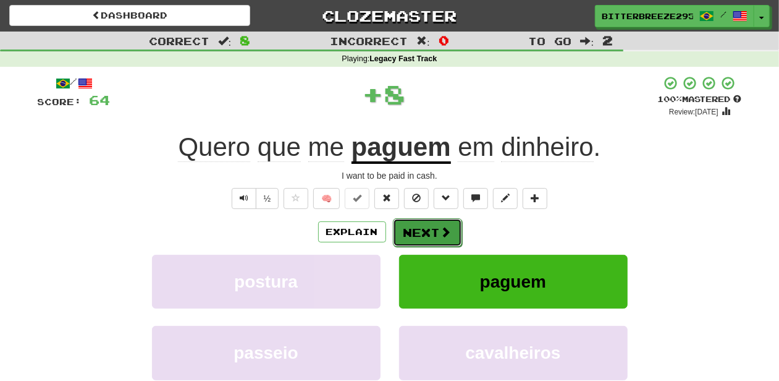
click at [444, 220] on button "Next" at bounding box center [427, 232] width 69 height 28
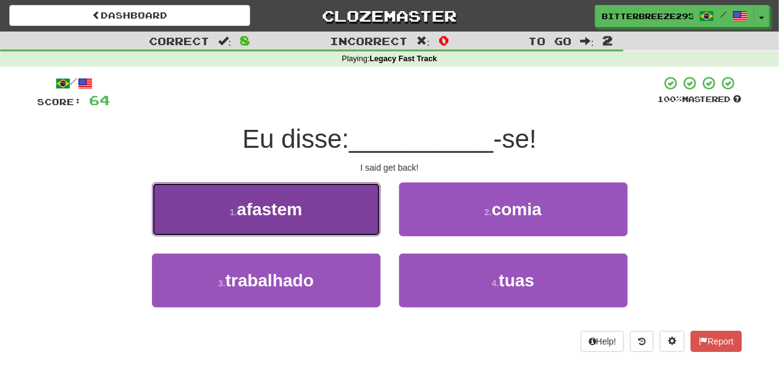
click at [334, 225] on button "1 . afastem" at bounding box center [266, 209] width 229 height 54
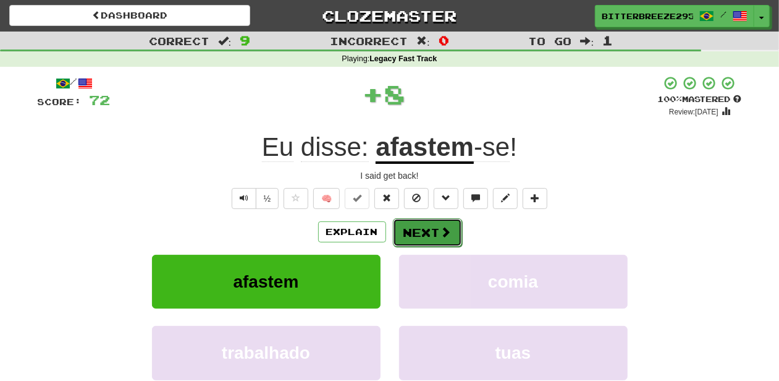
click at [416, 235] on button "Next" at bounding box center [427, 232] width 69 height 28
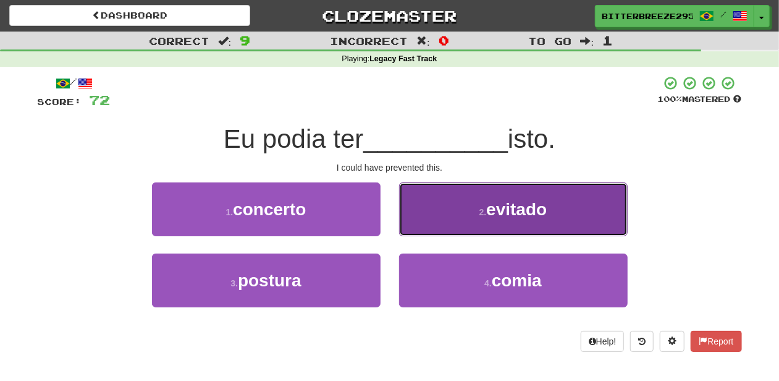
click at [418, 221] on button "2 . evitado" at bounding box center [513, 209] width 229 height 54
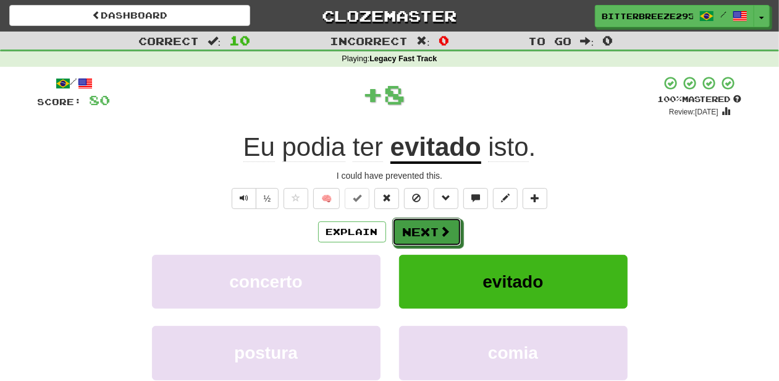
click at [416, 226] on button "Next" at bounding box center [426, 231] width 69 height 28
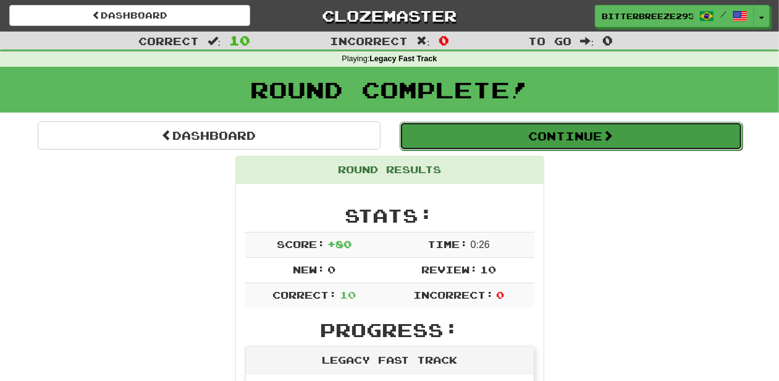
click at [476, 137] on button "Continue" at bounding box center [571, 136] width 343 height 28
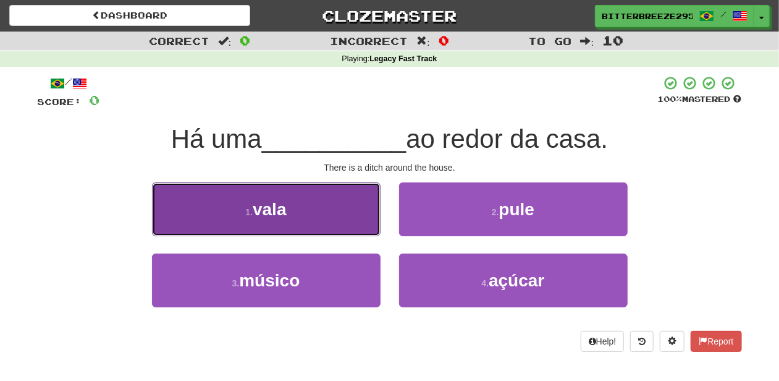
click at [356, 213] on button "1 . vala" at bounding box center [266, 209] width 229 height 54
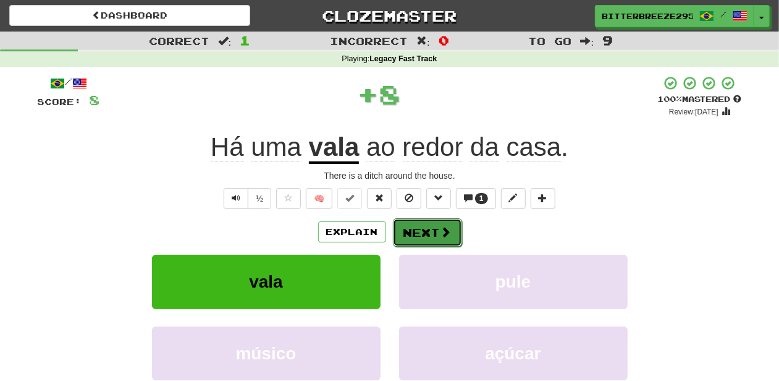
click at [433, 227] on button "Next" at bounding box center [427, 232] width 69 height 28
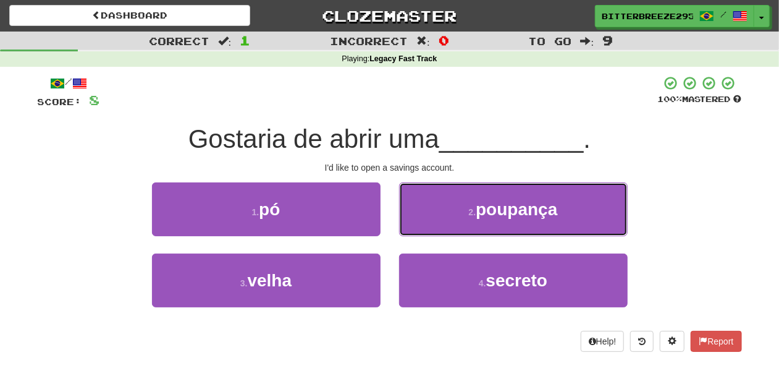
click at [433, 227] on button "2 . poupança" at bounding box center [513, 209] width 229 height 54
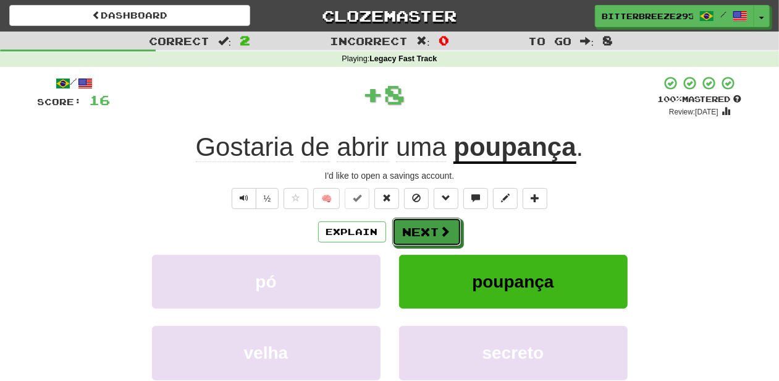
click at [433, 227] on button "Next" at bounding box center [426, 231] width 69 height 28
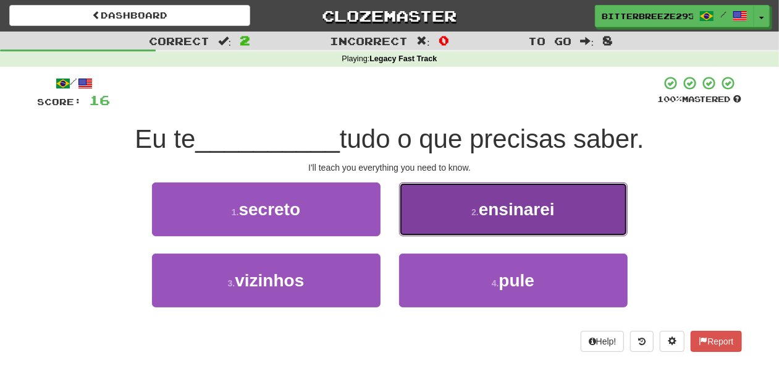
click at [436, 222] on button "2 . ensinarei" at bounding box center [513, 209] width 229 height 54
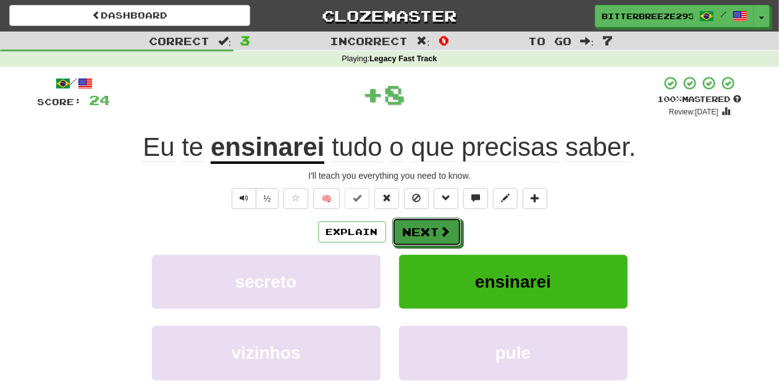
click at [432, 230] on button "Next" at bounding box center [426, 231] width 69 height 28
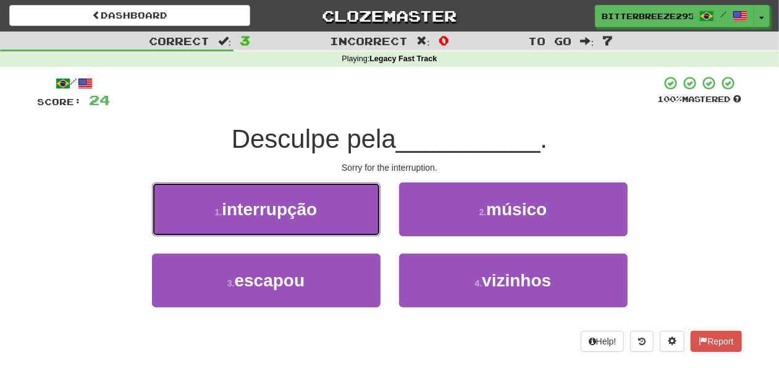
drag, startPoint x: 313, startPoint y: 210, endPoint x: 336, endPoint y: 216, distance: 24.1
click at [314, 210] on span "interrupção" at bounding box center [269, 209] width 95 height 19
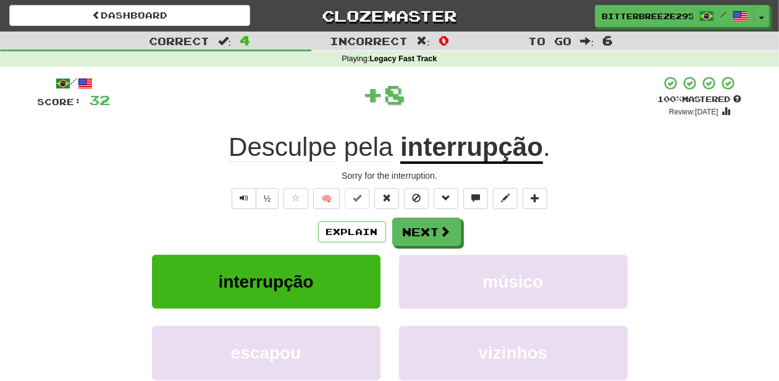
click at [467, 239] on div "Explain Next" at bounding box center [390, 231] width 704 height 28
click at [449, 231] on span at bounding box center [446, 231] width 11 height 11
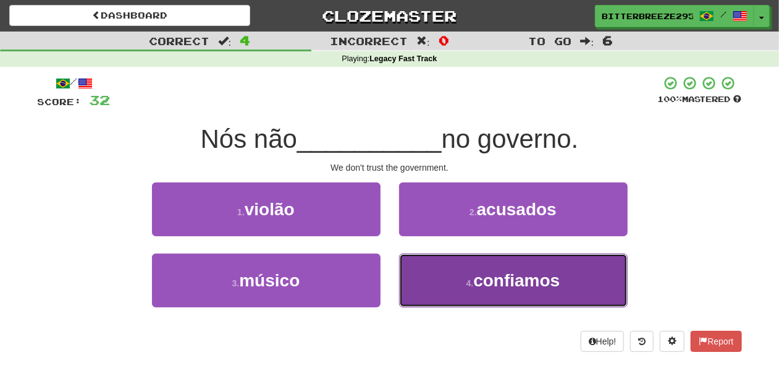
click at [412, 276] on button "4 . confiamos" at bounding box center [513, 280] width 229 height 54
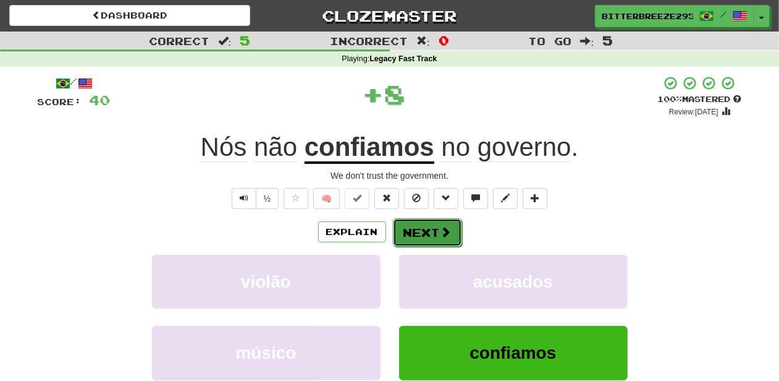
click at [416, 230] on button "Next" at bounding box center [427, 232] width 69 height 28
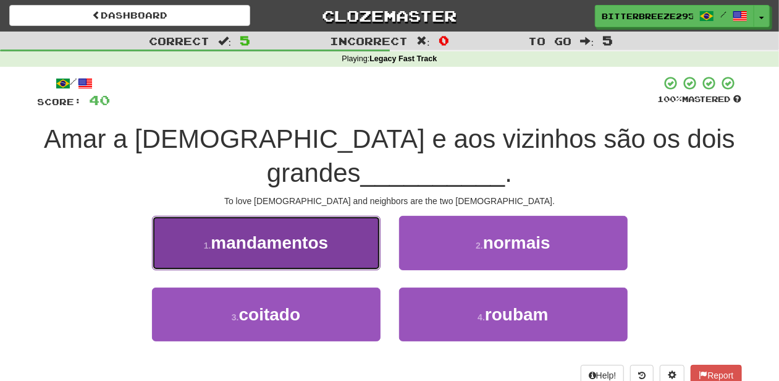
click at [350, 255] on button "1 . mandamentos" at bounding box center [266, 243] width 229 height 54
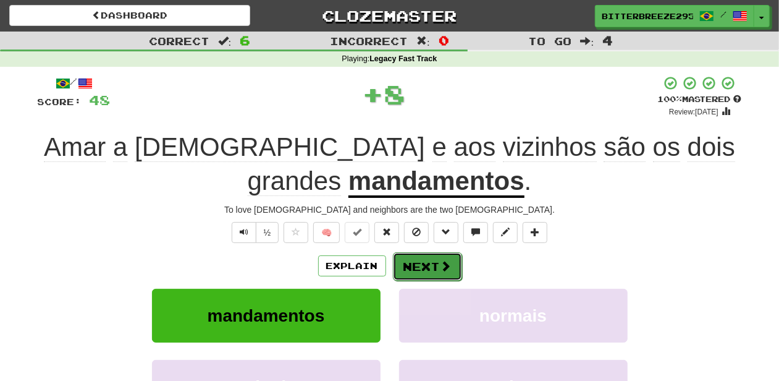
click at [407, 262] on button "Next" at bounding box center [427, 266] width 69 height 28
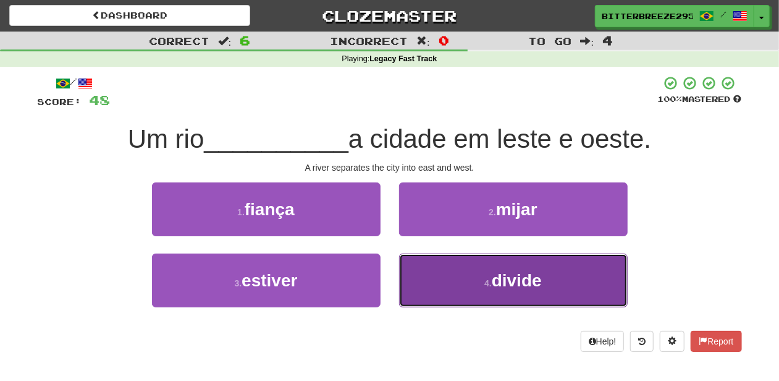
click at [437, 278] on button "4 . divide" at bounding box center [513, 280] width 229 height 54
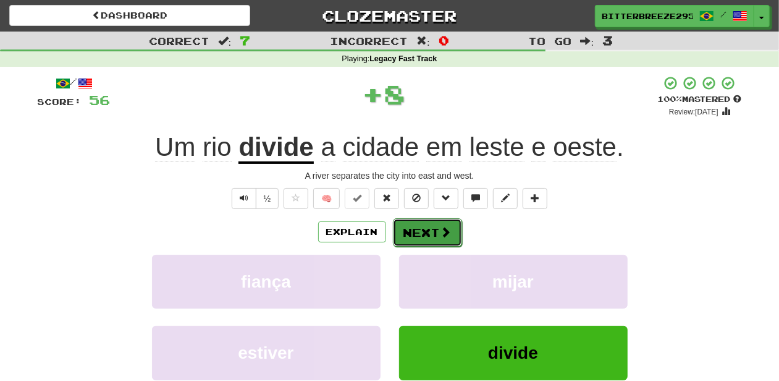
click at [412, 226] on button "Next" at bounding box center [427, 232] width 69 height 28
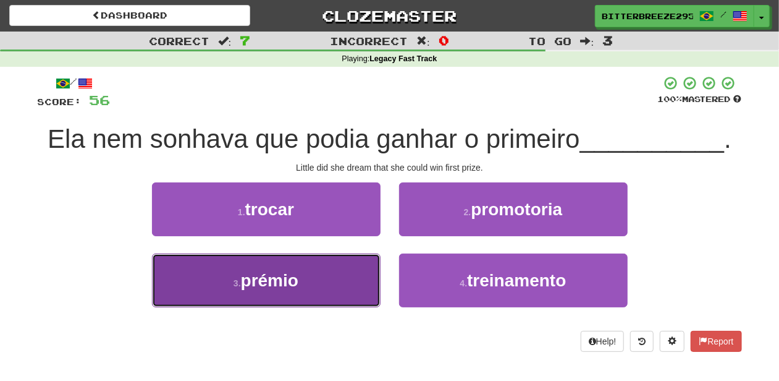
click at [352, 275] on button "3 . prémio" at bounding box center [266, 280] width 229 height 54
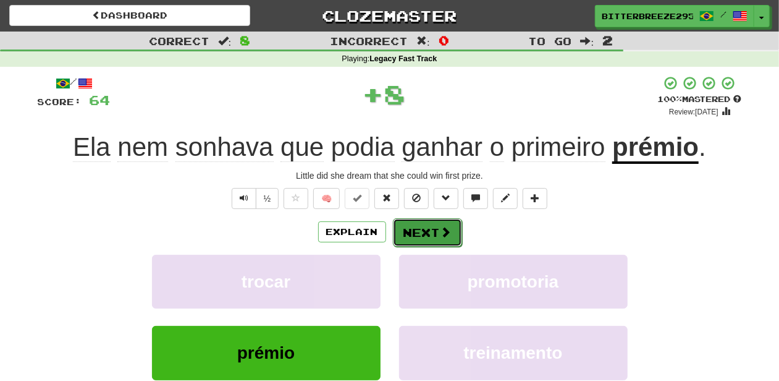
click at [424, 223] on button "Next" at bounding box center [427, 232] width 69 height 28
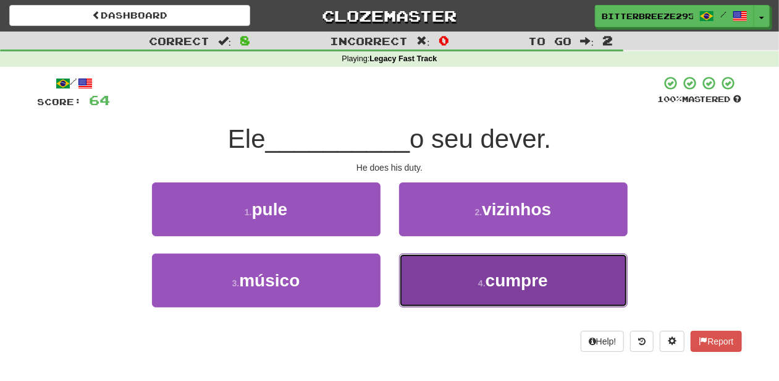
click at [420, 274] on button "4 . cumpre" at bounding box center [513, 280] width 229 height 54
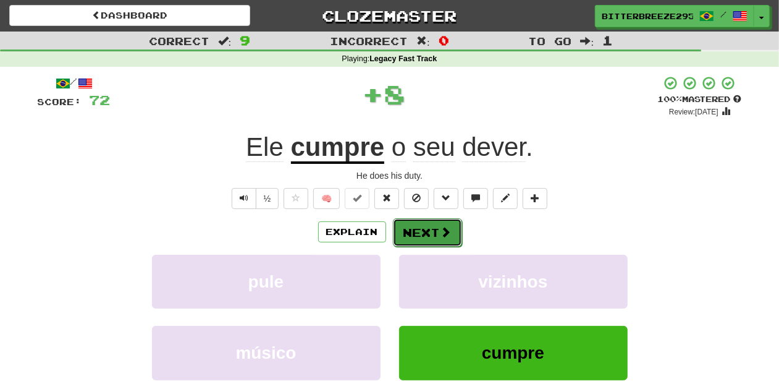
click at [414, 233] on button "Next" at bounding box center [427, 232] width 69 height 28
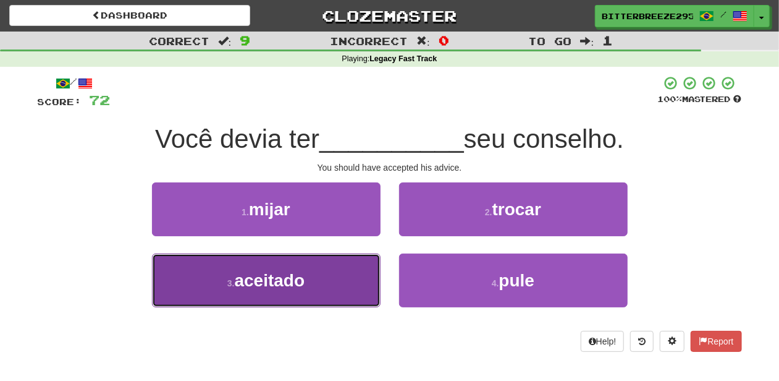
click at [331, 282] on button "3 . aceitado" at bounding box center [266, 280] width 229 height 54
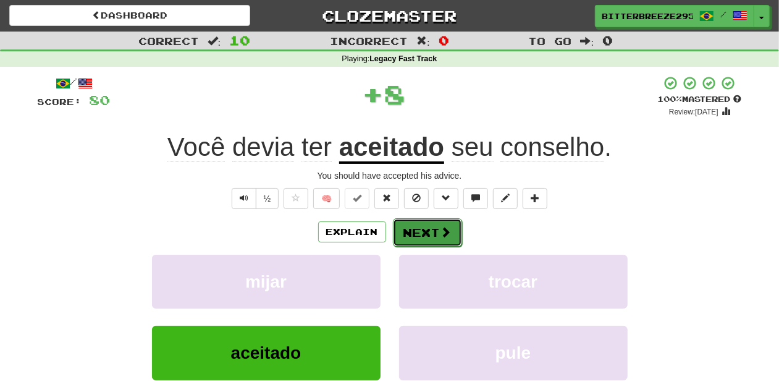
click at [433, 227] on button "Next" at bounding box center [427, 232] width 69 height 28
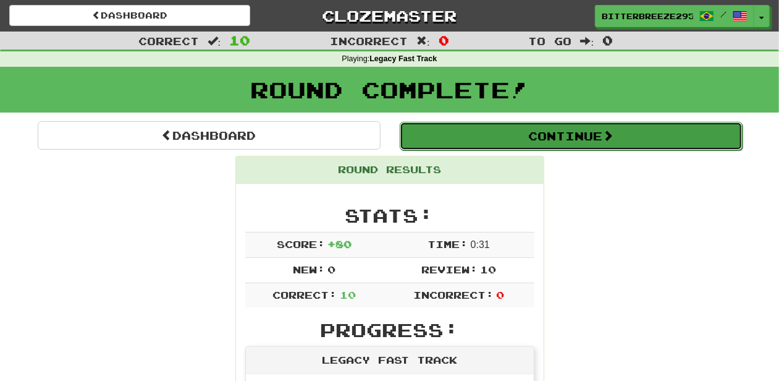
click at [472, 135] on button "Continue" at bounding box center [571, 136] width 343 height 28
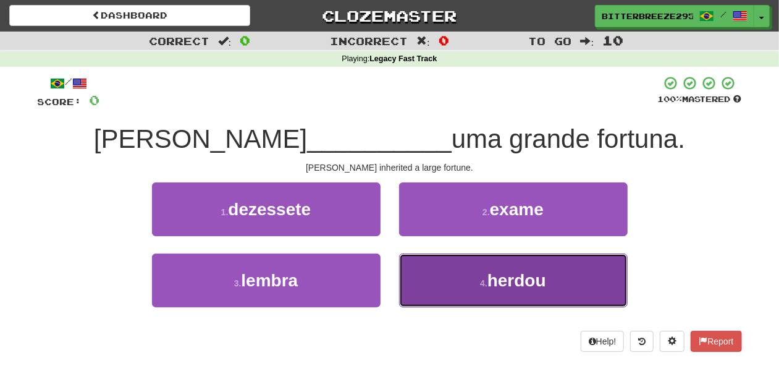
click at [443, 279] on button "4 . herdou" at bounding box center [513, 280] width 229 height 54
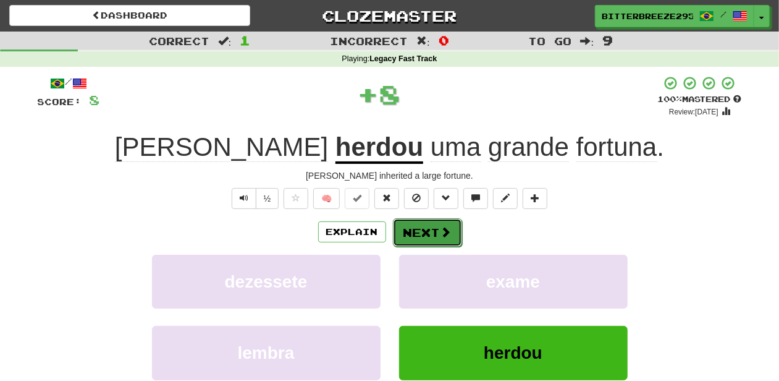
click at [428, 229] on button "Next" at bounding box center [427, 232] width 69 height 28
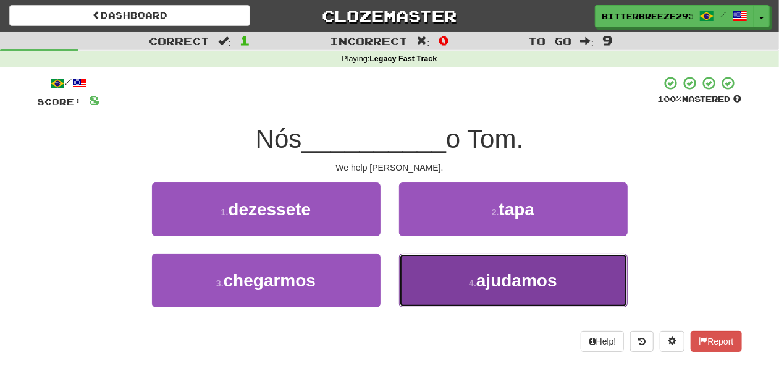
click at [424, 273] on button "4 . ajudamos" at bounding box center [513, 280] width 229 height 54
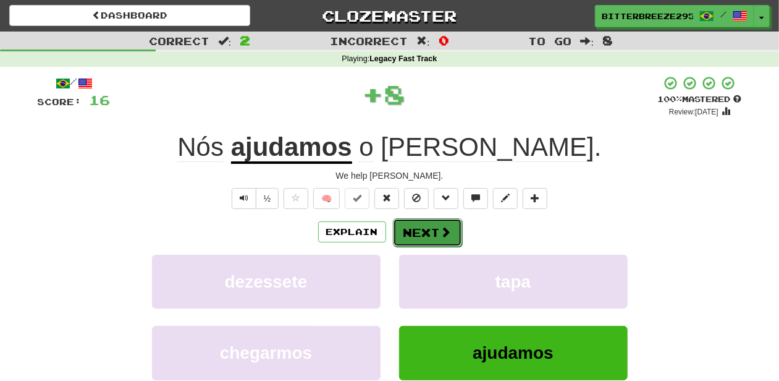
click at [429, 225] on button "Next" at bounding box center [427, 232] width 69 height 28
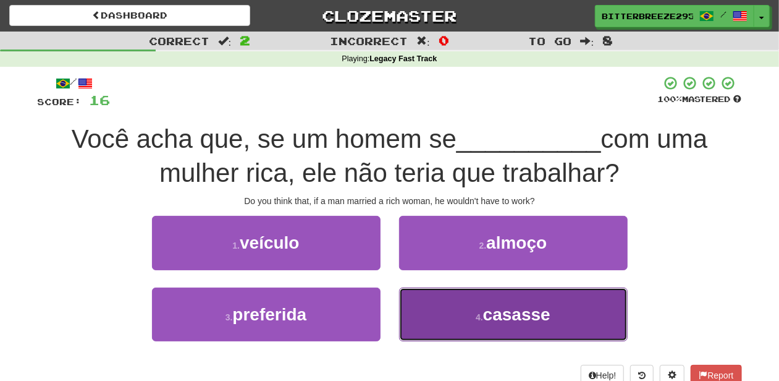
click at [442, 307] on button "4 . casasse" at bounding box center [513, 314] width 229 height 54
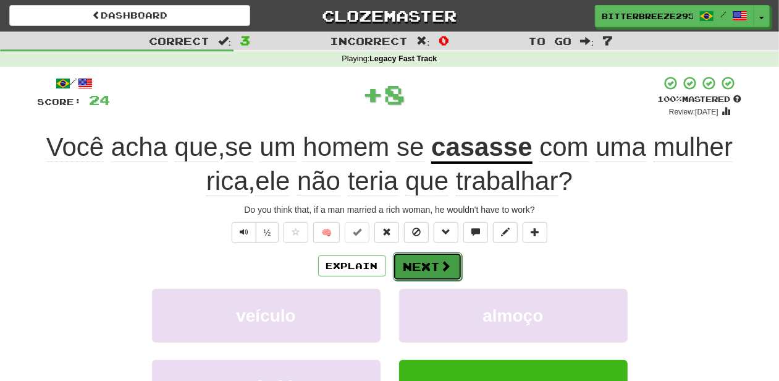
click at [415, 264] on button "Next" at bounding box center [427, 266] width 69 height 28
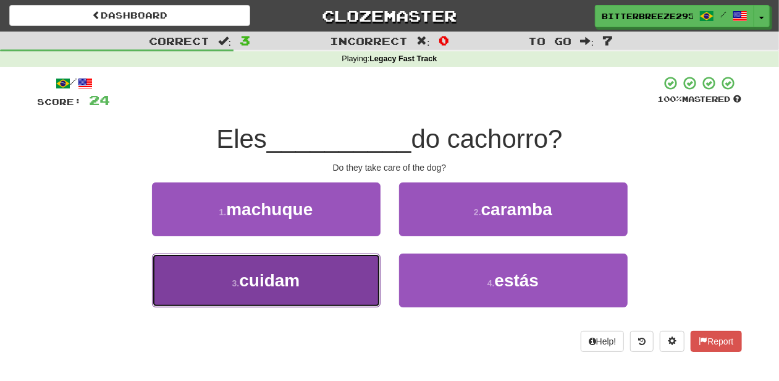
click at [349, 281] on button "3 . cuidam" at bounding box center [266, 280] width 229 height 54
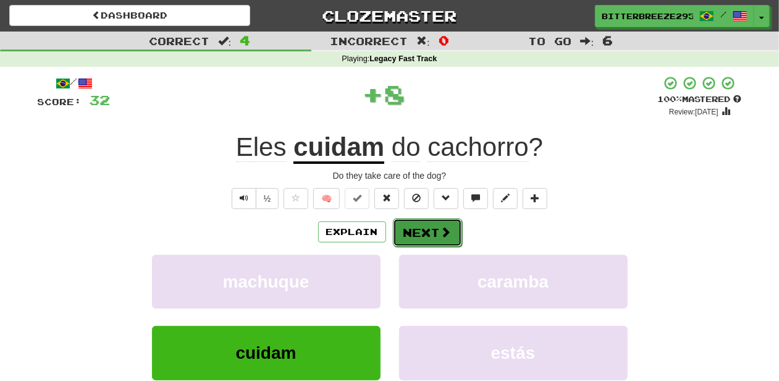
click at [438, 236] on button "Next" at bounding box center [427, 232] width 69 height 28
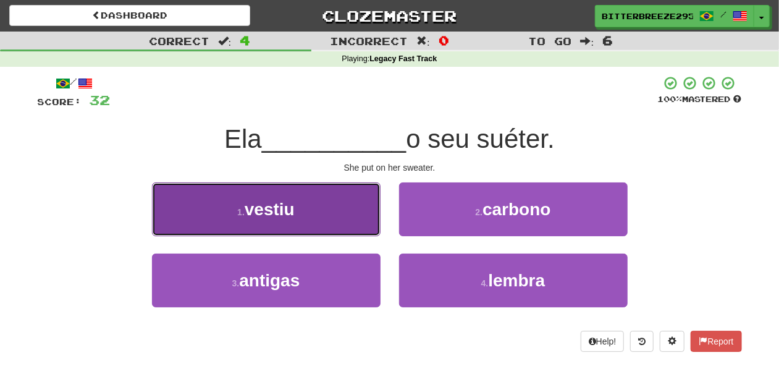
click at [333, 218] on button "1 . vestiu" at bounding box center [266, 209] width 229 height 54
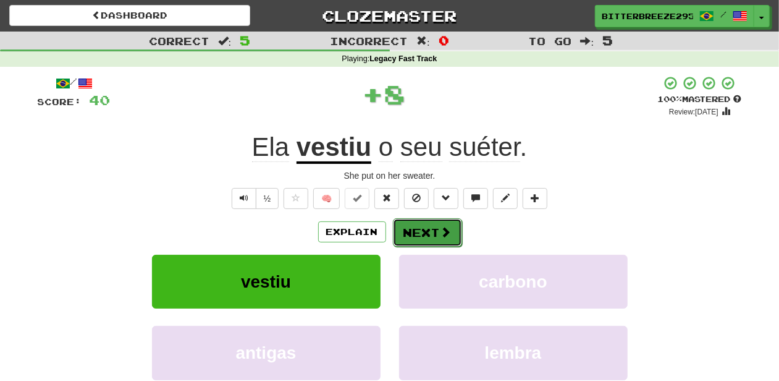
click at [403, 230] on button "Next" at bounding box center [427, 232] width 69 height 28
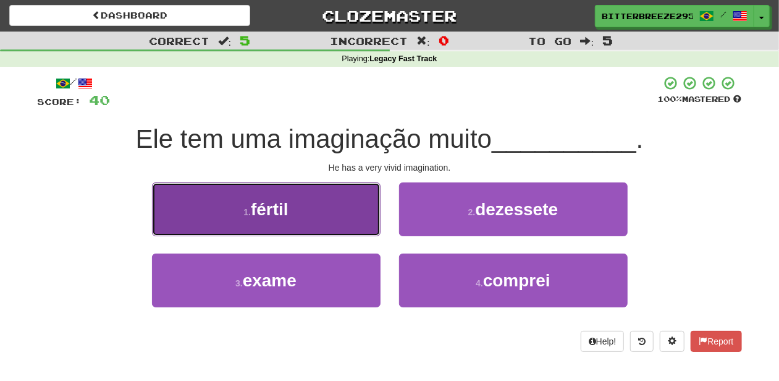
click at [342, 221] on button "1 . fértil" at bounding box center [266, 209] width 229 height 54
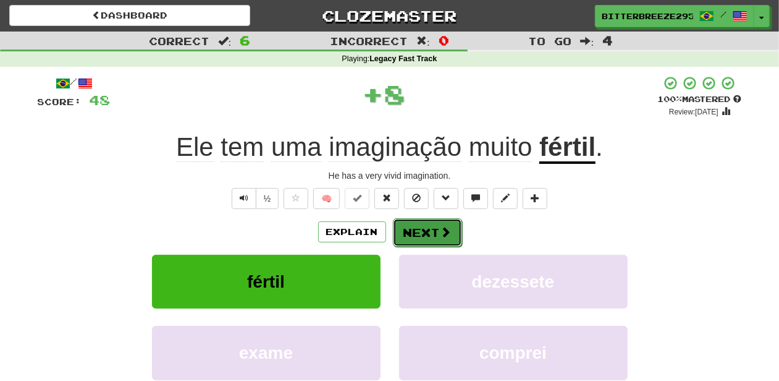
click at [419, 227] on button "Next" at bounding box center [427, 232] width 69 height 28
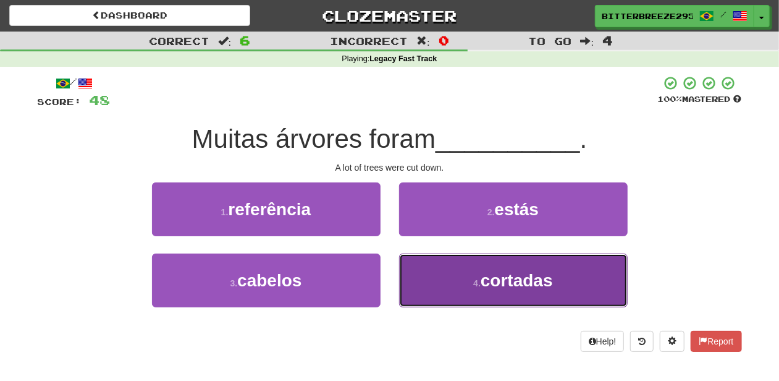
click at [445, 272] on button "4 . cortadas" at bounding box center [513, 280] width 229 height 54
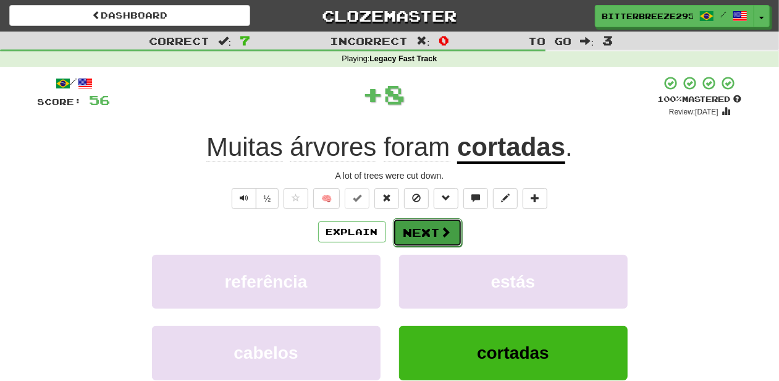
click at [426, 237] on button "Next" at bounding box center [427, 232] width 69 height 28
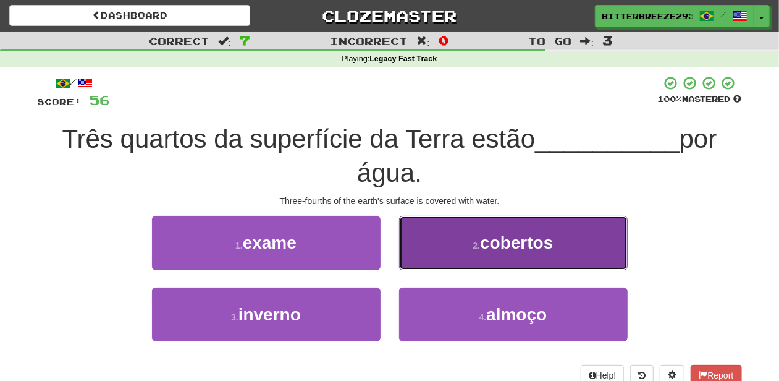
click at [431, 253] on button "2 . cobertos" at bounding box center [513, 243] width 229 height 54
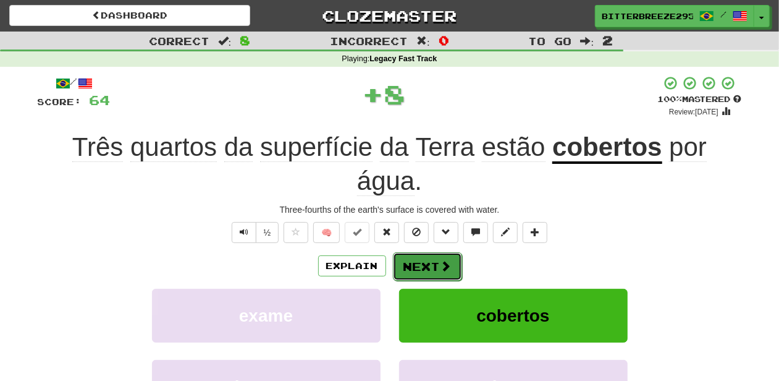
click at [428, 256] on button "Next" at bounding box center [427, 266] width 69 height 28
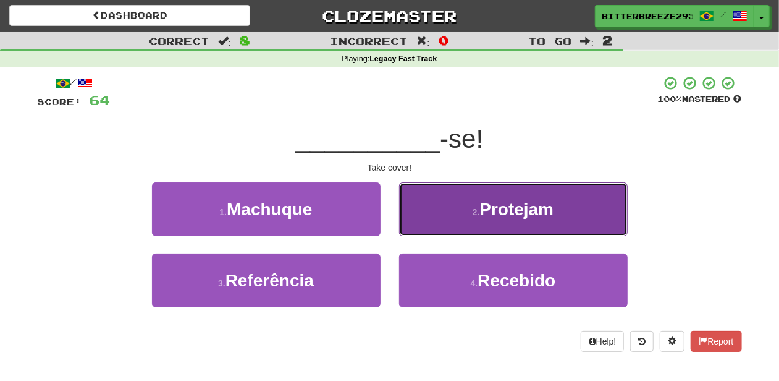
click at [430, 224] on button "2 . Protejam" at bounding box center [513, 209] width 229 height 54
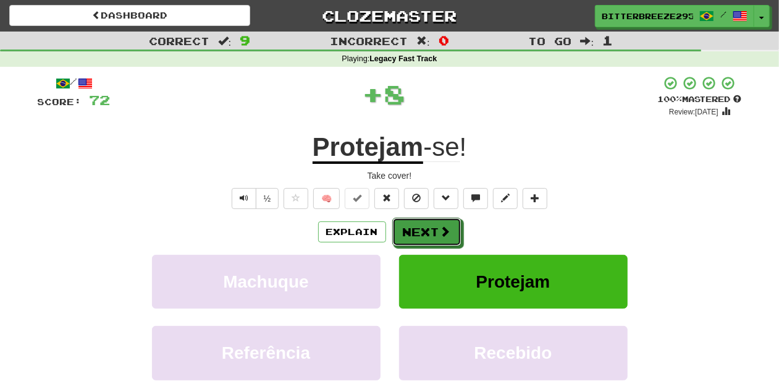
click at [430, 224] on button "Next" at bounding box center [426, 231] width 69 height 28
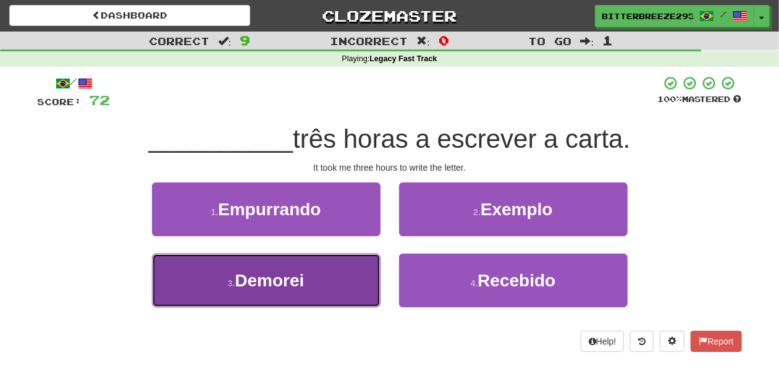
click at [334, 278] on button "3 . Demorei" at bounding box center [266, 280] width 229 height 54
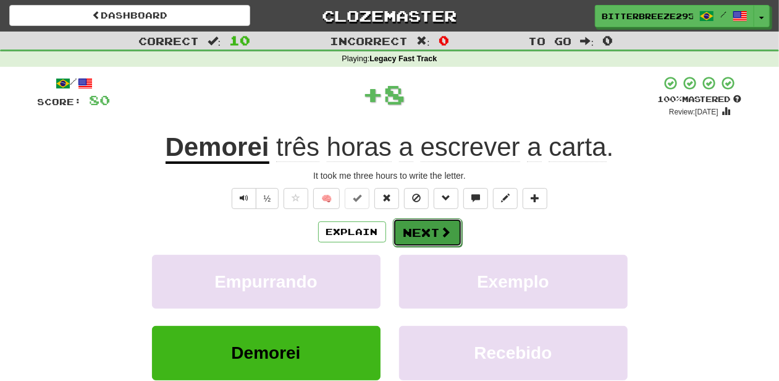
click at [419, 235] on button "Next" at bounding box center [427, 232] width 69 height 28
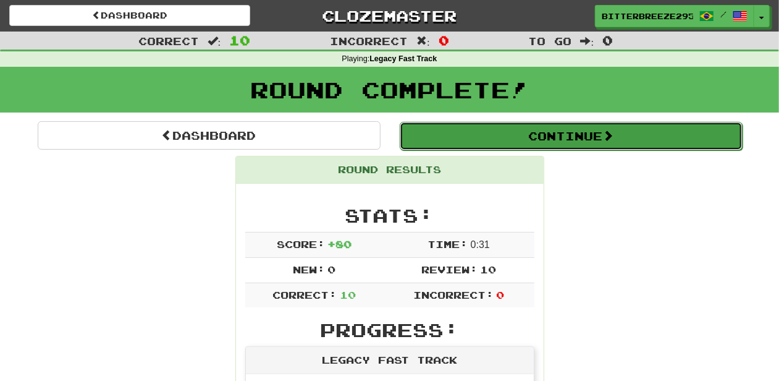
click at [486, 140] on button "Continue" at bounding box center [571, 136] width 343 height 28
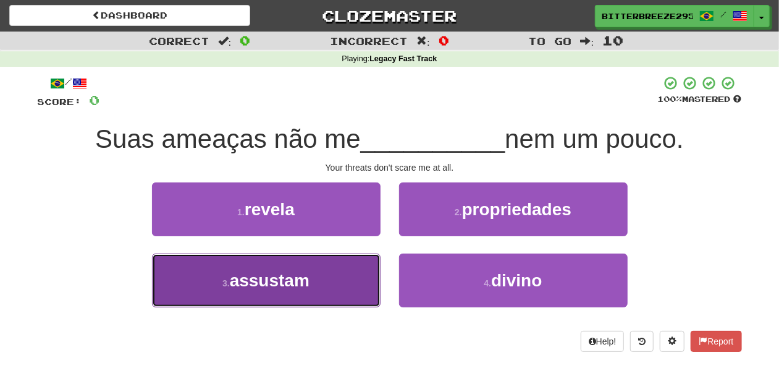
click at [327, 273] on button "3 . assustam" at bounding box center [266, 280] width 229 height 54
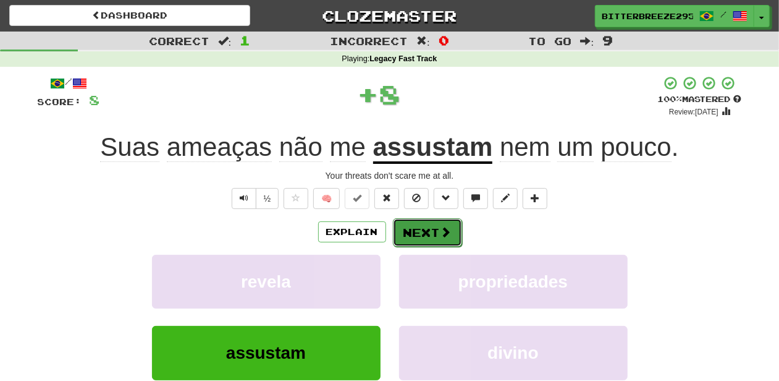
click at [435, 224] on button "Next" at bounding box center [427, 232] width 69 height 28
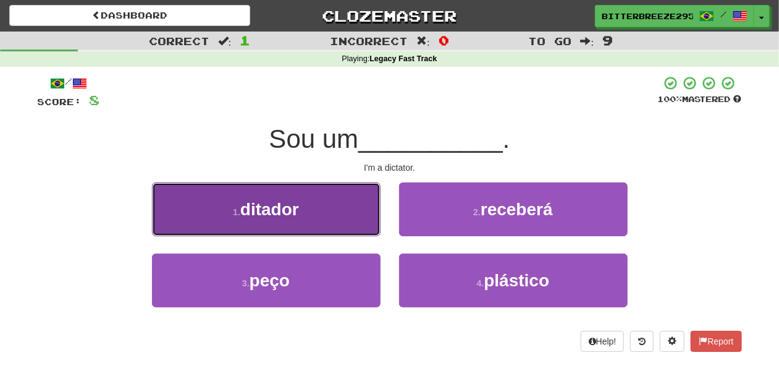
click at [351, 226] on button "1 . ditador" at bounding box center [266, 209] width 229 height 54
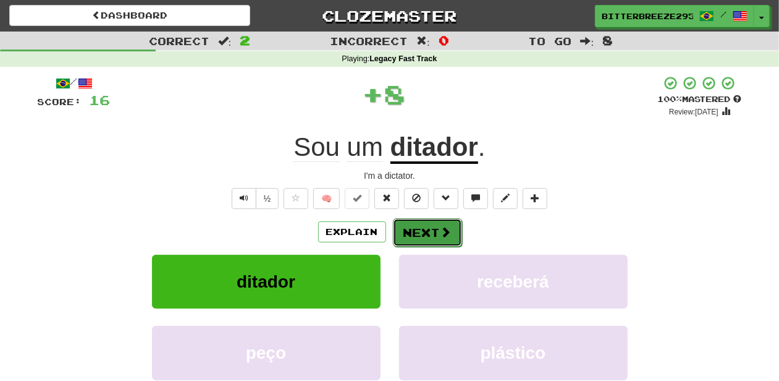
click at [418, 229] on button "Next" at bounding box center [427, 232] width 69 height 28
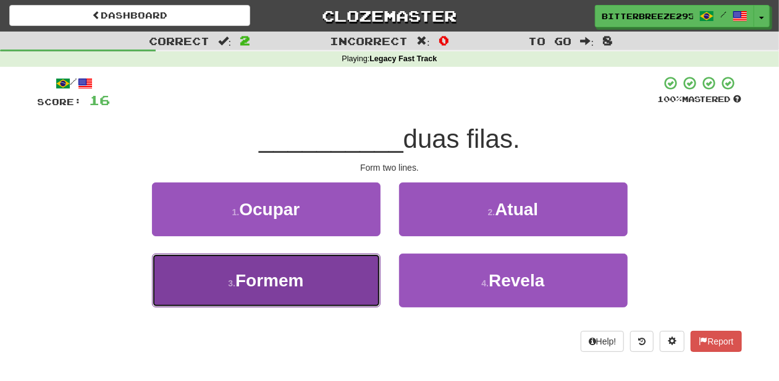
click at [335, 279] on button "3 . Formem" at bounding box center [266, 280] width 229 height 54
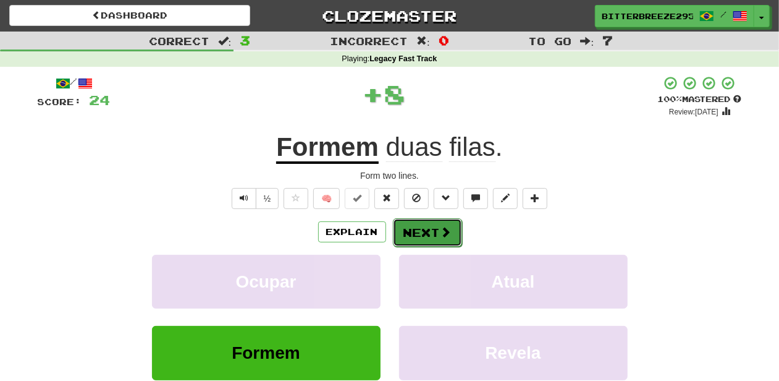
click at [418, 237] on button "Next" at bounding box center [427, 232] width 69 height 28
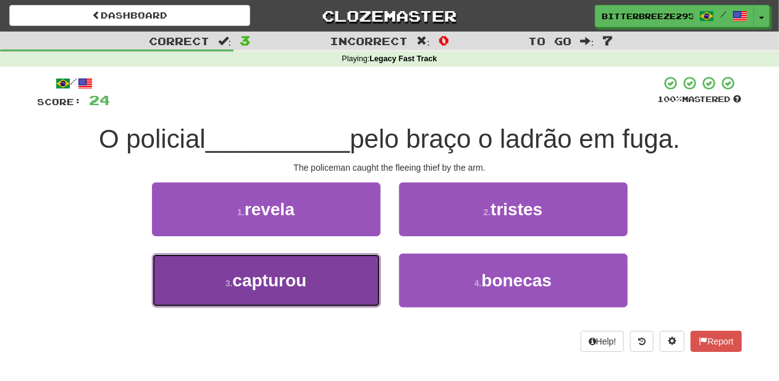
click at [332, 281] on button "3 . capturou" at bounding box center [266, 280] width 229 height 54
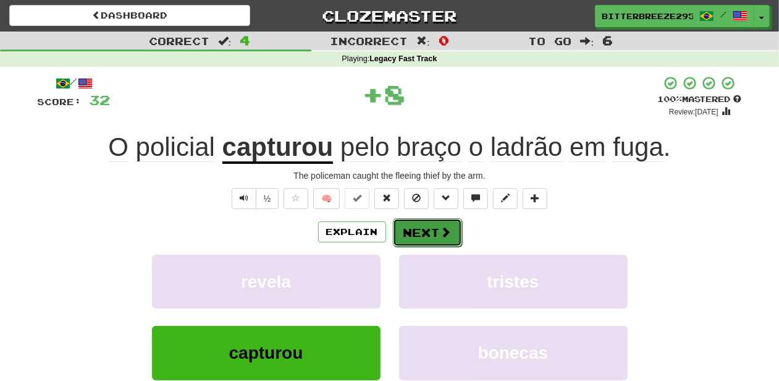
click at [405, 242] on button "Next" at bounding box center [427, 232] width 69 height 28
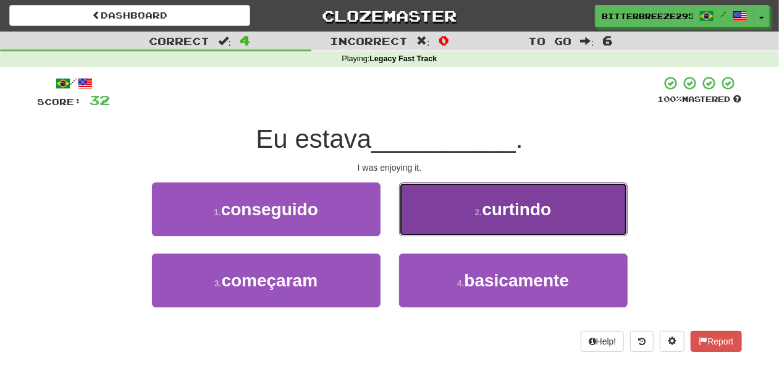
click at [416, 225] on button "2 . curtindo" at bounding box center [513, 209] width 229 height 54
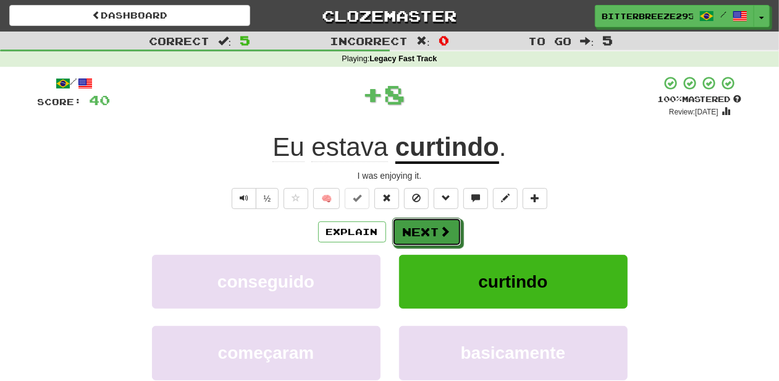
click at [416, 225] on button "Next" at bounding box center [426, 231] width 69 height 28
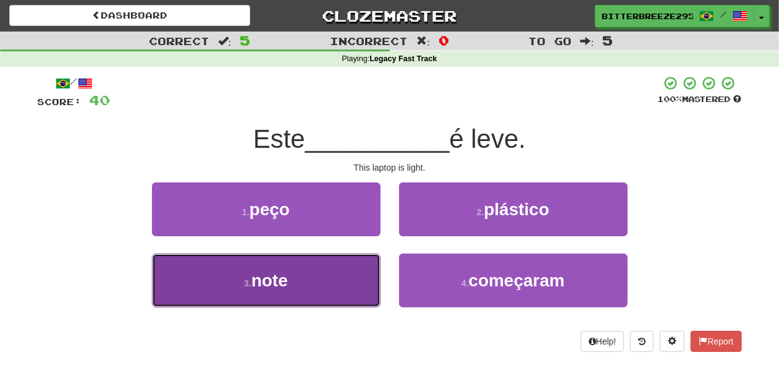
click at [353, 258] on button "3 . note" at bounding box center [266, 280] width 229 height 54
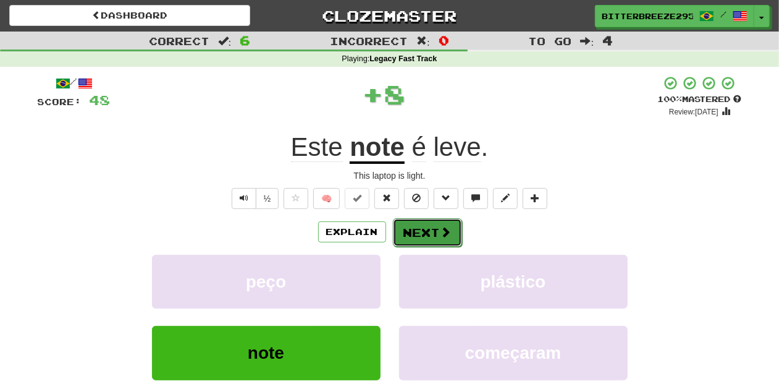
click at [416, 232] on button "Next" at bounding box center [427, 232] width 69 height 28
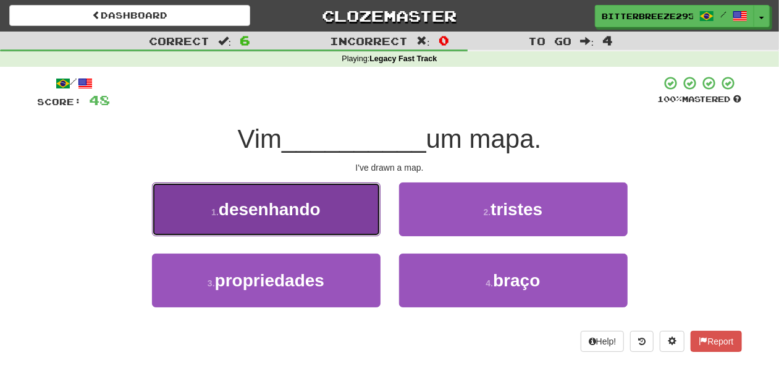
click at [356, 220] on button "1 . desenhando" at bounding box center [266, 209] width 229 height 54
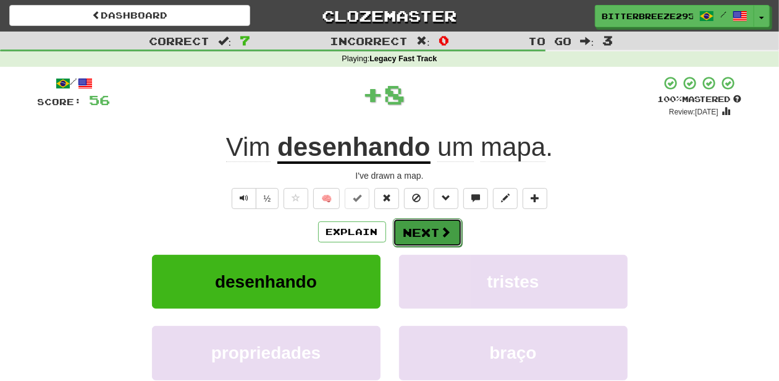
click at [416, 229] on button "Next" at bounding box center [427, 232] width 69 height 28
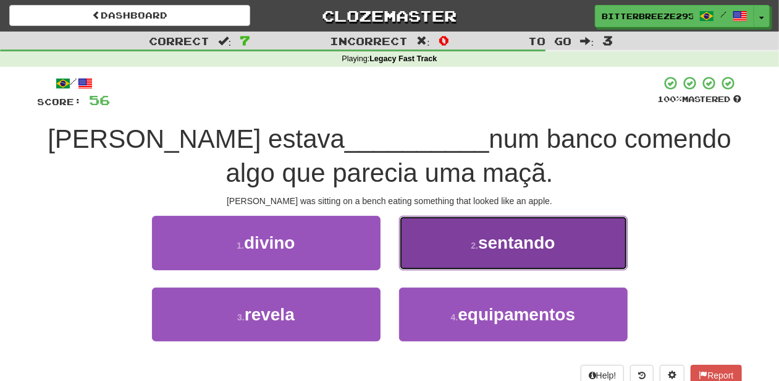
click at [426, 253] on button "2 . sentando" at bounding box center [513, 243] width 229 height 54
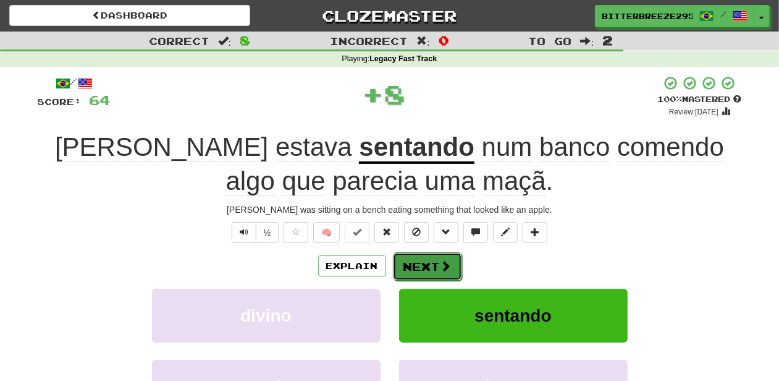
click at [426, 255] on button "Next" at bounding box center [427, 266] width 69 height 28
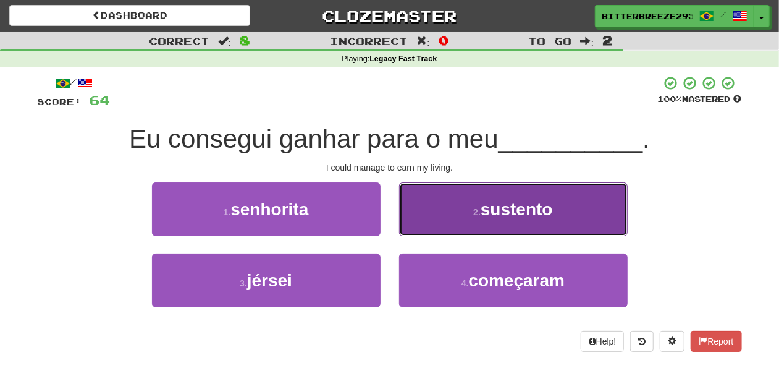
click at [424, 203] on button "2 . sustento" at bounding box center [513, 209] width 229 height 54
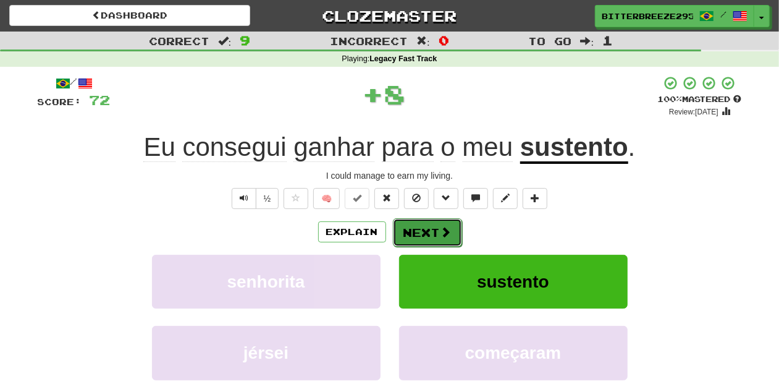
click at [417, 230] on button "Next" at bounding box center [427, 232] width 69 height 28
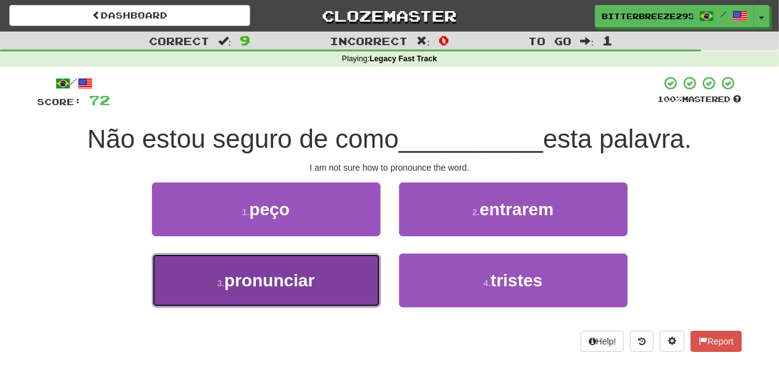
click at [320, 267] on button "3 . pronunciar" at bounding box center [266, 280] width 229 height 54
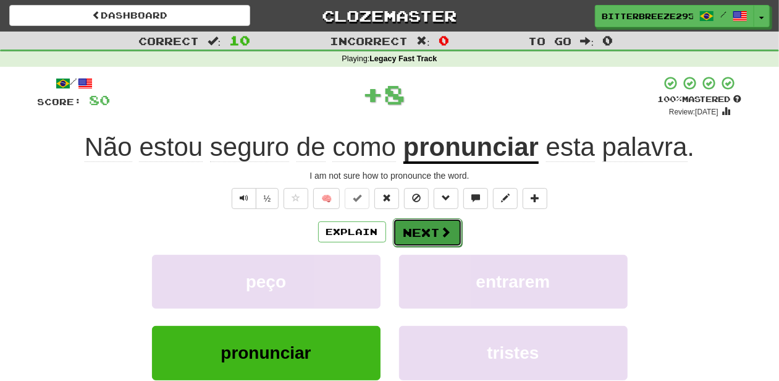
click at [430, 230] on button "Next" at bounding box center [427, 232] width 69 height 28
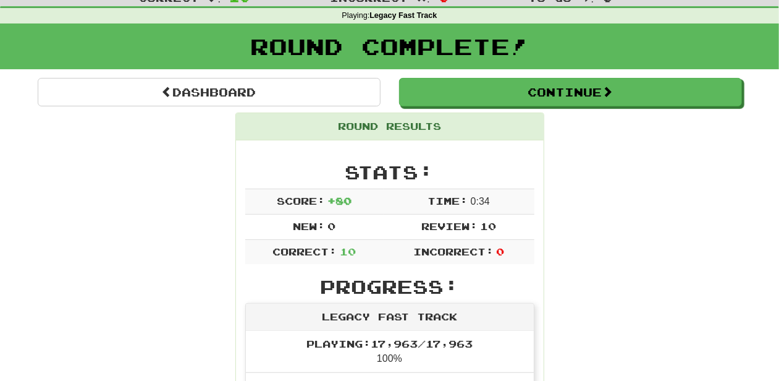
scroll to position [41, 0]
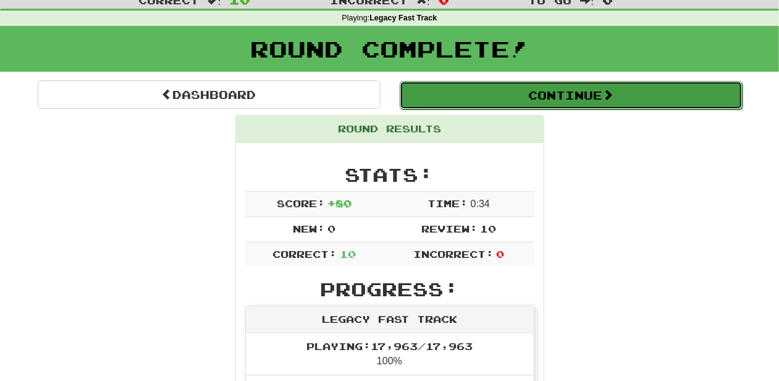
click at [437, 97] on button "Continue" at bounding box center [571, 95] width 343 height 28
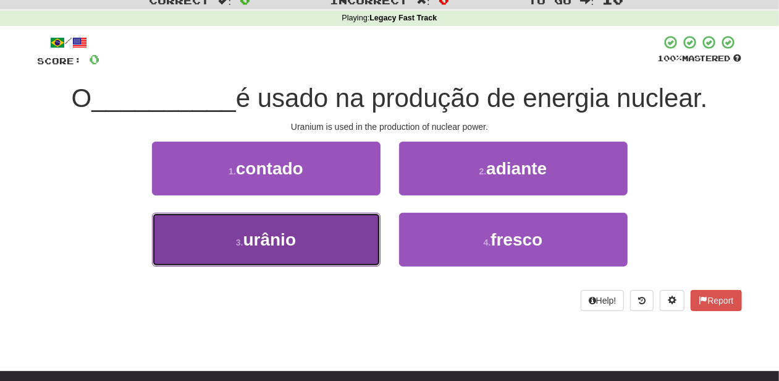
click at [342, 236] on button "3 . urânio" at bounding box center [266, 240] width 229 height 54
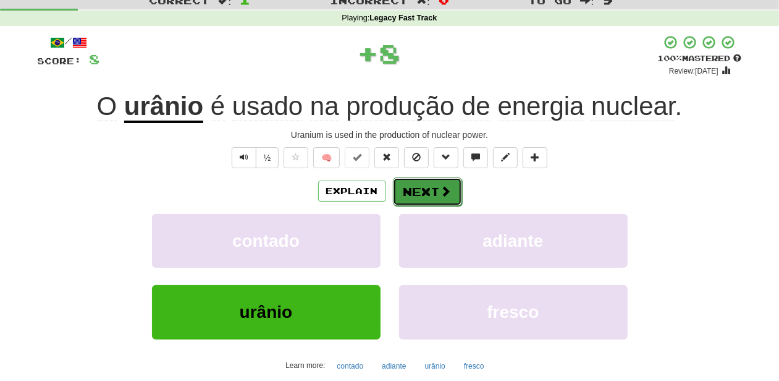
click at [418, 190] on button "Next" at bounding box center [427, 191] width 69 height 28
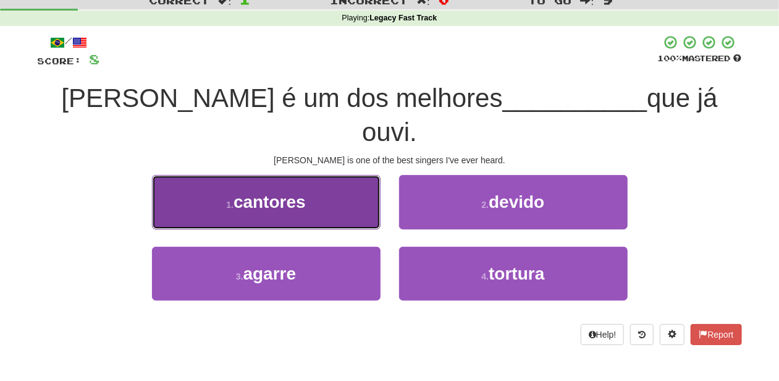
click at [369, 180] on button "1 . cantores" at bounding box center [266, 202] width 229 height 54
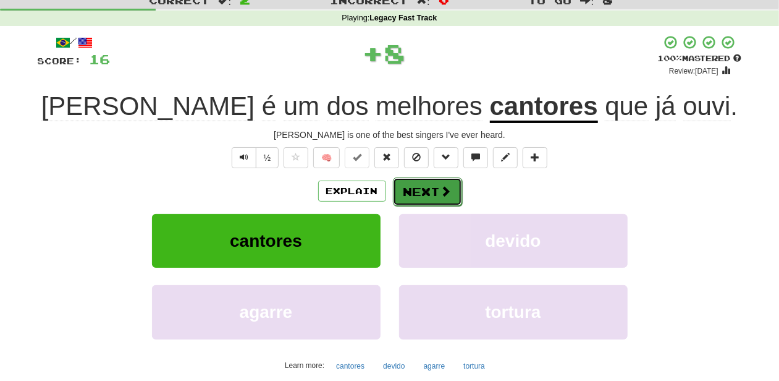
click at [399, 187] on button "Next" at bounding box center [427, 191] width 69 height 28
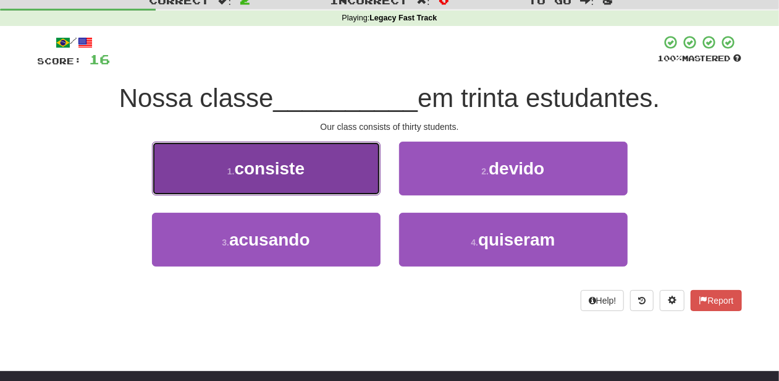
click at [355, 183] on button "1 . consiste" at bounding box center [266, 168] width 229 height 54
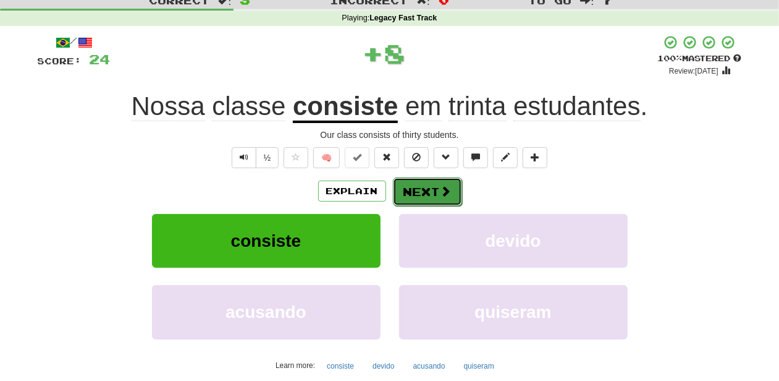
click at [402, 187] on button "Next" at bounding box center [427, 191] width 69 height 28
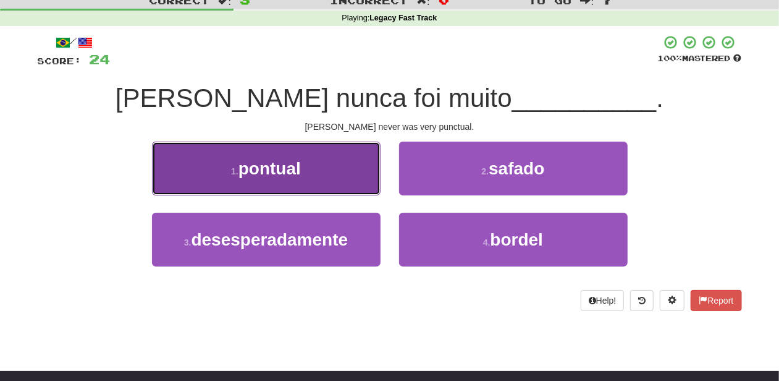
click at [347, 189] on button "1 . pontual" at bounding box center [266, 168] width 229 height 54
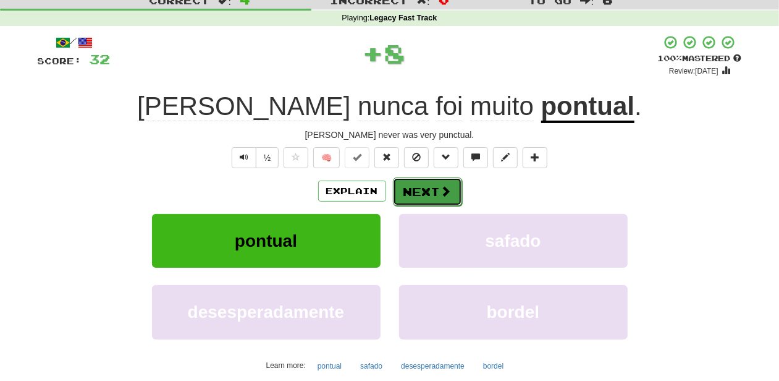
click at [397, 194] on button "Next" at bounding box center [427, 191] width 69 height 28
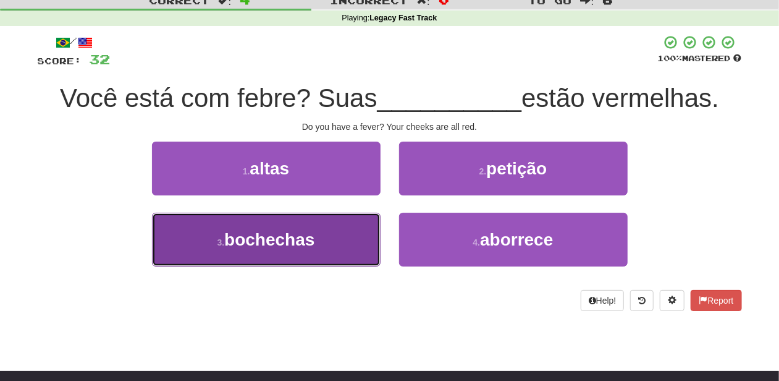
click at [337, 247] on button "3 . bochechas" at bounding box center [266, 240] width 229 height 54
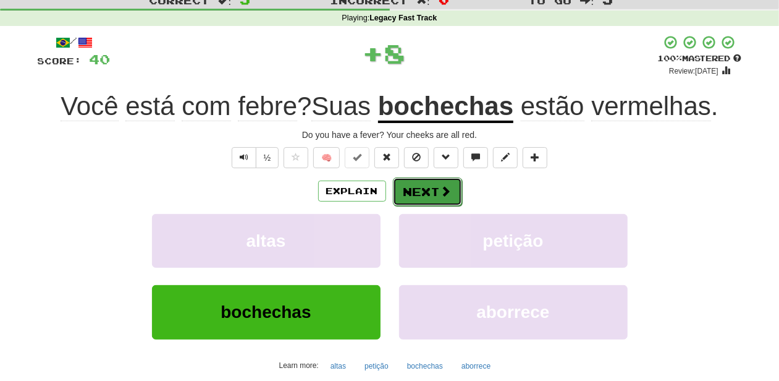
click at [412, 188] on button "Next" at bounding box center [427, 191] width 69 height 28
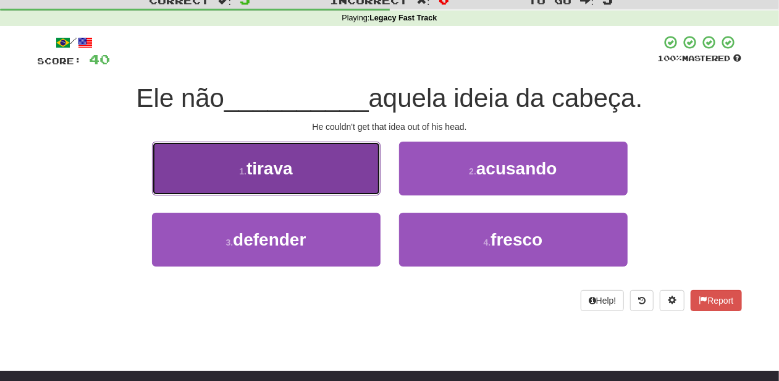
click at [339, 184] on button "1 . tirava" at bounding box center [266, 168] width 229 height 54
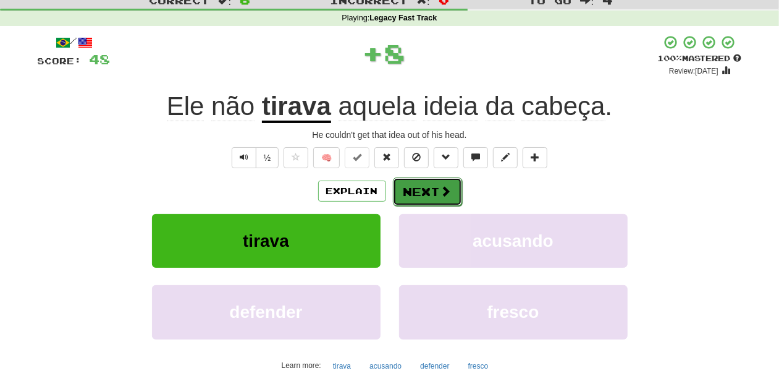
click at [407, 190] on button "Next" at bounding box center [427, 191] width 69 height 28
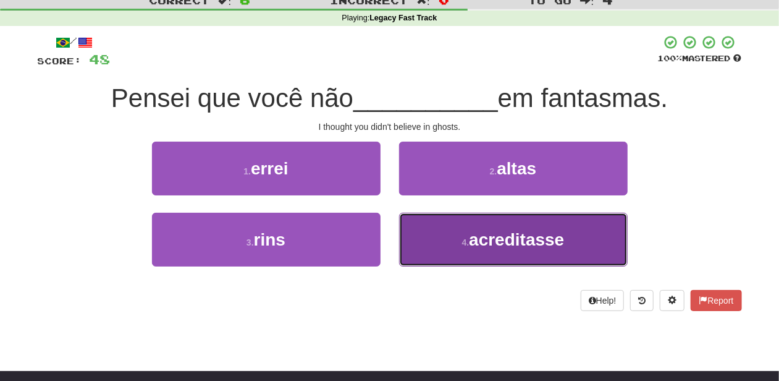
click at [436, 224] on button "4 . acreditasse" at bounding box center [513, 240] width 229 height 54
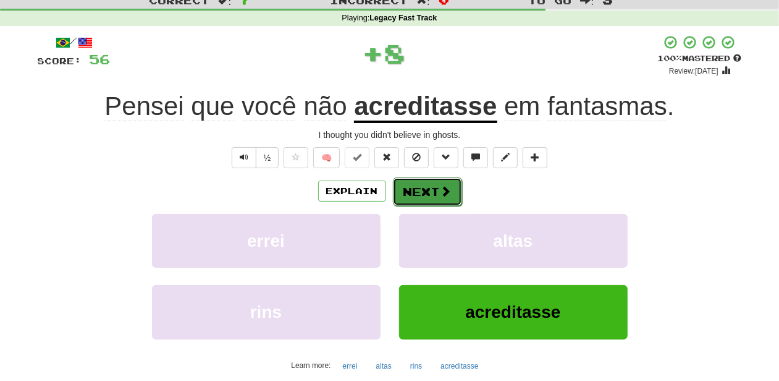
click at [418, 193] on button "Next" at bounding box center [427, 191] width 69 height 28
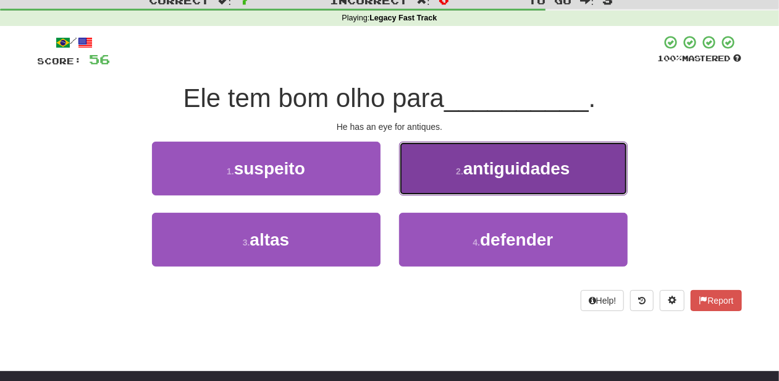
click at [424, 187] on button "2 . antiguidades" at bounding box center [513, 168] width 229 height 54
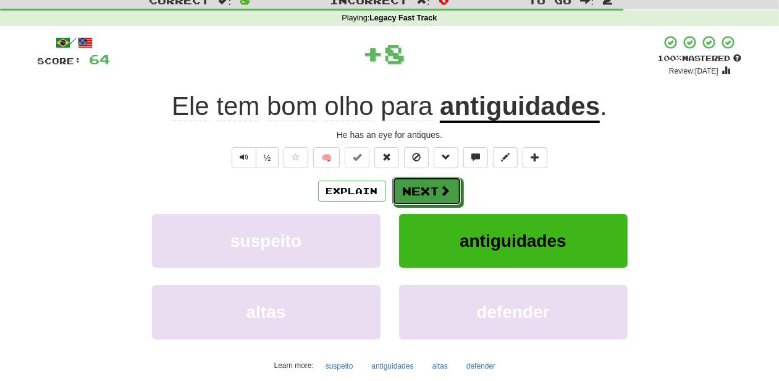
click at [424, 187] on button "Next" at bounding box center [426, 191] width 69 height 28
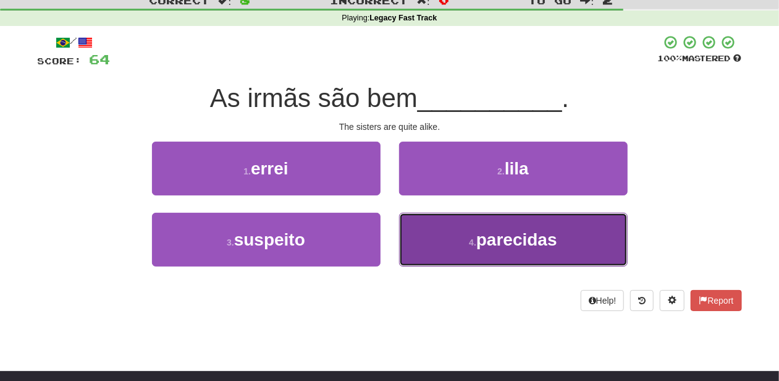
click at [453, 234] on button "4 . parecidas" at bounding box center [513, 240] width 229 height 54
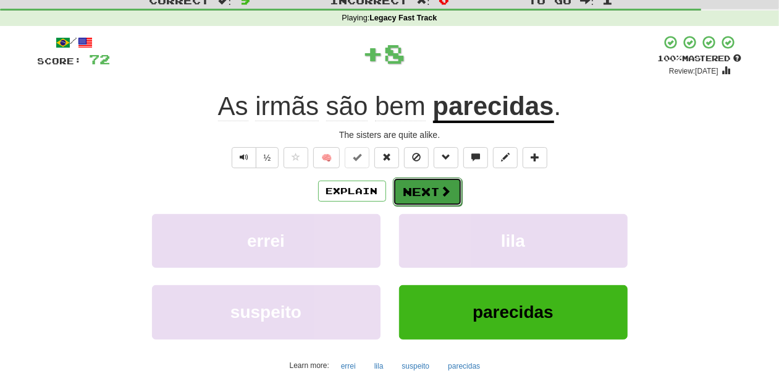
click at [426, 196] on button "Next" at bounding box center [427, 191] width 69 height 28
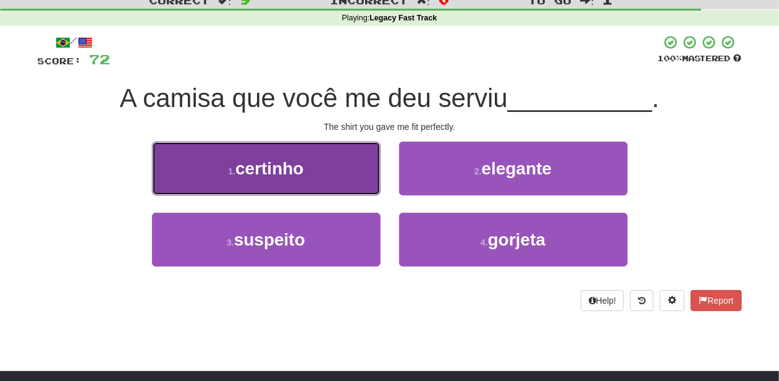
click at [327, 179] on button "1 . certinho" at bounding box center [266, 168] width 229 height 54
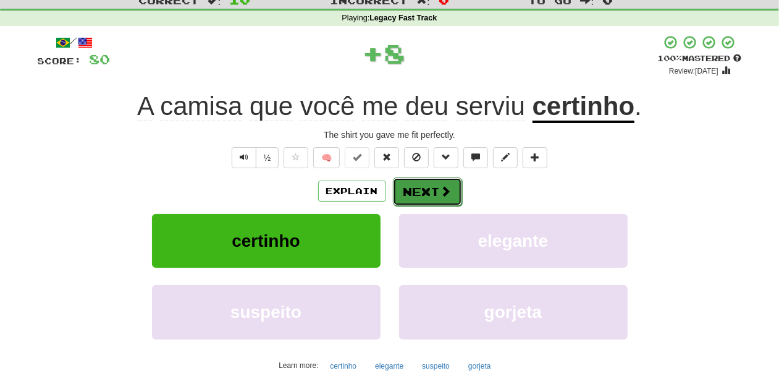
click at [419, 187] on button "Next" at bounding box center [427, 191] width 69 height 28
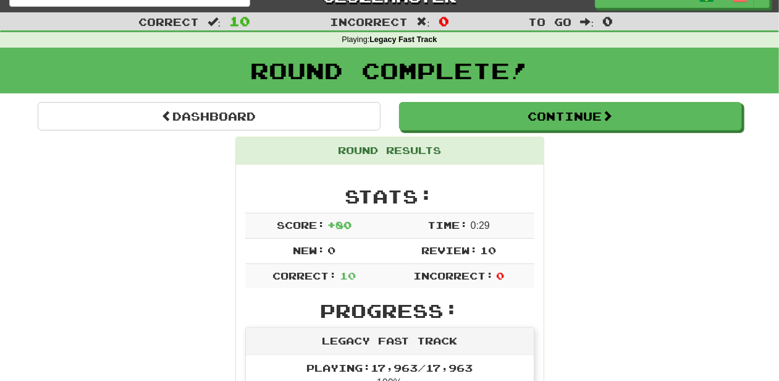
scroll to position [0, 0]
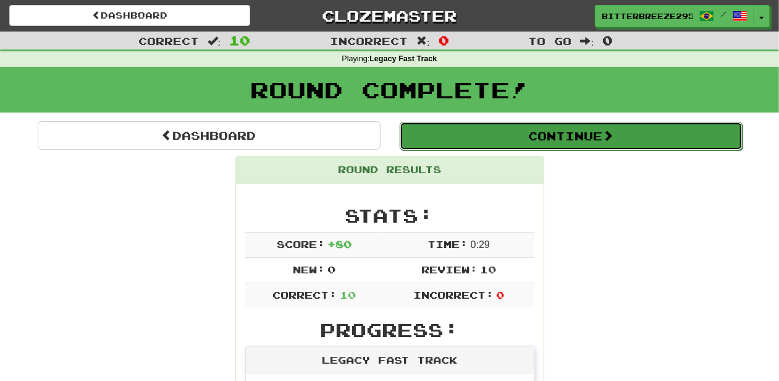
click at [426, 139] on button "Continue" at bounding box center [571, 136] width 343 height 28
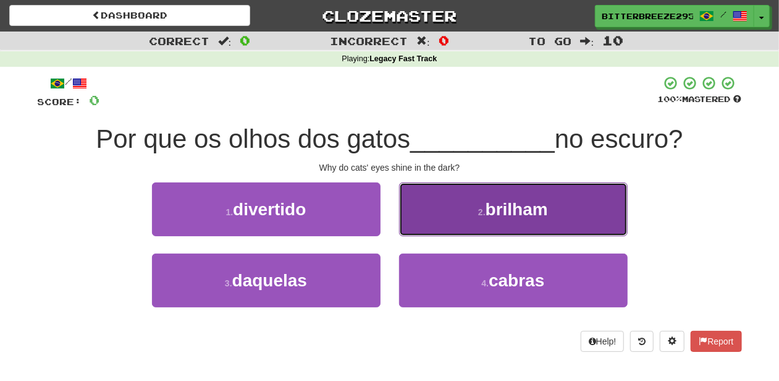
click at [431, 216] on button "2 . brilham" at bounding box center [513, 209] width 229 height 54
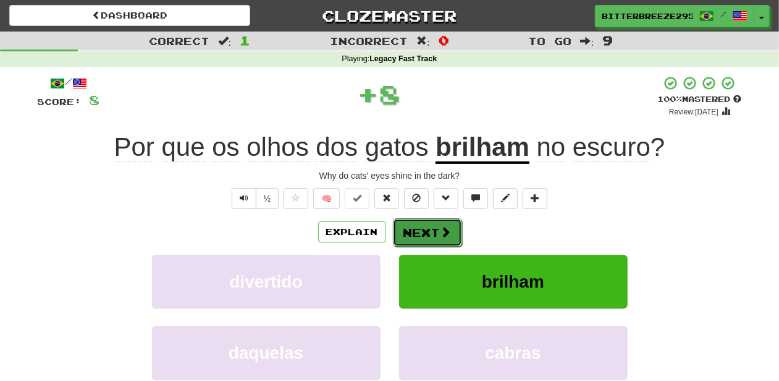
click at [428, 222] on button "Next" at bounding box center [427, 232] width 69 height 28
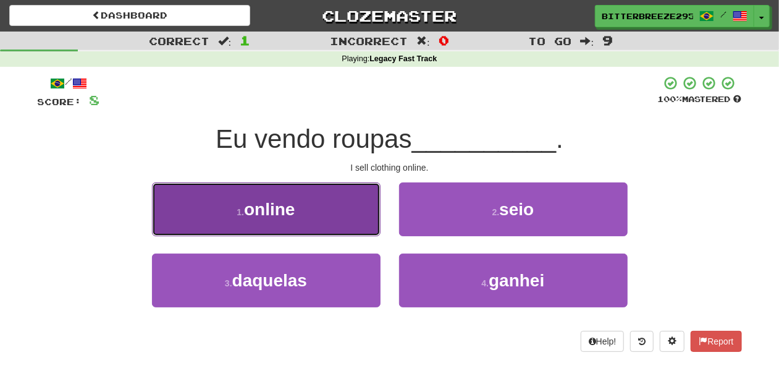
click at [374, 224] on button "1 . online" at bounding box center [266, 209] width 229 height 54
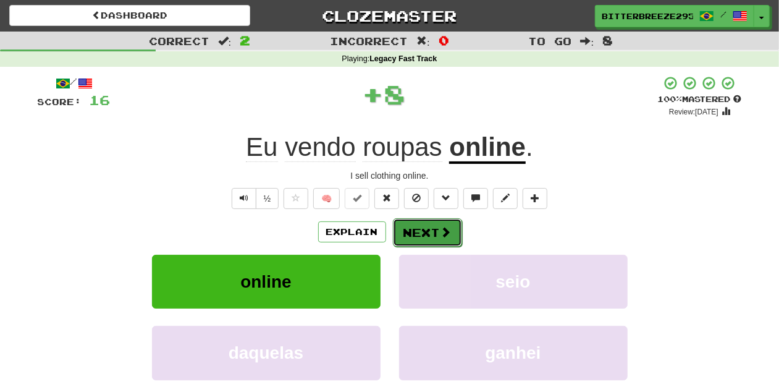
click at [425, 227] on button "Next" at bounding box center [427, 232] width 69 height 28
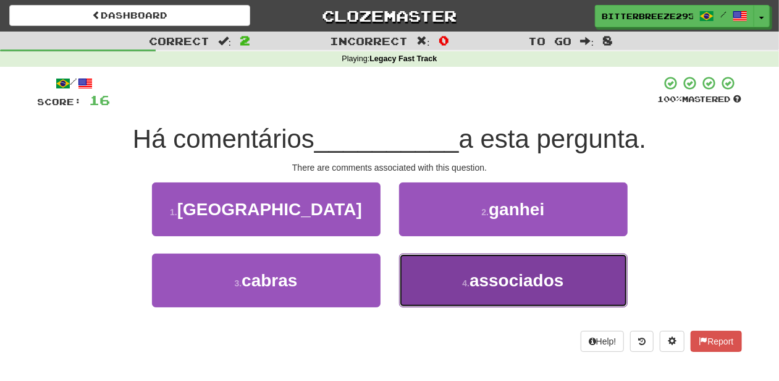
click at [434, 261] on button "4 . associados" at bounding box center [513, 280] width 229 height 54
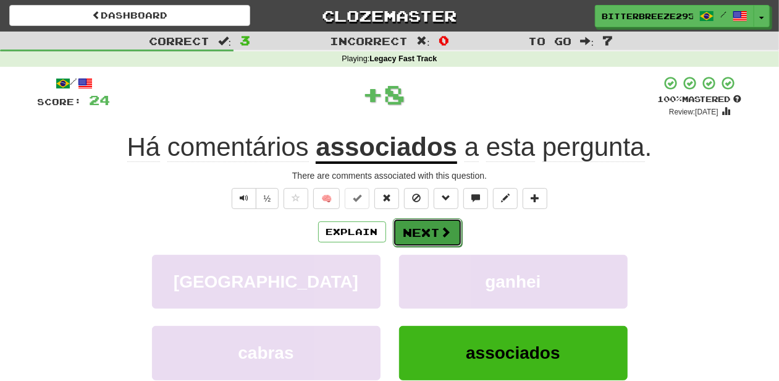
click at [426, 235] on button "Next" at bounding box center [427, 232] width 69 height 28
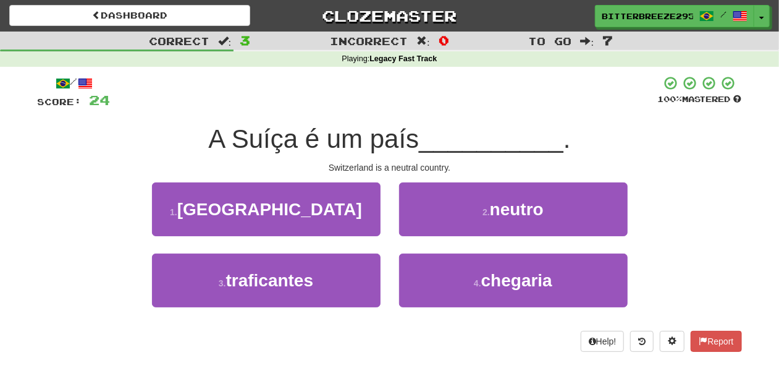
click at [433, 236] on div "2 . neutro" at bounding box center [513, 217] width 247 height 71
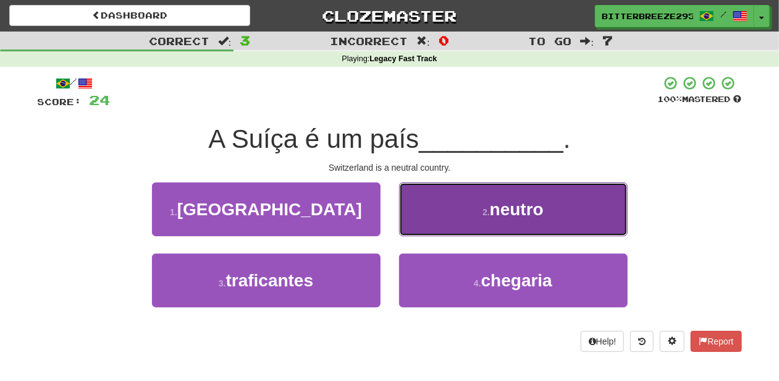
click at [433, 226] on button "2 . neutro" at bounding box center [513, 209] width 229 height 54
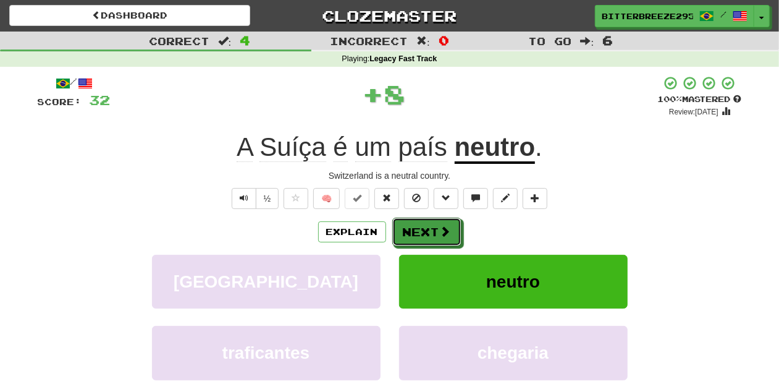
click at [433, 226] on button "Next" at bounding box center [426, 231] width 69 height 28
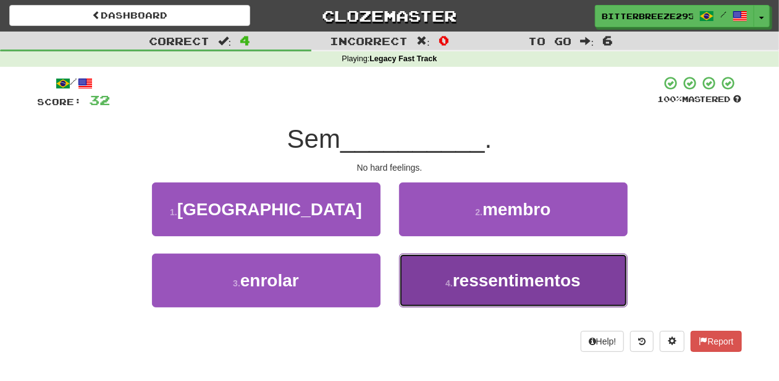
click at [429, 265] on button "4 . ressentimentos" at bounding box center [513, 280] width 229 height 54
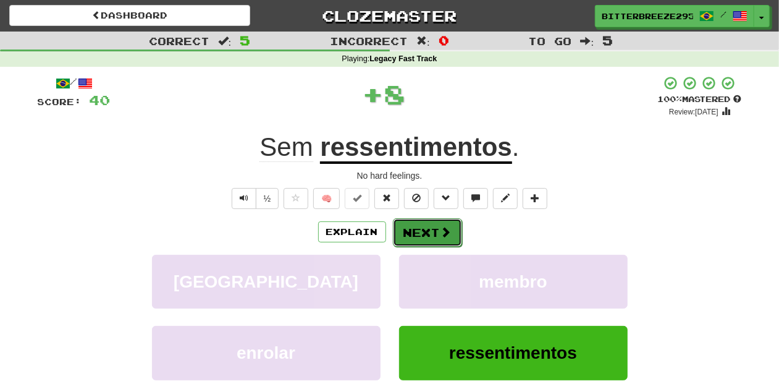
click at [419, 229] on button "Next" at bounding box center [427, 232] width 69 height 28
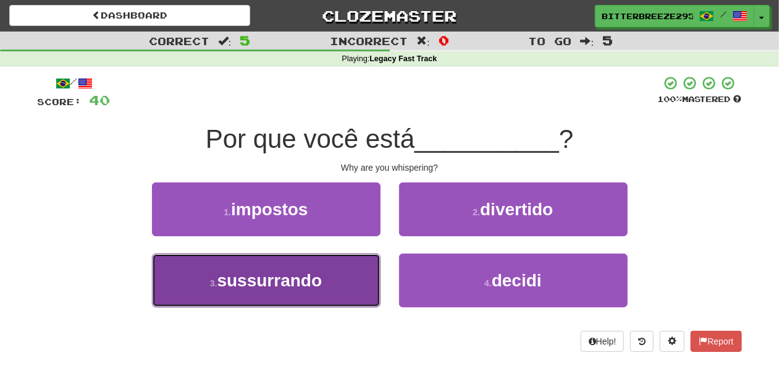
click at [331, 275] on button "3 . sussurrando" at bounding box center [266, 280] width 229 height 54
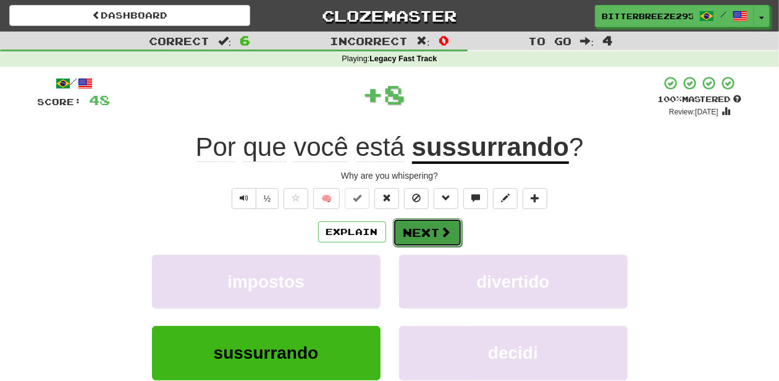
click at [416, 234] on button "Next" at bounding box center [427, 232] width 69 height 28
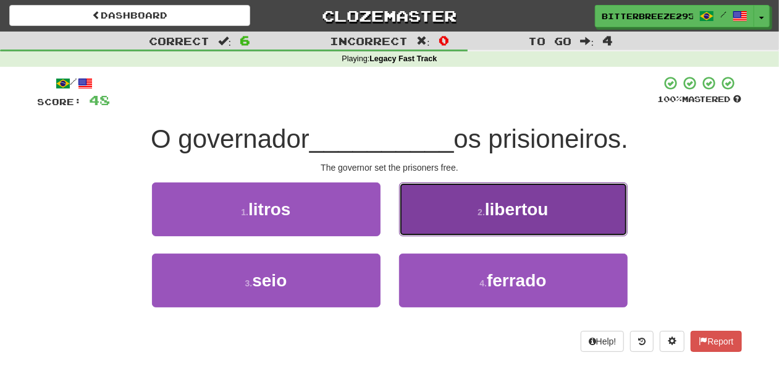
click at [430, 217] on button "2 . libertou" at bounding box center [513, 209] width 229 height 54
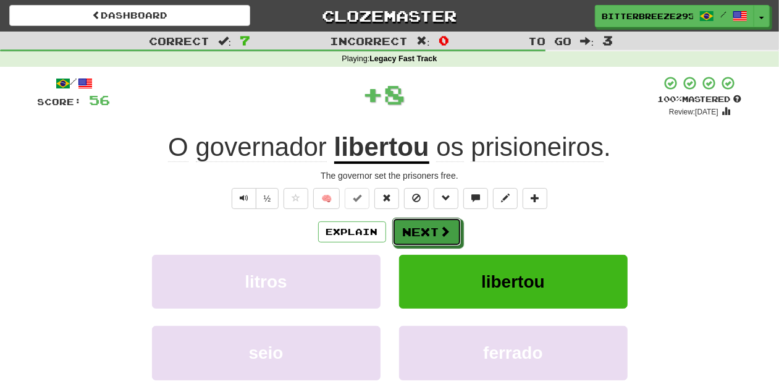
click at [430, 217] on button "Next" at bounding box center [426, 231] width 69 height 28
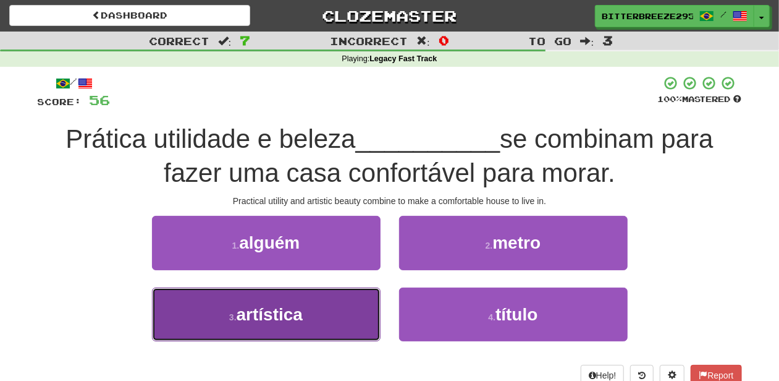
click at [345, 310] on button "3 . artística" at bounding box center [266, 314] width 229 height 54
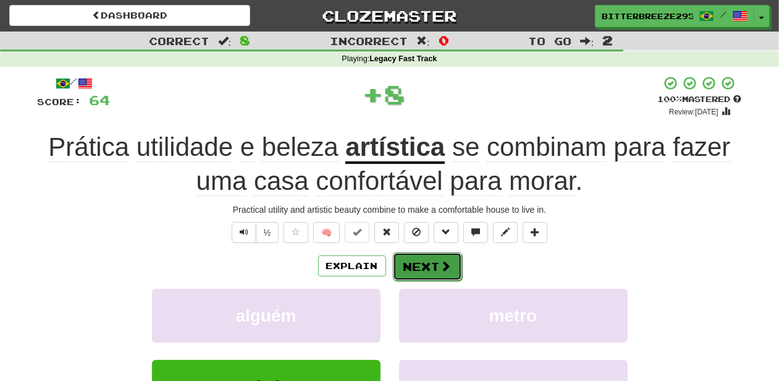
click at [416, 269] on button "Next" at bounding box center [427, 266] width 69 height 28
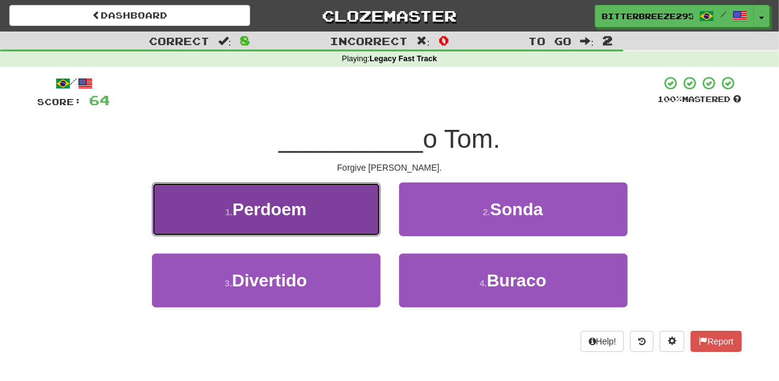
click at [349, 222] on button "1 . Perdoem" at bounding box center [266, 209] width 229 height 54
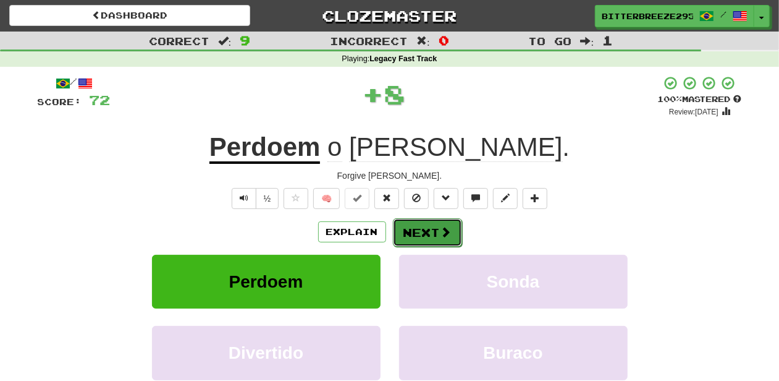
click at [405, 231] on button "Next" at bounding box center [427, 232] width 69 height 28
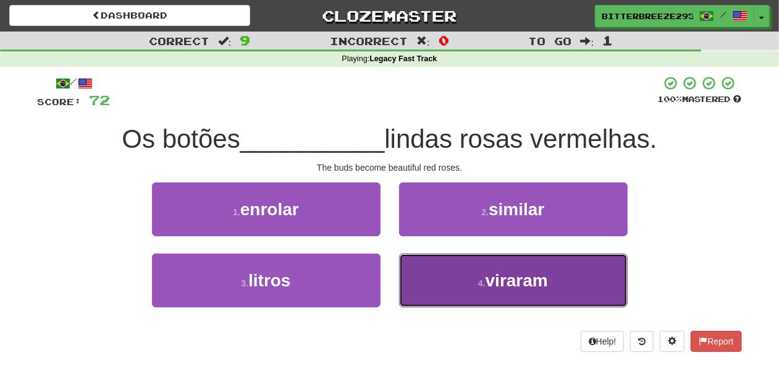
click at [437, 272] on button "4 . viraram" at bounding box center [513, 280] width 229 height 54
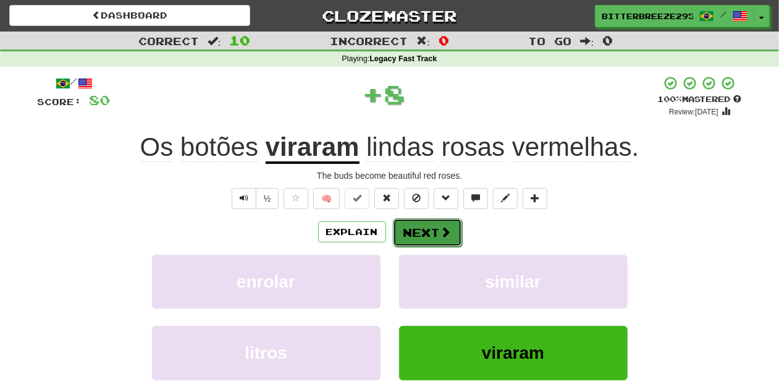
click at [429, 226] on button "Next" at bounding box center [427, 232] width 69 height 28
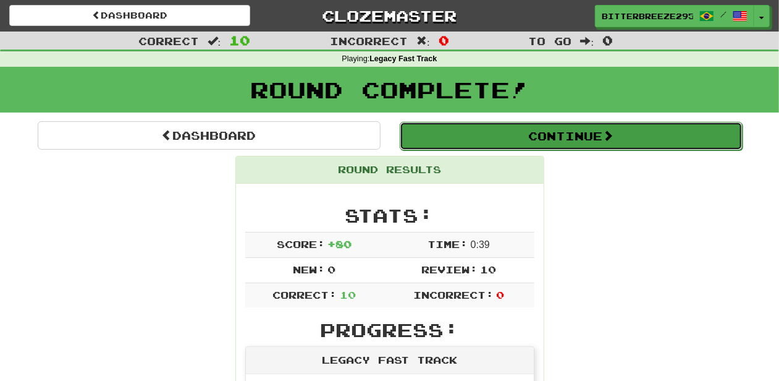
click at [463, 131] on button "Continue" at bounding box center [571, 136] width 343 height 28
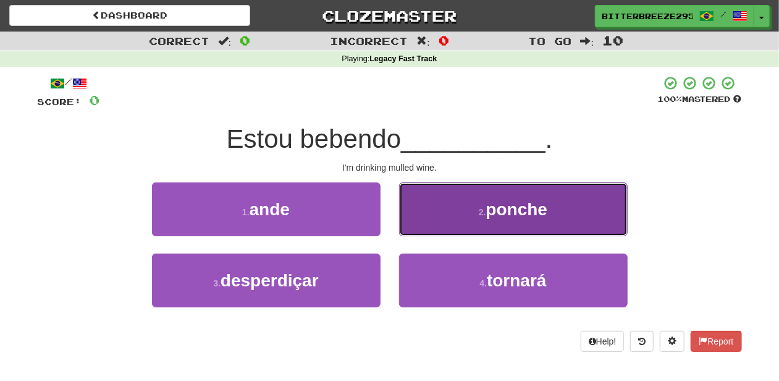
click at [456, 231] on button "2 . ponche" at bounding box center [513, 209] width 229 height 54
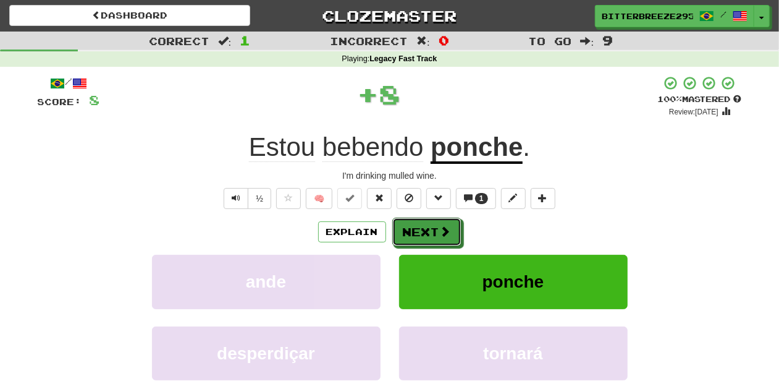
click at [456, 231] on button "Next" at bounding box center [426, 231] width 69 height 28
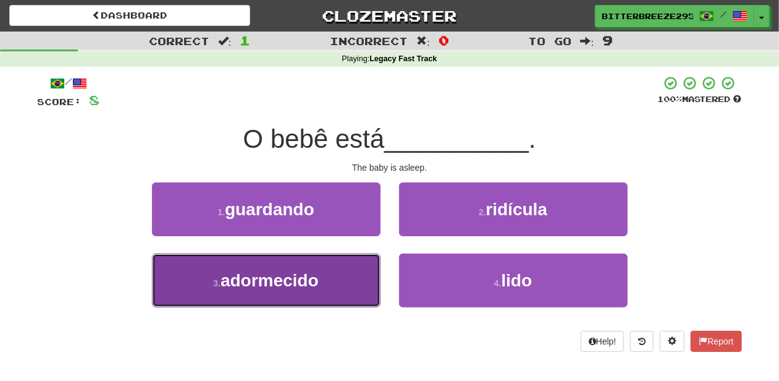
click at [360, 263] on button "3 . adormecido" at bounding box center [266, 280] width 229 height 54
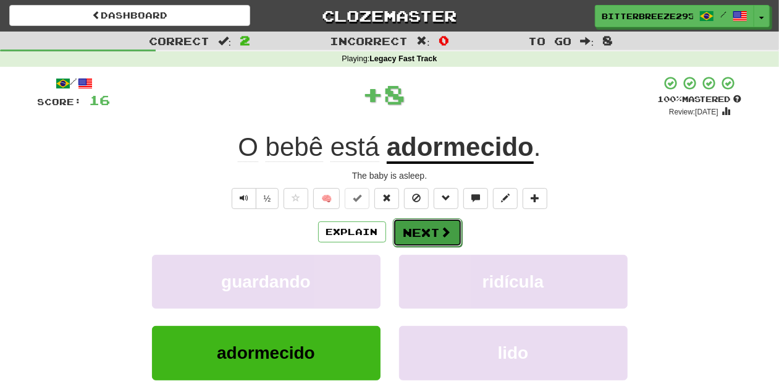
click at [412, 237] on button "Next" at bounding box center [427, 232] width 69 height 28
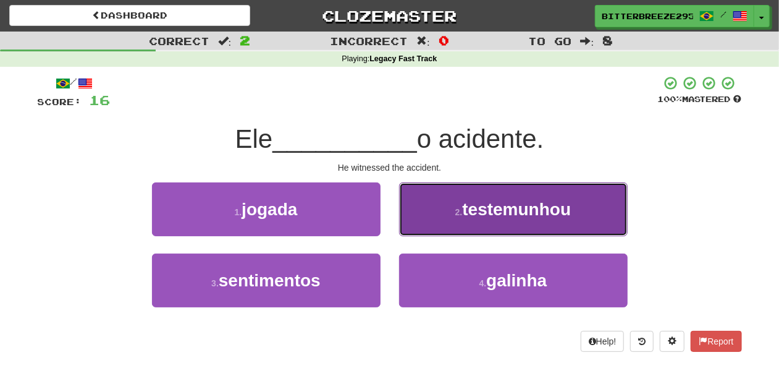
click at [423, 225] on button "2 . testemunhou" at bounding box center [513, 209] width 229 height 54
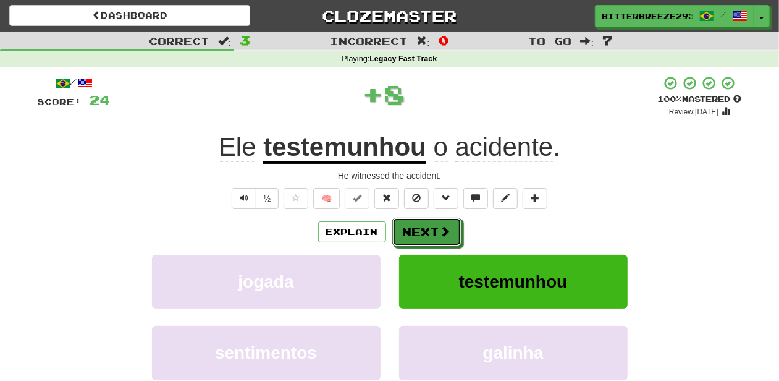
click at [423, 225] on button "Next" at bounding box center [426, 231] width 69 height 28
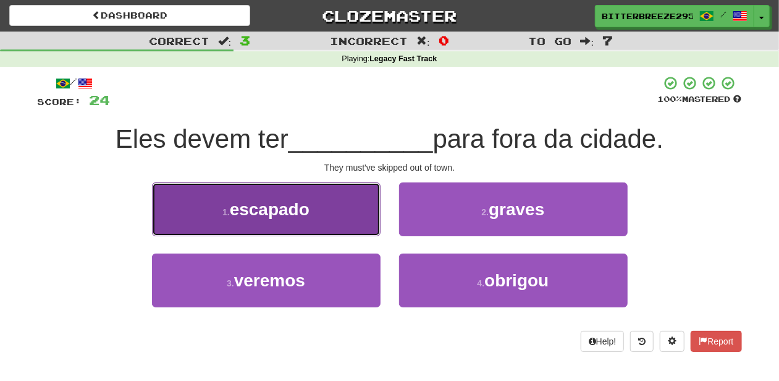
click at [363, 222] on button "1 . escapado" at bounding box center [266, 209] width 229 height 54
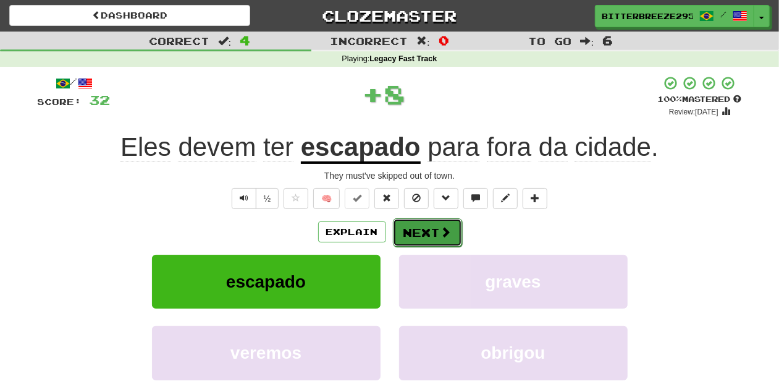
click at [434, 239] on button "Next" at bounding box center [427, 232] width 69 height 28
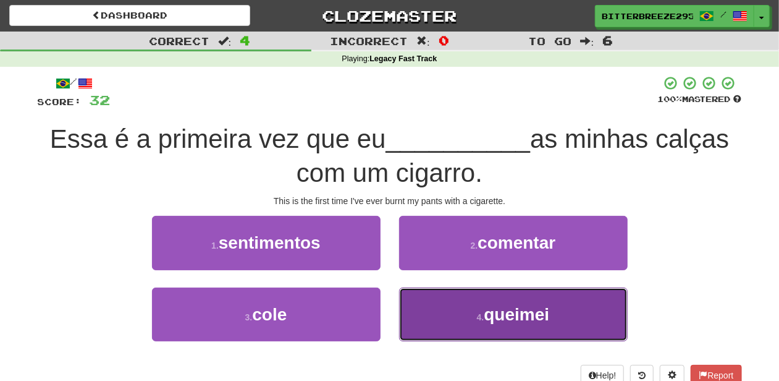
click at [448, 306] on button "4 . queimei" at bounding box center [513, 314] width 229 height 54
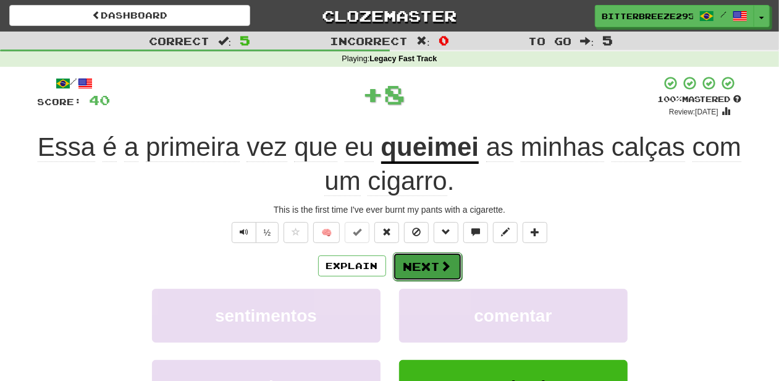
click at [425, 268] on button "Next" at bounding box center [427, 266] width 69 height 28
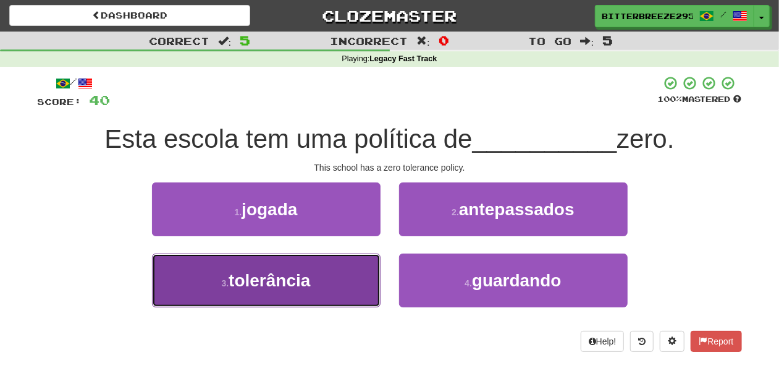
click at [373, 269] on button "3 . tolerância" at bounding box center [266, 280] width 229 height 54
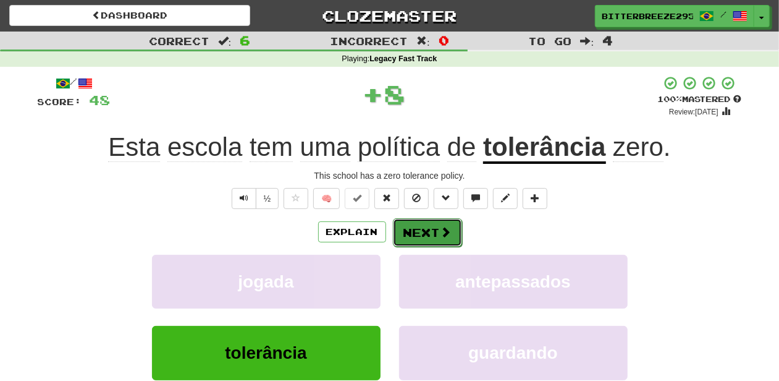
click at [416, 235] on button "Next" at bounding box center [427, 232] width 69 height 28
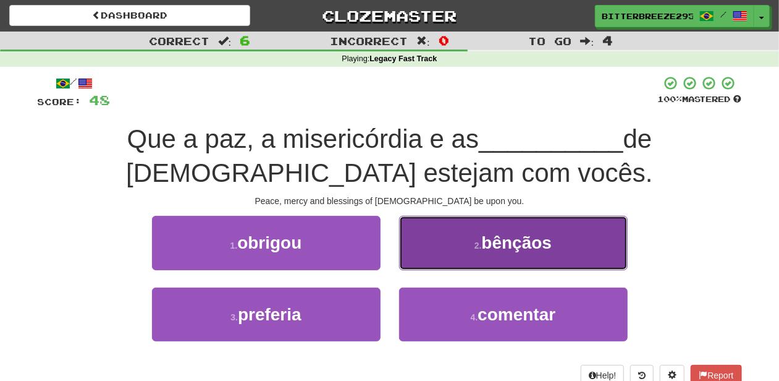
click at [441, 262] on button "2 . bênçãos" at bounding box center [513, 243] width 229 height 54
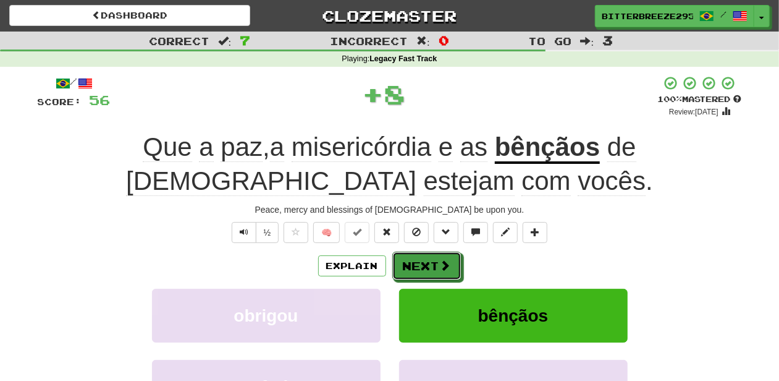
click at [441, 262] on span at bounding box center [445, 265] width 11 height 11
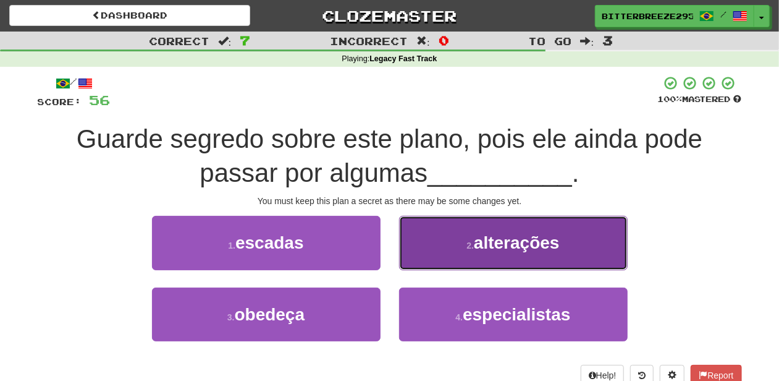
click at [441, 263] on button "2 . alterações" at bounding box center [513, 243] width 229 height 54
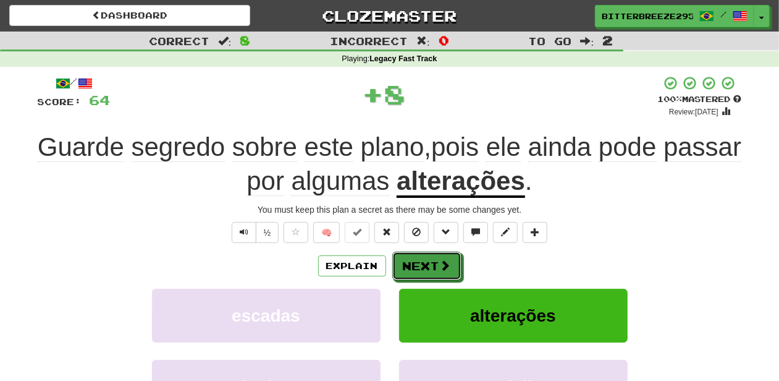
click at [441, 263] on span at bounding box center [445, 265] width 11 height 11
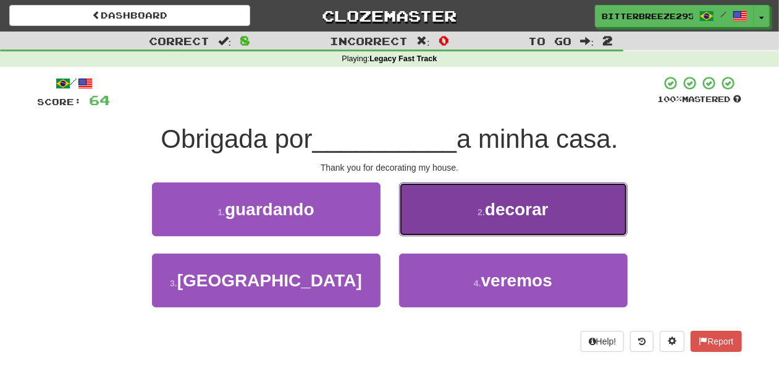
click at [434, 226] on button "2 . decorar" at bounding box center [513, 209] width 229 height 54
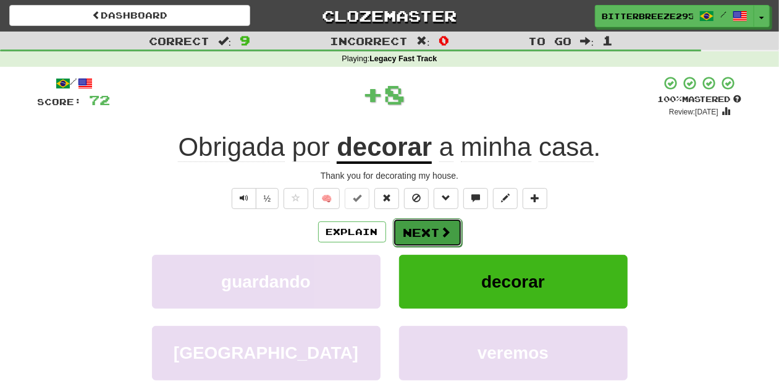
click at [434, 226] on button "Next" at bounding box center [427, 232] width 69 height 28
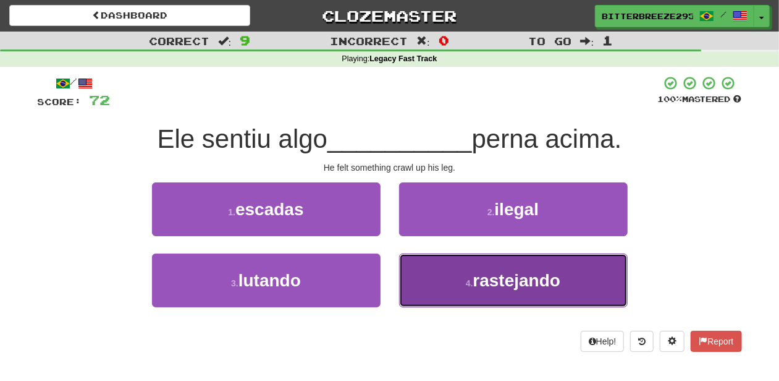
click at [443, 262] on button "4 . rastejando" at bounding box center [513, 280] width 229 height 54
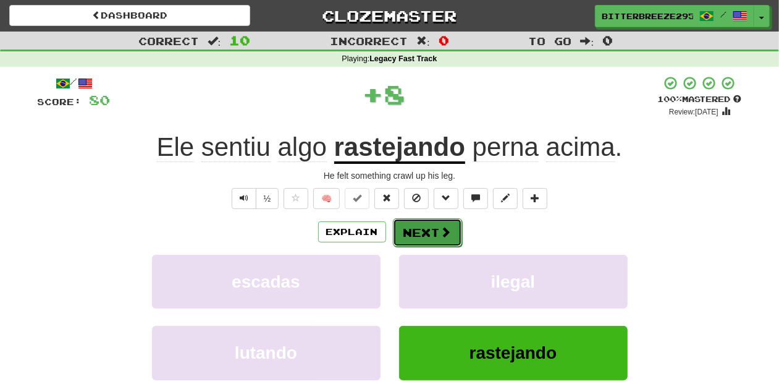
click at [433, 237] on button "Next" at bounding box center [427, 232] width 69 height 28
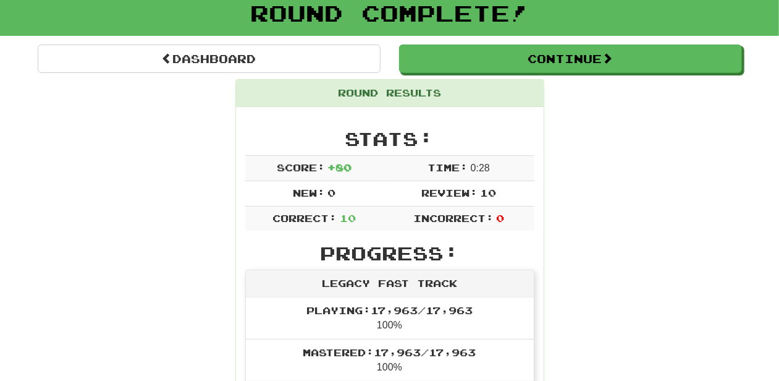
scroll to position [41, 0]
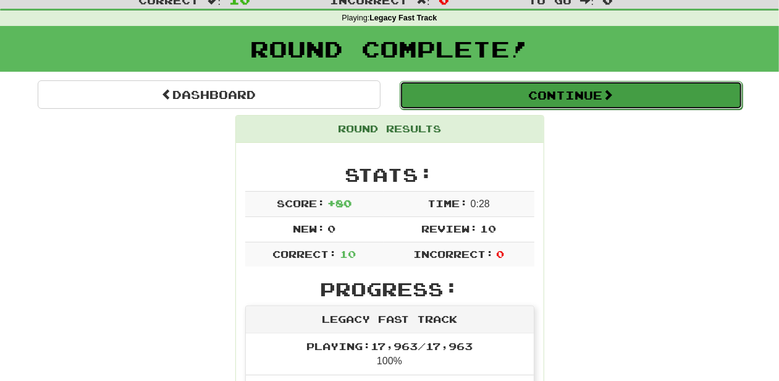
click at [486, 103] on button "Continue" at bounding box center [571, 95] width 343 height 28
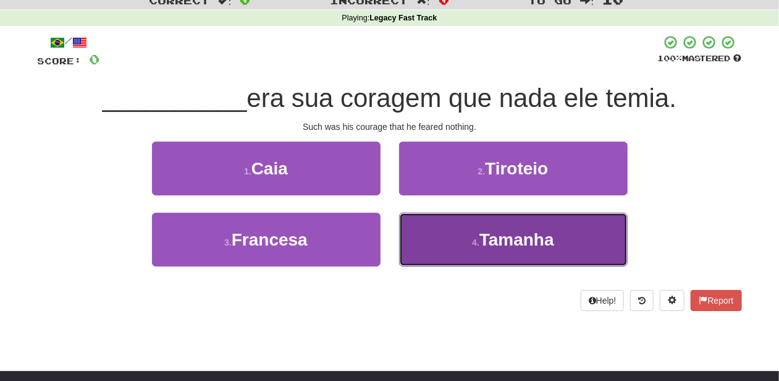
click at [444, 232] on button "4 . Tamanha" at bounding box center [513, 240] width 229 height 54
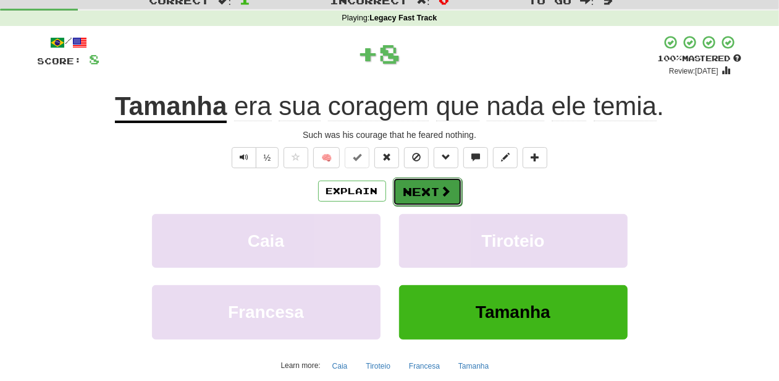
click at [428, 191] on button "Next" at bounding box center [427, 191] width 69 height 28
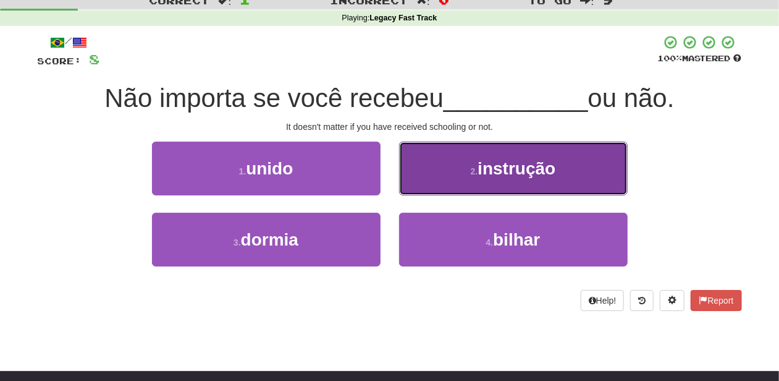
click at [434, 189] on button "2 . instrução" at bounding box center [513, 168] width 229 height 54
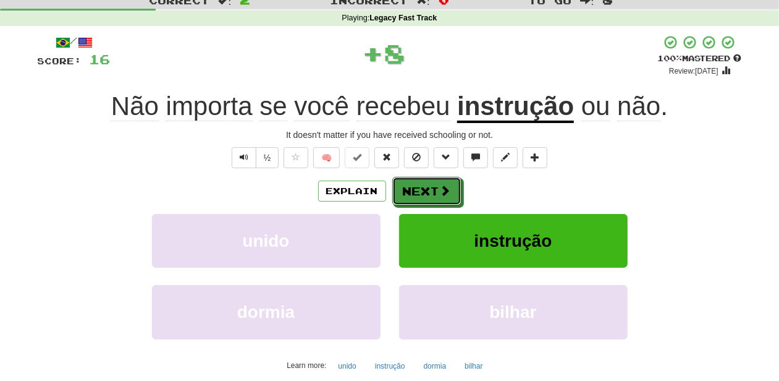
click at [434, 189] on button "Next" at bounding box center [426, 191] width 69 height 28
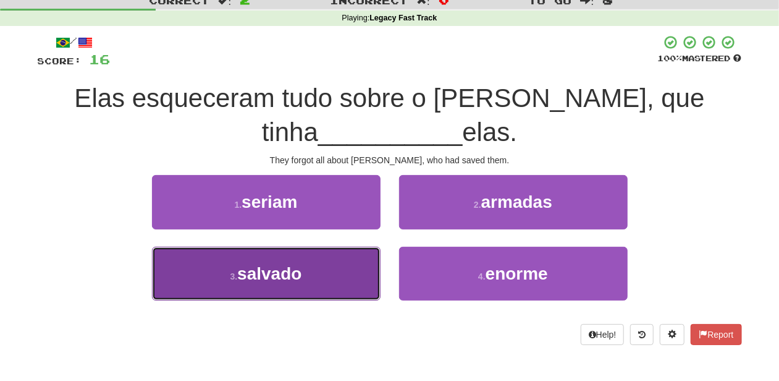
click at [329, 257] on button "3 . salvado" at bounding box center [266, 274] width 229 height 54
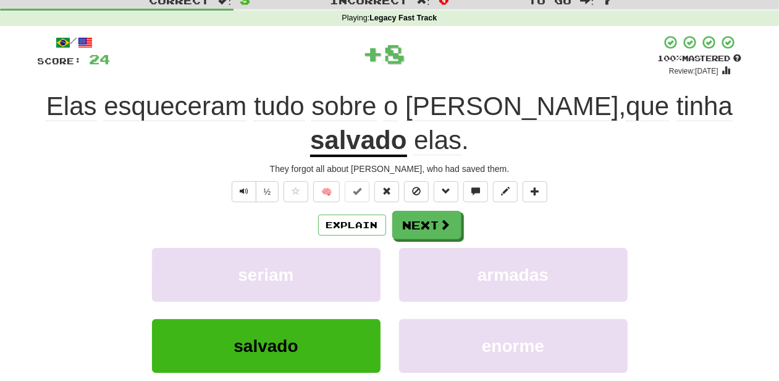
click at [387, 221] on div "Explain Next" at bounding box center [390, 225] width 704 height 28
click at [403, 224] on button "Next" at bounding box center [427, 225] width 69 height 28
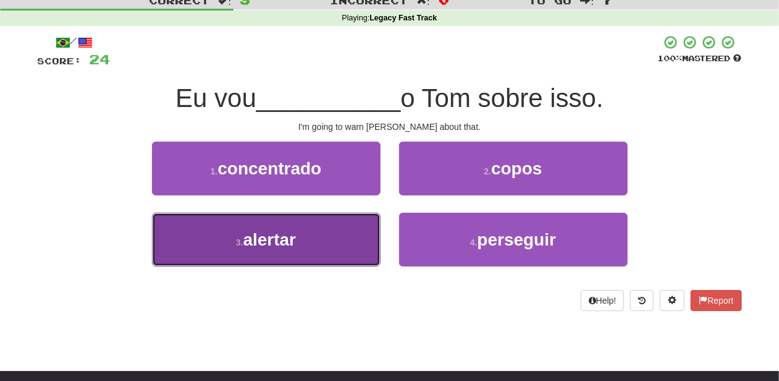
click at [337, 242] on button "3 . alertar" at bounding box center [266, 240] width 229 height 54
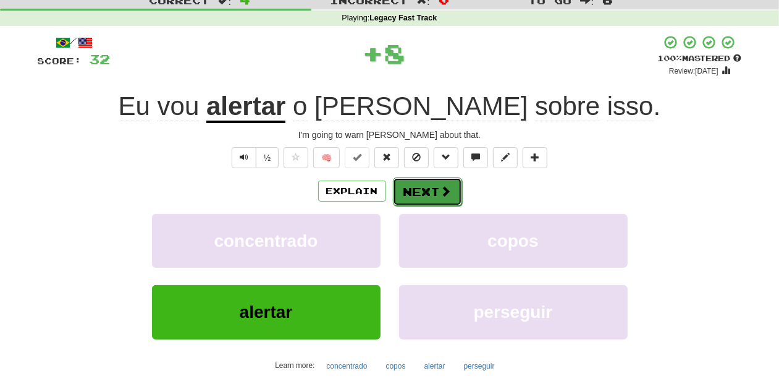
click at [429, 189] on button "Next" at bounding box center [427, 191] width 69 height 28
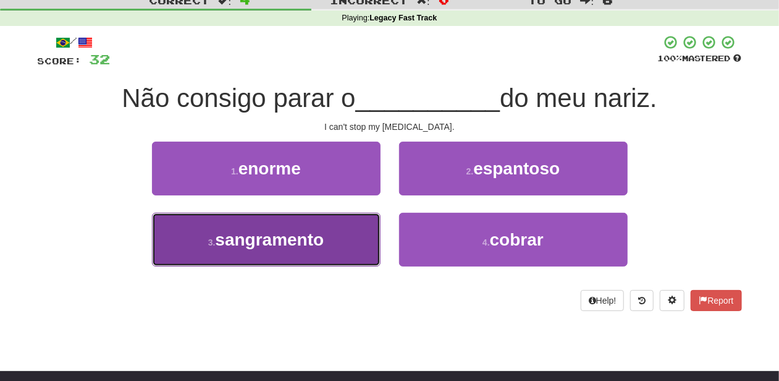
click at [337, 228] on button "3 . sangramento" at bounding box center [266, 240] width 229 height 54
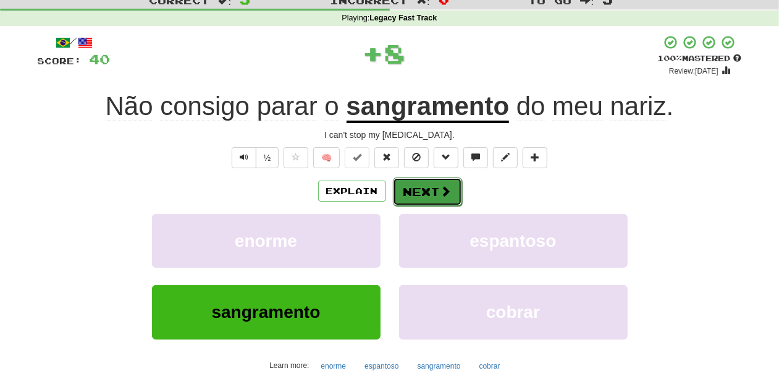
click at [418, 186] on button "Next" at bounding box center [427, 191] width 69 height 28
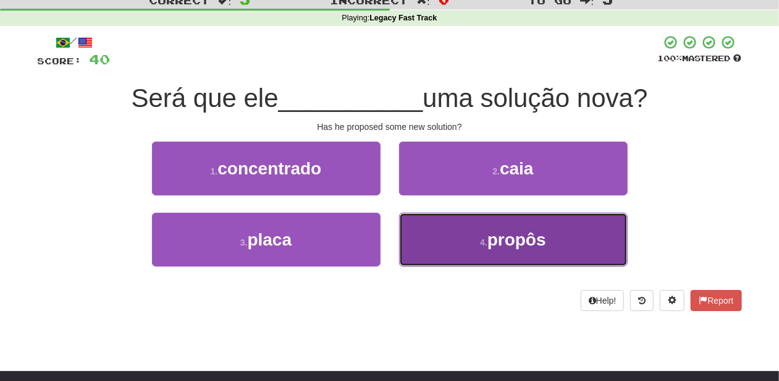
click at [442, 222] on button "4 . propôs" at bounding box center [513, 240] width 229 height 54
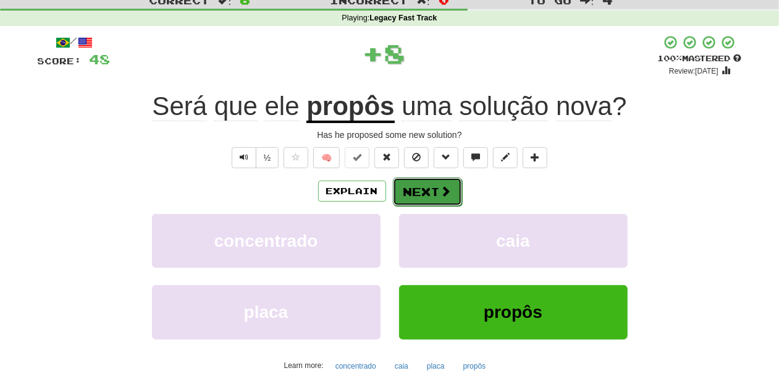
click at [415, 199] on button "Next" at bounding box center [427, 191] width 69 height 28
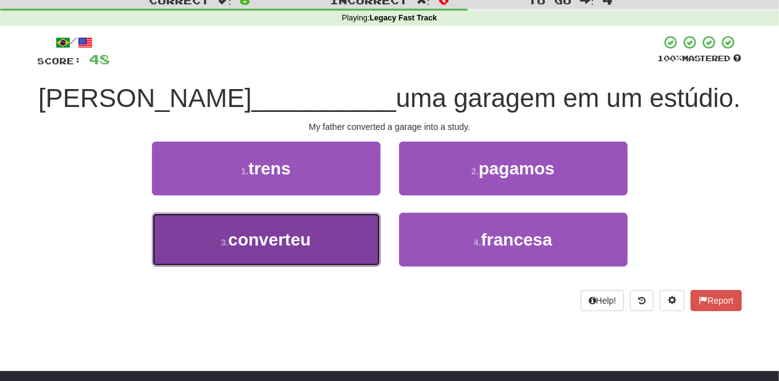
click at [337, 228] on button "3 . converteu" at bounding box center [266, 240] width 229 height 54
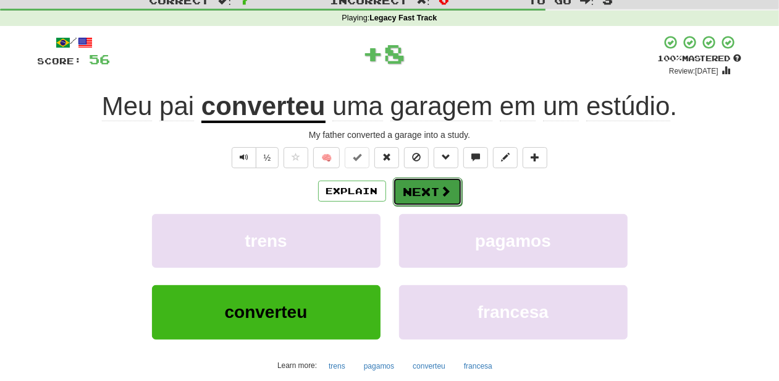
click at [409, 192] on button "Next" at bounding box center [427, 191] width 69 height 28
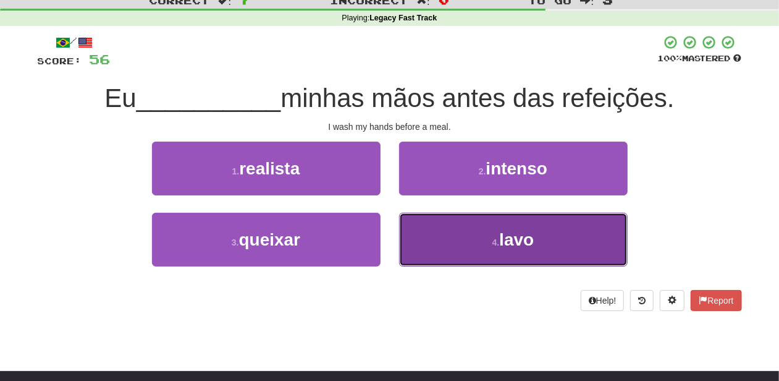
click at [439, 228] on button "4 . lavo" at bounding box center [513, 240] width 229 height 54
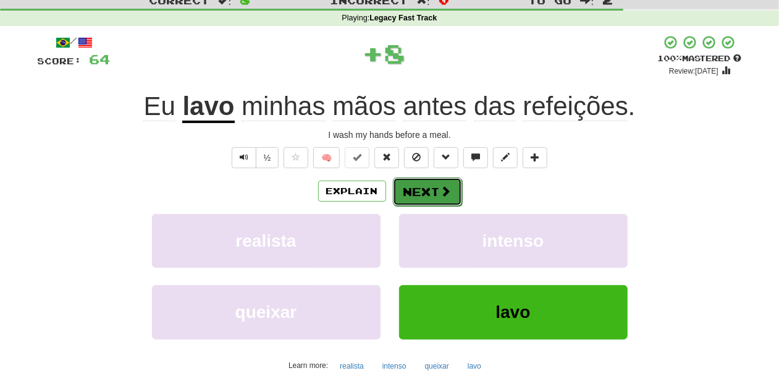
click at [428, 195] on button "Next" at bounding box center [427, 191] width 69 height 28
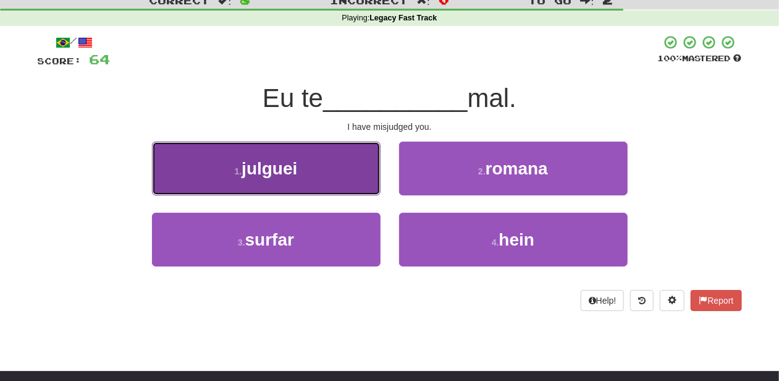
click at [351, 178] on button "1 . julguei" at bounding box center [266, 168] width 229 height 54
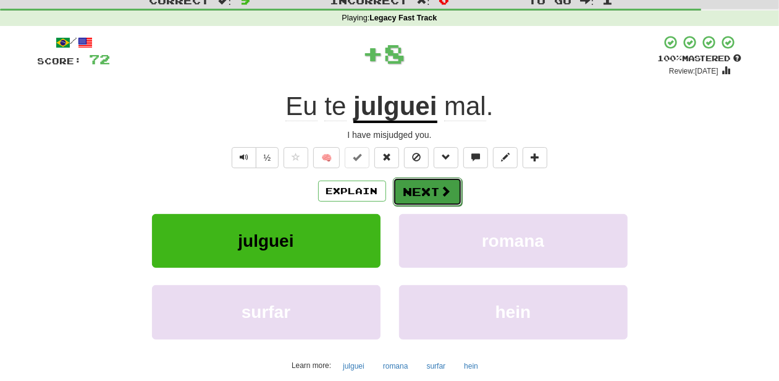
click at [412, 185] on button "Next" at bounding box center [427, 191] width 69 height 28
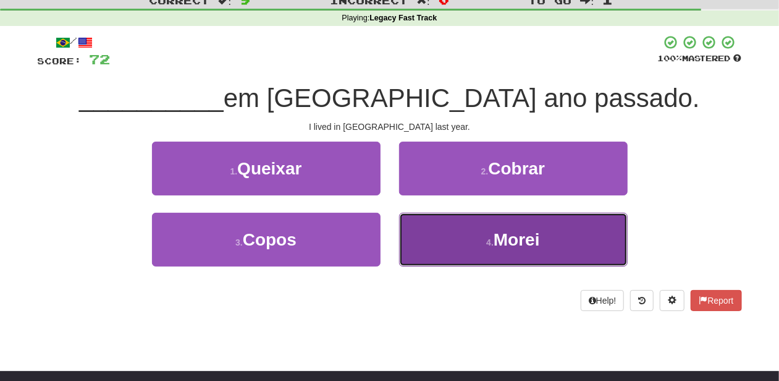
click at [444, 234] on button "4 . Morei" at bounding box center [513, 240] width 229 height 54
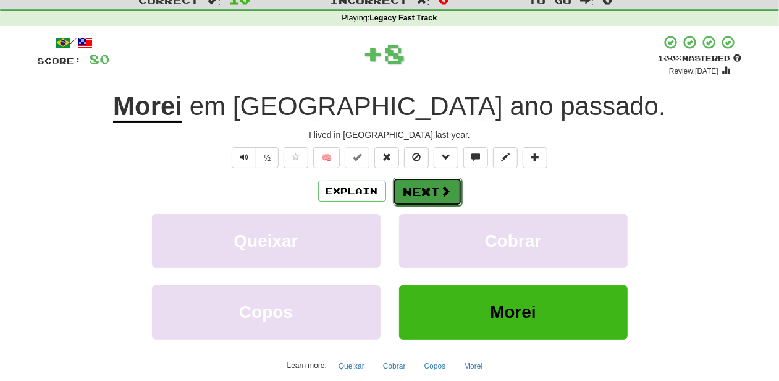
click at [430, 195] on button "Next" at bounding box center [427, 191] width 69 height 28
